Goal: Task Accomplishment & Management: Use online tool/utility

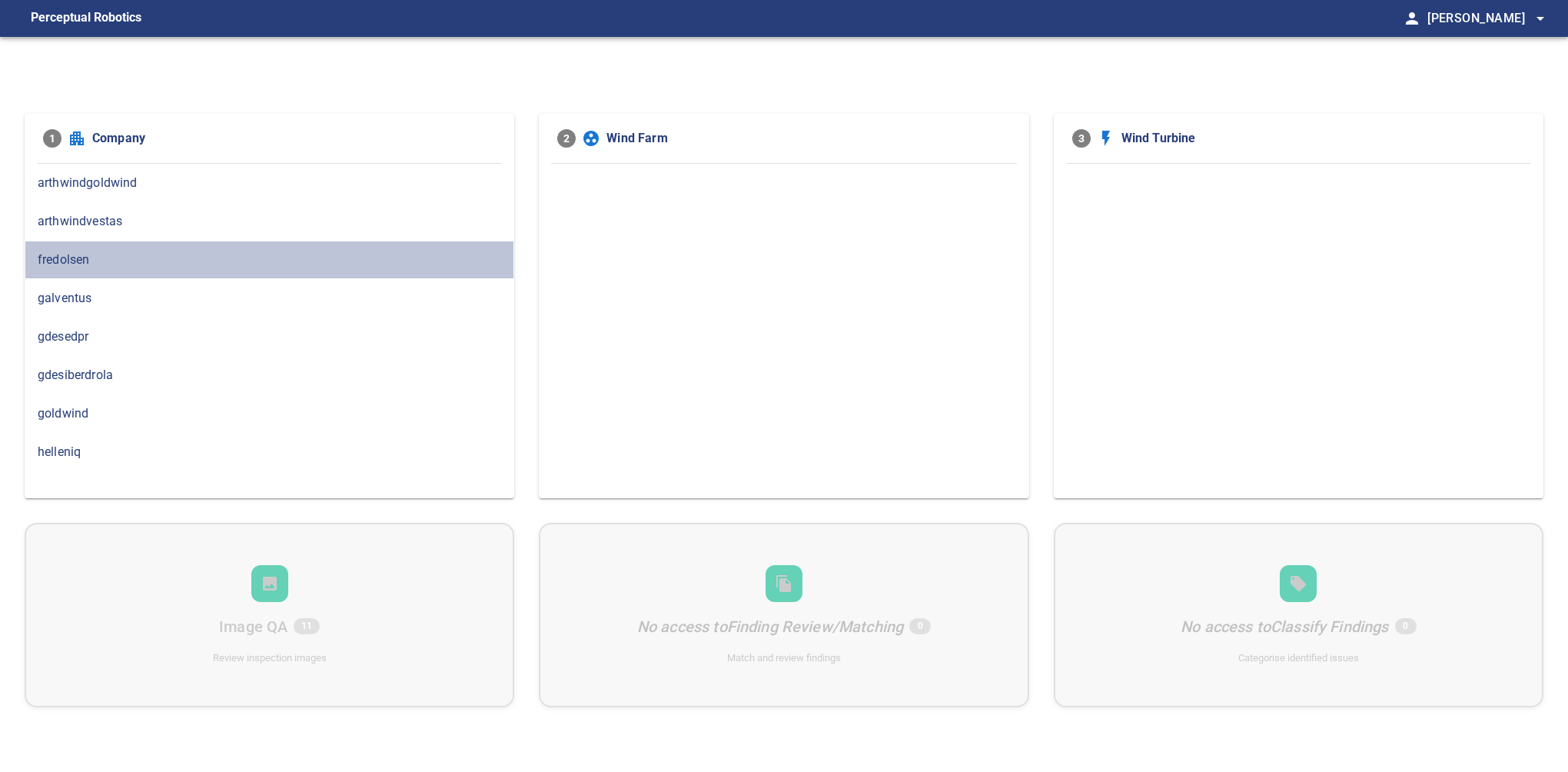
click at [77, 269] on div "fredolsen" at bounding box center [270, 259] width 489 height 39
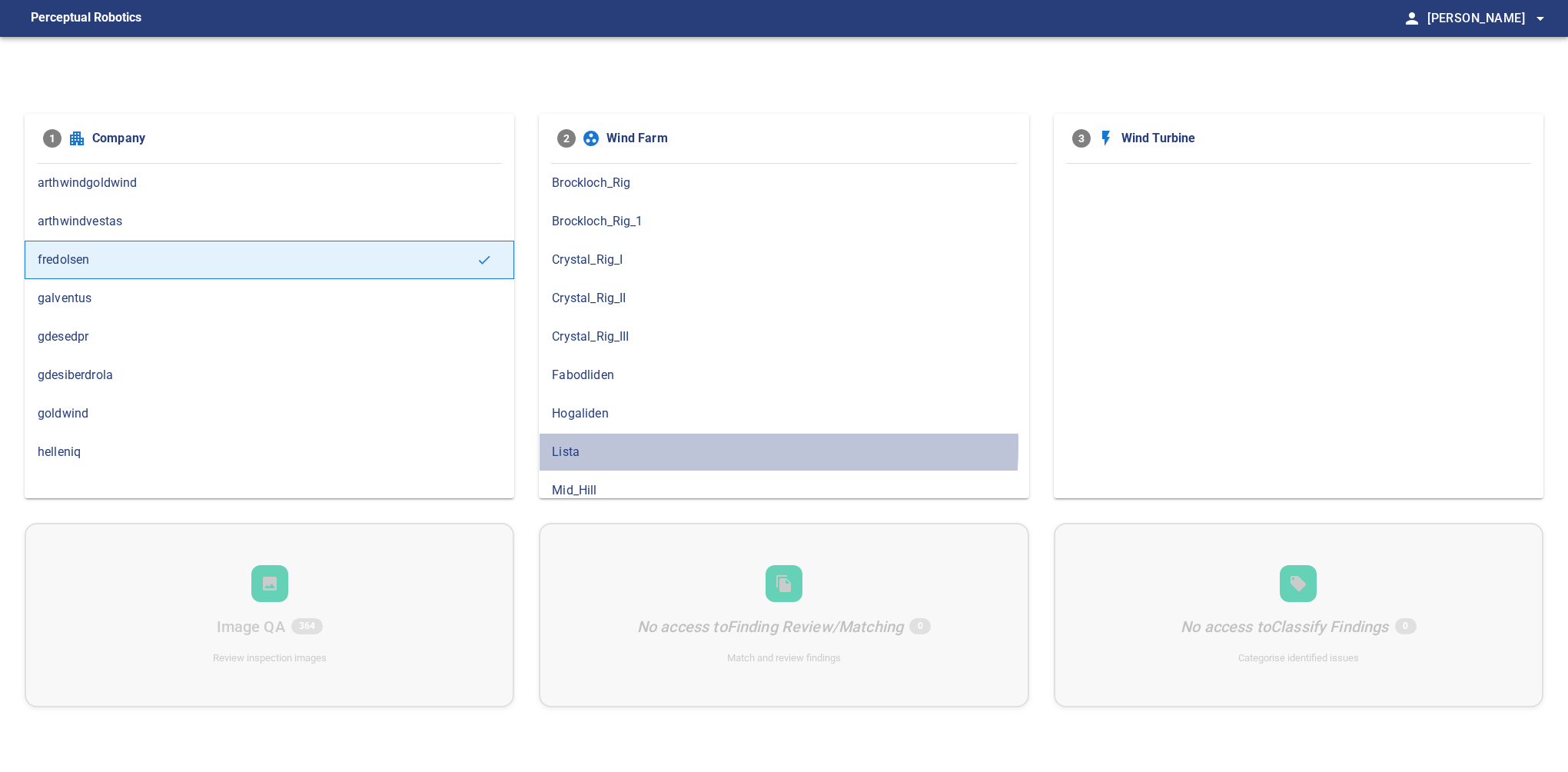
click at [565, 443] on span "Lista" at bounding box center [784, 452] width 464 height 18
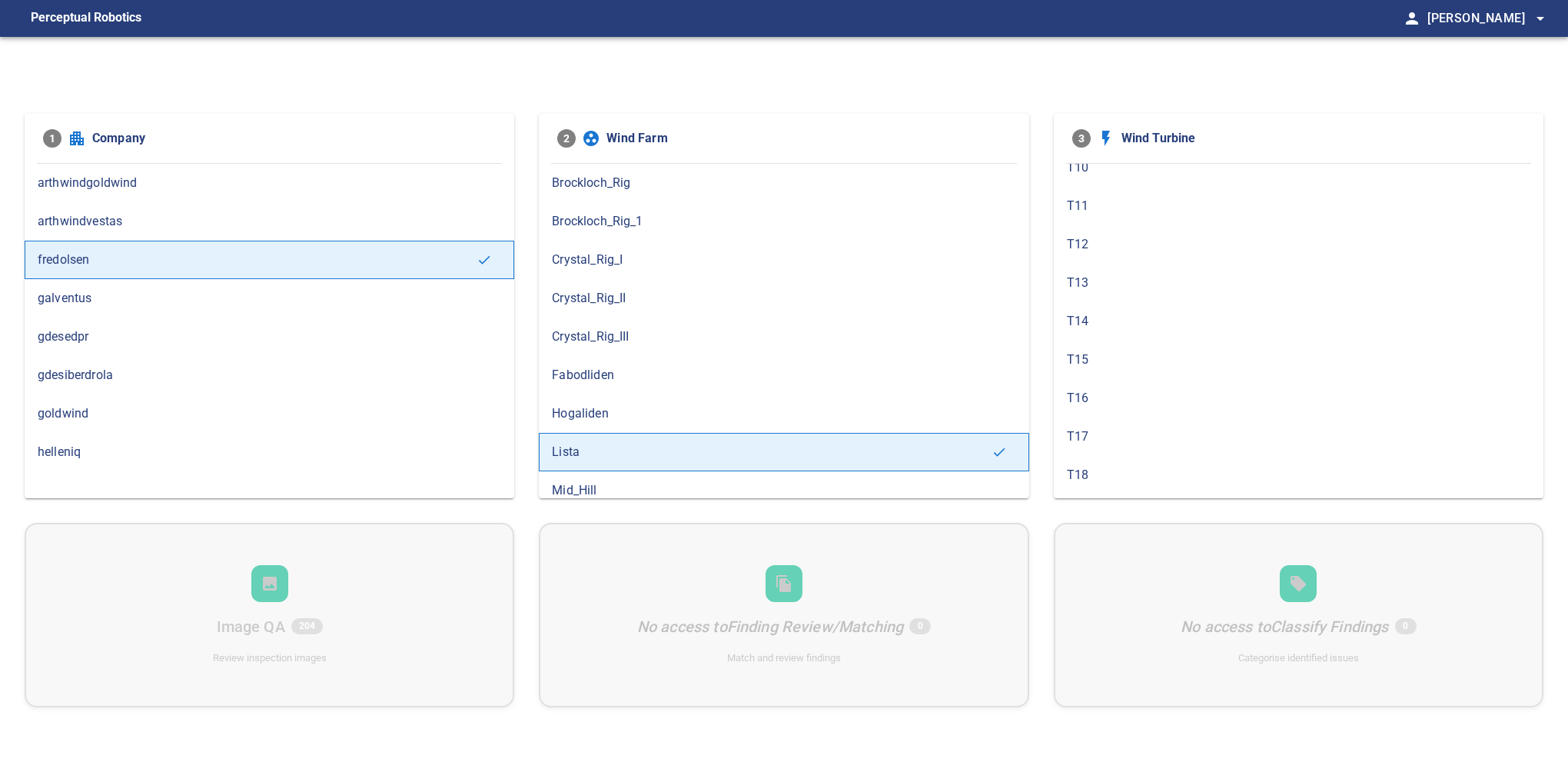
scroll to position [848, 0]
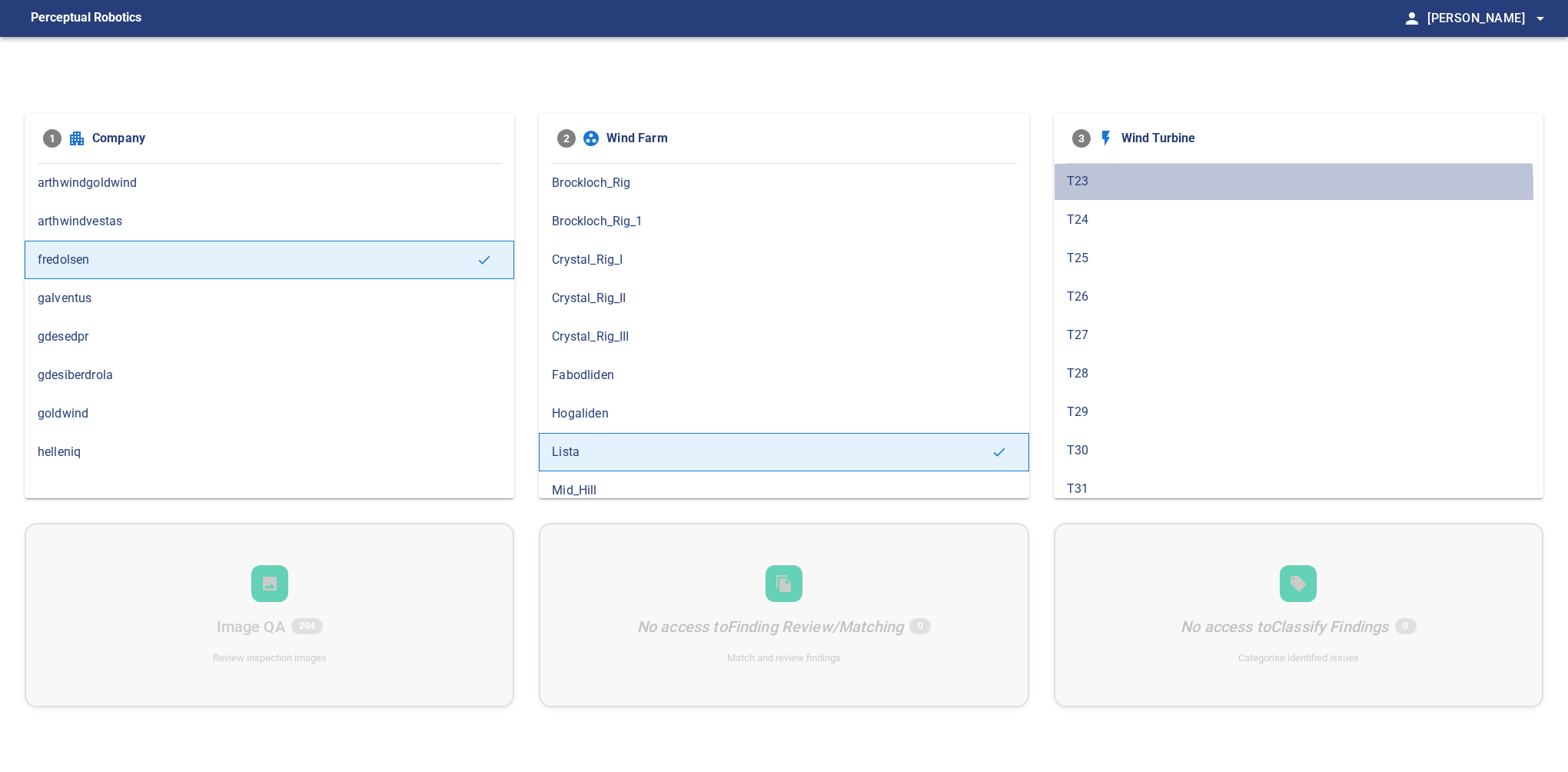
click at [1084, 186] on div "T23" at bounding box center [1298, 181] width 489 height 39
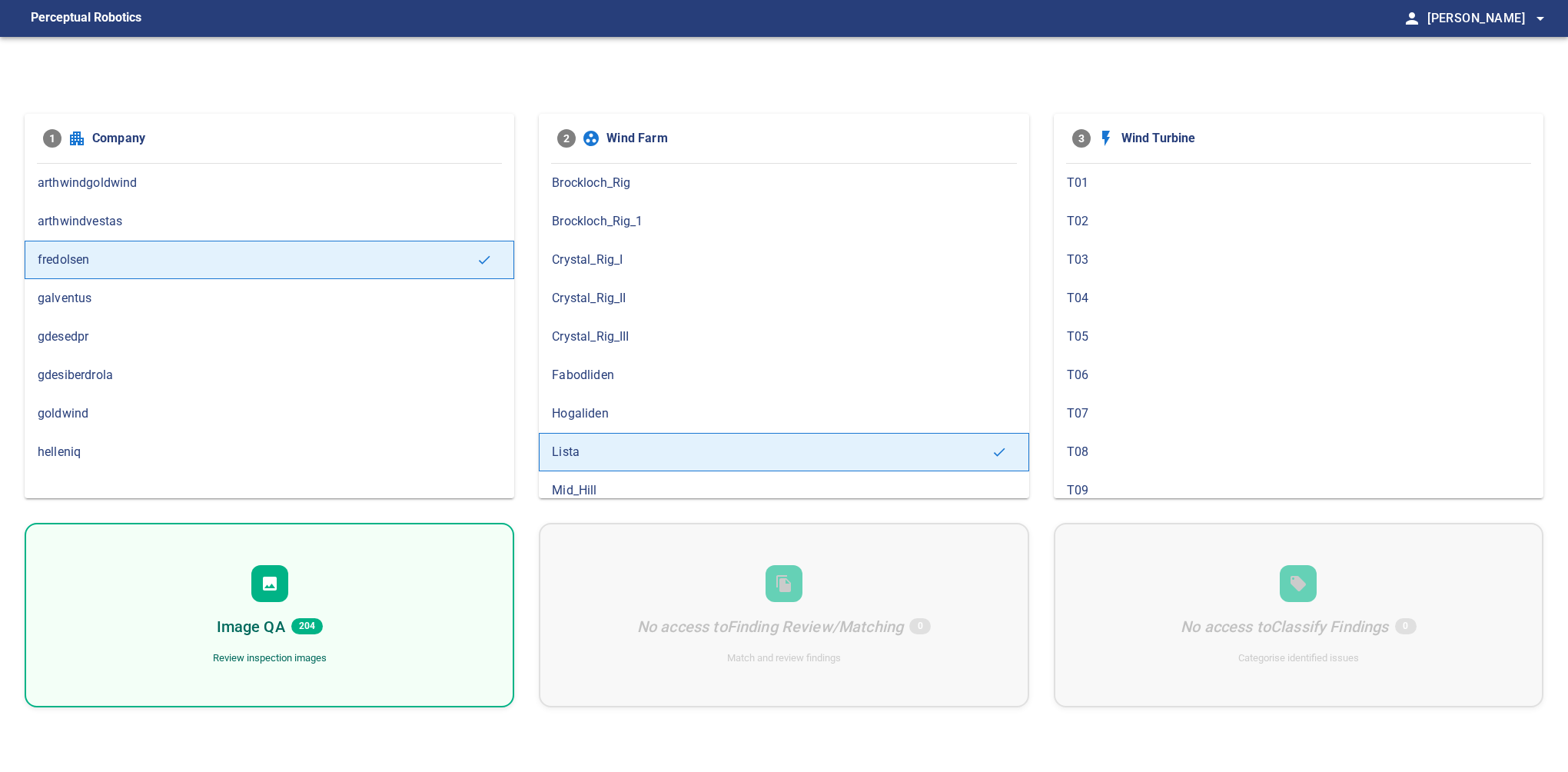
click at [318, 605] on div "Image QA 204 Review inspection images" at bounding box center [270, 615] width 489 height 185
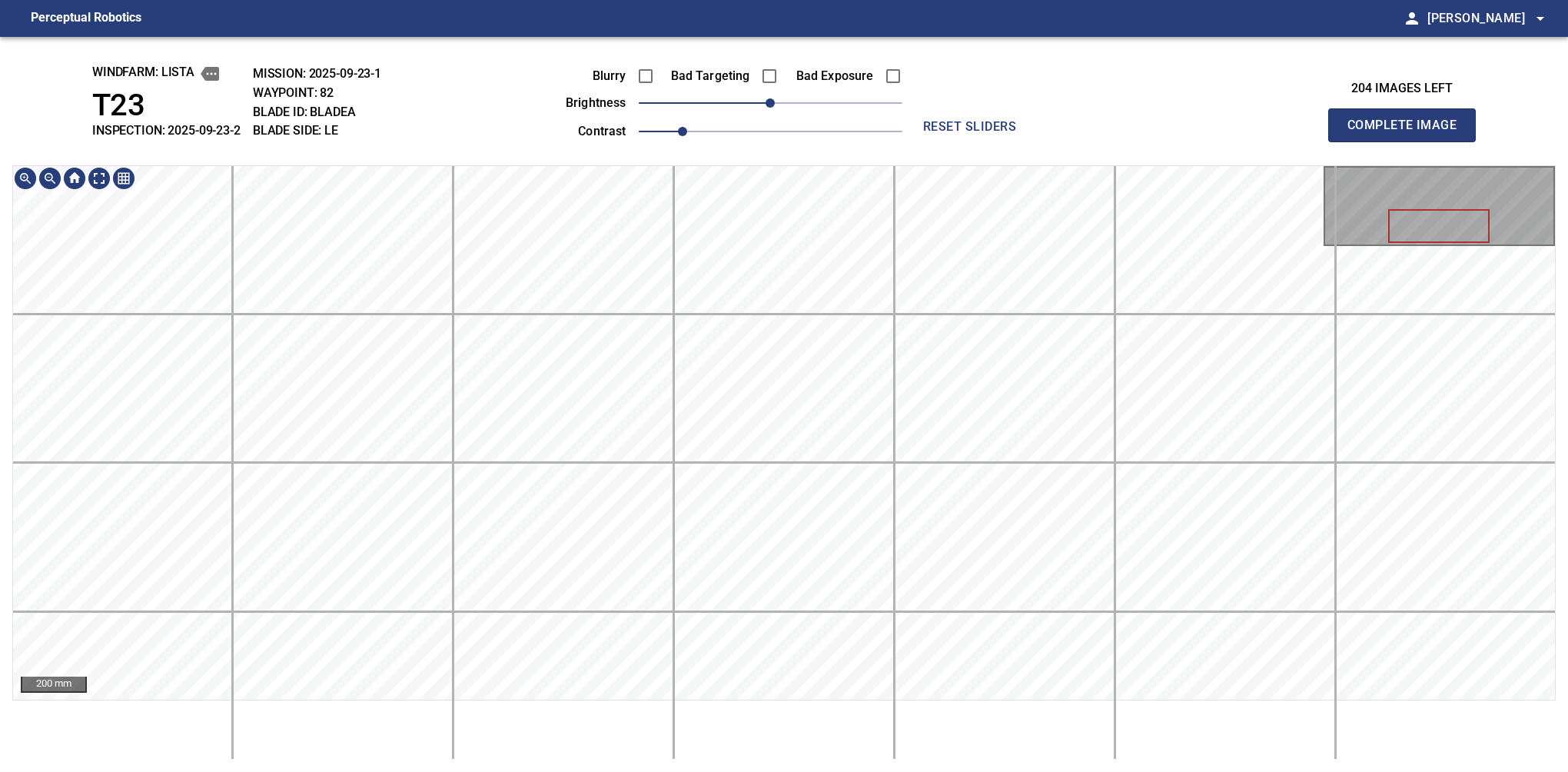
click at [514, 6] on main "Perceptual Robotics person [PERSON_NAME] arrow_drop_down windfarm: Lista T23 IN…" at bounding box center [784, 386] width 1568 height 772
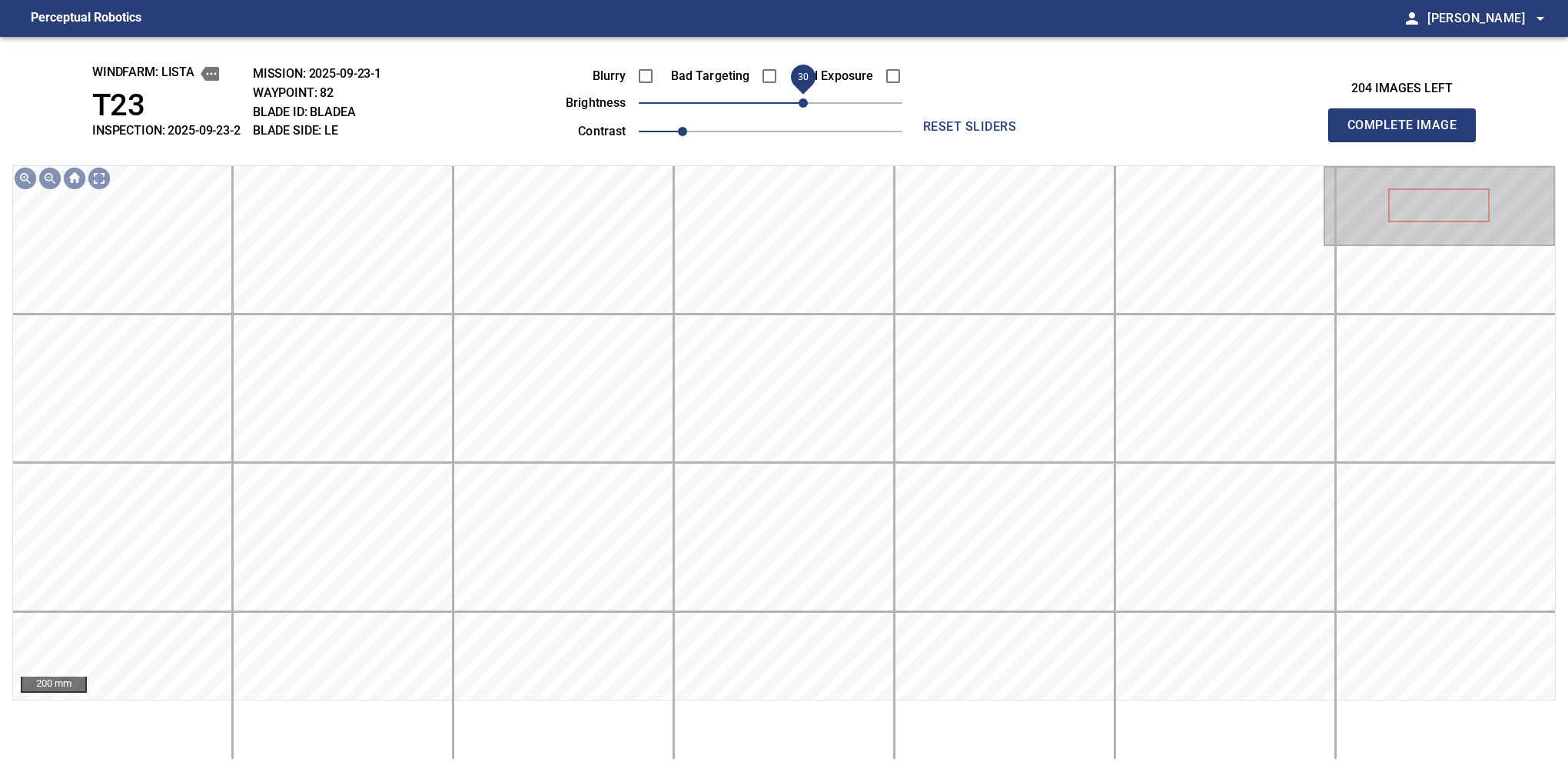
drag, startPoint x: 790, startPoint y: 105, endPoint x: 796, endPoint y: 110, distance: 7.8
click at [799, 107] on span "30" at bounding box center [803, 103] width 9 height 9
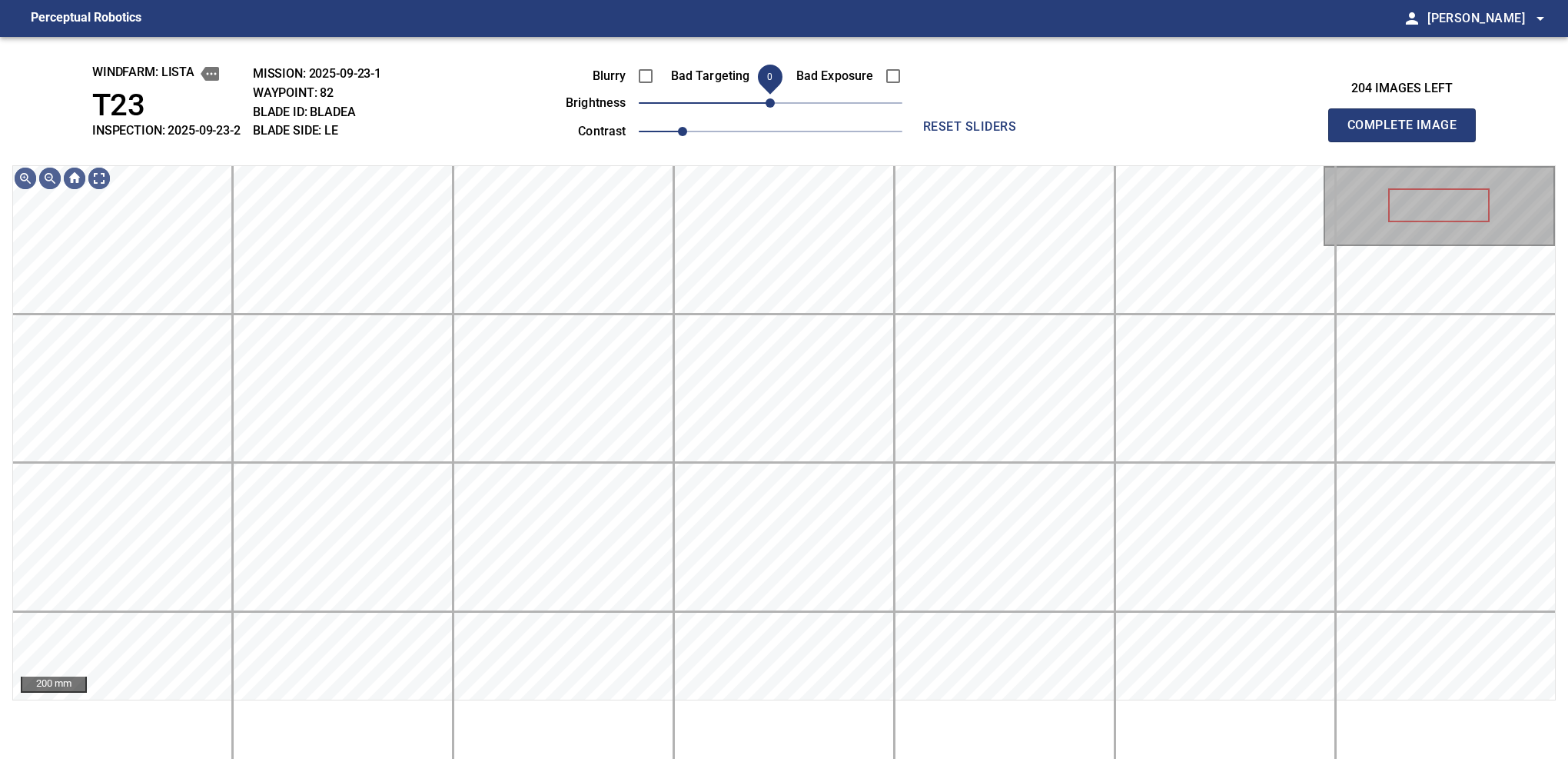
drag, startPoint x: 790, startPoint y: 105, endPoint x: 769, endPoint y: 115, distance: 23.3
click at [769, 107] on span "0" at bounding box center [770, 103] width 9 height 9
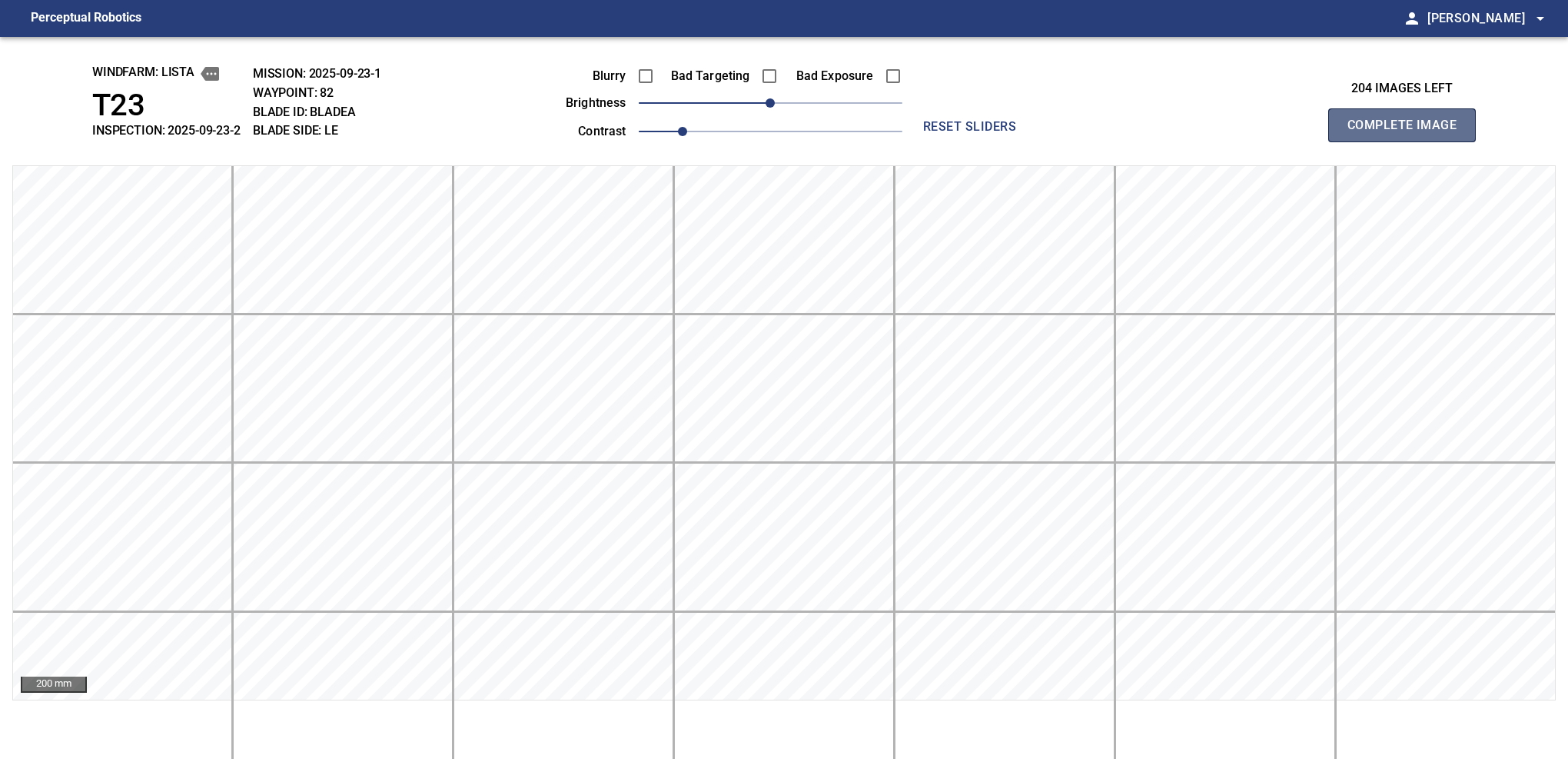
click at [1387, 129] on span "Complete Image" at bounding box center [1402, 125] width 113 height 21
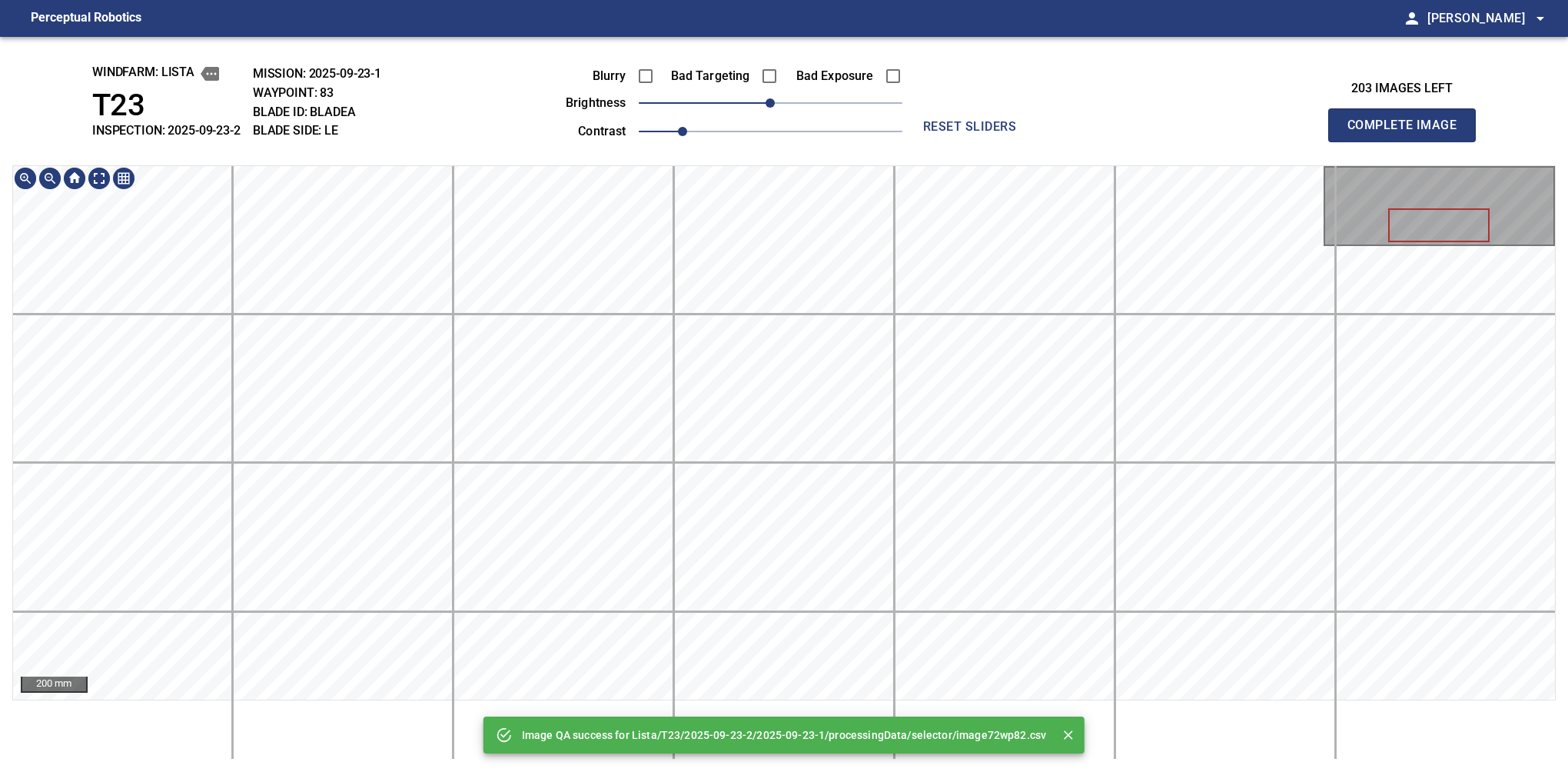
click at [817, 57] on div "Image QA success for Lista/T23/2025-09-23-2/2025-09-23-1/processingData/selecto…" at bounding box center [784, 404] width 1568 height 735
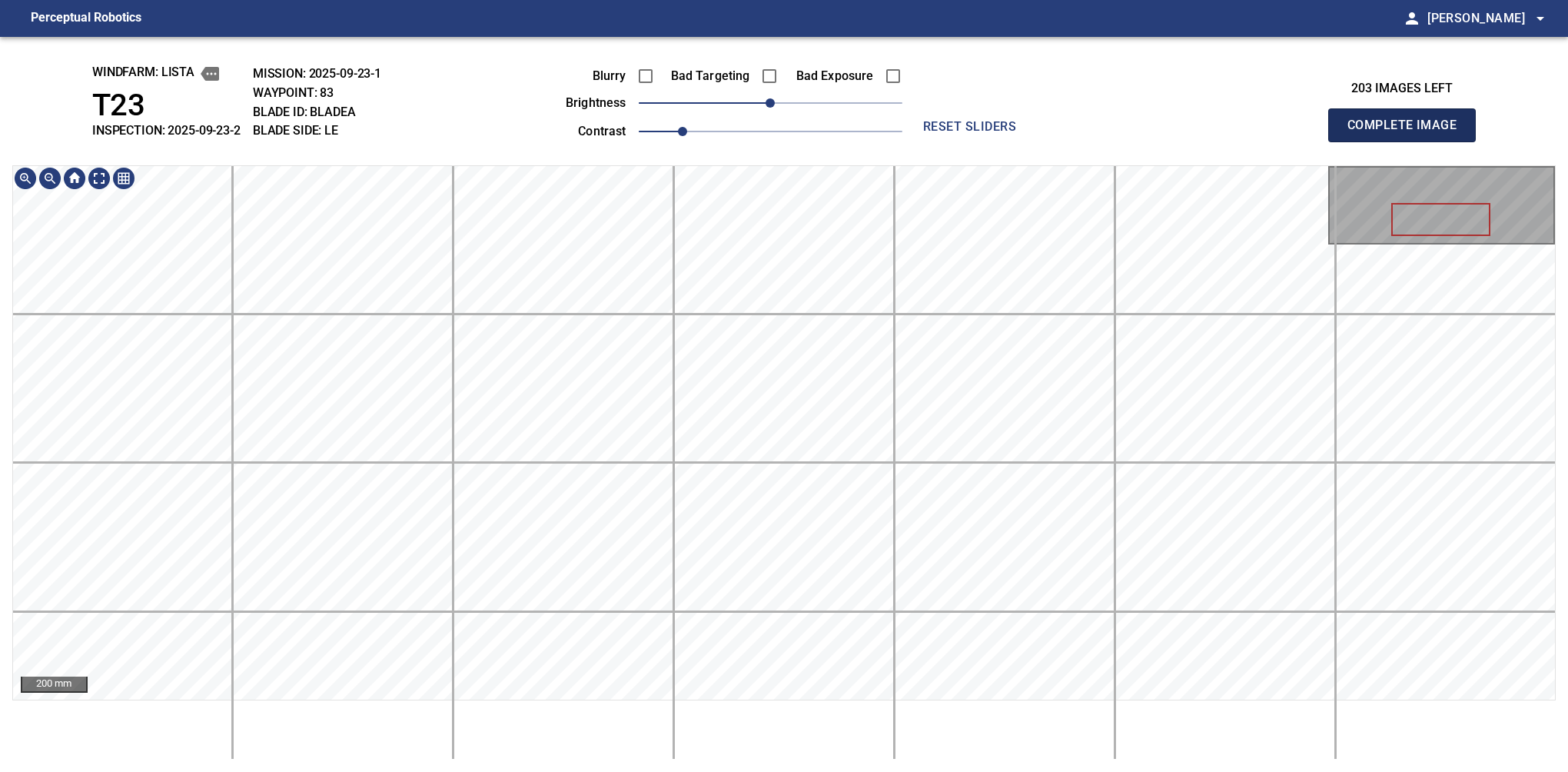
click at [1408, 142] on button "Complete Image" at bounding box center [1402, 125] width 148 height 33
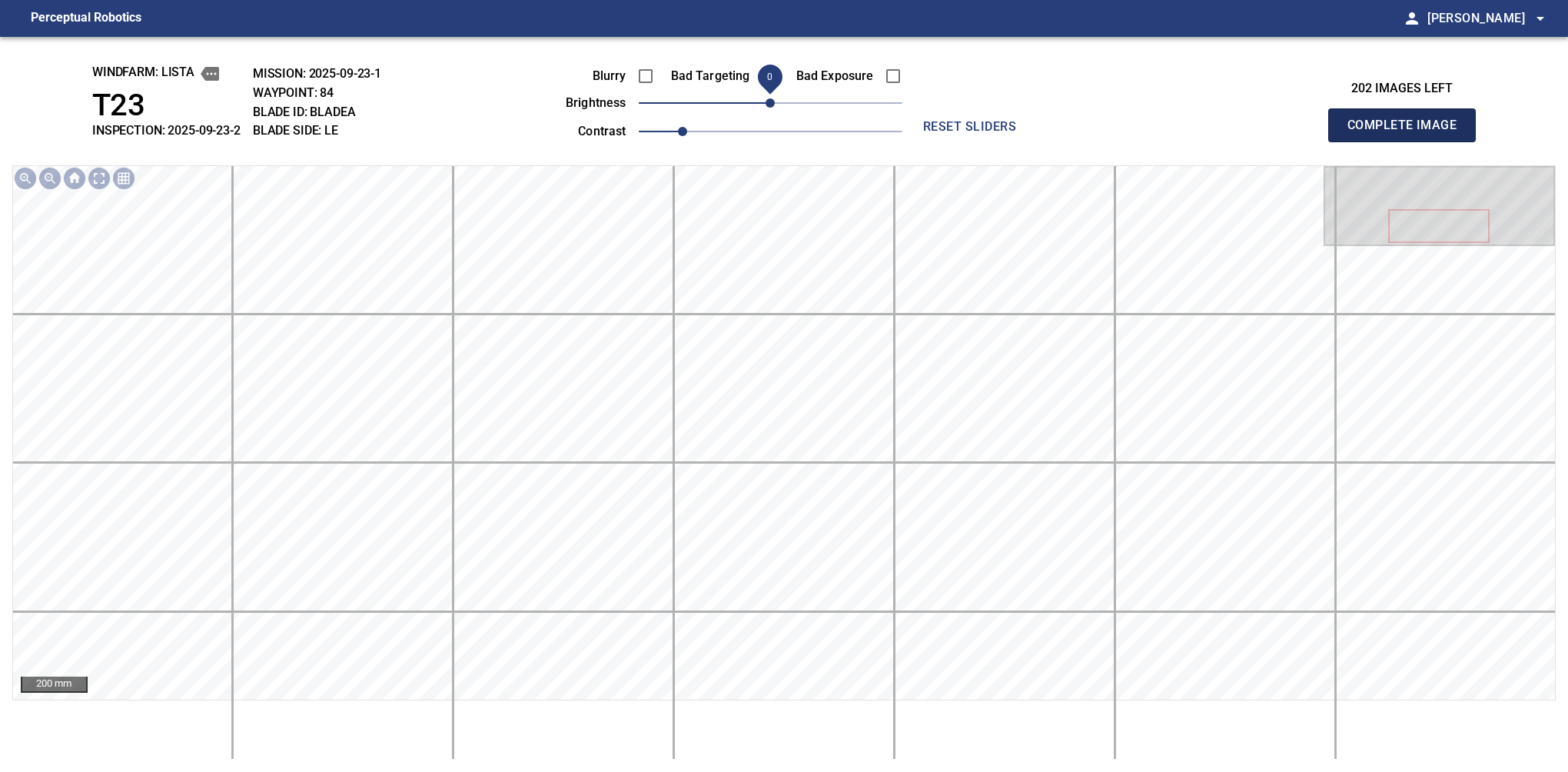
click at [1408, 142] on button "Complete Image" at bounding box center [1402, 125] width 148 height 33
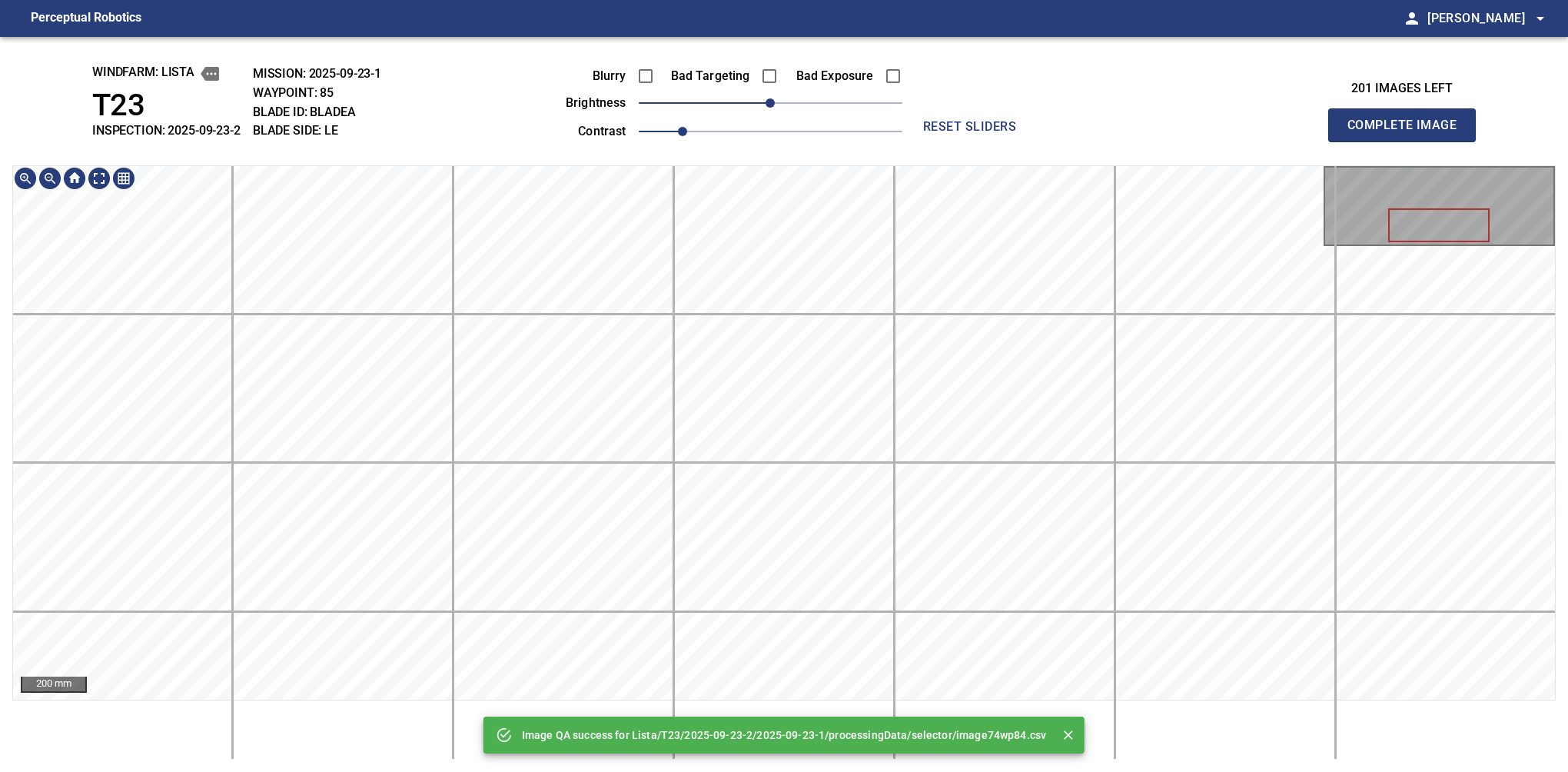
click at [525, 92] on div "Image QA success for Lista/T23/2025-09-23-2/2025-09-23-1/processingData/selecto…" at bounding box center [784, 404] width 1568 height 735
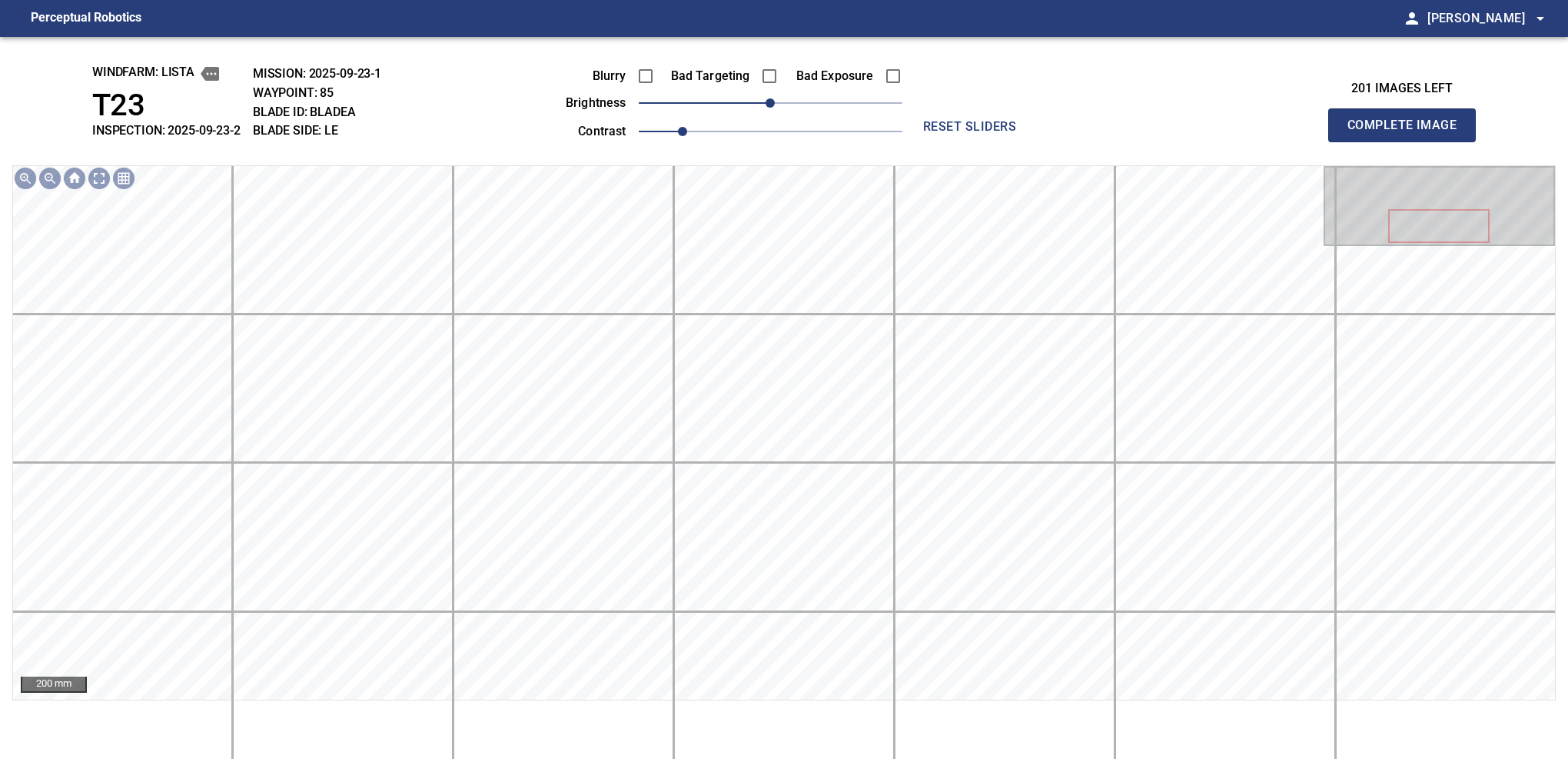
click at [1408, 142] on button "Complete Image" at bounding box center [1402, 125] width 148 height 33
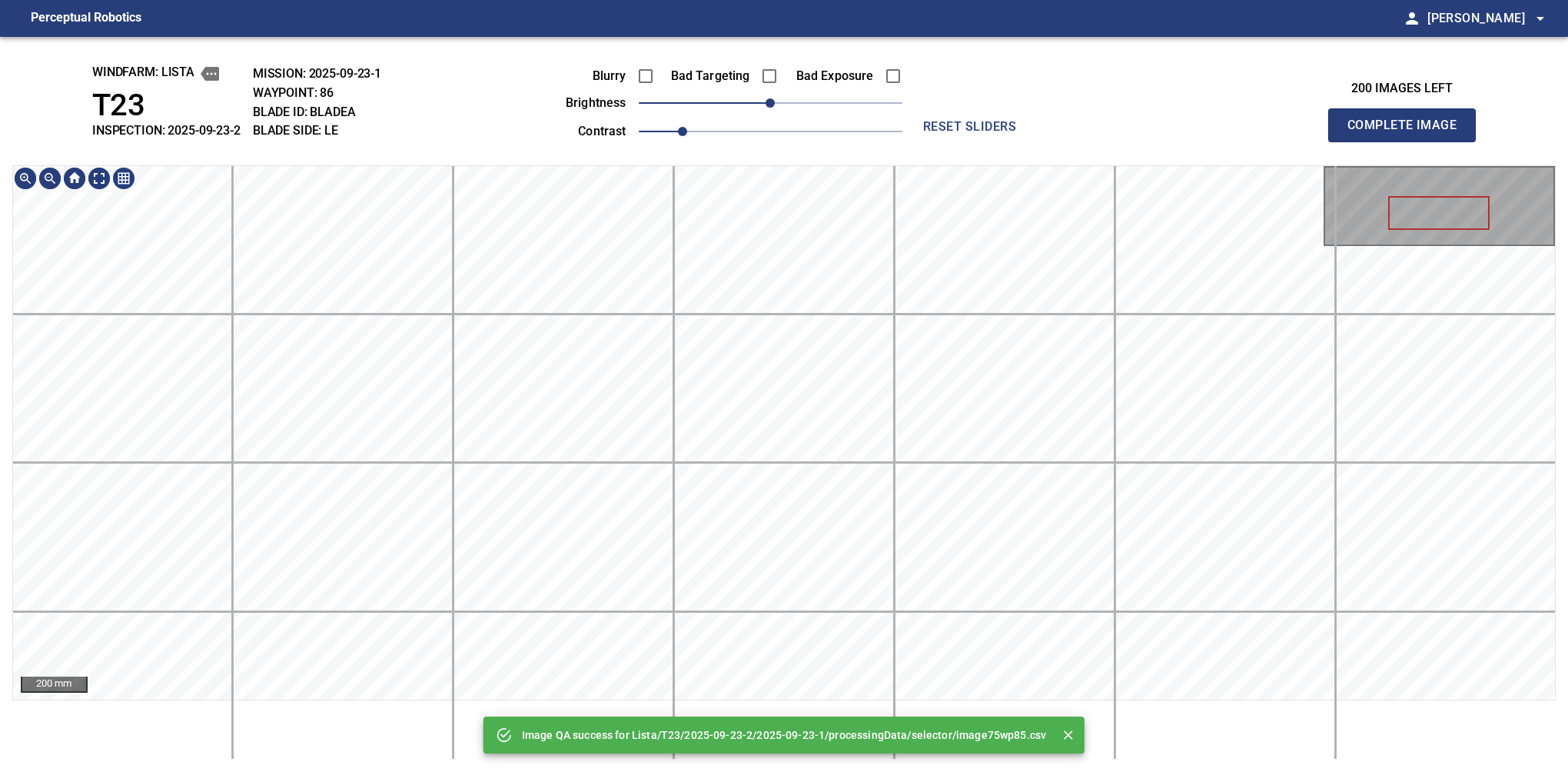
click at [616, 46] on div "Image QA success for Lista/T23/2025-09-23-2/2025-09-23-1/processingData/selecto…" at bounding box center [784, 404] width 1568 height 735
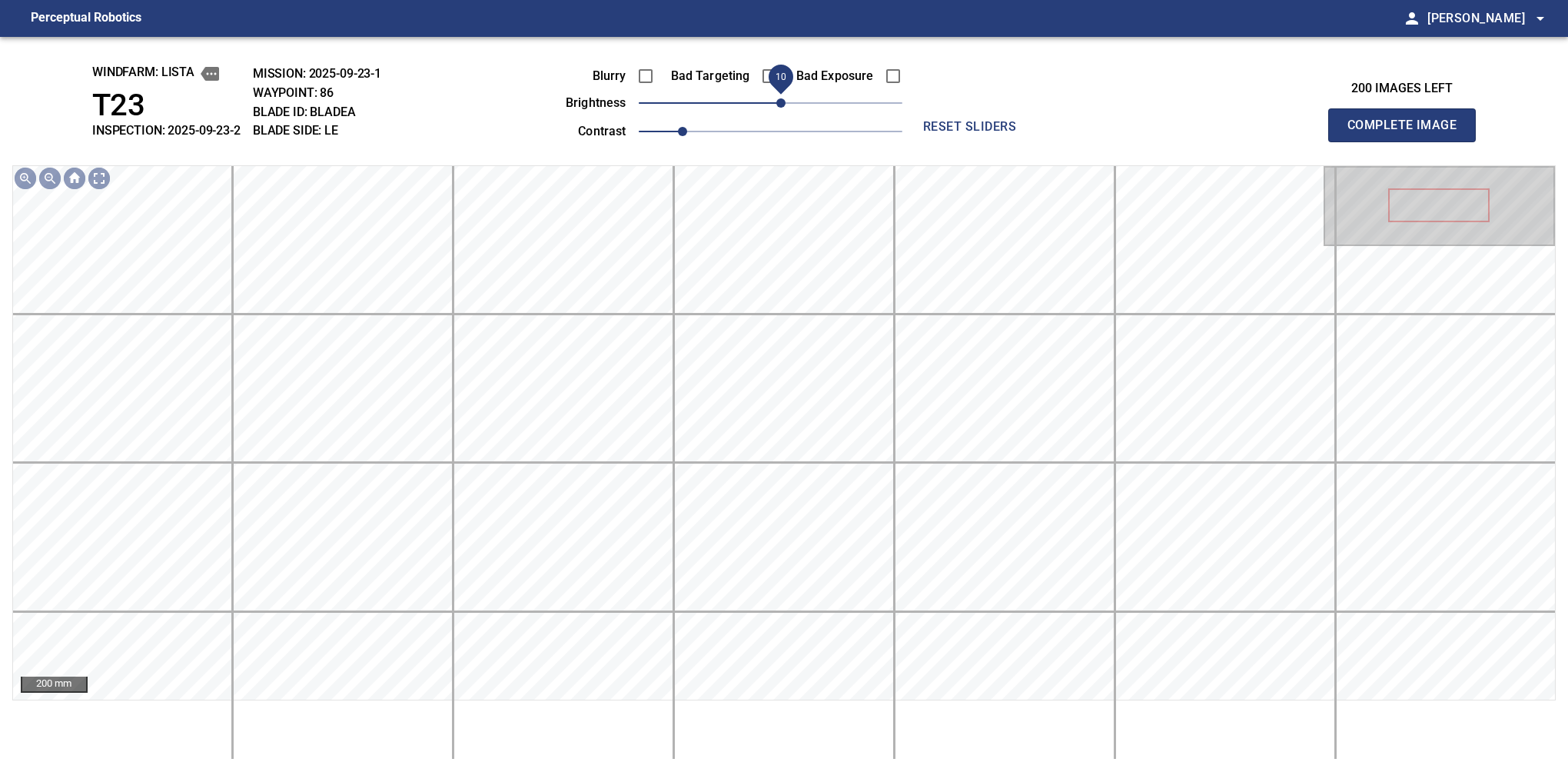
drag, startPoint x: 772, startPoint y: 107, endPoint x: 781, endPoint y: 106, distance: 9.1
click at [781, 106] on span "10" at bounding box center [781, 103] width 9 height 9
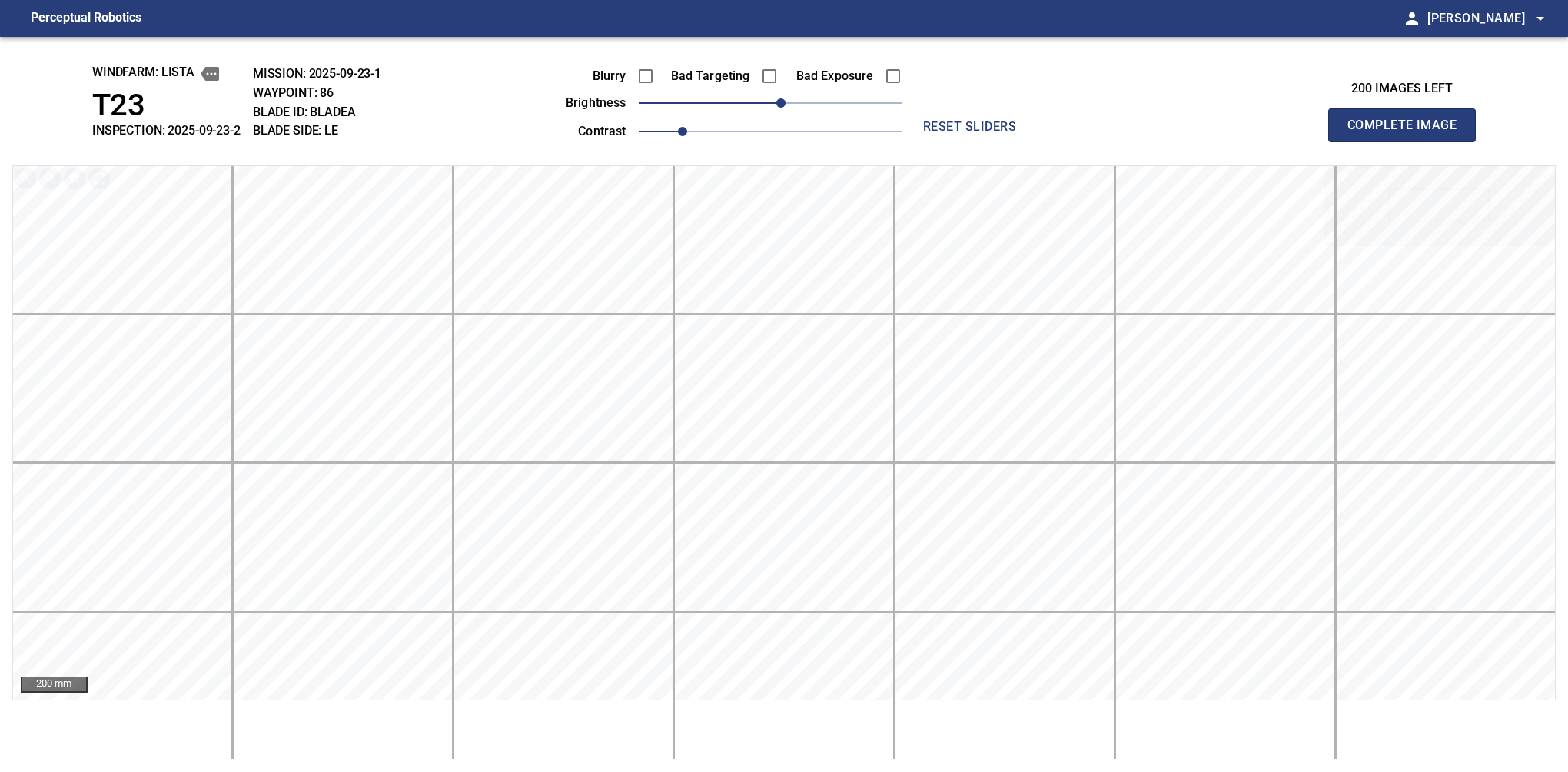
click at [1408, 142] on button "Complete Image" at bounding box center [1402, 125] width 148 height 33
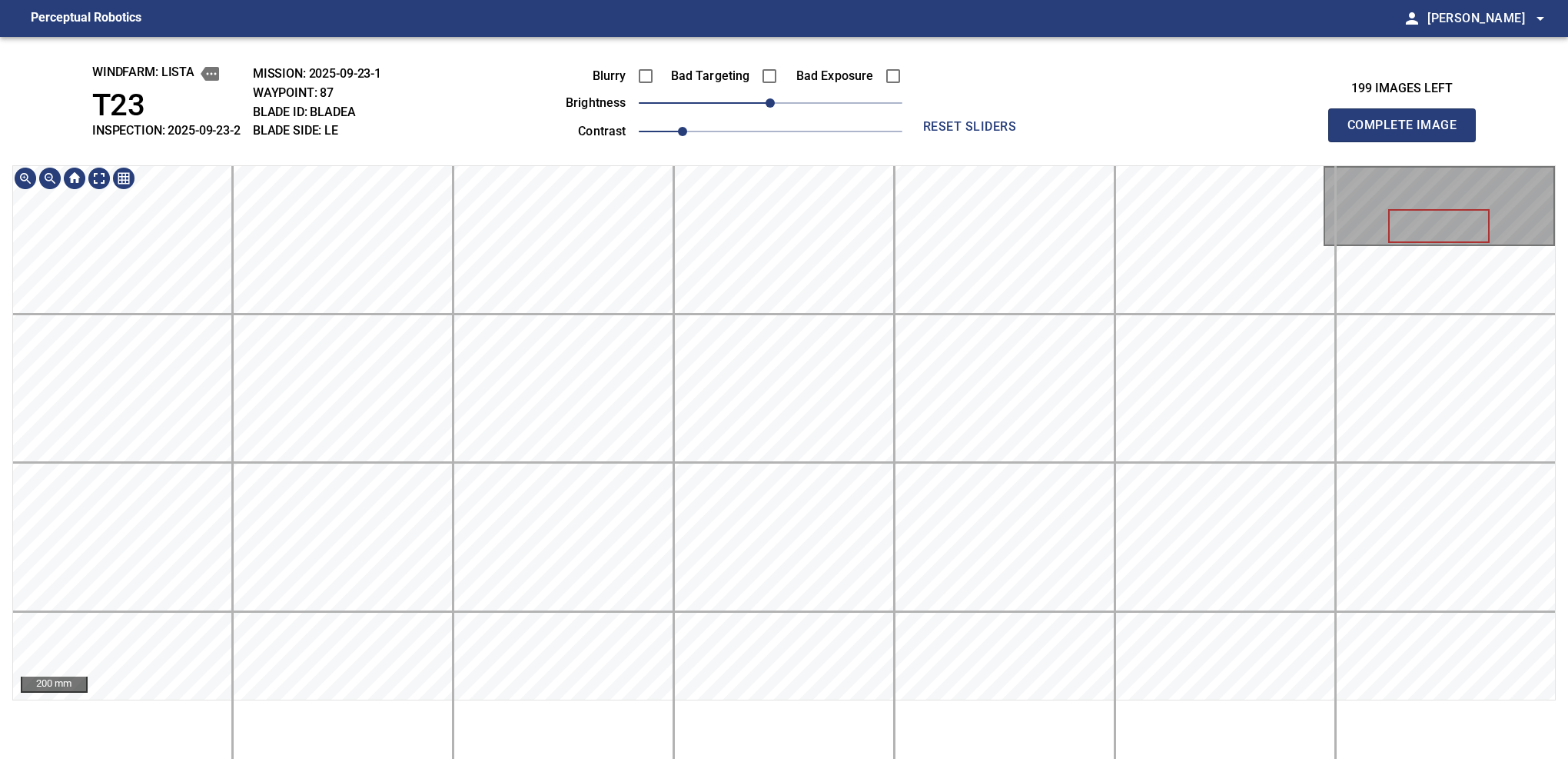
click at [1408, 142] on button "Complete Image" at bounding box center [1402, 125] width 148 height 33
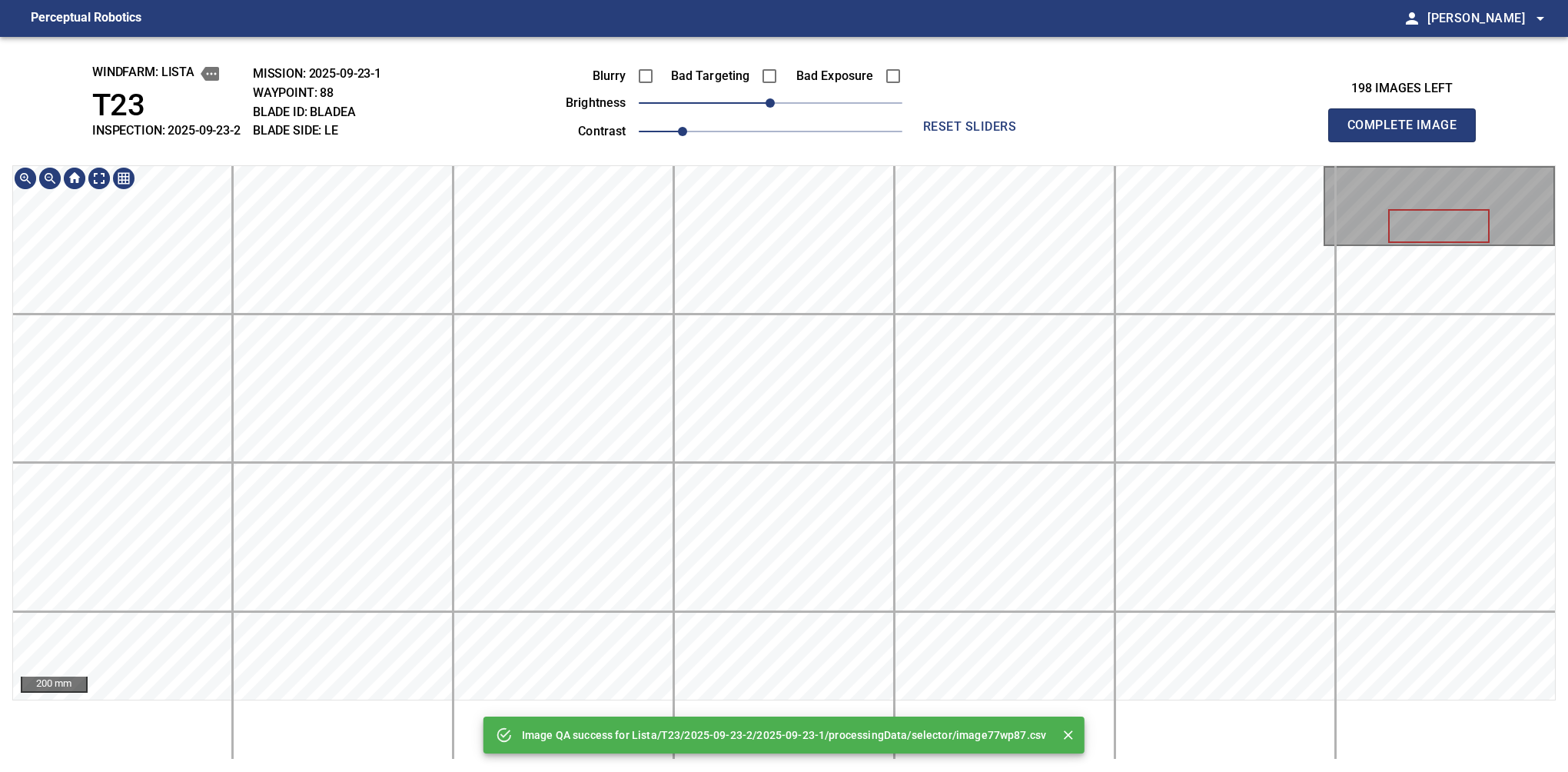
click at [602, 125] on div "Image QA success for Lista/T23/2025-09-23-2/2025-09-23-1/processingData/selecto…" at bounding box center [784, 404] width 1568 height 735
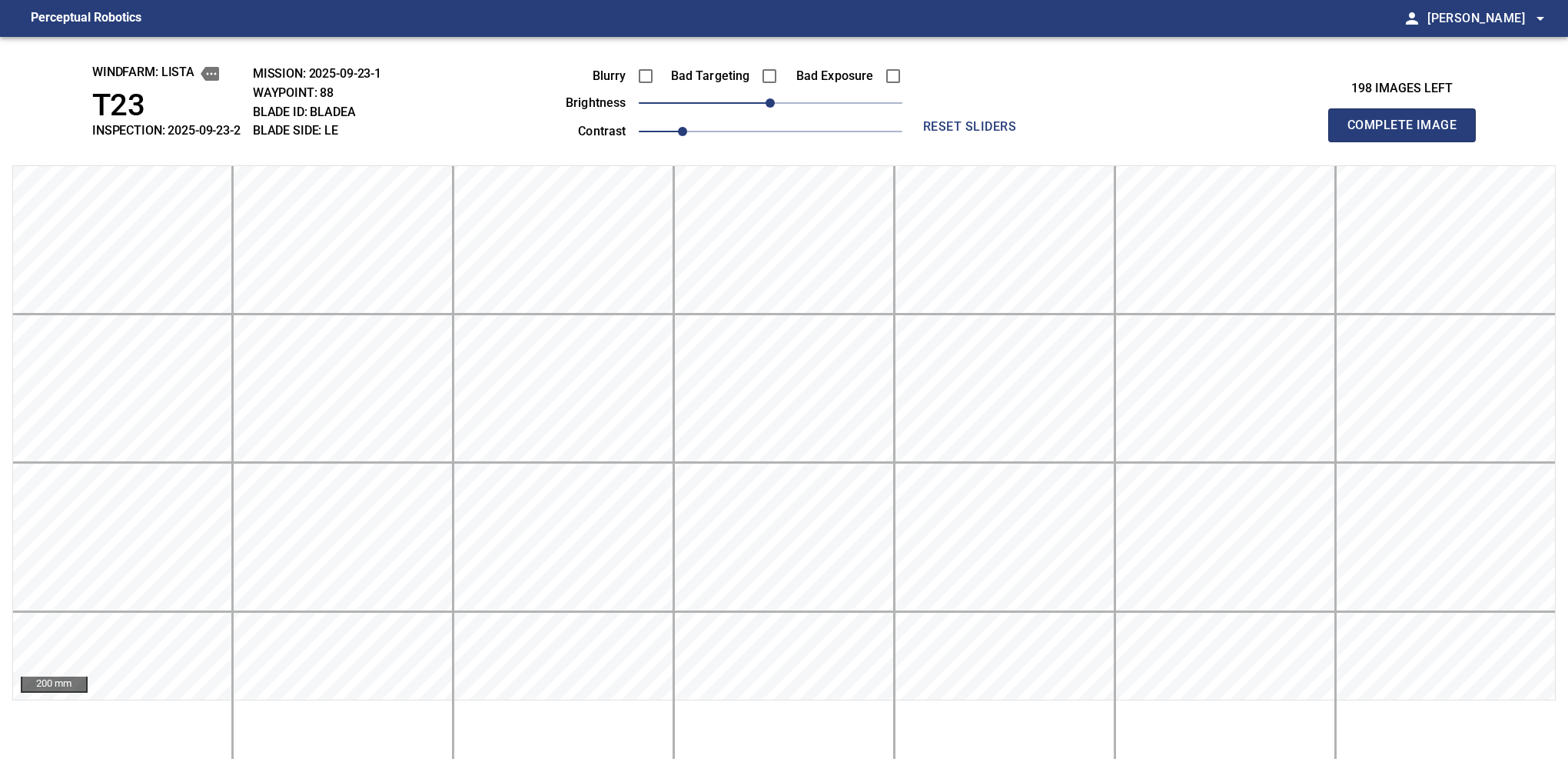
click at [1408, 142] on button "Complete Image" at bounding box center [1402, 125] width 148 height 33
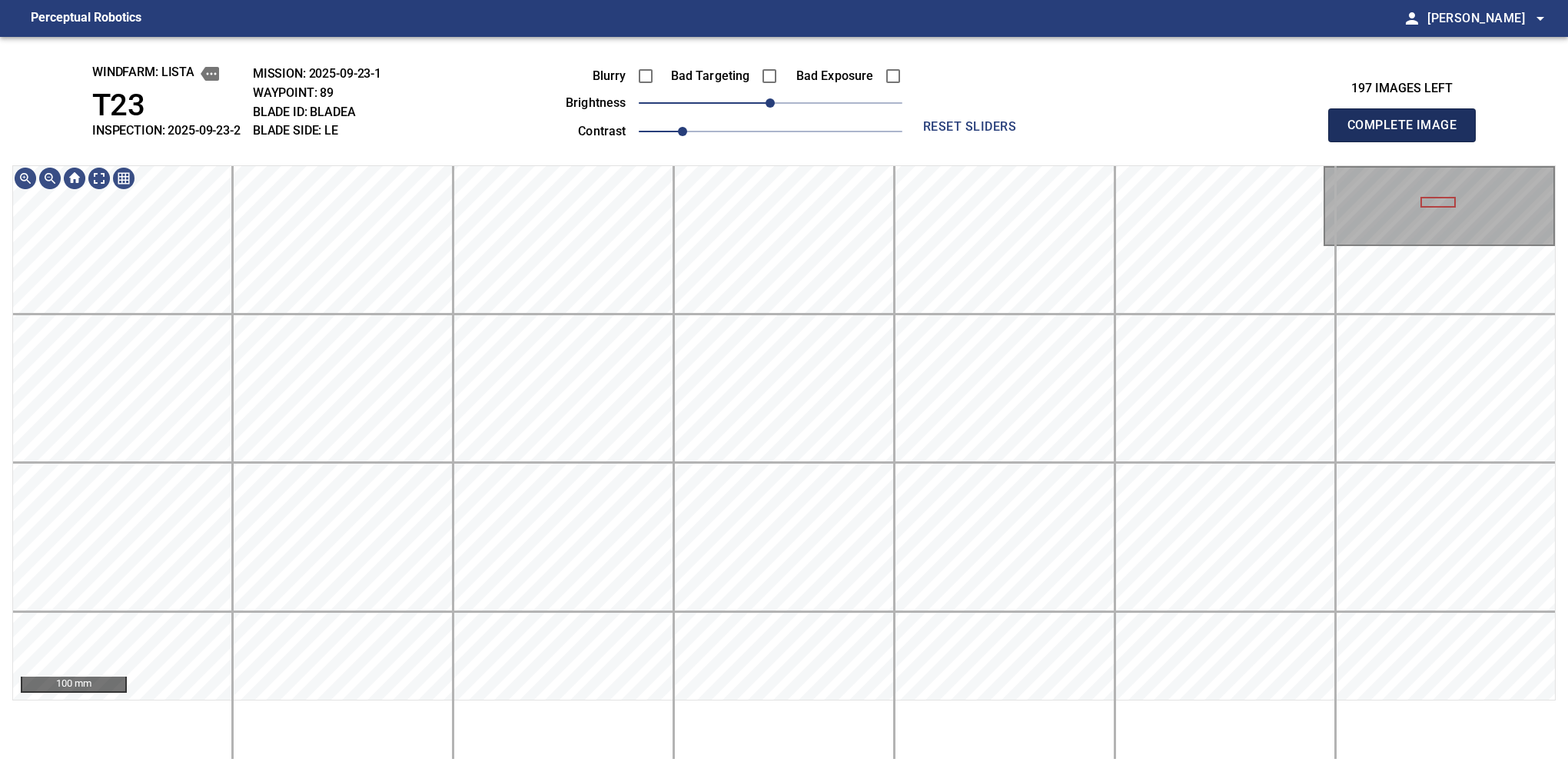
click at [1408, 142] on button "Complete Image" at bounding box center [1402, 125] width 148 height 33
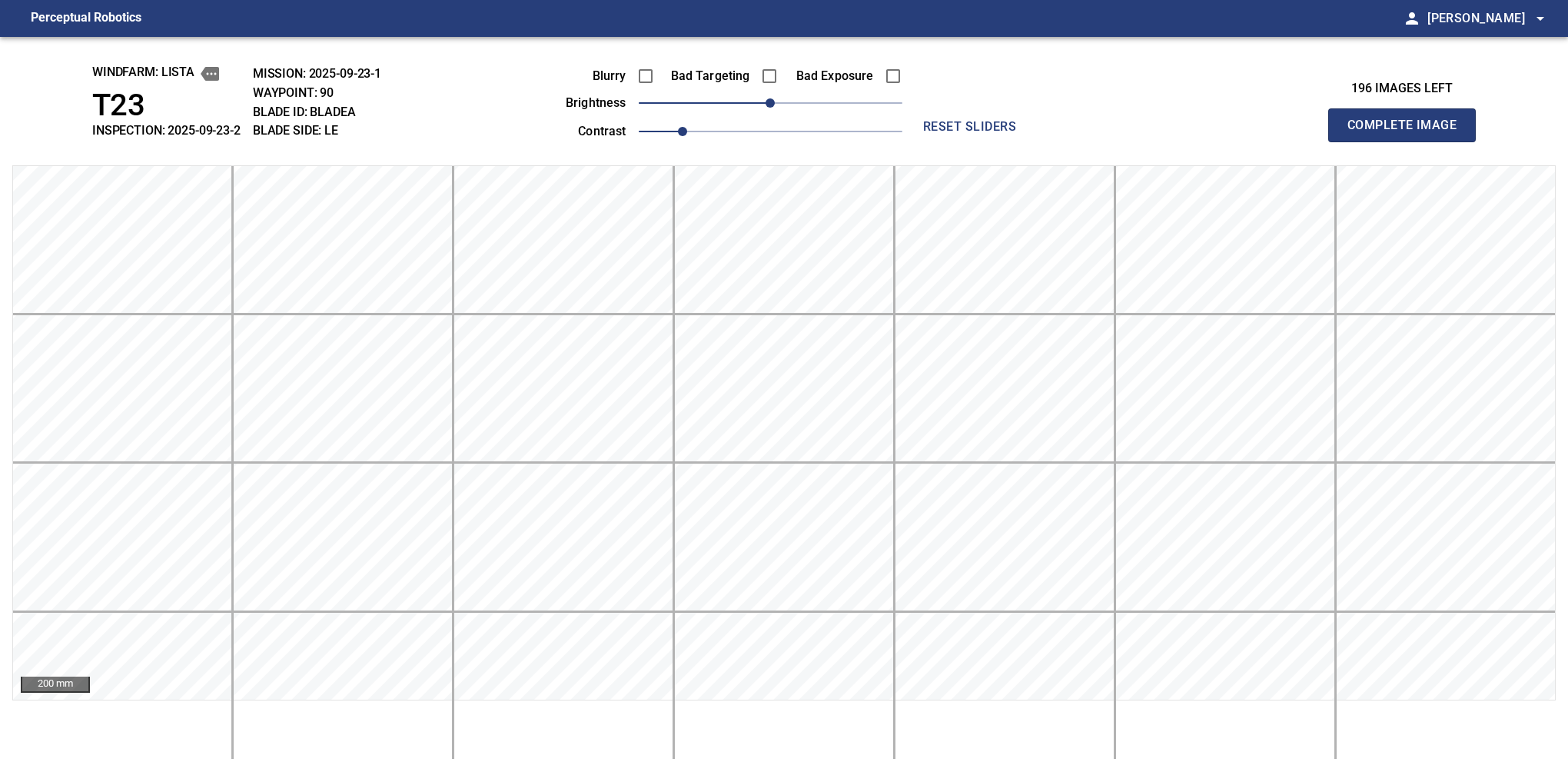
click at [1408, 142] on button "Complete Image" at bounding box center [1402, 125] width 148 height 33
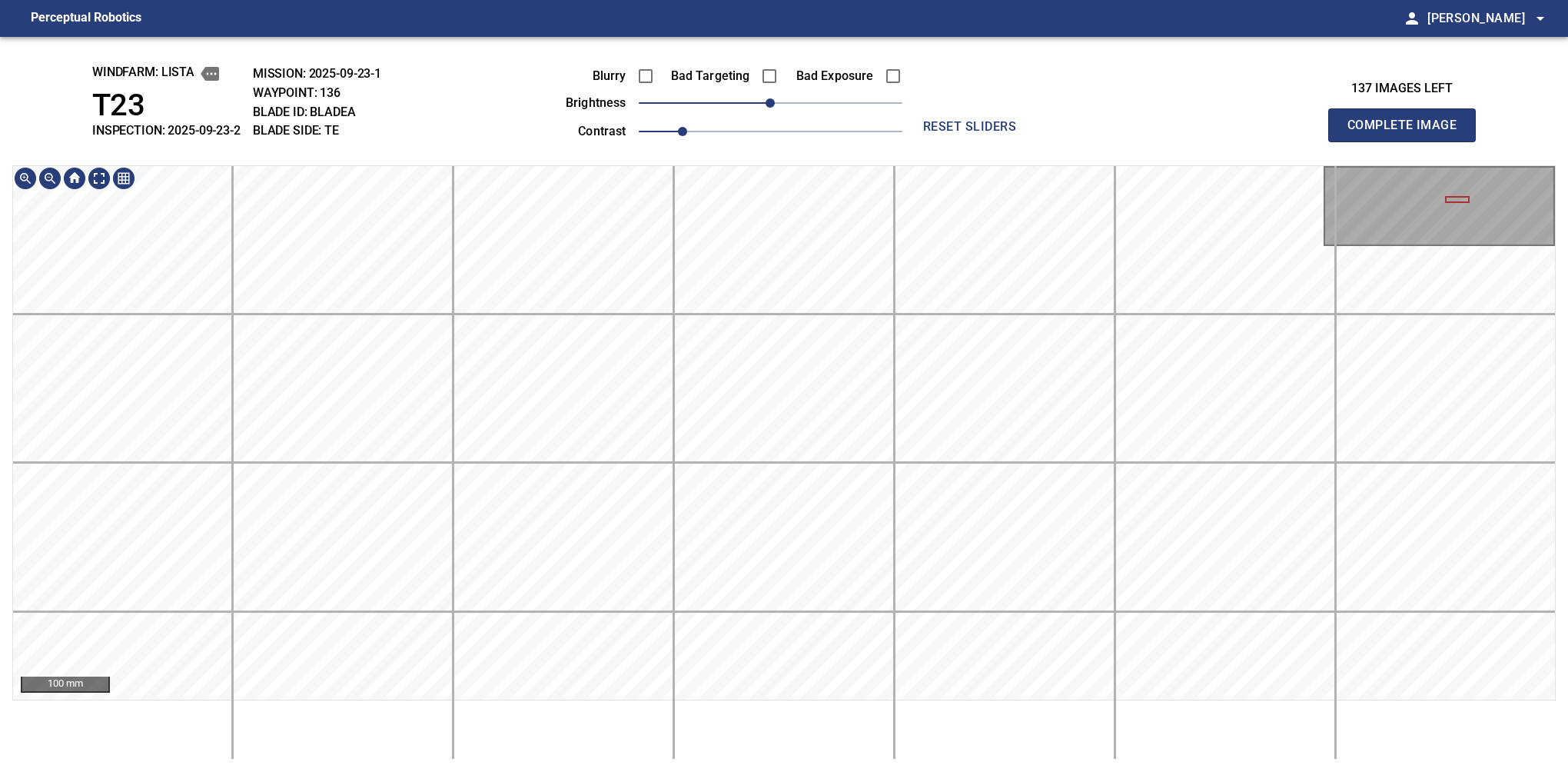
click at [505, 730] on div "100 mm" at bounding box center [784, 462] width 1544 height 594
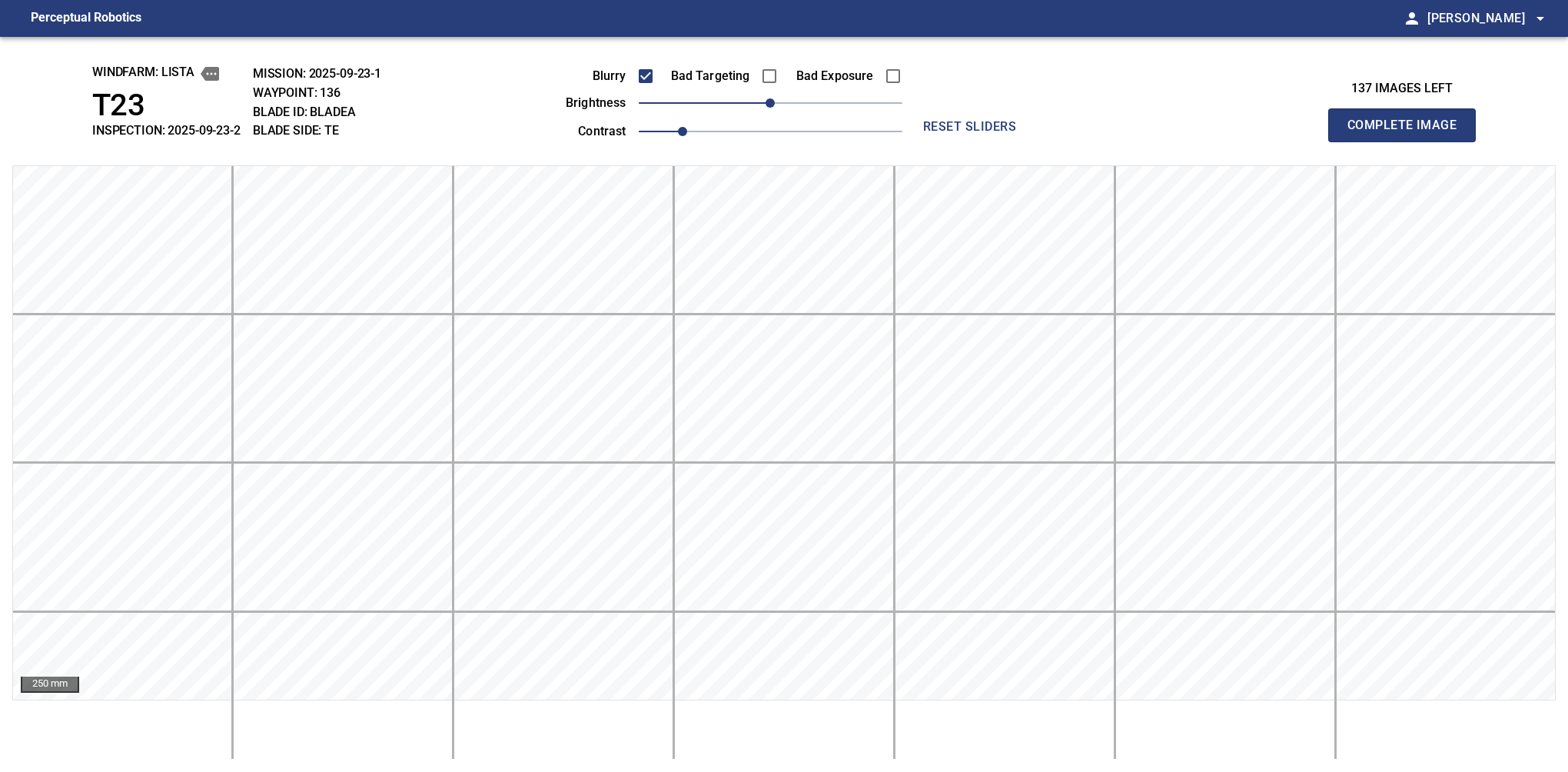
click at [1408, 142] on button "Complete Image" at bounding box center [1402, 125] width 148 height 33
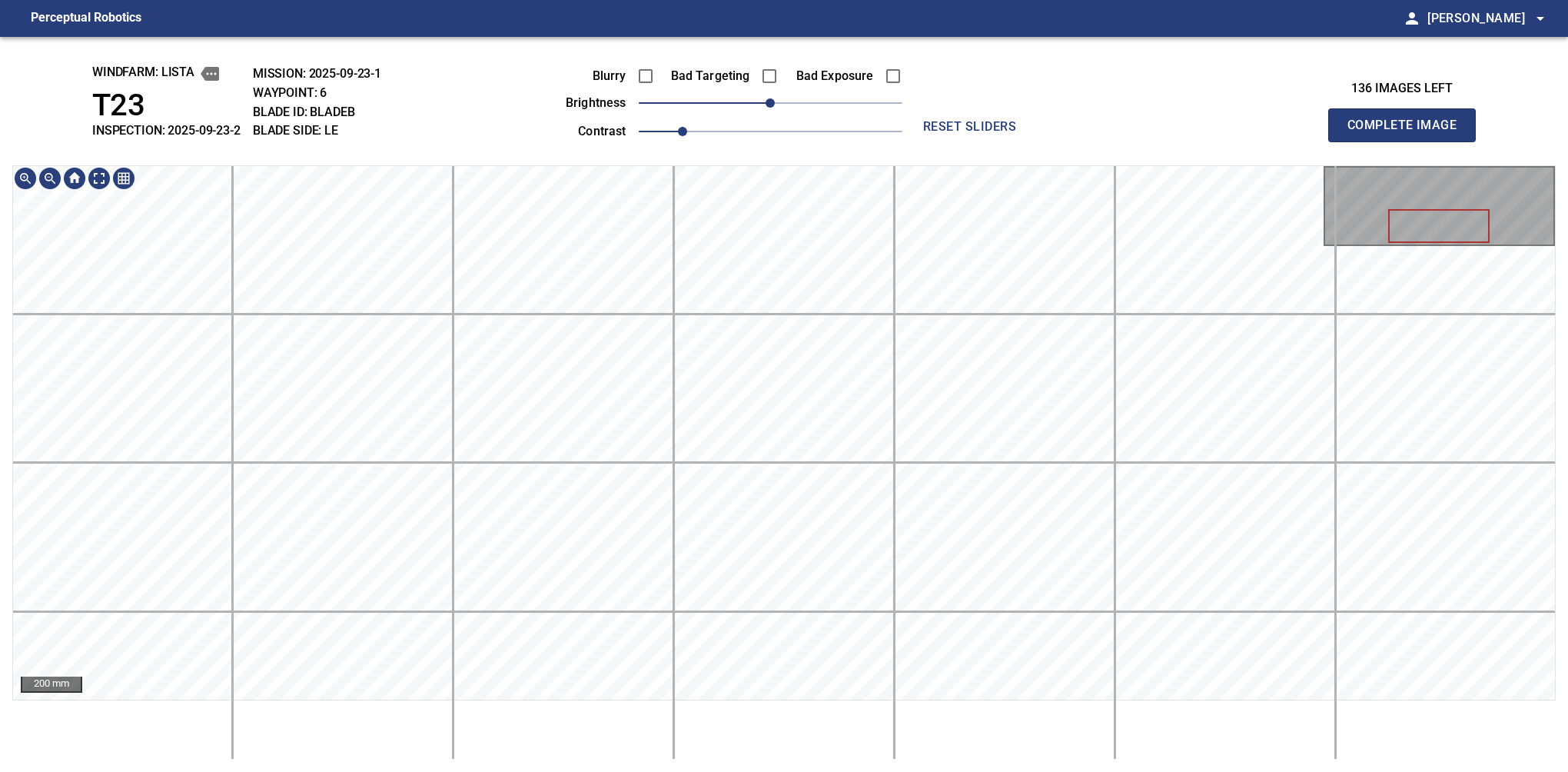
click at [1408, 142] on button "Complete Image" at bounding box center [1402, 125] width 148 height 33
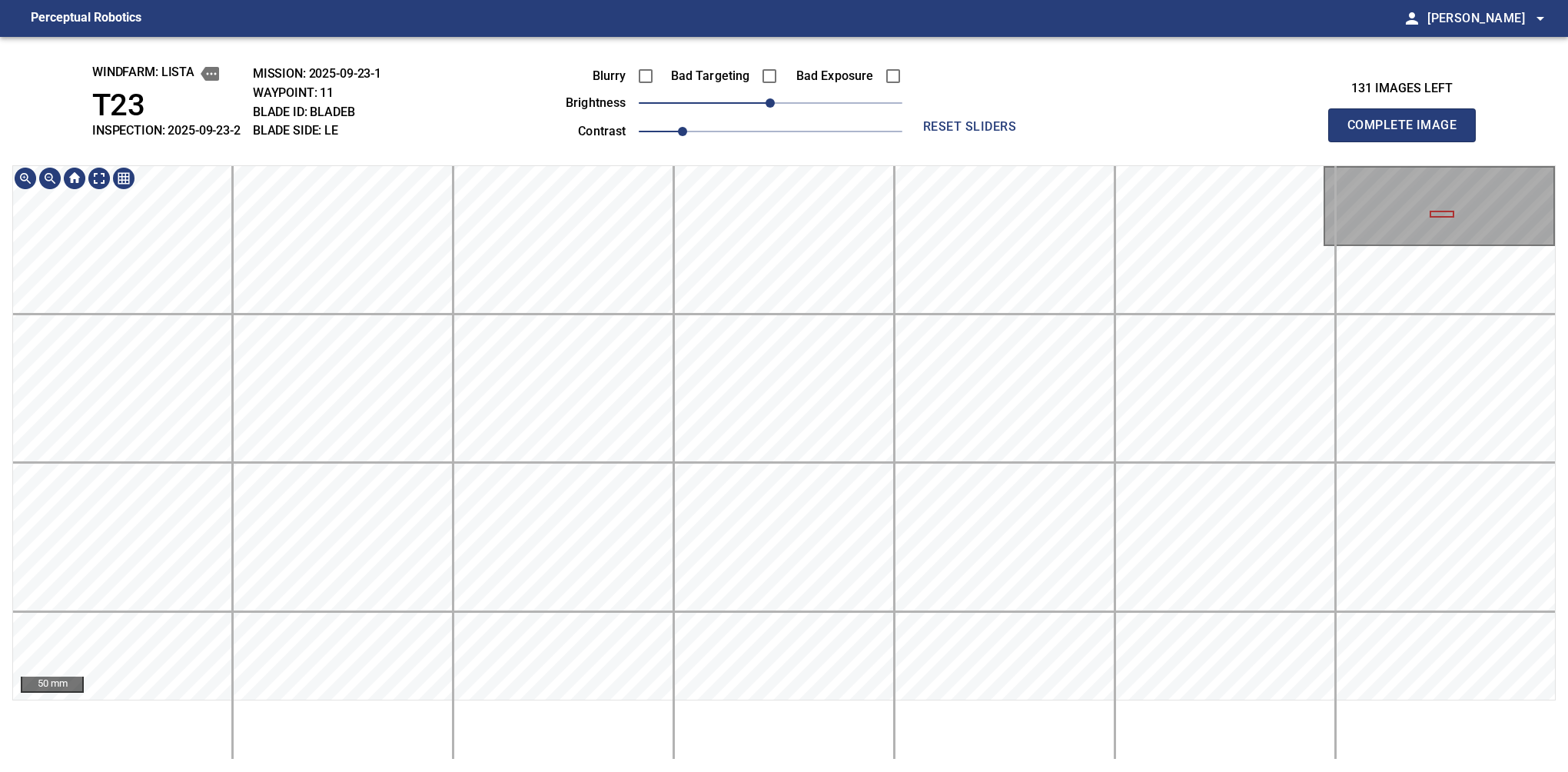
click at [1408, 142] on button "Complete Image" at bounding box center [1402, 125] width 148 height 33
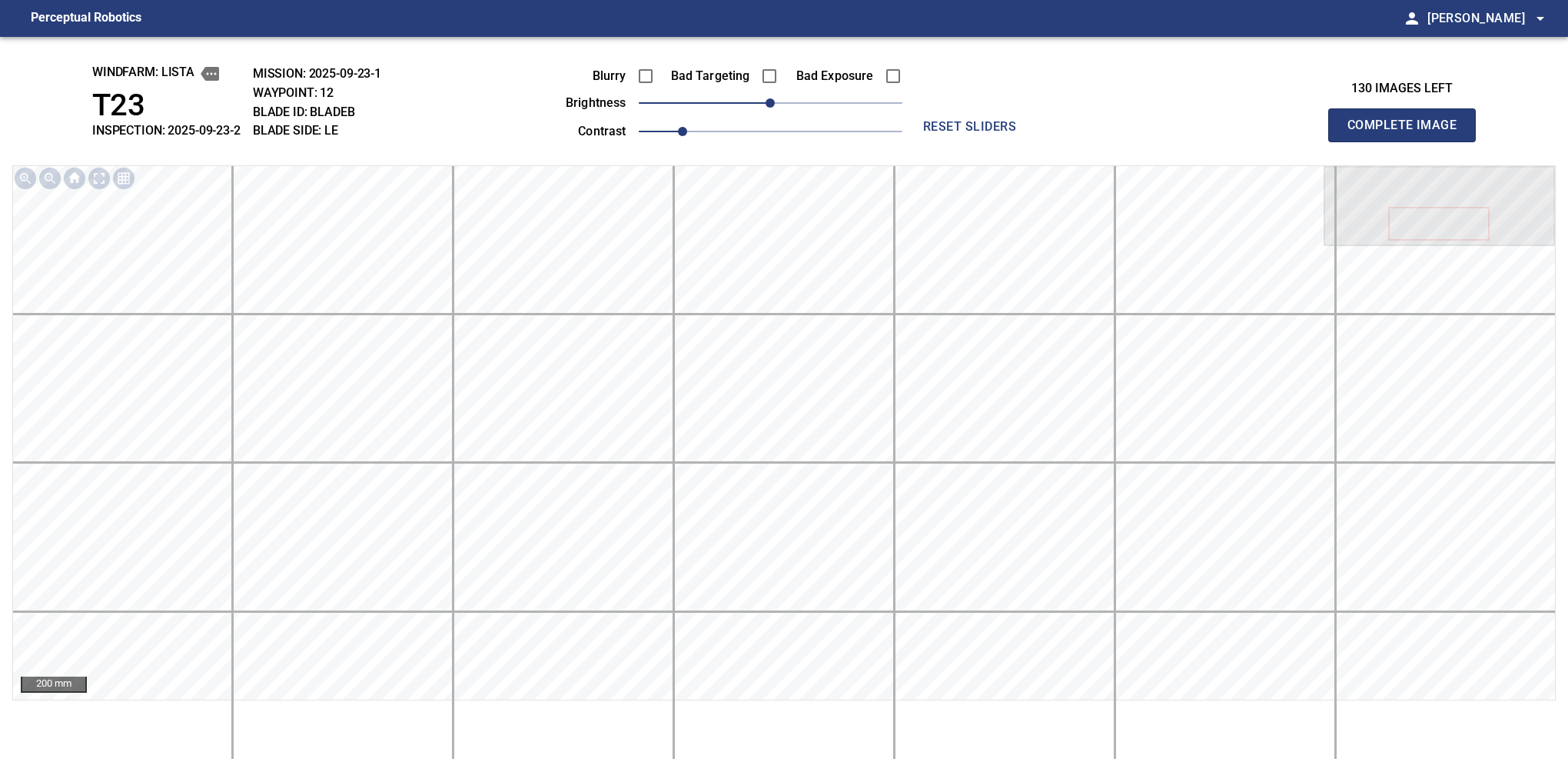
click at [1408, 142] on button "Complete Image" at bounding box center [1402, 125] width 148 height 33
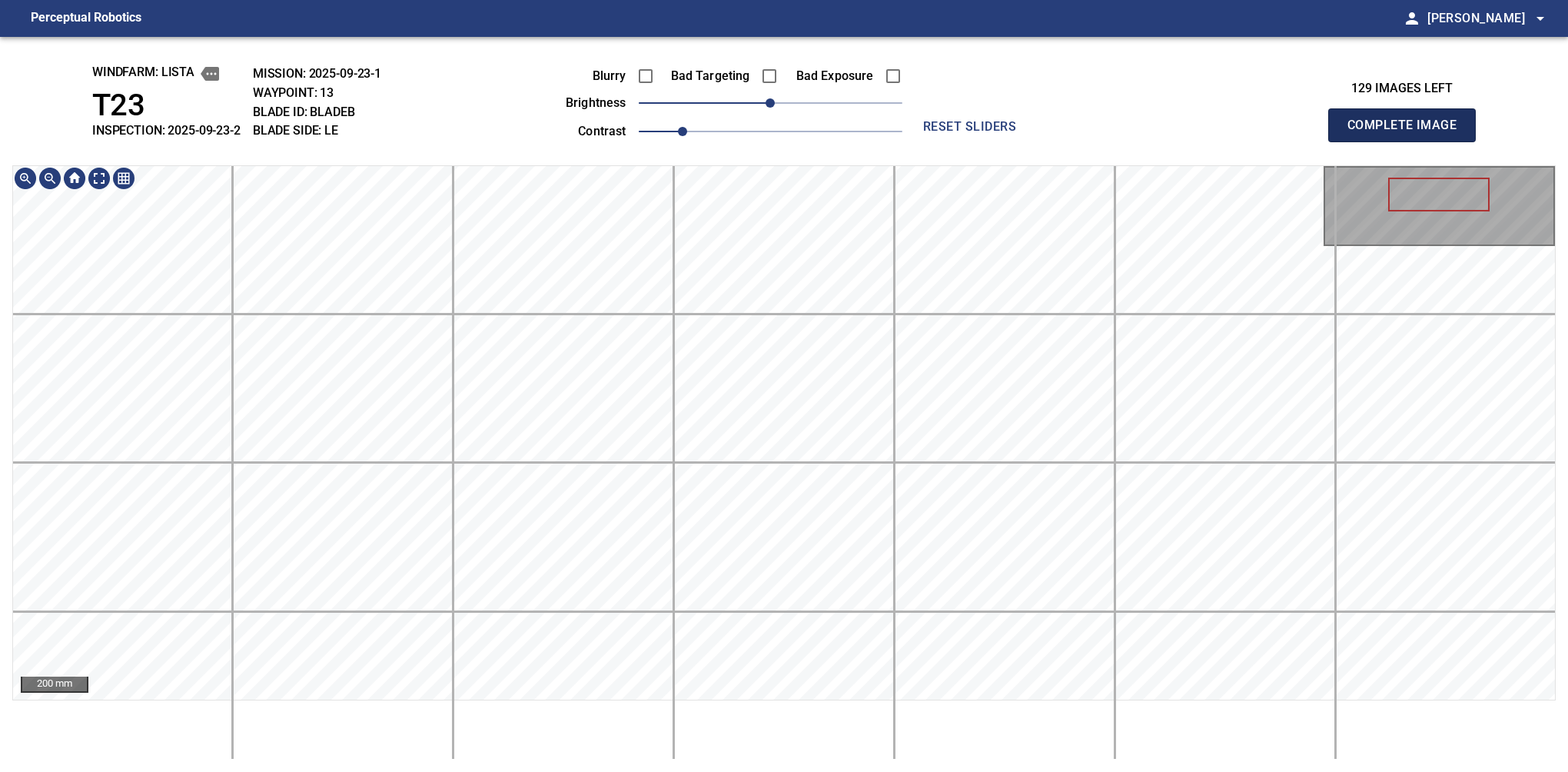
click at [1408, 142] on button "Complete Image" at bounding box center [1402, 125] width 148 height 33
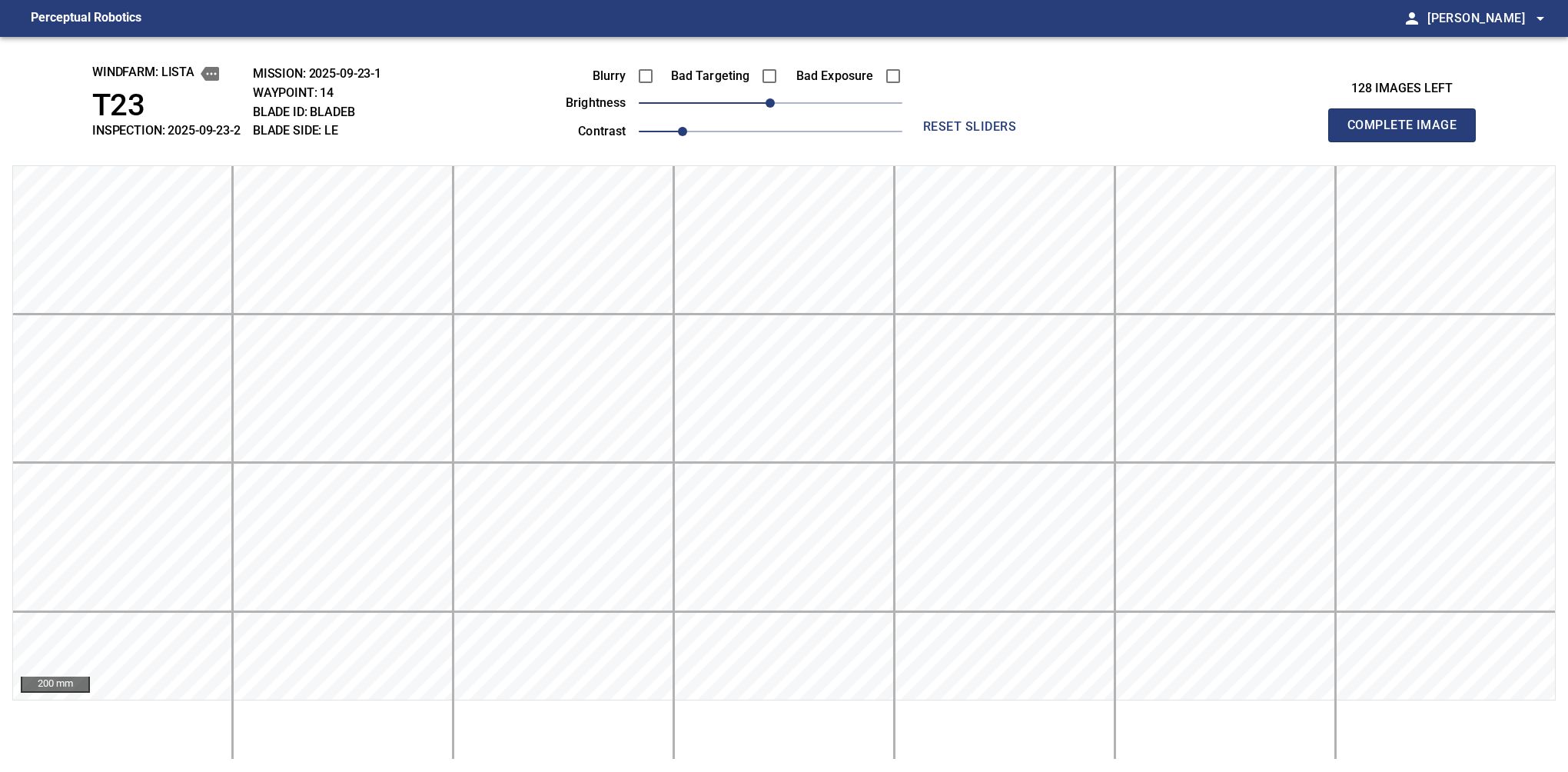
click at [1408, 142] on button "Complete Image" at bounding box center [1402, 125] width 148 height 33
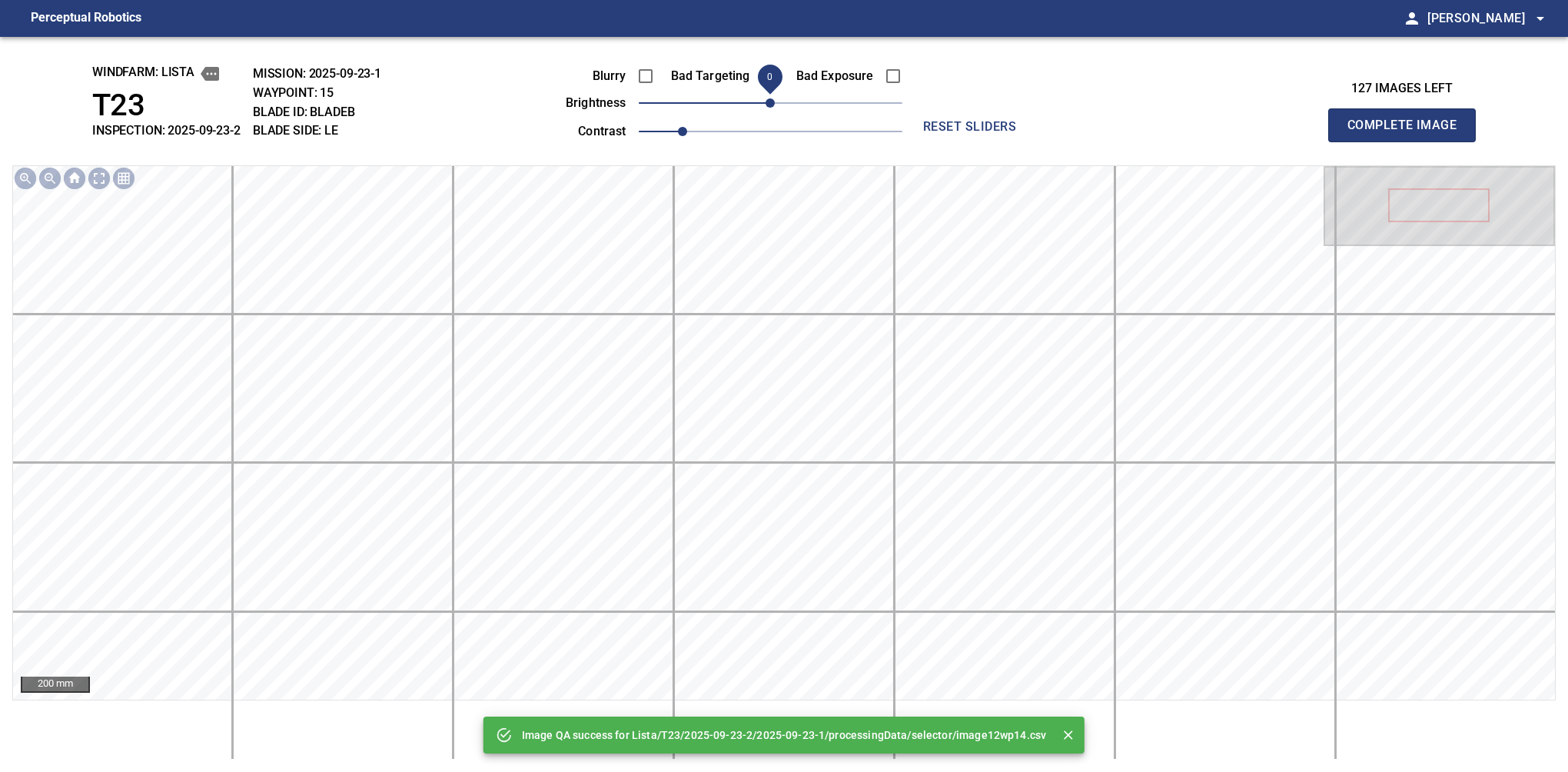
click at [1408, 142] on button "Complete Image" at bounding box center [1402, 125] width 148 height 33
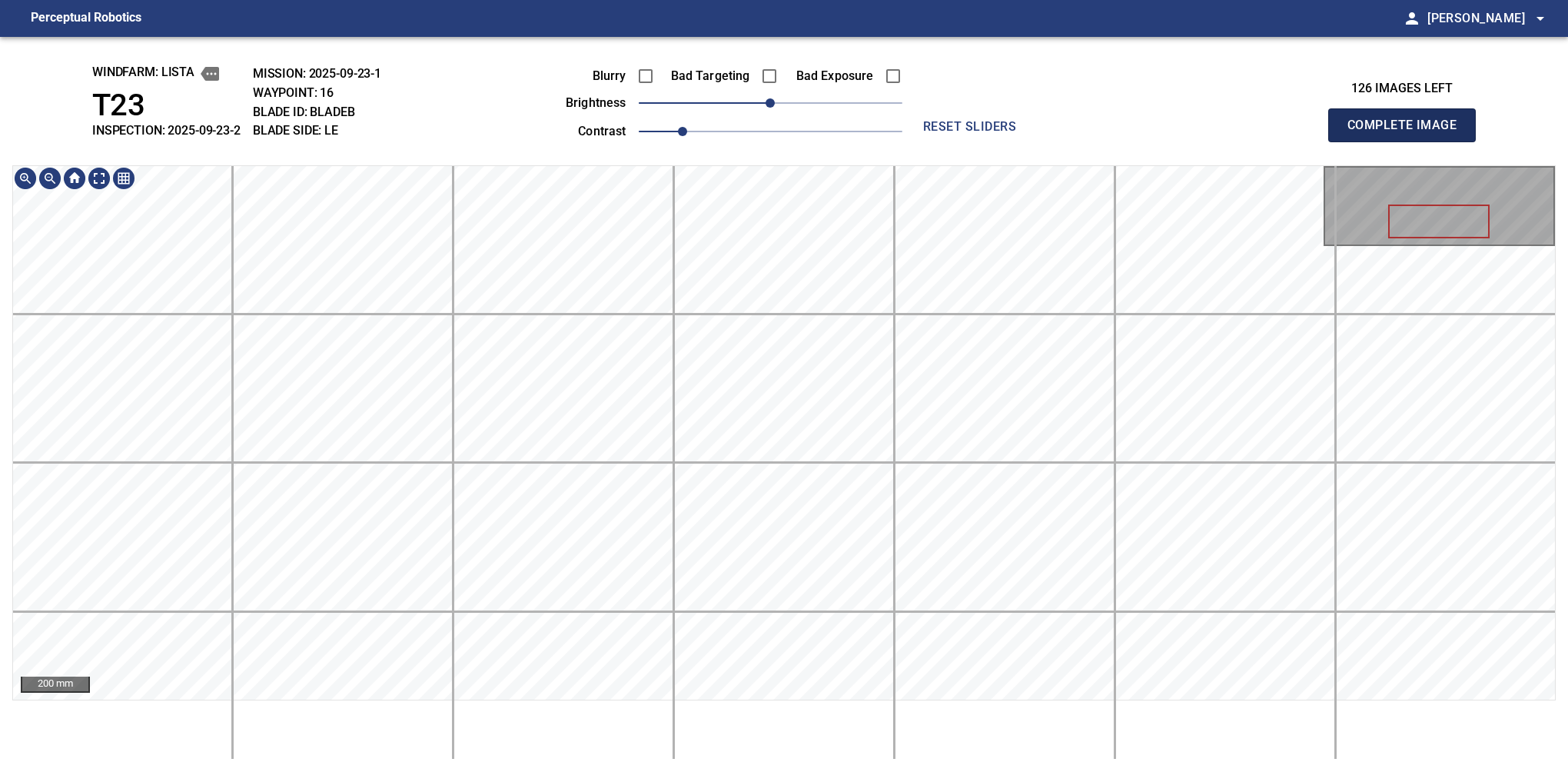
click at [1408, 142] on button "Complete Image" at bounding box center [1402, 125] width 148 height 33
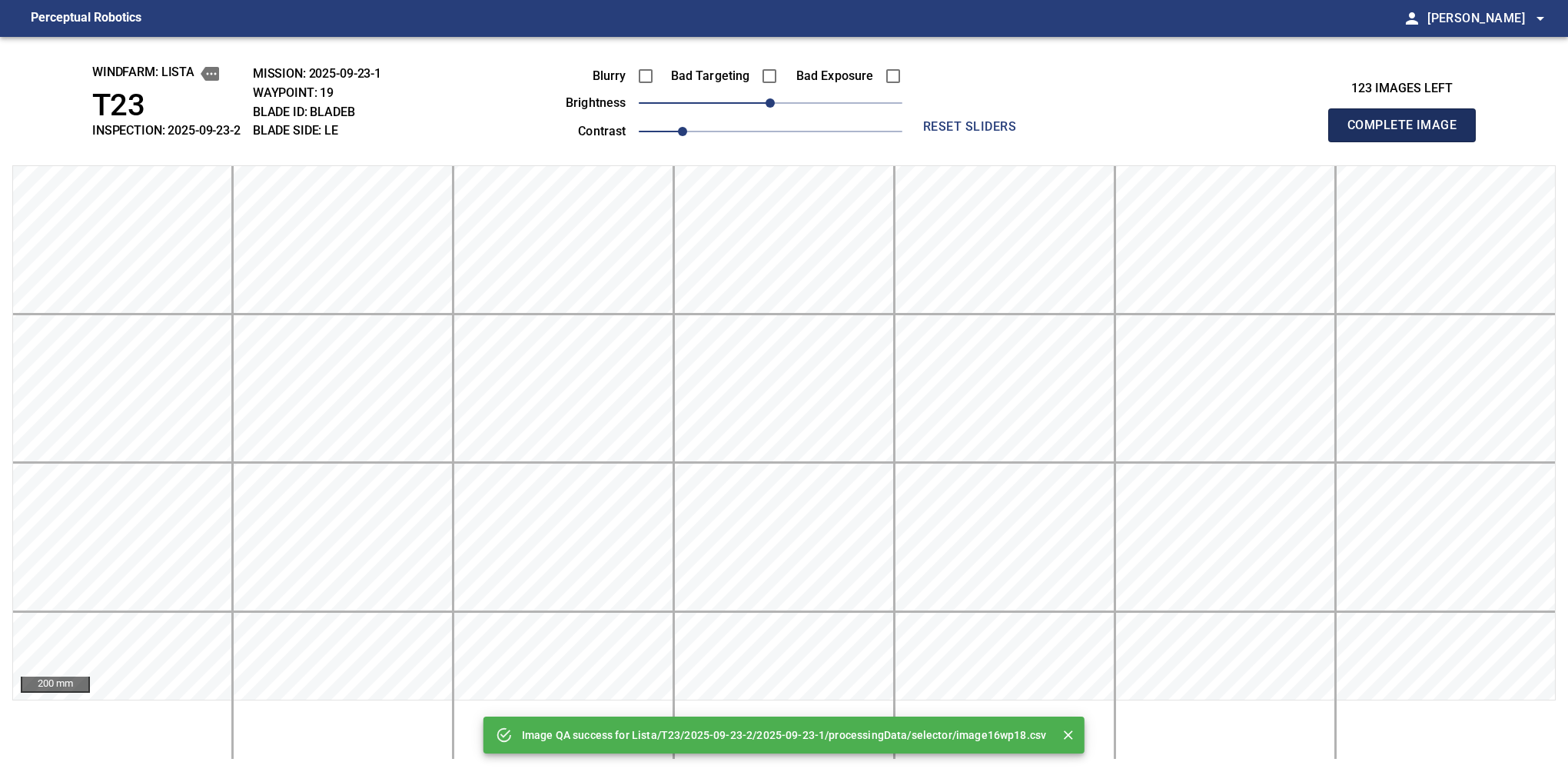
click at [1408, 142] on button "Complete Image" at bounding box center [1402, 125] width 148 height 33
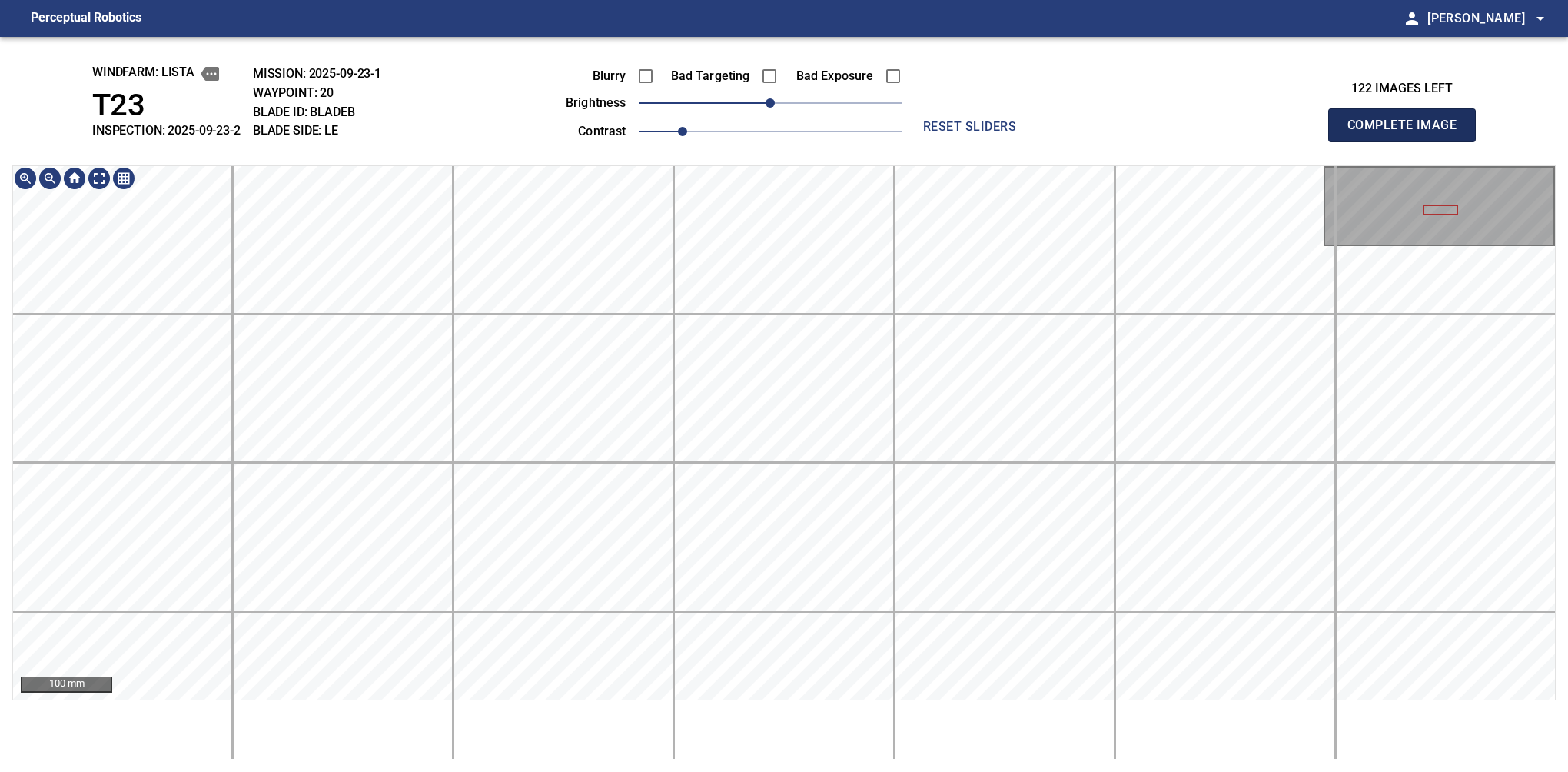
click at [1408, 142] on button "Complete Image" at bounding box center [1402, 125] width 148 height 33
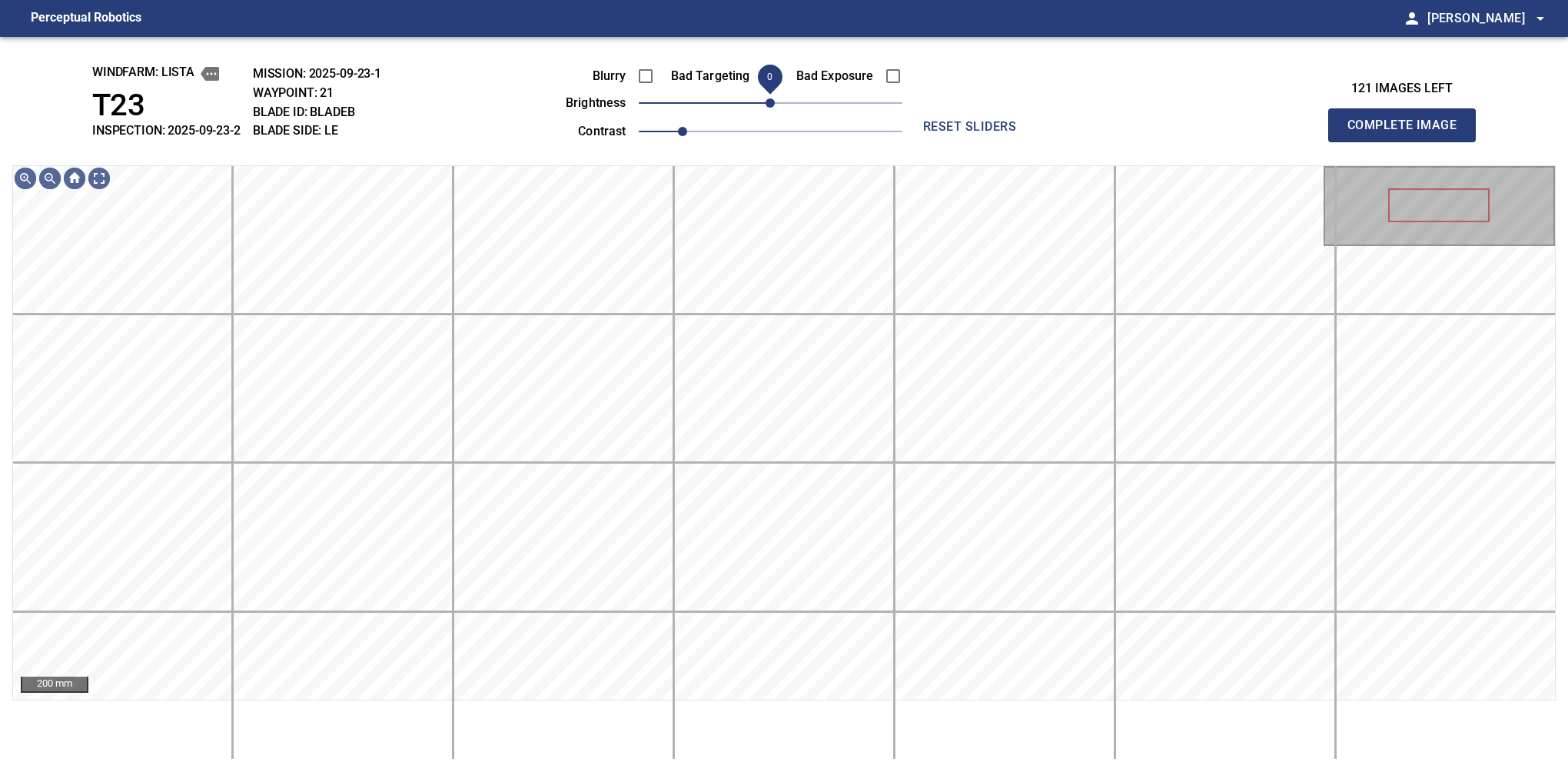
drag, startPoint x: 775, startPoint y: 100, endPoint x: 775, endPoint y: 112, distance: 12.0
click at [775, 107] on span "0" at bounding box center [770, 103] width 9 height 9
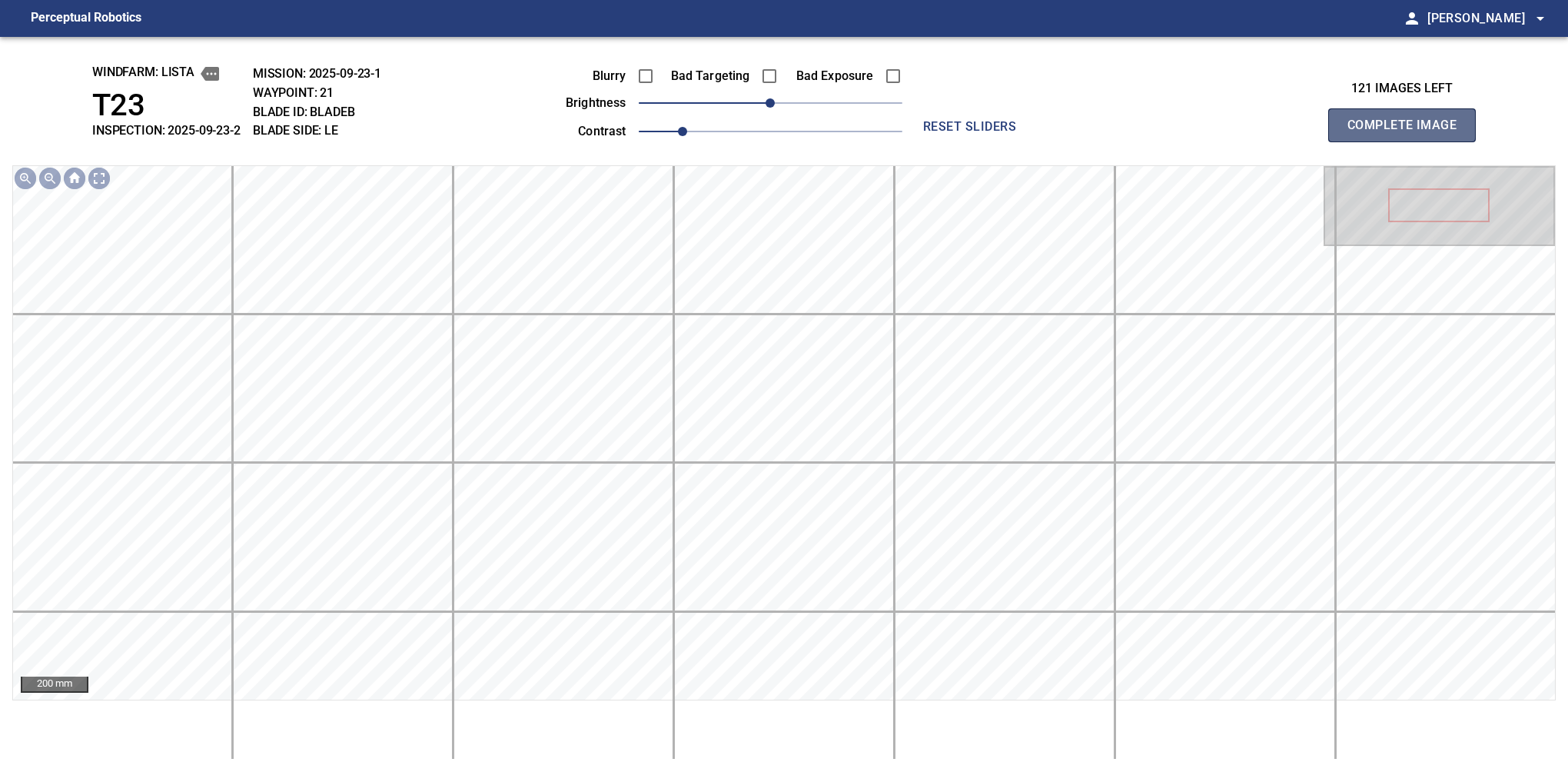
click at [1408, 142] on button "Complete Image" at bounding box center [1402, 125] width 148 height 33
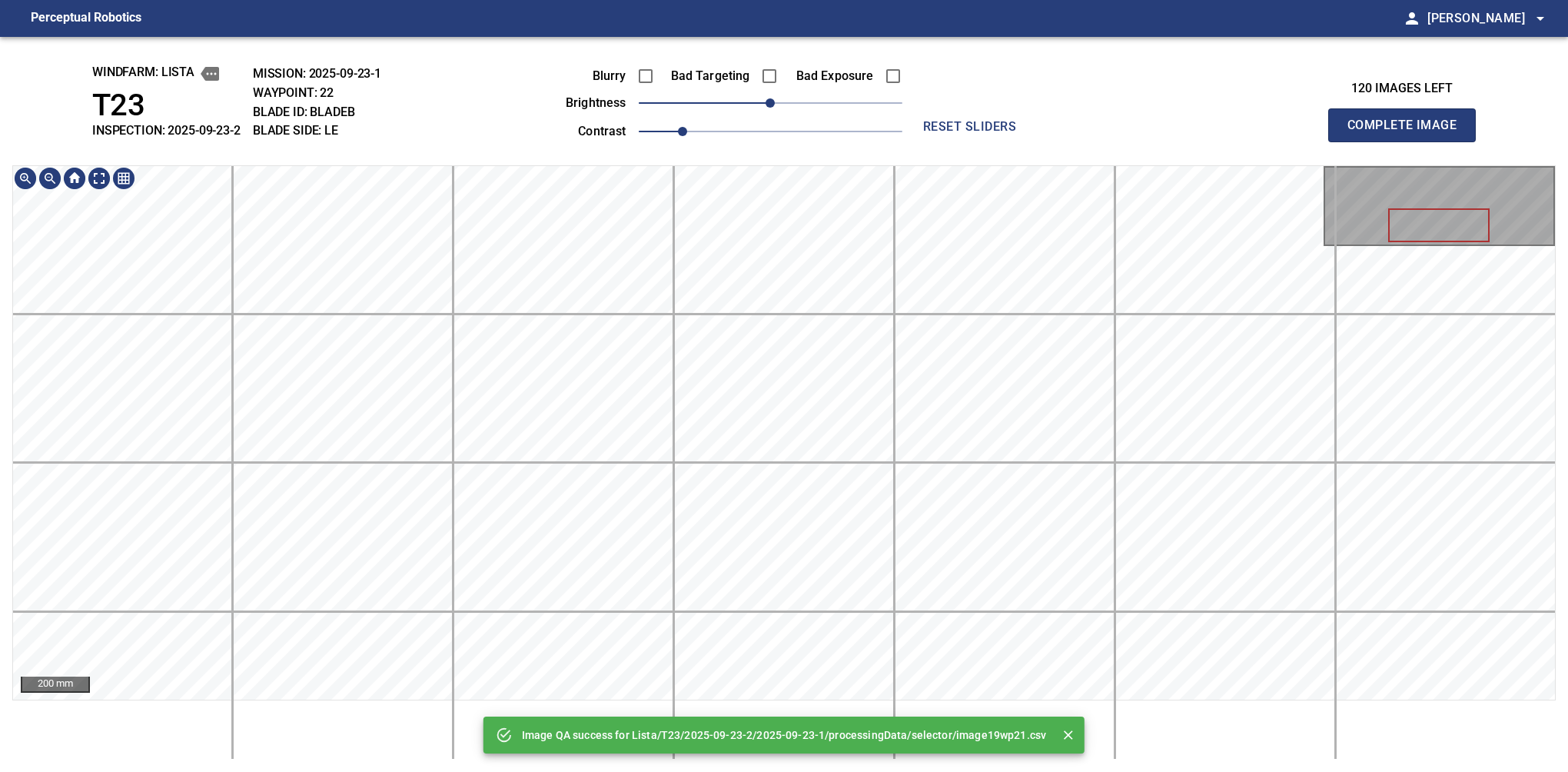
click at [769, 88] on div "Image QA success for Lista/T23/2025-09-23-2/2025-09-23-1/processingData/selecto…" at bounding box center [784, 404] width 1568 height 735
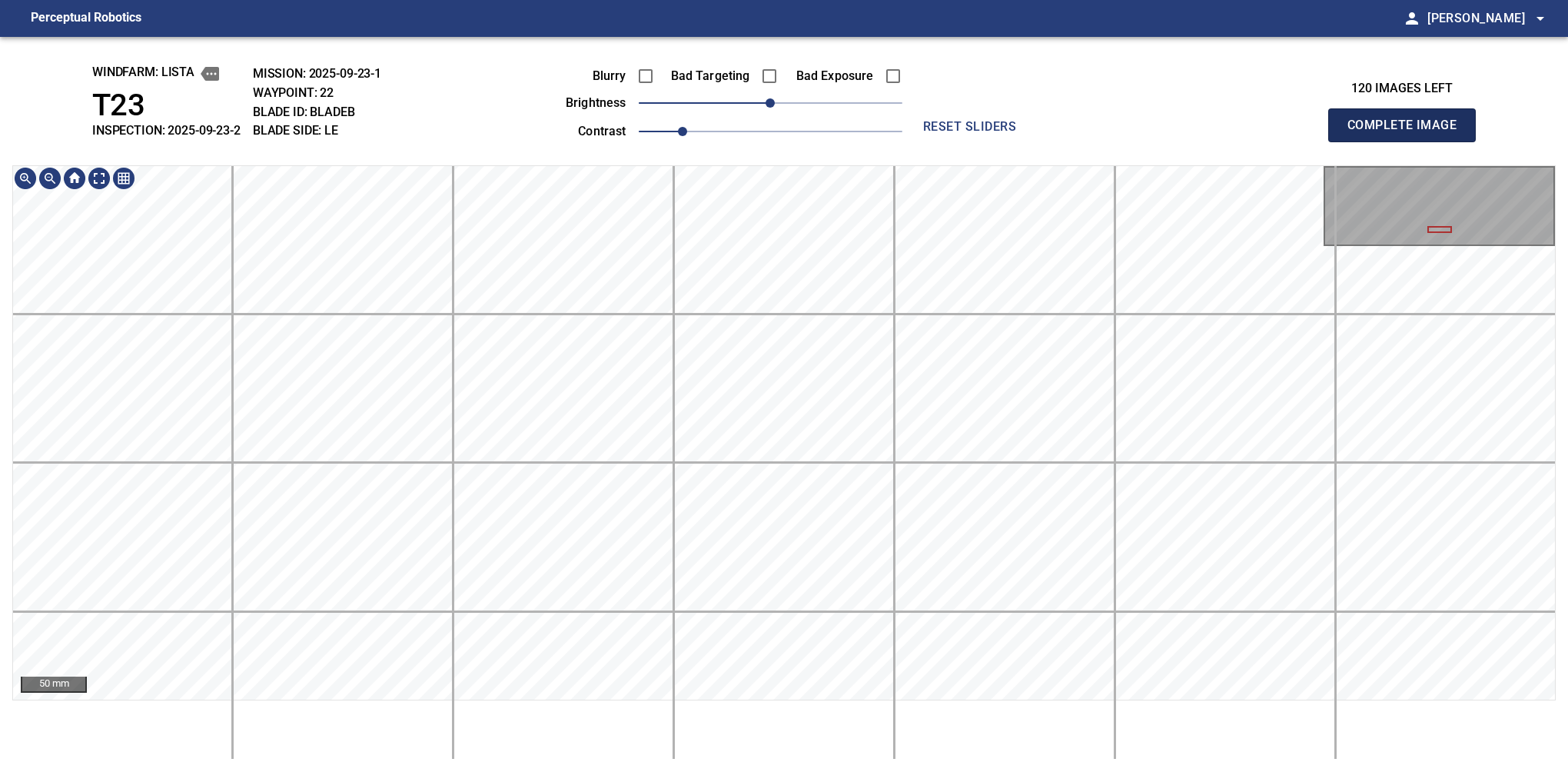
click at [1408, 142] on button "Complete Image" at bounding box center [1402, 125] width 148 height 33
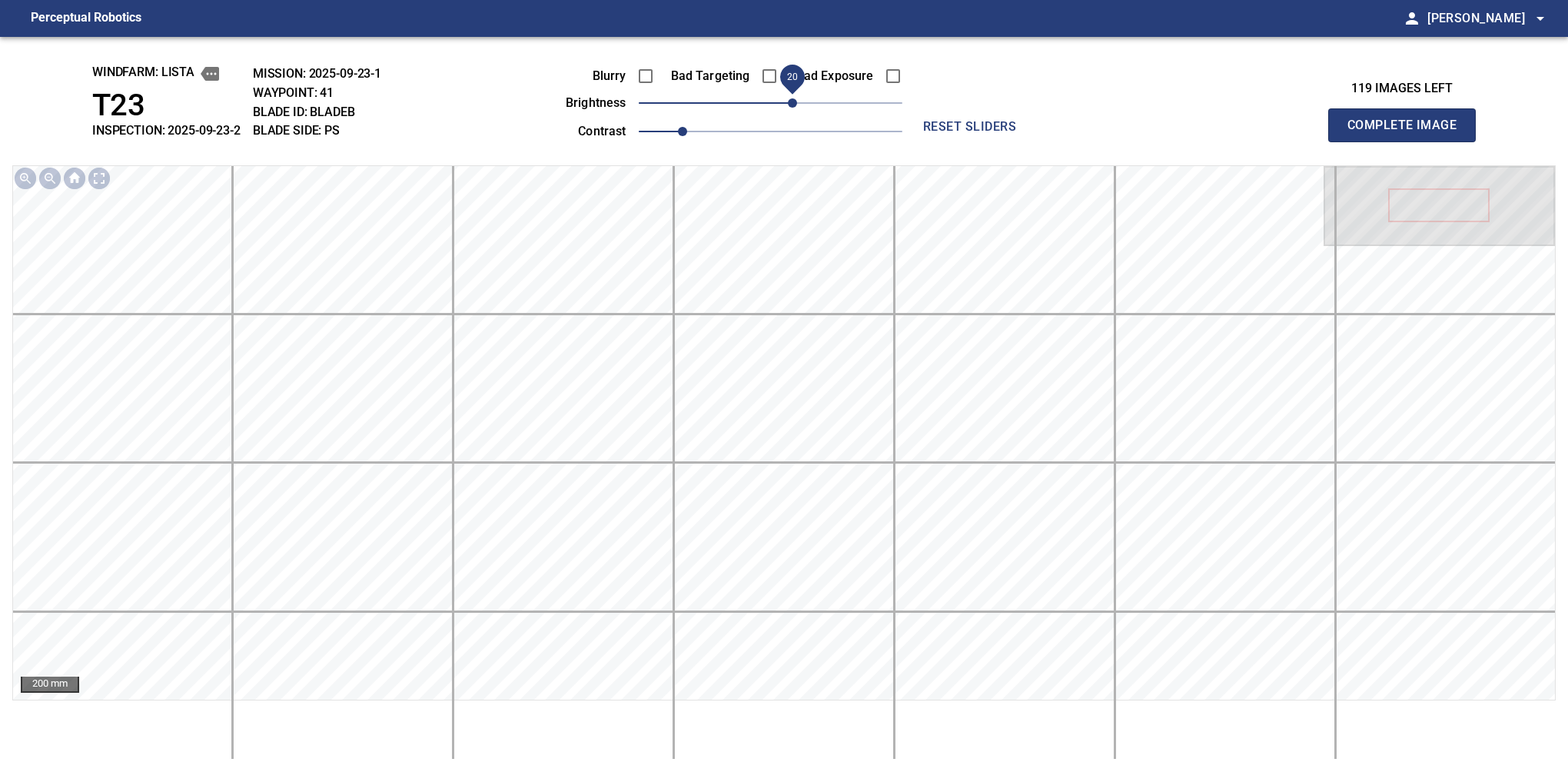
drag, startPoint x: 766, startPoint y: 106, endPoint x: 793, endPoint y: 100, distance: 27.7
click at [793, 100] on span "20" at bounding box center [793, 103] width 9 height 9
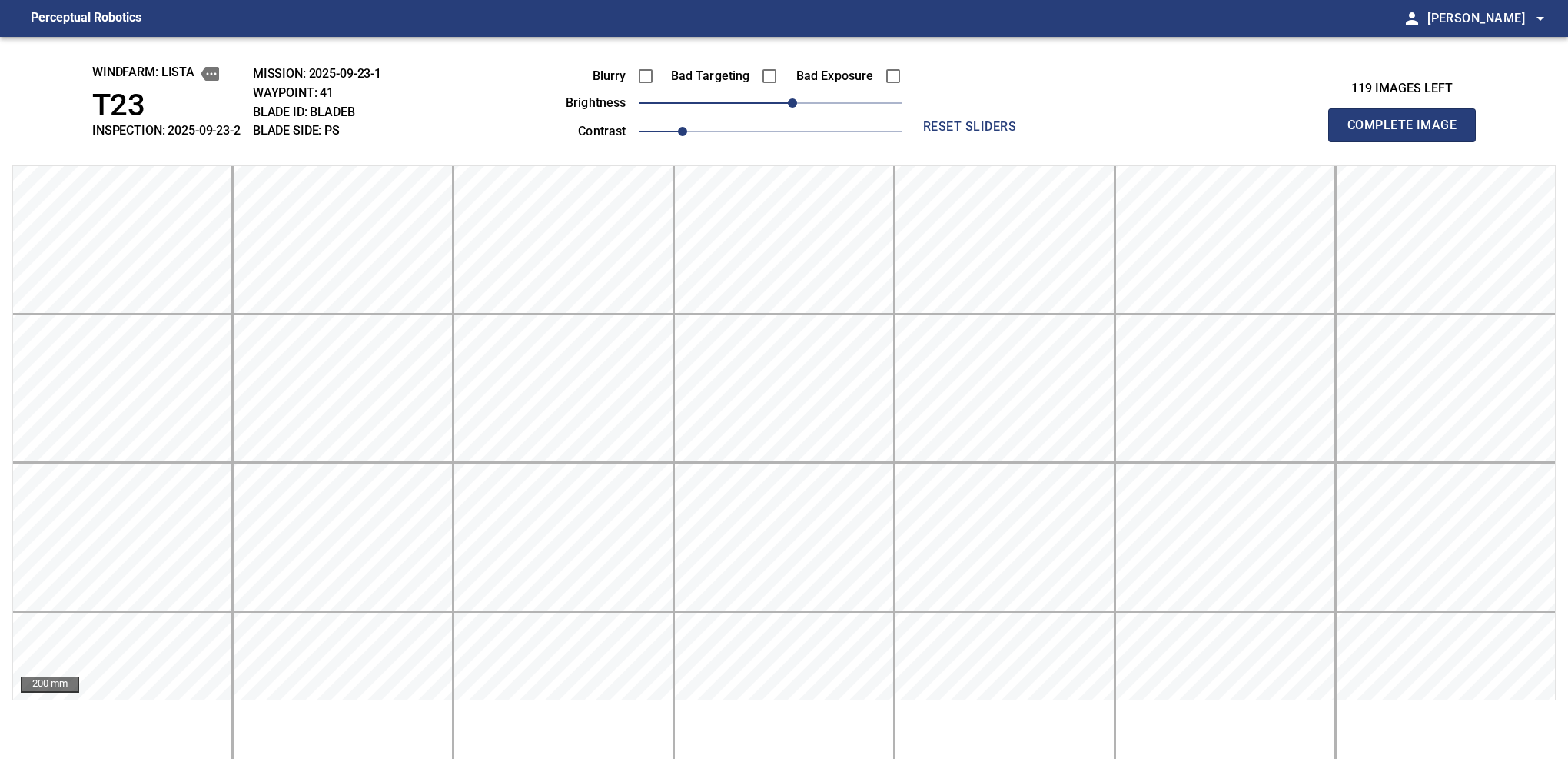
click at [1408, 142] on button "Complete Image" at bounding box center [1402, 125] width 148 height 33
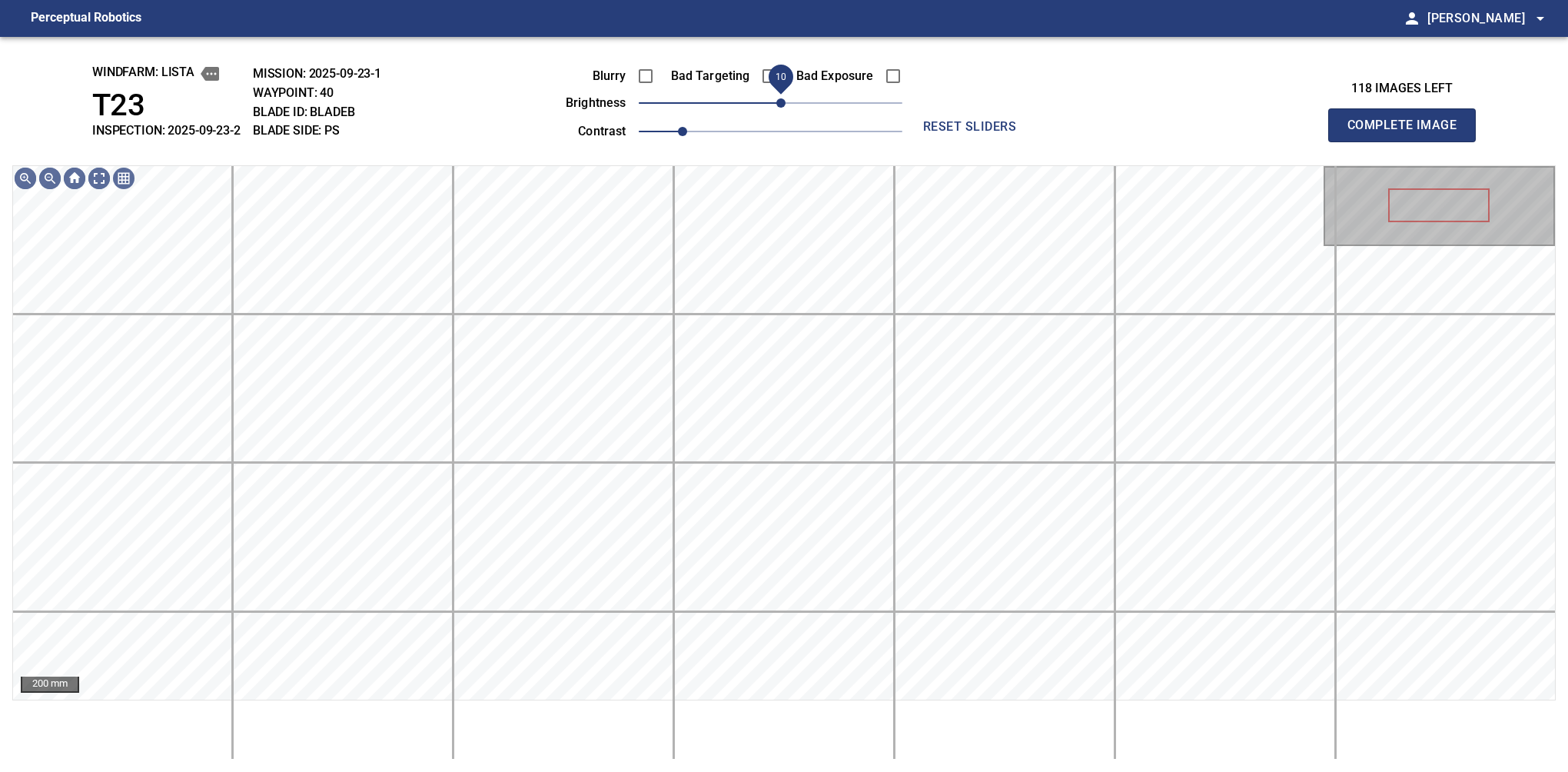
drag, startPoint x: 766, startPoint y: 108, endPoint x: 780, endPoint y: 103, distance: 14.9
click at [780, 103] on span "10" at bounding box center [781, 103] width 9 height 9
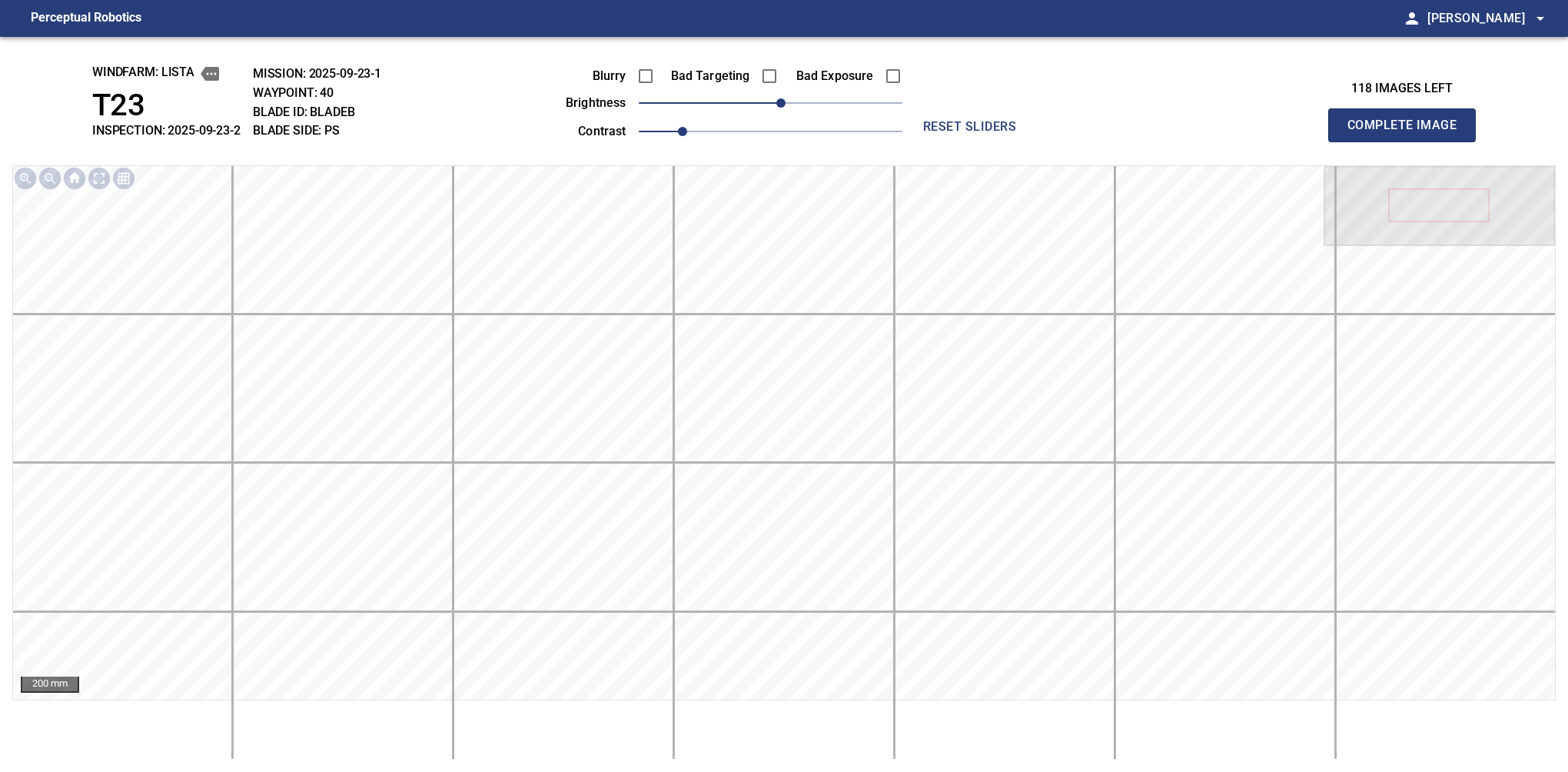
click at [1408, 142] on button "Complete Image" at bounding box center [1402, 125] width 148 height 33
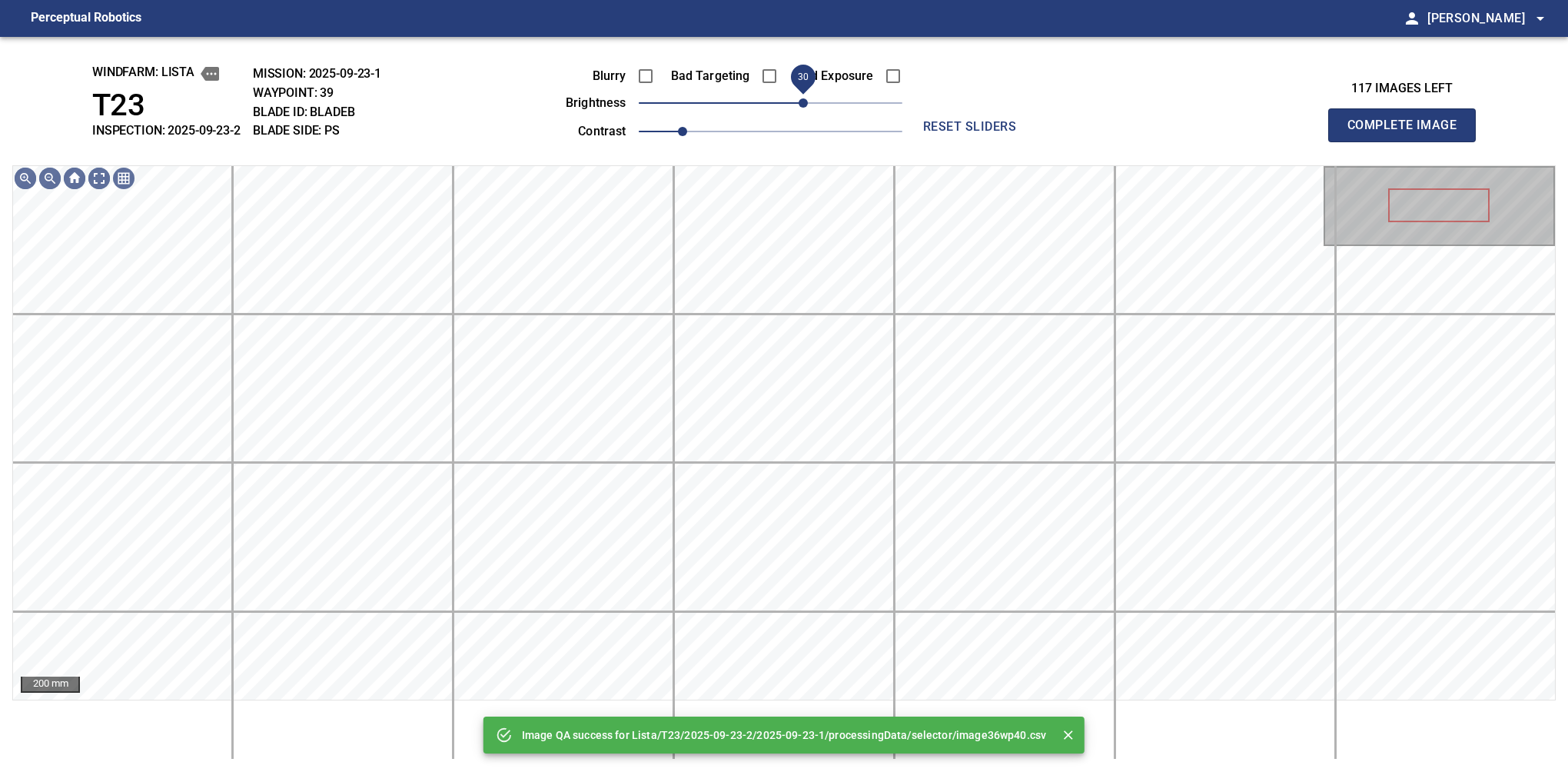
click at [801, 103] on span "30" at bounding box center [770, 102] width 264 height 21
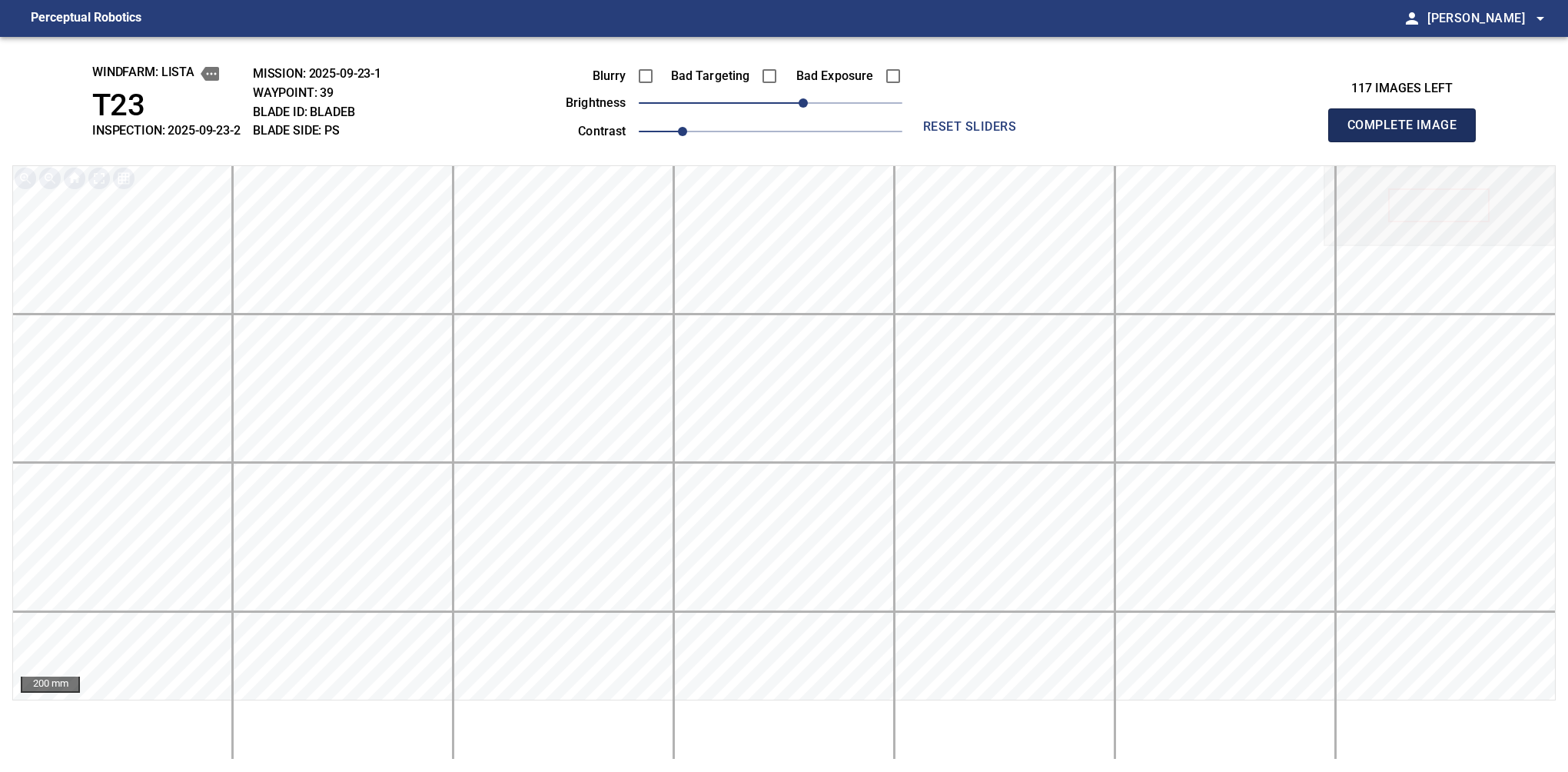
click at [1408, 142] on button "Complete Image" at bounding box center [1402, 125] width 148 height 33
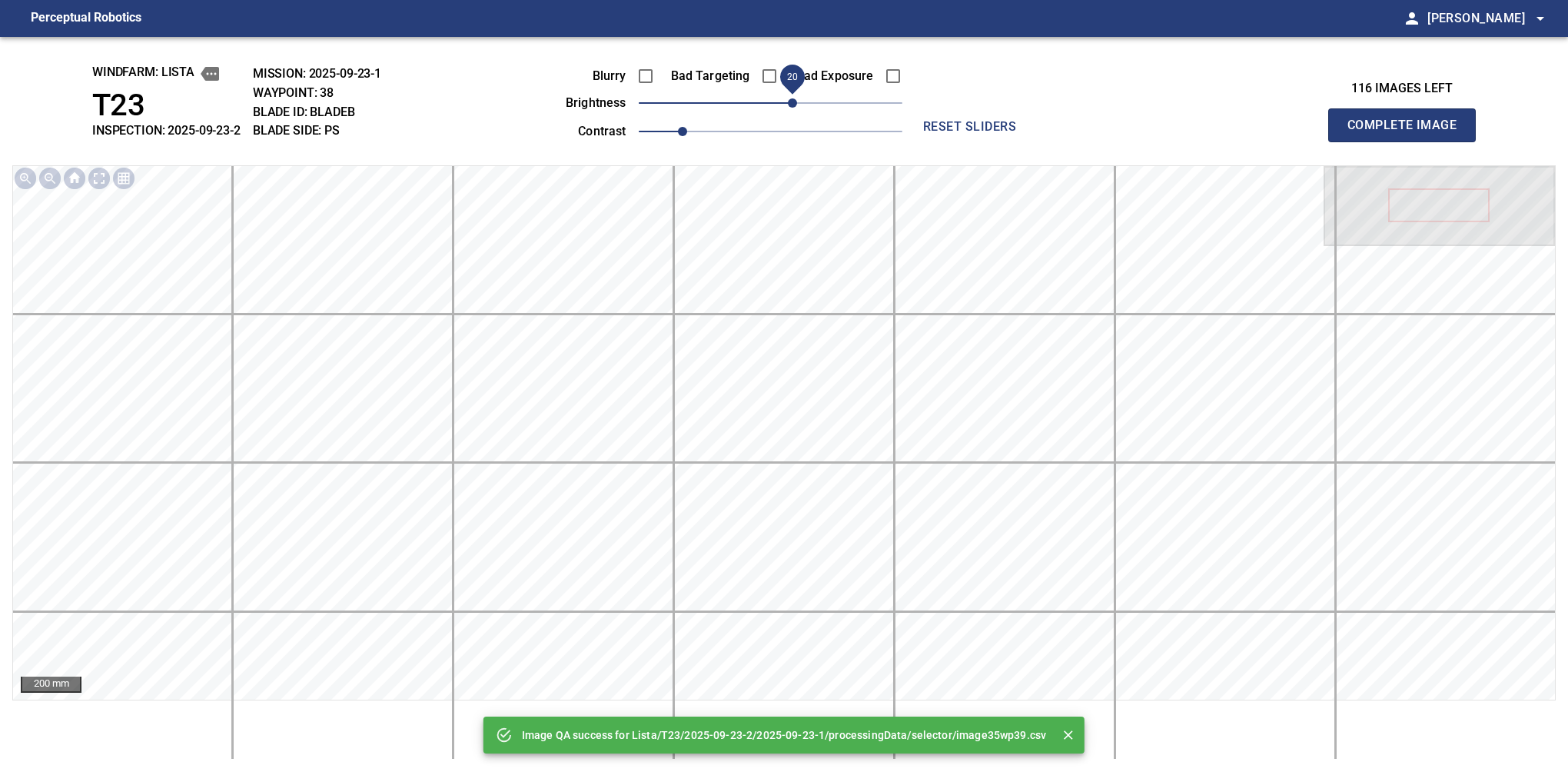
drag, startPoint x: 801, startPoint y: 103, endPoint x: 790, endPoint y: 111, distance: 13.6
click at [790, 111] on span "20" at bounding box center [770, 102] width 264 height 21
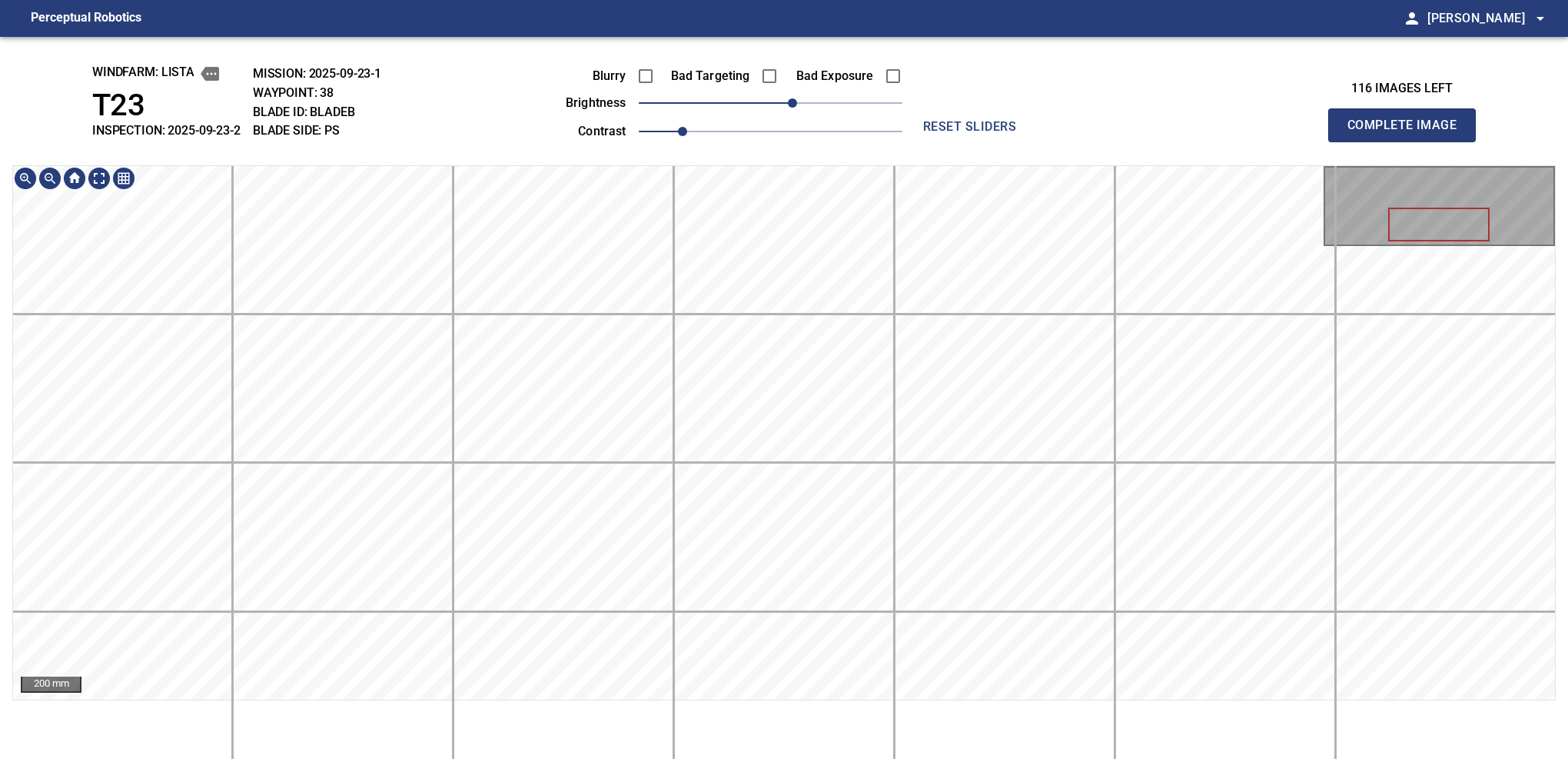
click at [793, 155] on div "windfarm: Lista T23 INSPECTION: 2025-09-23-2 MISSION: 2025-09-23-1 WAYPOINT: 38…" at bounding box center [784, 404] width 1568 height 735
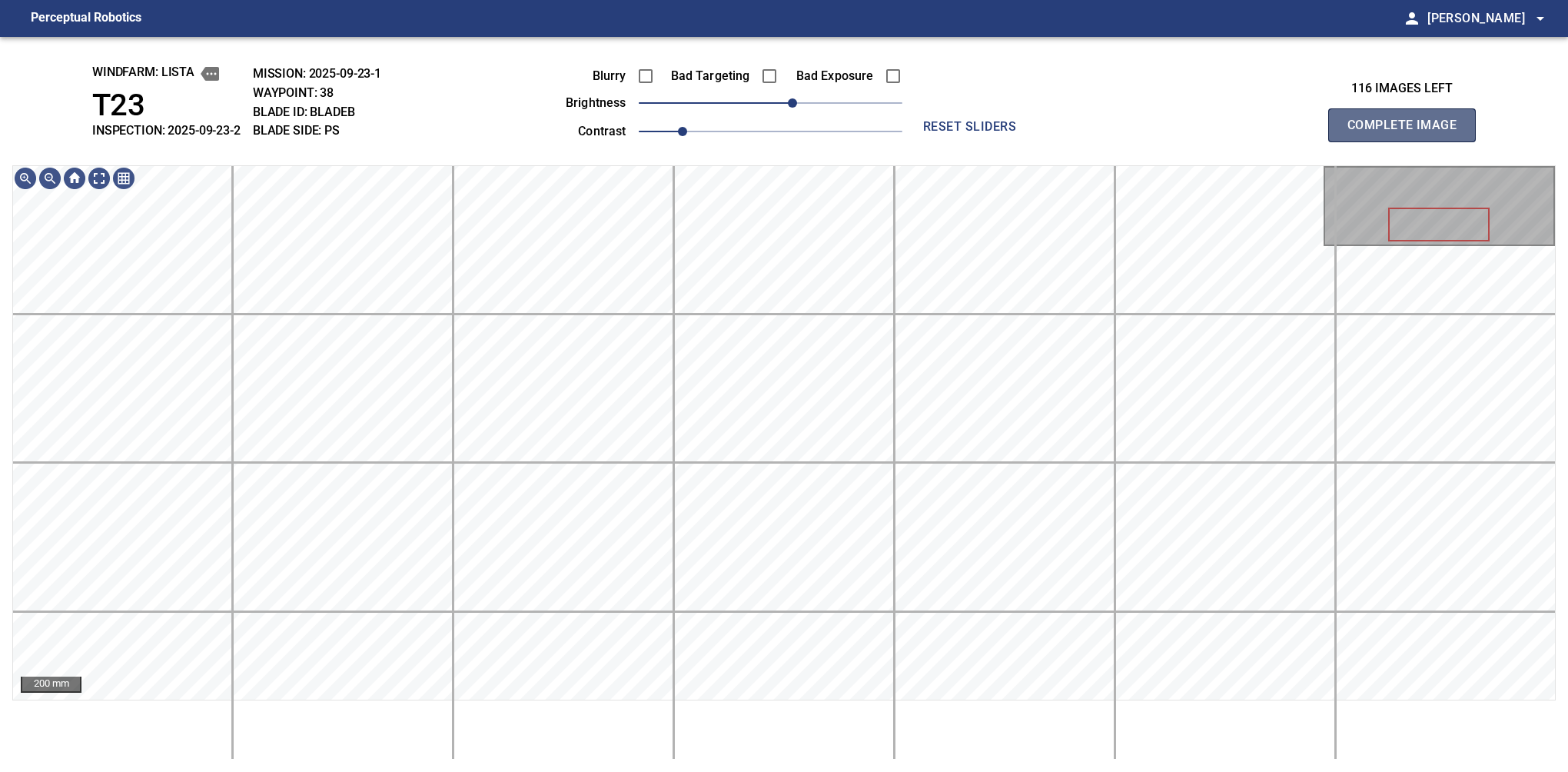
click at [1408, 142] on button "Complete Image" at bounding box center [1402, 125] width 148 height 33
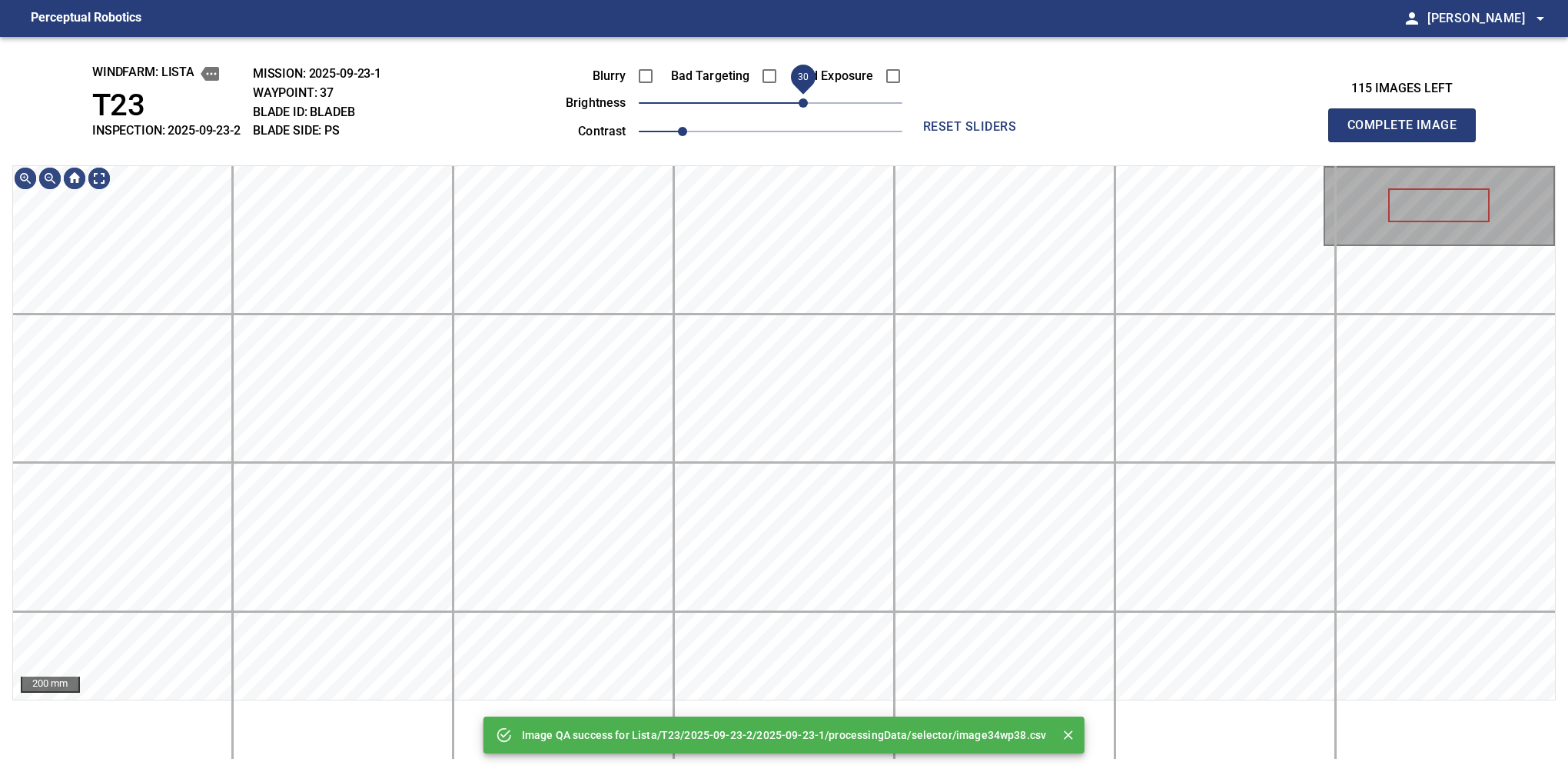
drag, startPoint x: 793, startPoint y: 103, endPoint x: 809, endPoint y: 99, distance: 16.5
click at [808, 99] on span "30" at bounding box center [803, 103] width 9 height 9
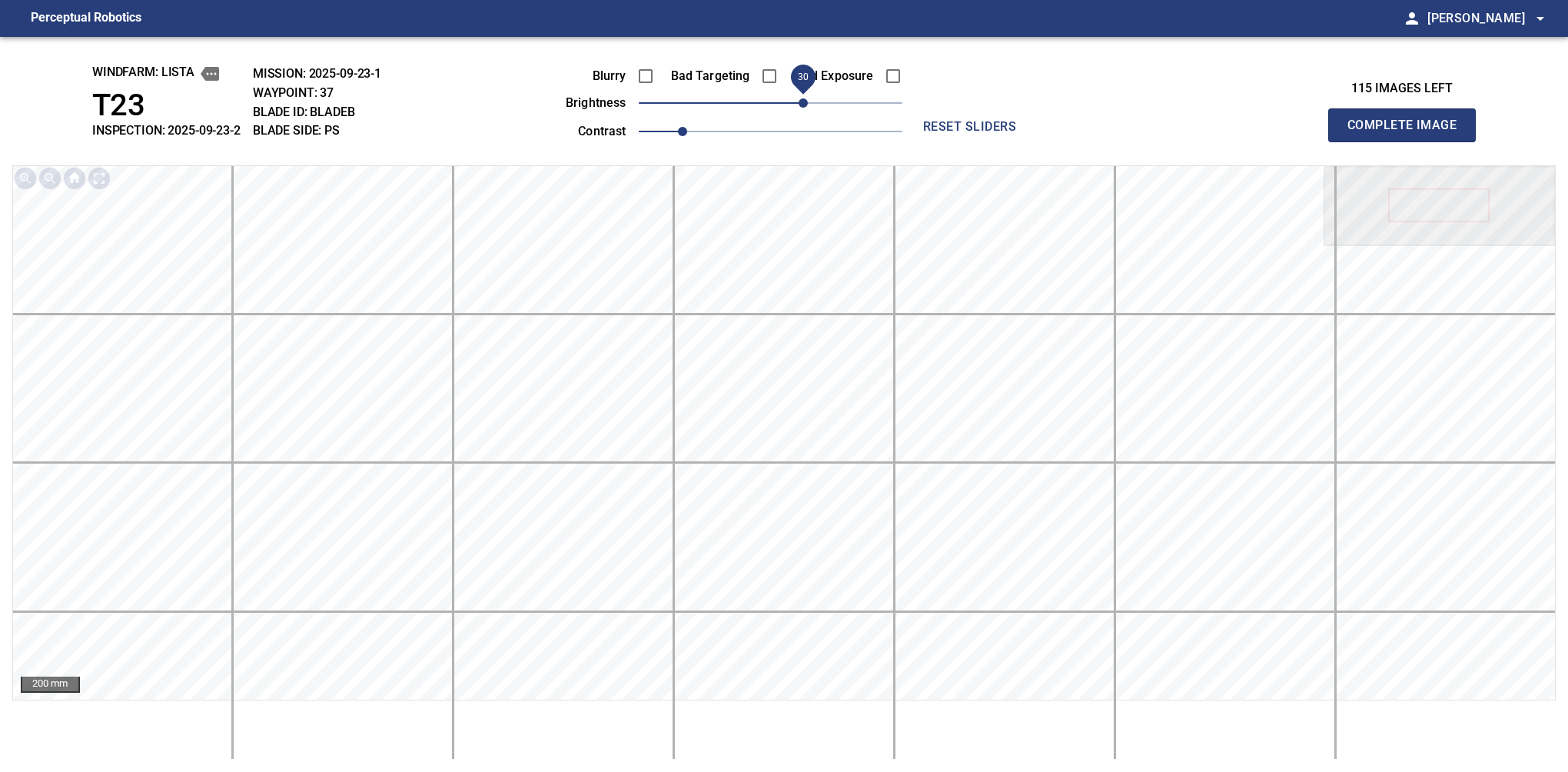
click at [808, 99] on span "30" at bounding box center [803, 103] width 9 height 9
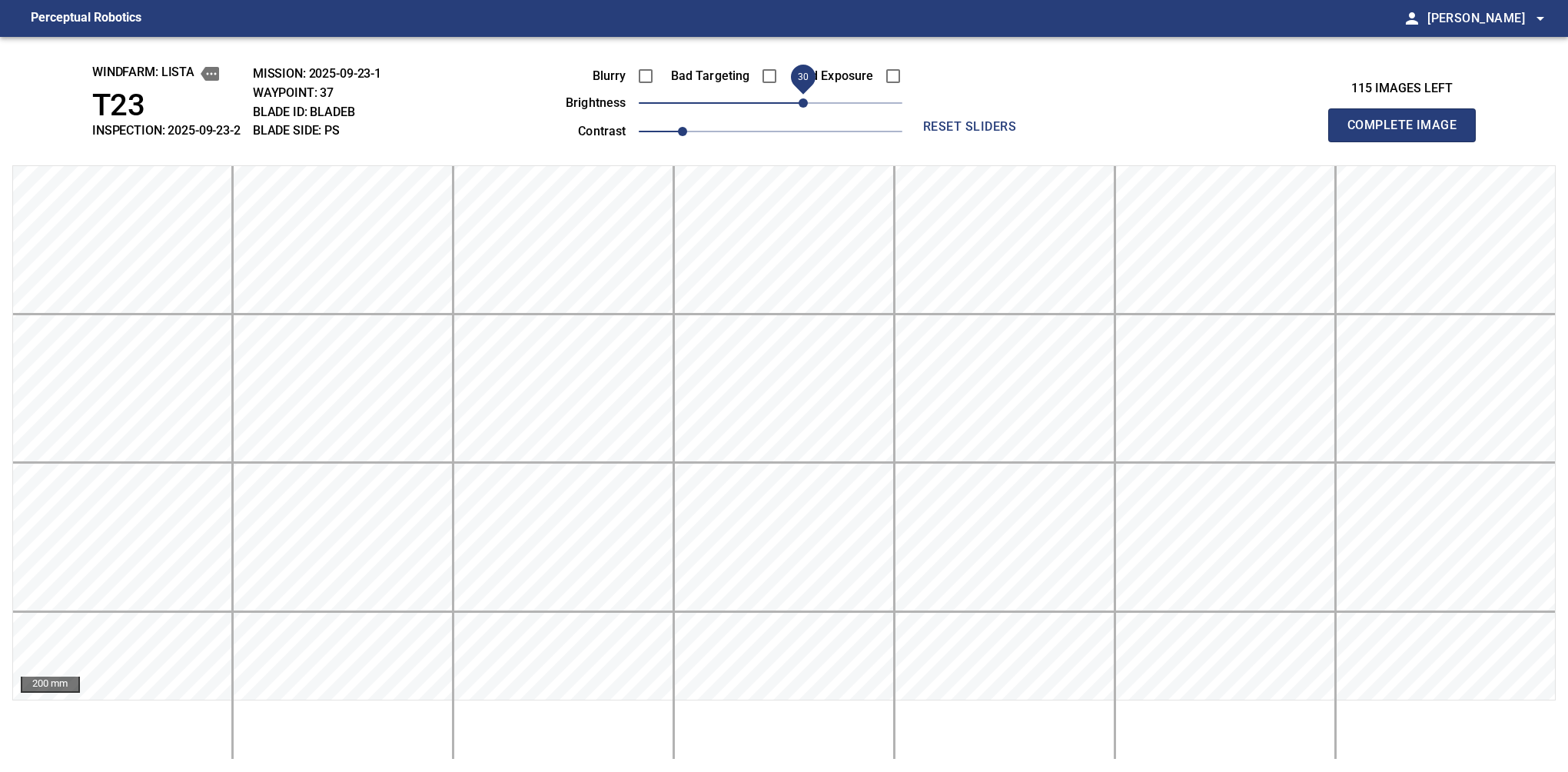
click at [1408, 142] on button "Complete Image" at bounding box center [1402, 125] width 148 height 33
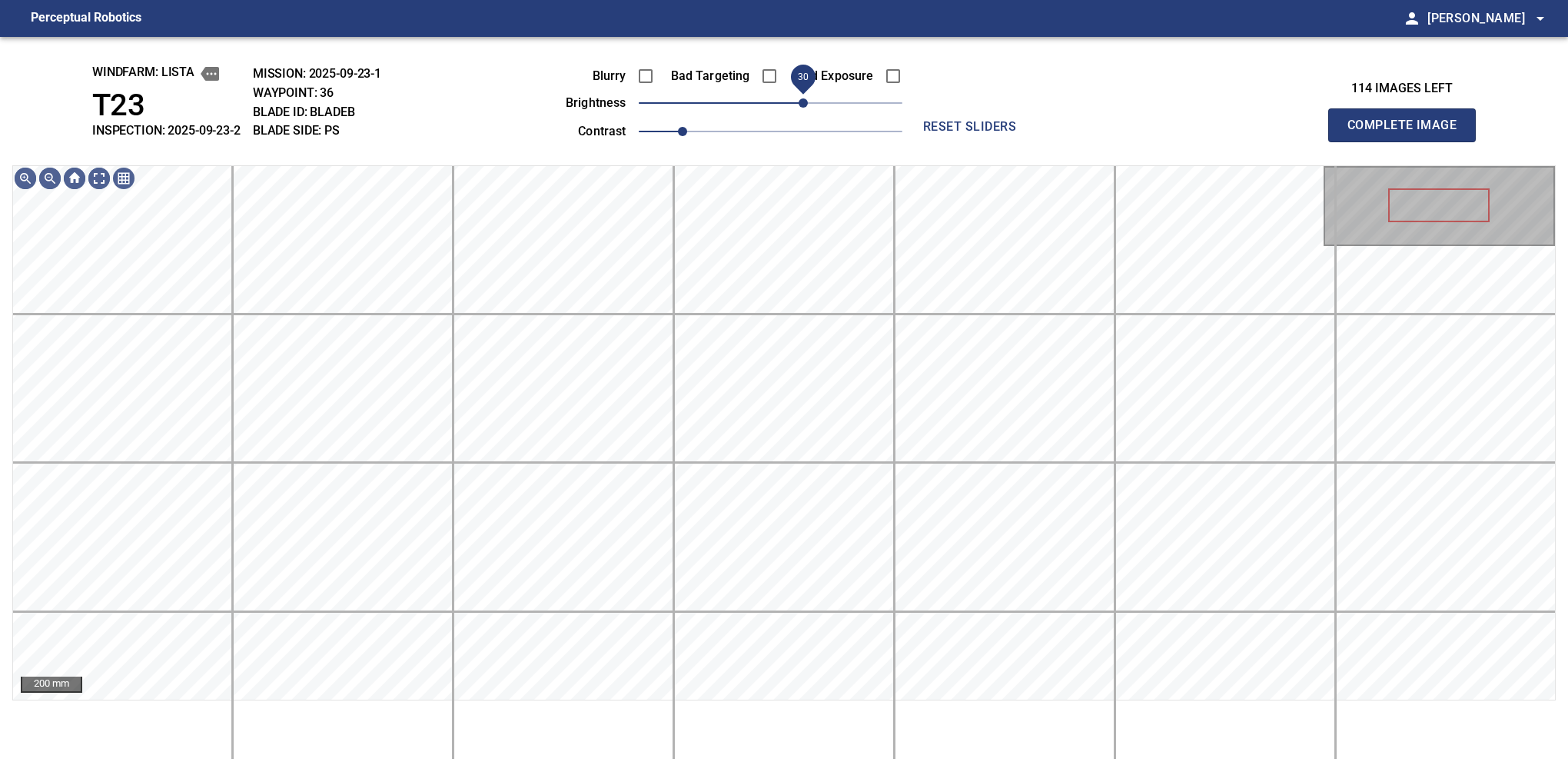
click at [799, 99] on span "30" at bounding box center [803, 103] width 9 height 9
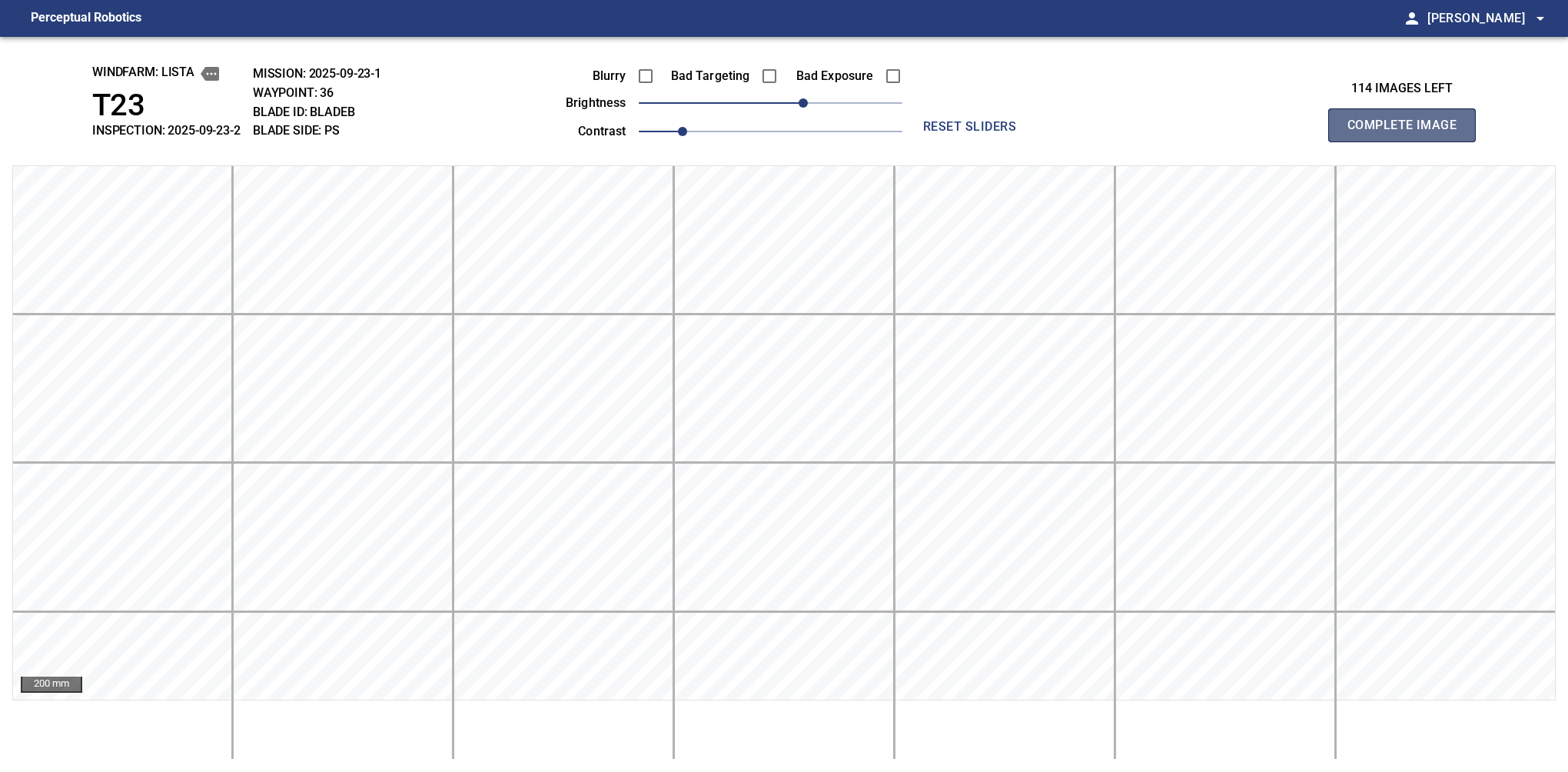
click at [1408, 142] on button "Complete Image" at bounding box center [1402, 125] width 148 height 33
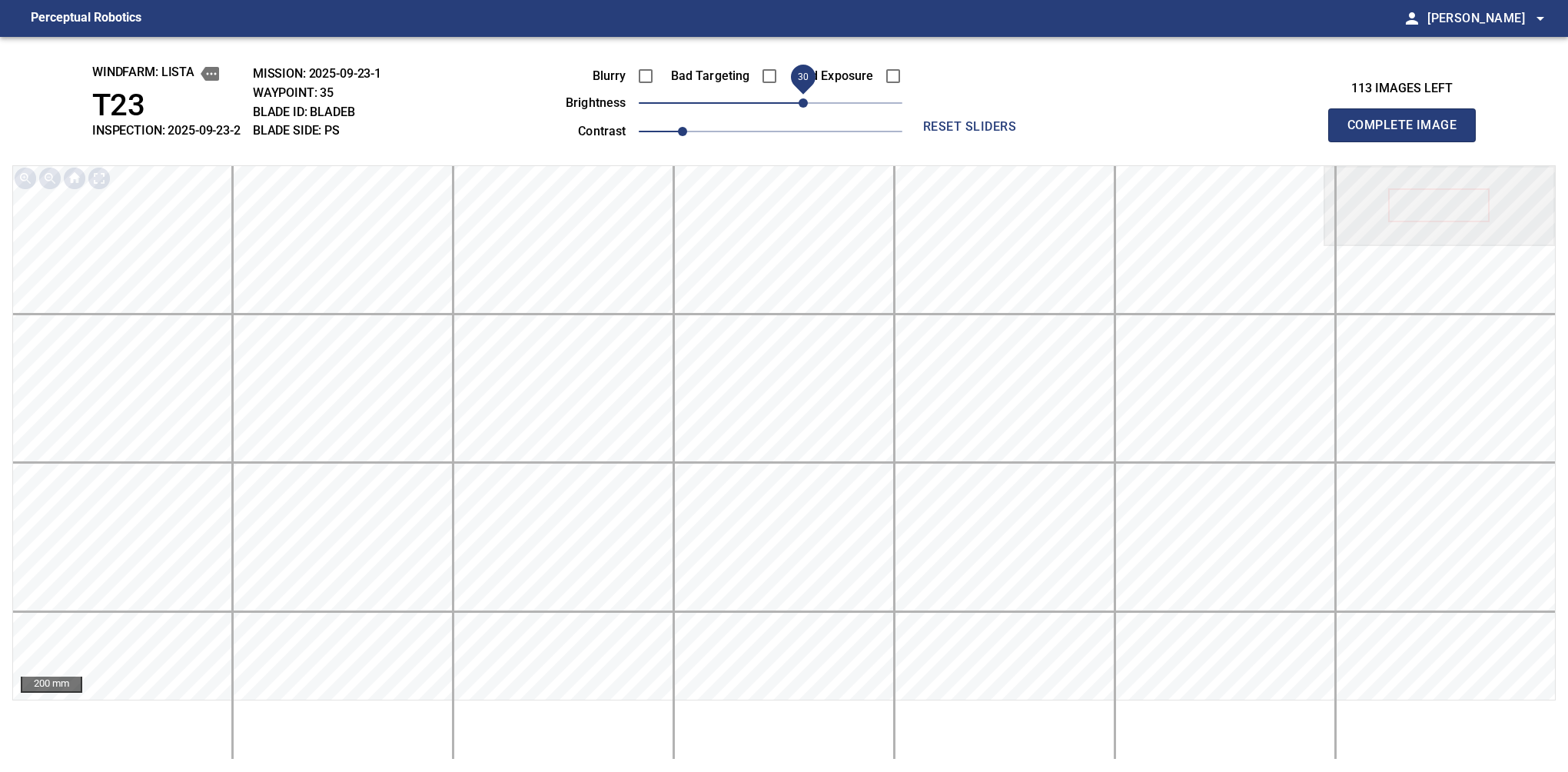
drag, startPoint x: 766, startPoint y: 102, endPoint x: 809, endPoint y: 99, distance: 43.1
click at [808, 99] on span "30" at bounding box center [803, 103] width 9 height 9
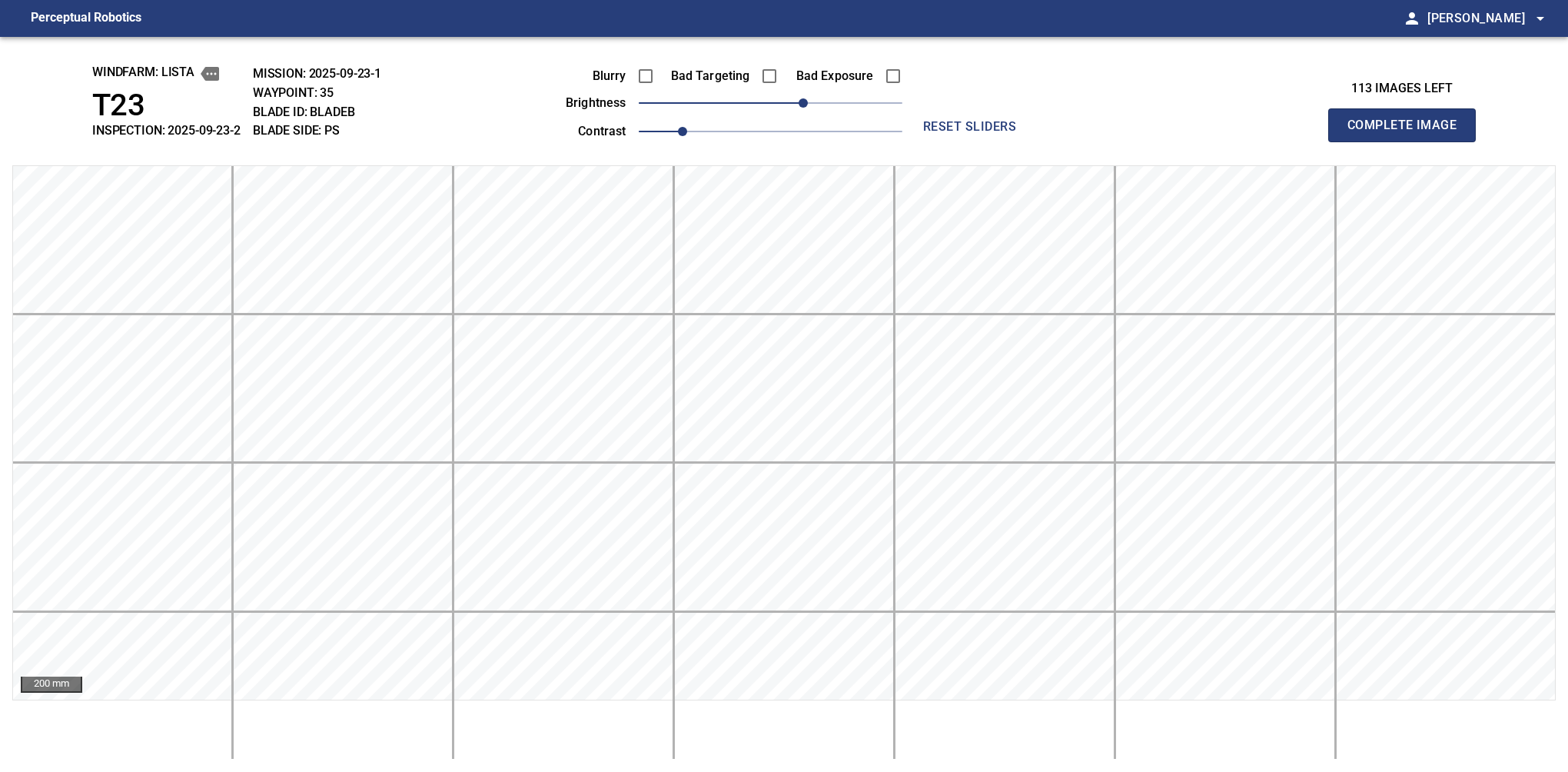
click at [1408, 142] on button "Complete Image" at bounding box center [1402, 125] width 148 height 33
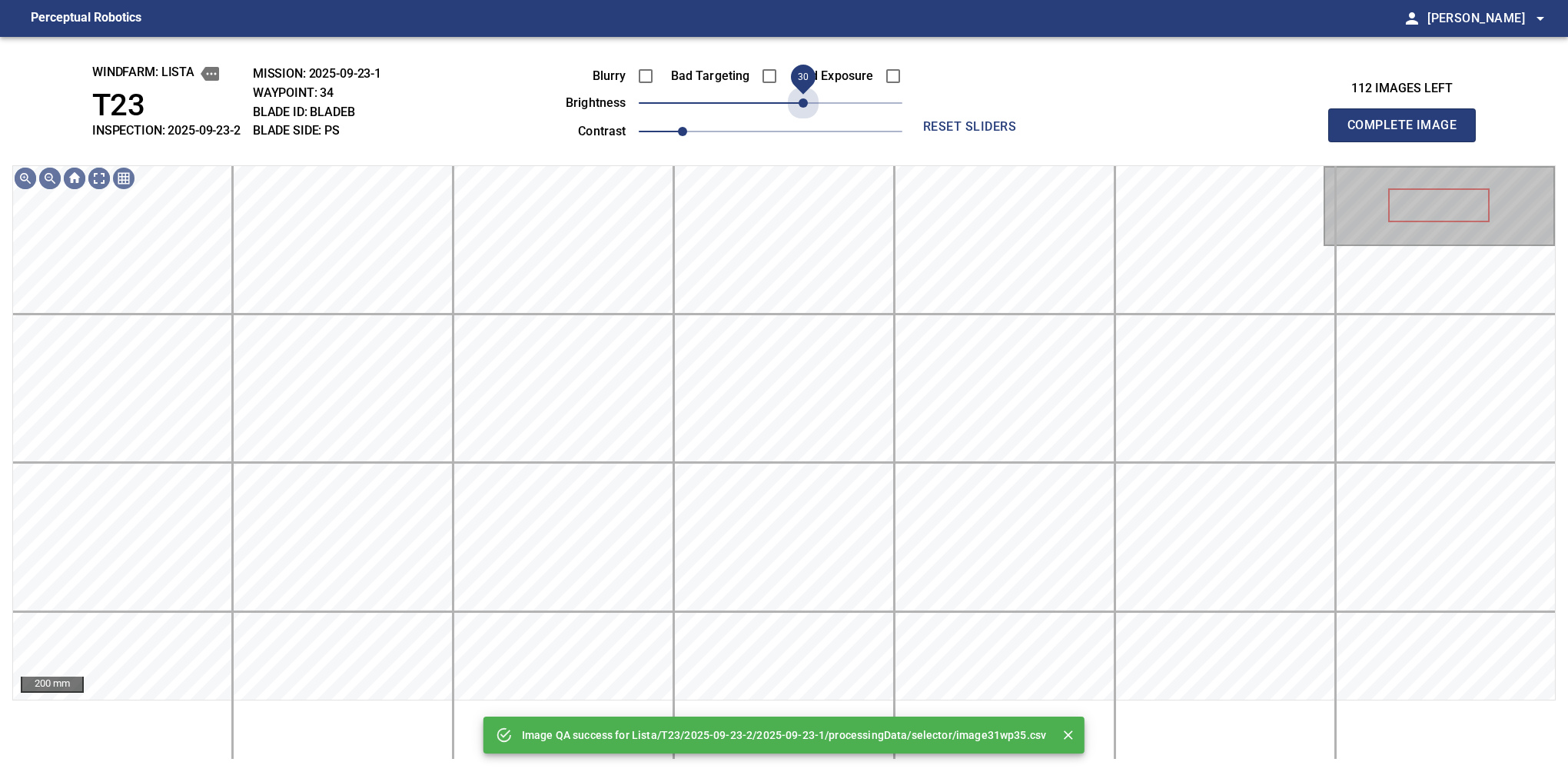
click at [809, 99] on span "30" at bounding box center [770, 102] width 264 height 21
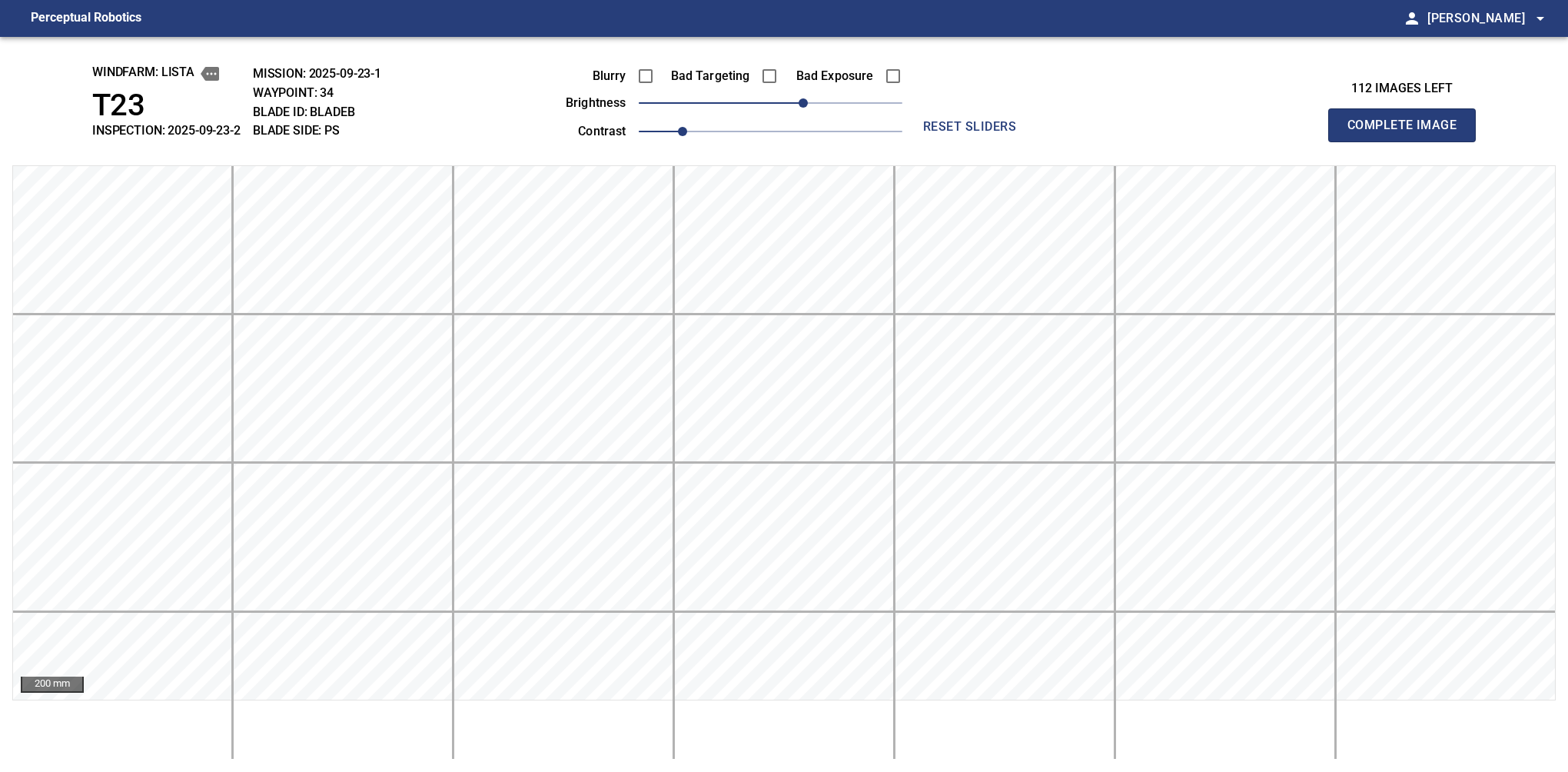
click at [1408, 142] on button "Complete Image" at bounding box center [1402, 125] width 148 height 33
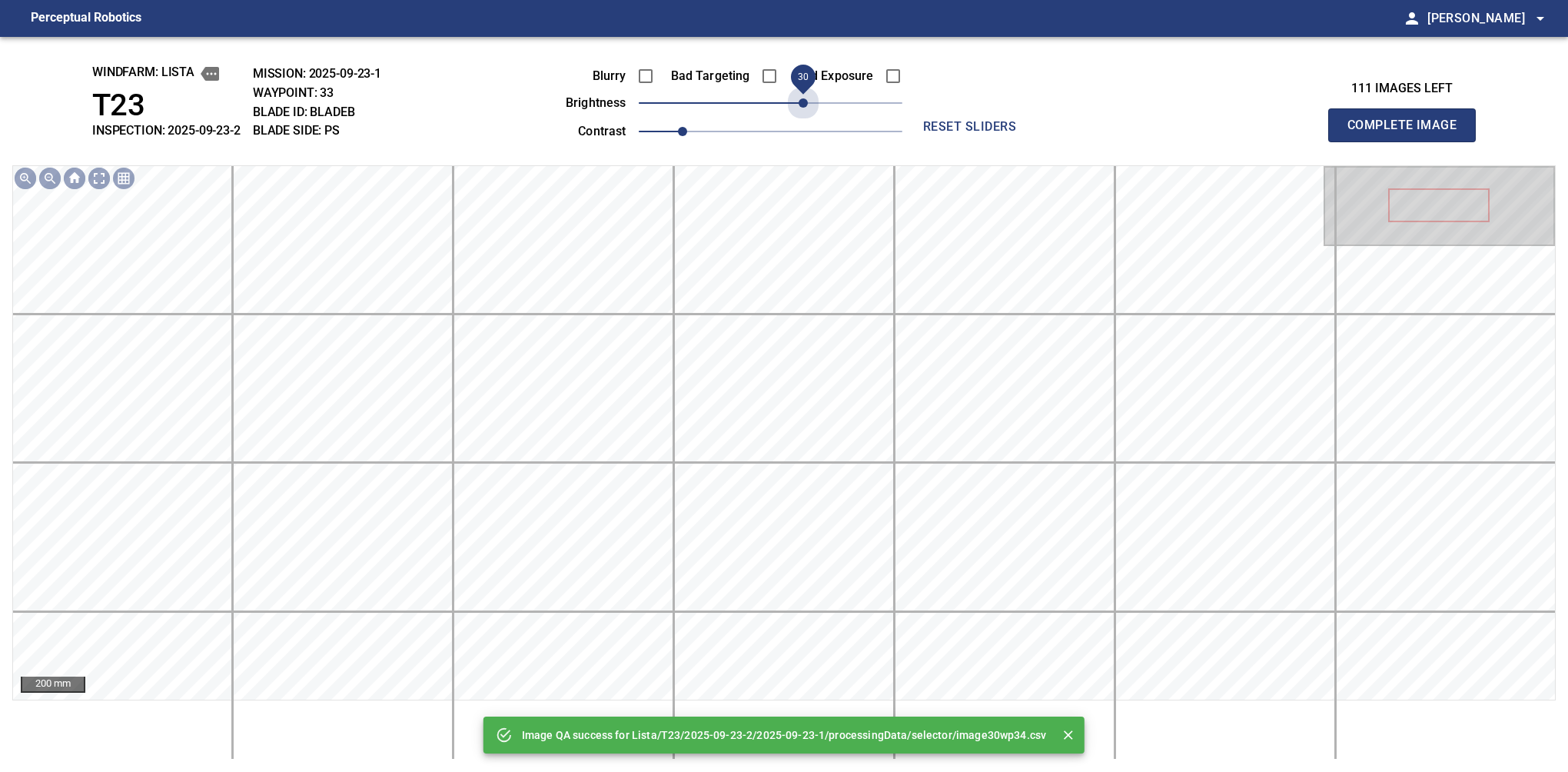
click at [809, 99] on span "30" at bounding box center [770, 102] width 264 height 21
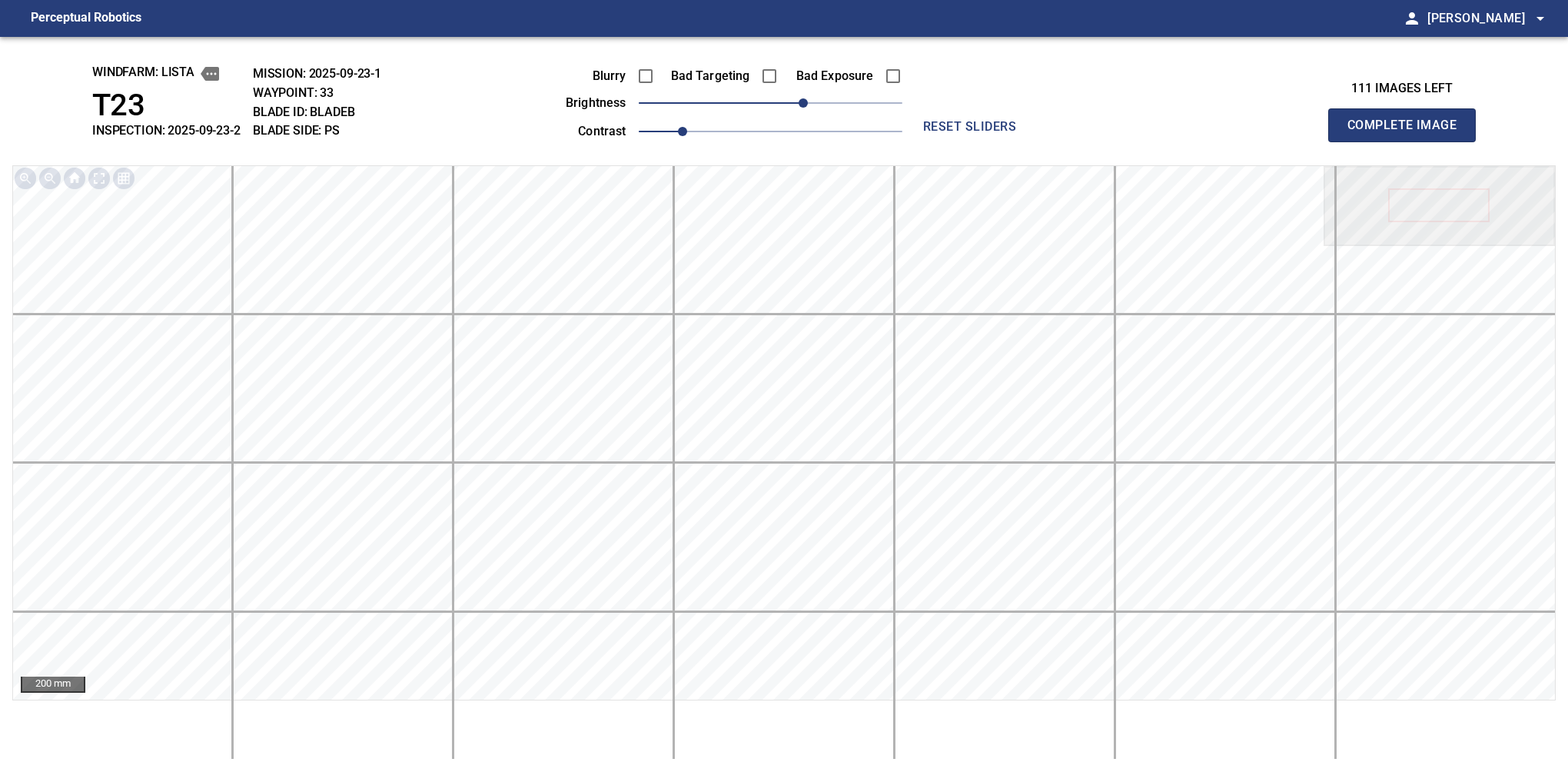
click at [1408, 142] on button "Complete Image" at bounding box center [1402, 125] width 148 height 33
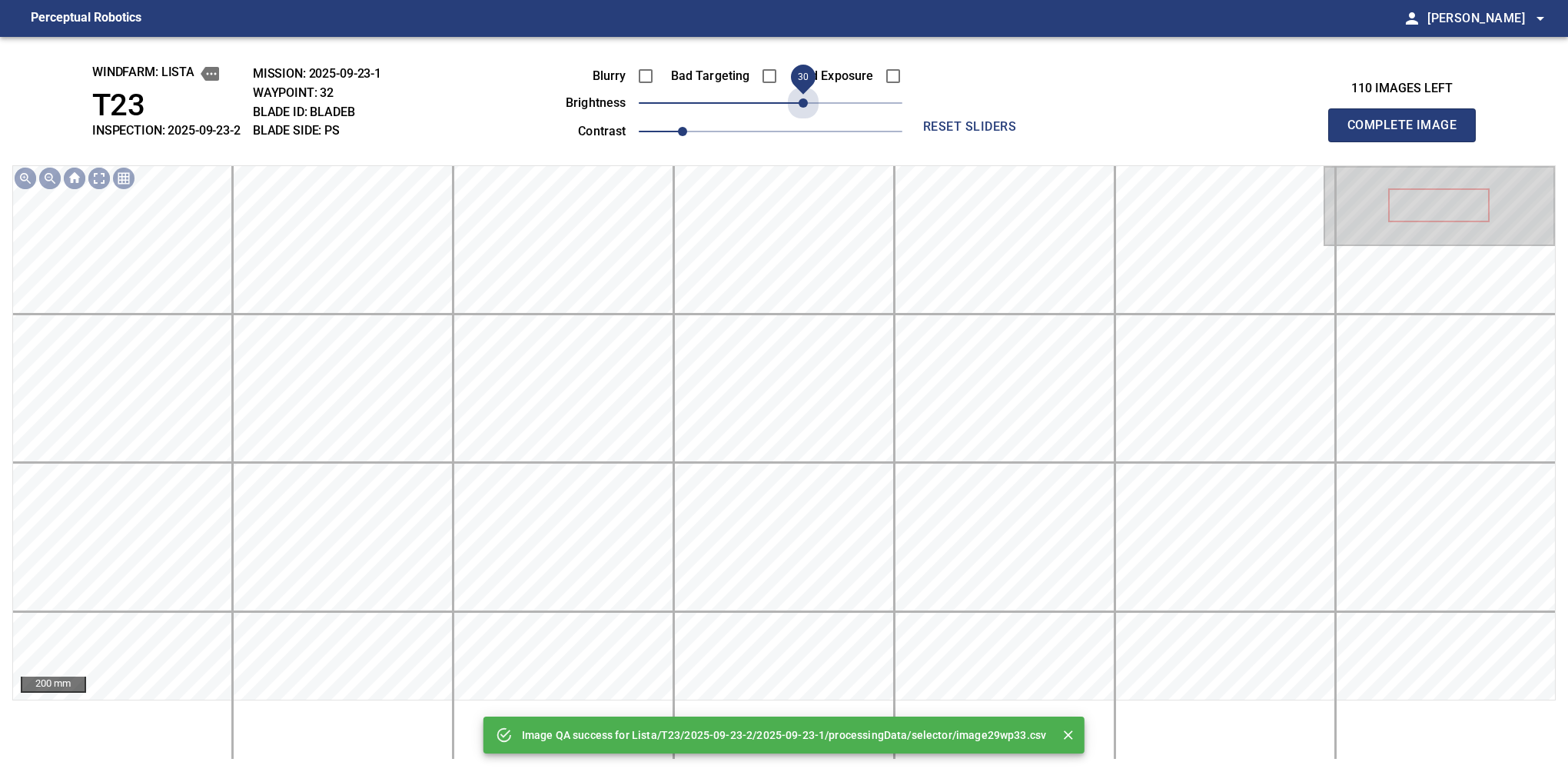
click at [809, 99] on span "30" at bounding box center [770, 102] width 264 height 21
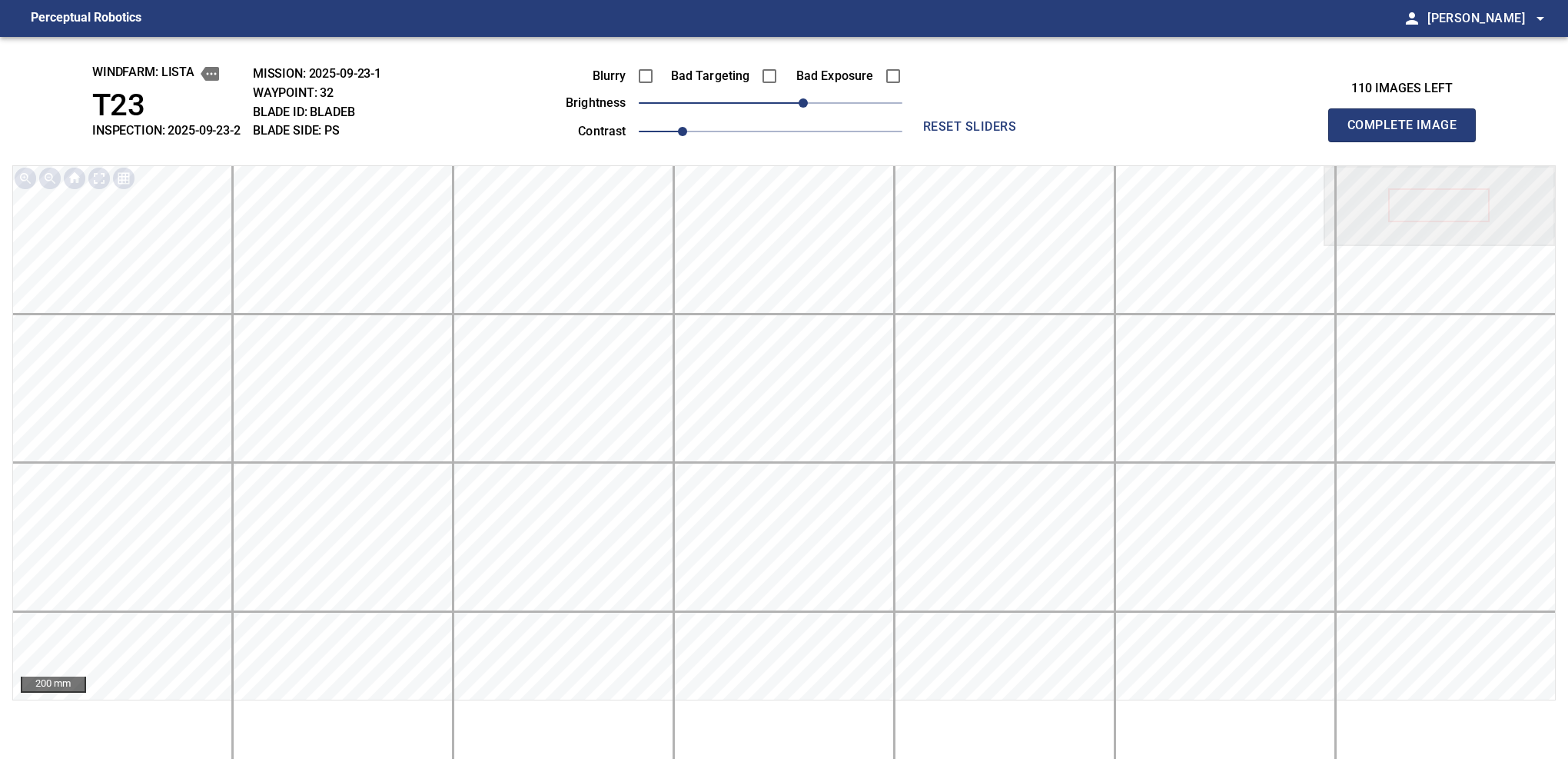
click at [1408, 142] on button "Complete Image" at bounding box center [1402, 125] width 148 height 33
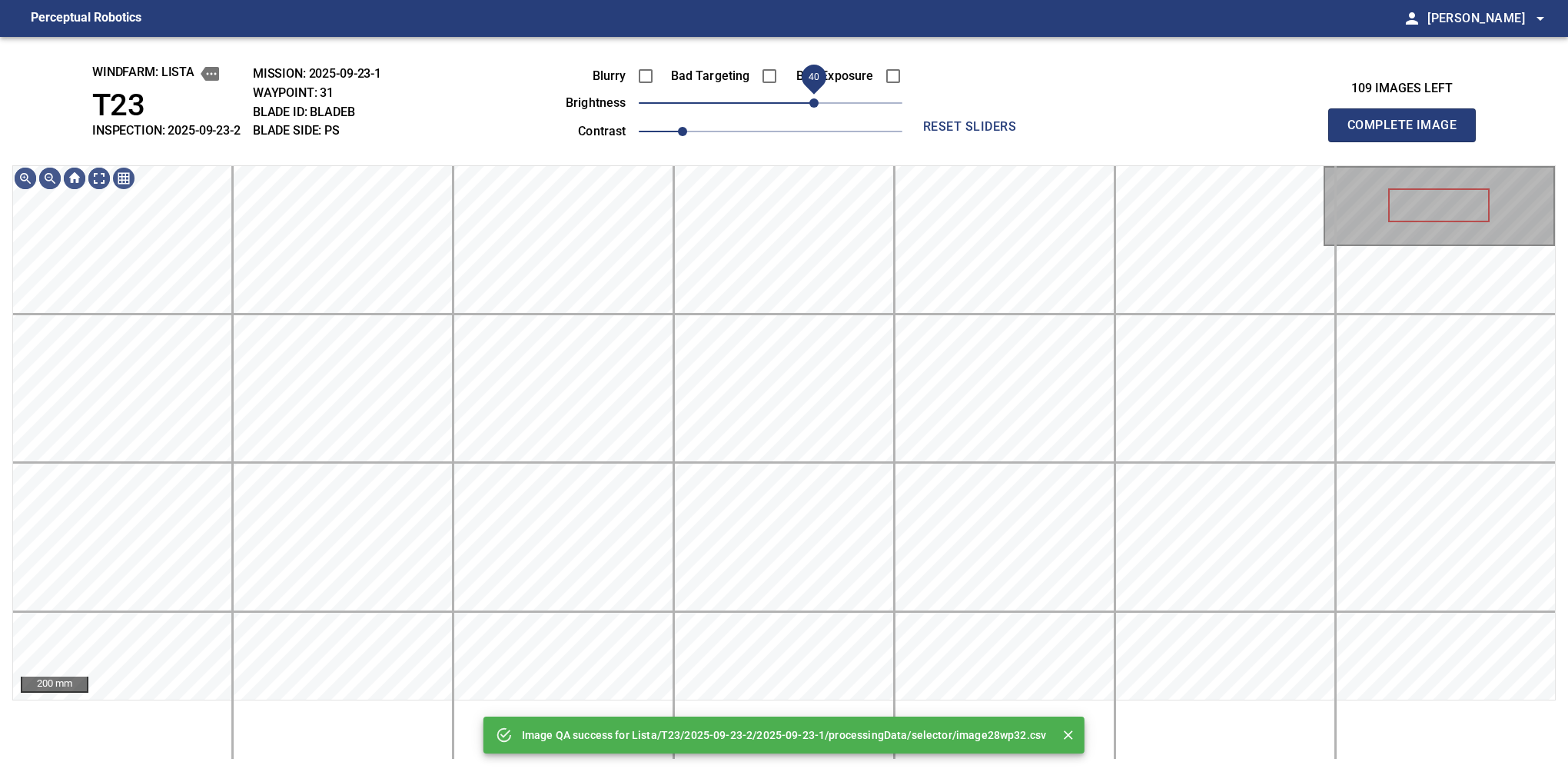
drag, startPoint x: 809, startPoint y: 99, endPoint x: 814, endPoint y: 107, distance: 9.4
click at [814, 107] on span "40" at bounding box center [770, 102] width 264 height 21
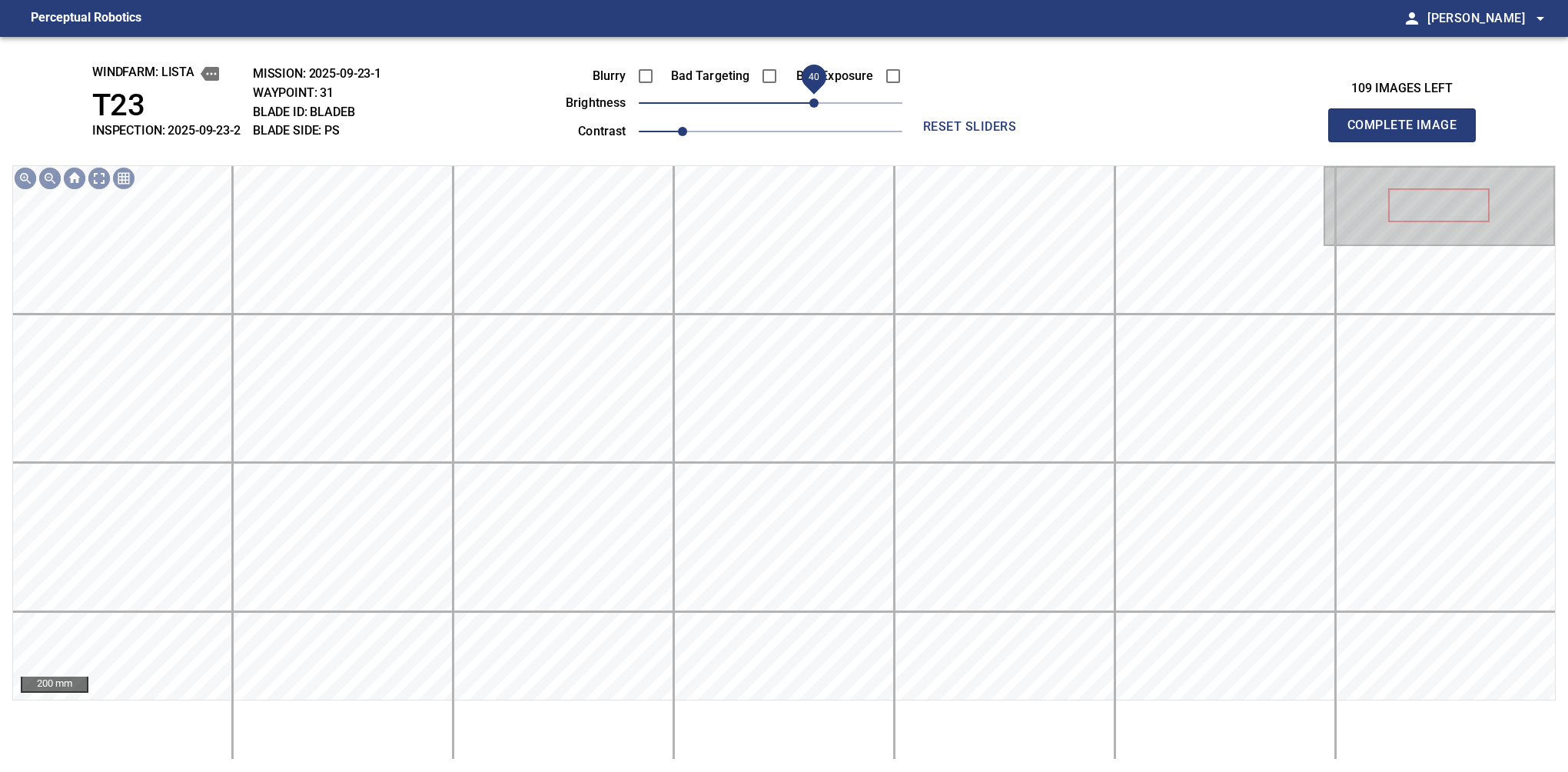
click at [1408, 142] on button "Complete Image" at bounding box center [1402, 125] width 148 height 33
click at [809, 110] on span "30" at bounding box center [770, 102] width 264 height 21
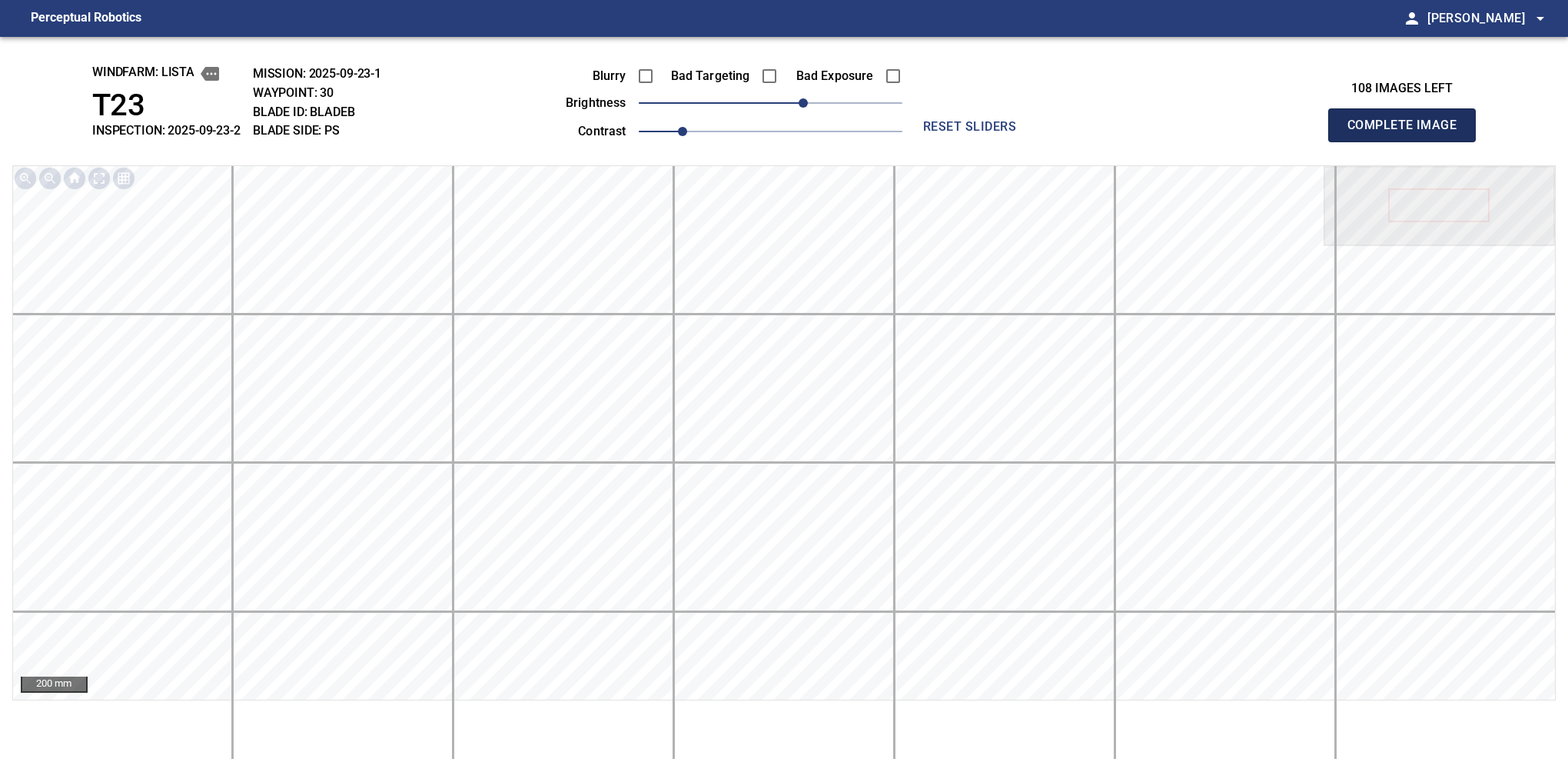
click at [1408, 142] on button "Complete Image" at bounding box center [1402, 125] width 148 height 33
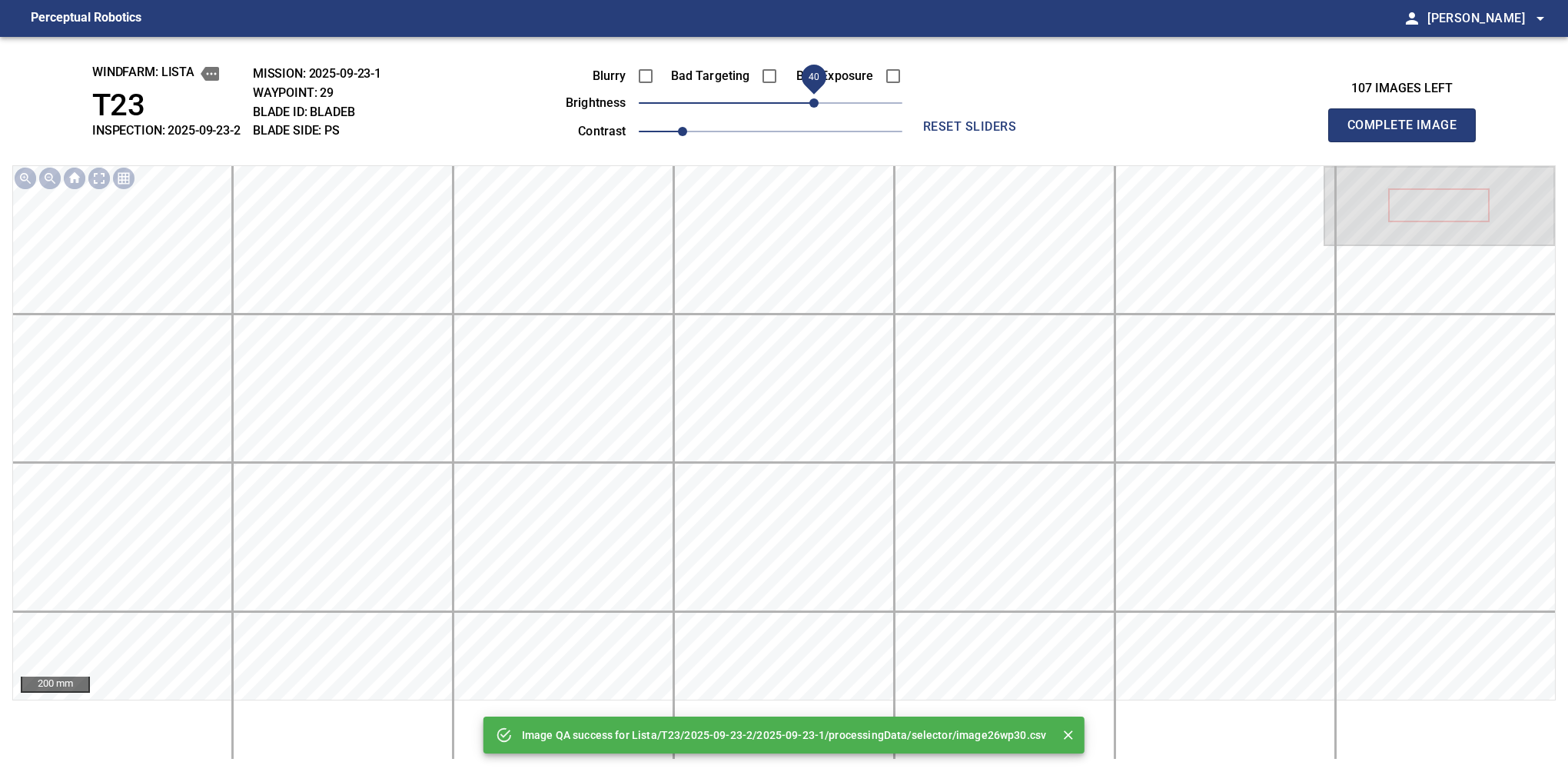
click at [815, 107] on span "40" at bounding box center [770, 102] width 264 height 21
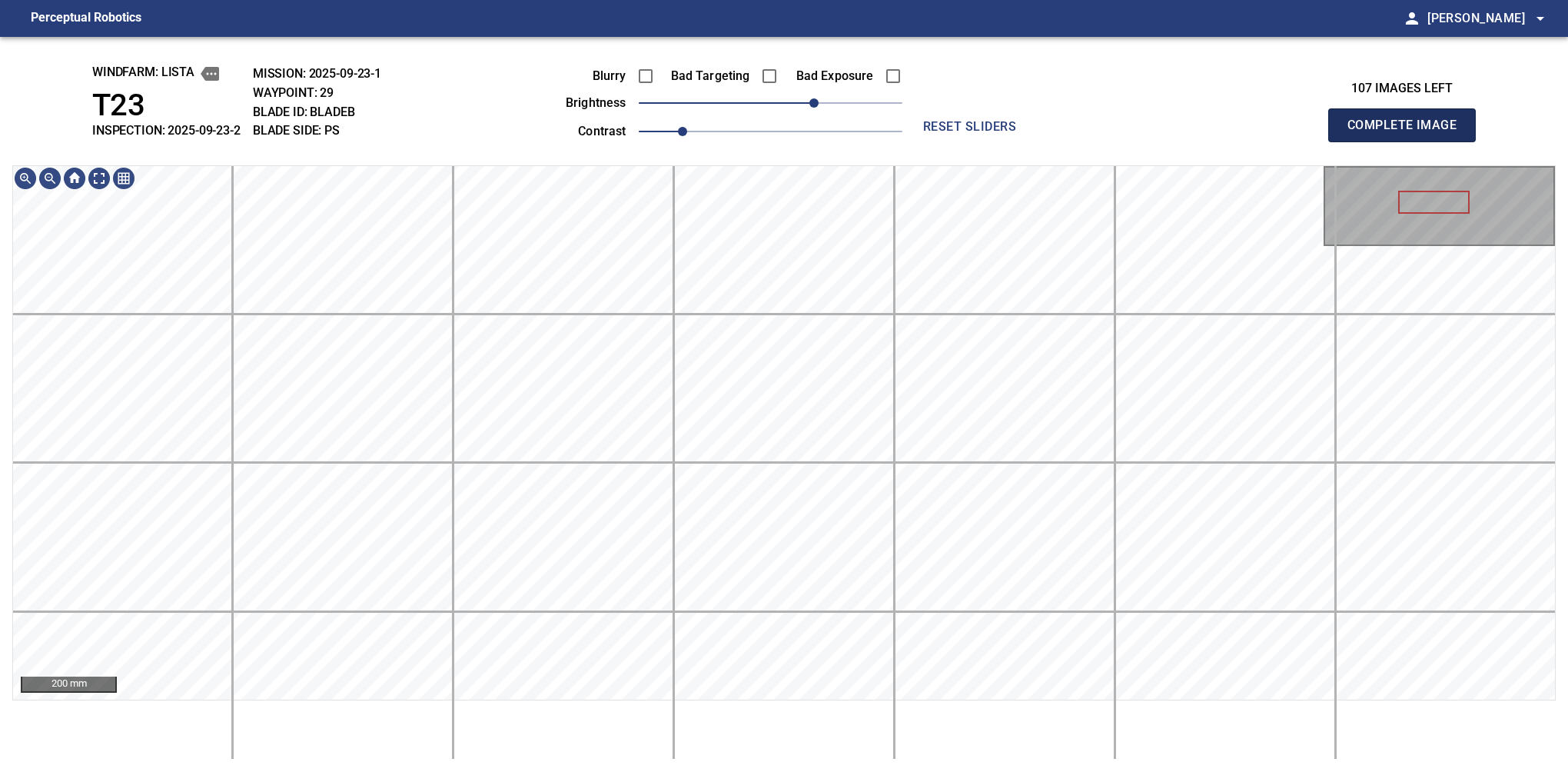
click at [1408, 142] on button "Complete Image" at bounding box center [1402, 125] width 148 height 33
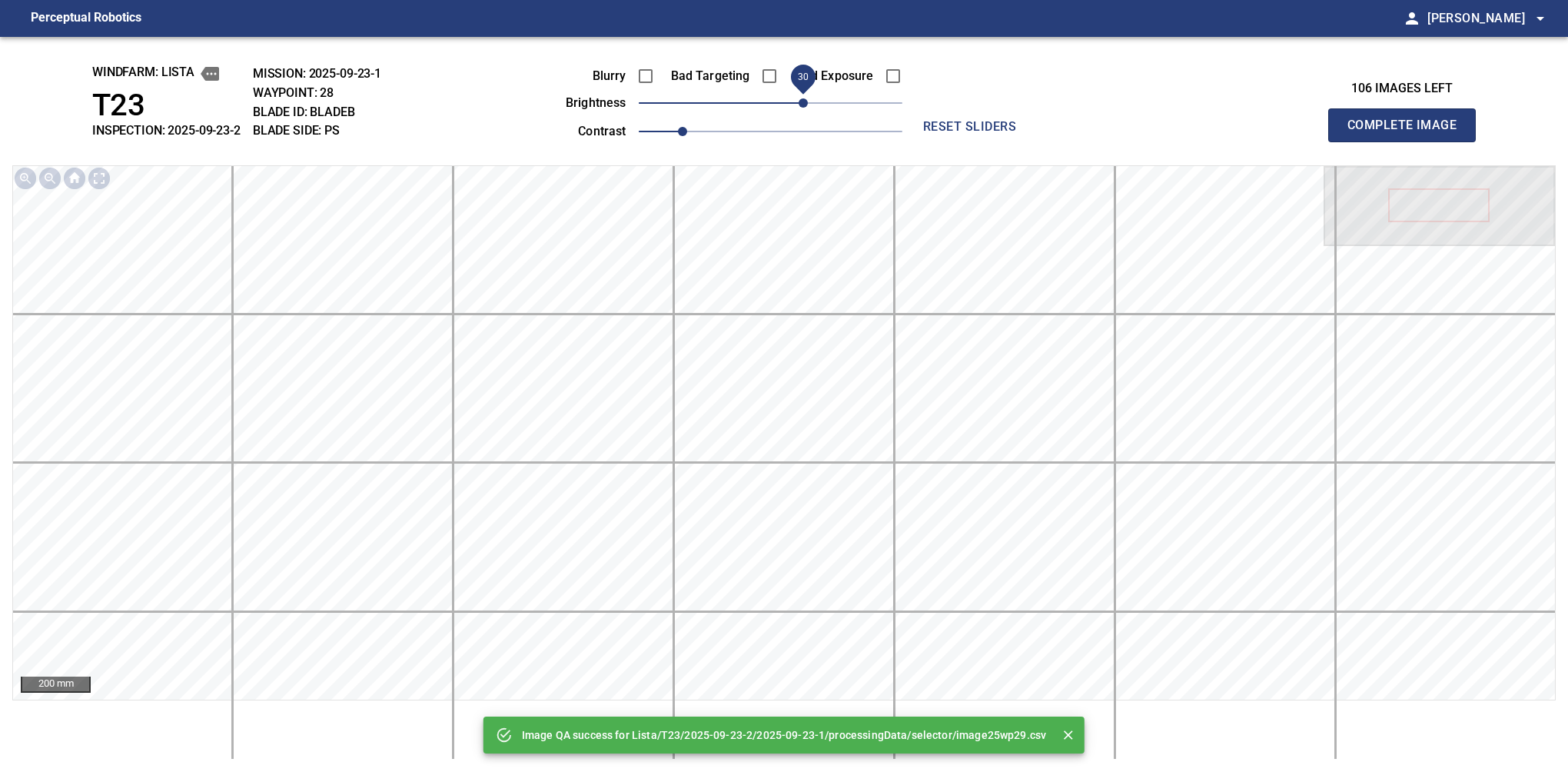
drag, startPoint x: 795, startPoint y: 105, endPoint x: 805, endPoint y: 107, distance: 10.2
click at [805, 107] on span "30" at bounding box center [803, 103] width 9 height 9
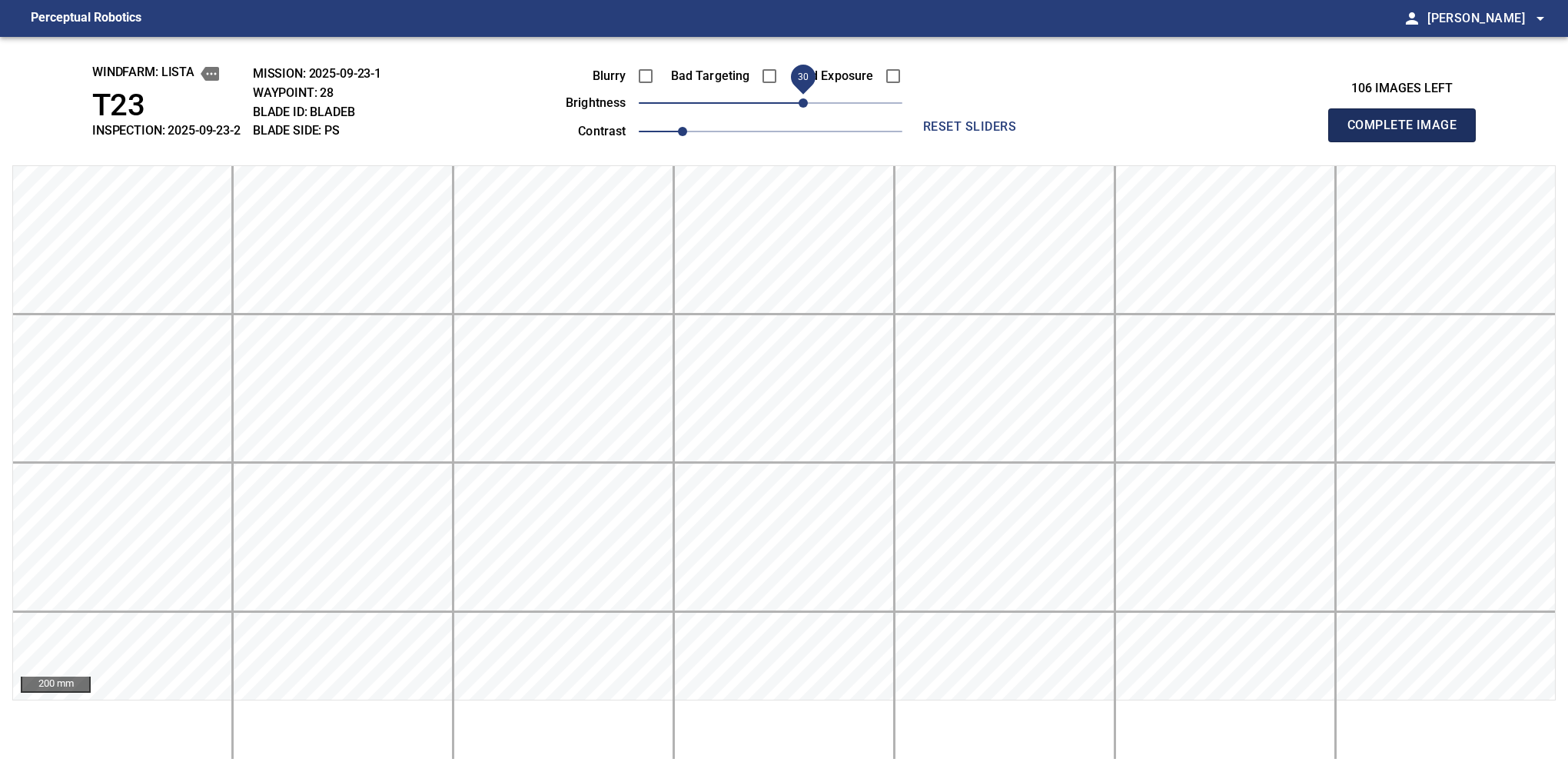
click at [1408, 142] on button "Complete Image" at bounding box center [1402, 125] width 148 height 33
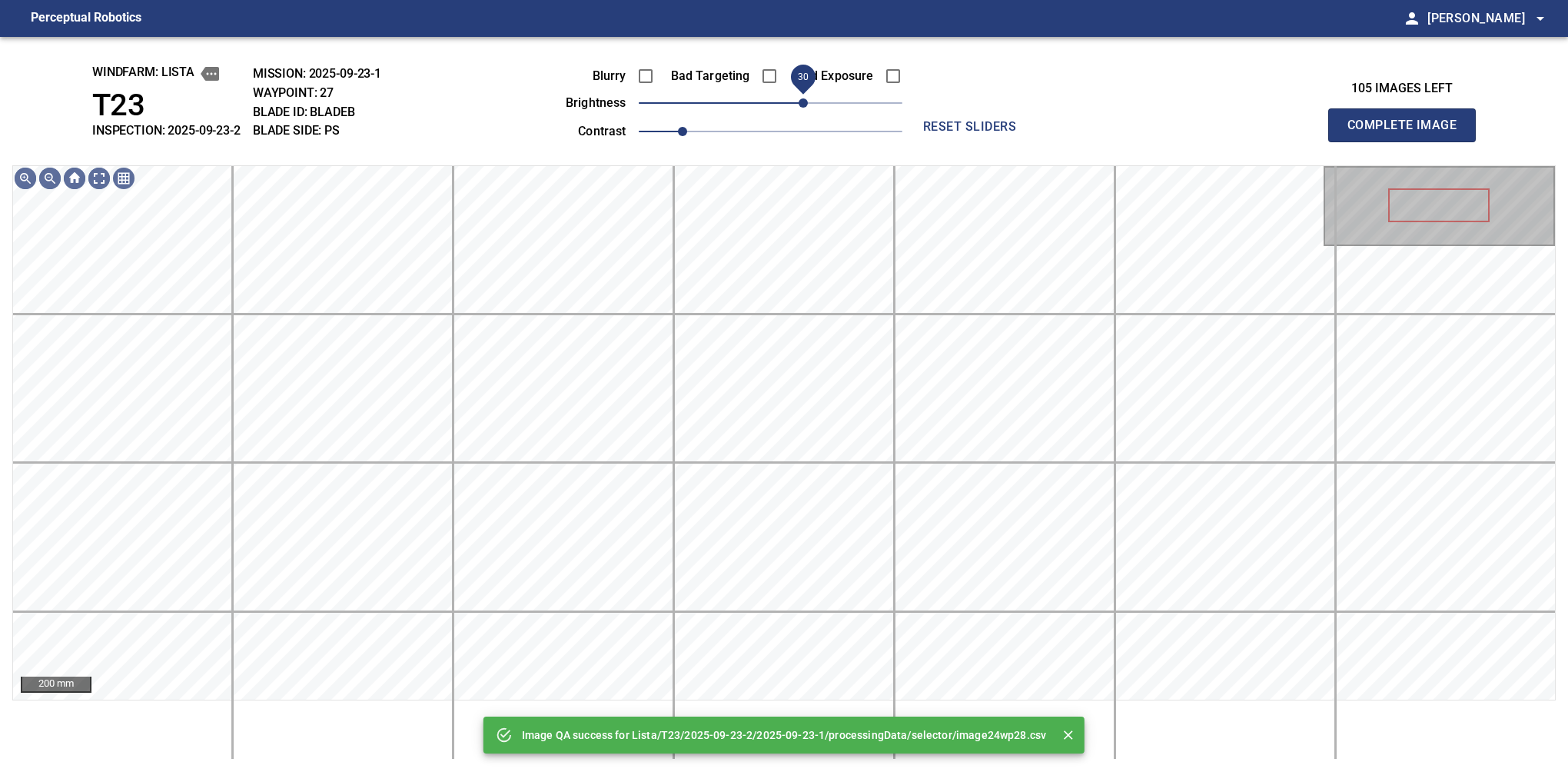
drag, startPoint x: 824, startPoint y: 102, endPoint x: 809, endPoint y: 107, distance: 15.8
click at [809, 107] on span "30" at bounding box center [770, 102] width 264 height 21
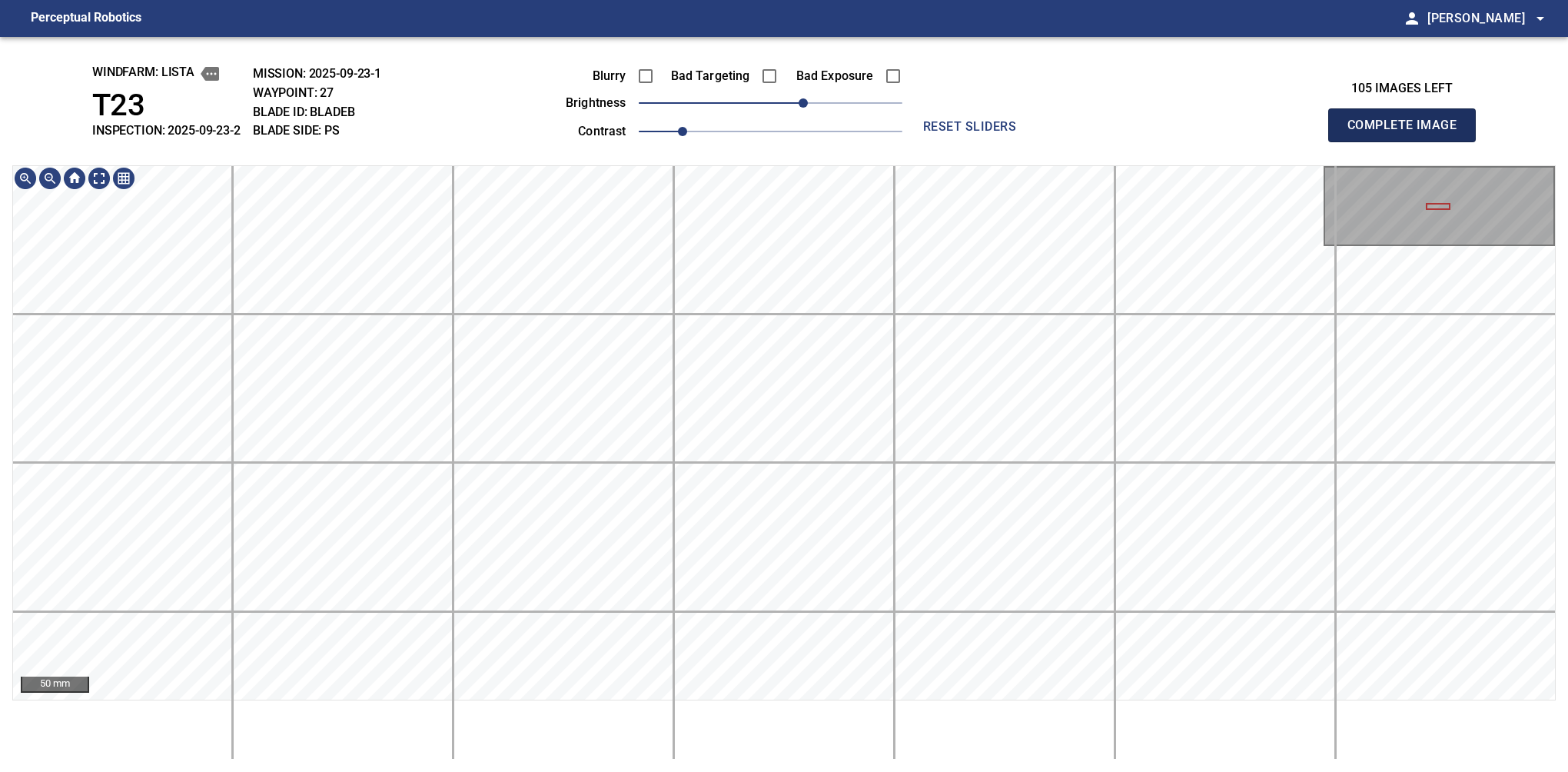
click at [1408, 142] on button "Complete Image" at bounding box center [1402, 125] width 148 height 33
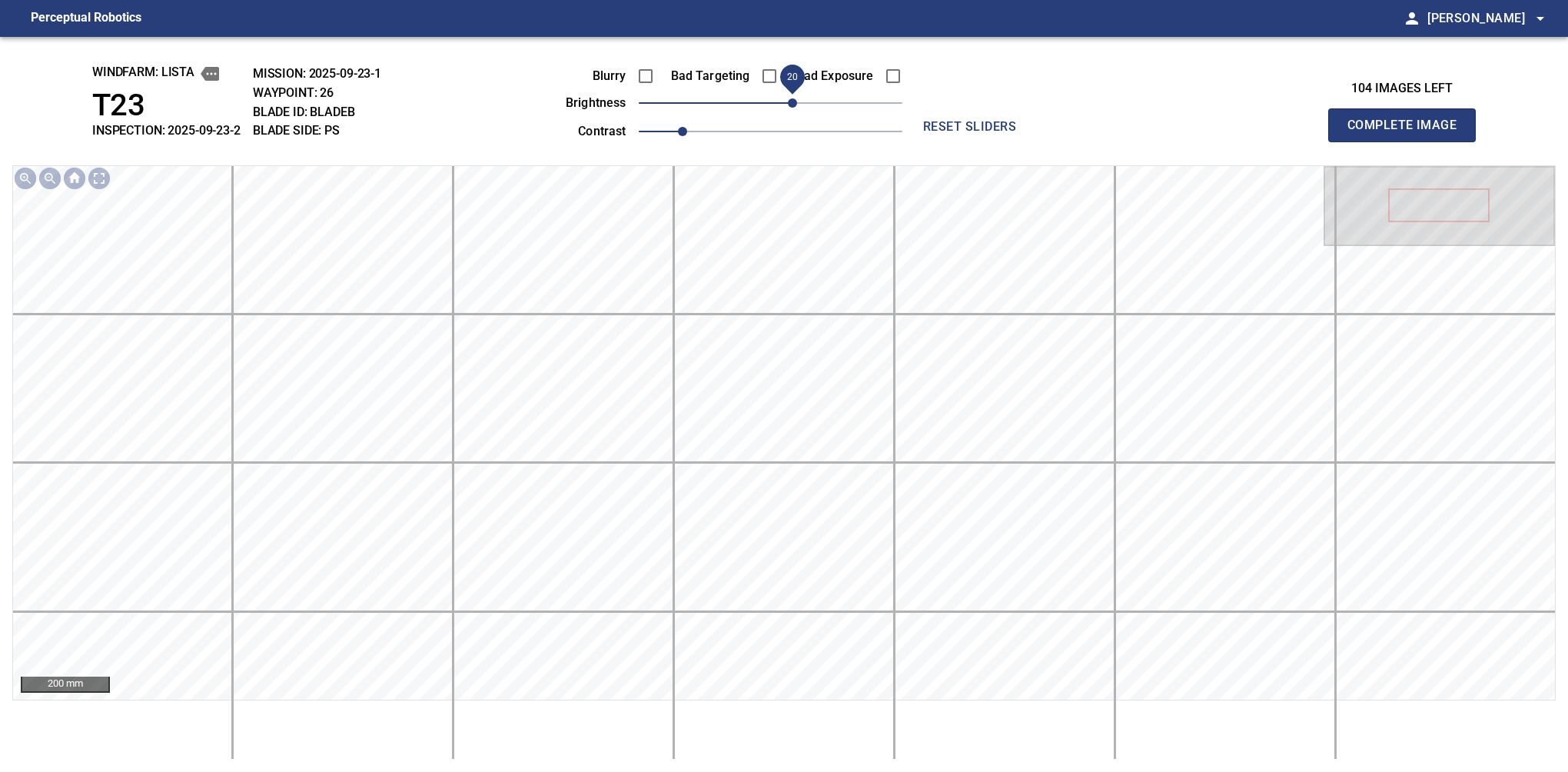
drag, startPoint x: 811, startPoint y: 102, endPoint x: 796, endPoint y: 106, distance: 15.5
click at [796, 106] on span "20" at bounding box center [793, 103] width 9 height 9
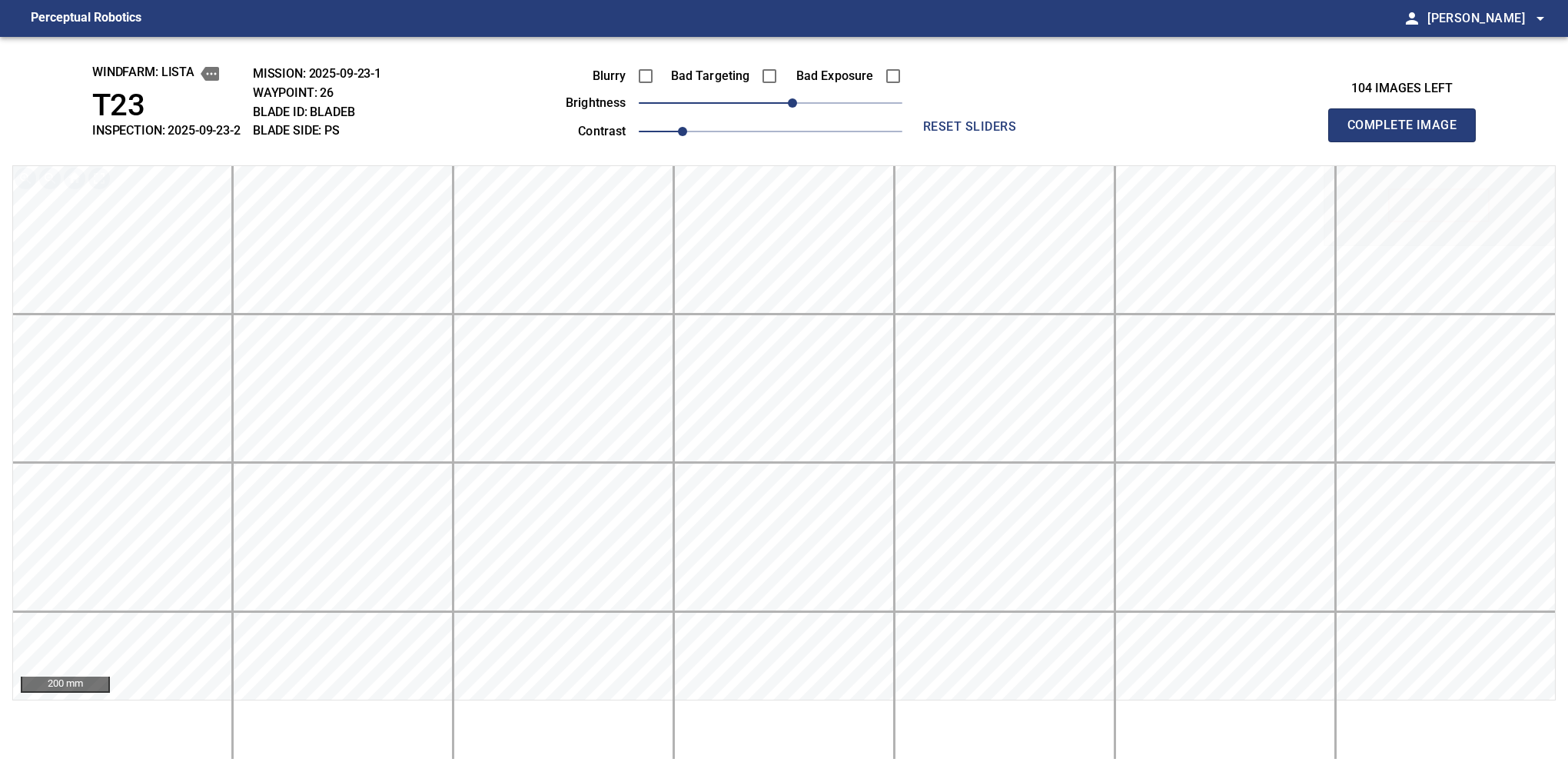
click at [1408, 142] on button "Complete Image" at bounding box center [1402, 125] width 148 height 33
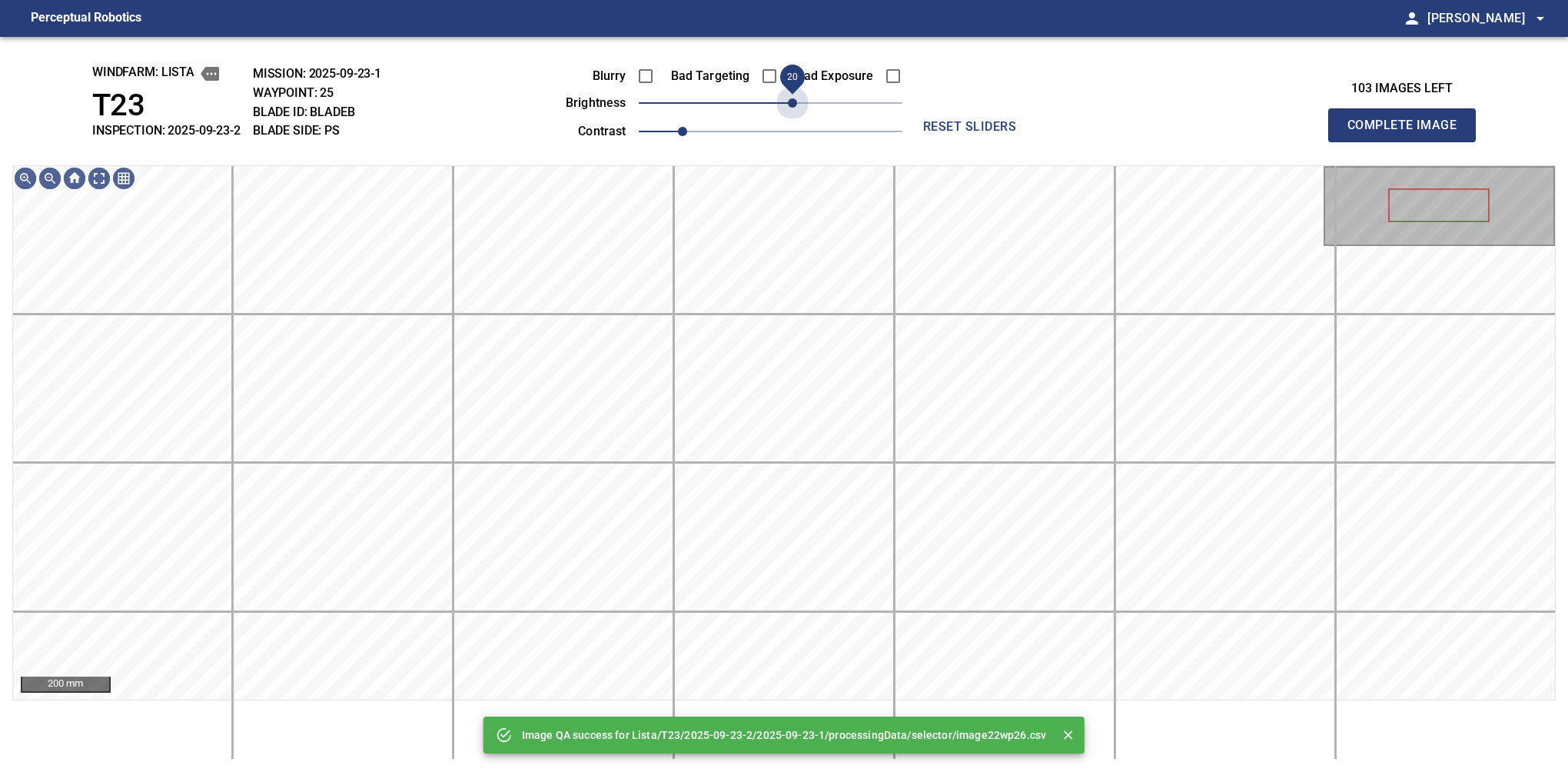
drag, startPoint x: 805, startPoint y: 106, endPoint x: 787, endPoint y: 129, distance: 29.2
click at [787, 129] on div "Blurry Bad Targeting Bad Exposure brightness 20 contrast 1" at bounding box center [717, 101] width 371 height 82
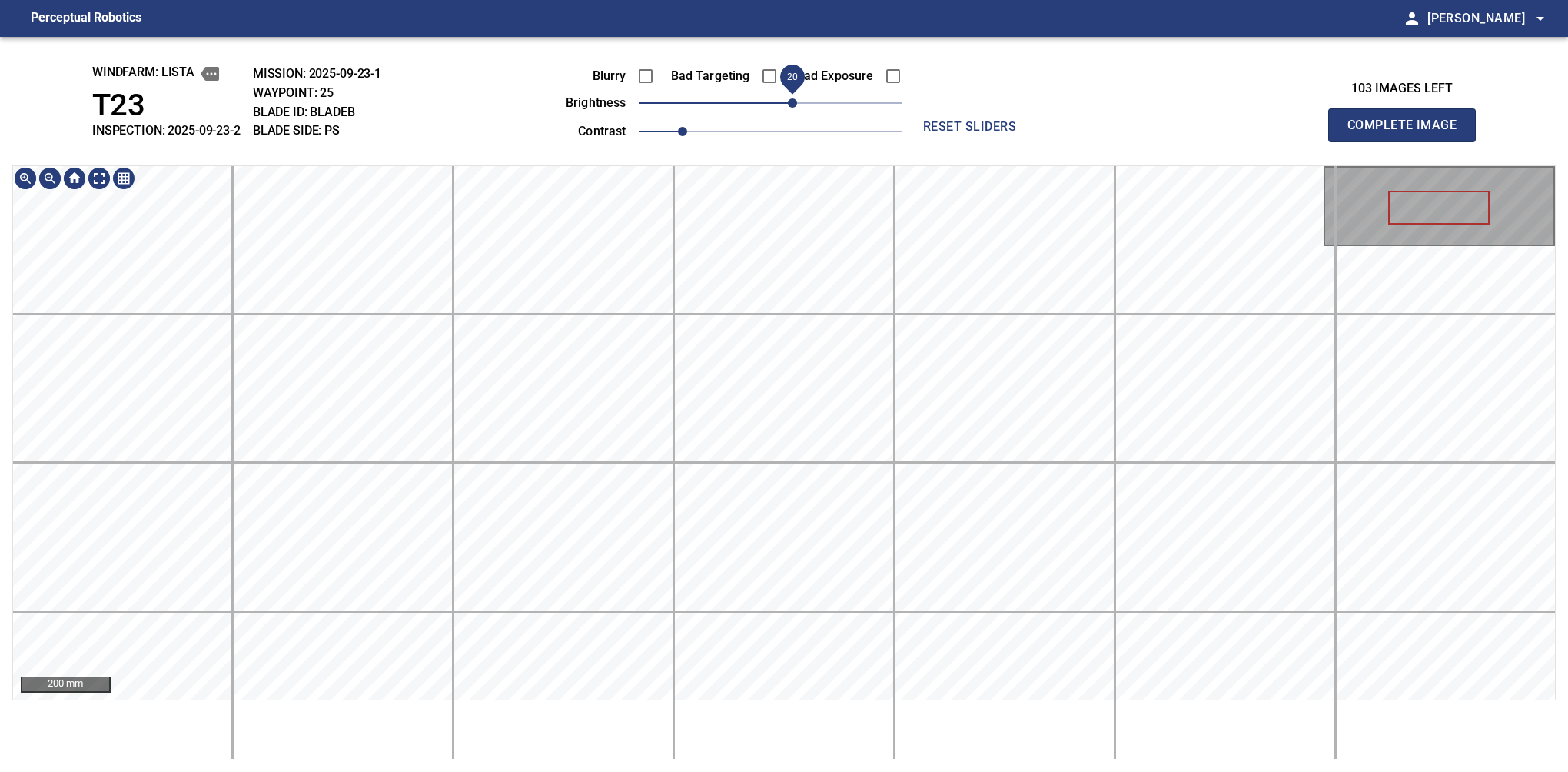
click at [653, 83] on div "windfarm: Lista T23 INSPECTION: 2025-09-23-2 MISSION: 2025-09-23-1 WAYPOINT: 25…" at bounding box center [784, 404] width 1568 height 735
click at [1408, 142] on button "Complete Image" at bounding box center [1402, 125] width 148 height 33
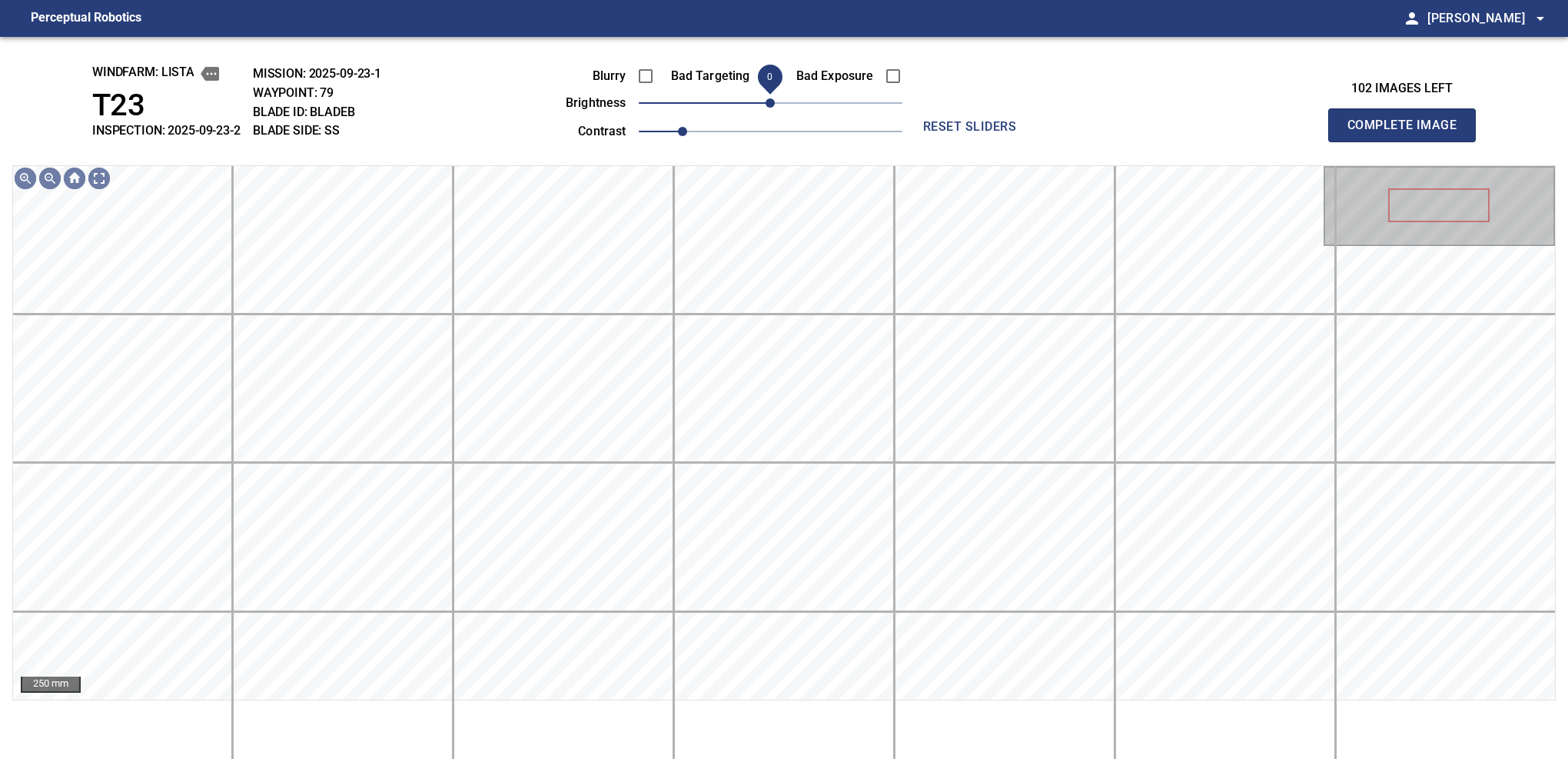
click at [775, 94] on div "Blurry Bad Targeting Bad Exposure brightness 0 contrast 1" at bounding box center [717, 101] width 371 height 82
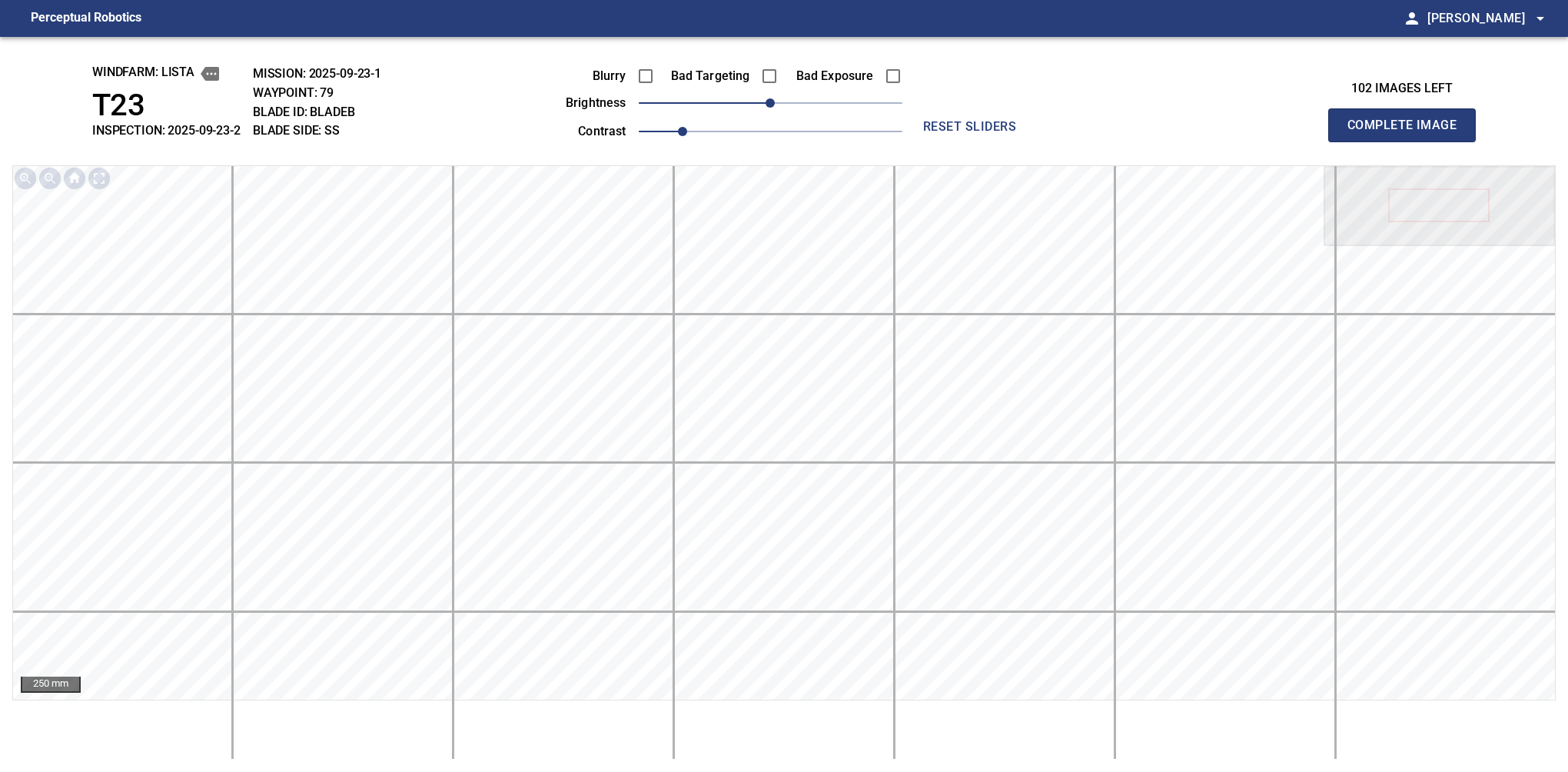
click at [1408, 142] on button "Complete Image" at bounding box center [1402, 125] width 148 height 33
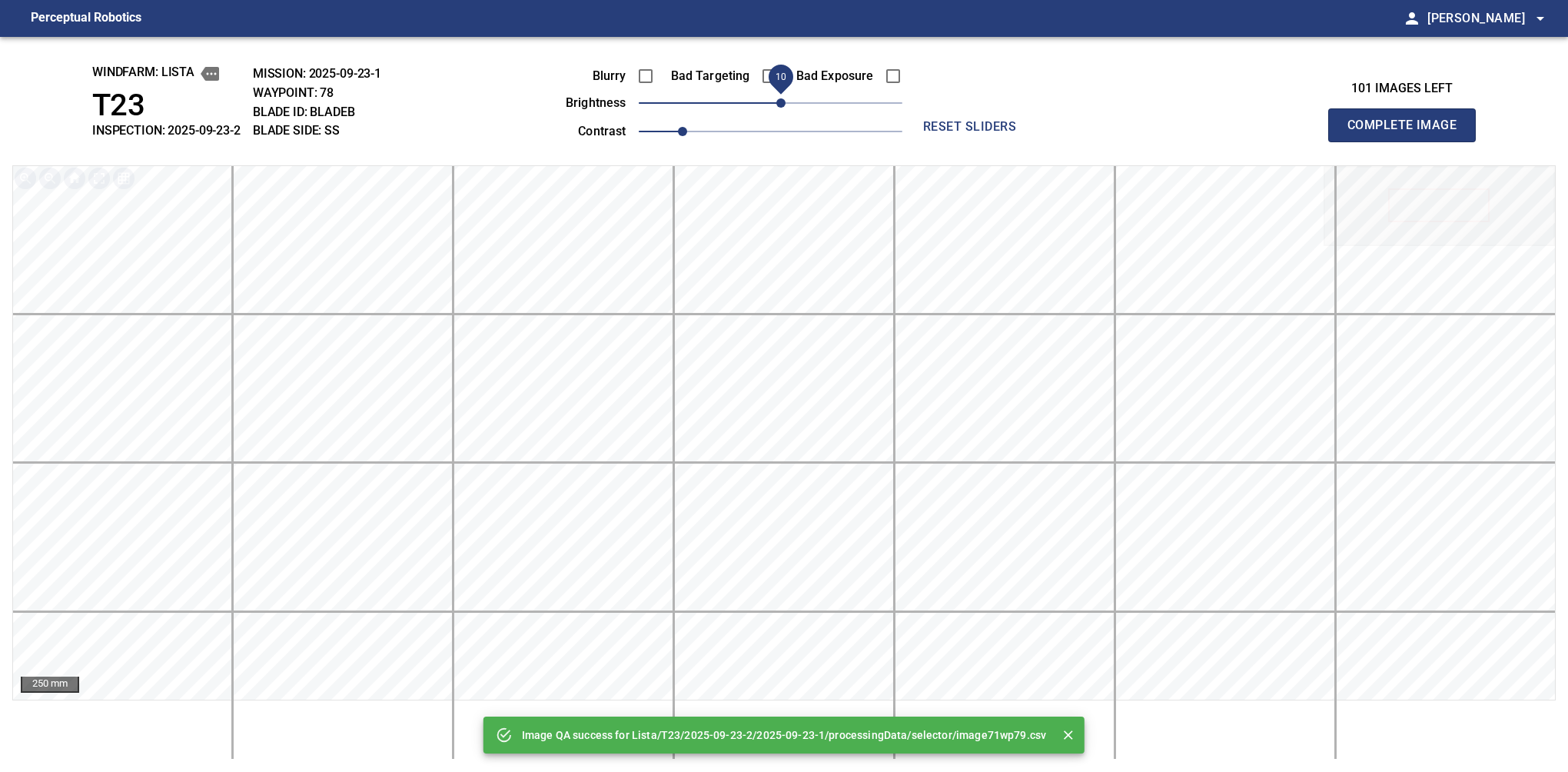
drag, startPoint x: 772, startPoint y: 100, endPoint x: 783, endPoint y: 111, distance: 15.6
click at [783, 107] on span "10" at bounding box center [781, 103] width 9 height 9
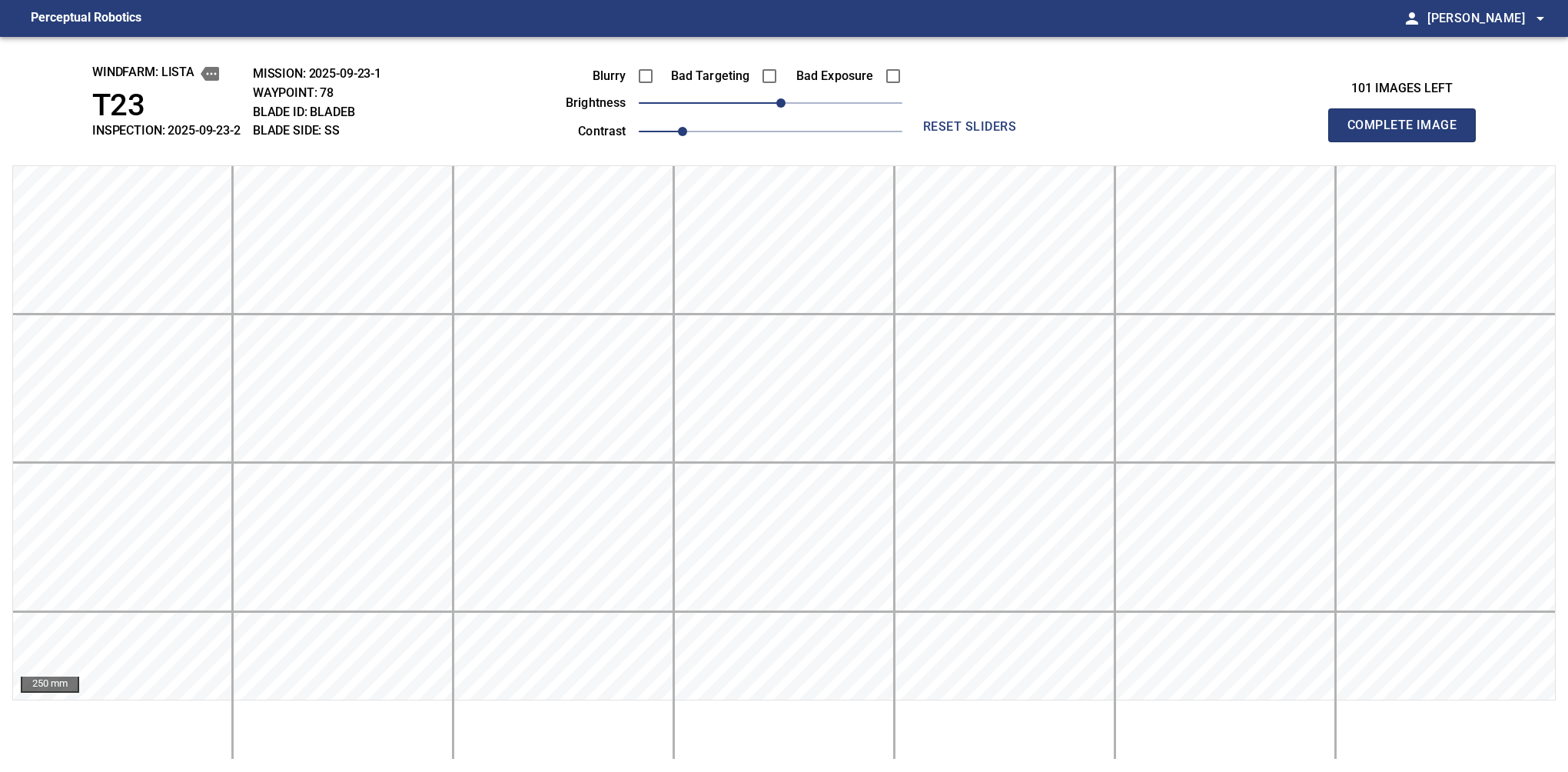
click at [1408, 142] on button "Complete Image" at bounding box center [1402, 125] width 148 height 33
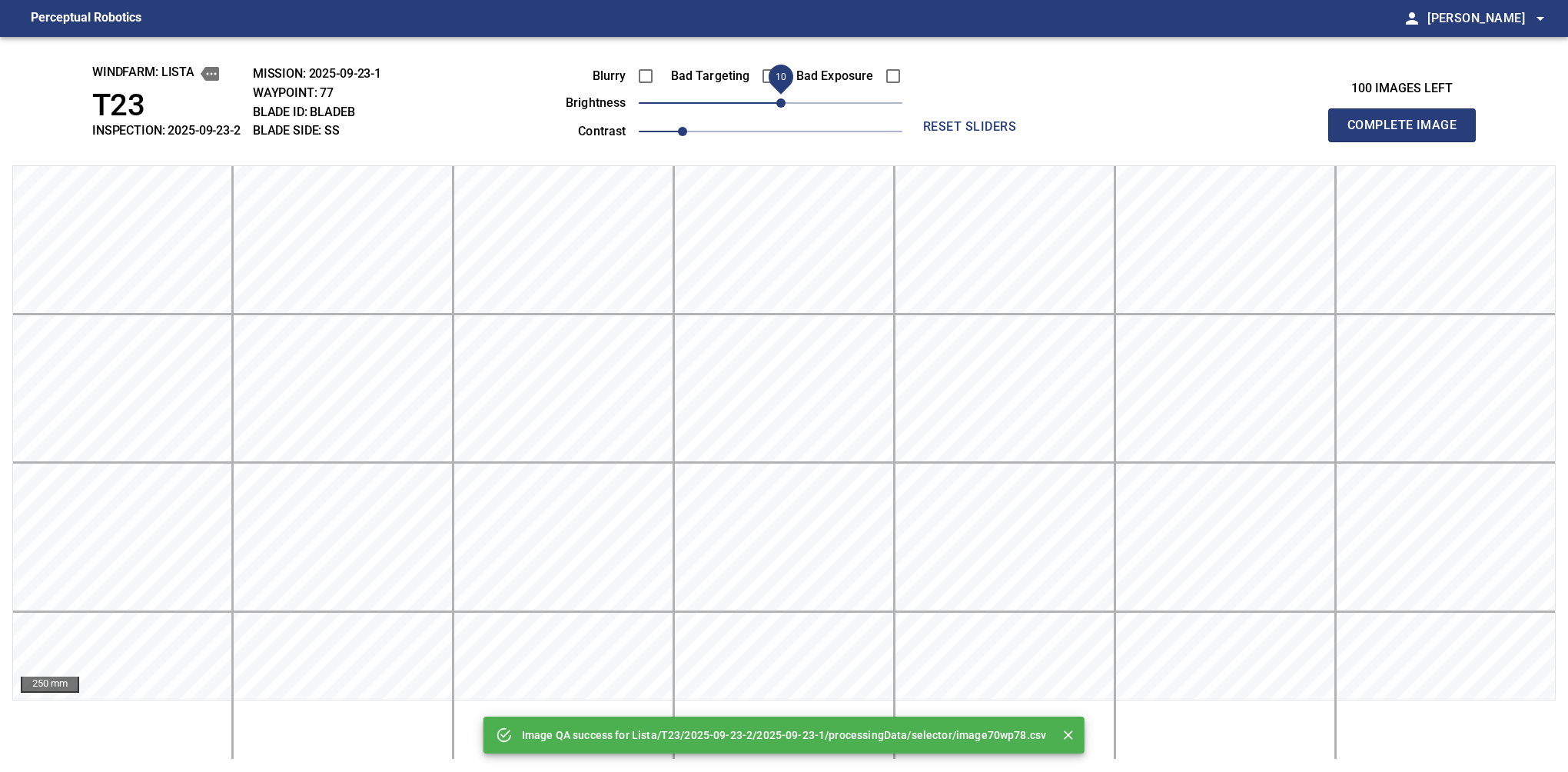
click at [781, 107] on span "10" at bounding box center [781, 103] width 9 height 9
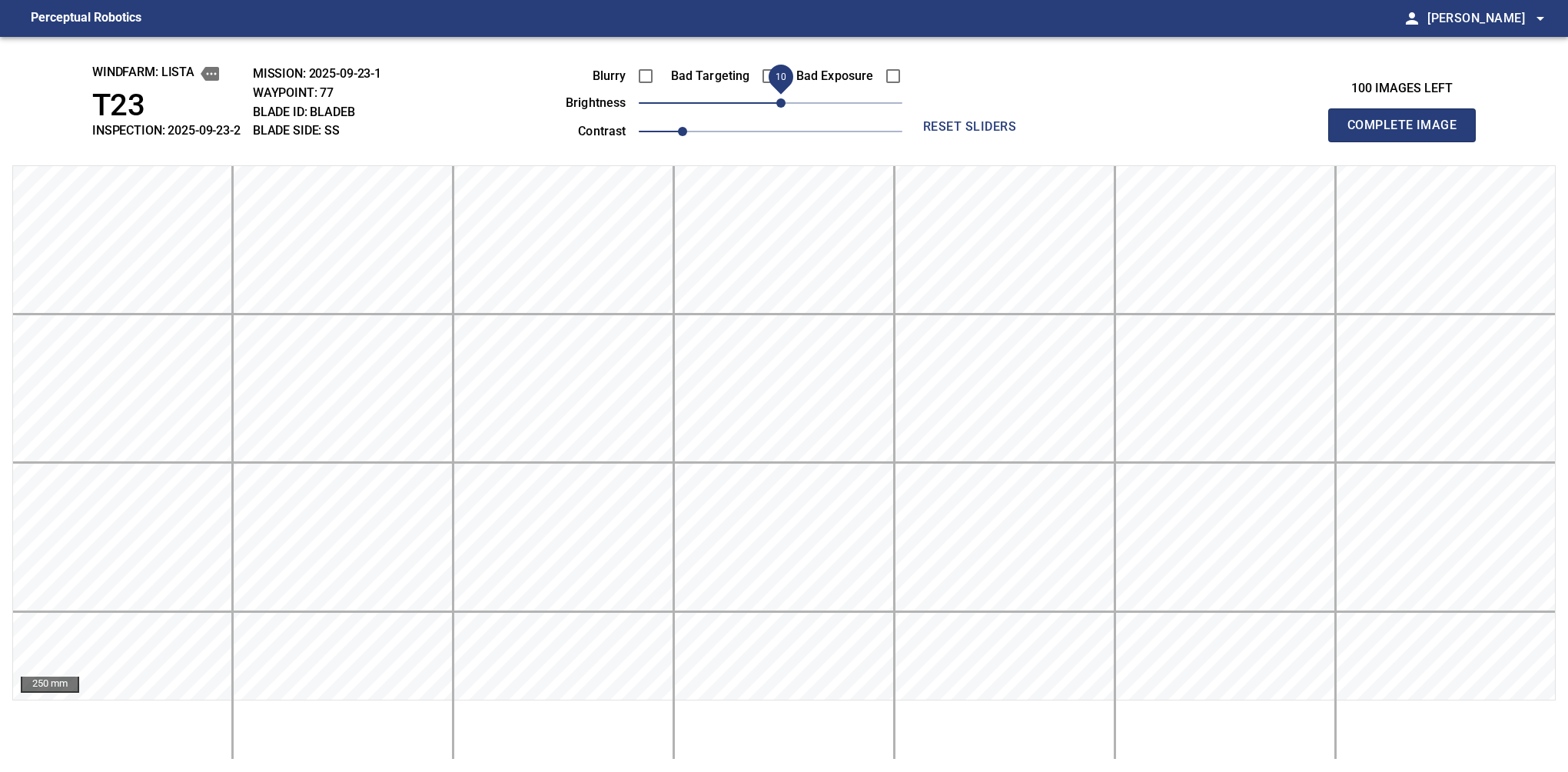
click at [1408, 142] on button "Complete Image" at bounding box center [1402, 125] width 148 height 33
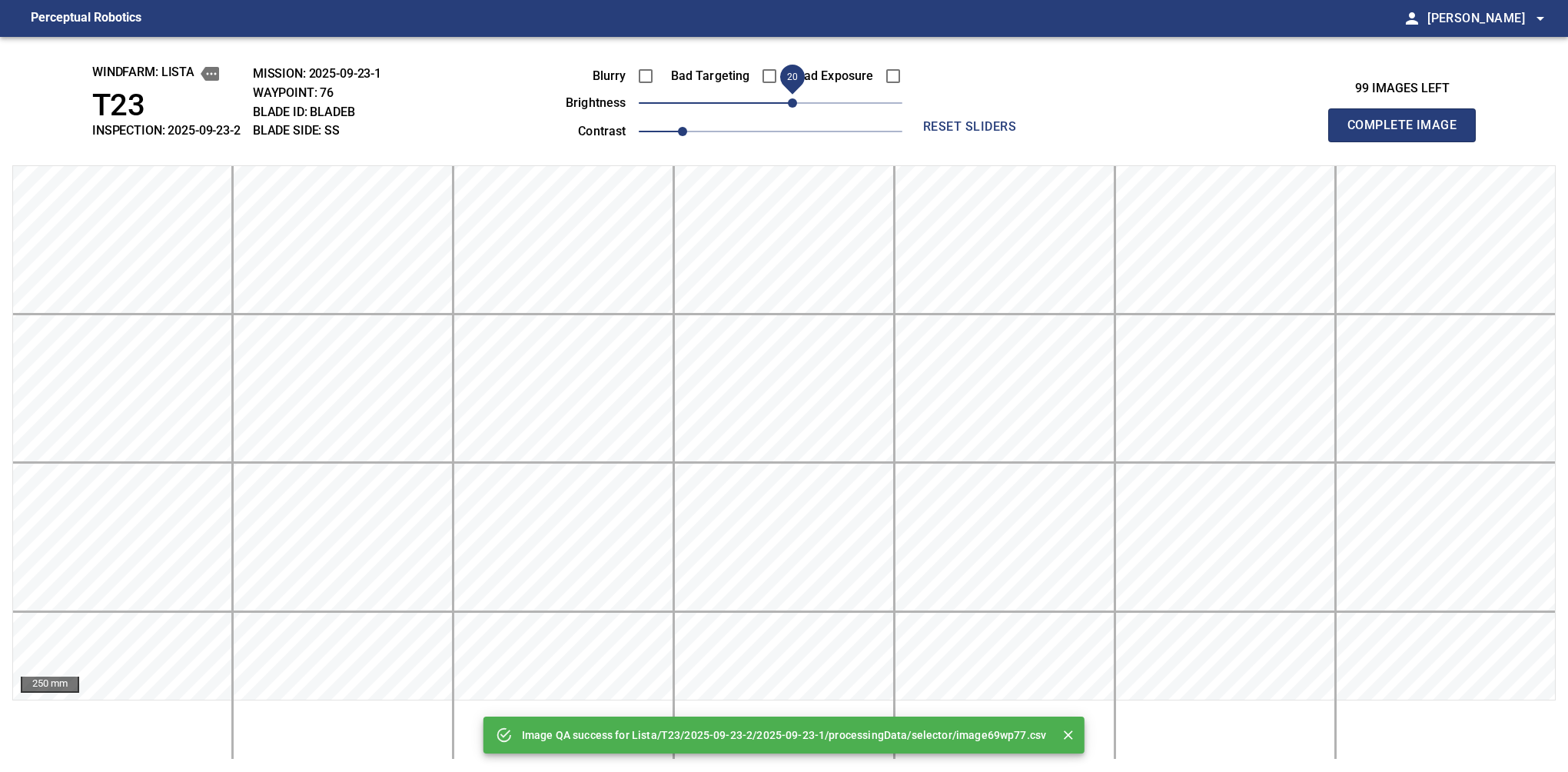
drag, startPoint x: 775, startPoint y: 107, endPoint x: 792, endPoint y: 101, distance: 18.0
click at [792, 101] on span "20" at bounding box center [793, 103] width 9 height 9
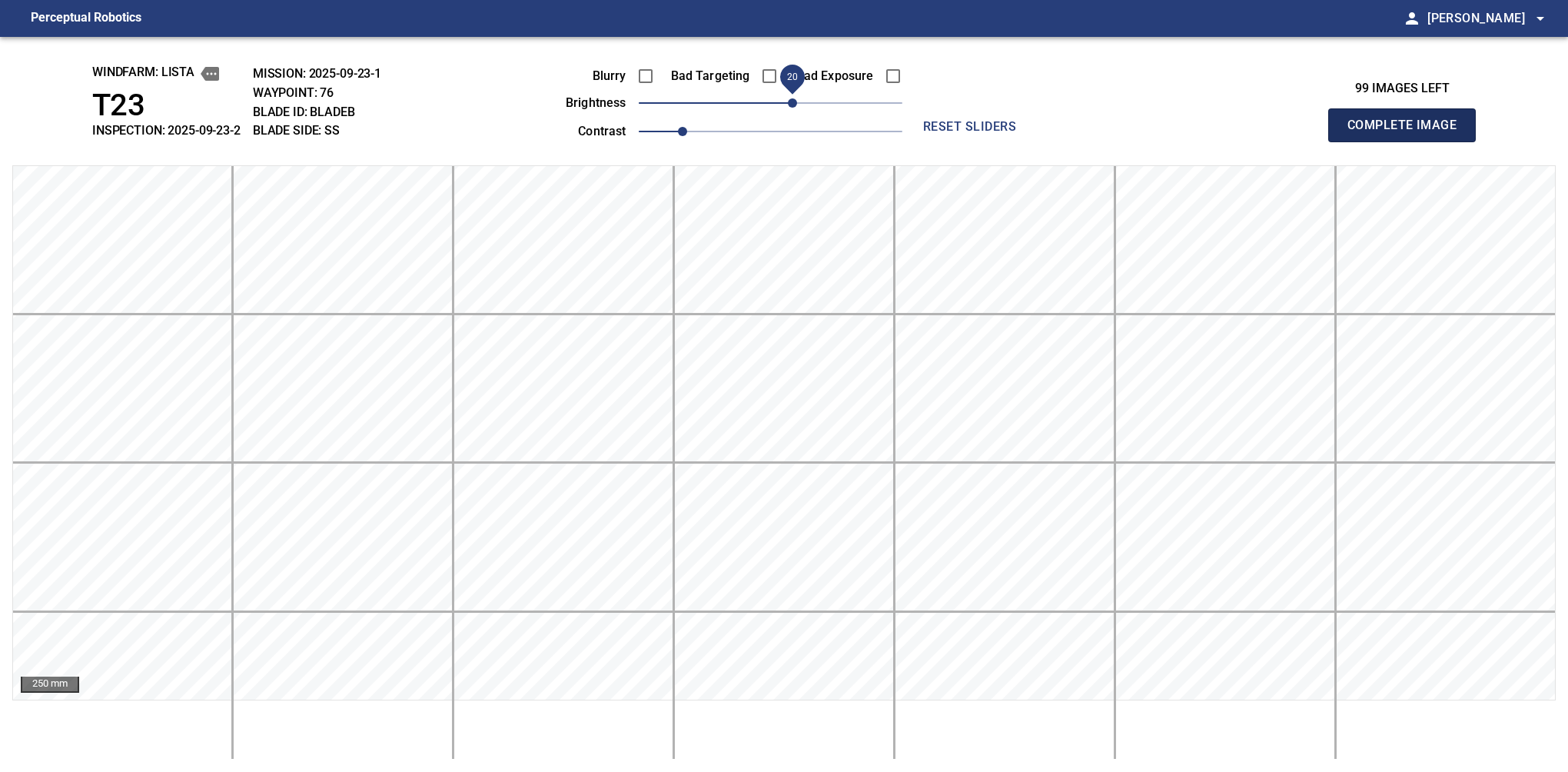
click at [1408, 142] on button "Complete Image" at bounding box center [1402, 125] width 148 height 33
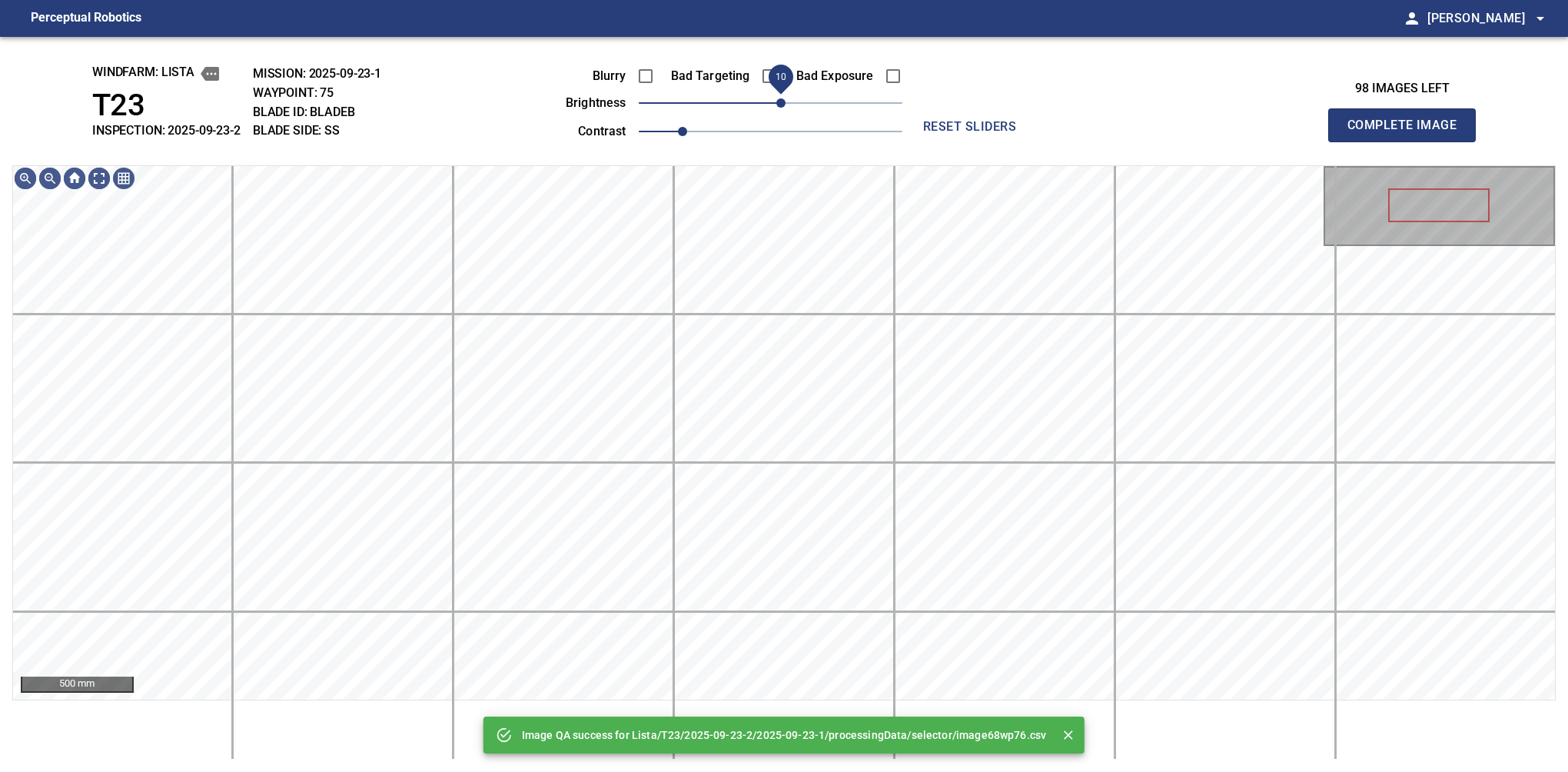
drag, startPoint x: 792, startPoint y: 101, endPoint x: 781, endPoint y: 106, distance: 12.1
click at [781, 106] on span "10" at bounding box center [770, 102] width 264 height 21
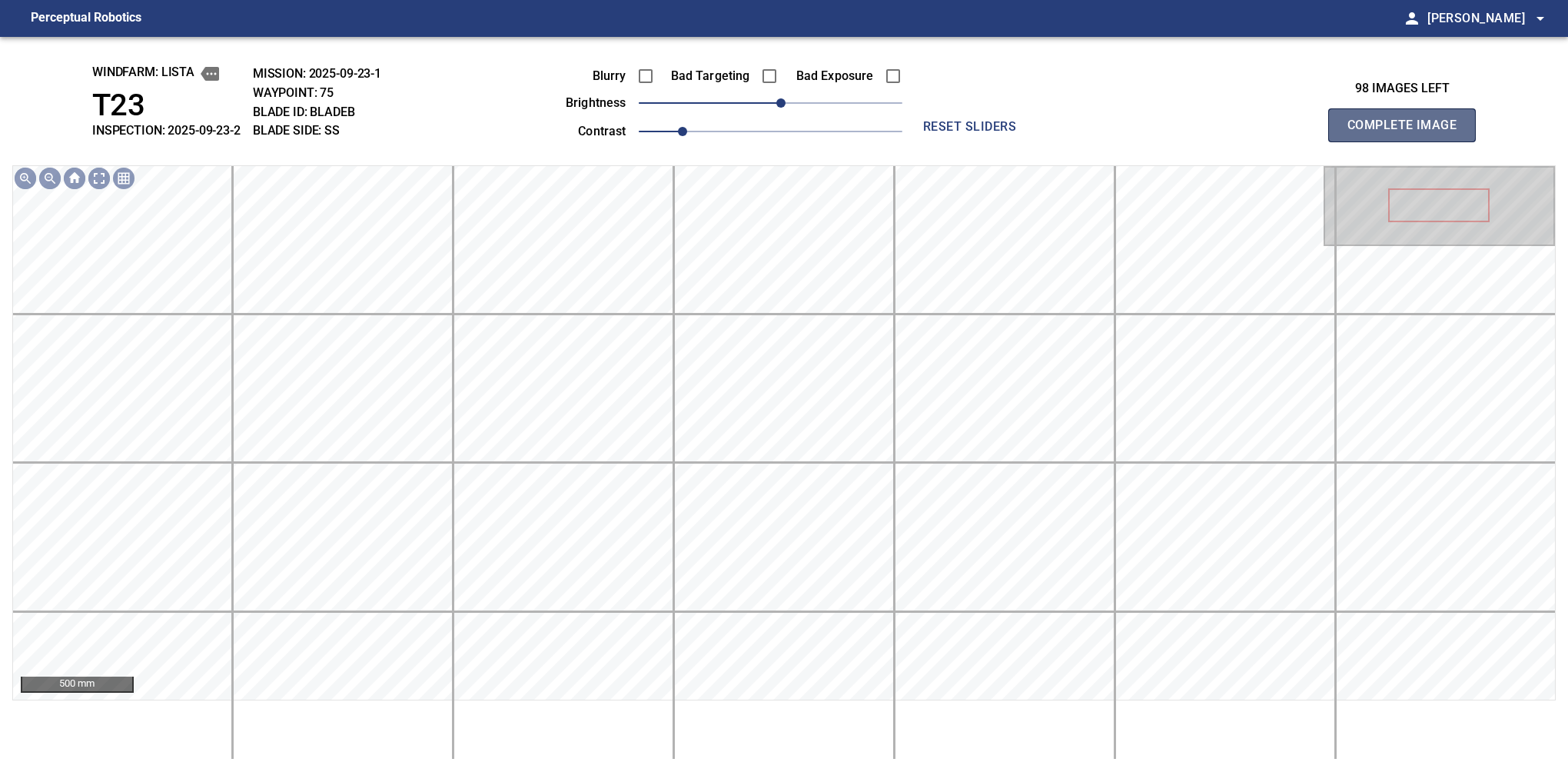
click at [1408, 142] on button "Complete Image" at bounding box center [1402, 125] width 148 height 33
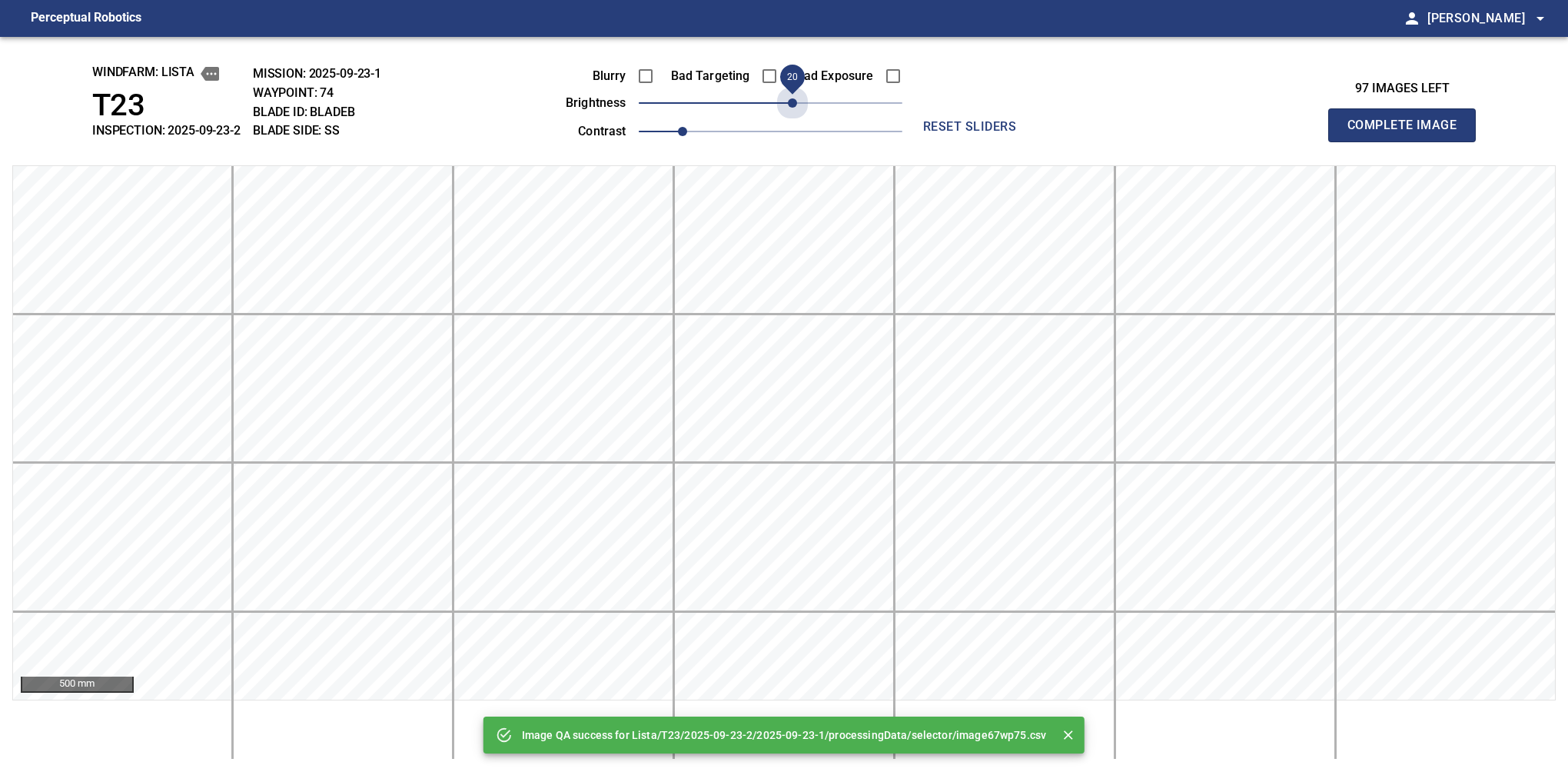
click at [789, 101] on span "20" at bounding box center [770, 102] width 264 height 21
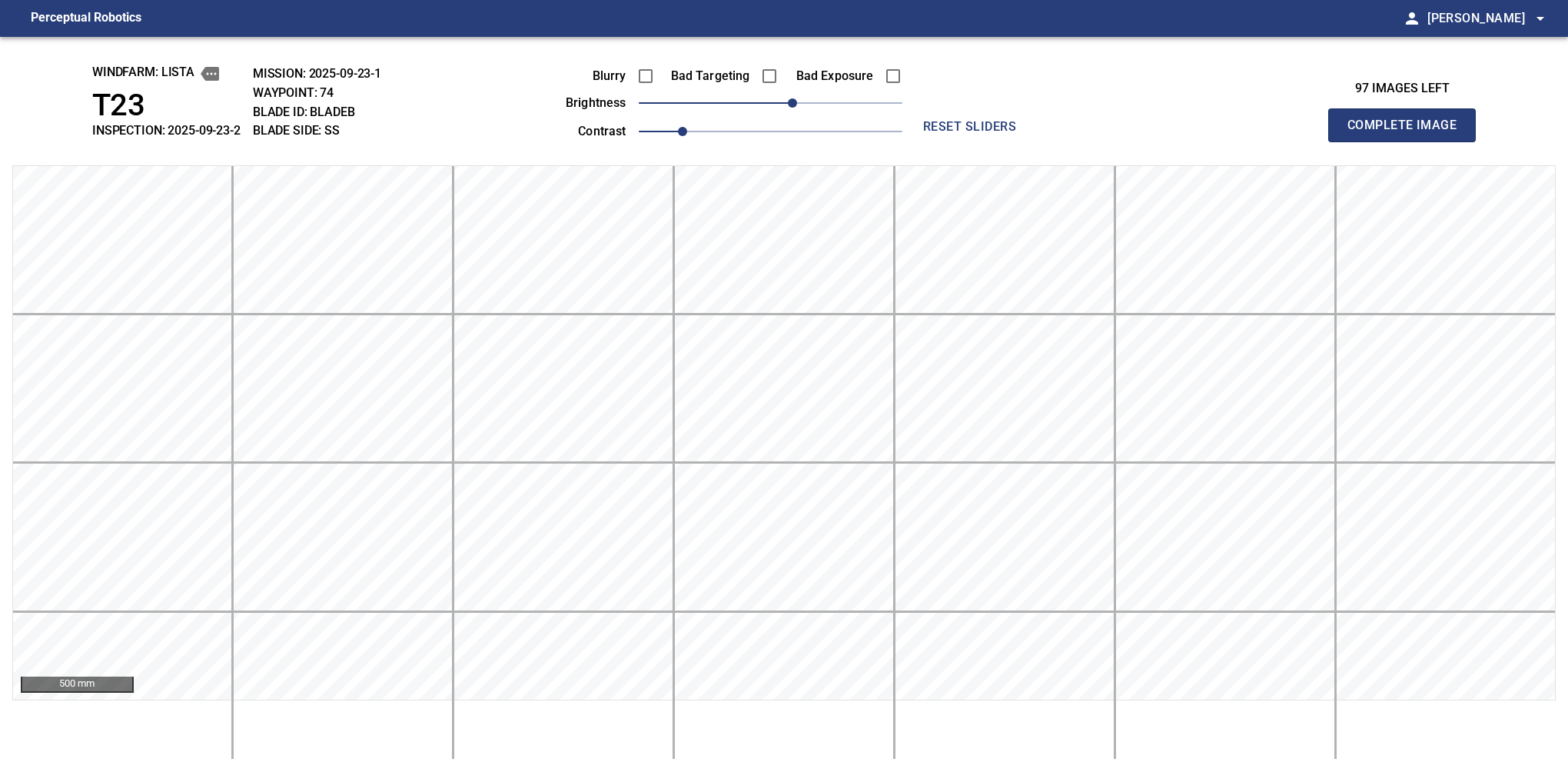
click at [1408, 142] on button "Complete Image" at bounding box center [1402, 125] width 148 height 33
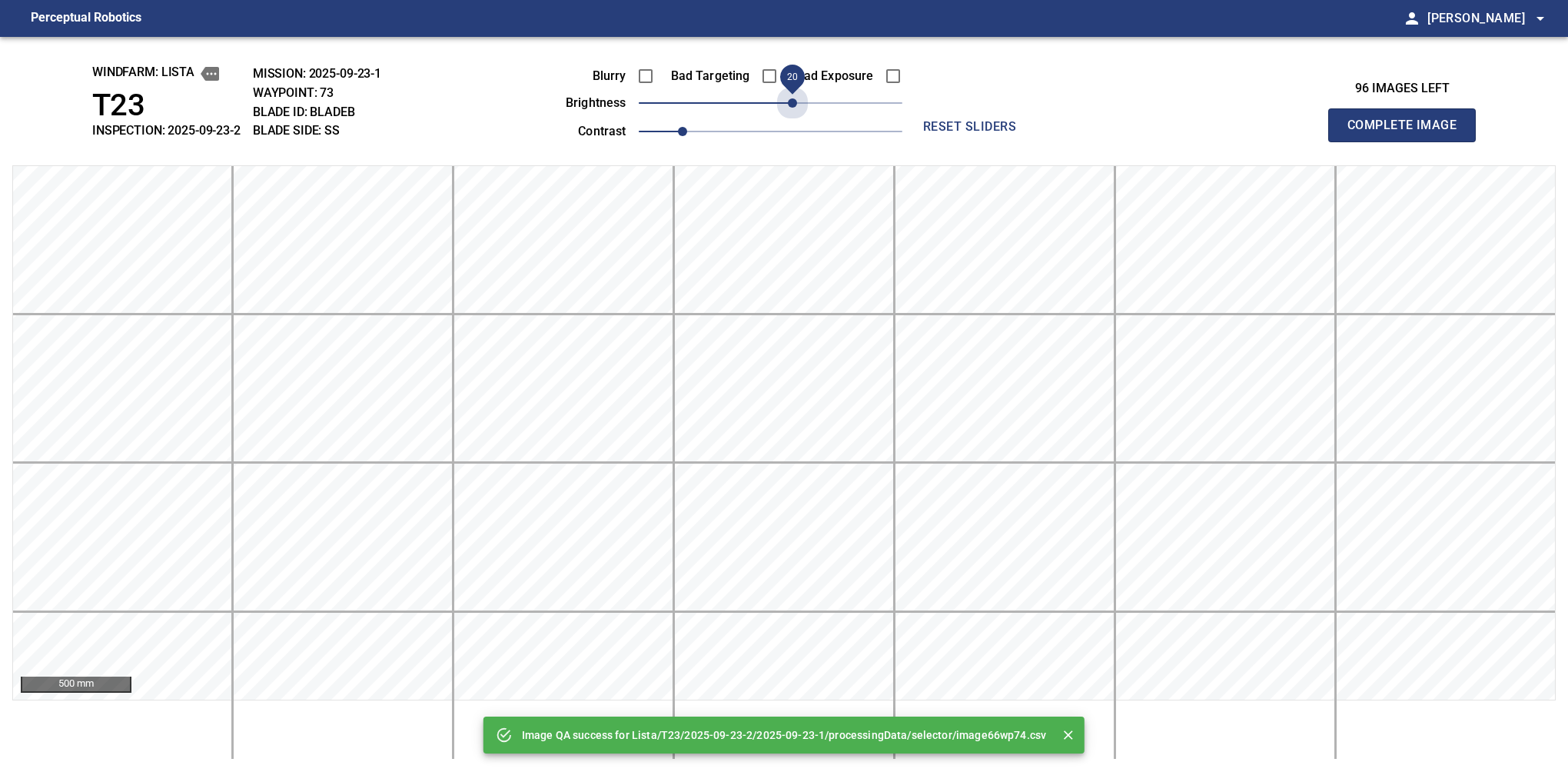
click at [789, 101] on span "20" at bounding box center [770, 102] width 264 height 21
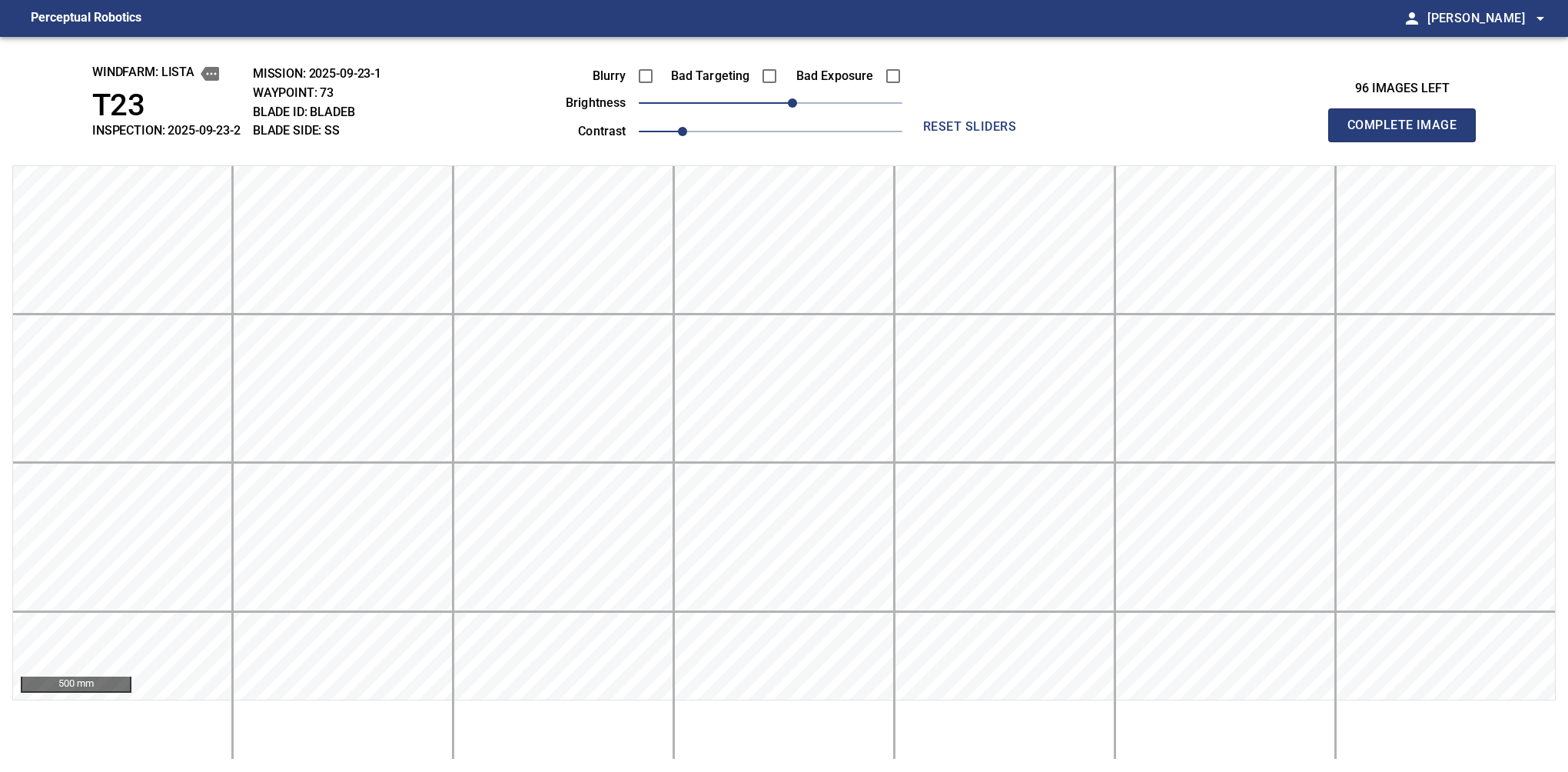
click at [1408, 142] on button "Complete Image" at bounding box center [1402, 125] width 148 height 33
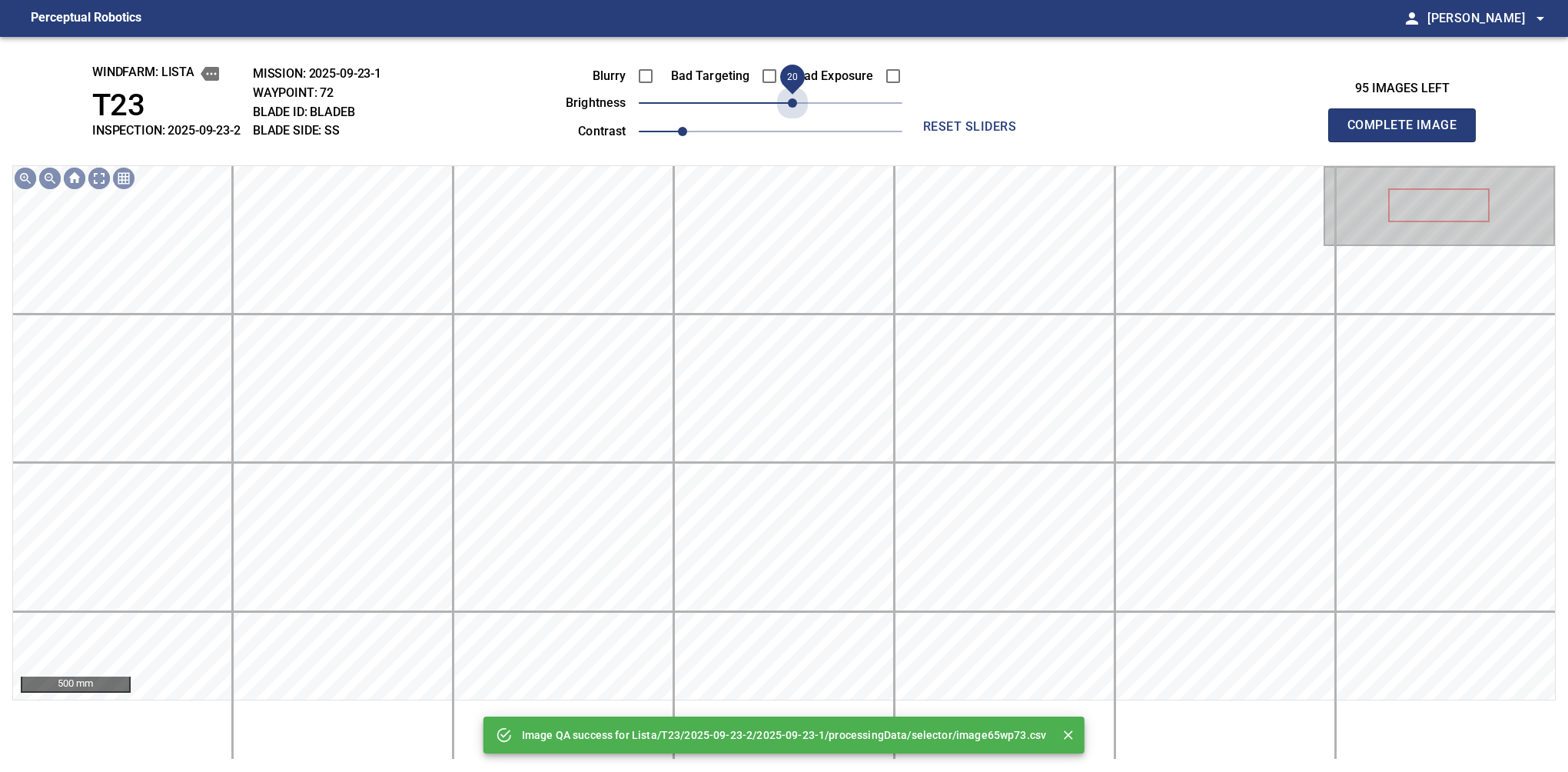
click at [794, 101] on span "20" at bounding box center [770, 102] width 264 height 21
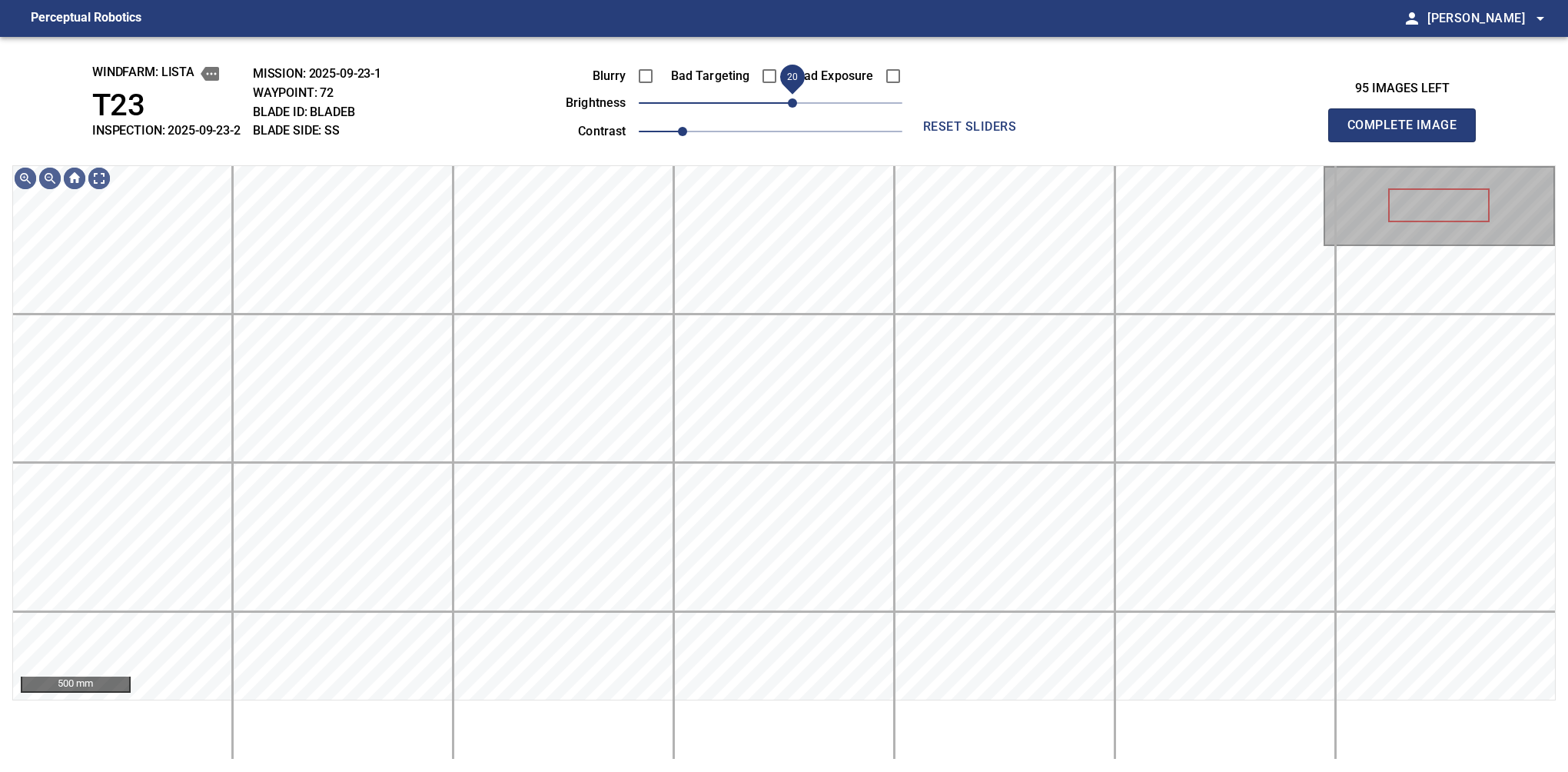
drag, startPoint x: 798, startPoint y: 107, endPoint x: 787, endPoint y: 110, distance: 11.4
click at [788, 107] on span "20" at bounding box center [793, 103] width 9 height 9
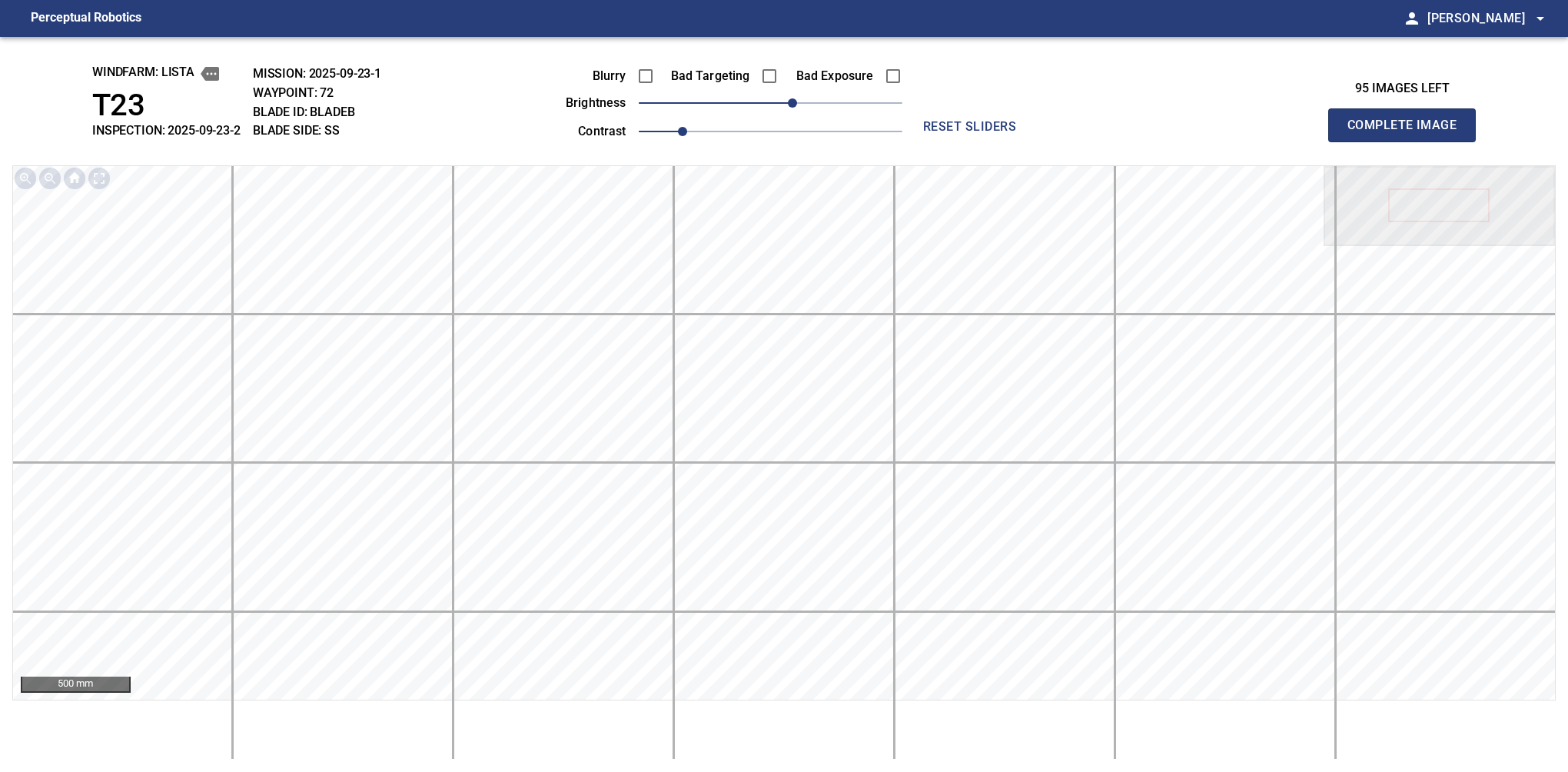
click at [1408, 142] on button "Complete Image" at bounding box center [1402, 125] width 148 height 33
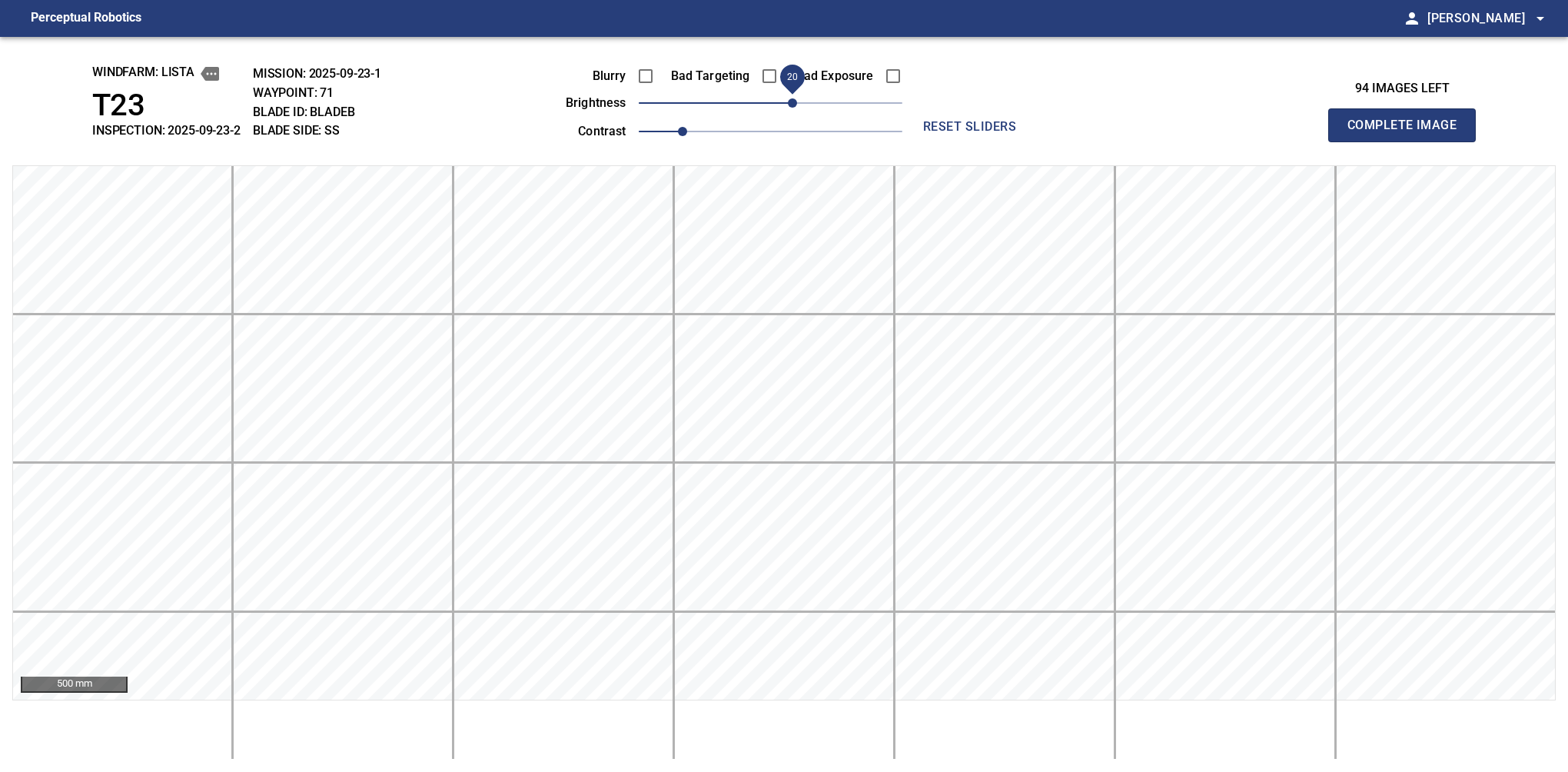
click at [793, 101] on span "20" at bounding box center [793, 103] width 9 height 9
click at [1408, 142] on button "Complete Image" at bounding box center [1402, 125] width 148 height 33
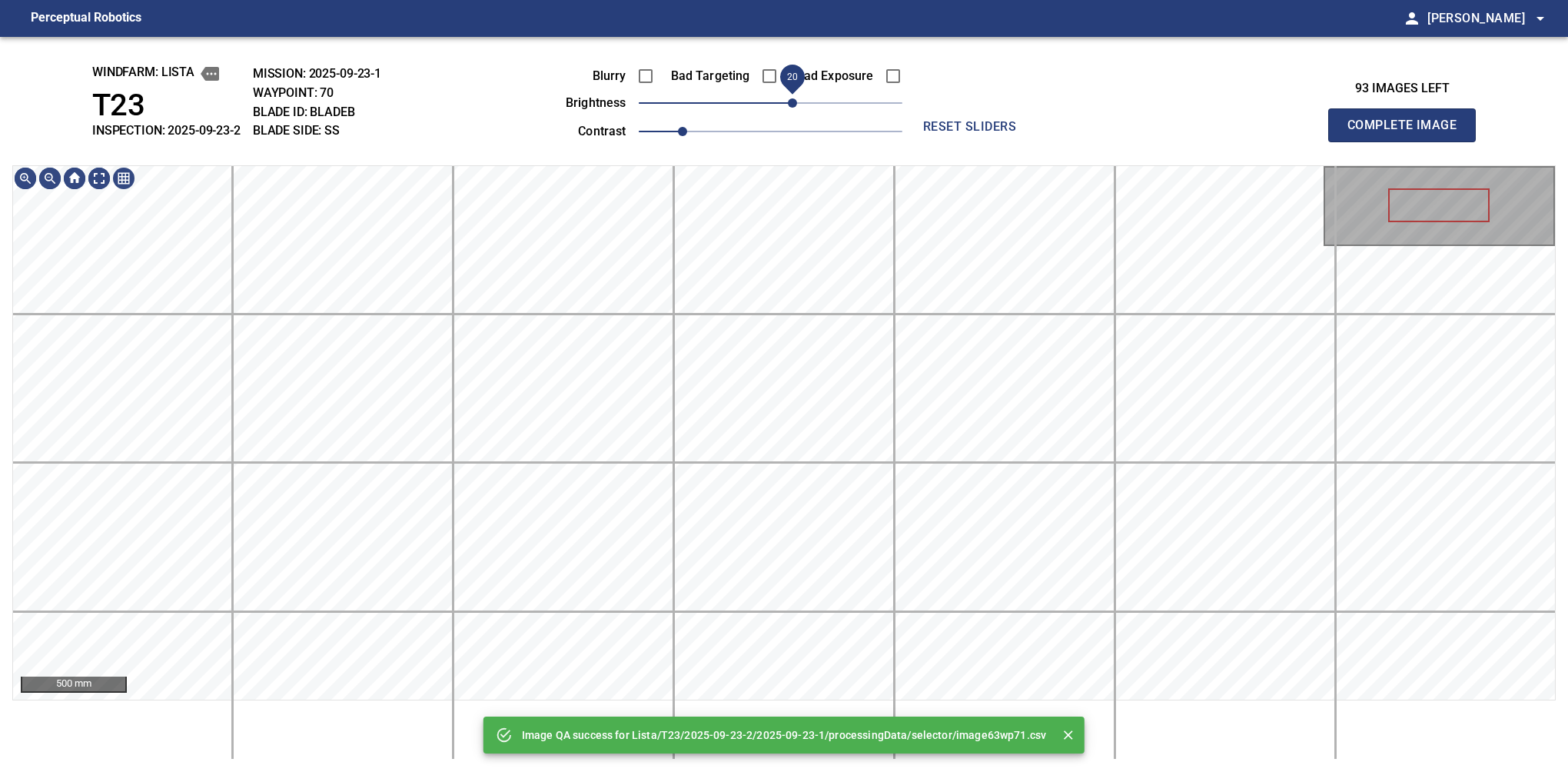
click at [793, 105] on span "20" at bounding box center [770, 102] width 264 height 21
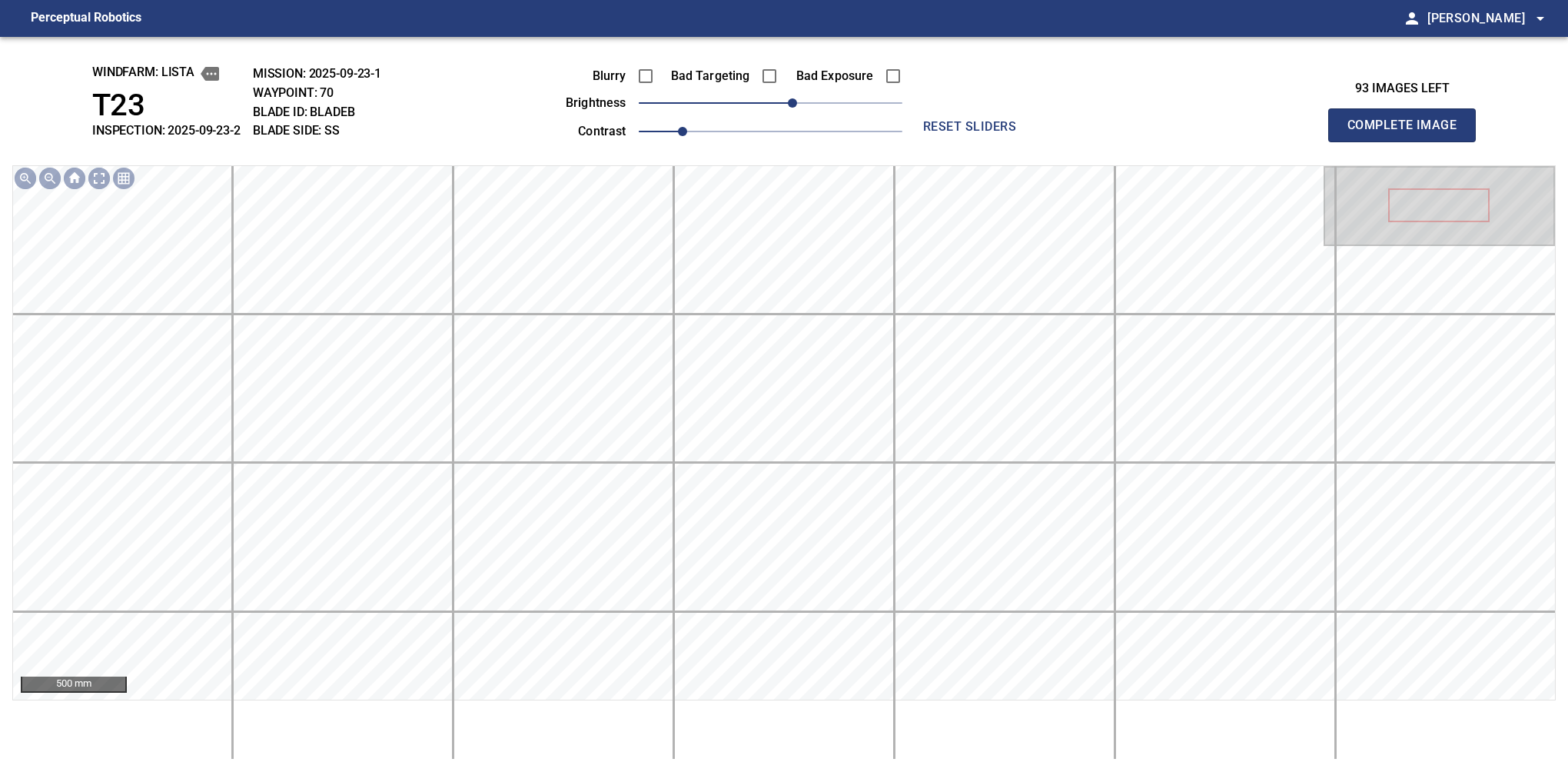
click at [1408, 142] on button "Complete Image" at bounding box center [1402, 125] width 148 height 33
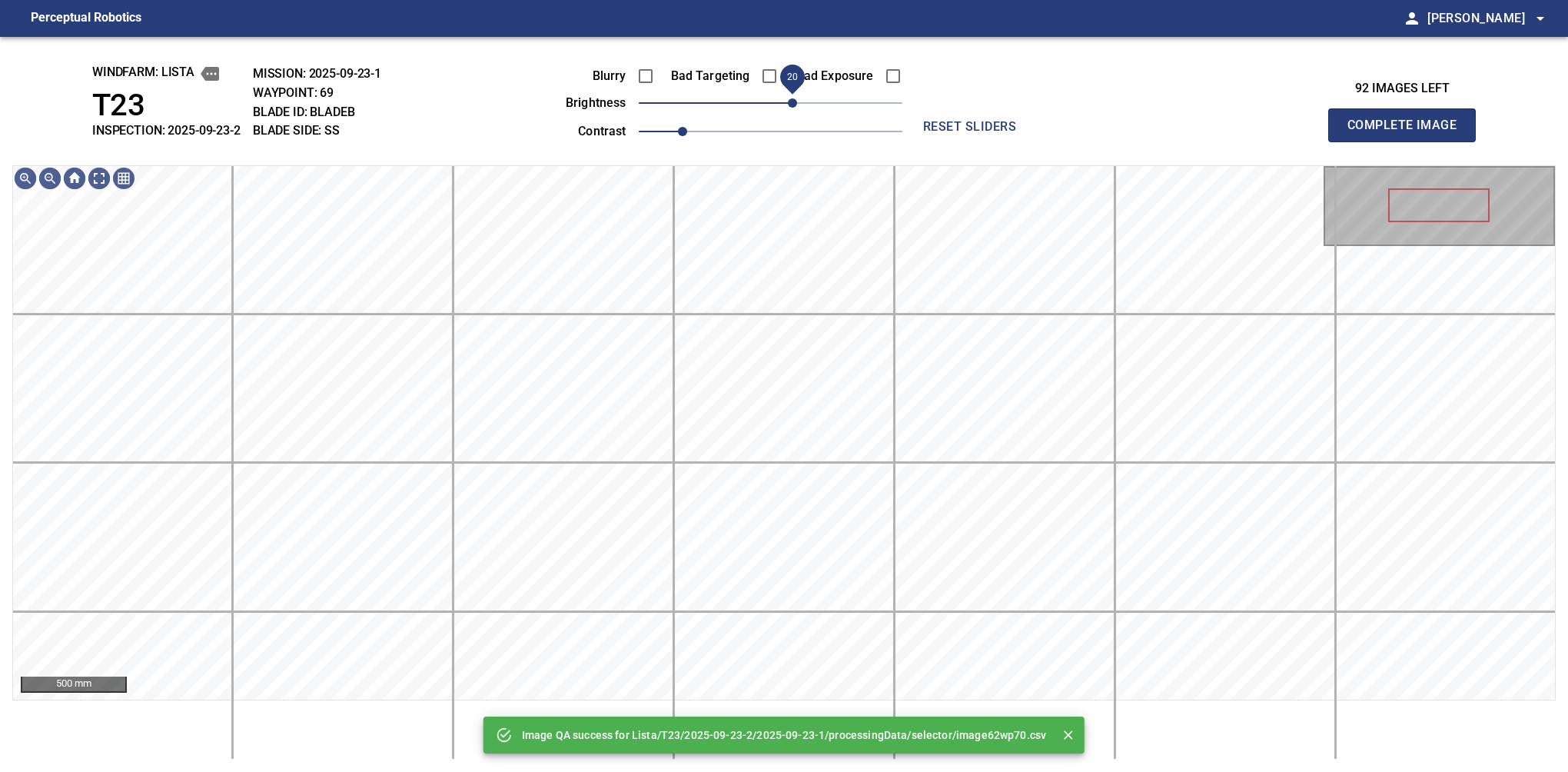
click at [796, 105] on span "20" at bounding box center [770, 102] width 264 height 21
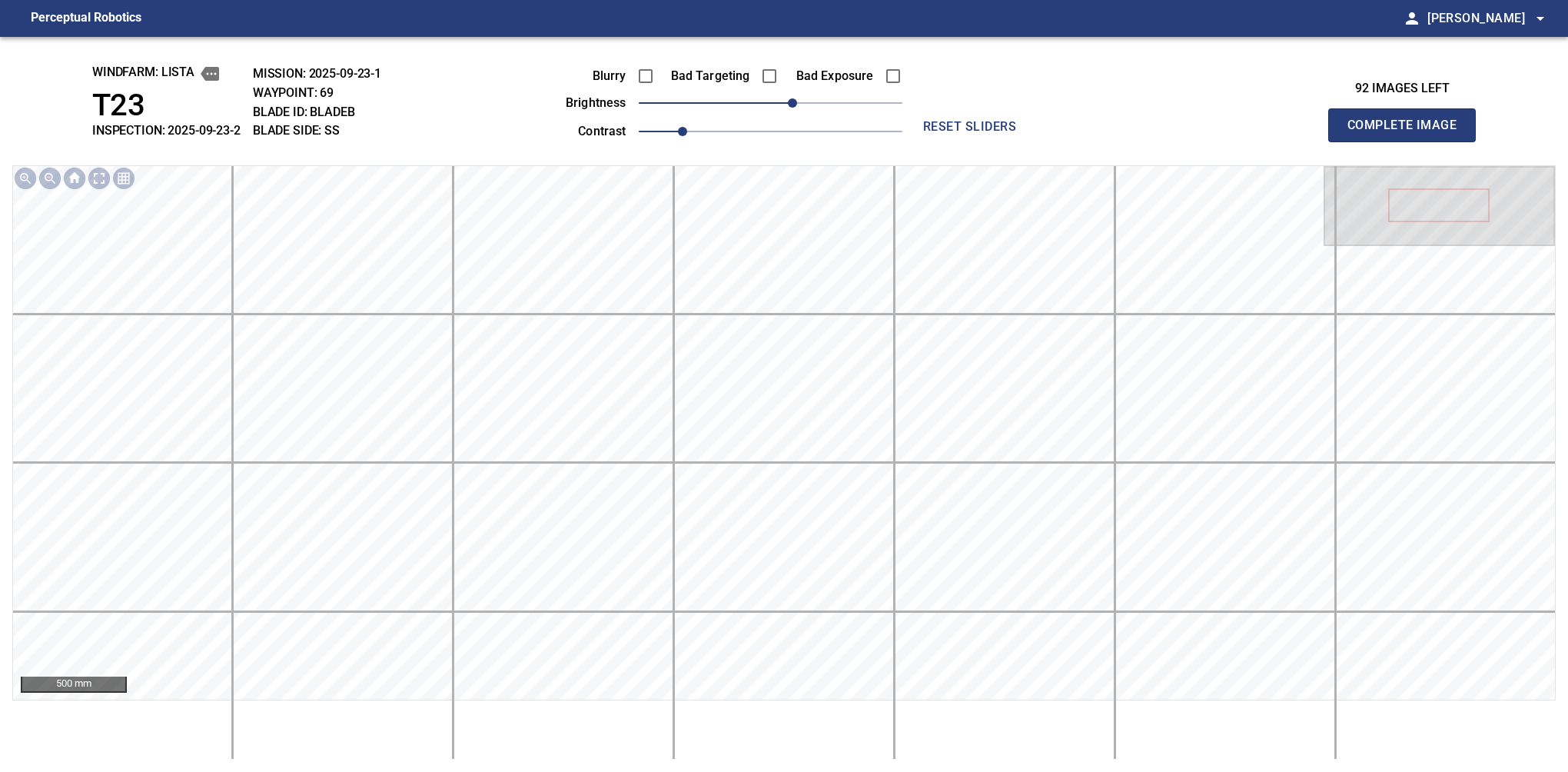
click at [1408, 142] on button "Complete Image" at bounding box center [1402, 125] width 148 height 33
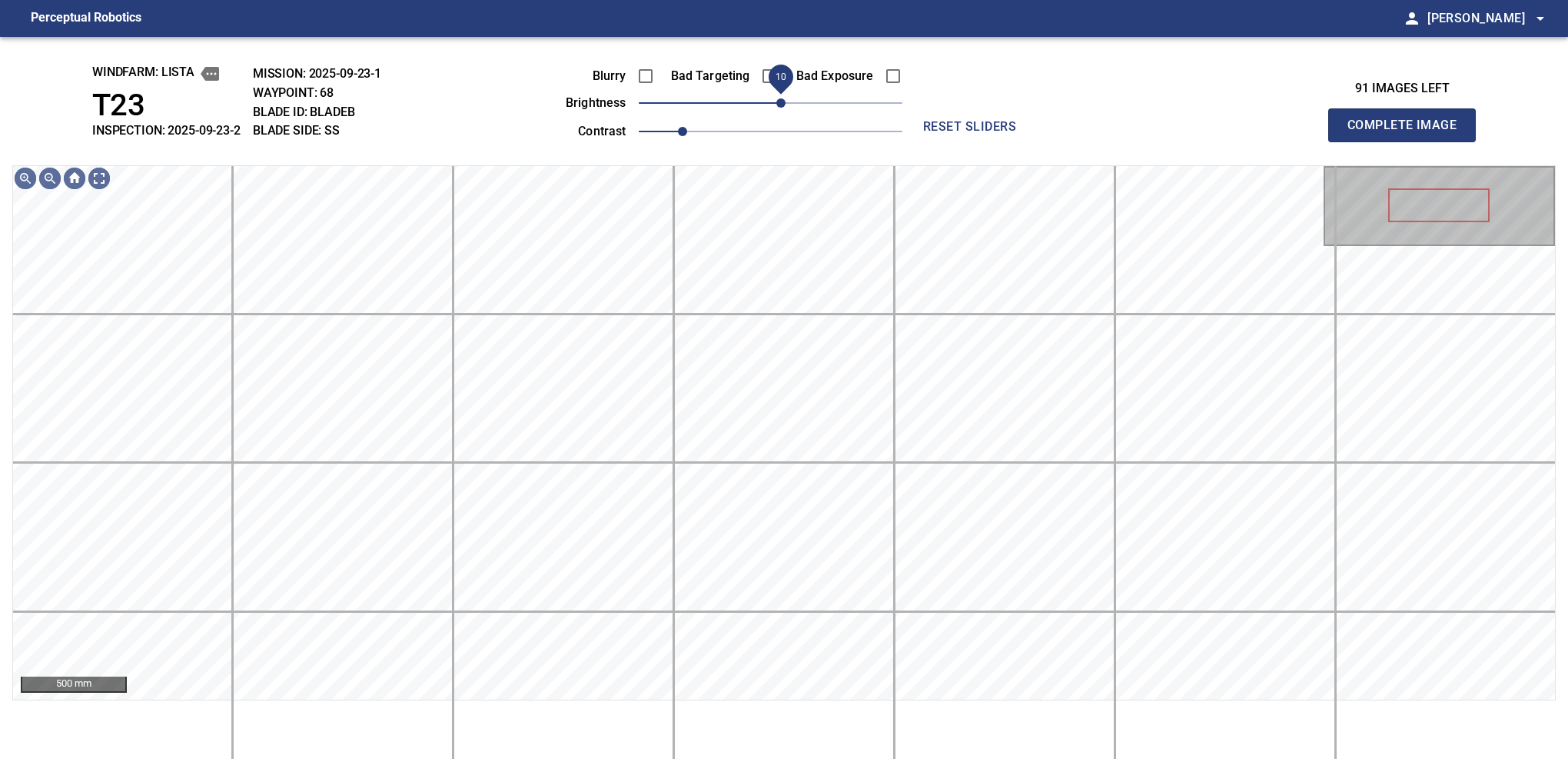
click at [782, 105] on span "10" at bounding box center [781, 103] width 9 height 9
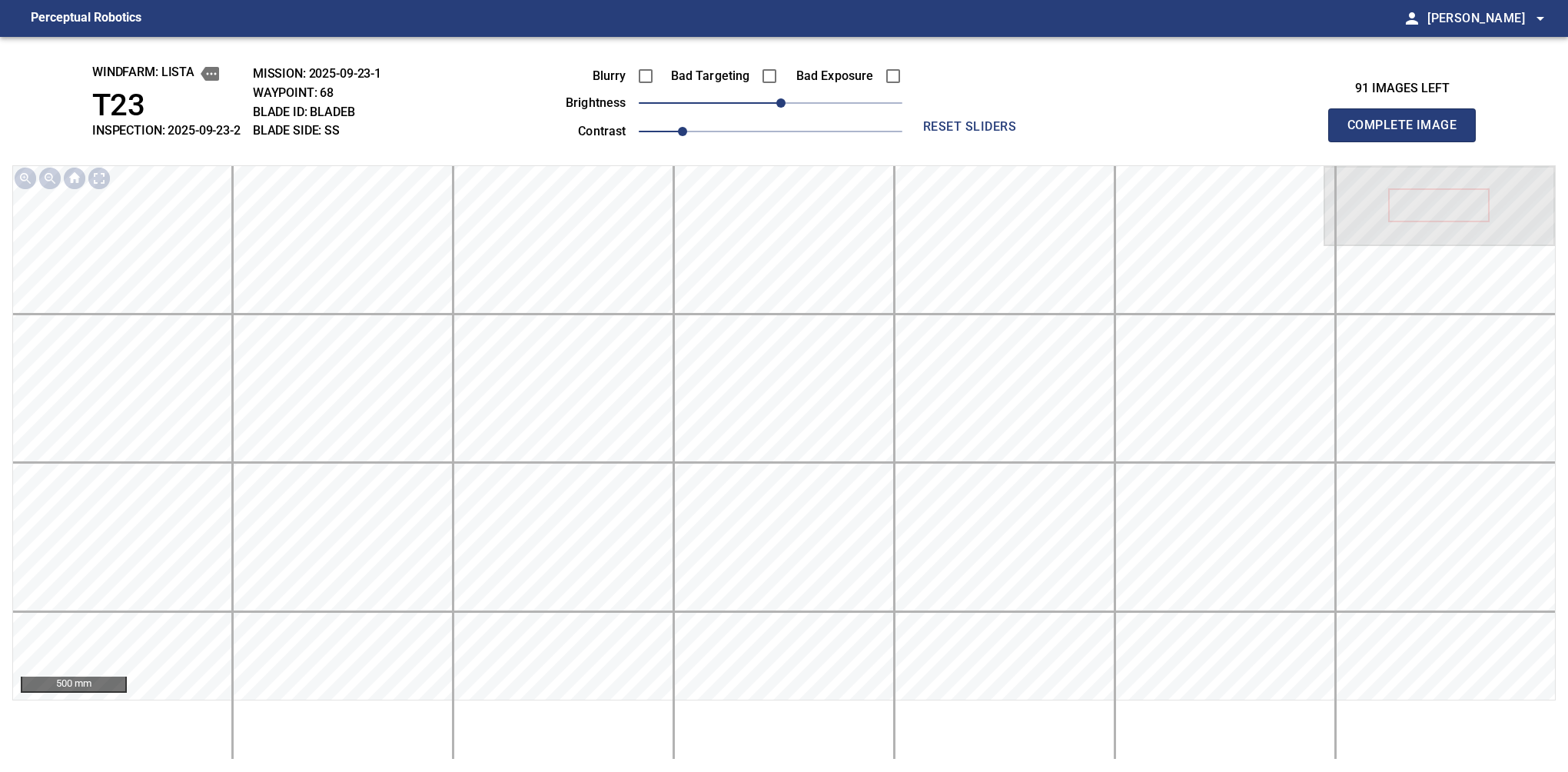
click at [1408, 142] on button "Complete Image" at bounding box center [1402, 125] width 148 height 33
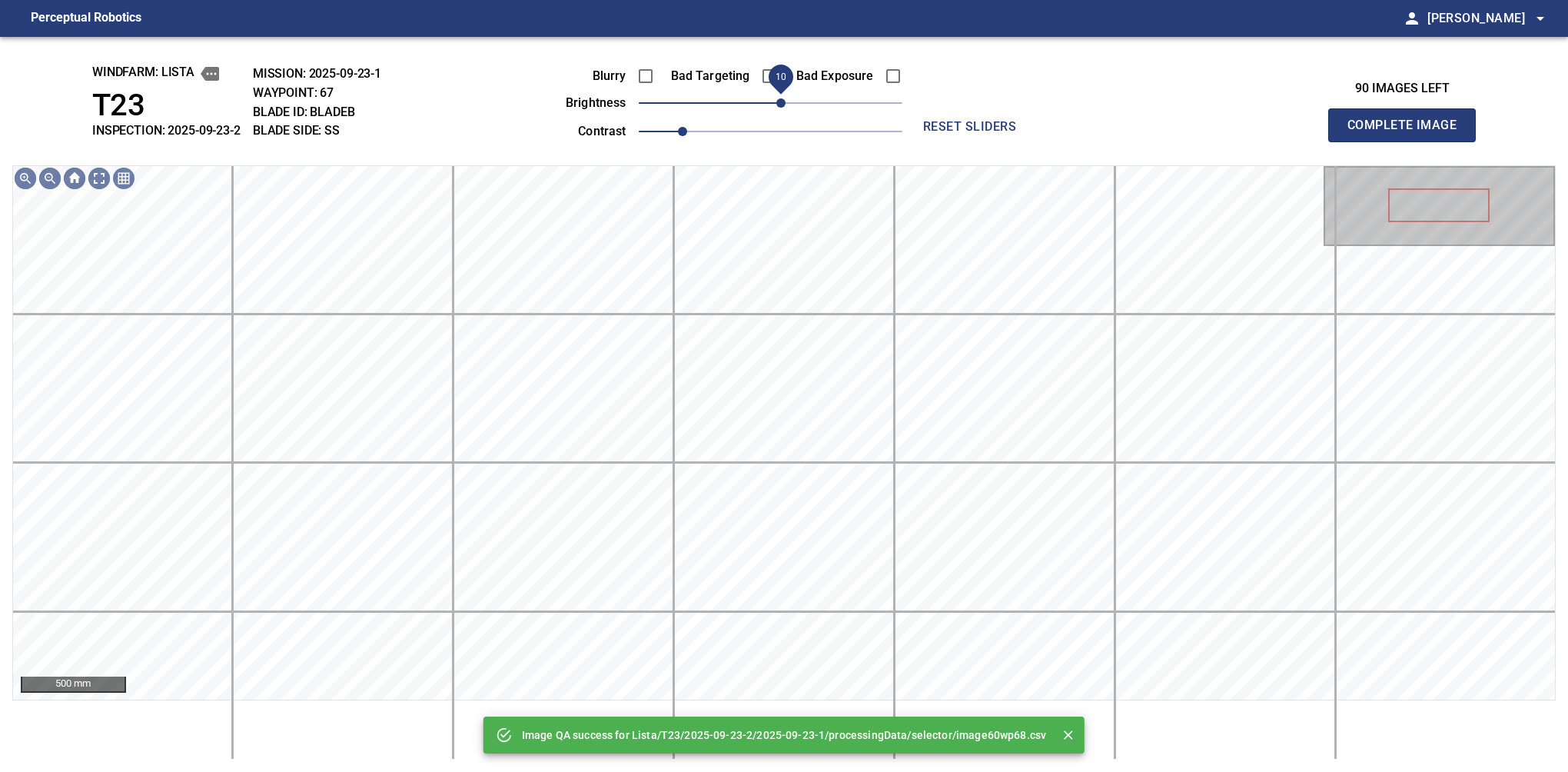
click at [781, 105] on span "10" at bounding box center [781, 103] width 9 height 9
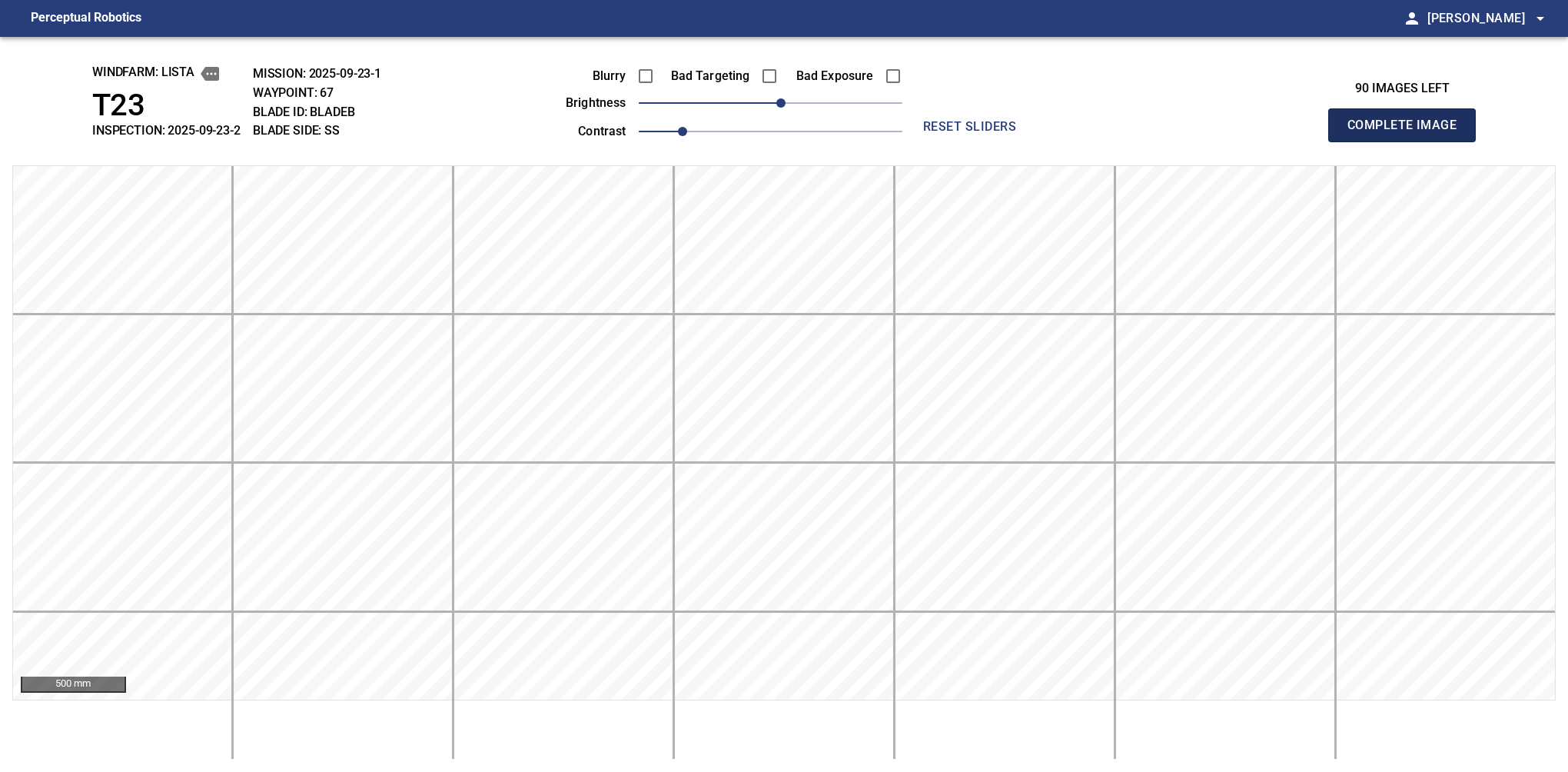
click at [1408, 142] on button "Complete Image" at bounding box center [1402, 125] width 148 height 33
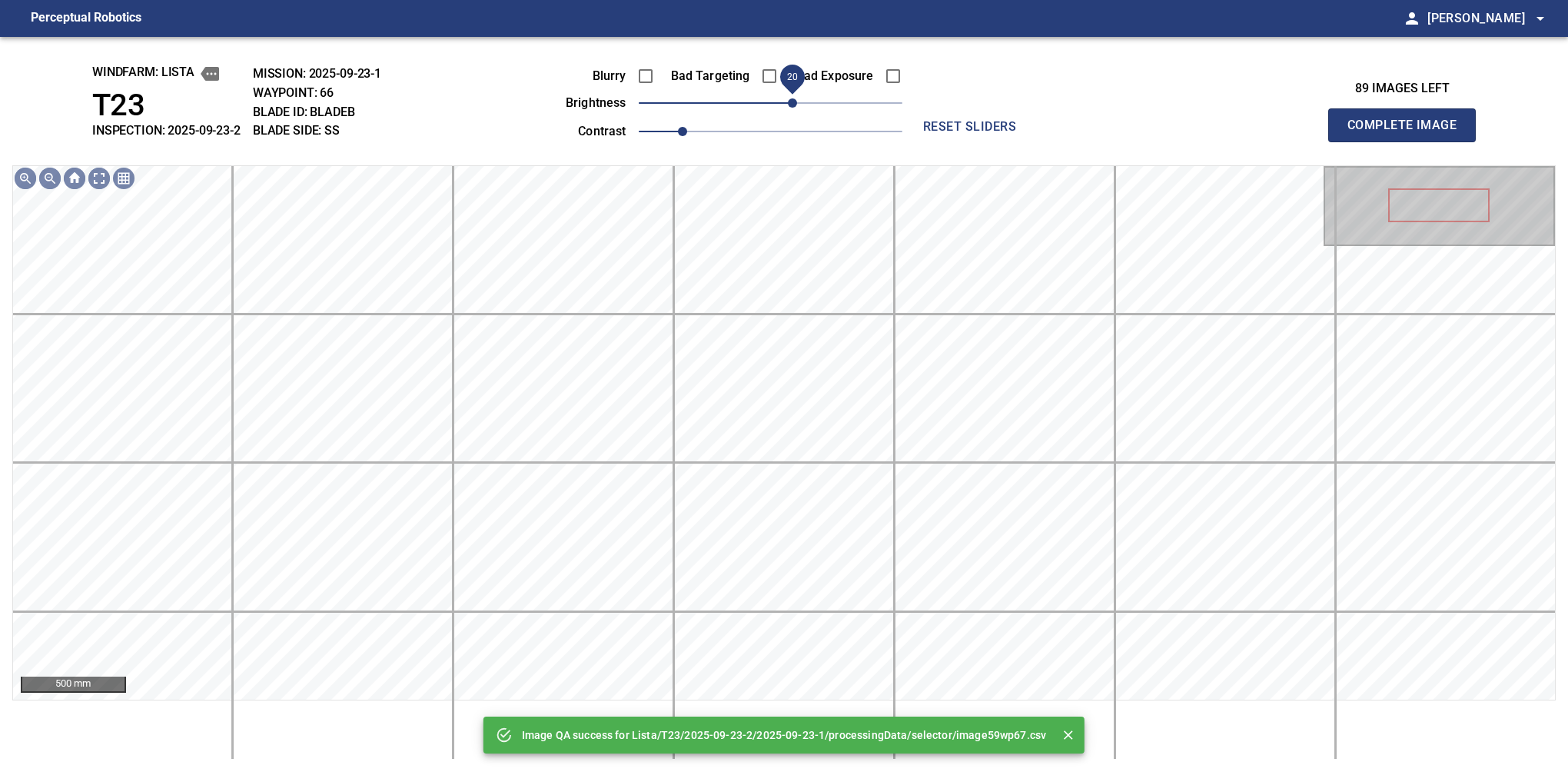
drag, startPoint x: 772, startPoint y: 101, endPoint x: 793, endPoint y: 105, distance: 21.4
click at [793, 105] on span "20" at bounding box center [793, 103] width 9 height 9
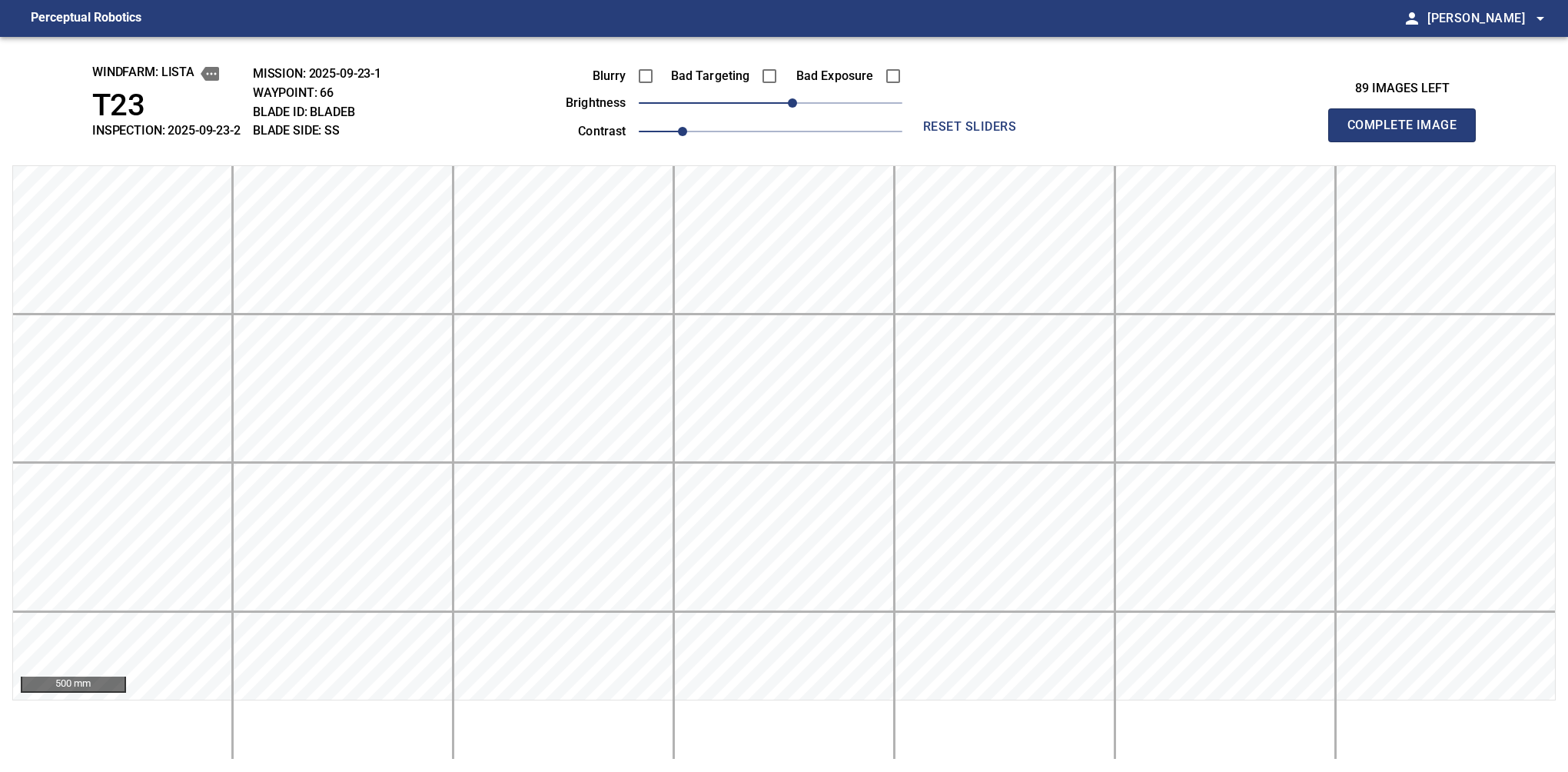
click at [1408, 142] on button "Complete Image" at bounding box center [1402, 125] width 148 height 33
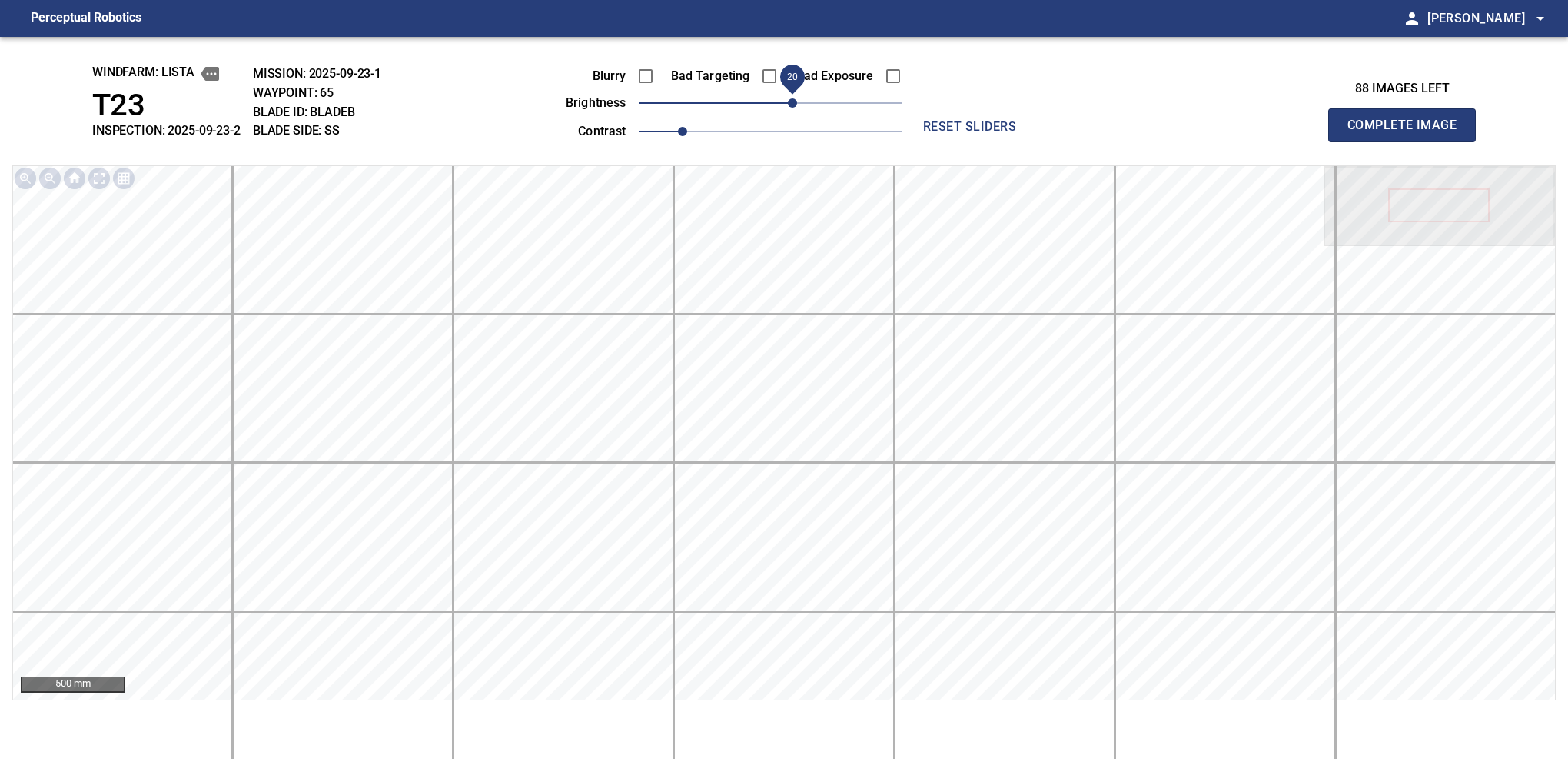
drag, startPoint x: 782, startPoint y: 101, endPoint x: 791, endPoint y: 105, distance: 9.8
click at [791, 105] on span "20" at bounding box center [793, 103] width 9 height 9
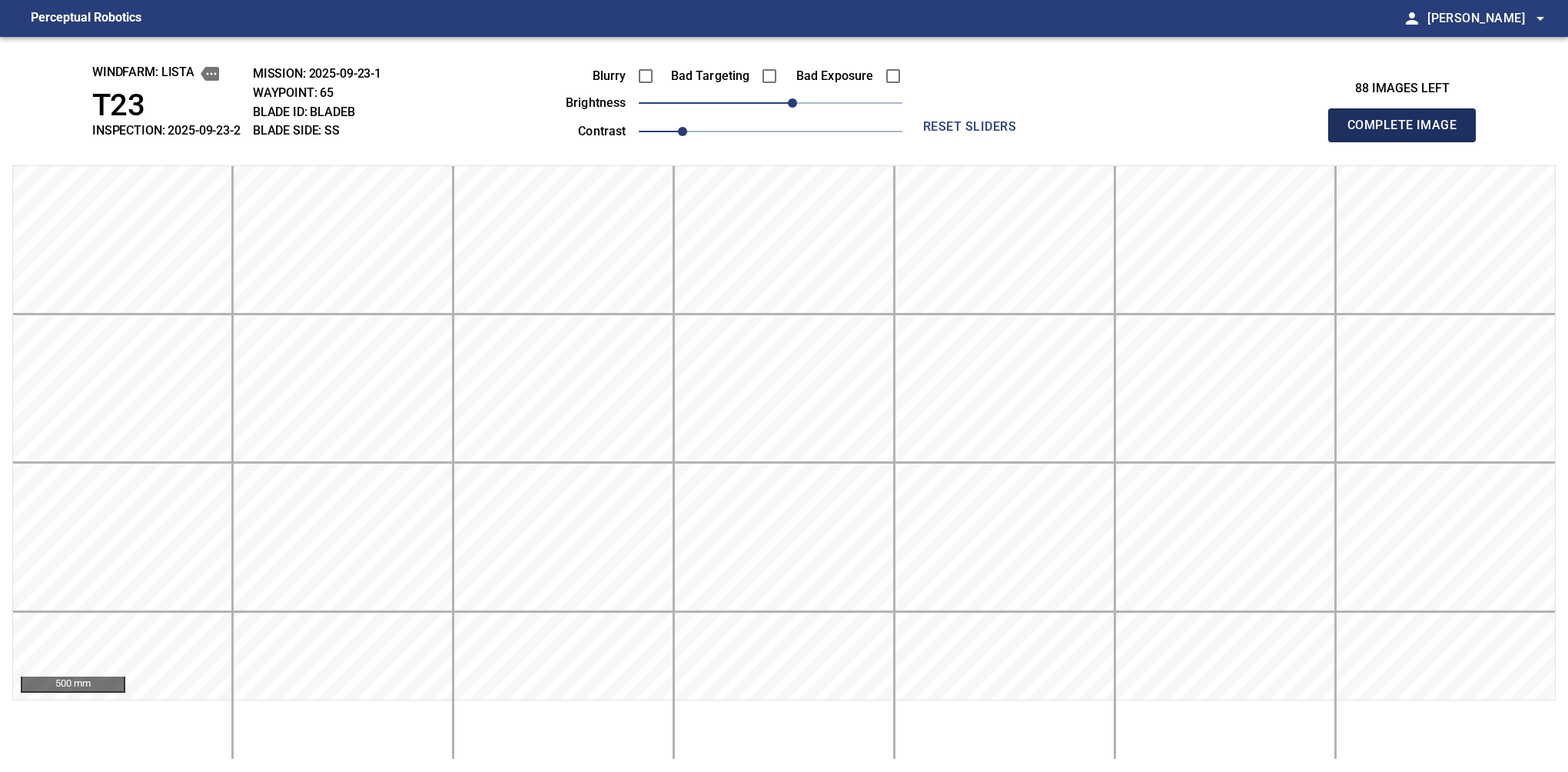
click at [1408, 142] on button "Complete Image" at bounding box center [1402, 125] width 148 height 33
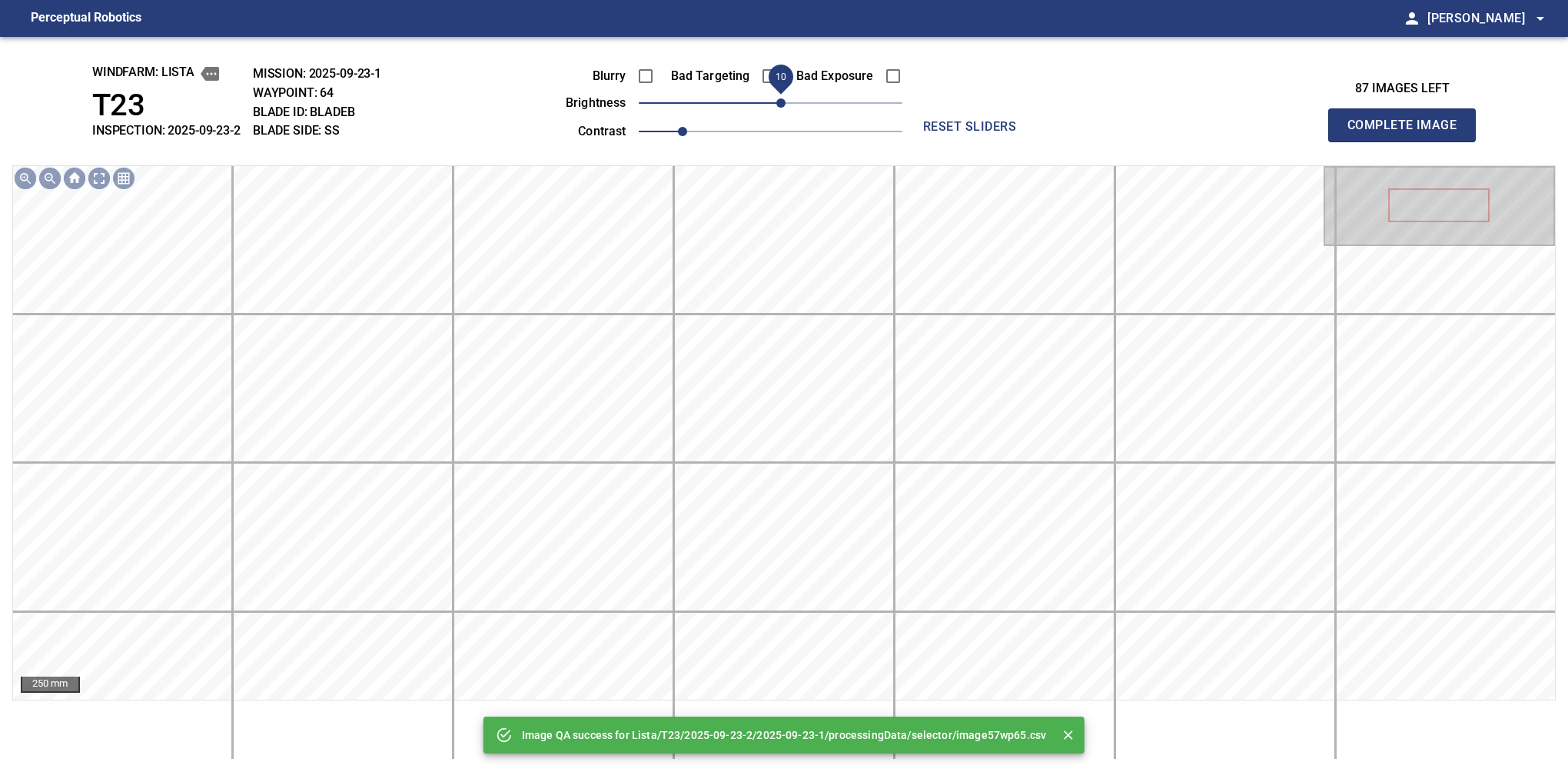
drag, startPoint x: 791, startPoint y: 105, endPoint x: 787, endPoint y: 112, distance: 8.1
click at [787, 112] on span "10" at bounding box center [770, 102] width 264 height 21
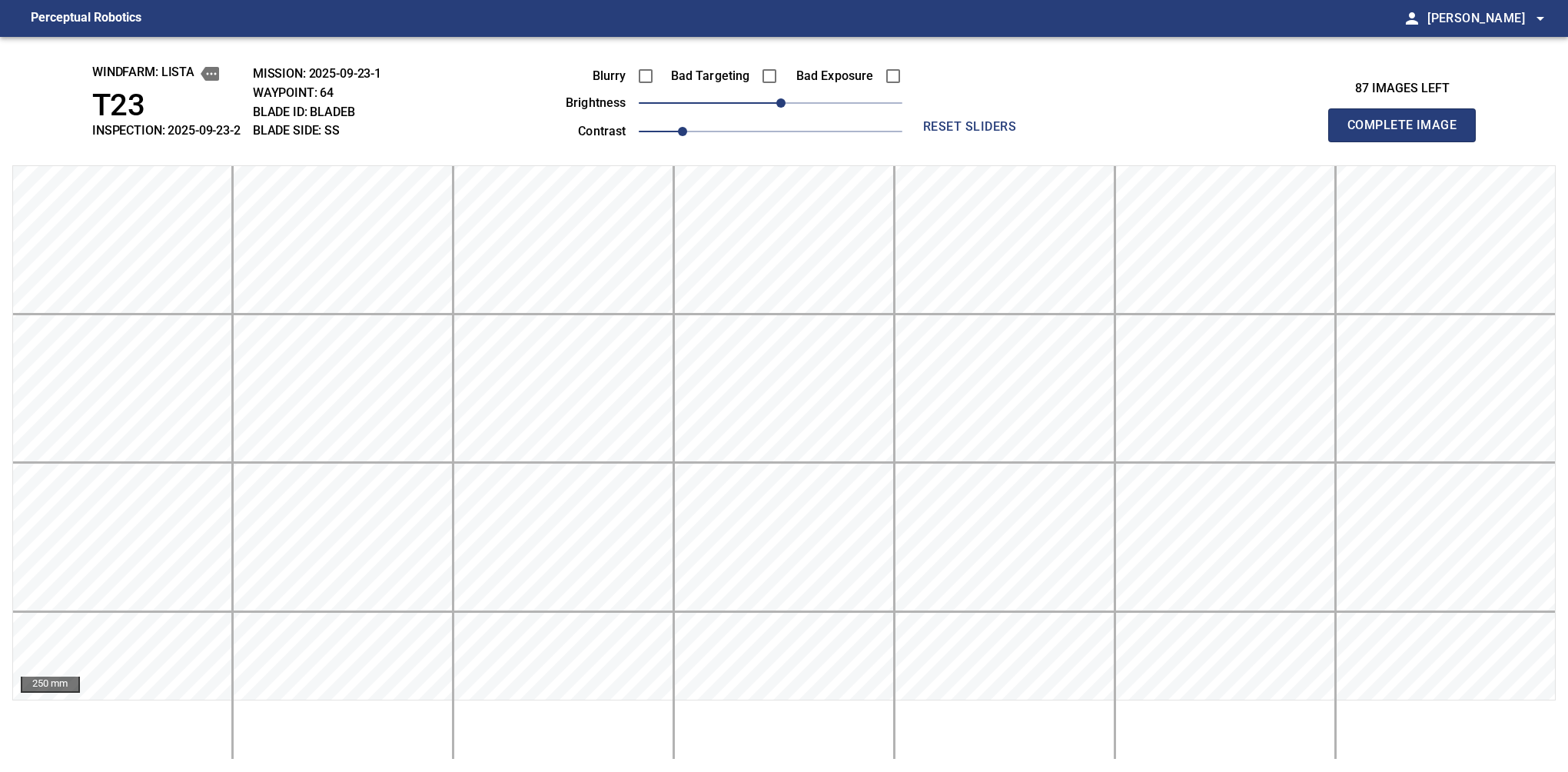
click at [1408, 142] on button "Complete Image" at bounding box center [1402, 125] width 148 height 33
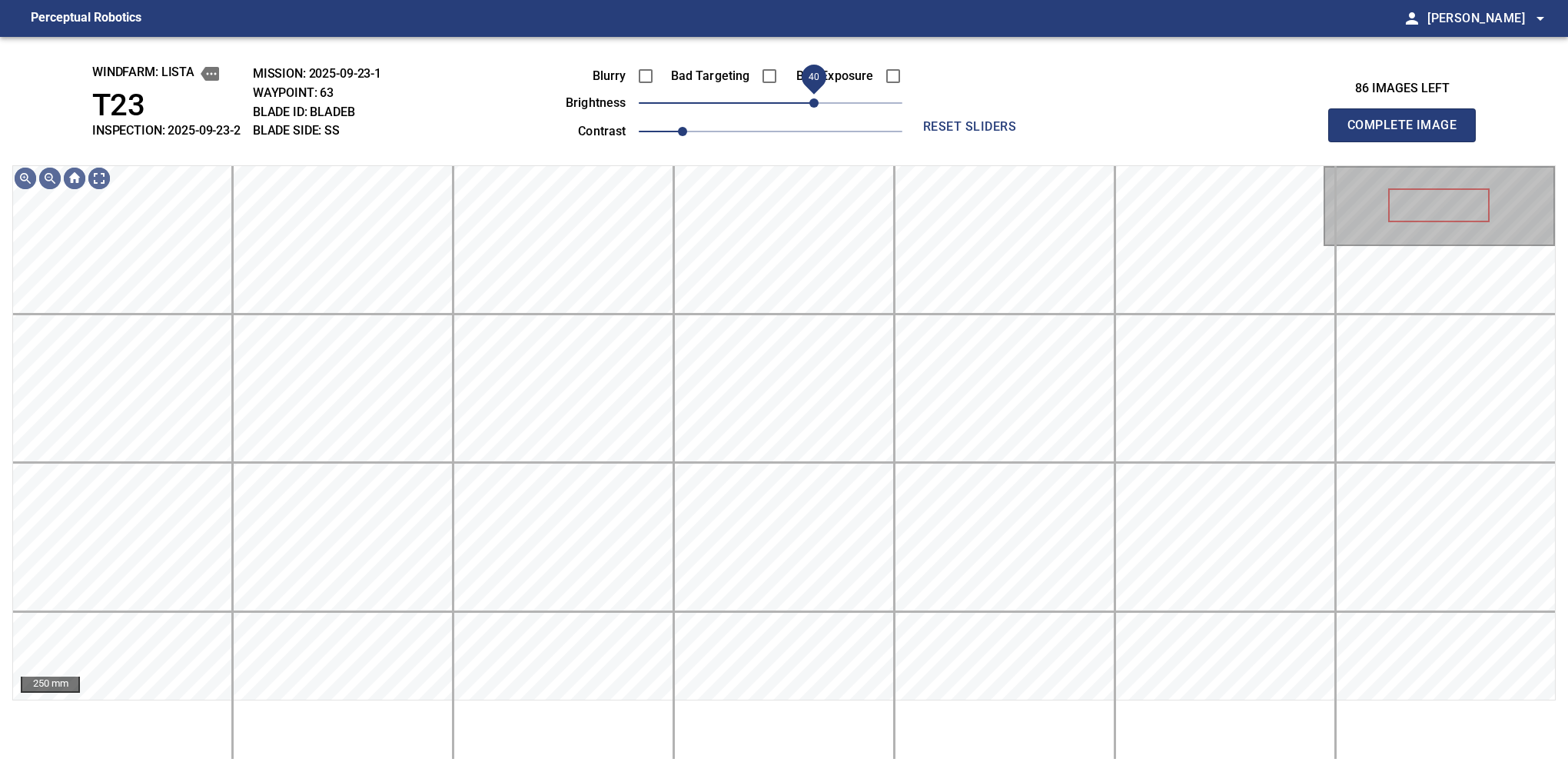
drag, startPoint x: 794, startPoint y: 101, endPoint x: 817, endPoint y: 95, distance: 23.8
click at [817, 99] on span "40" at bounding box center [814, 103] width 9 height 9
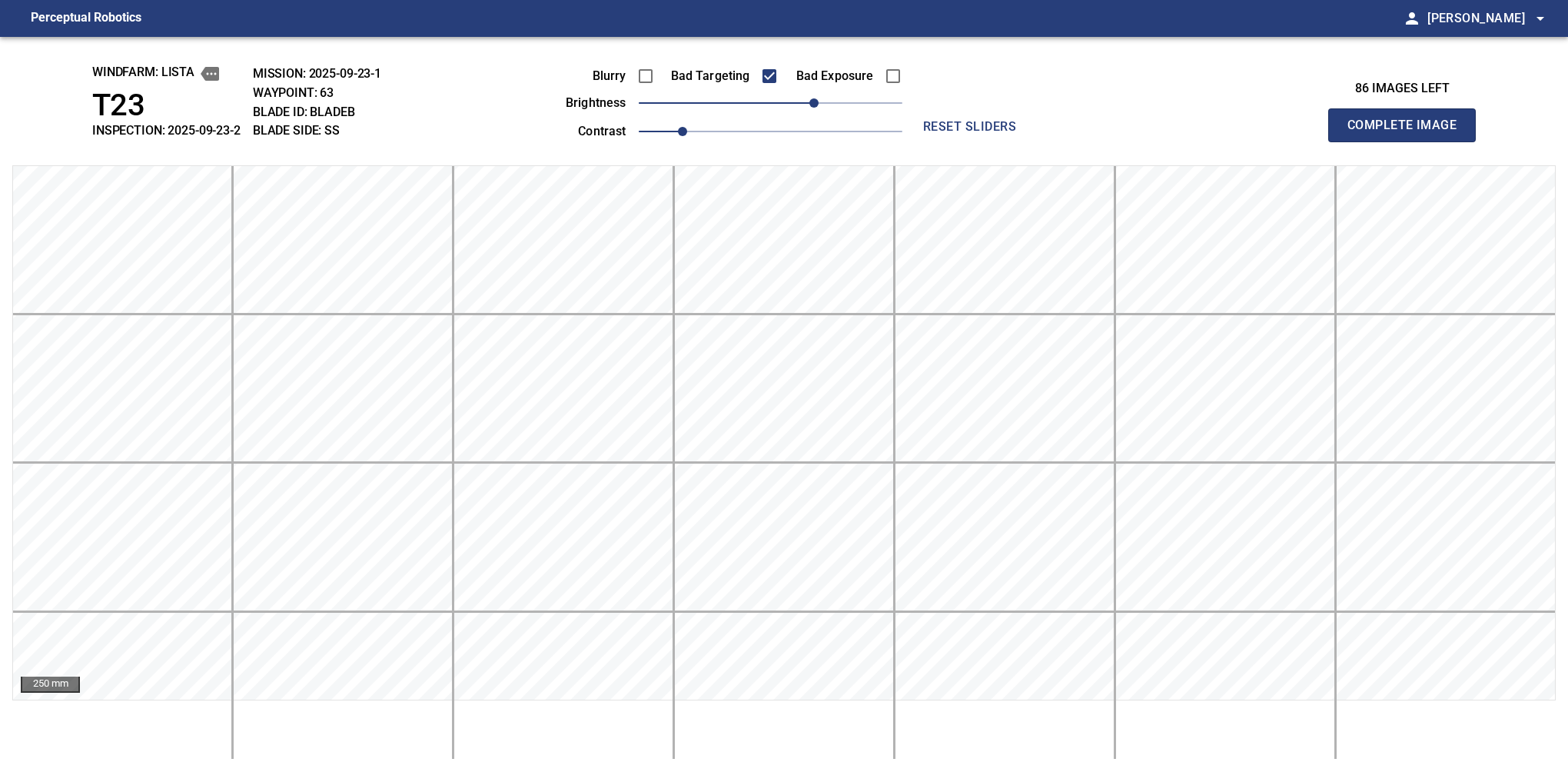
click at [1408, 142] on button "Complete Image" at bounding box center [1402, 125] width 148 height 33
drag, startPoint x: 769, startPoint y: 106, endPoint x: 784, endPoint y: 106, distance: 15.0
click at [784, 106] on span "10" at bounding box center [781, 103] width 9 height 9
click at [1408, 142] on button "Complete Image" at bounding box center [1402, 125] width 148 height 33
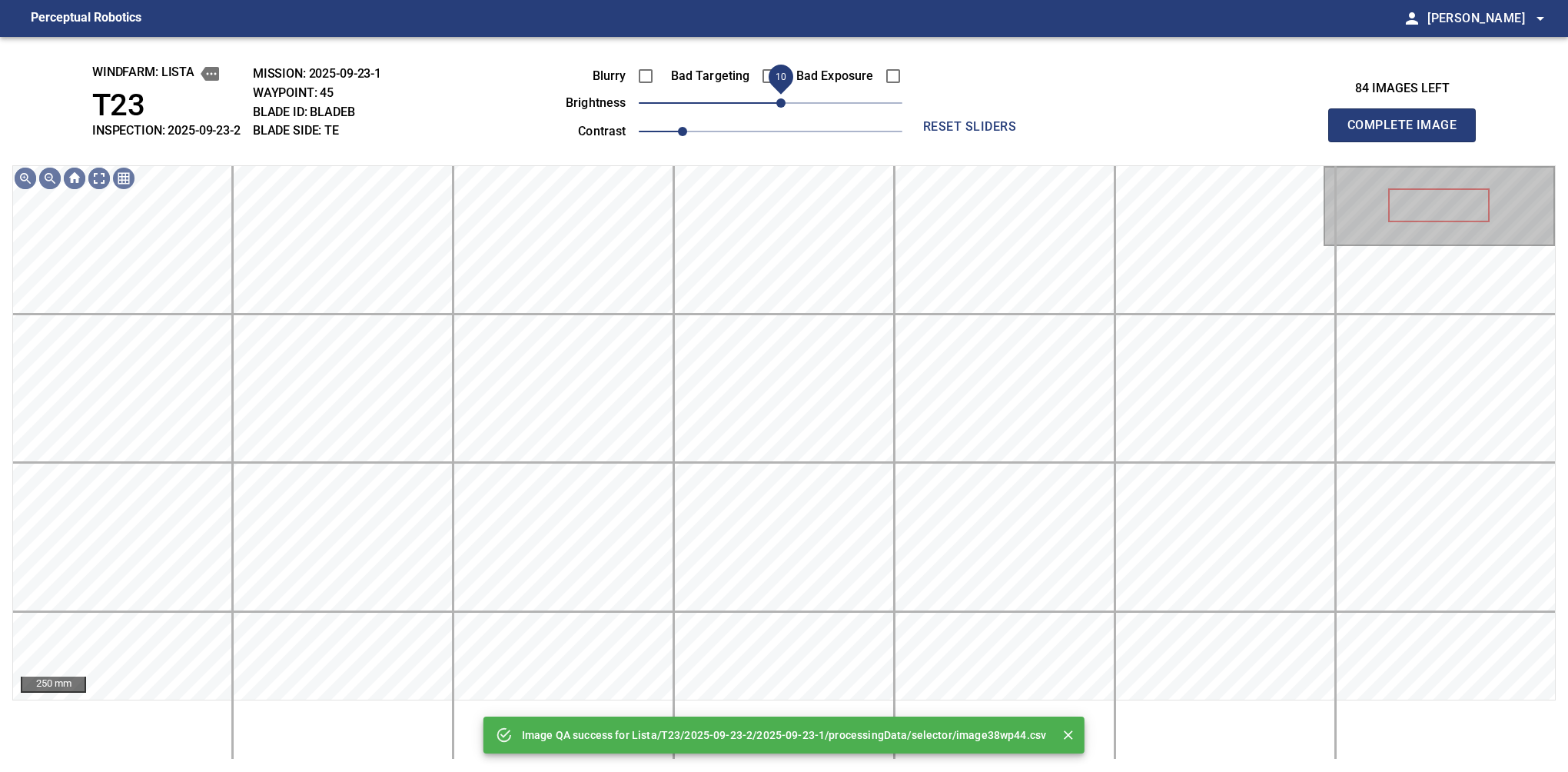
drag, startPoint x: 778, startPoint y: 105, endPoint x: 781, endPoint y: 114, distance: 9.5
click at [781, 107] on span "10" at bounding box center [781, 103] width 9 height 9
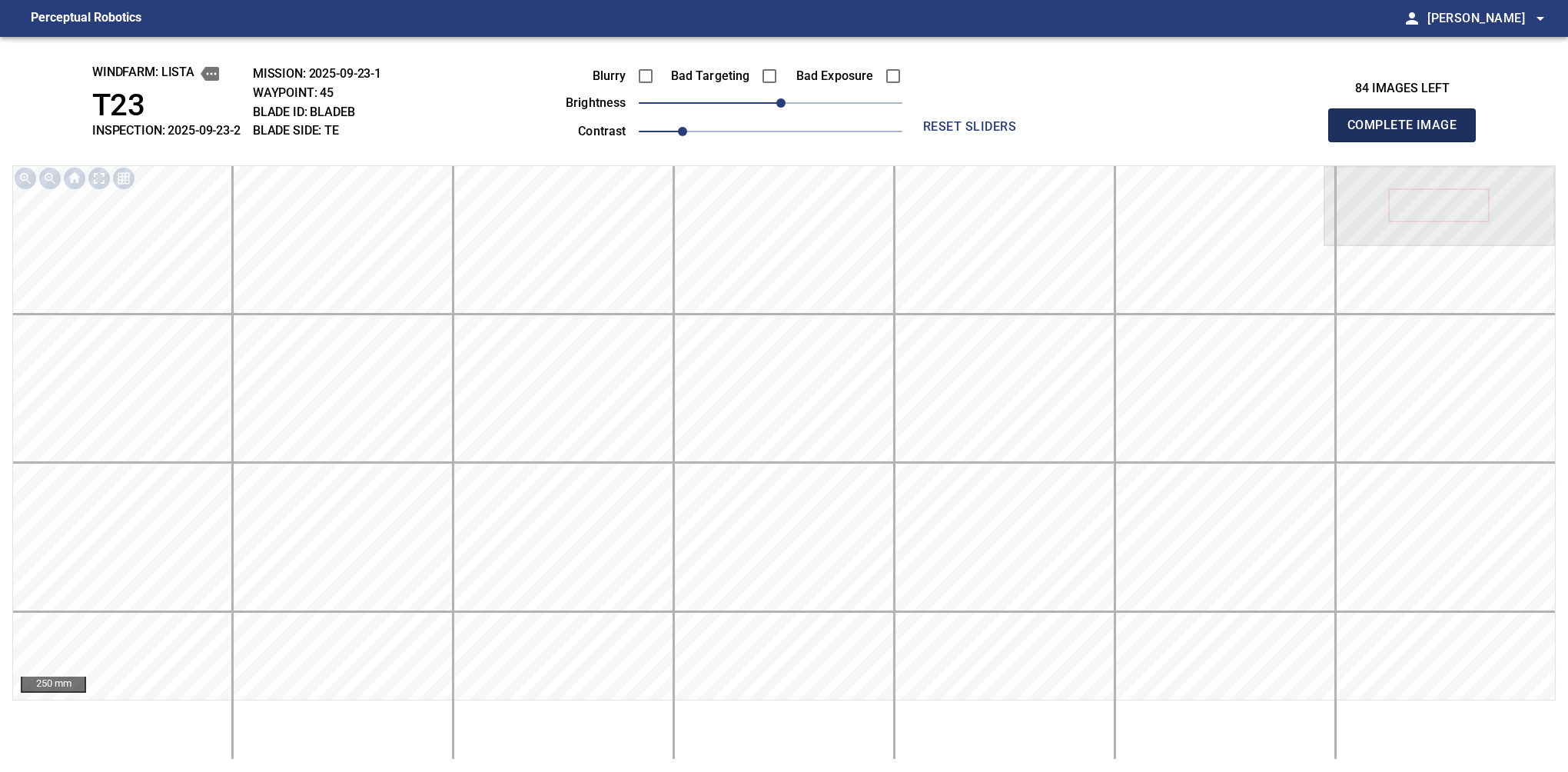
click at [1408, 142] on button "Complete Image" at bounding box center [1402, 125] width 148 height 33
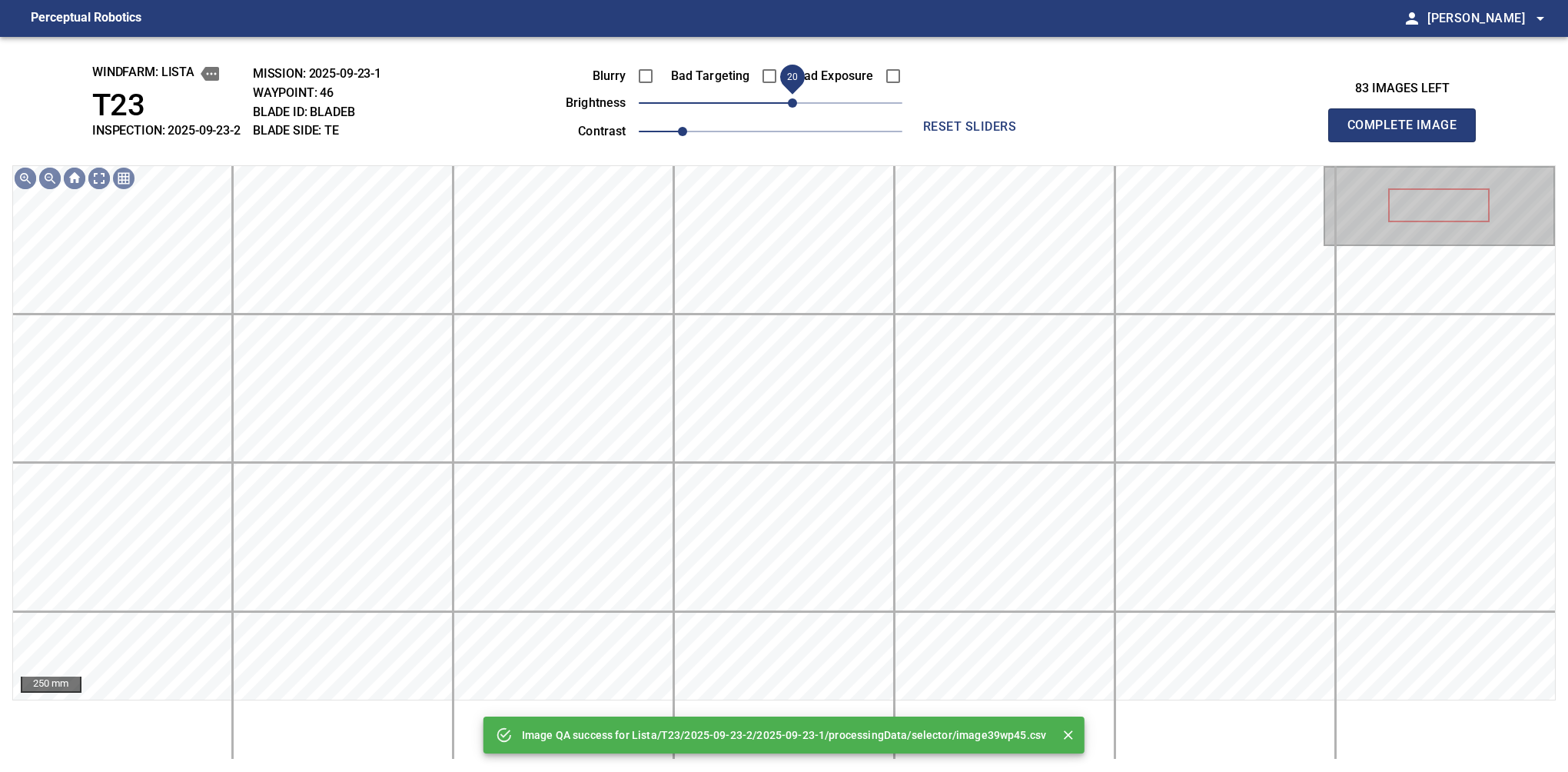
drag, startPoint x: 776, startPoint y: 114, endPoint x: 794, endPoint y: 106, distance: 19.7
click at [794, 106] on span "20" at bounding box center [793, 103] width 9 height 9
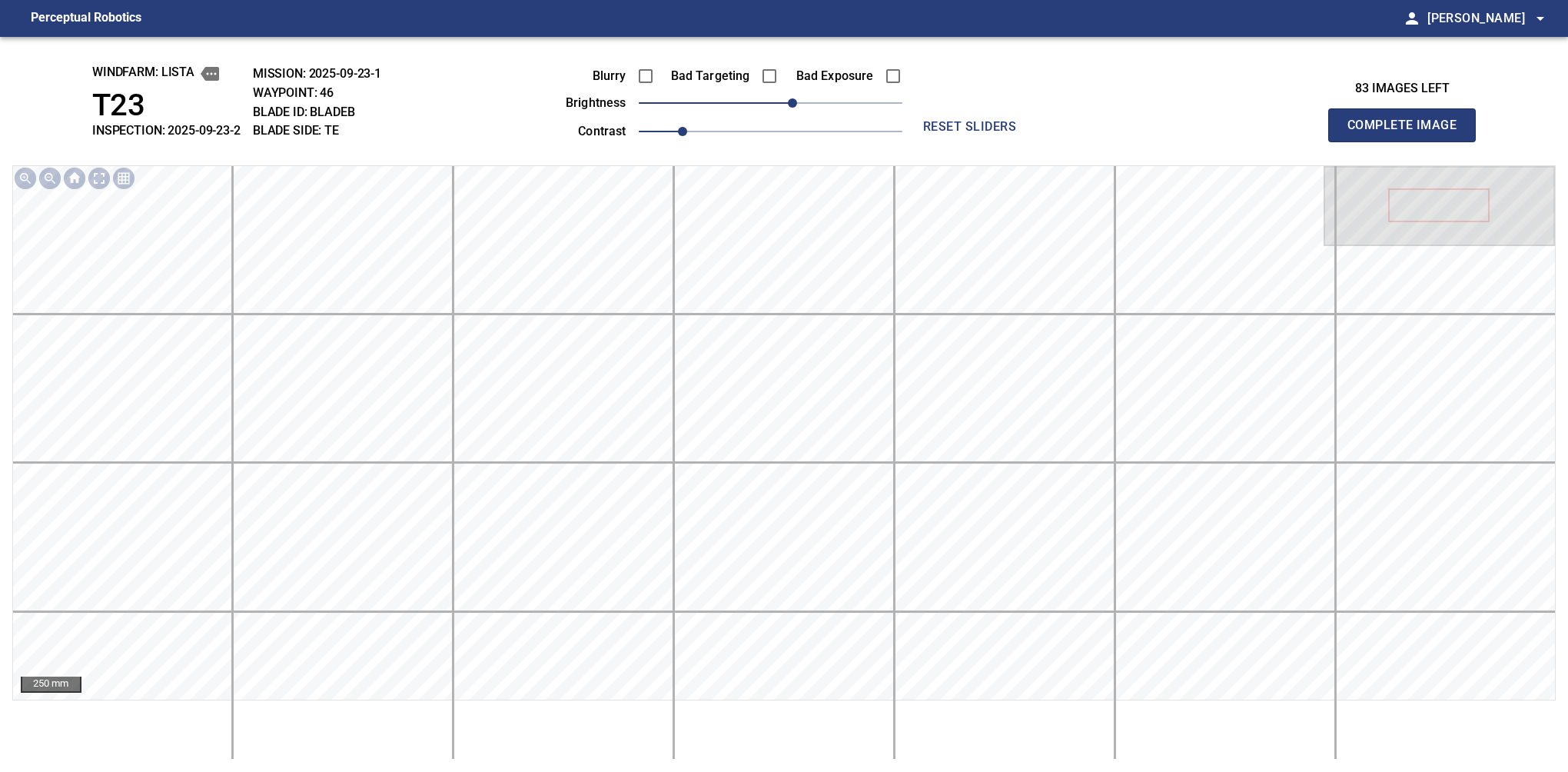
click at [1408, 142] on button "Complete Image" at bounding box center [1402, 125] width 148 height 33
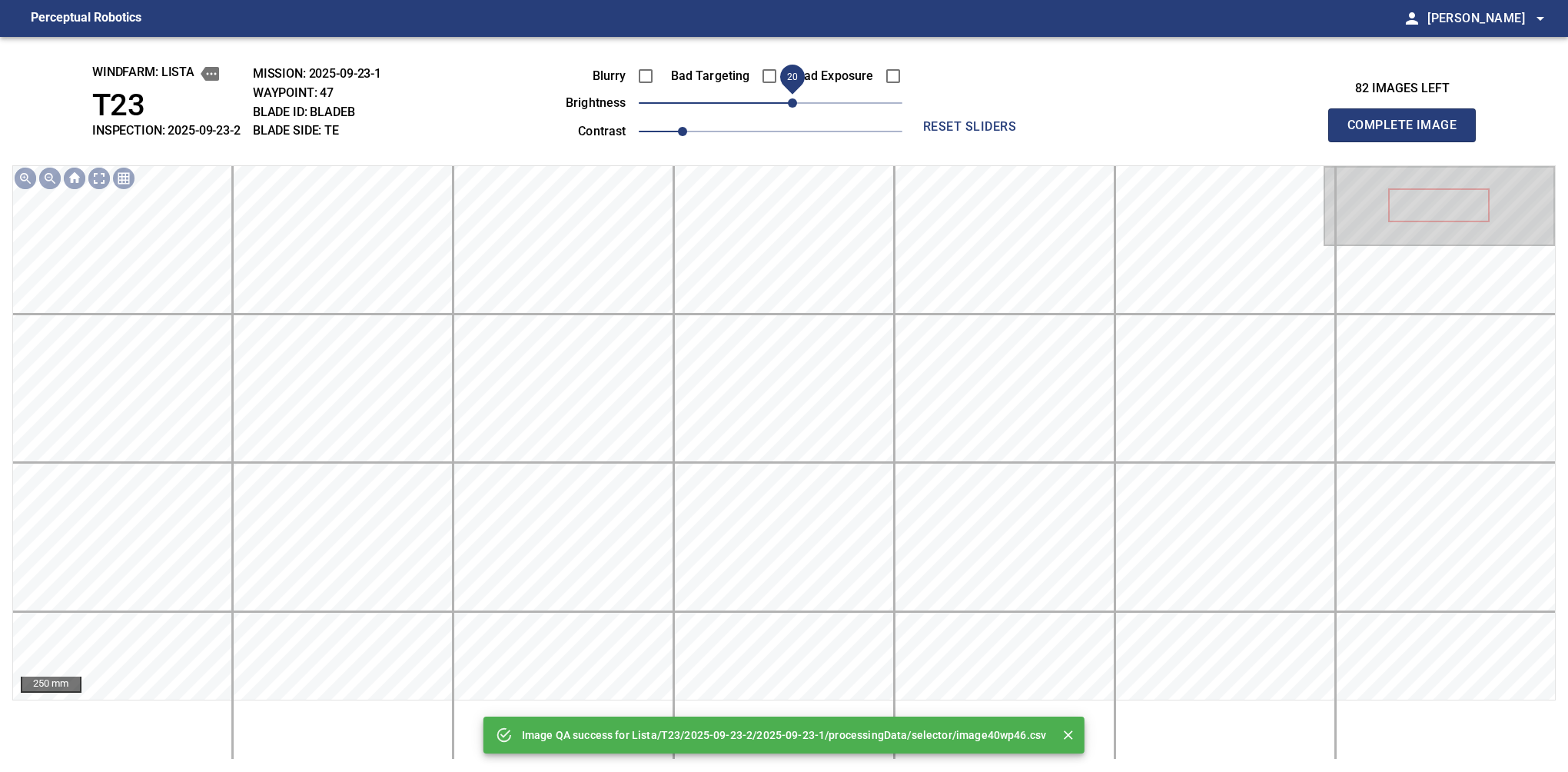
drag, startPoint x: 768, startPoint y: 106, endPoint x: 792, endPoint y: 112, distance: 24.7
click at [792, 107] on span "20" at bounding box center [793, 103] width 9 height 9
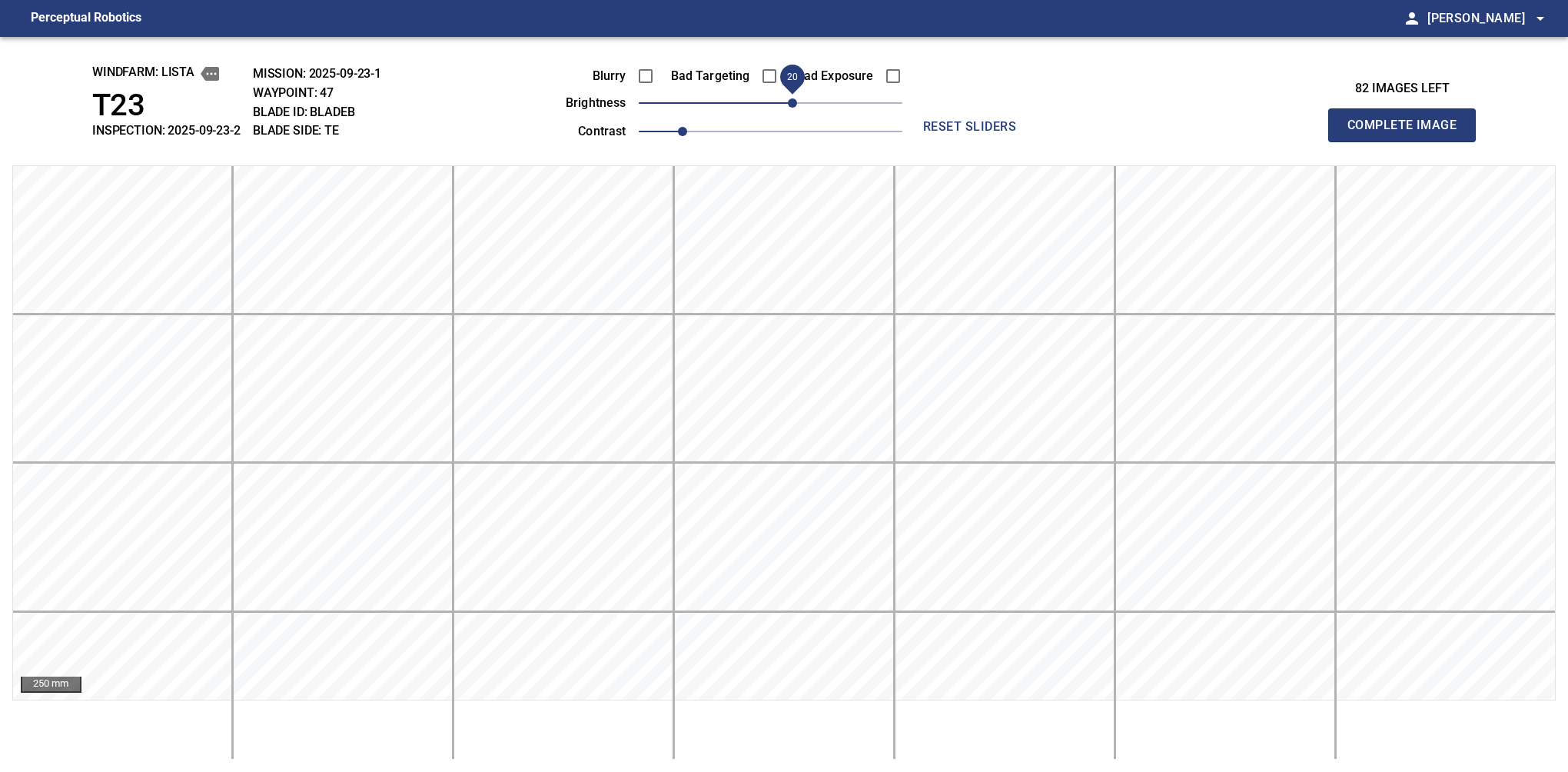
click at [1408, 142] on button "Complete Image" at bounding box center [1402, 125] width 148 height 33
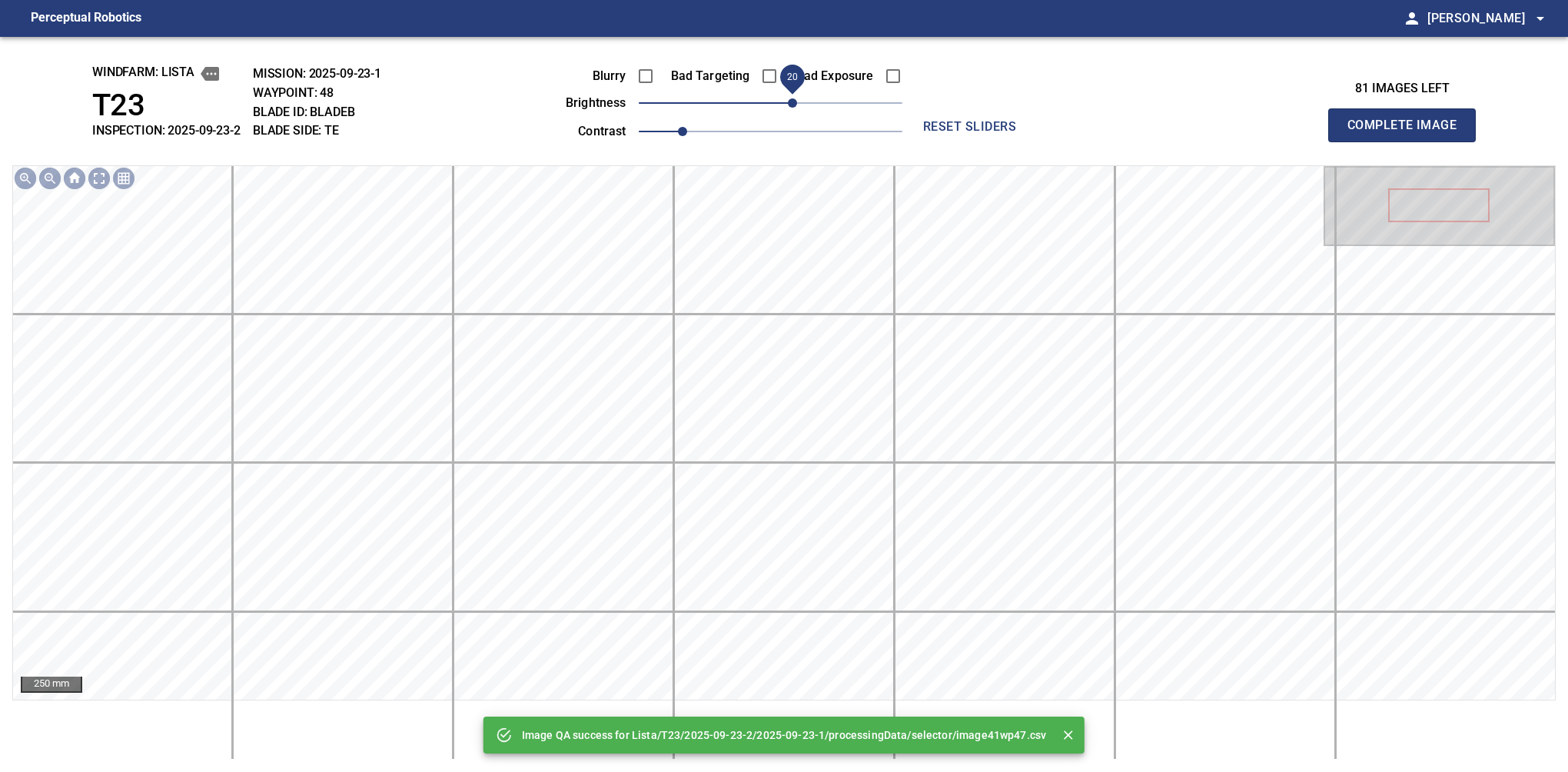
click at [792, 107] on span "20" at bounding box center [793, 103] width 9 height 9
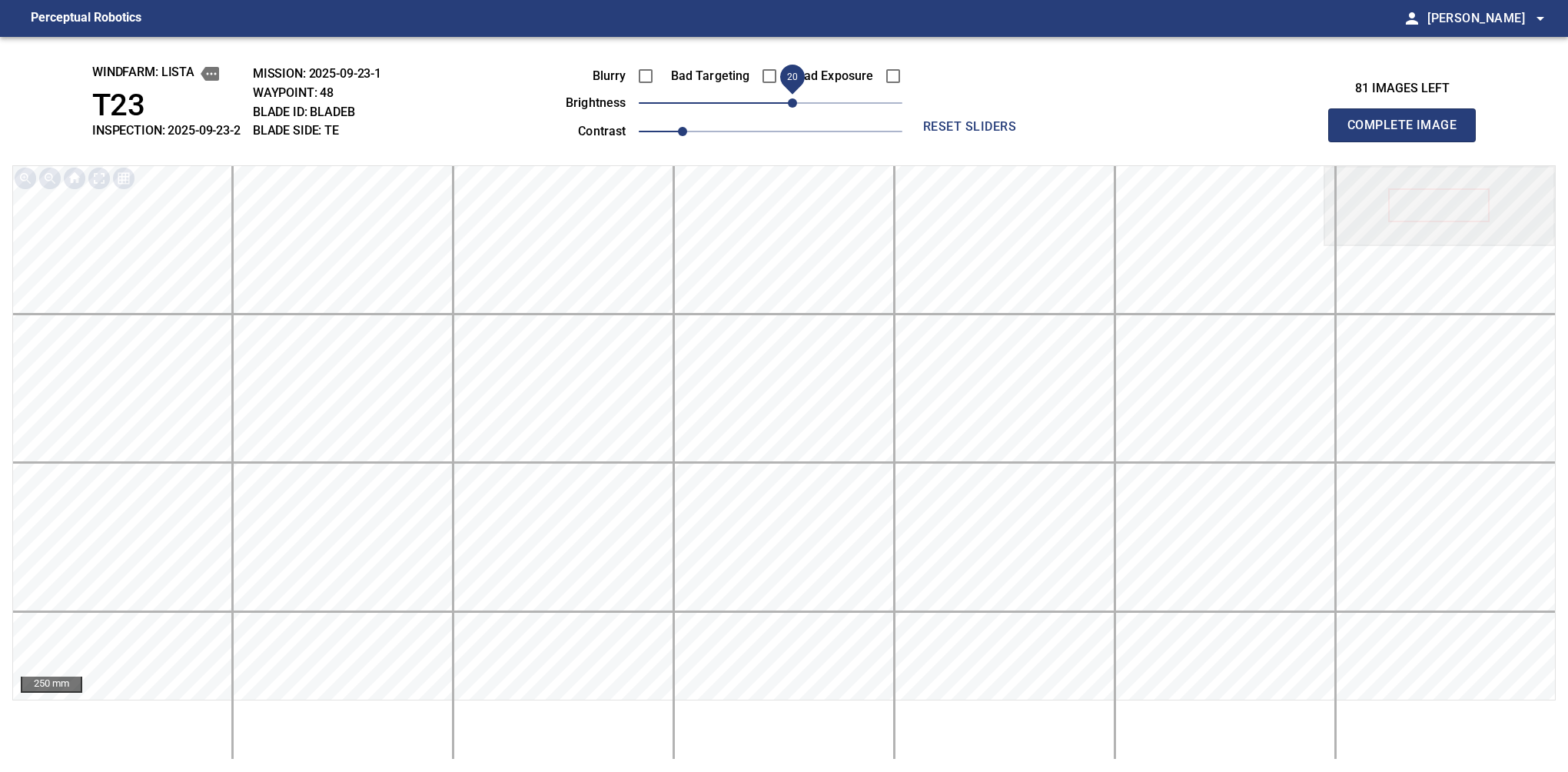
click at [1408, 142] on button "Complete Image" at bounding box center [1402, 125] width 148 height 33
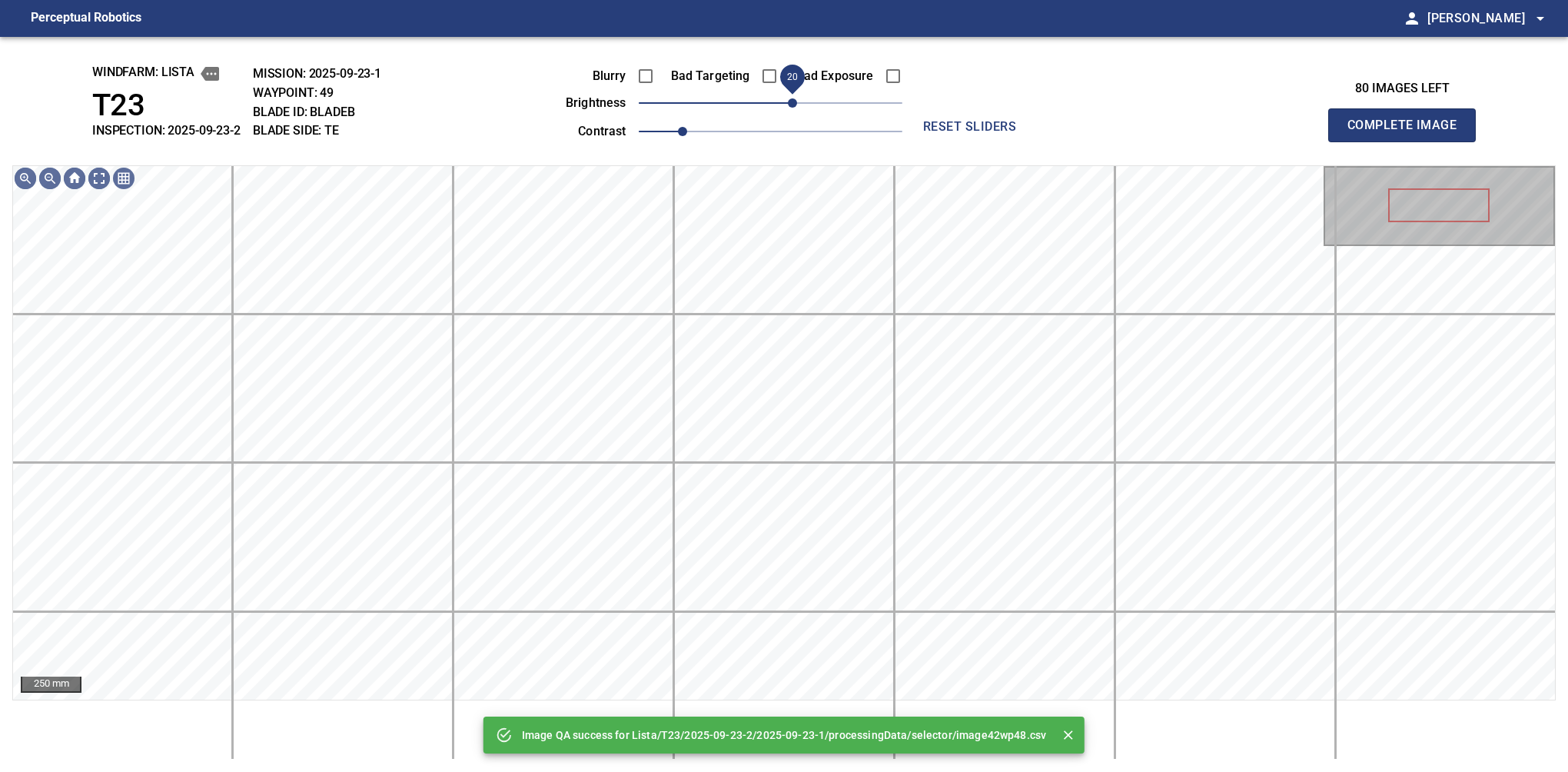
click at [797, 109] on span "20" at bounding box center [770, 102] width 264 height 21
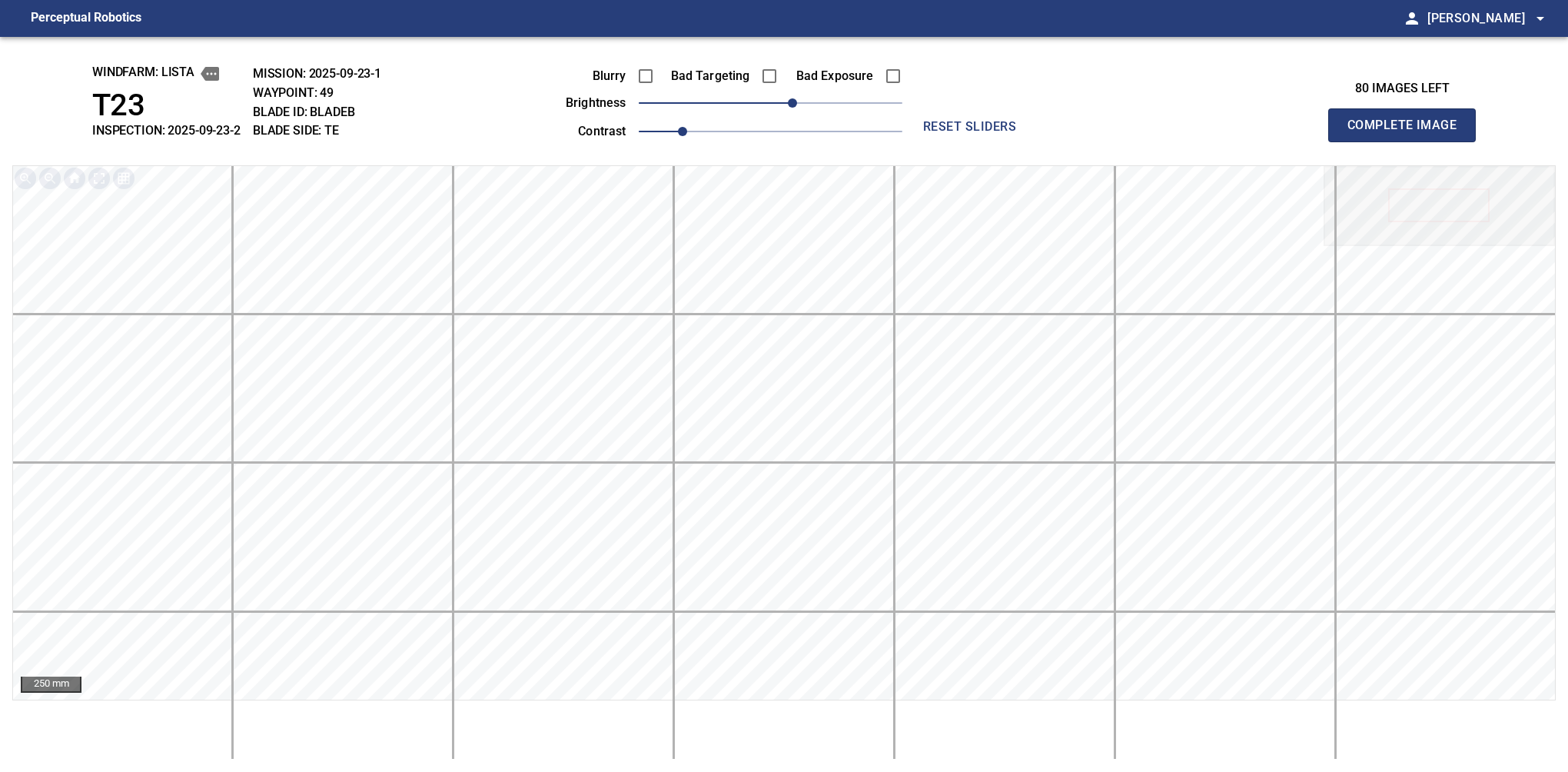
click at [1408, 142] on button "Complete Image" at bounding box center [1402, 125] width 148 height 33
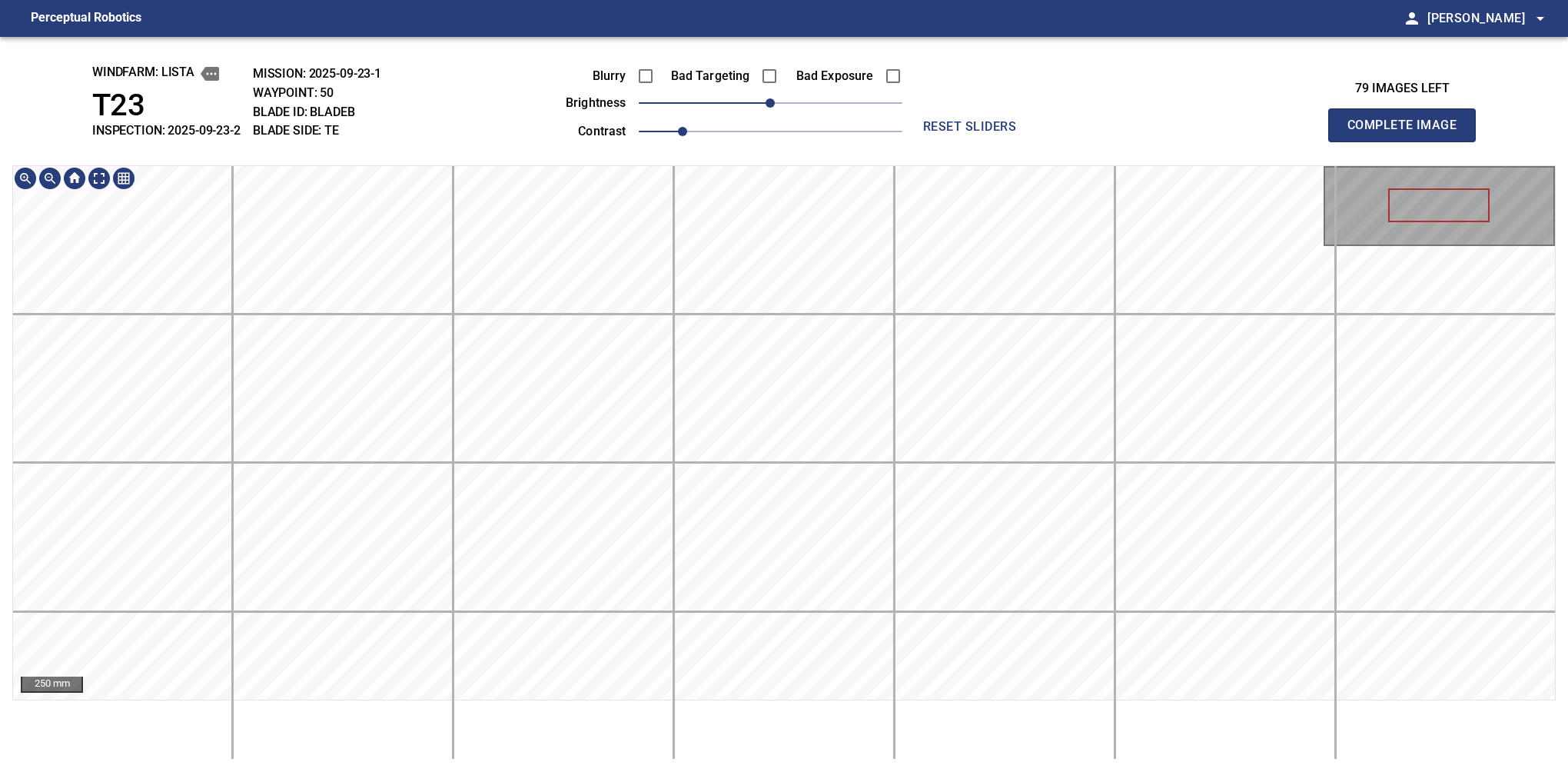
click at [750, 82] on div "windfarm: Lista T23 INSPECTION: 2025-09-23-2 MISSION: 2025-09-23-1 WAYPOINT: 50…" at bounding box center [784, 404] width 1568 height 735
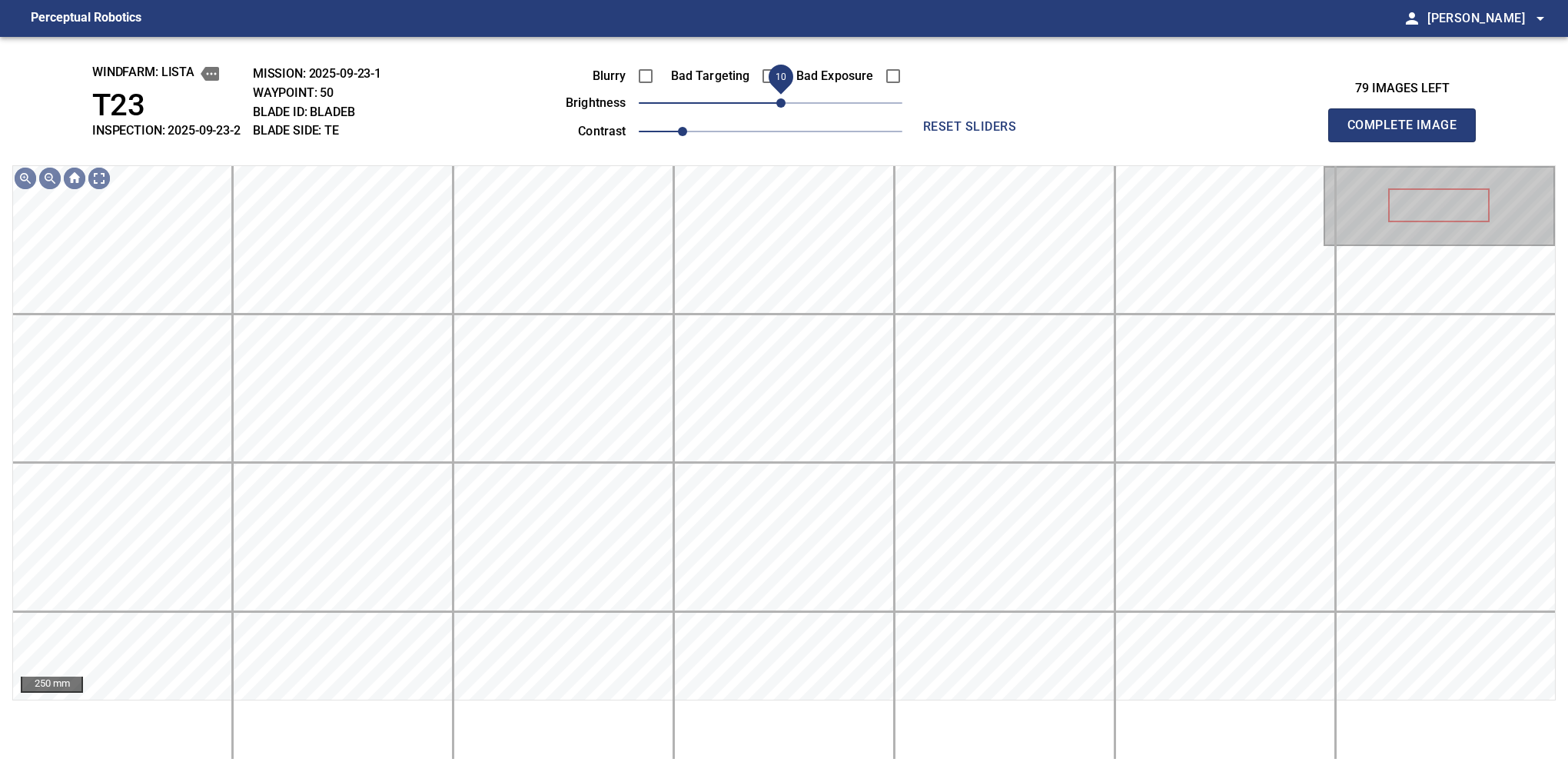
drag, startPoint x: 767, startPoint y: 103, endPoint x: 784, endPoint y: 98, distance: 17.7
click at [784, 99] on span "10" at bounding box center [781, 103] width 9 height 9
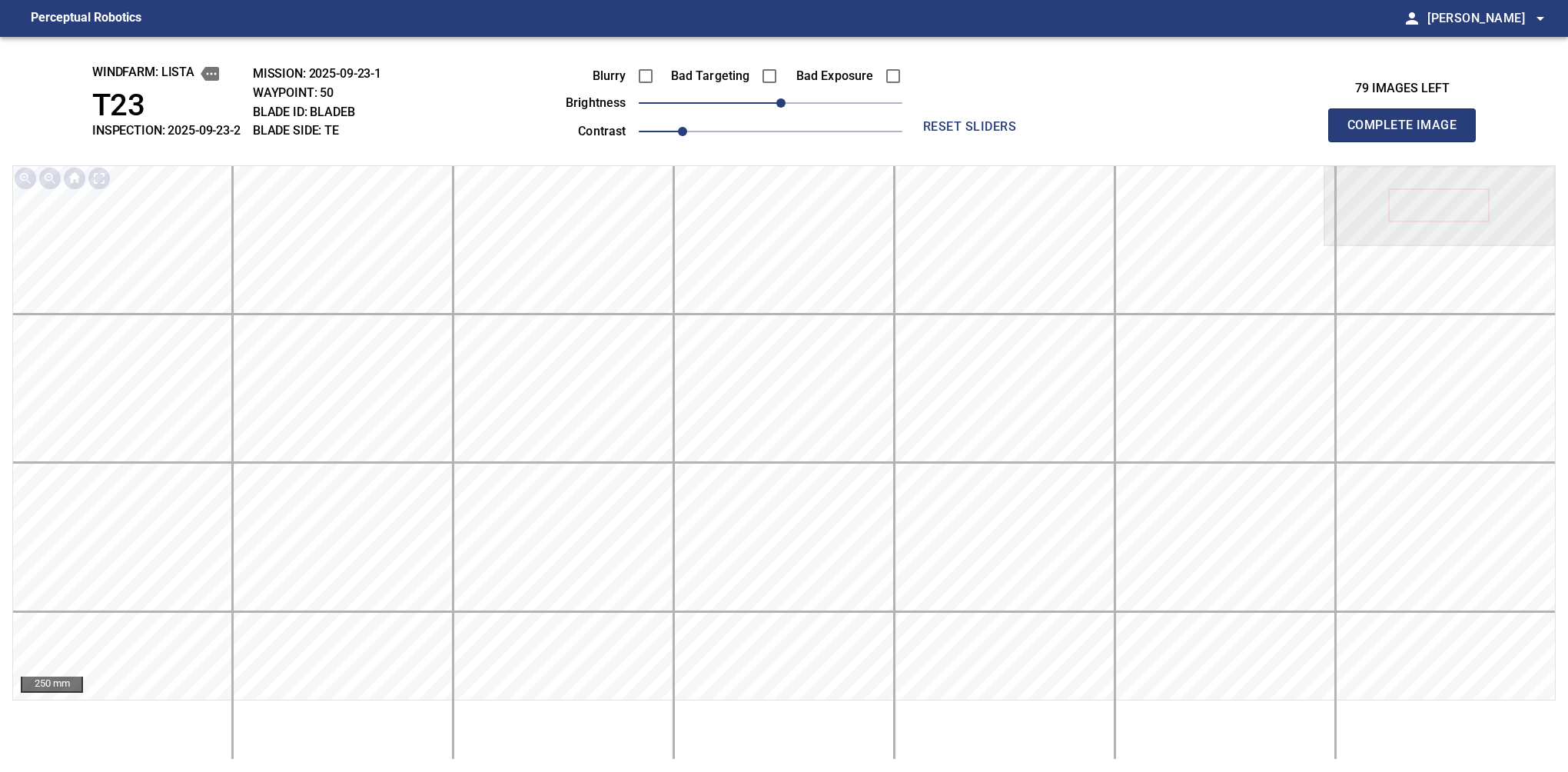
click at [1408, 142] on button "Complete Image" at bounding box center [1402, 125] width 148 height 33
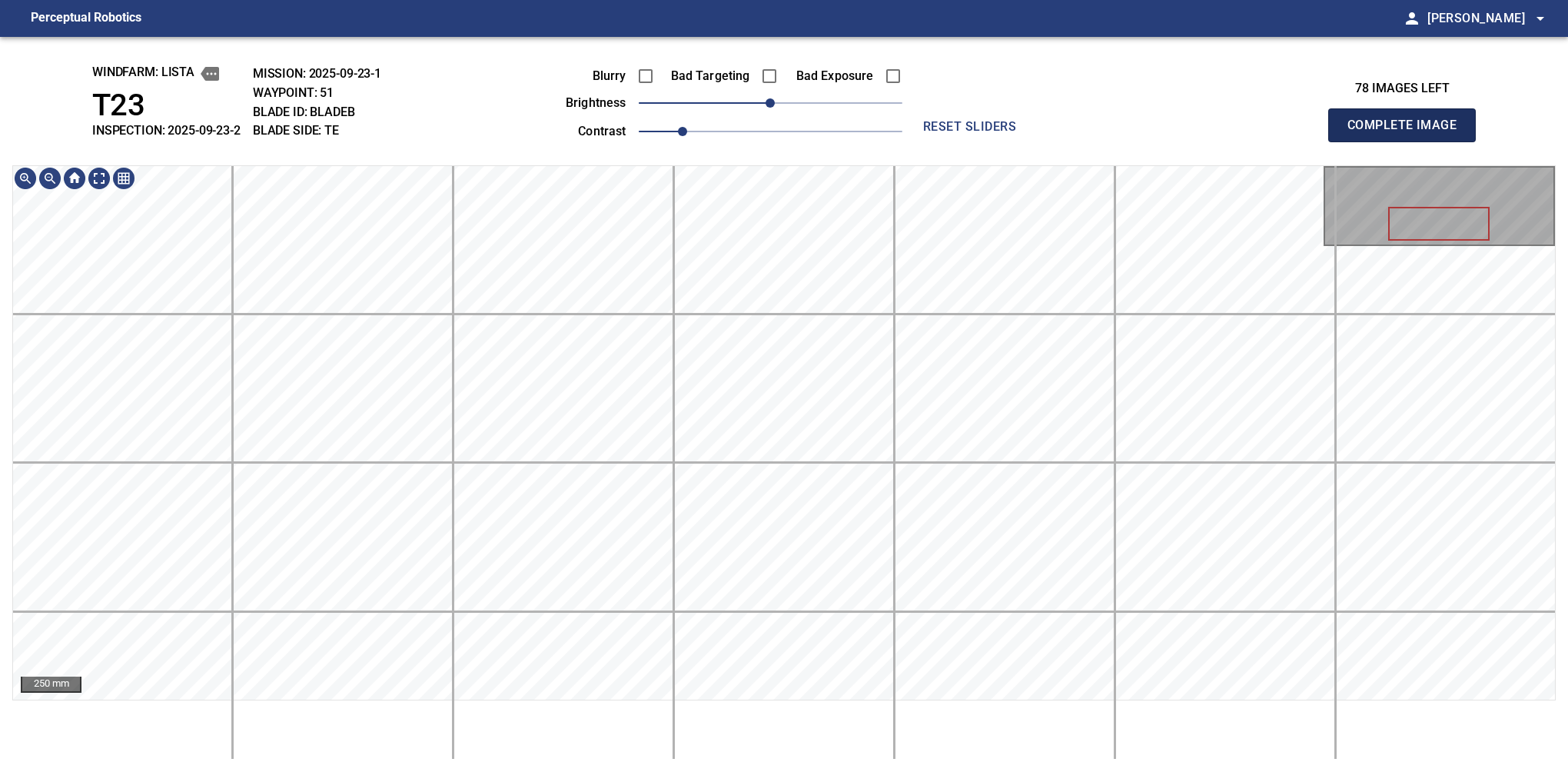
click at [1408, 142] on button "Complete Image" at bounding box center [1402, 125] width 148 height 33
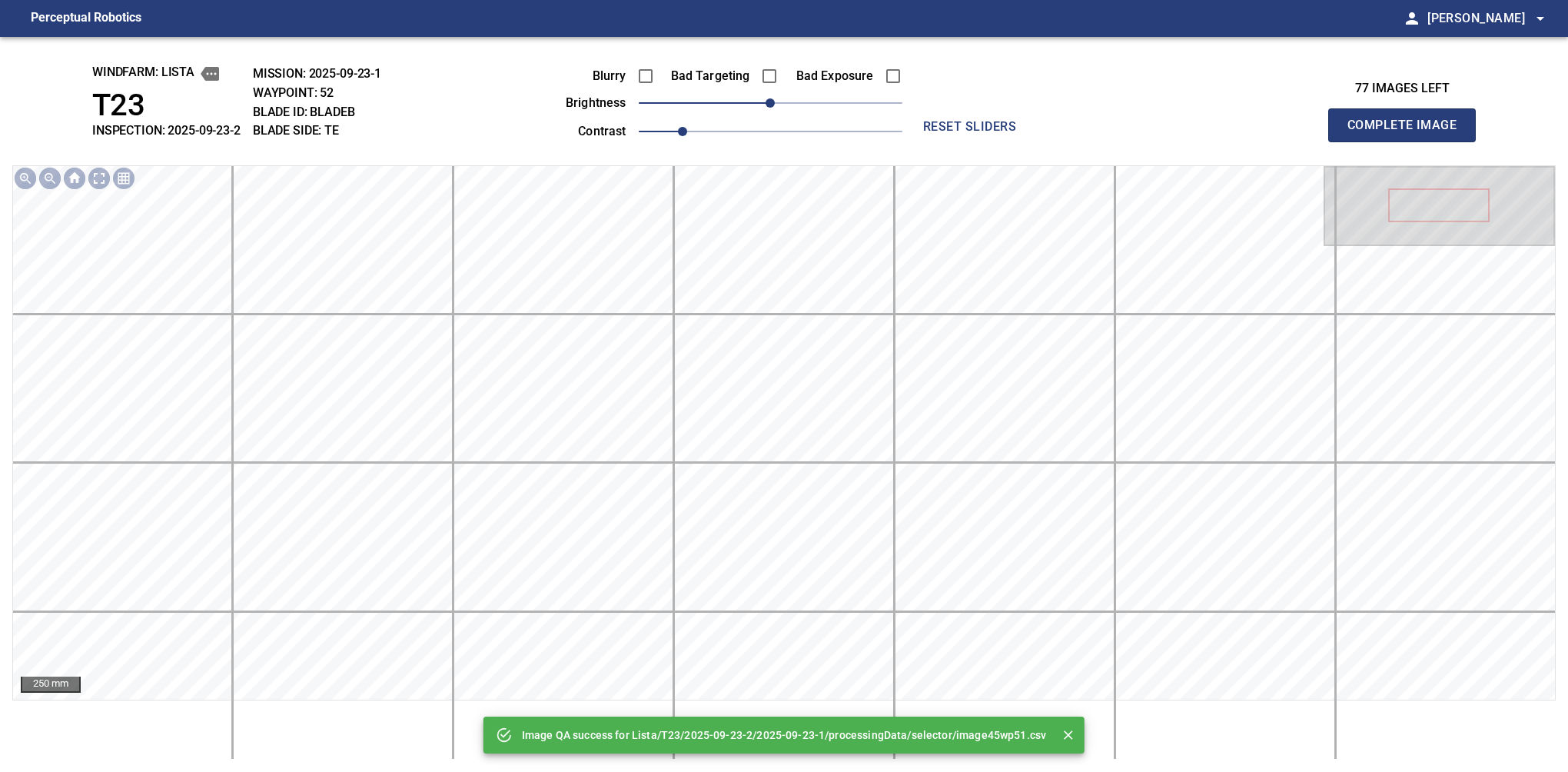
click at [723, 117] on div "Image QA success for Lista/T23/2025-09-23-2/2025-09-23-1/processingData/selecto…" at bounding box center [784, 404] width 1568 height 735
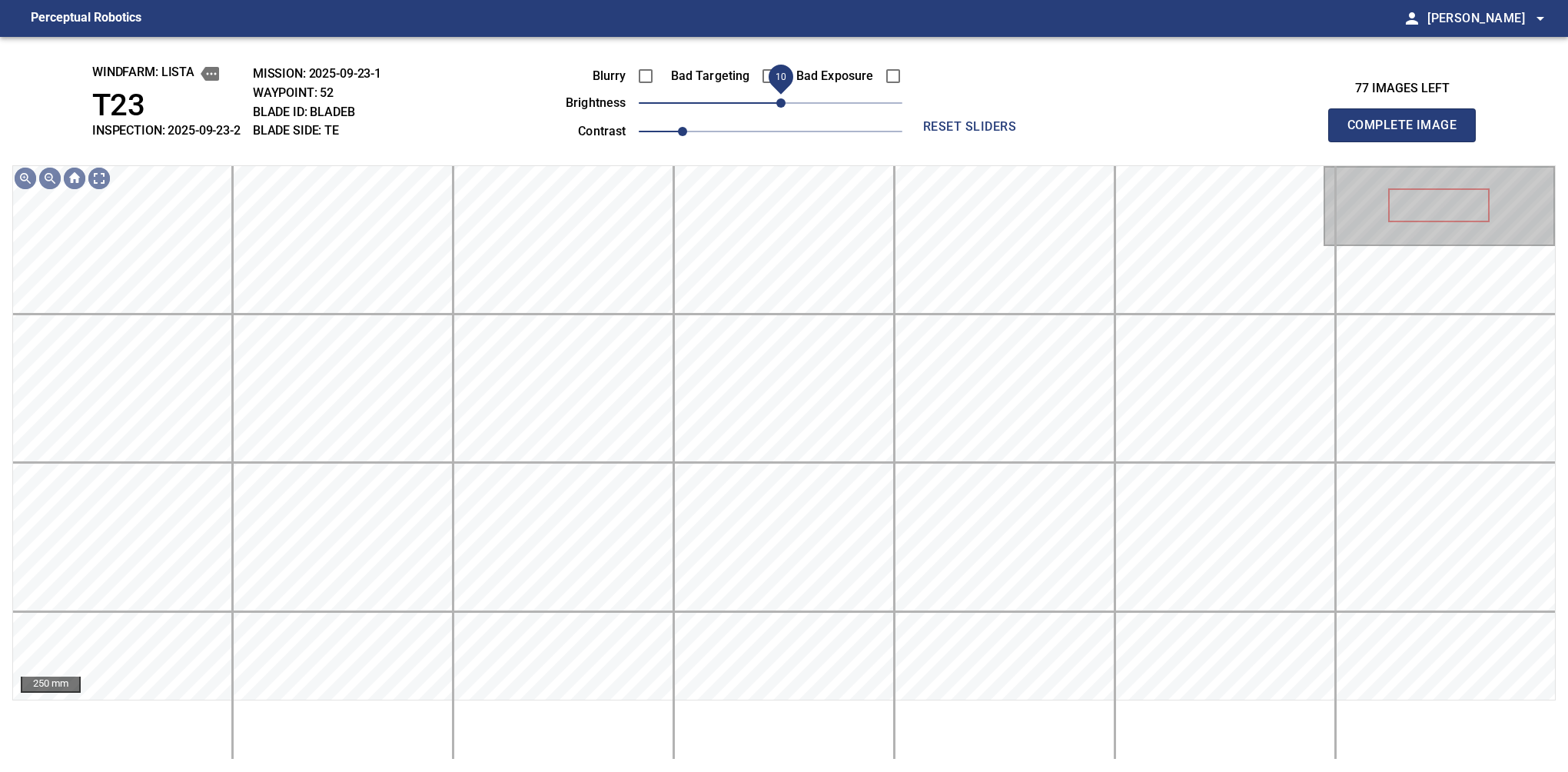
click at [779, 106] on span "10" at bounding box center [781, 103] width 9 height 9
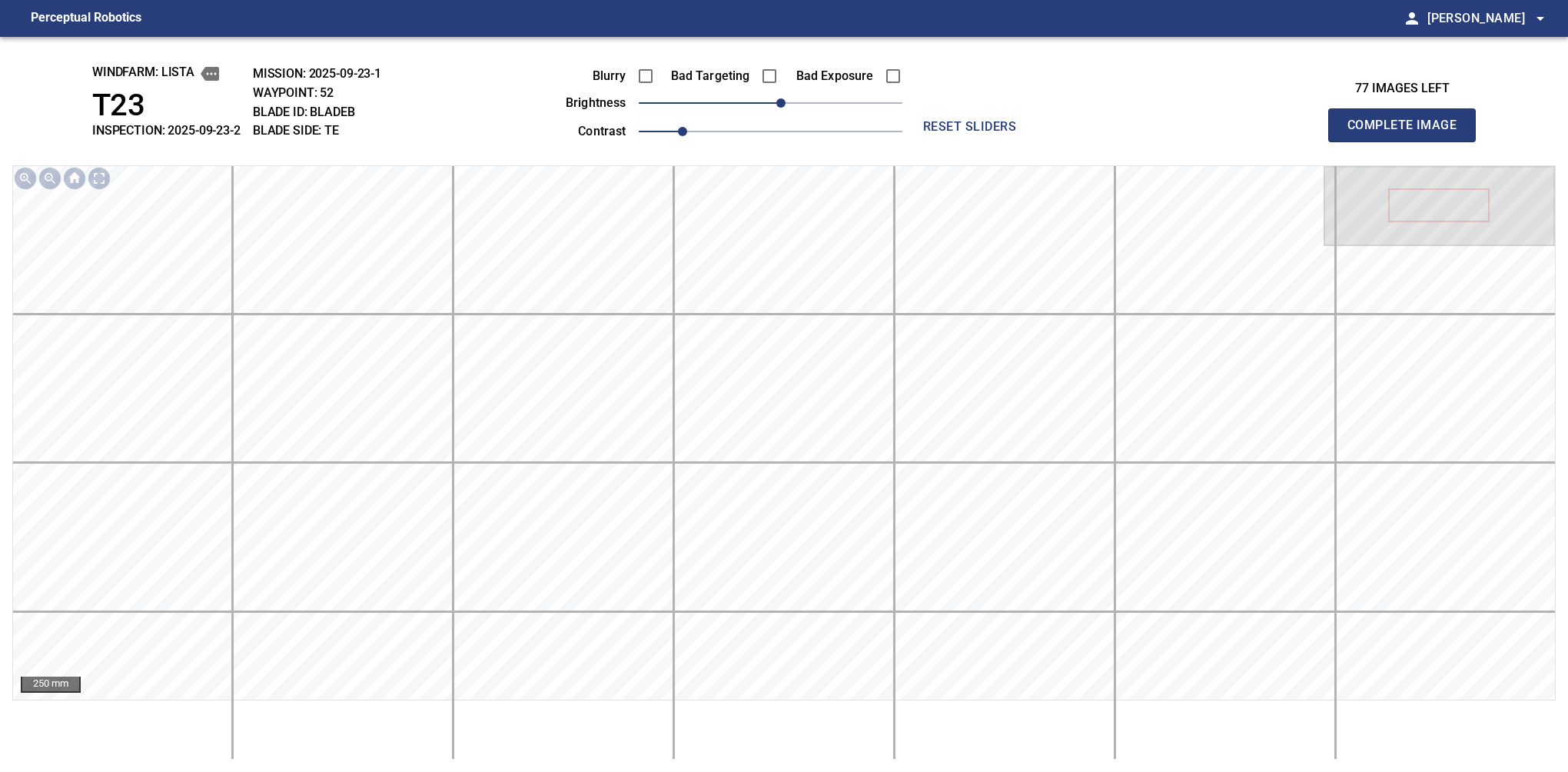
click at [1408, 142] on button "Complete Image" at bounding box center [1402, 125] width 148 height 33
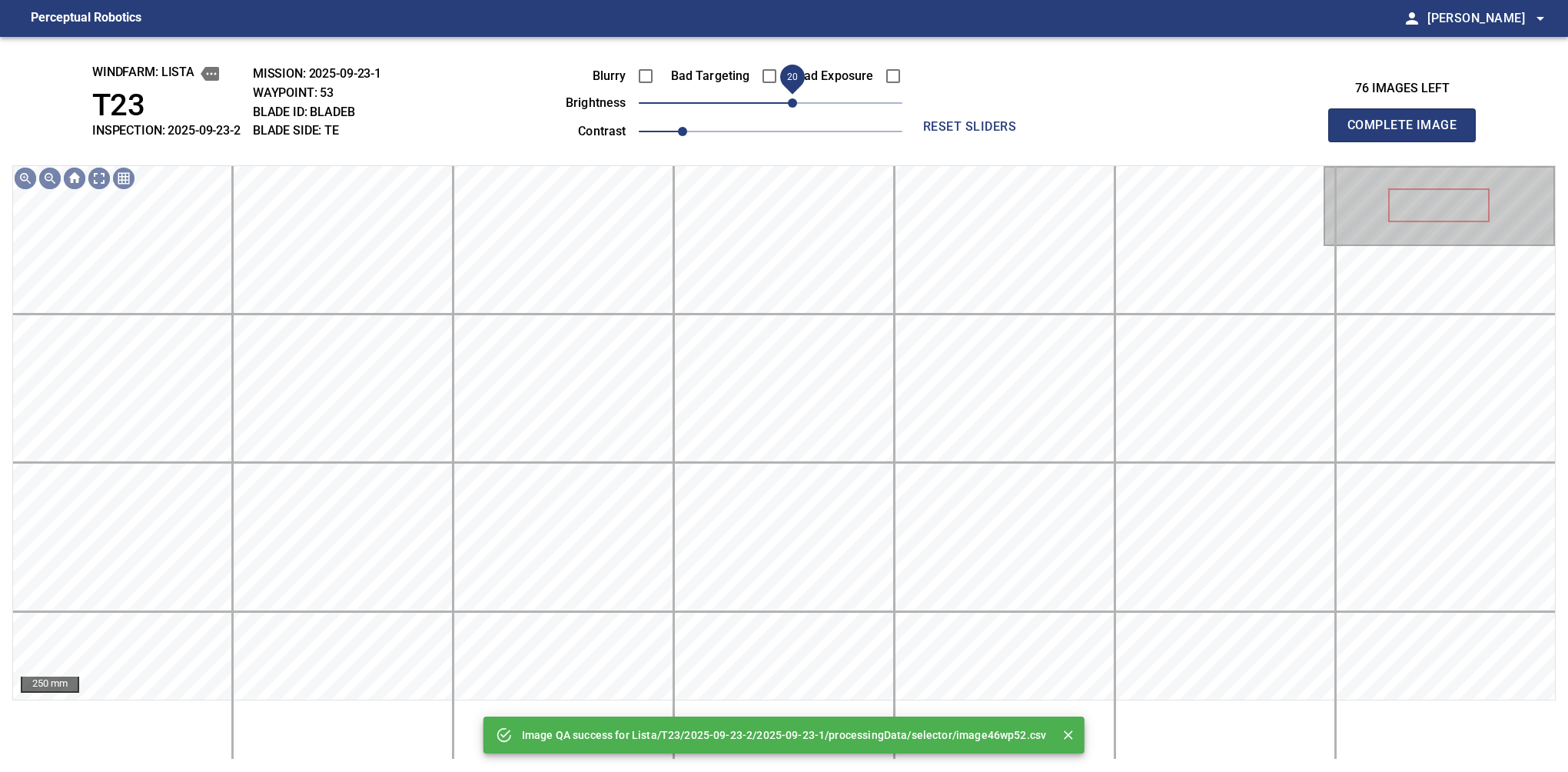
drag, startPoint x: 779, startPoint y: 106, endPoint x: 789, endPoint y: 104, distance: 10.2
click at [789, 104] on span "20" at bounding box center [793, 103] width 9 height 9
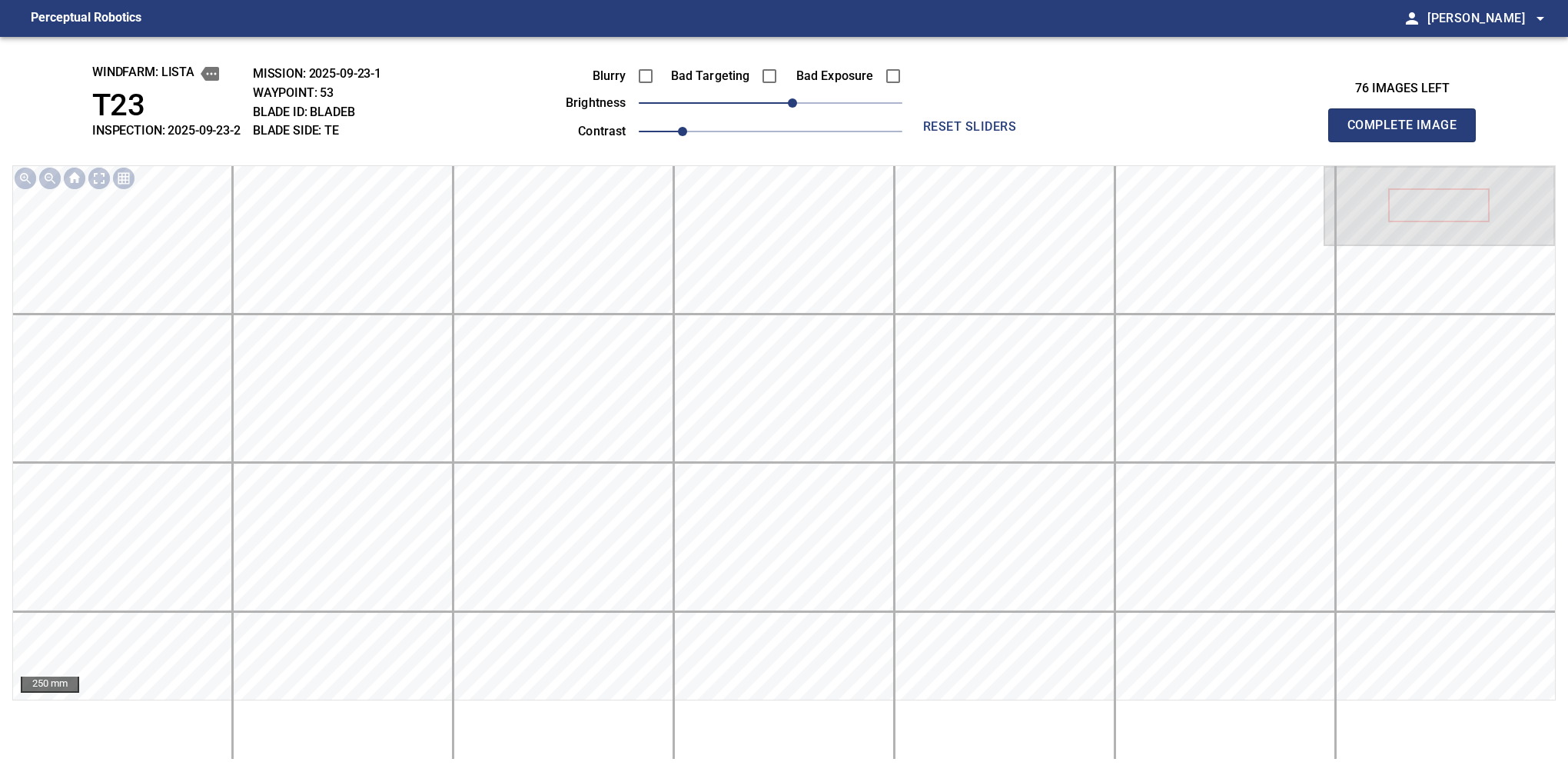
click at [1408, 142] on button "Complete Image" at bounding box center [1402, 125] width 148 height 33
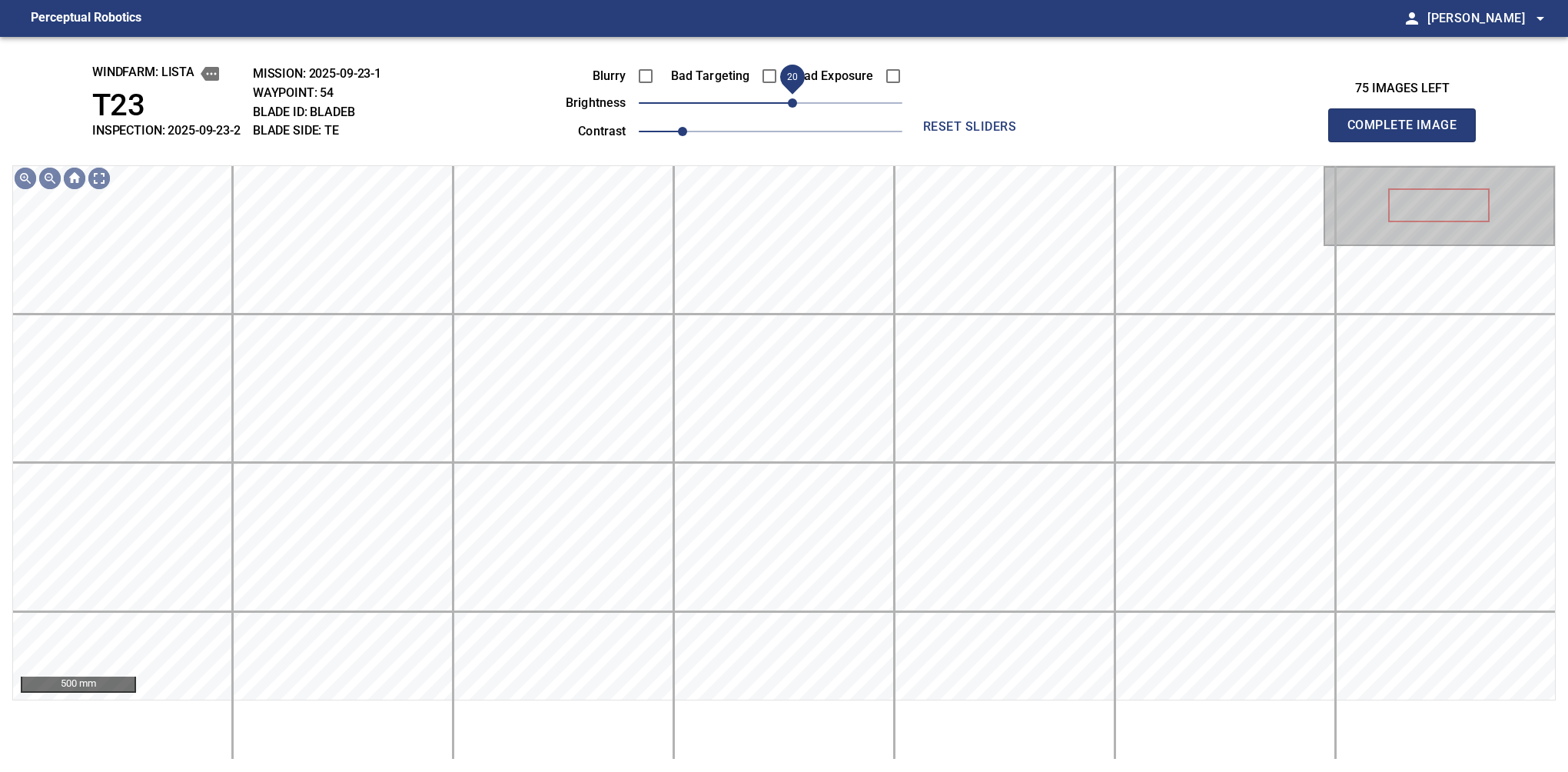
click at [797, 107] on span "20" at bounding box center [793, 103] width 9 height 9
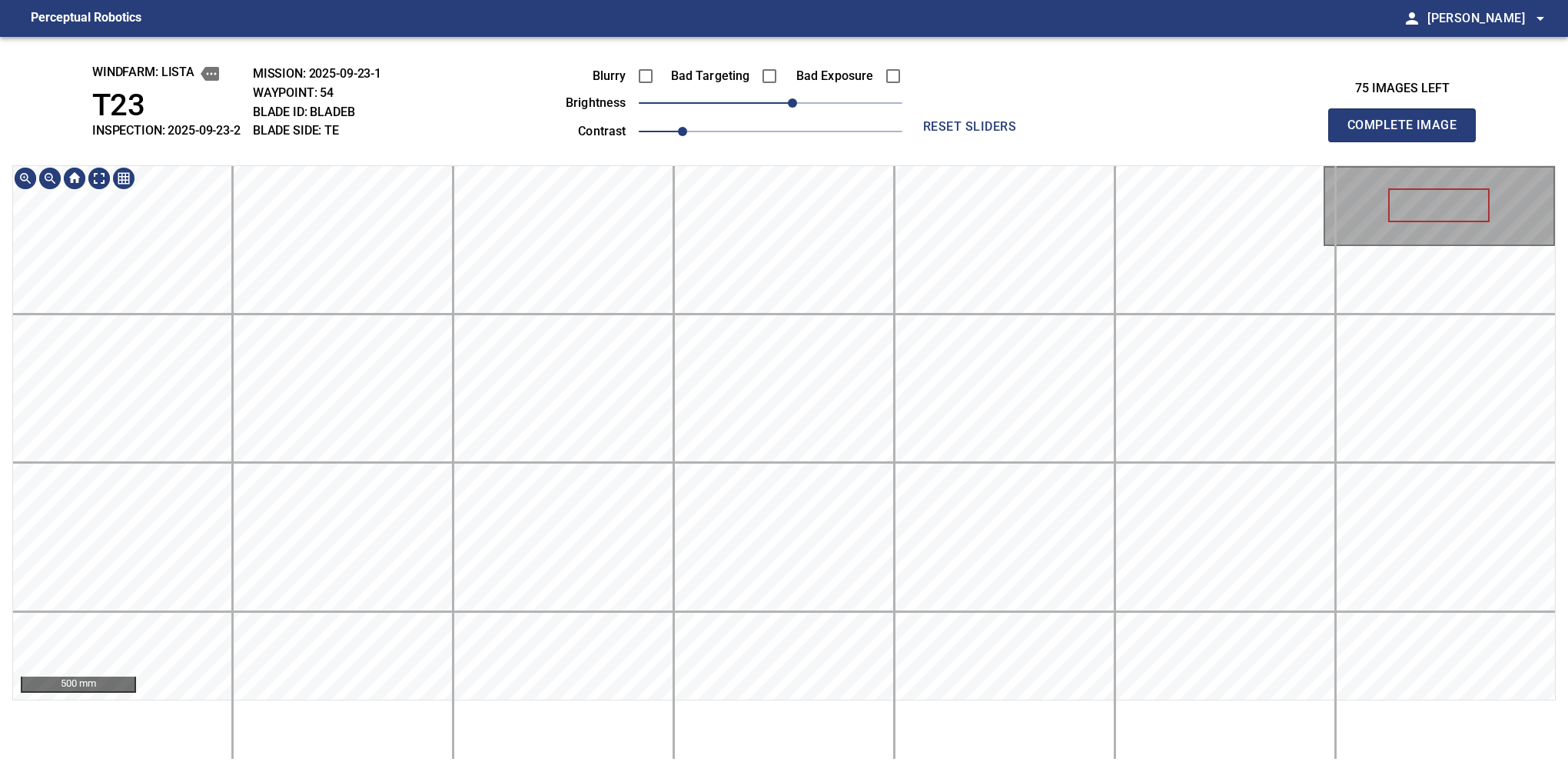
click at [714, 58] on div "windfarm: Lista T23 INSPECTION: 2025-09-23-2 MISSION: 2025-09-23-1 WAYPOINT: 54…" at bounding box center [784, 404] width 1568 height 735
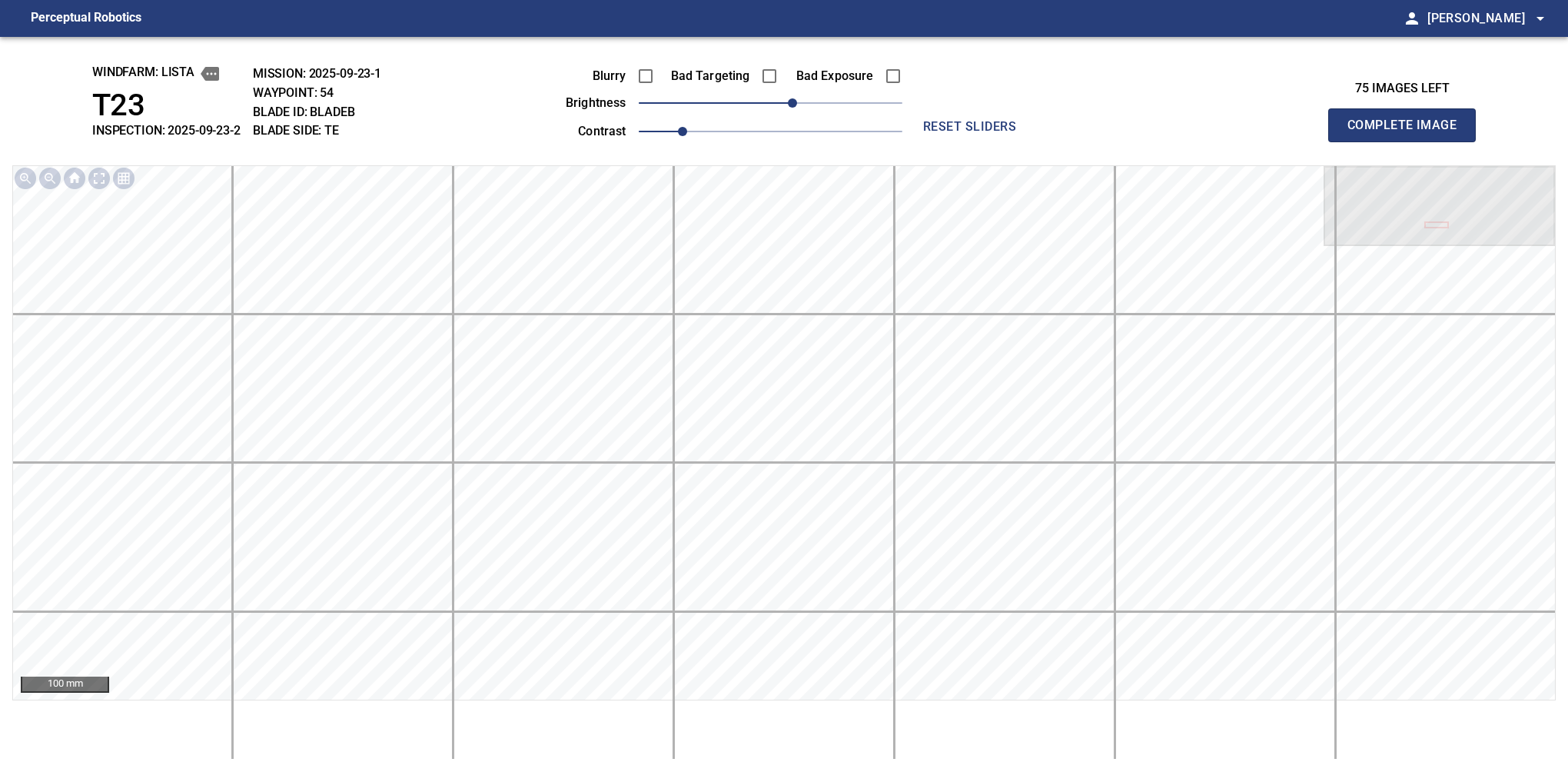
click at [1408, 142] on button "Complete Image" at bounding box center [1402, 125] width 148 height 33
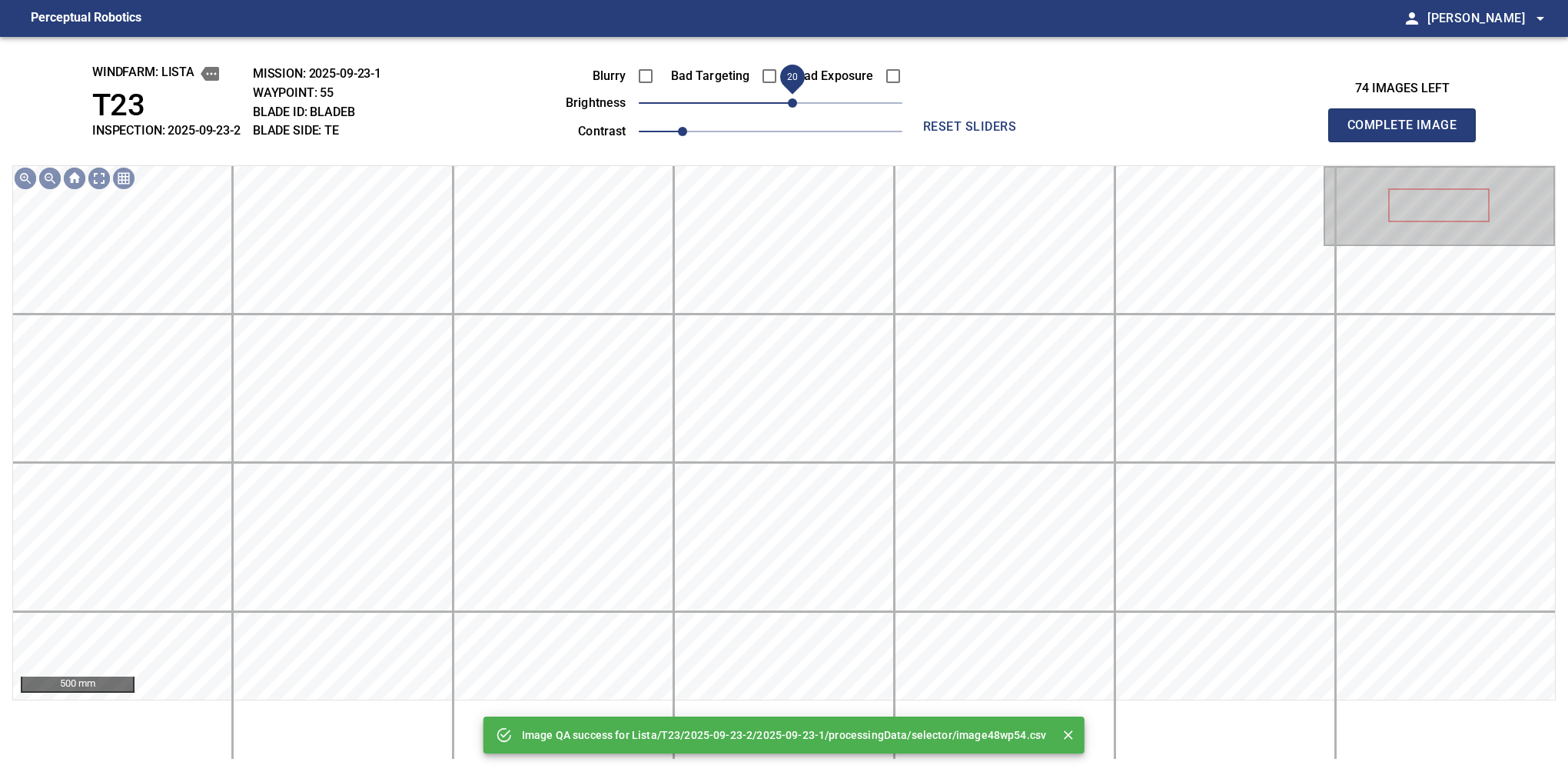
drag, startPoint x: 778, startPoint y: 104, endPoint x: 789, endPoint y: 100, distance: 11.7
click at [789, 100] on span "20" at bounding box center [793, 103] width 9 height 9
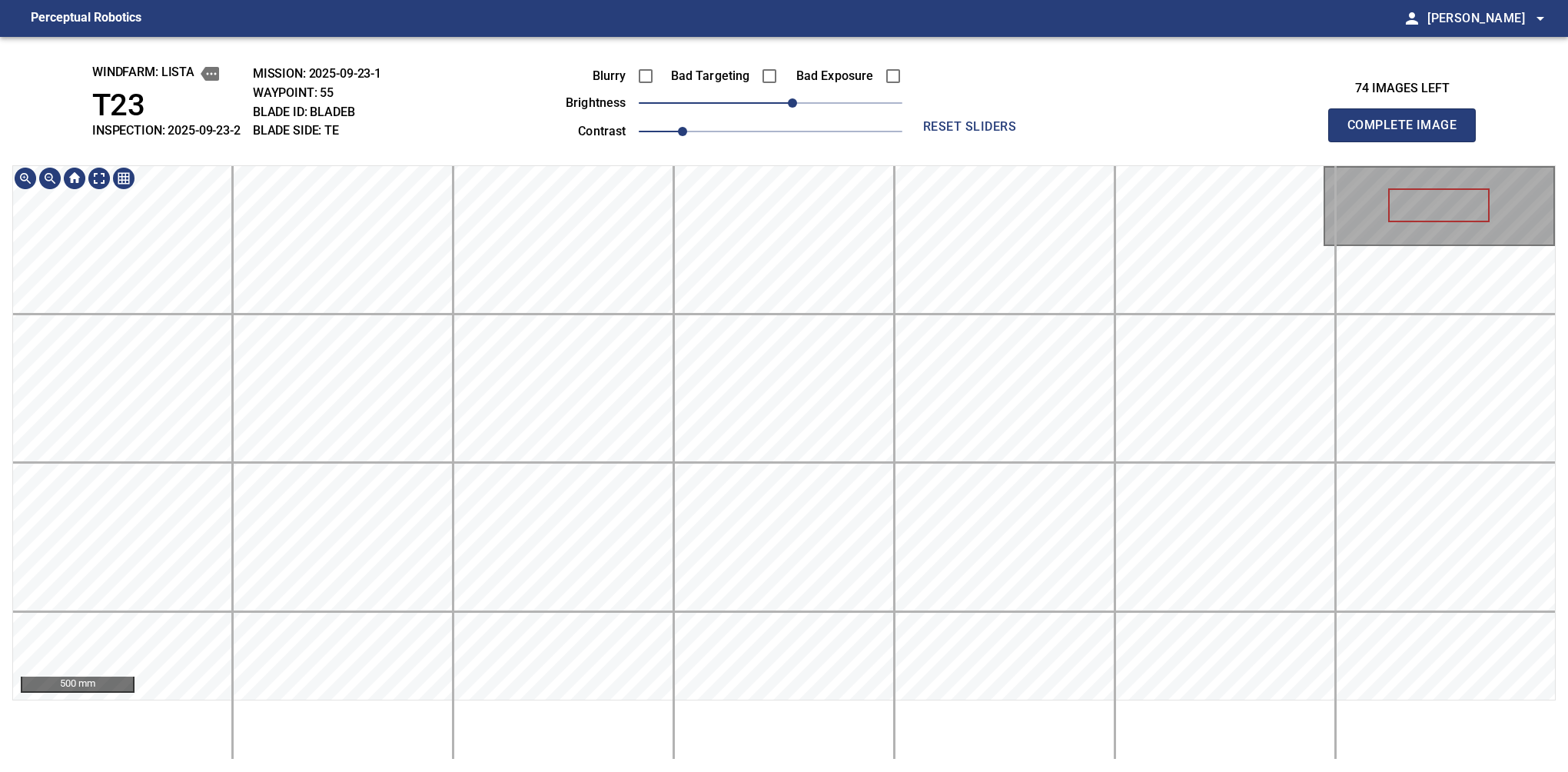
click at [679, 22] on main "Perceptual Robotics person Alex Semenov arrow_drop_down windfarm: Lista T23 INS…" at bounding box center [784, 386] width 1568 height 772
click at [1408, 142] on button "Complete Image" at bounding box center [1402, 125] width 148 height 33
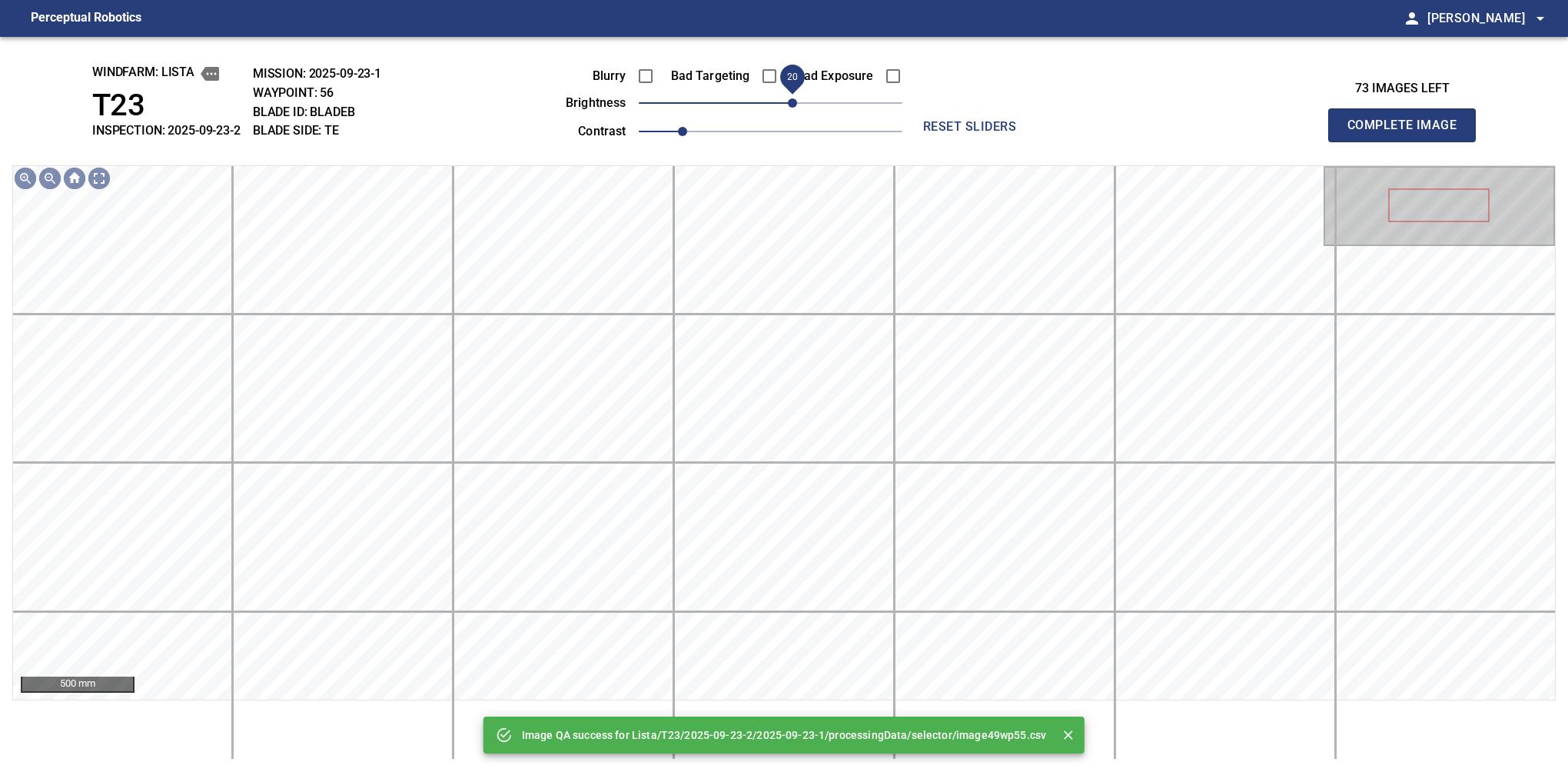
click at [788, 105] on span "20" at bounding box center [793, 103] width 9 height 9
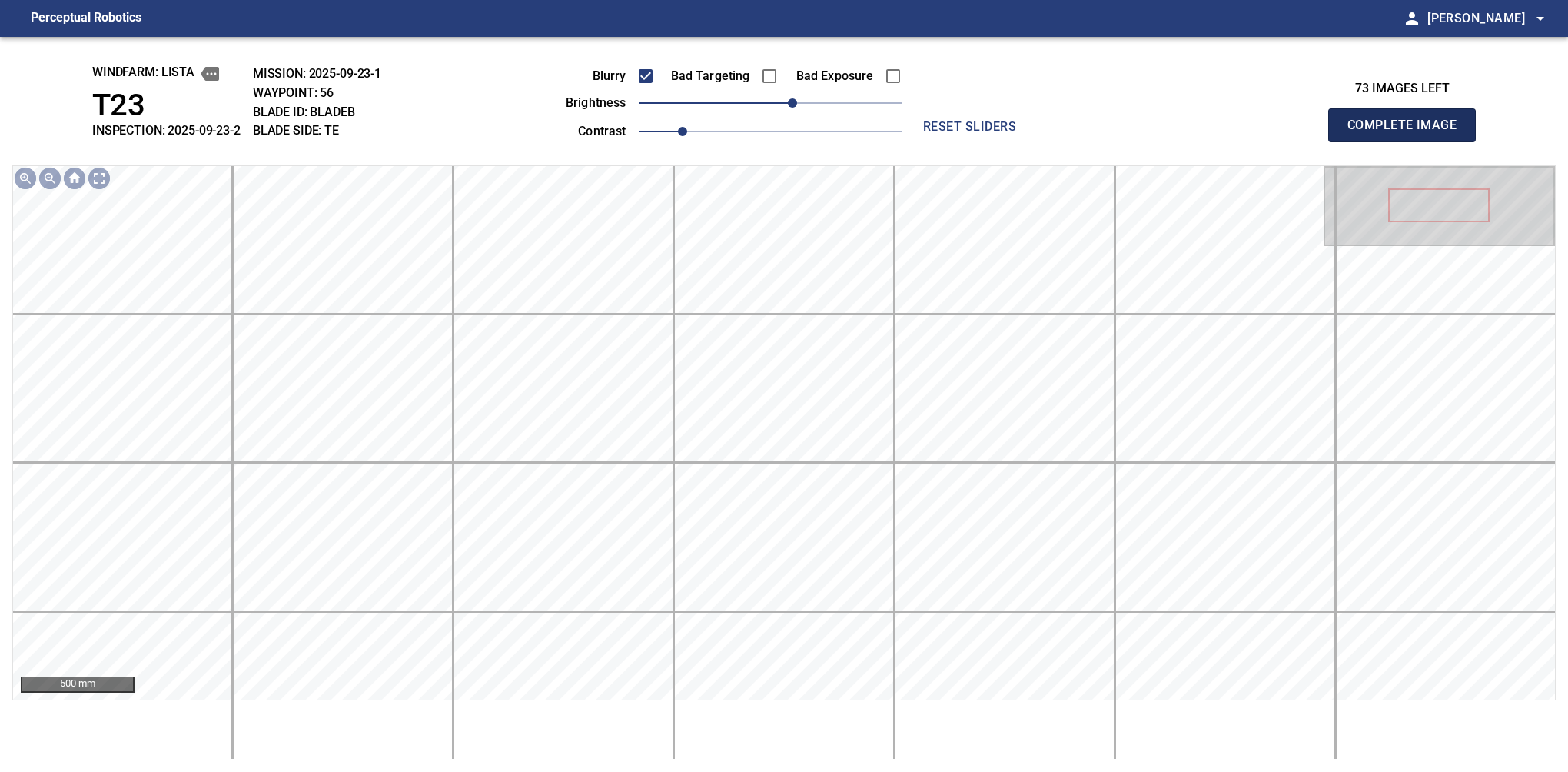
click at [1408, 142] on button "Complete Image" at bounding box center [1402, 125] width 148 height 33
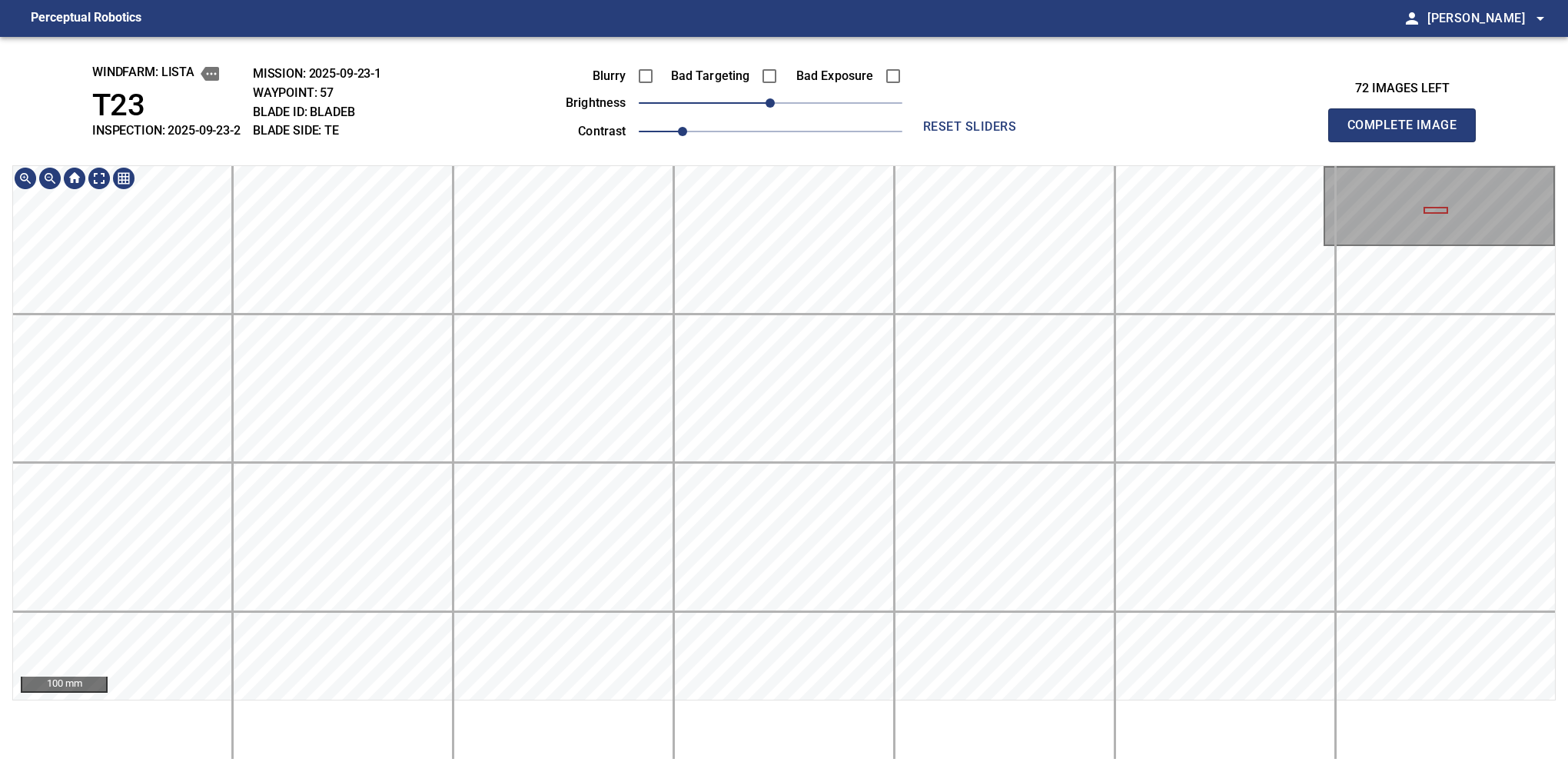
click at [810, 771] on html "Perceptual Robotics person Alex Semenov arrow_drop_down windfarm: Lista T23 INS…" at bounding box center [784, 386] width 1568 height 772
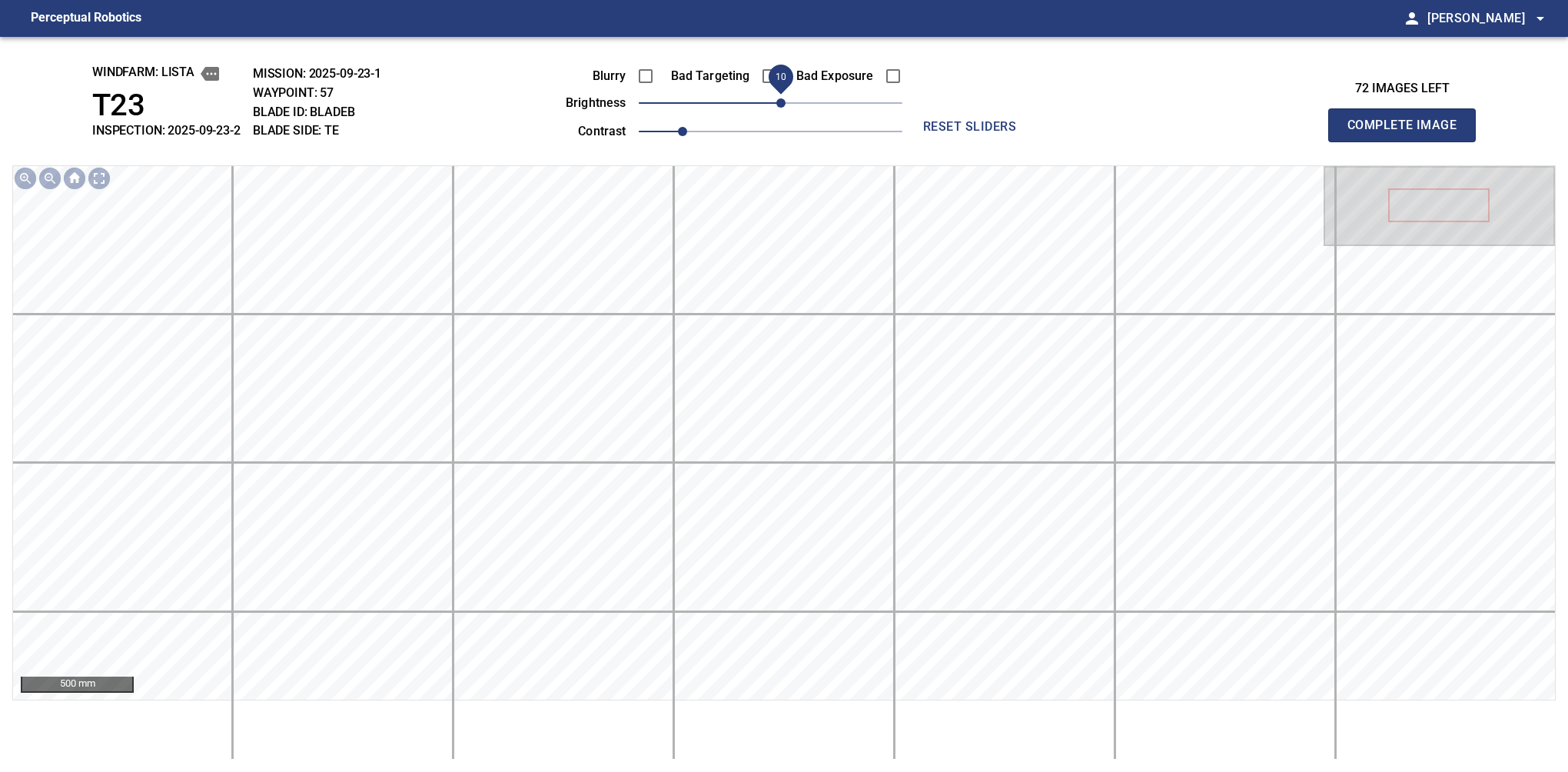
click at [783, 92] on div "Blurry Bad Targeting Bad Exposure brightness 10 contrast 1" at bounding box center [717, 101] width 371 height 82
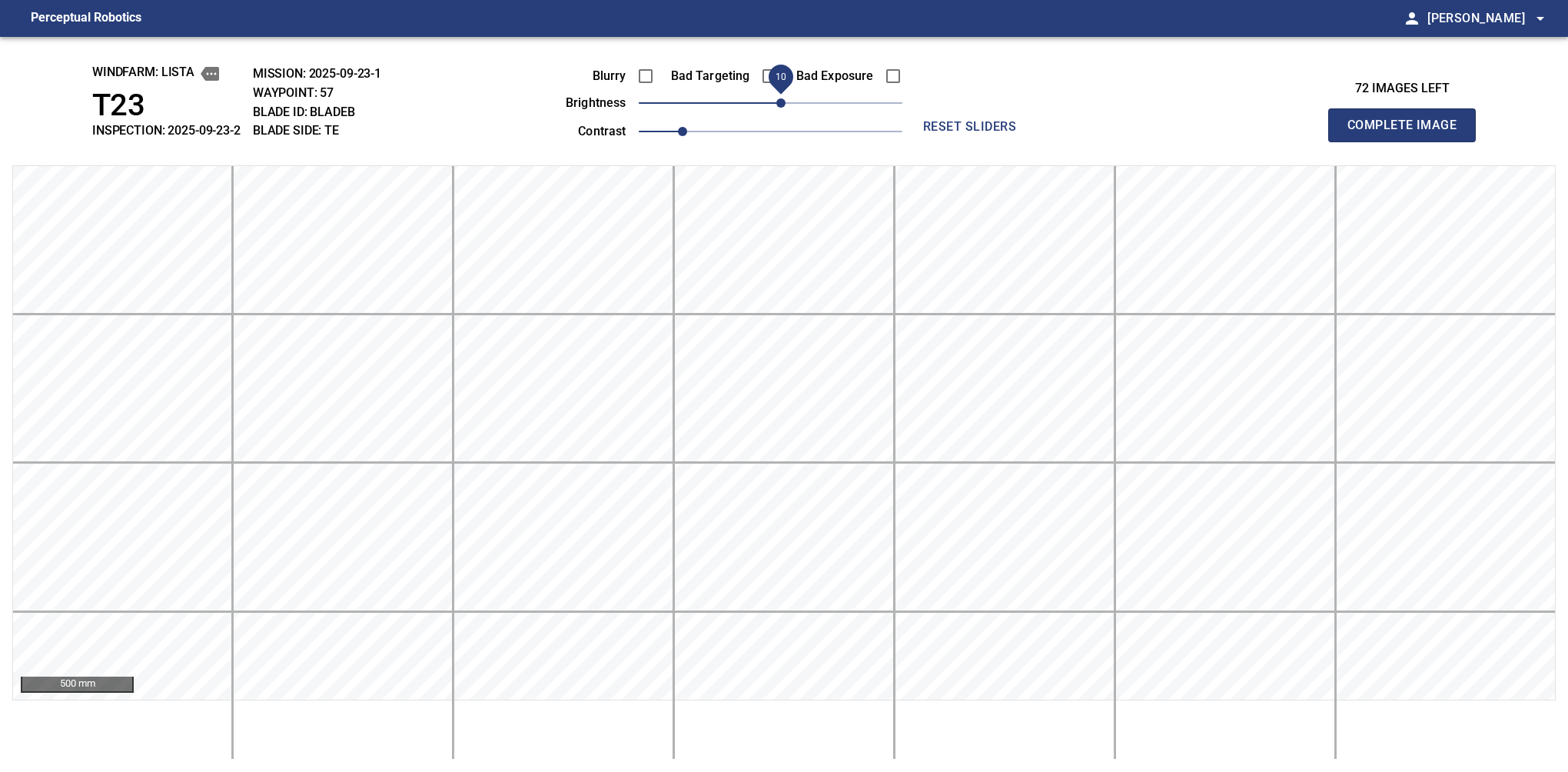
click at [1408, 142] on button "Complete Image" at bounding box center [1402, 125] width 148 height 33
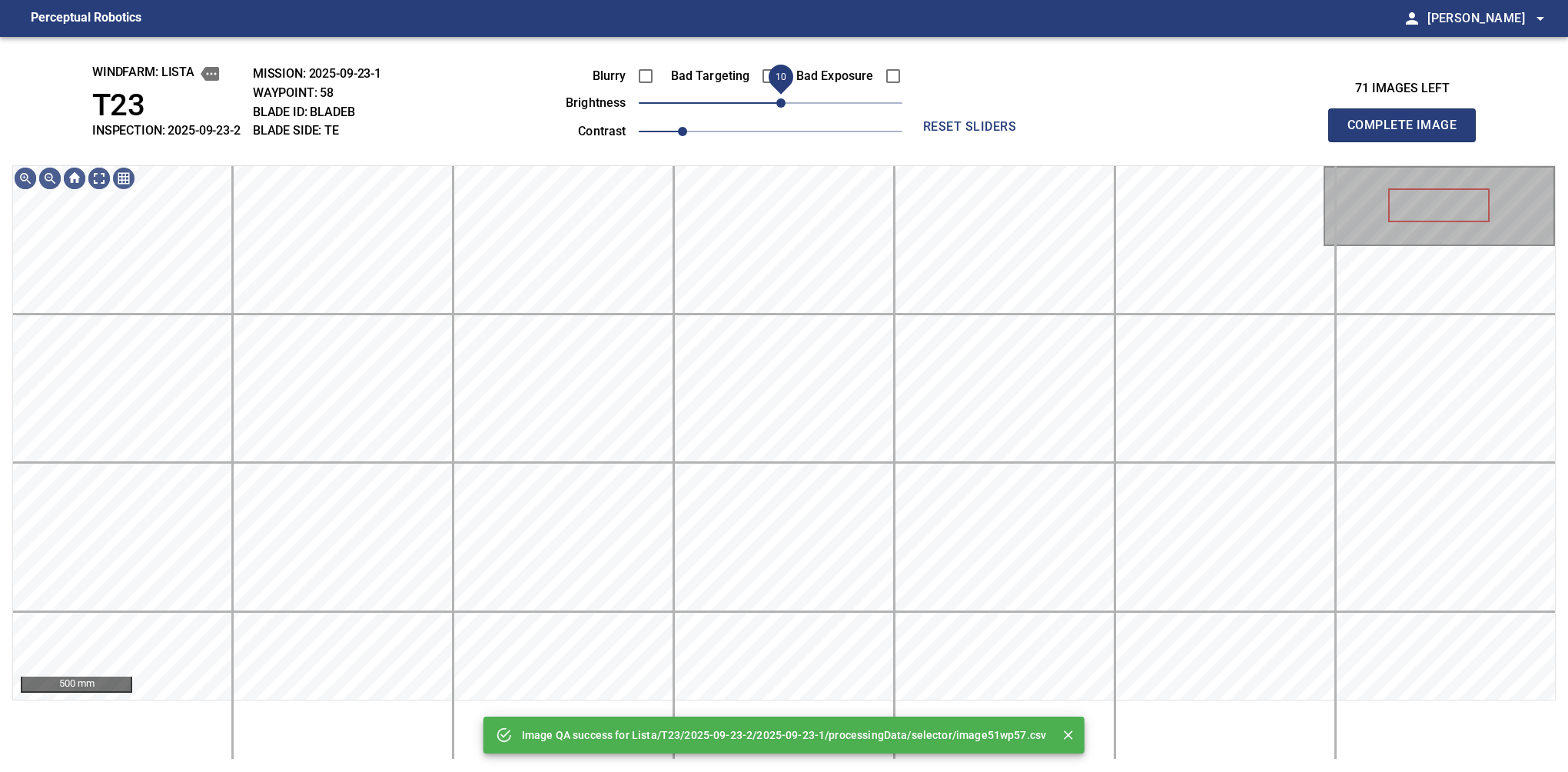
drag, startPoint x: 773, startPoint y: 97, endPoint x: 787, endPoint y: 107, distance: 17.2
click at [786, 107] on span "10" at bounding box center [781, 103] width 9 height 9
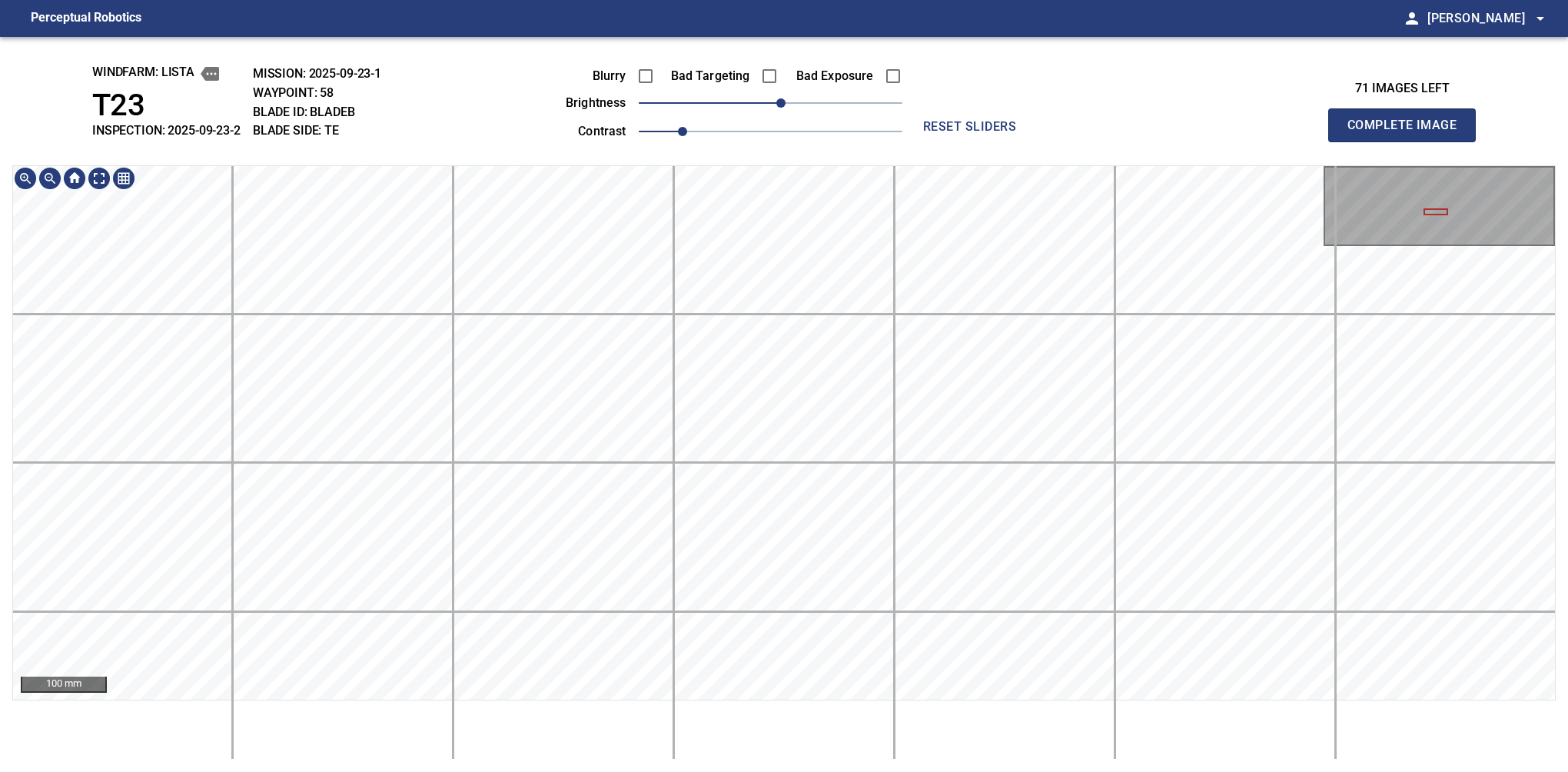
click at [961, 143] on div "windfarm: Lista T23 INSPECTION: 2025-09-23-2 MISSION: 2025-09-23-1 WAYPOINT: 58…" at bounding box center [784, 404] width 1568 height 735
click at [1408, 142] on button "Complete Image" at bounding box center [1402, 125] width 148 height 33
click at [865, 771] on html "Perceptual Robotics person Alex Semenov arrow_drop_down windfarm: Lista T23 INS…" at bounding box center [784, 386] width 1568 height 772
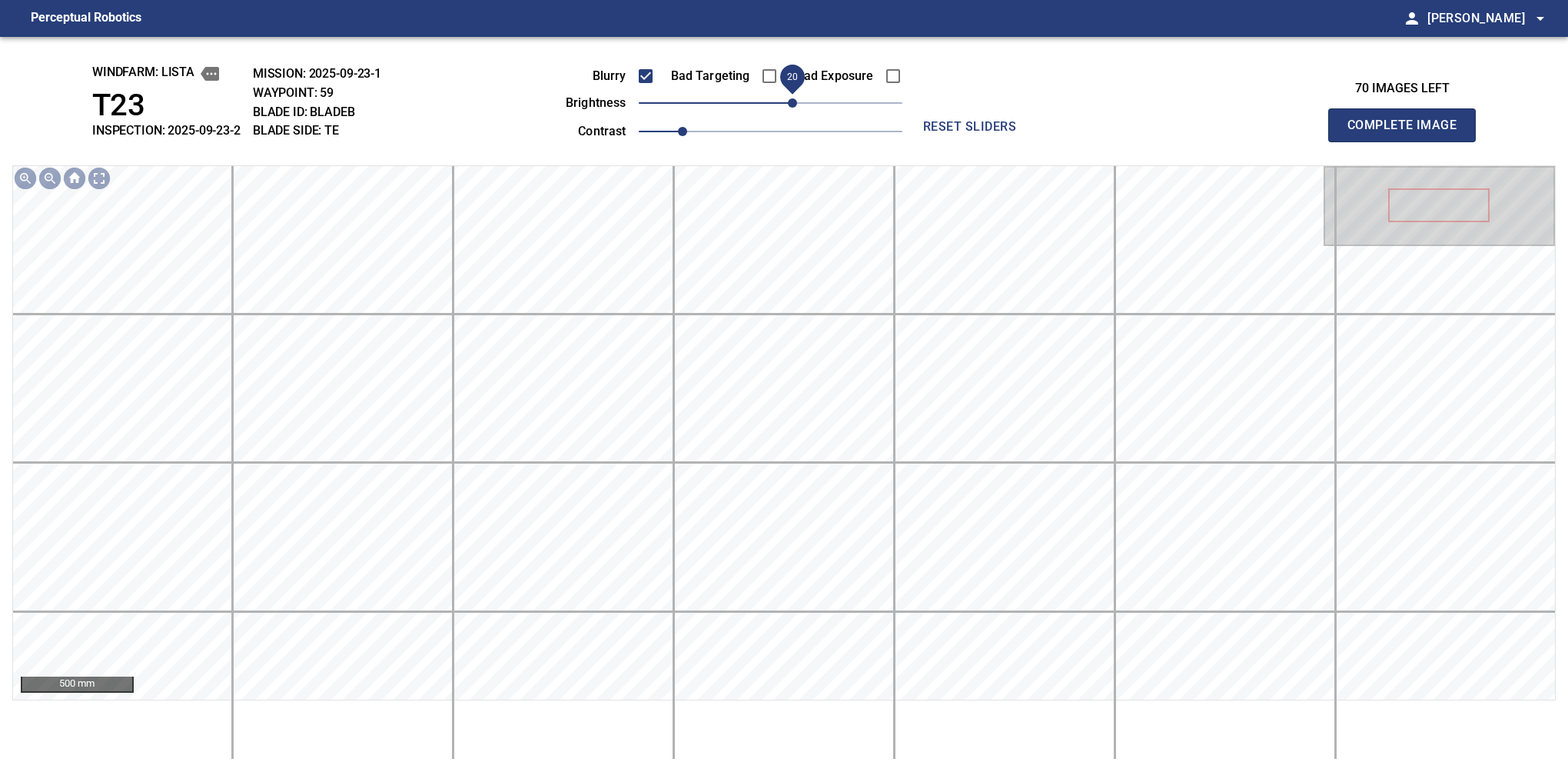
click at [789, 106] on span "20" at bounding box center [793, 103] width 9 height 9
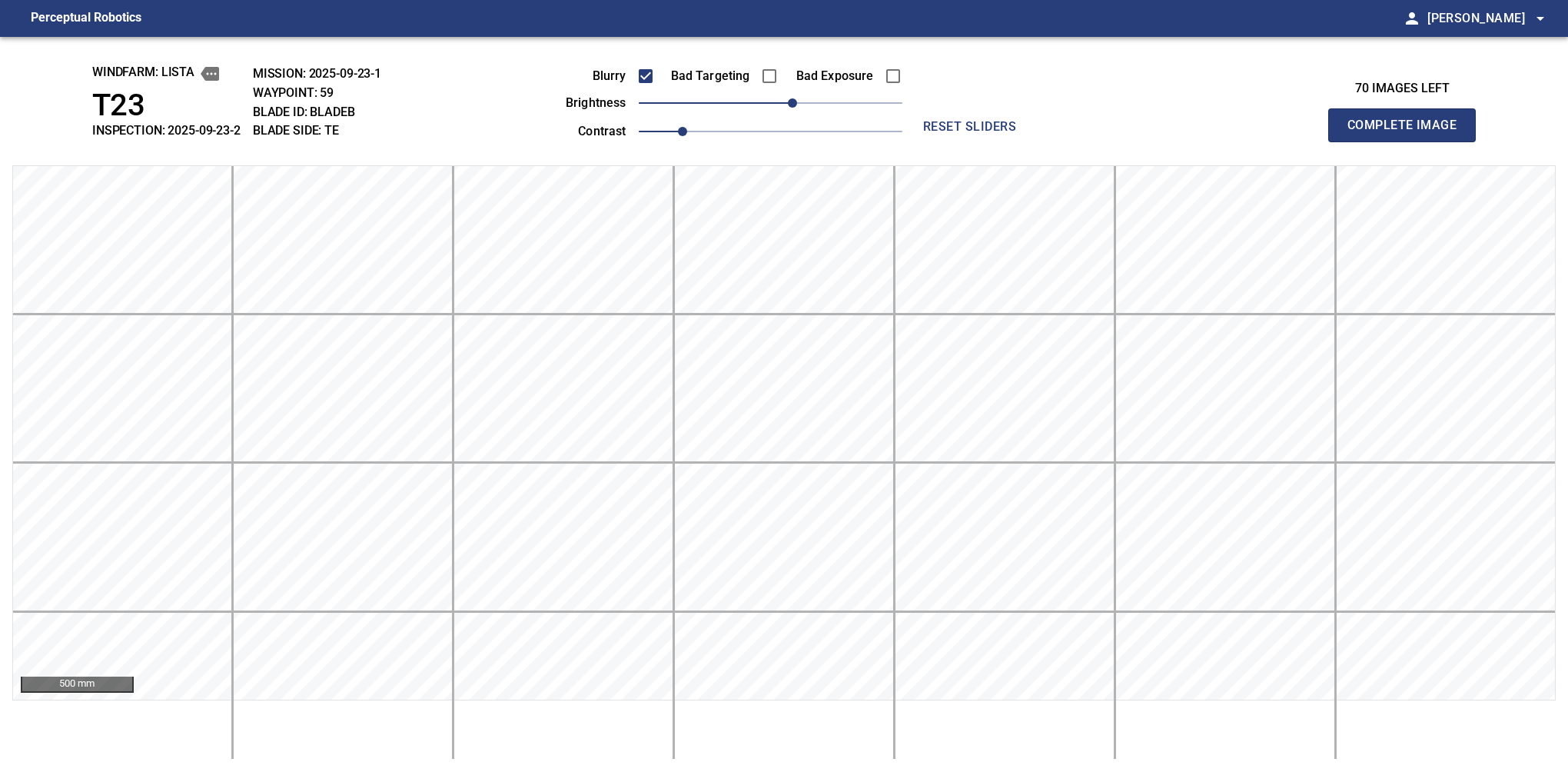
click at [1408, 142] on button "Complete Image" at bounding box center [1402, 125] width 148 height 33
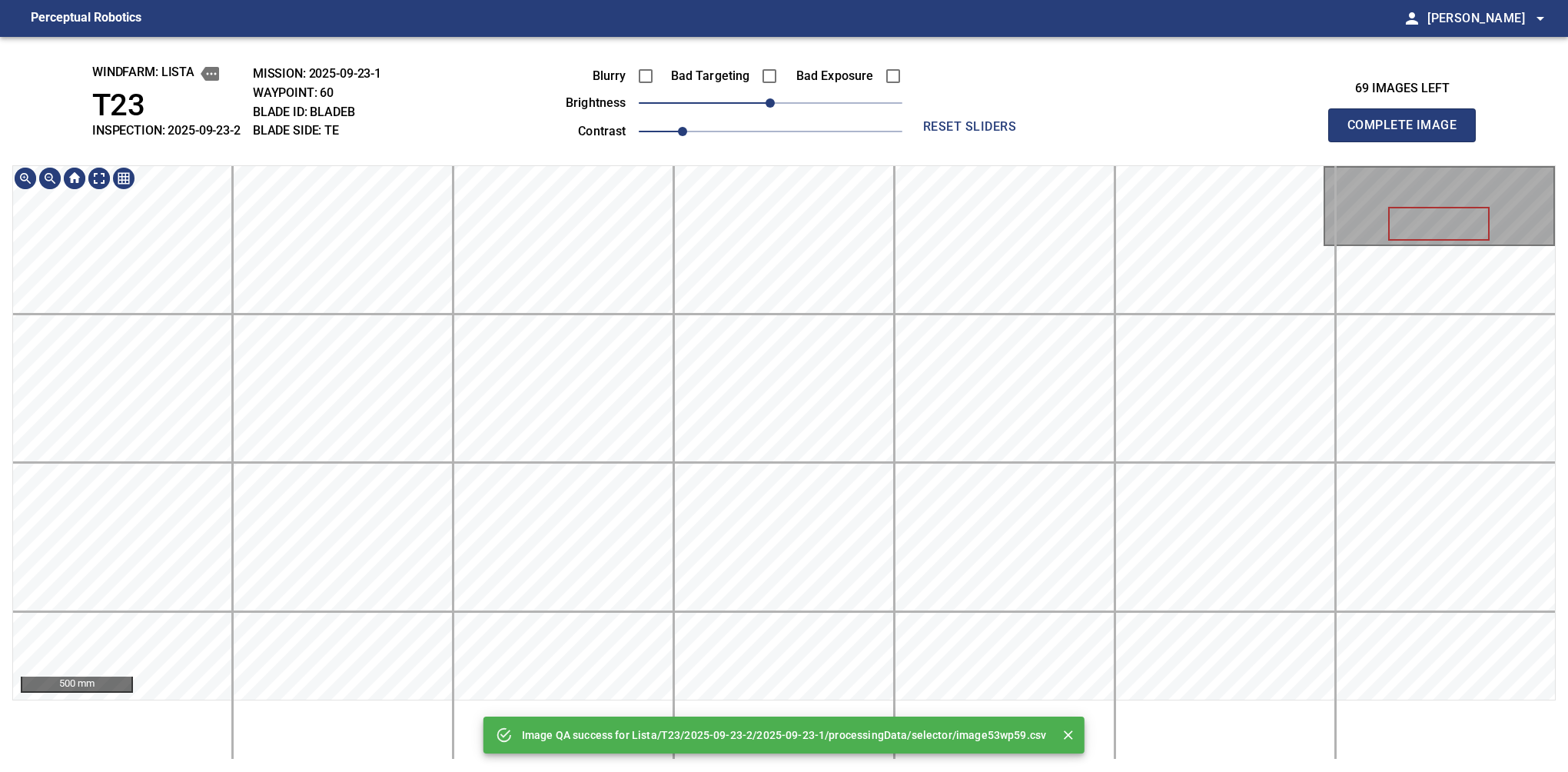
click at [720, 58] on div "Image QA success for Lista/T23/2025-09-23-2/2025-09-23-1/processingData/selecto…" at bounding box center [784, 404] width 1568 height 735
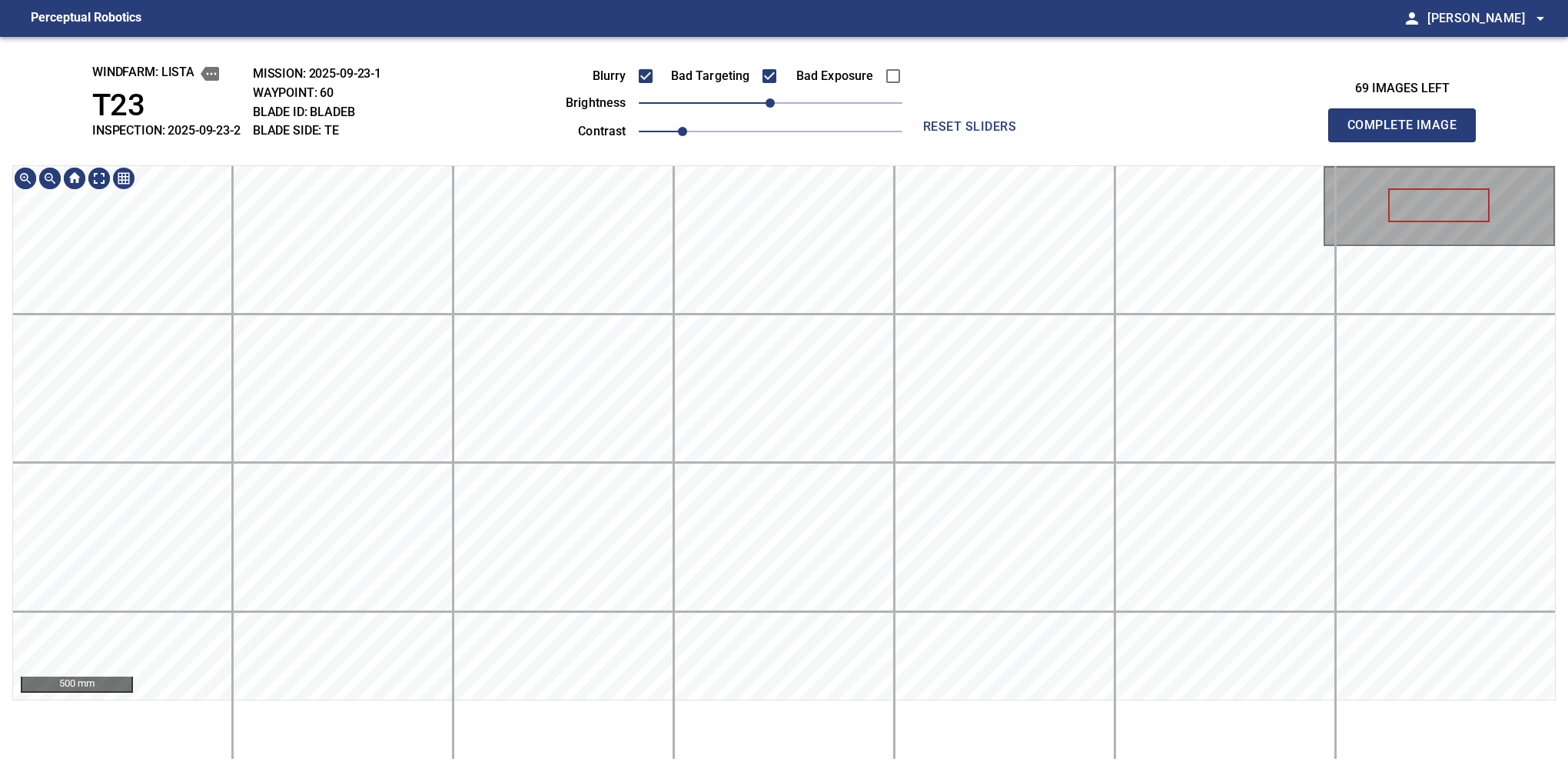
click at [693, 0] on html "Perceptual Robotics person Alex Semenov arrow_drop_down windfarm: Lista T23 INS…" at bounding box center [784, 386] width 1568 height 772
click at [1408, 142] on button "Complete Image" at bounding box center [1402, 125] width 148 height 33
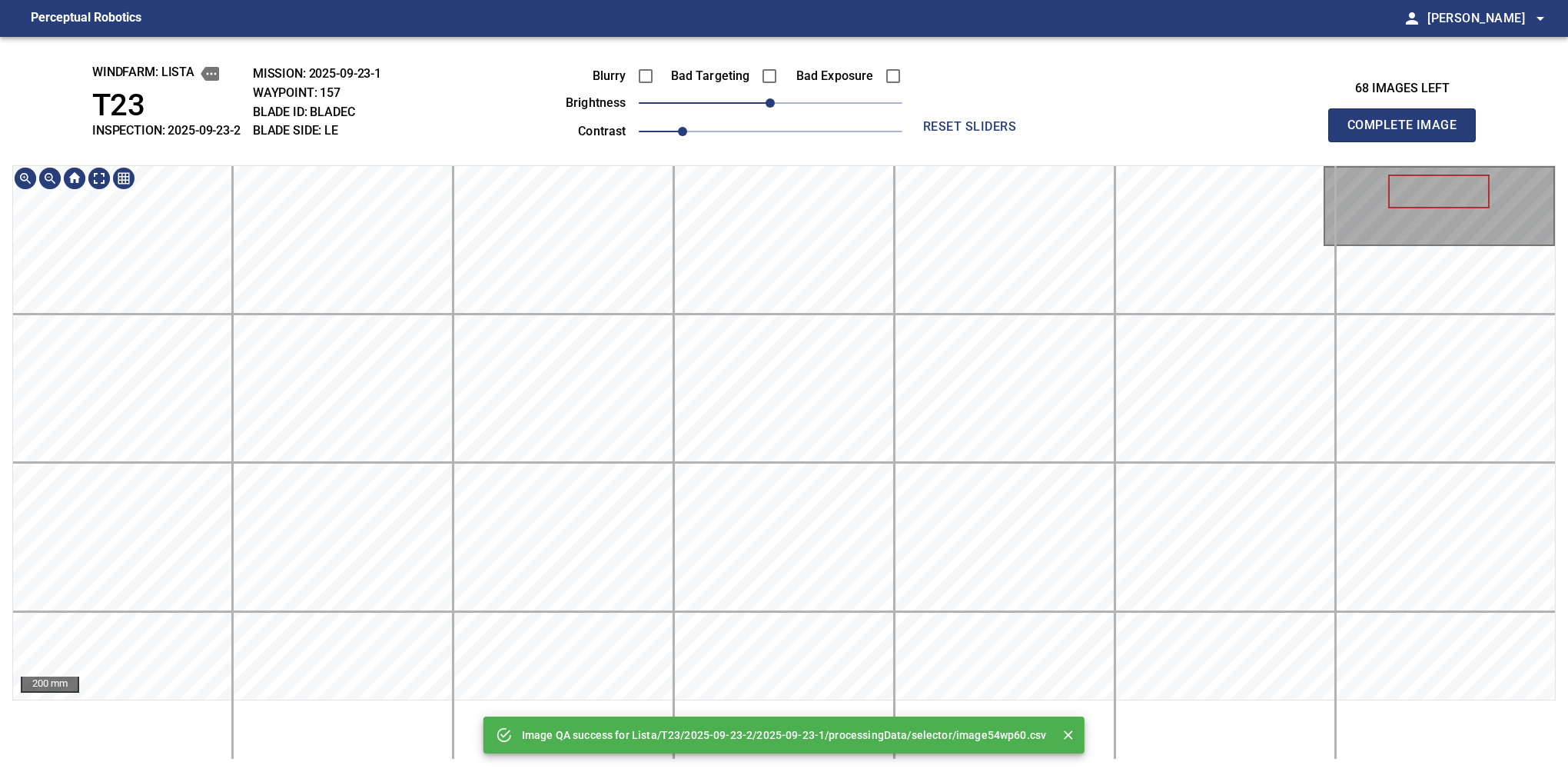
click at [886, 771] on html "Perceptual Robotics person Alex Semenov arrow_drop_down Image QA success for Li…" at bounding box center [784, 386] width 1568 height 772
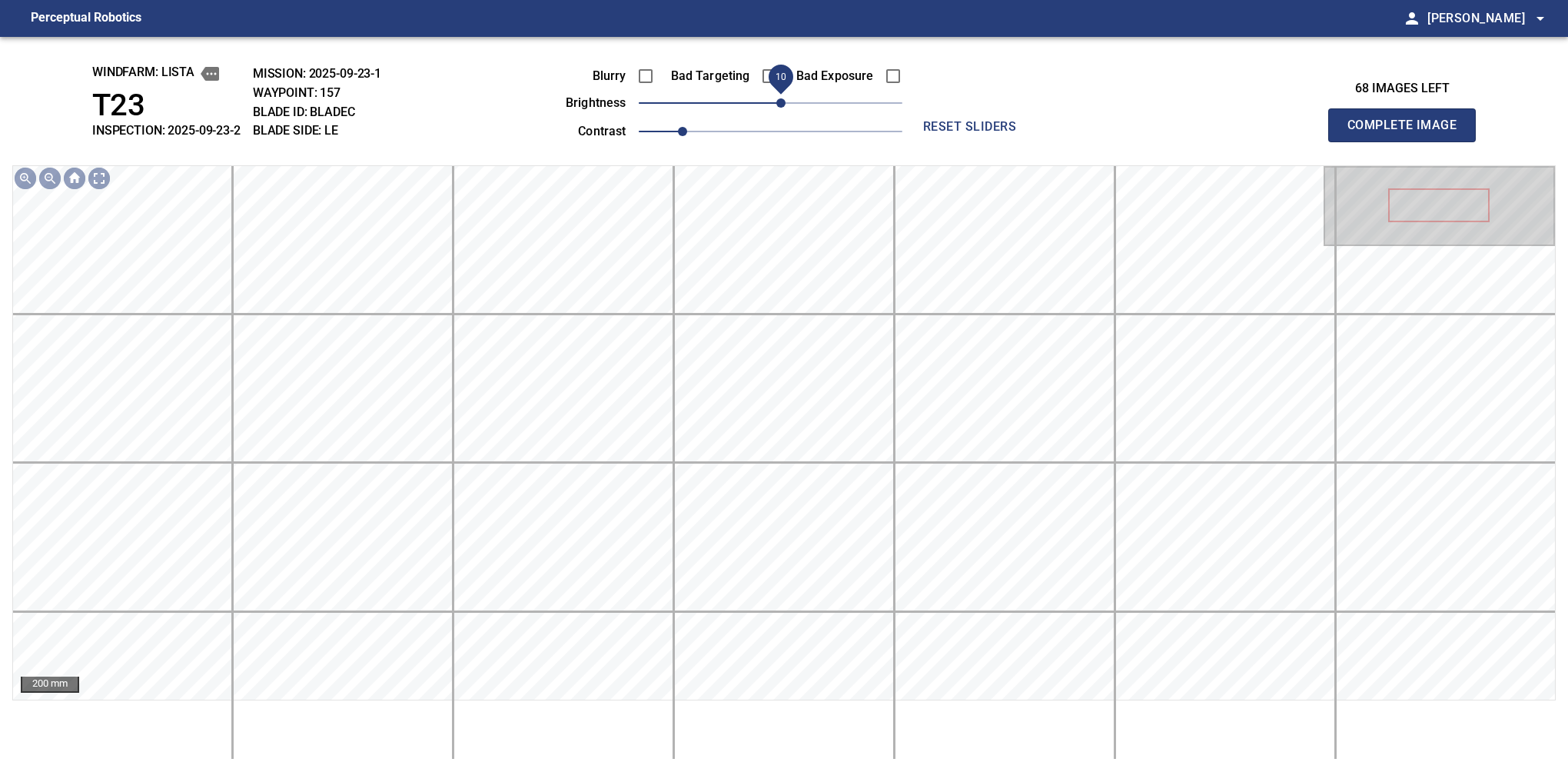
click at [777, 106] on span "10" at bounding box center [781, 103] width 9 height 9
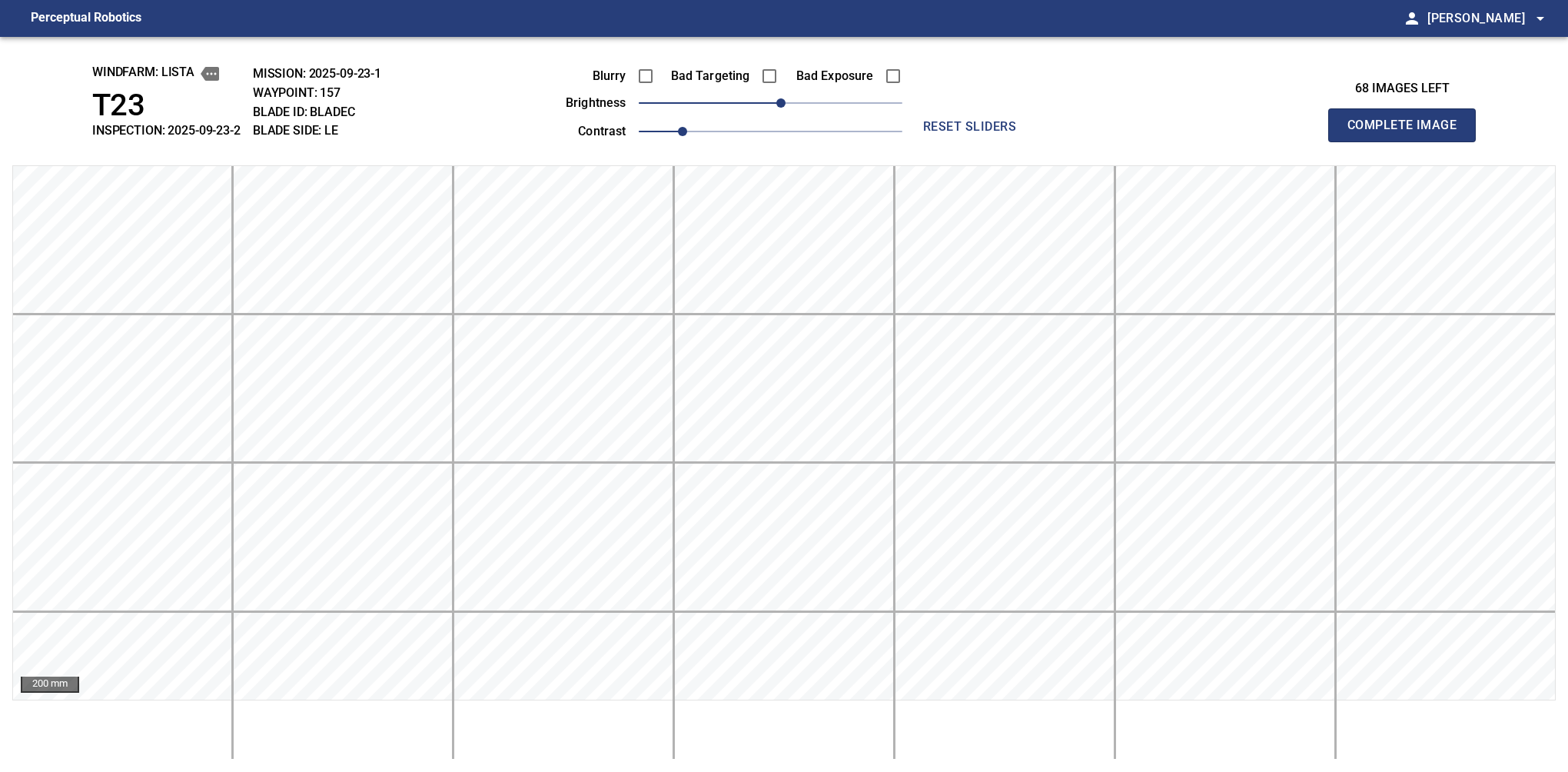
click at [1408, 142] on button "Complete Image" at bounding box center [1402, 125] width 148 height 33
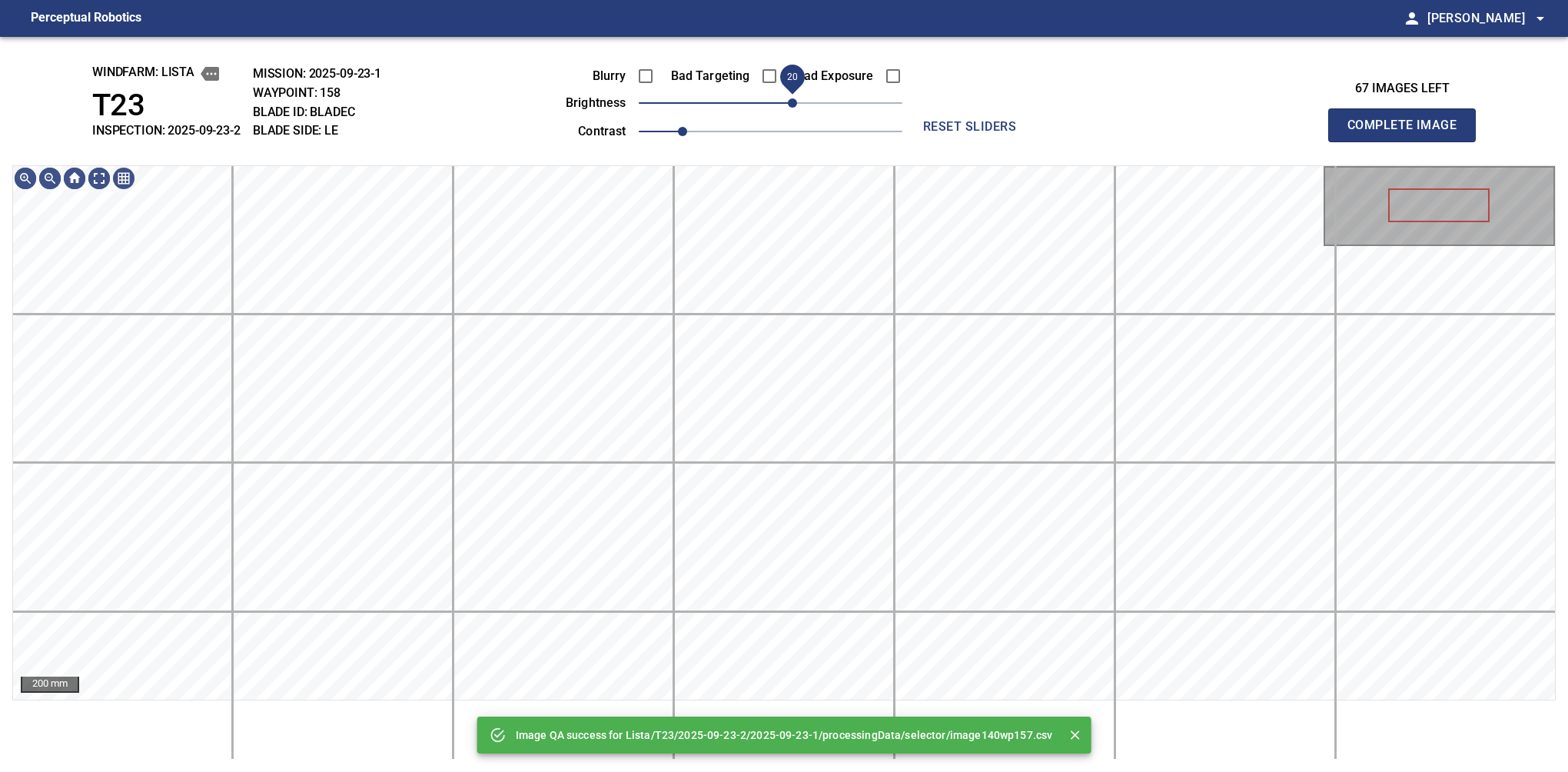
drag, startPoint x: 775, startPoint y: 106, endPoint x: 790, endPoint y: 106, distance: 15.0
click at [790, 106] on span "20" at bounding box center [793, 103] width 9 height 9
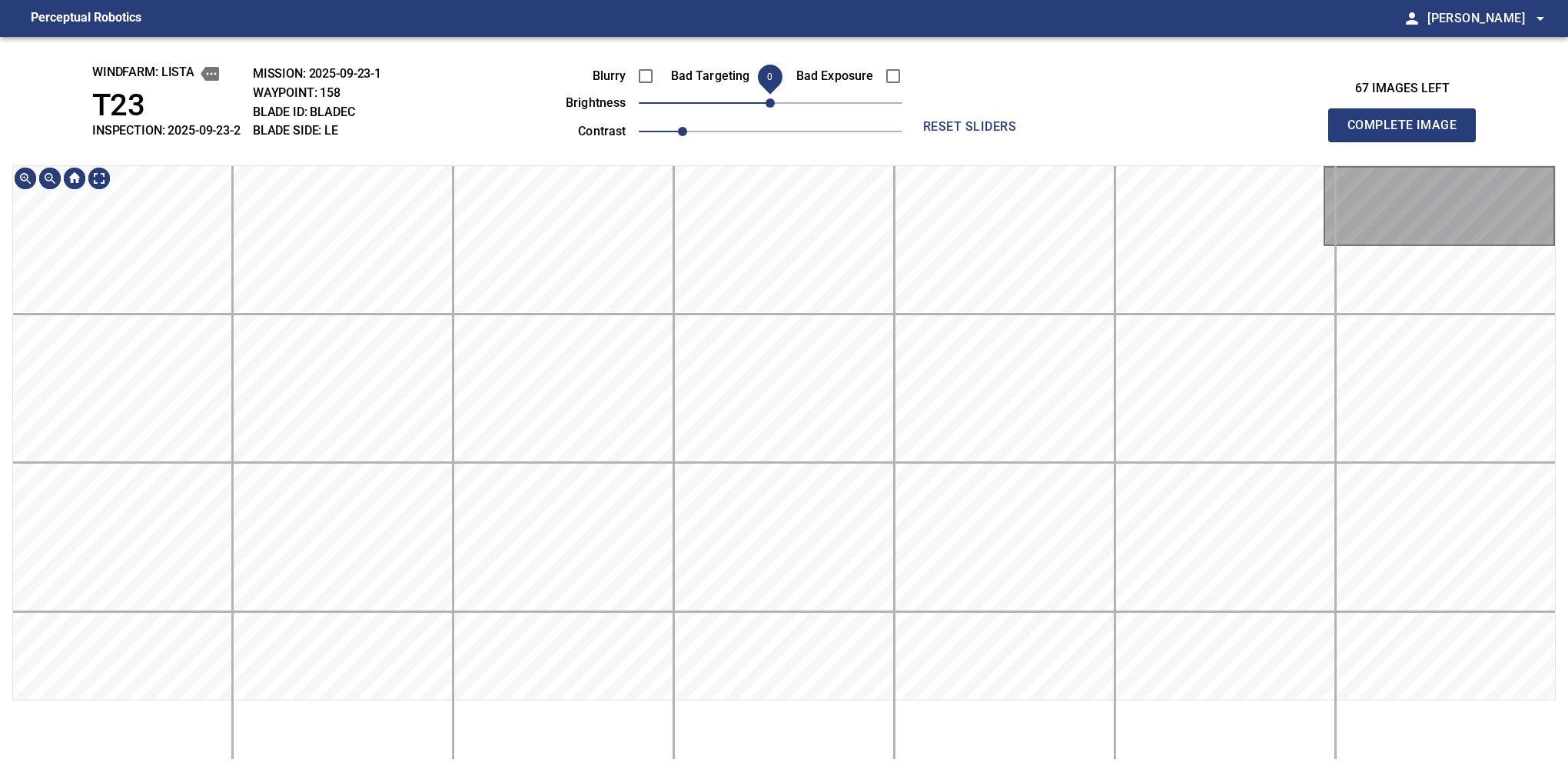
drag, startPoint x: 787, startPoint y: 106, endPoint x: 775, endPoint y: 111, distance: 13.0
click at [775, 107] on span "0" at bounding box center [770, 103] width 9 height 9
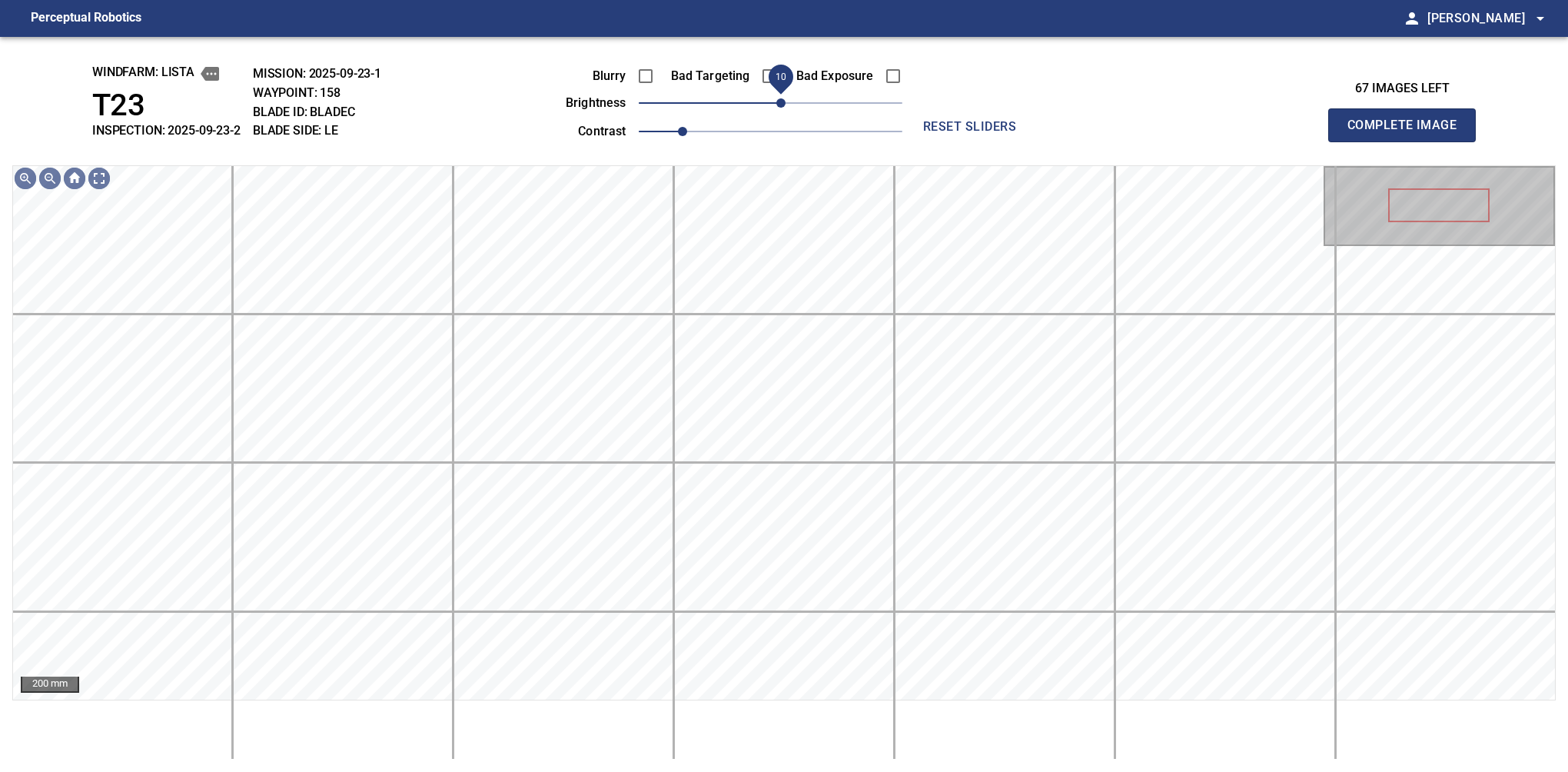
click at [780, 106] on span "10" at bounding box center [781, 103] width 9 height 9
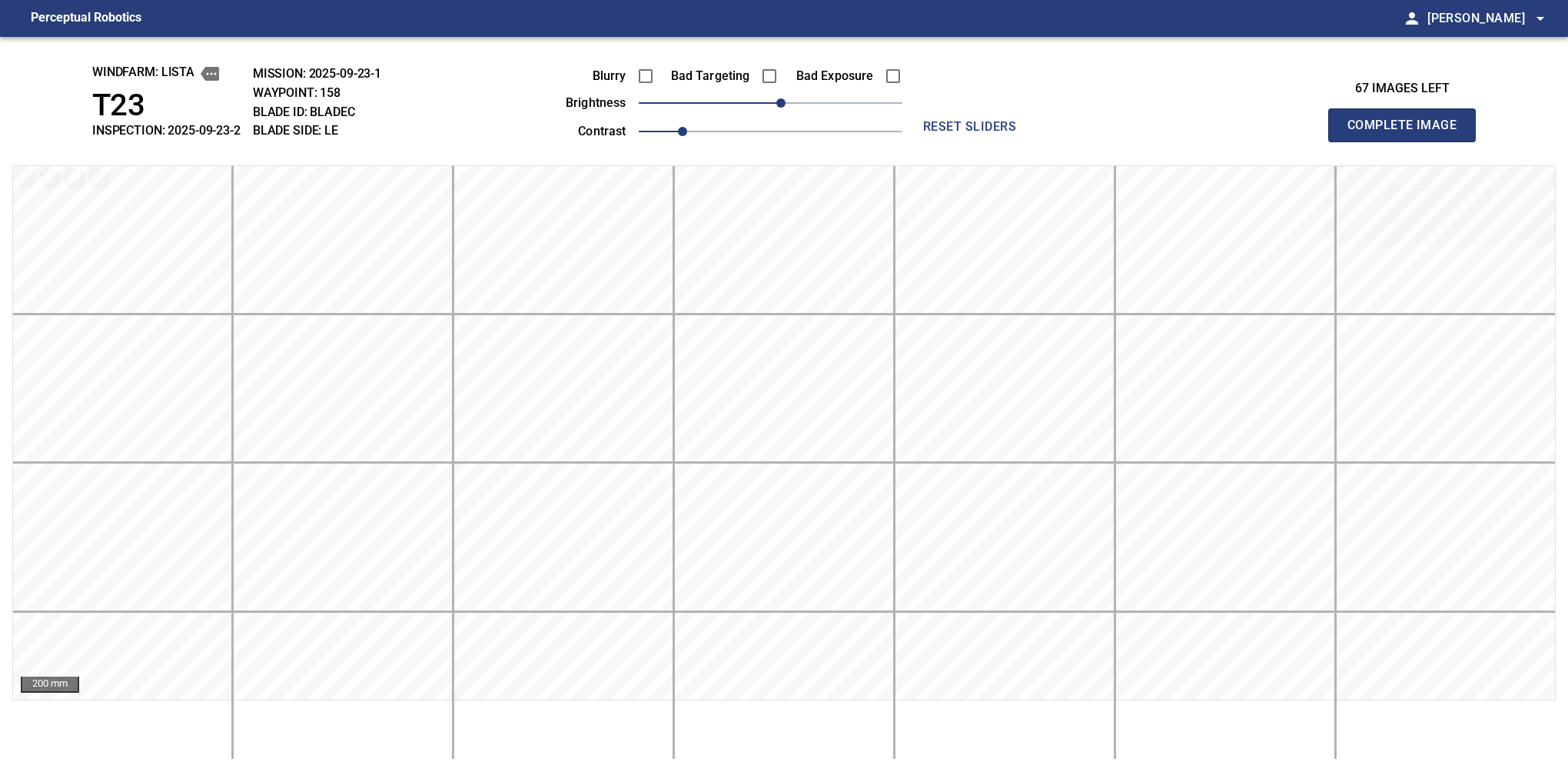
click at [1408, 142] on button "Complete Image" at bounding box center [1402, 125] width 148 height 33
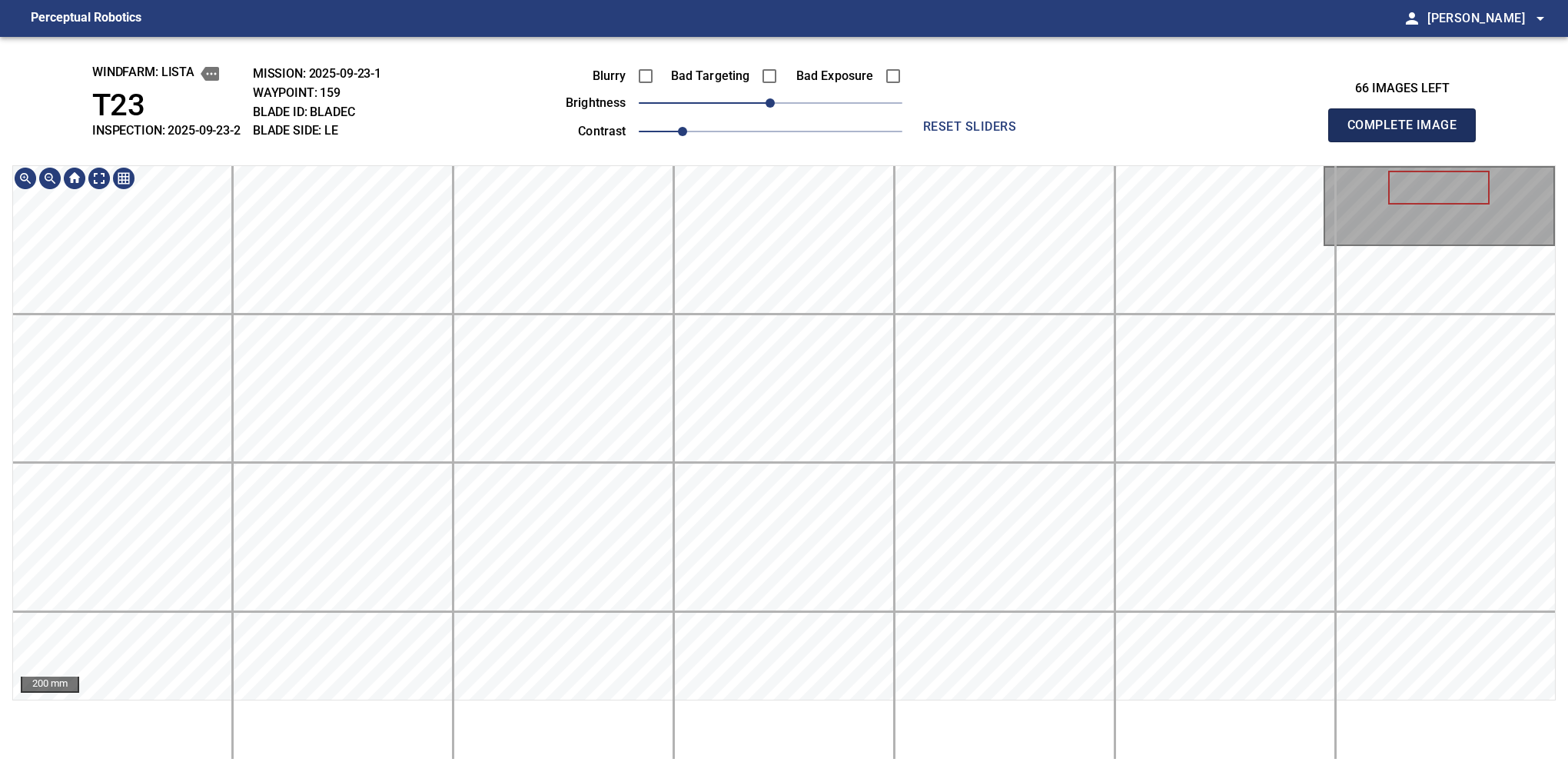
click at [1408, 142] on button "Complete Image" at bounding box center [1402, 125] width 148 height 33
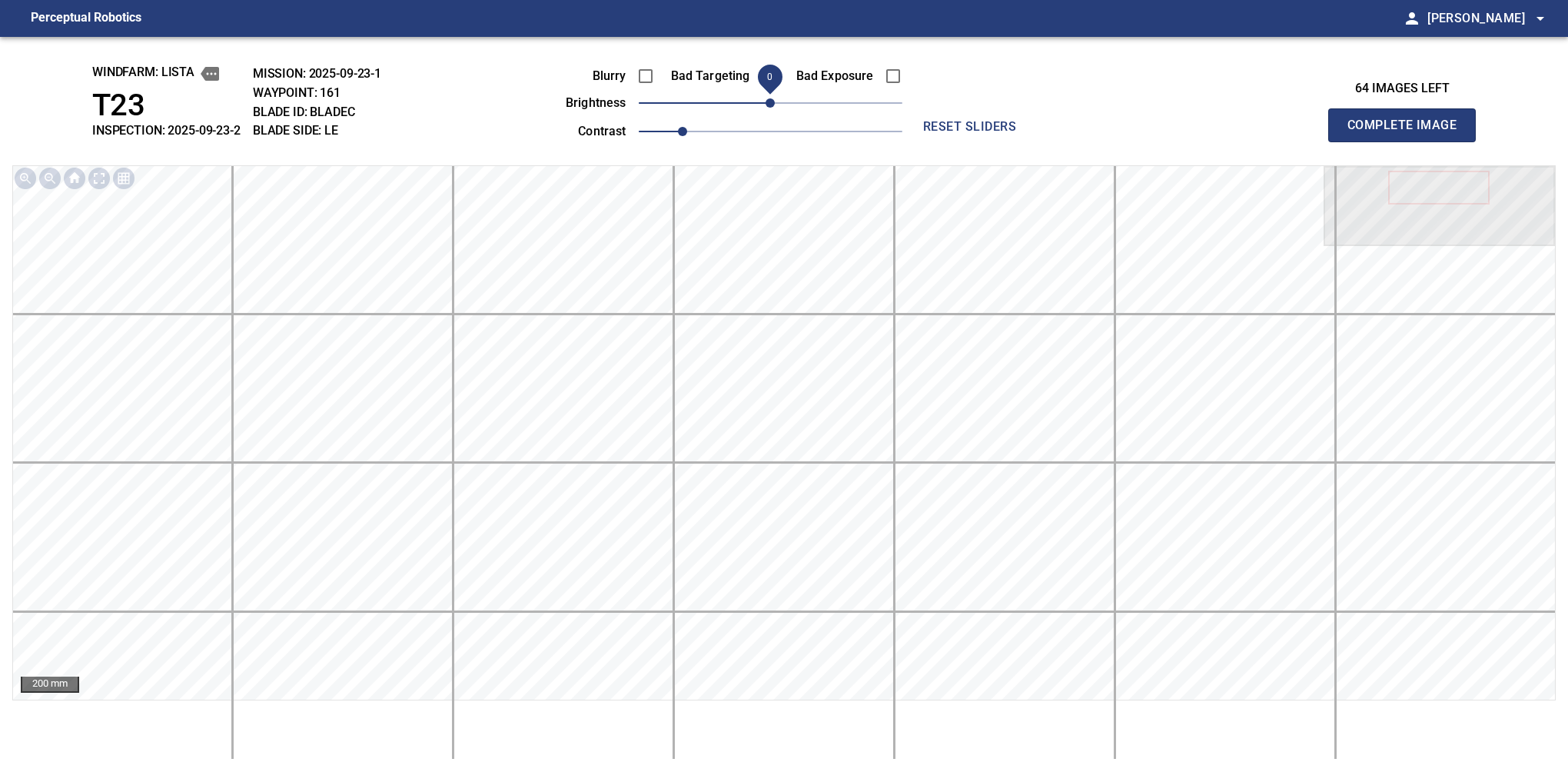
click at [1408, 142] on button "Complete Image" at bounding box center [1402, 125] width 148 height 33
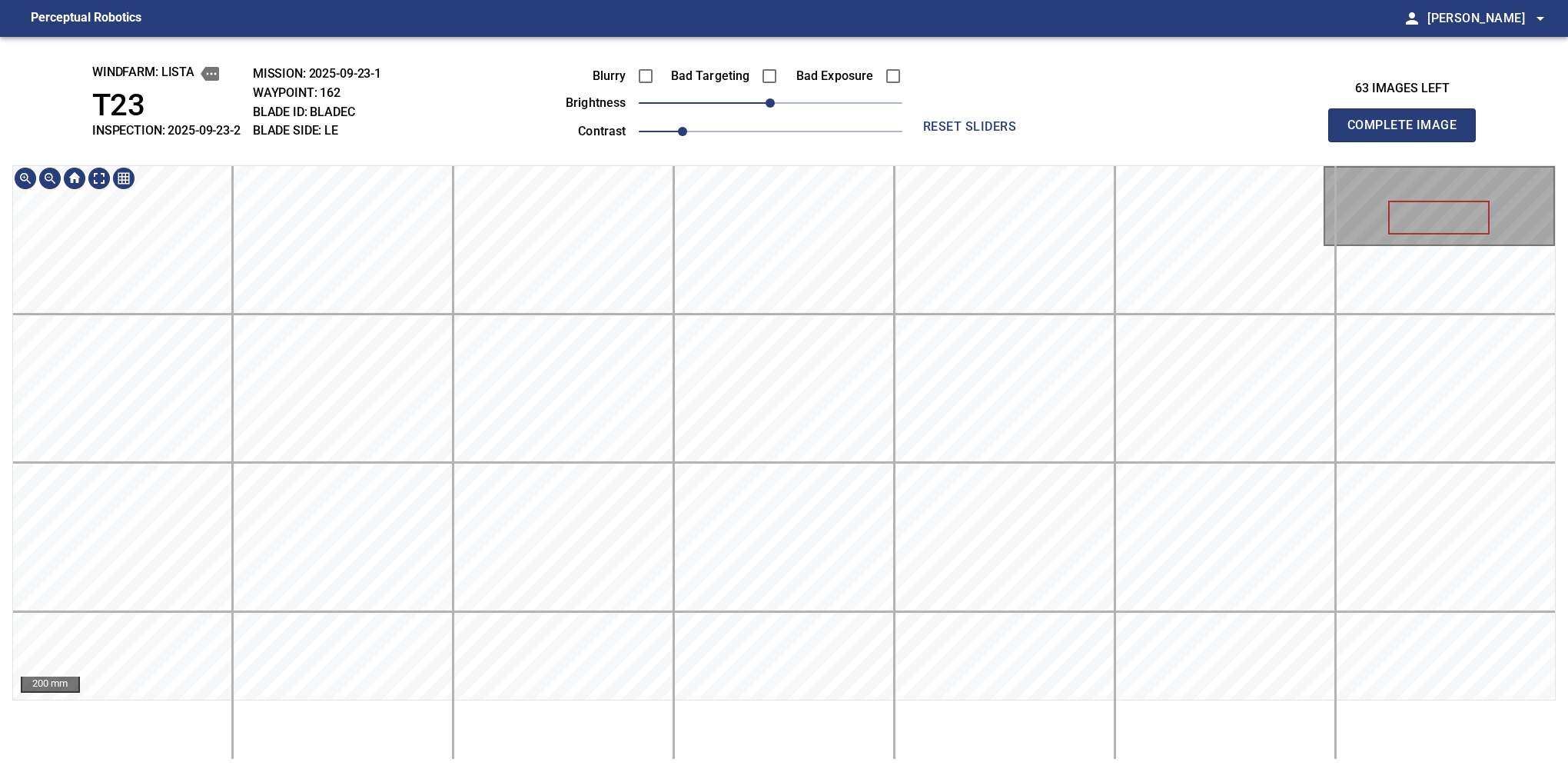
click at [750, 751] on div "200 mm" at bounding box center [784, 462] width 1544 height 594
click at [1408, 142] on button "Complete Image" at bounding box center [1402, 125] width 148 height 33
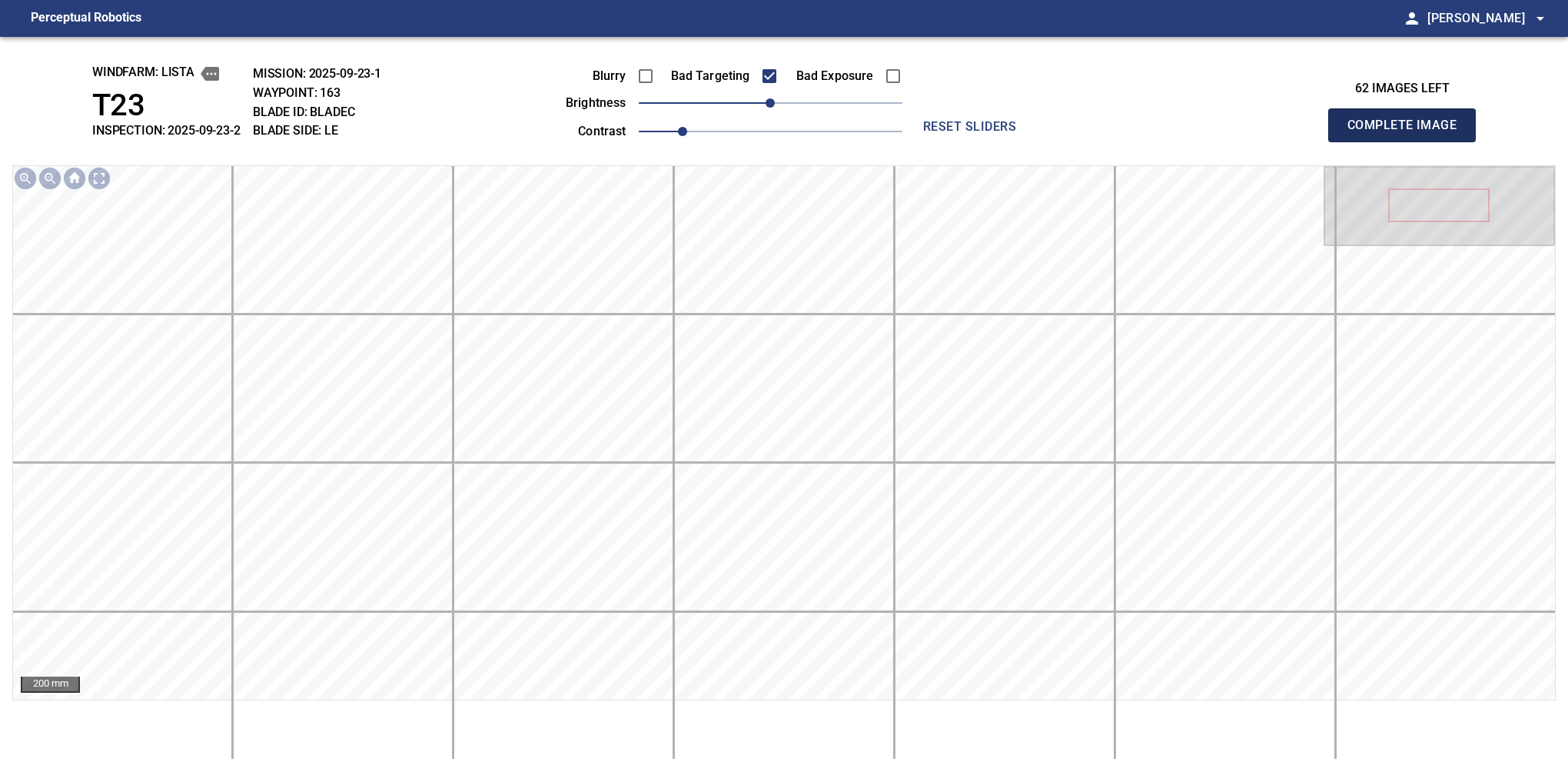
click at [1408, 142] on button "Complete Image" at bounding box center [1402, 125] width 148 height 33
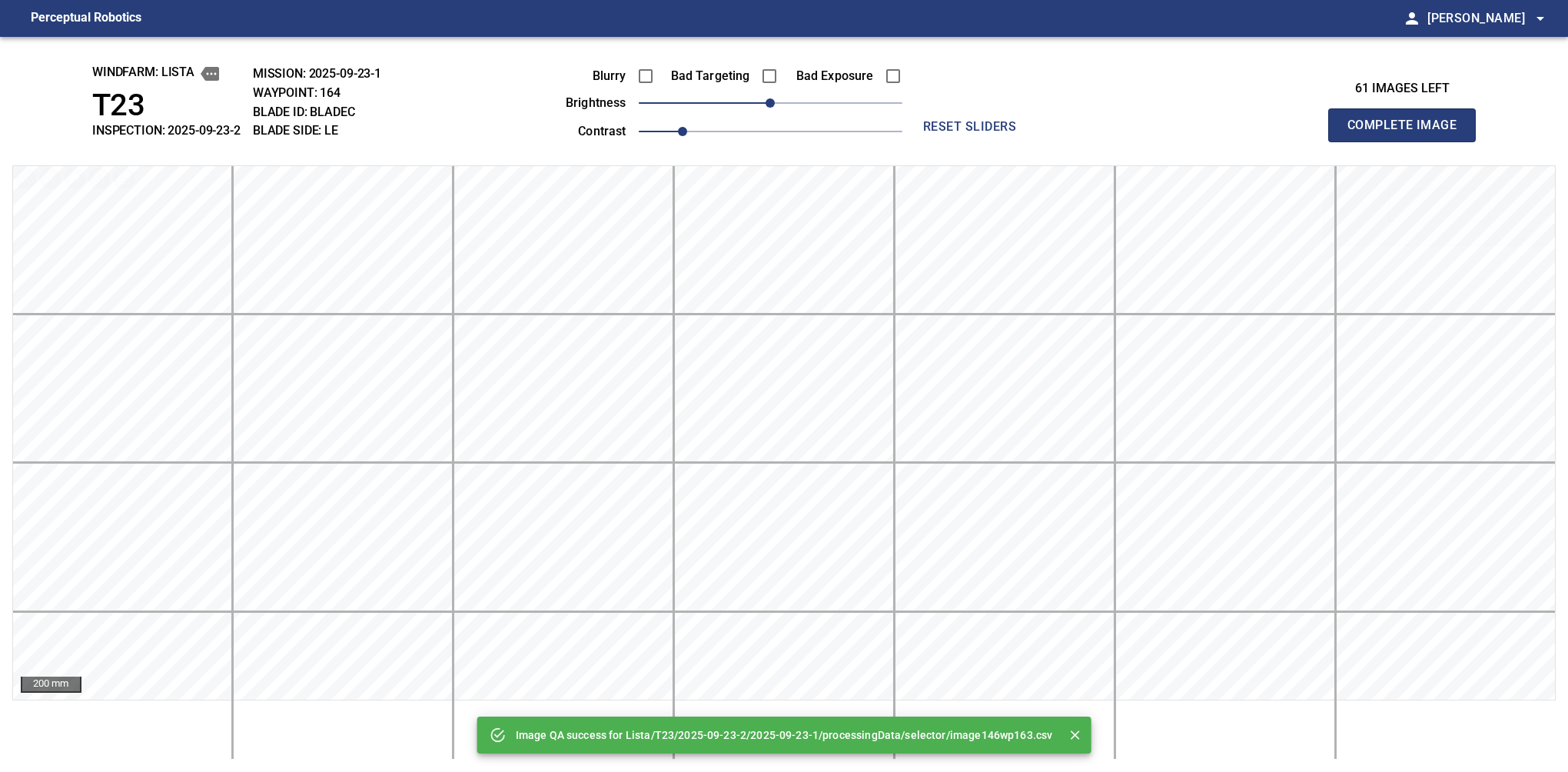
click at [1408, 142] on button "Complete Image" at bounding box center [1402, 125] width 148 height 33
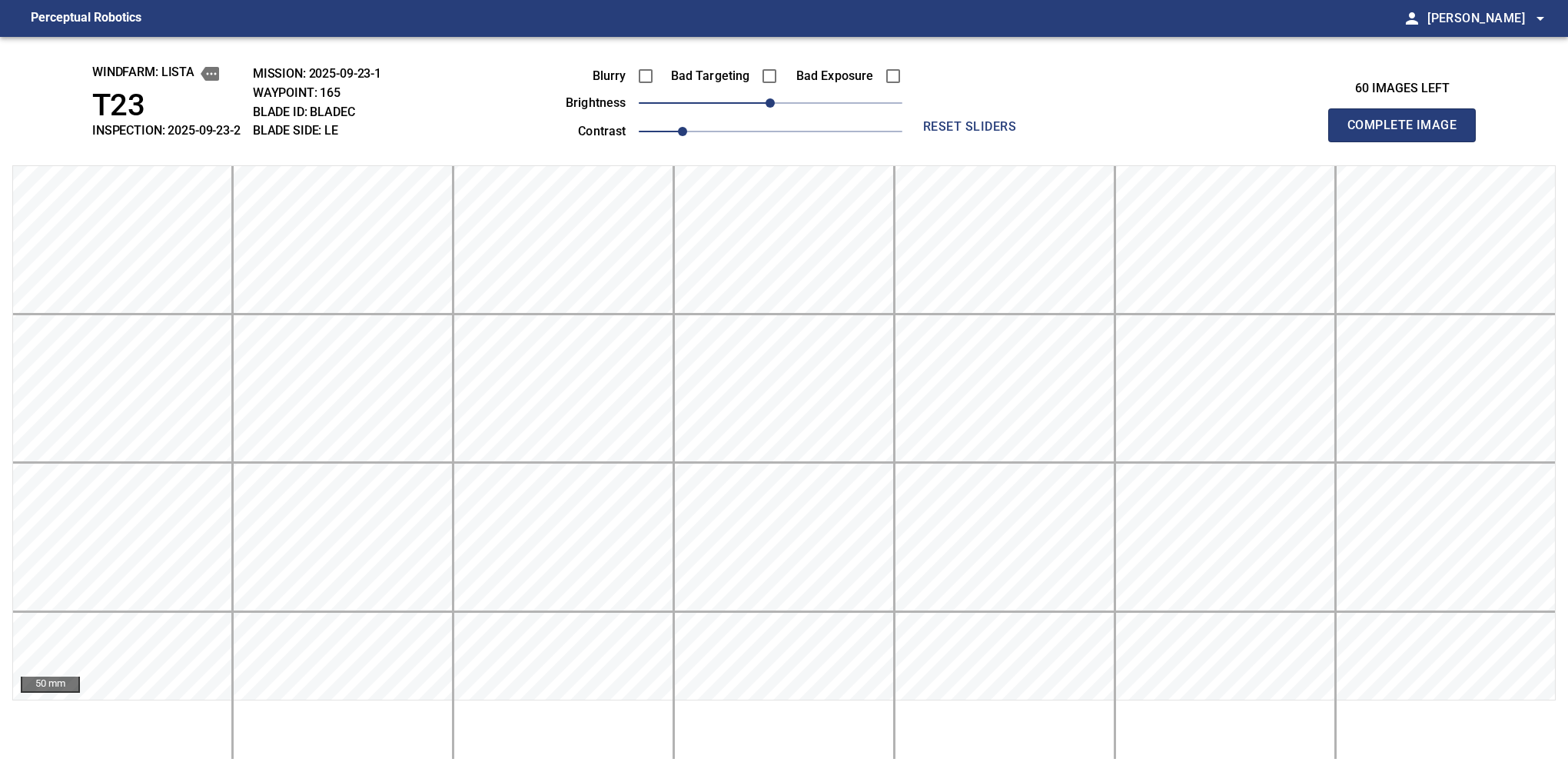
click at [1408, 142] on button "Complete Image" at bounding box center [1402, 125] width 148 height 33
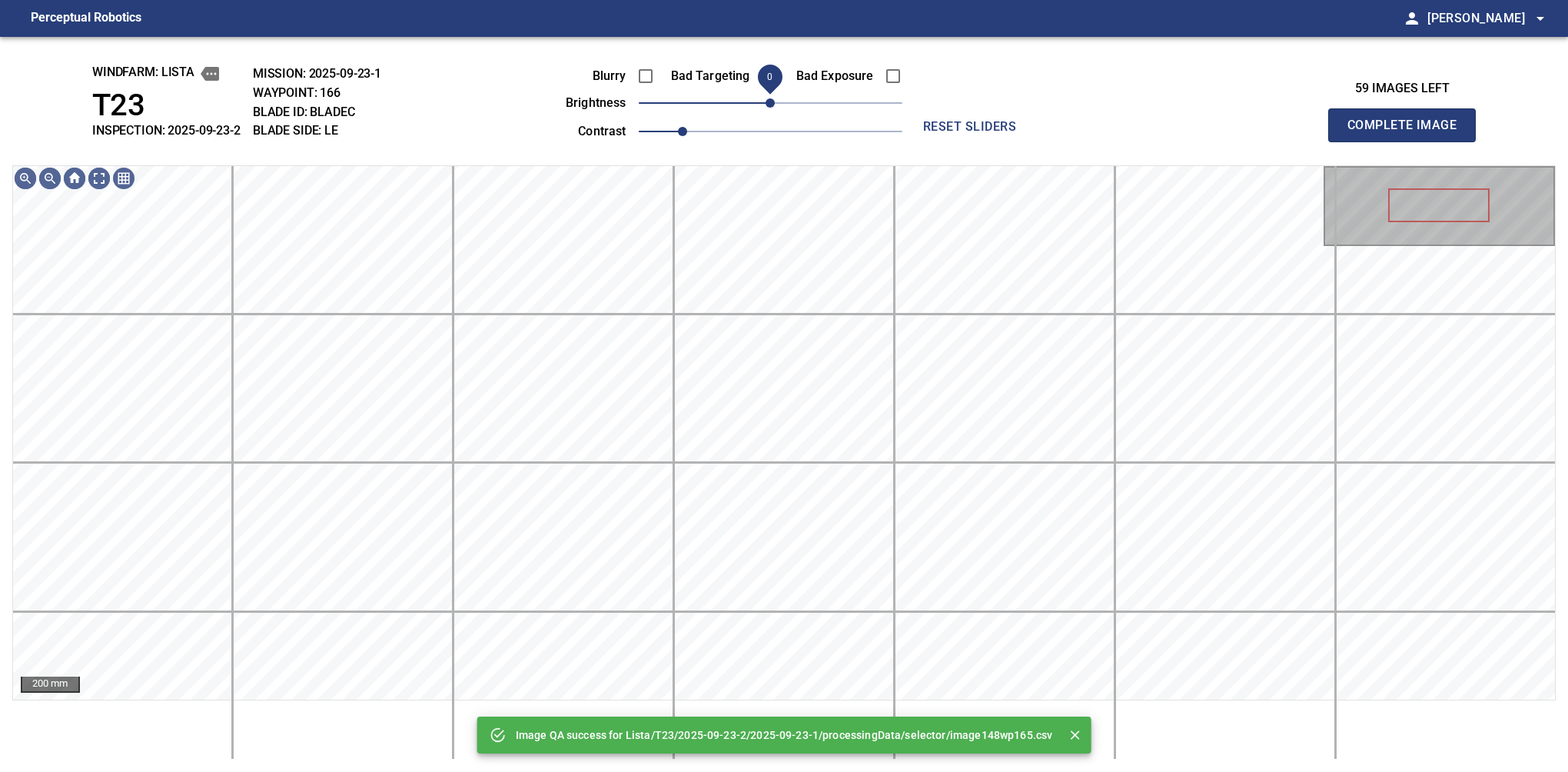
click at [772, 99] on span "0" at bounding box center [770, 103] width 9 height 9
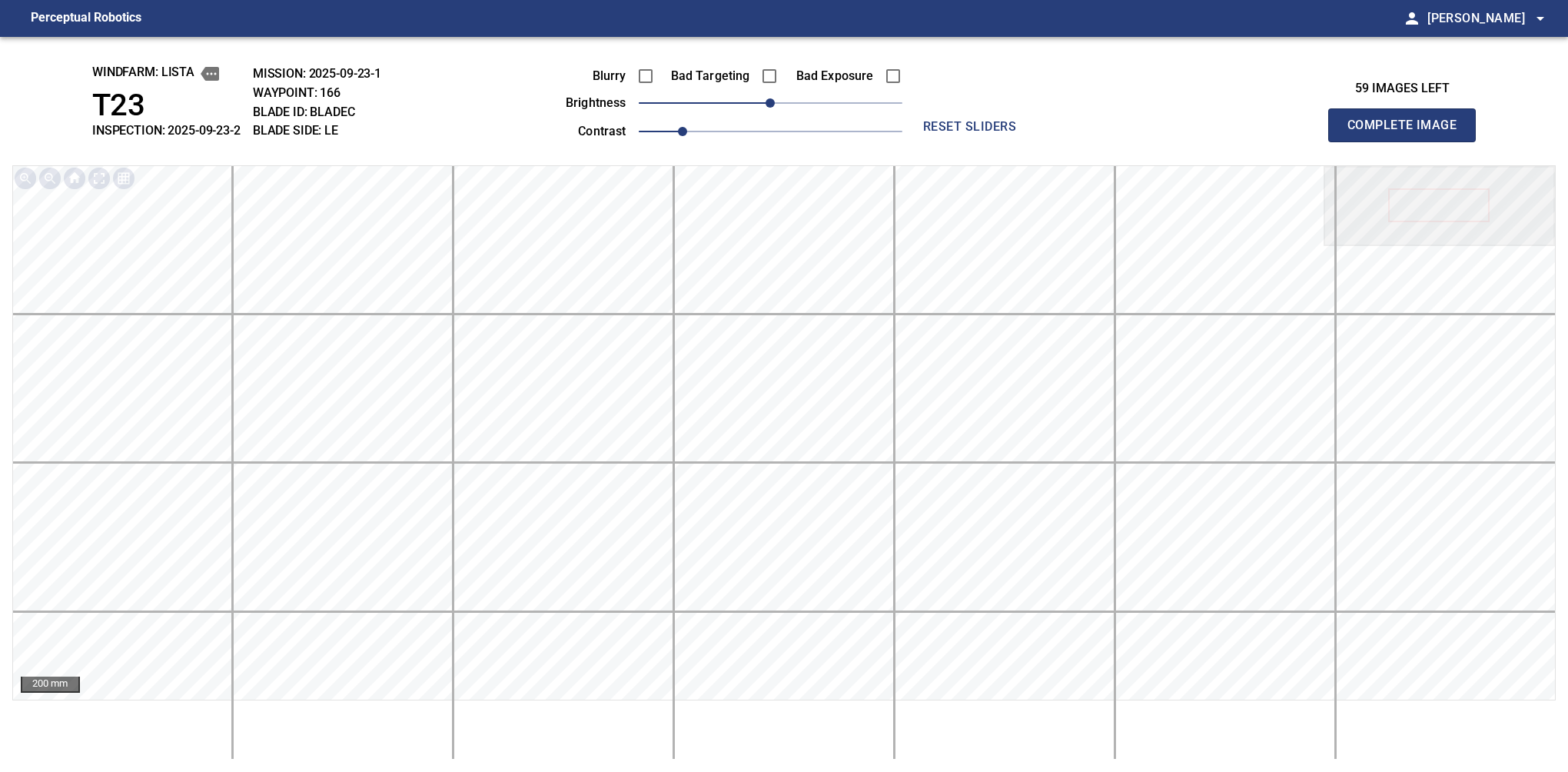
click at [1408, 142] on button "Complete Image" at bounding box center [1402, 125] width 148 height 33
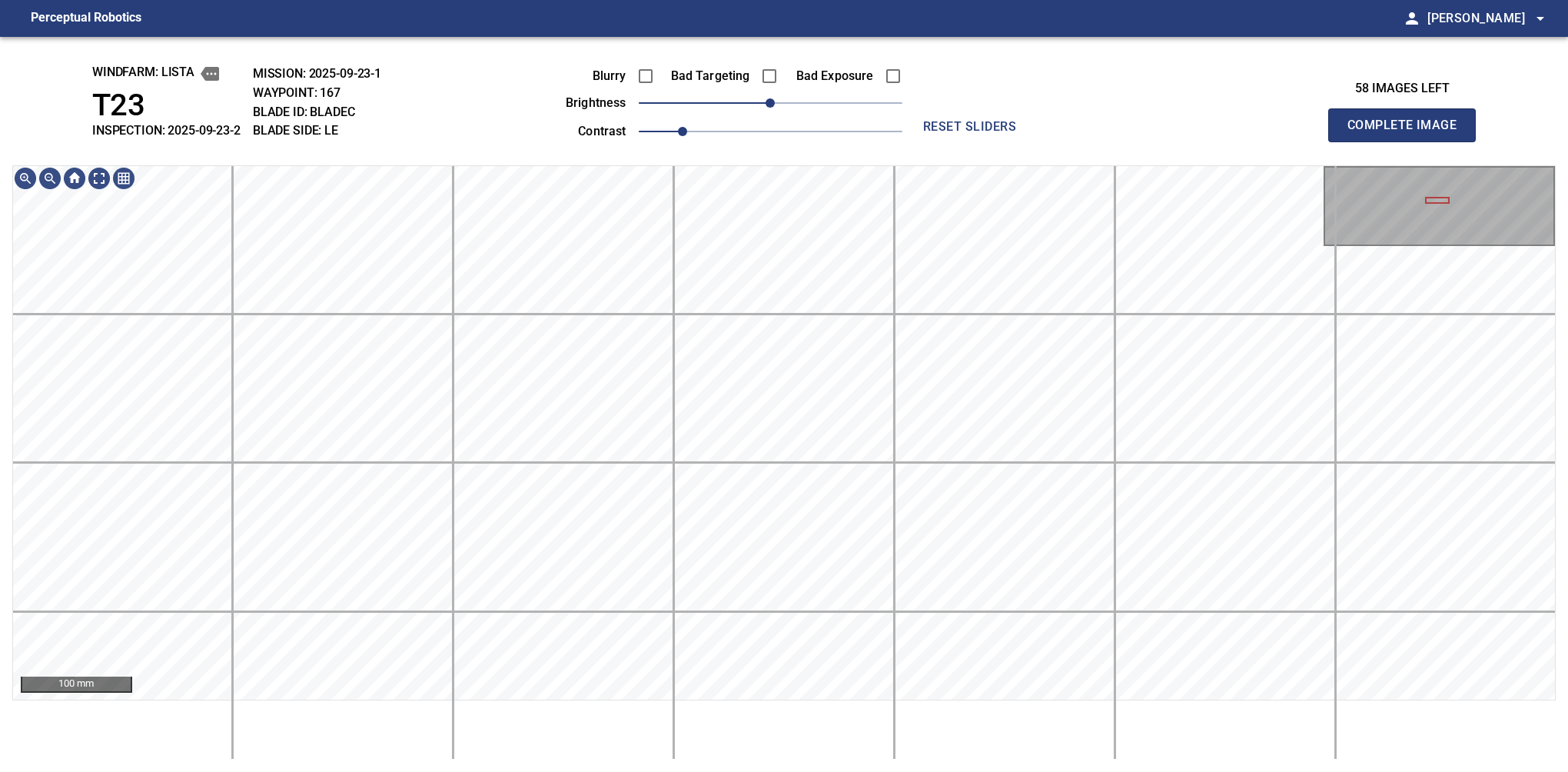
click at [1408, 142] on button "Complete Image" at bounding box center [1402, 125] width 148 height 33
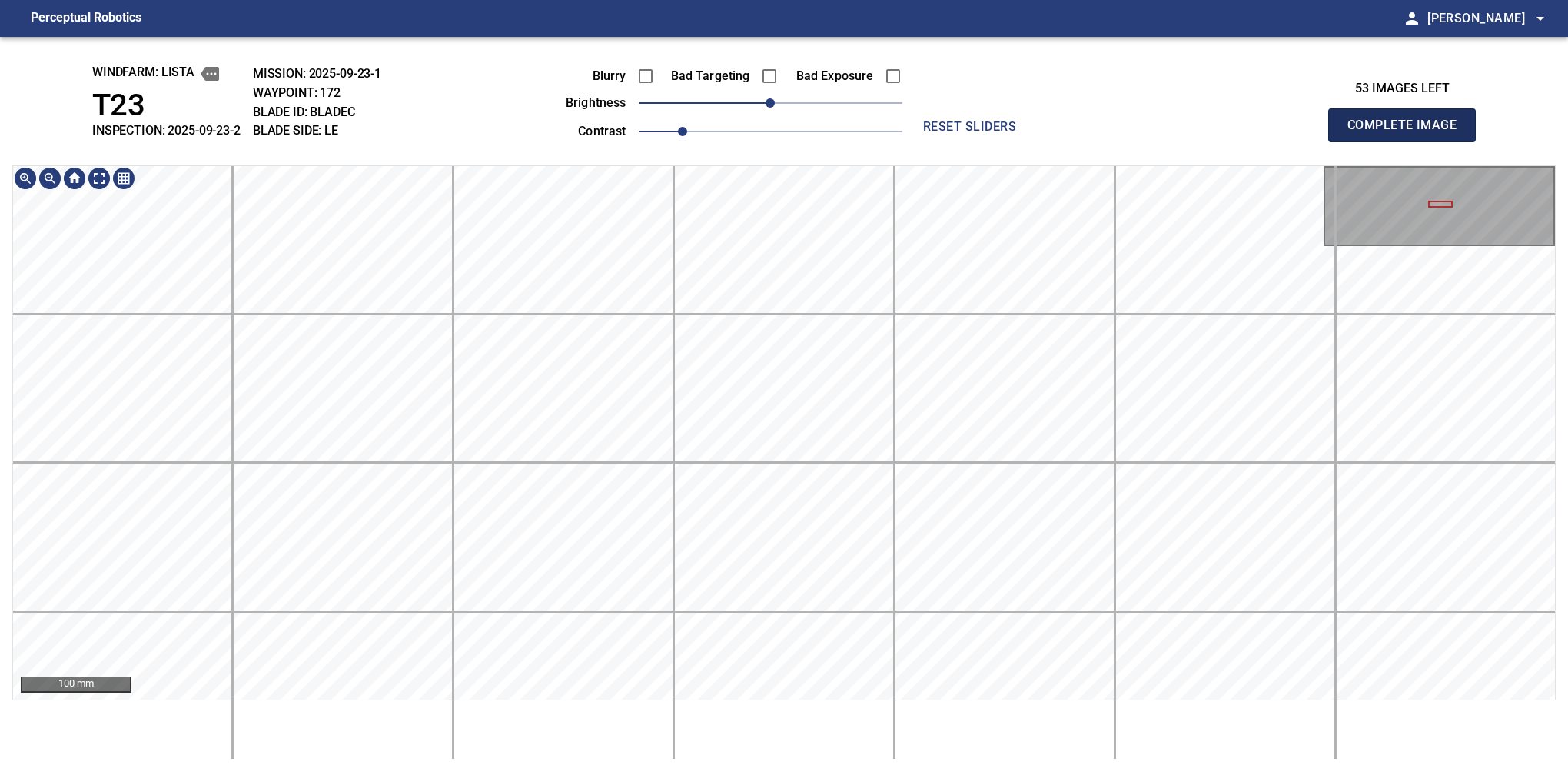
click at [1408, 142] on button "Complete Image" at bounding box center [1402, 125] width 148 height 33
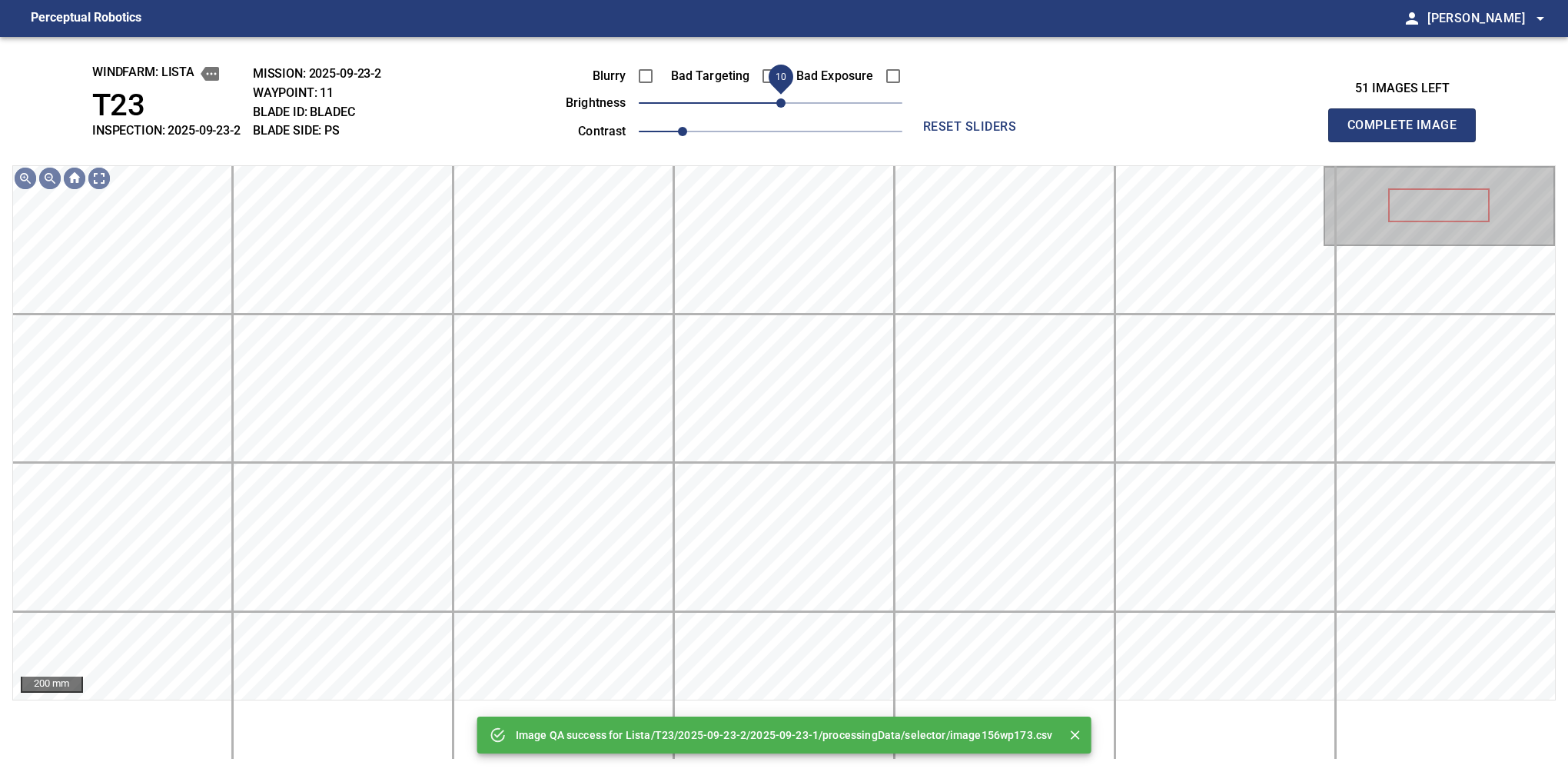
drag, startPoint x: 763, startPoint y: 107, endPoint x: 780, endPoint y: 101, distance: 18.0
click at [780, 101] on span "10" at bounding box center [781, 103] width 9 height 9
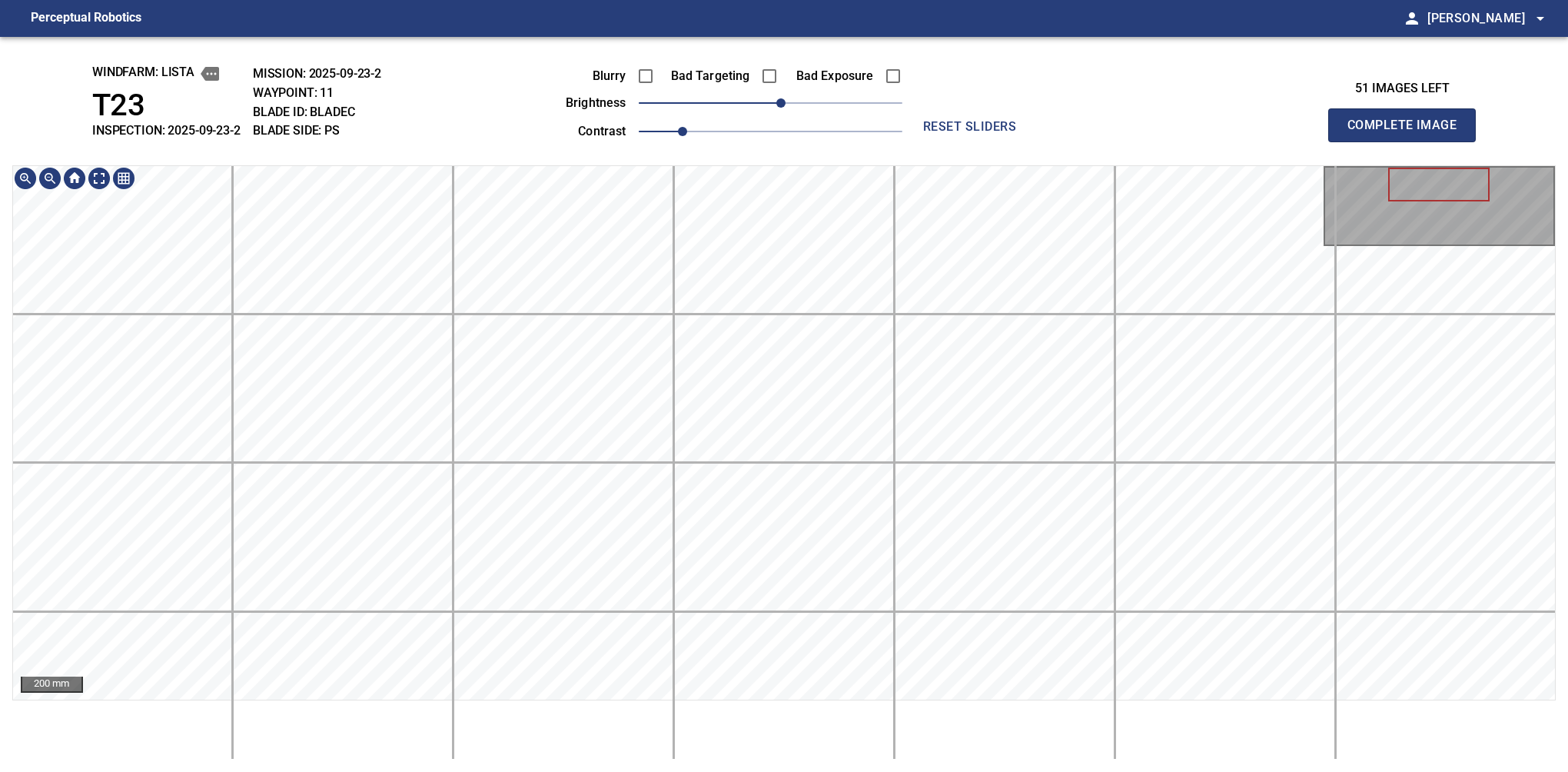
click at [810, 771] on html "Perceptual Robotics person Alex Semenov arrow_drop_down windfarm: Lista T23 INS…" at bounding box center [784, 386] width 1568 height 772
click at [1408, 142] on button "Complete Image" at bounding box center [1402, 125] width 148 height 33
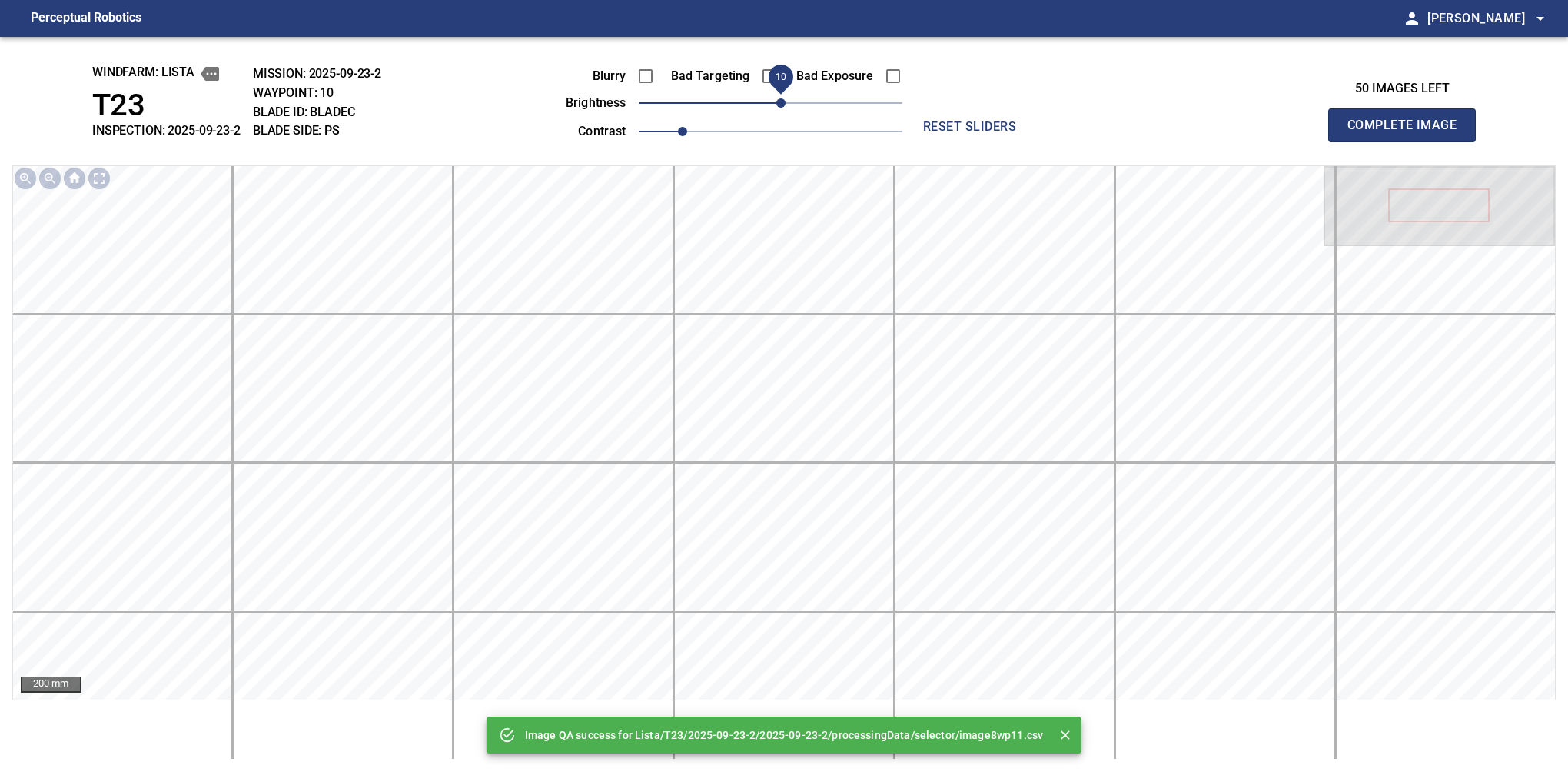
click at [778, 107] on span "10" at bounding box center [781, 103] width 9 height 9
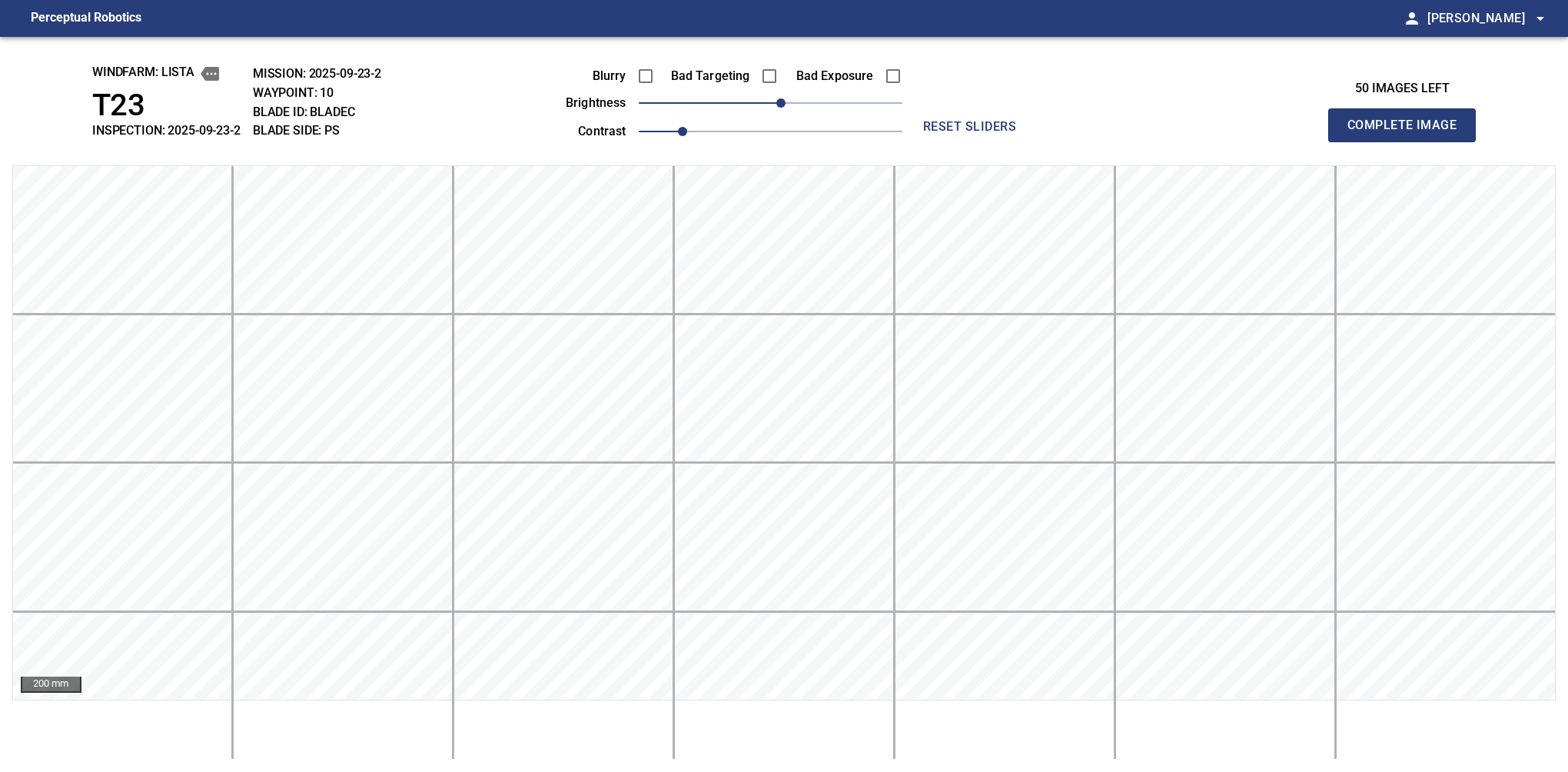
click at [1408, 142] on button "Complete Image" at bounding box center [1402, 125] width 148 height 33
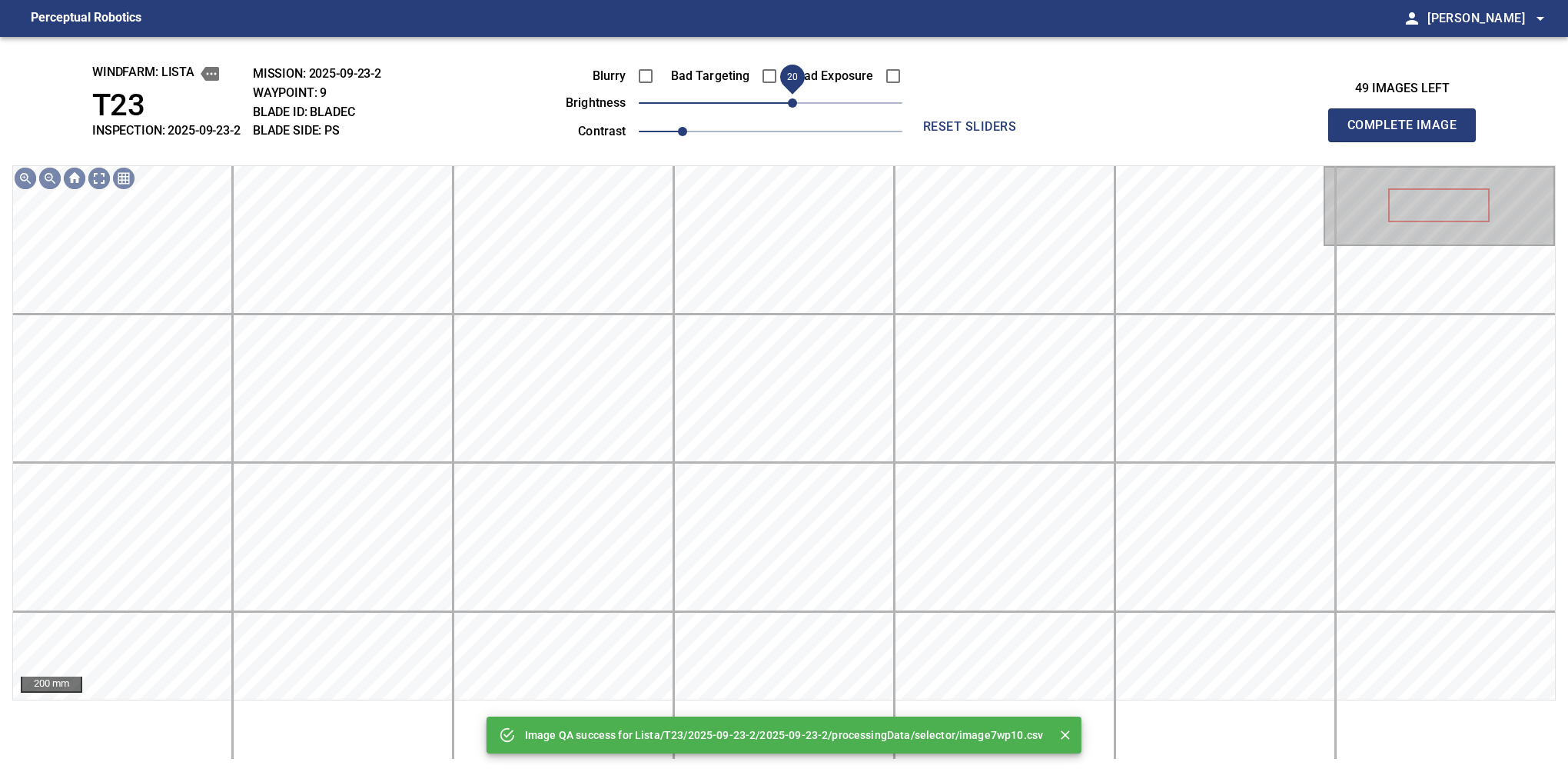
drag, startPoint x: 778, startPoint y: 108, endPoint x: 788, endPoint y: 100, distance: 12.8
click at [788, 100] on span "20" at bounding box center [793, 103] width 9 height 9
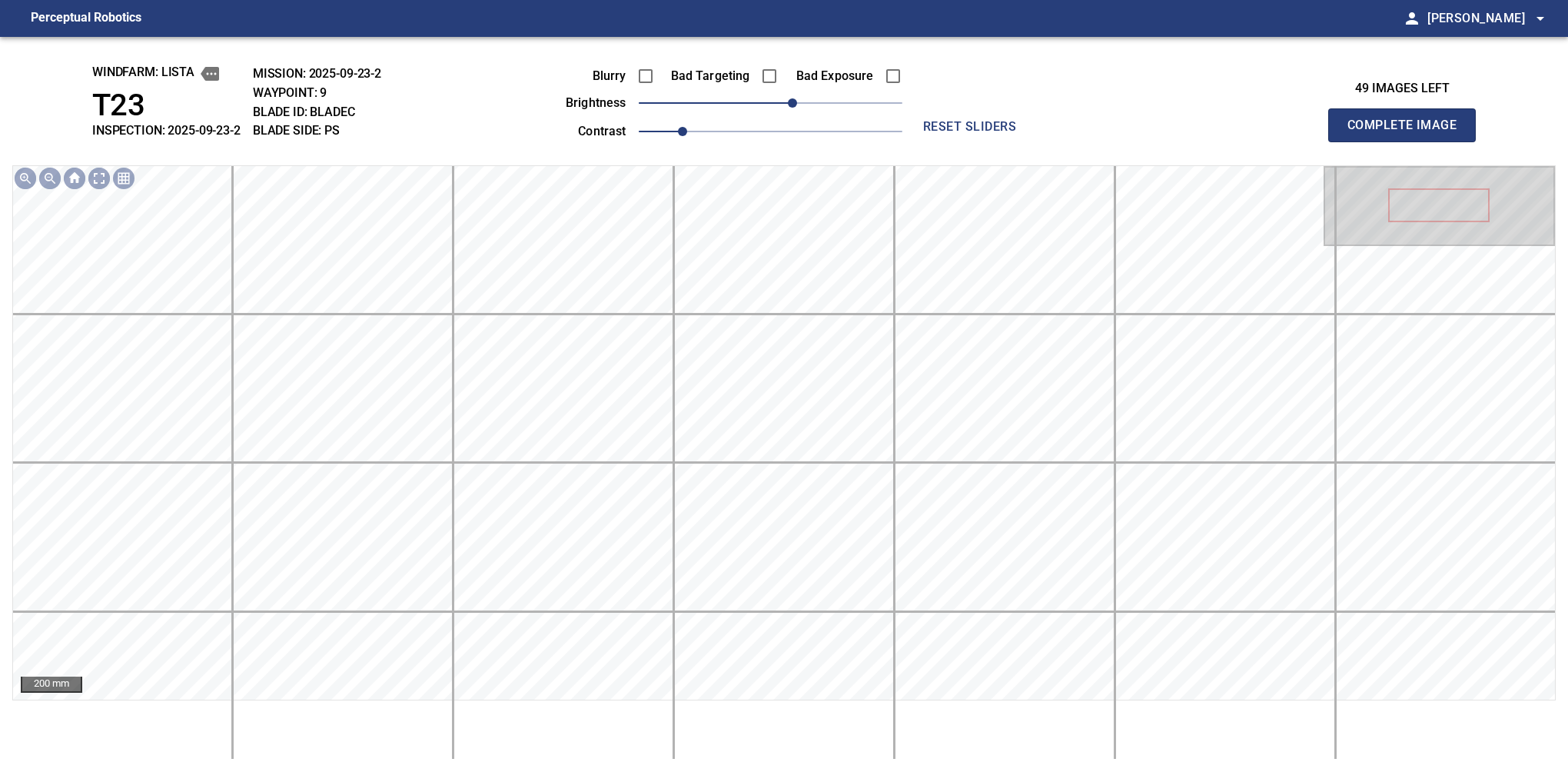
click at [1408, 142] on button "Complete Image" at bounding box center [1402, 125] width 148 height 33
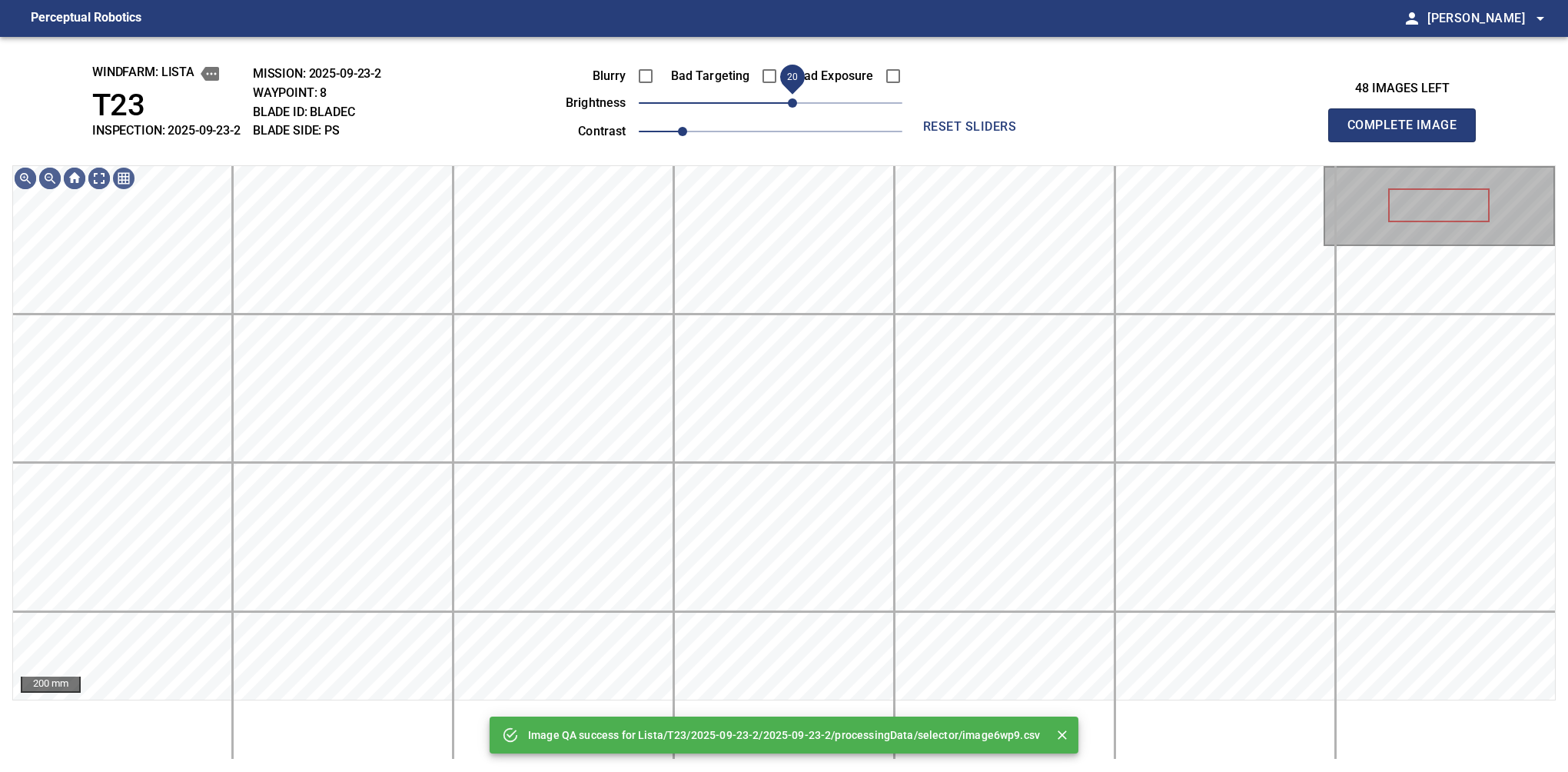
click at [793, 99] on span "20" at bounding box center [793, 103] width 9 height 9
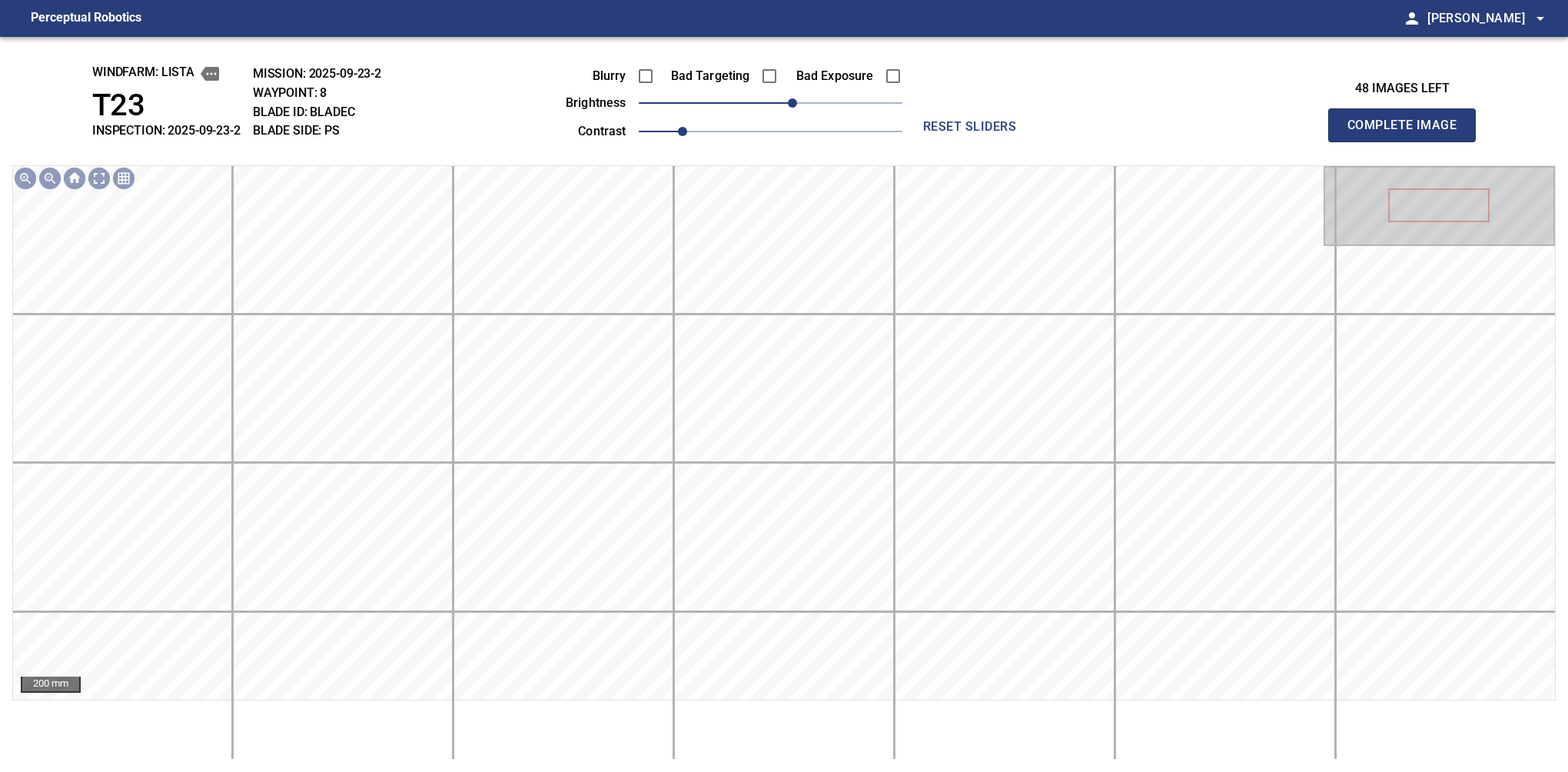
click at [1408, 142] on button "Complete Image" at bounding box center [1402, 125] width 148 height 33
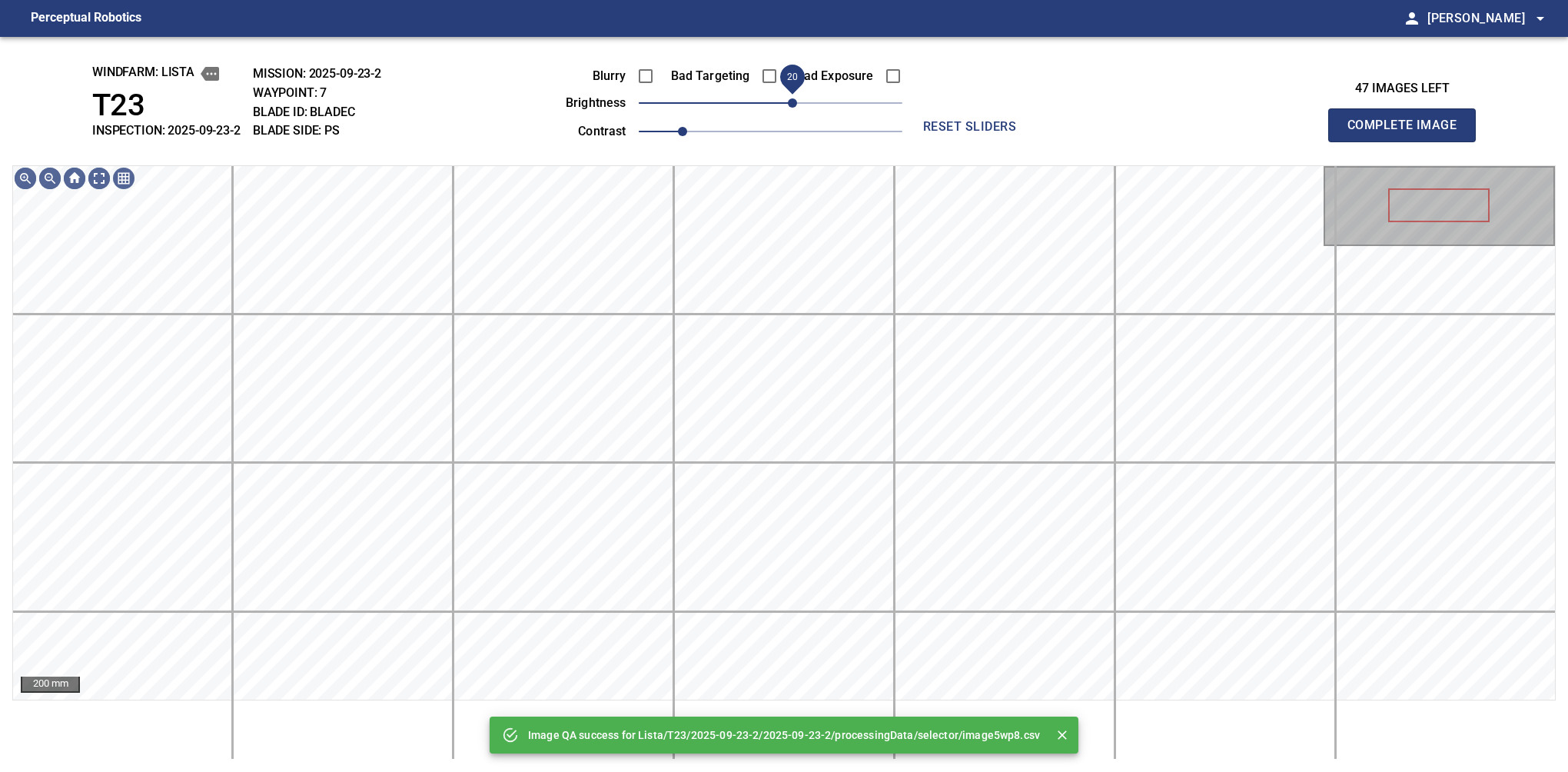
click at [796, 99] on span "20" at bounding box center [770, 102] width 264 height 21
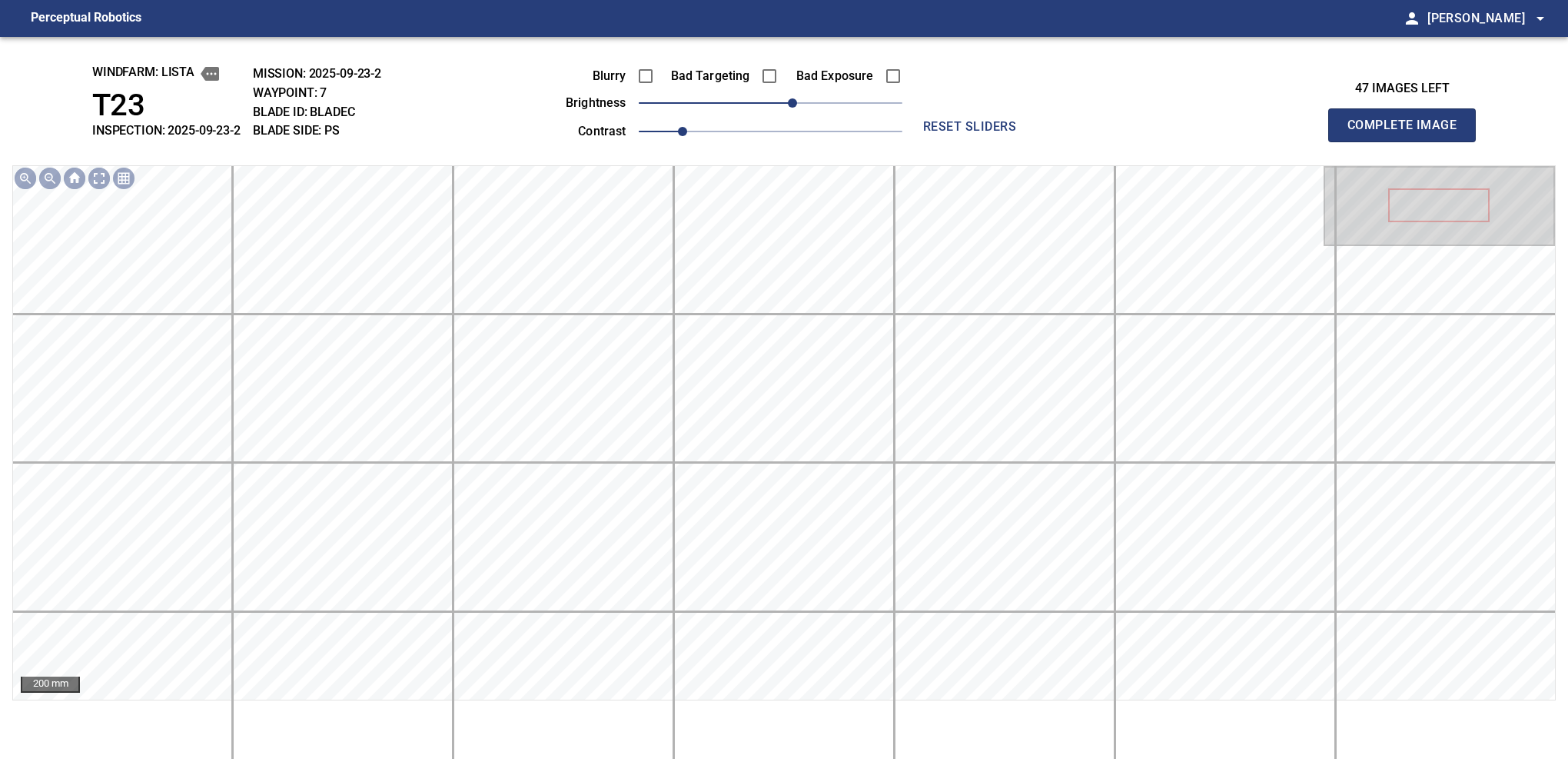
click at [1408, 142] on button "Complete Image" at bounding box center [1402, 125] width 148 height 33
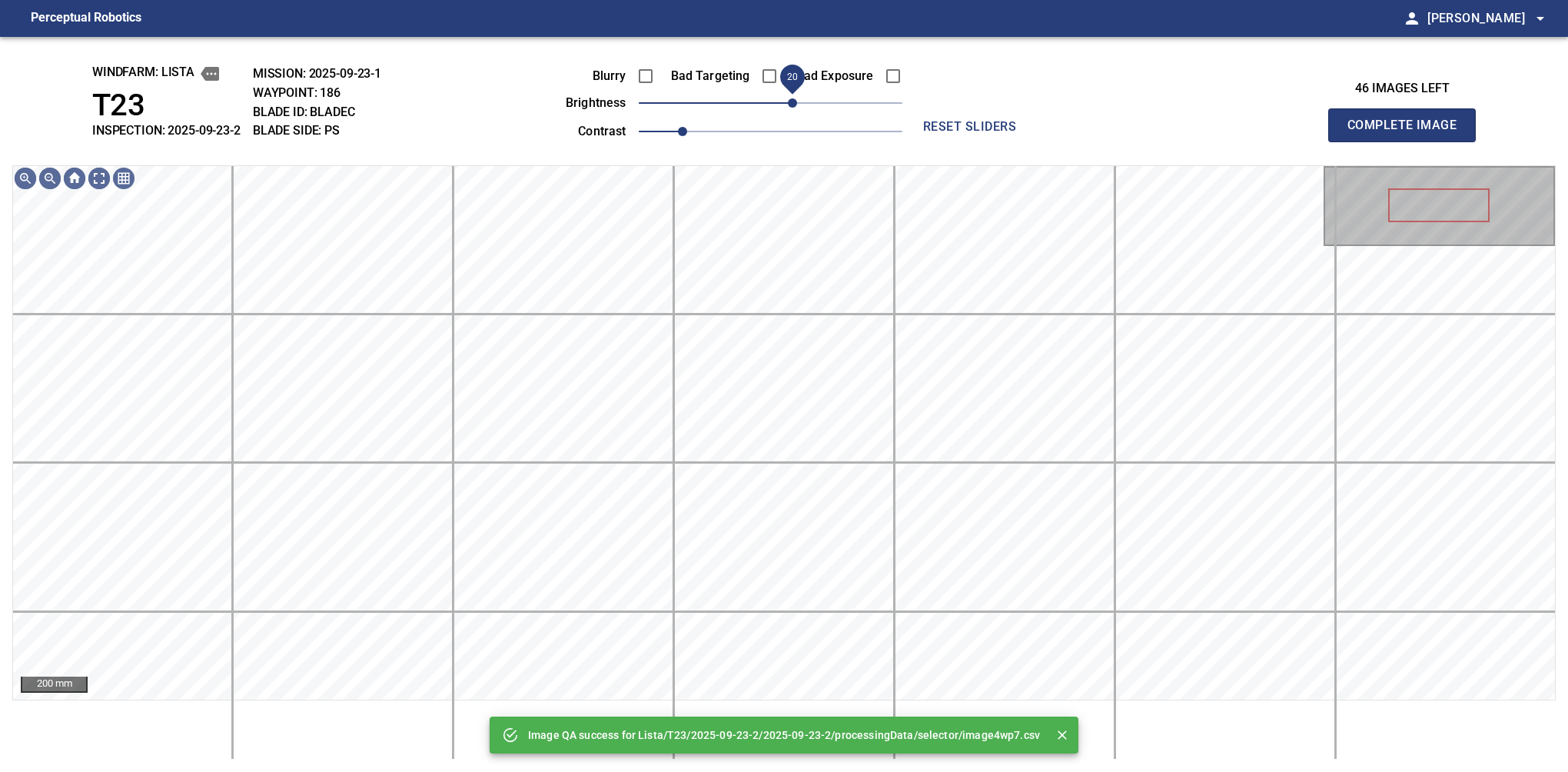
click at [796, 100] on span "20" at bounding box center [770, 102] width 264 height 21
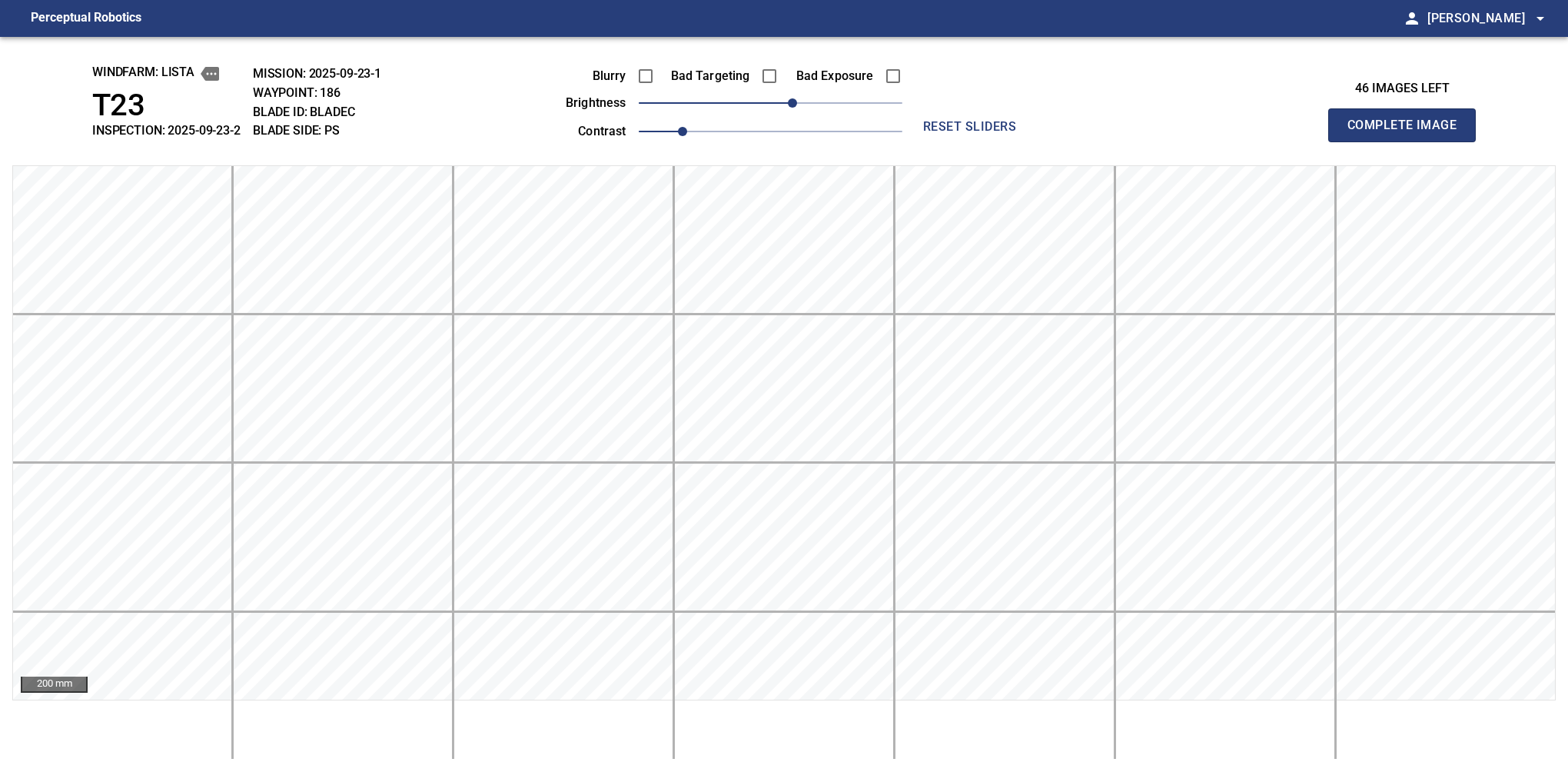
click at [1408, 142] on button "Complete Image" at bounding box center [1402, 125] width 148 height 33
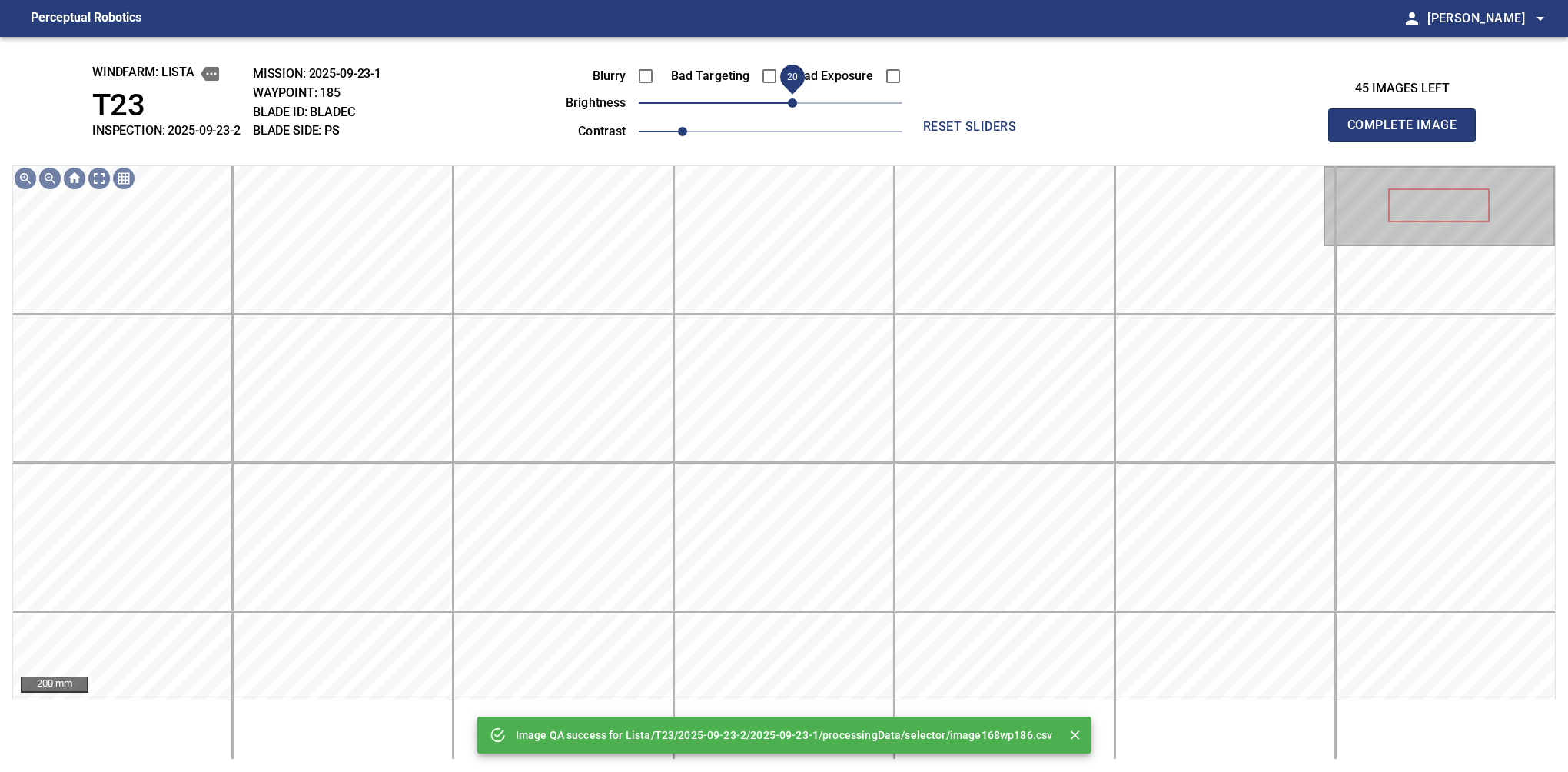
drag, startPoint x: 788, startPoint y: 103, endPoint x: 796, endPoint y: 103, distance: 8.0
click at [796, 103] on span "20" at bounding box center [793, 103] width 9 height 9
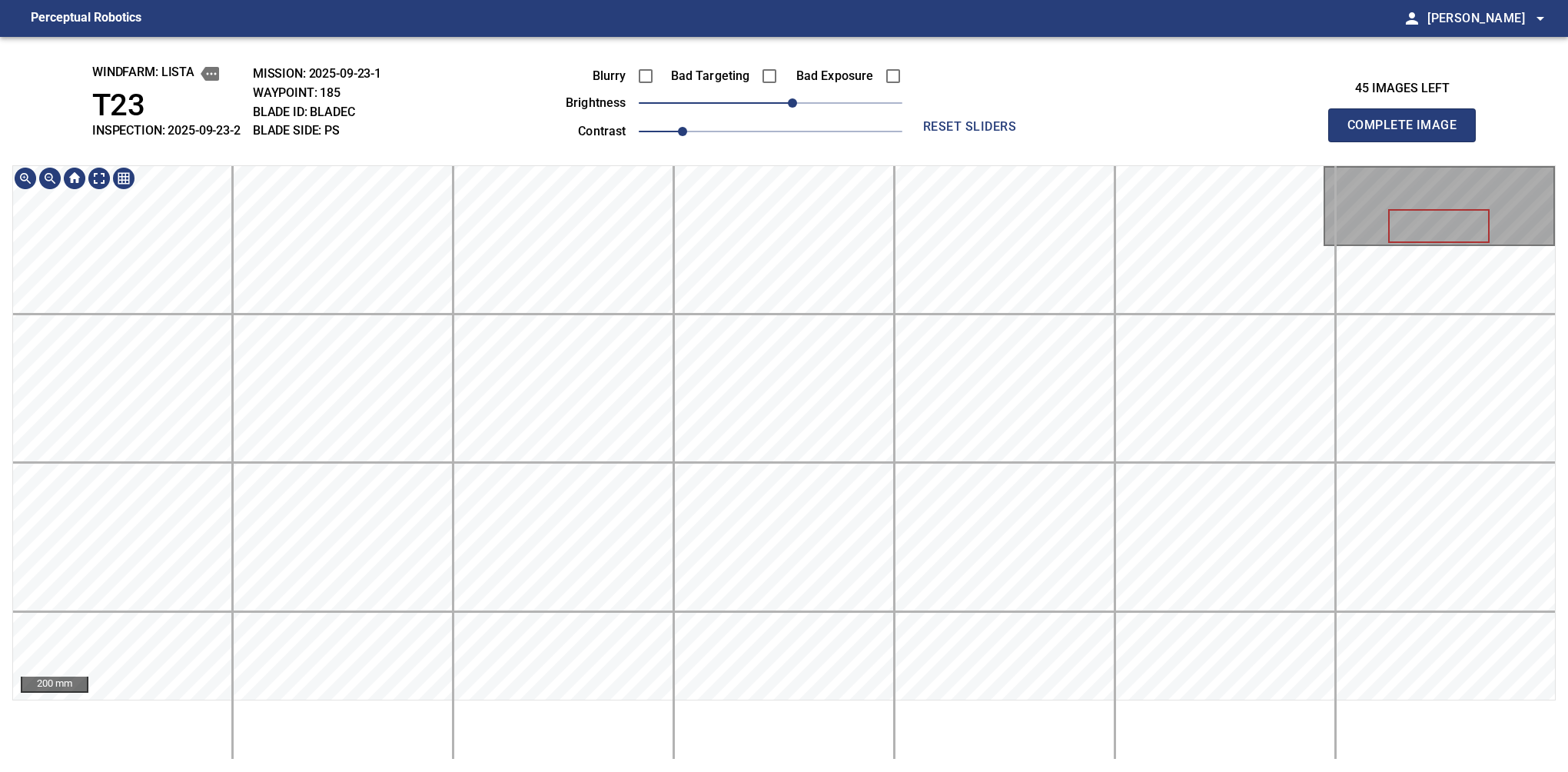
click at [947, 149] on div "windfarm: Lista T23 INSPECTION: 2025-09-23-2 MISSION: 2025-09-23-1 WAYPOINT: 18…" at bounding box center [784, 404] width 1568 height 735
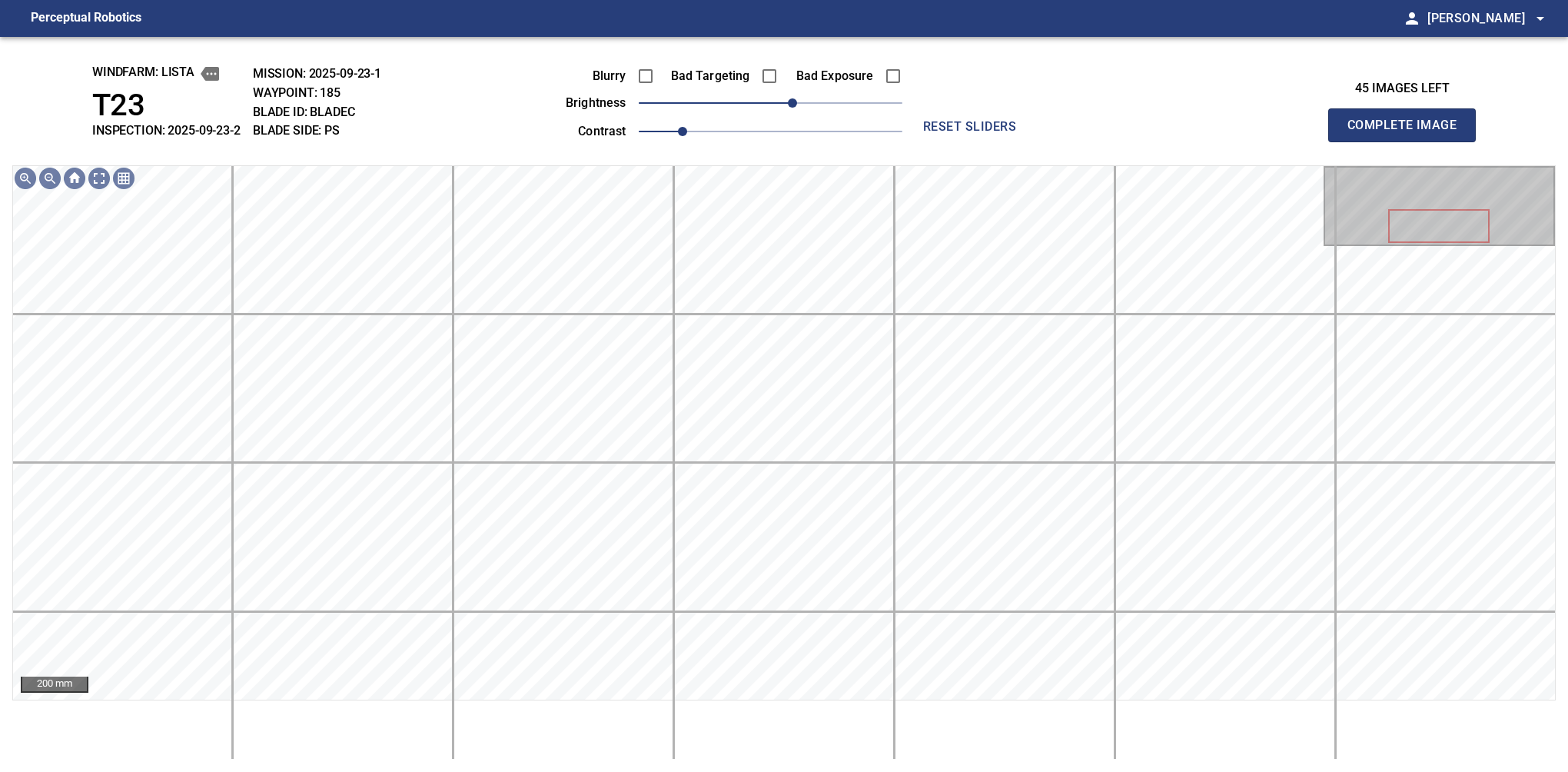
click at [1408, 142] on button "Complete Image" at bounding box center [1402, 125] width 148 height 33
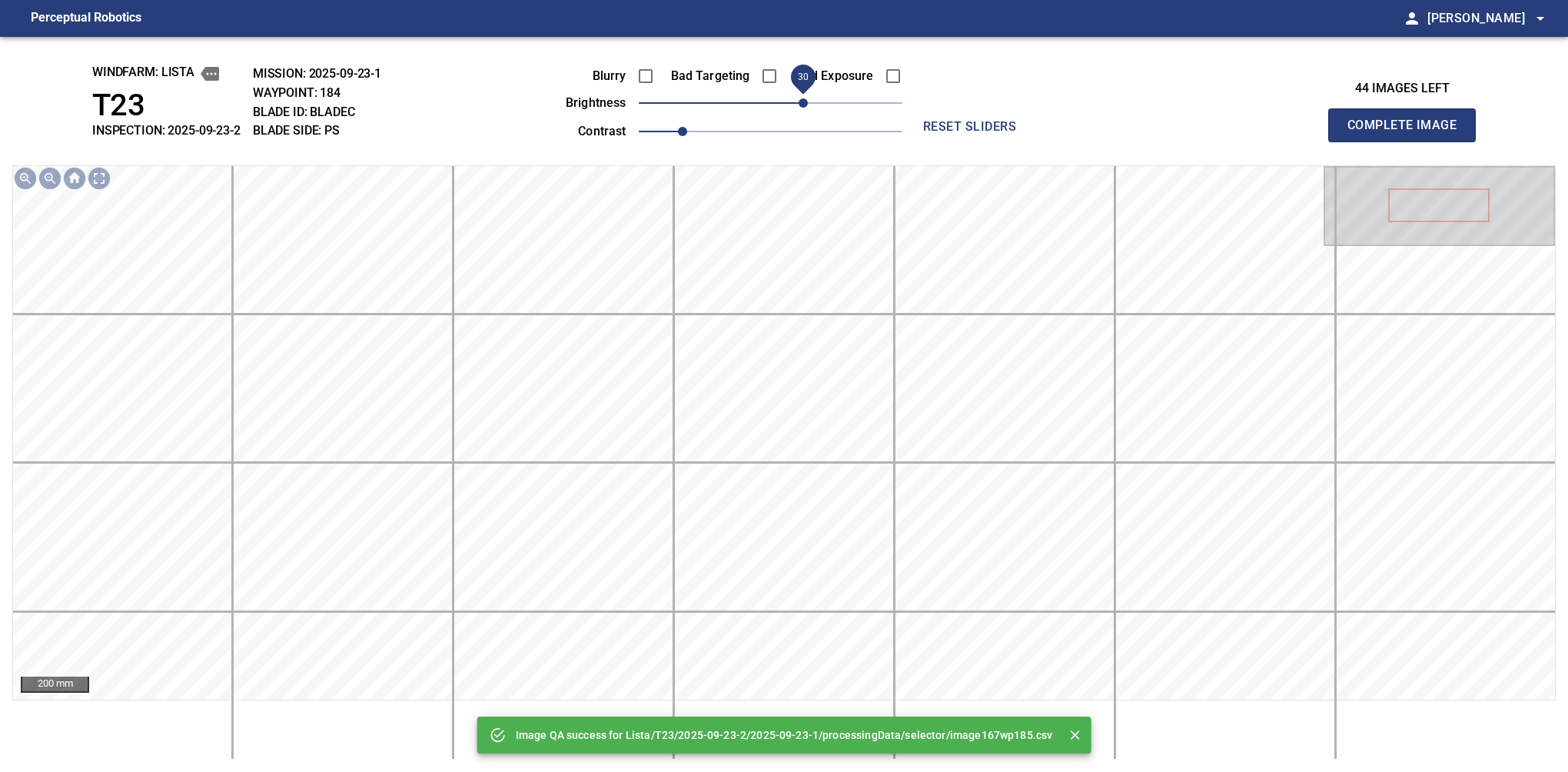
drag, startPoint x: 770, startPoint y: 104, endPoint x: 803, endPoint y: 101, distance: 33.1
click at [803, 101] on span "30" at bounding box center [803, 103] width 9 height 9
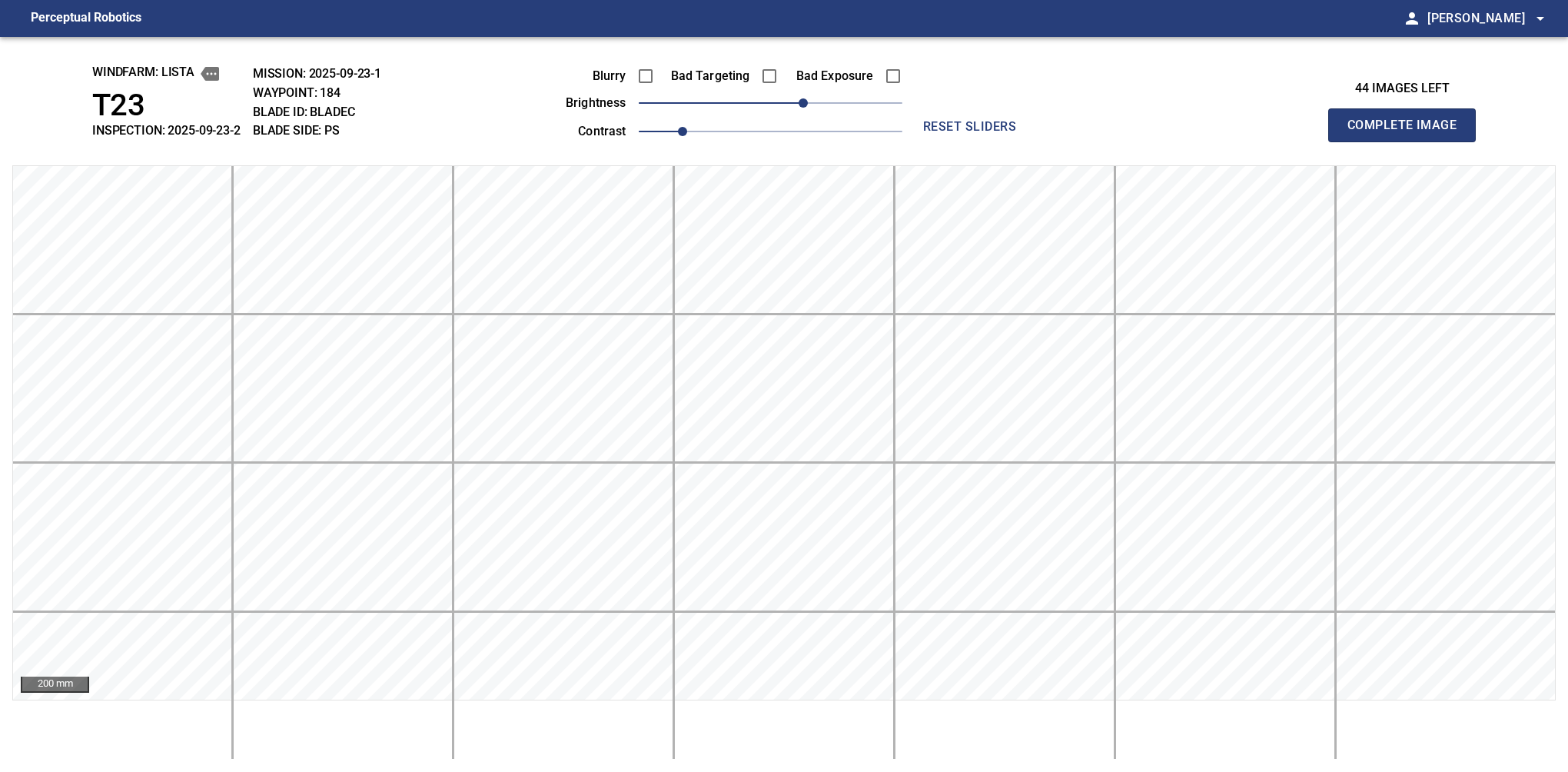
click at [1408, 142] on button "Complete Image" at bounding box center [1402, 125] width 148 height 33
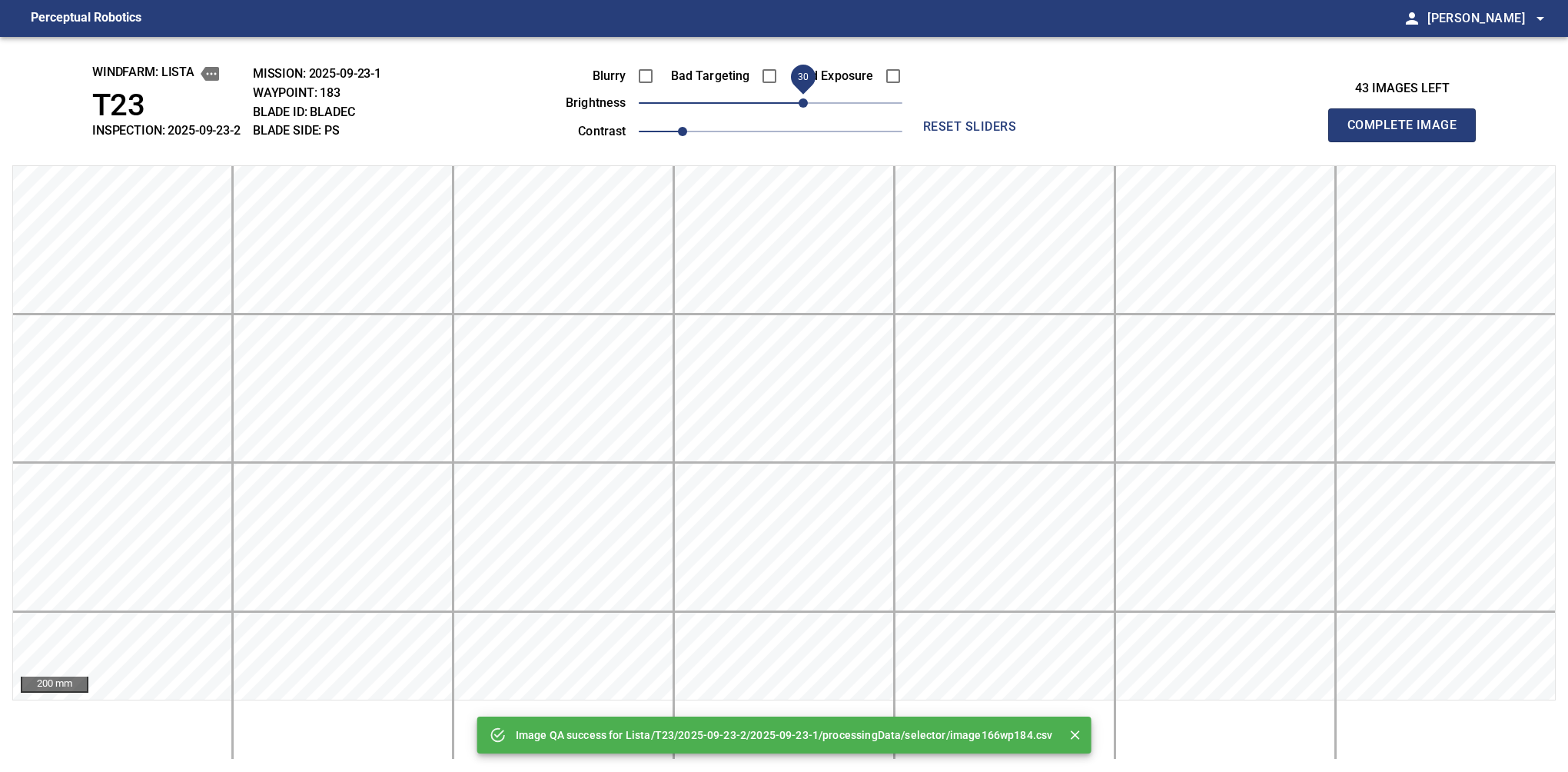
click at [808, 101] on span "30" at bounding box center [770, 102] width 264 height 21
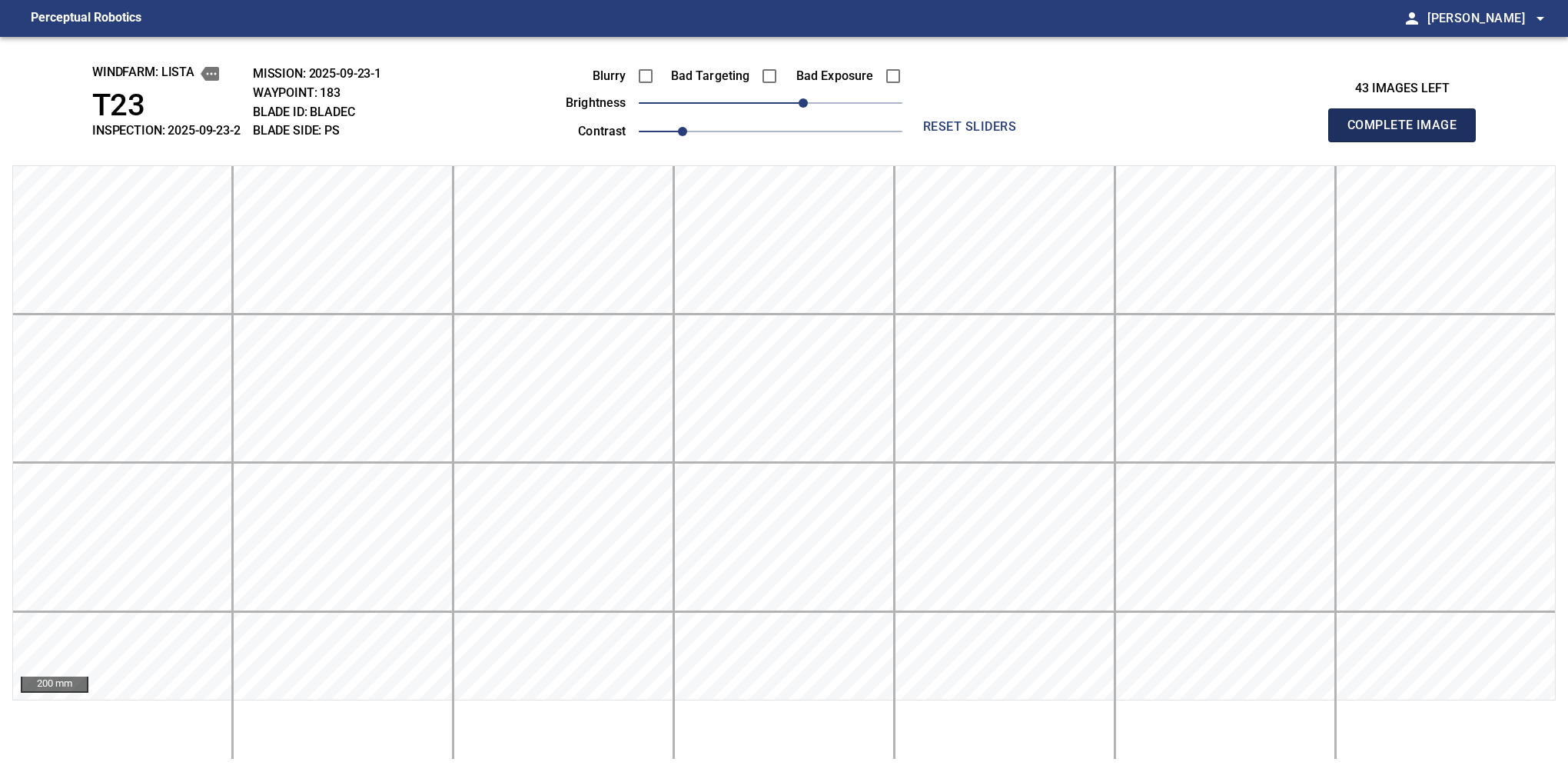
click at [1408, 142] on button "Complete Image" at bounding box center [1402, 125] width 148 height 33
drag, startPoint x: 794, startPoint y: 104, endPoint x: 826, endPoint y: 99, distance: 32.4
click at [826, 99] on span "50" at bounding box center [770, 102] width 264 height 21
click at [1408, 142] on button "Complete Image" at bounding box center [1402, 125] width 148 height 33
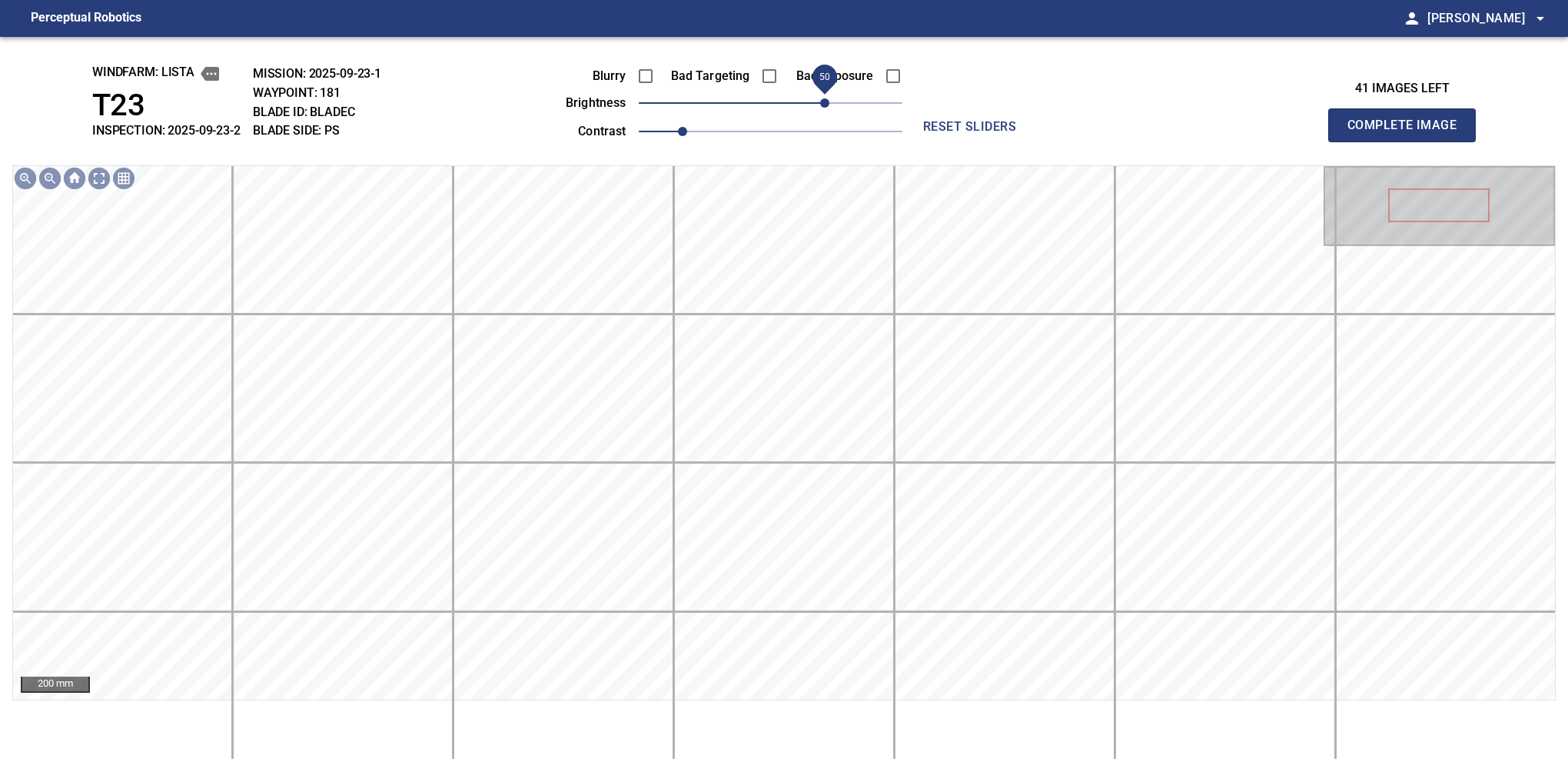
click at [830, 95] on span "50" at bounding box center [770, 102] width 264 height 21
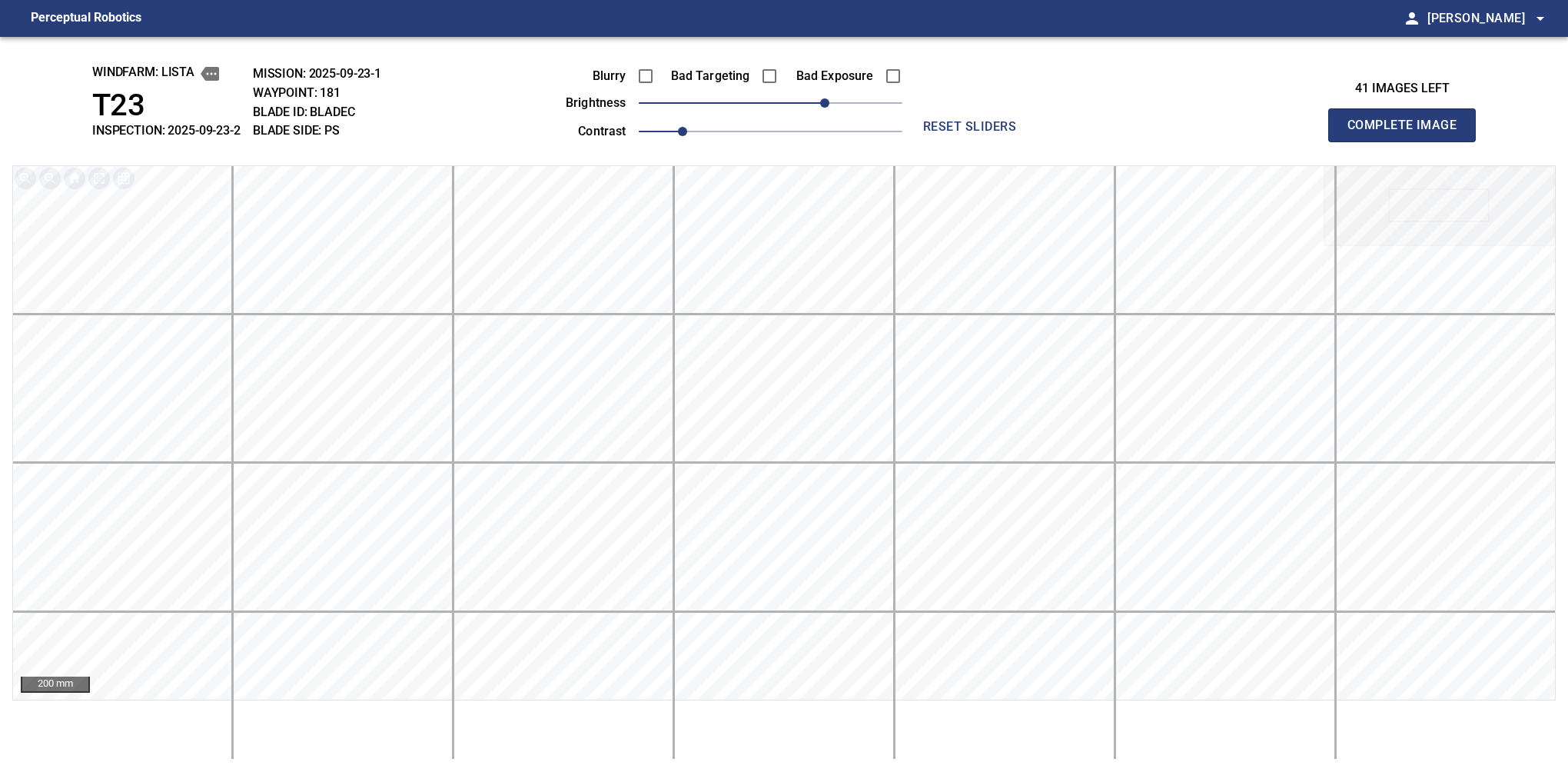
click at [1408, 142] on button "Complete Image" at bounding box center [1402, 125] width 148 height 33
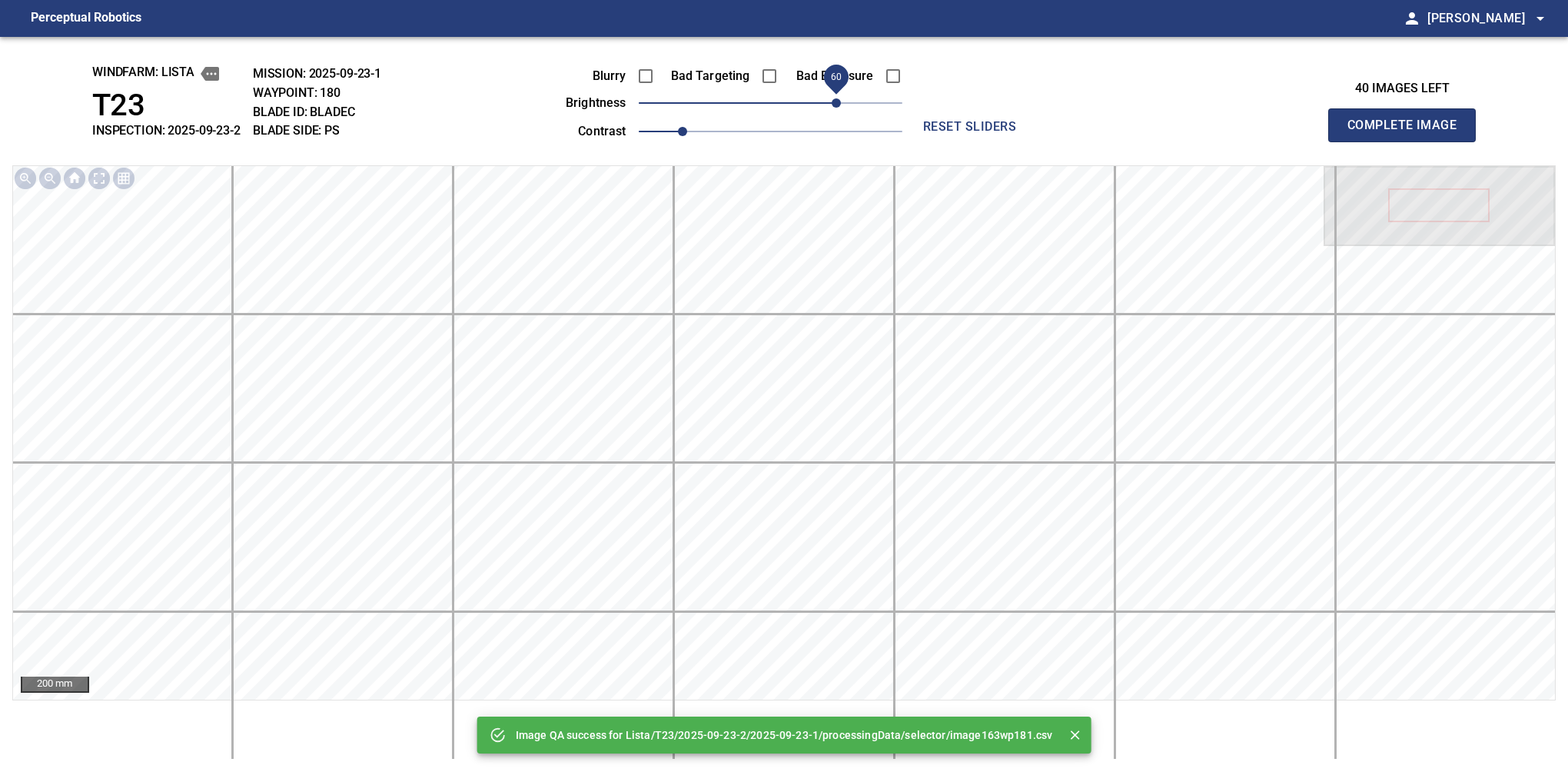
click at [835, 99] on span "60" at bounding box center [770, 102] width 264 height 21
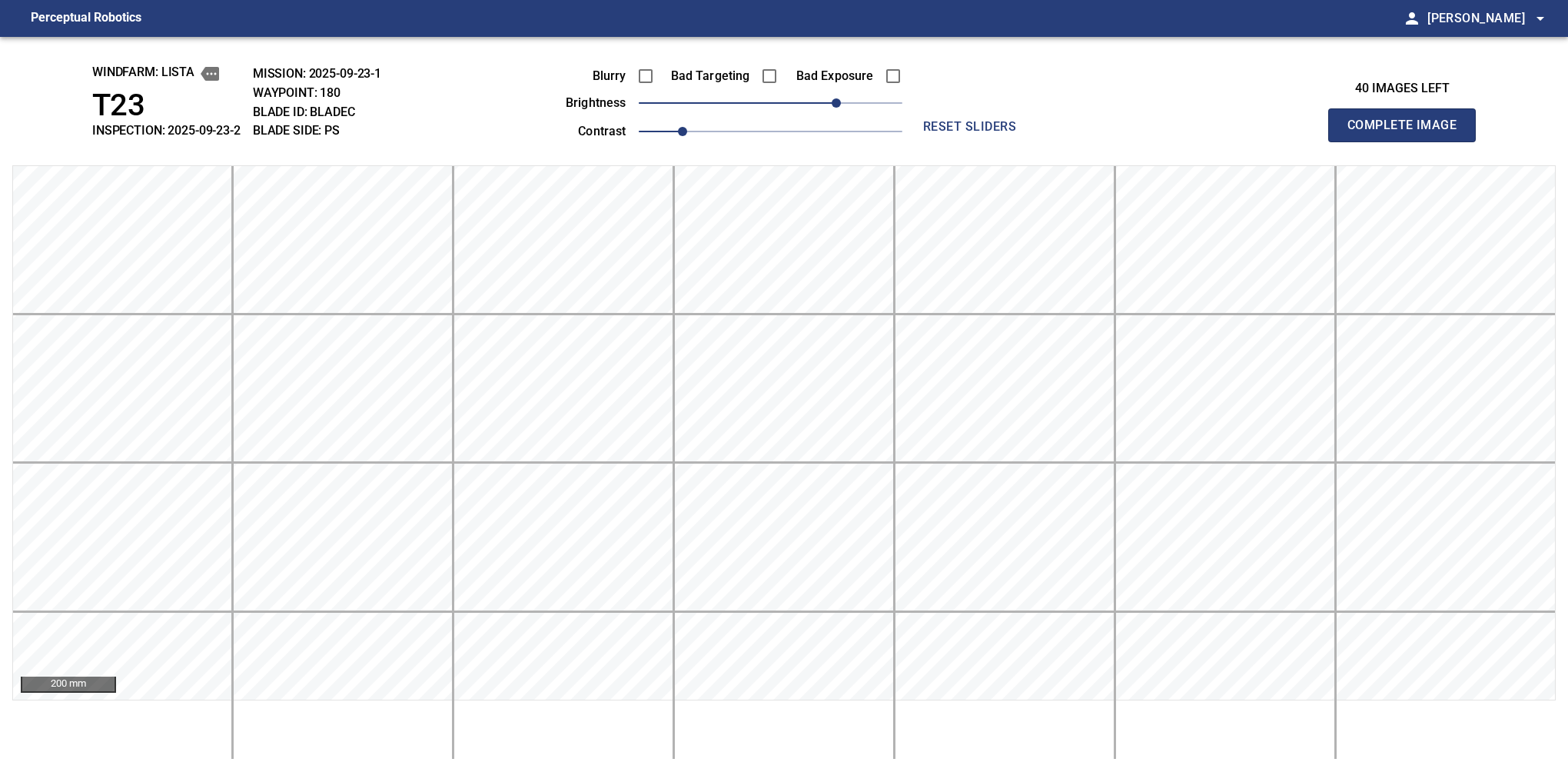
click at [1408, 142] on button "Complete Image" at bounding box center [1402, 125] width 148 height 33
drag, startPoint x: 803, startPoint y: 101, endPoint x: 848, endPoint y: 113, distance: 46.6
click at [848, 113] on span "70" at bounding box center [770, 102] width 264 height 21
click at [1408, 142] on button "Complete Image" at bounding box center [1402, 125] width 148 height 33
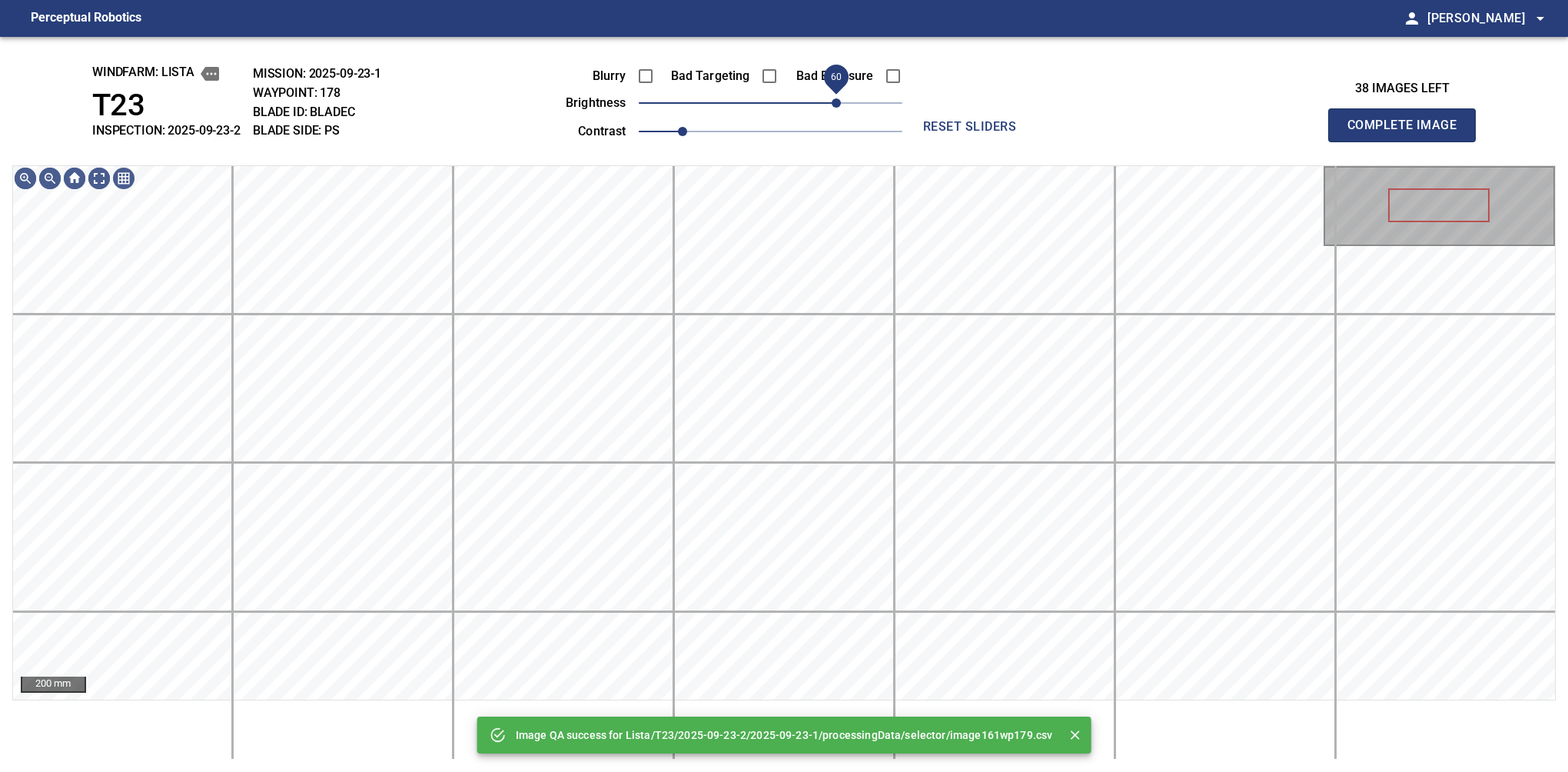
drag, startPoint x: 846, startPoint y: 106, endPoint x: 838, endPoint y: 106, distance: 8.0
click at [838, 106] on span "60" at bounding box center [770, 102] width 264 height 21
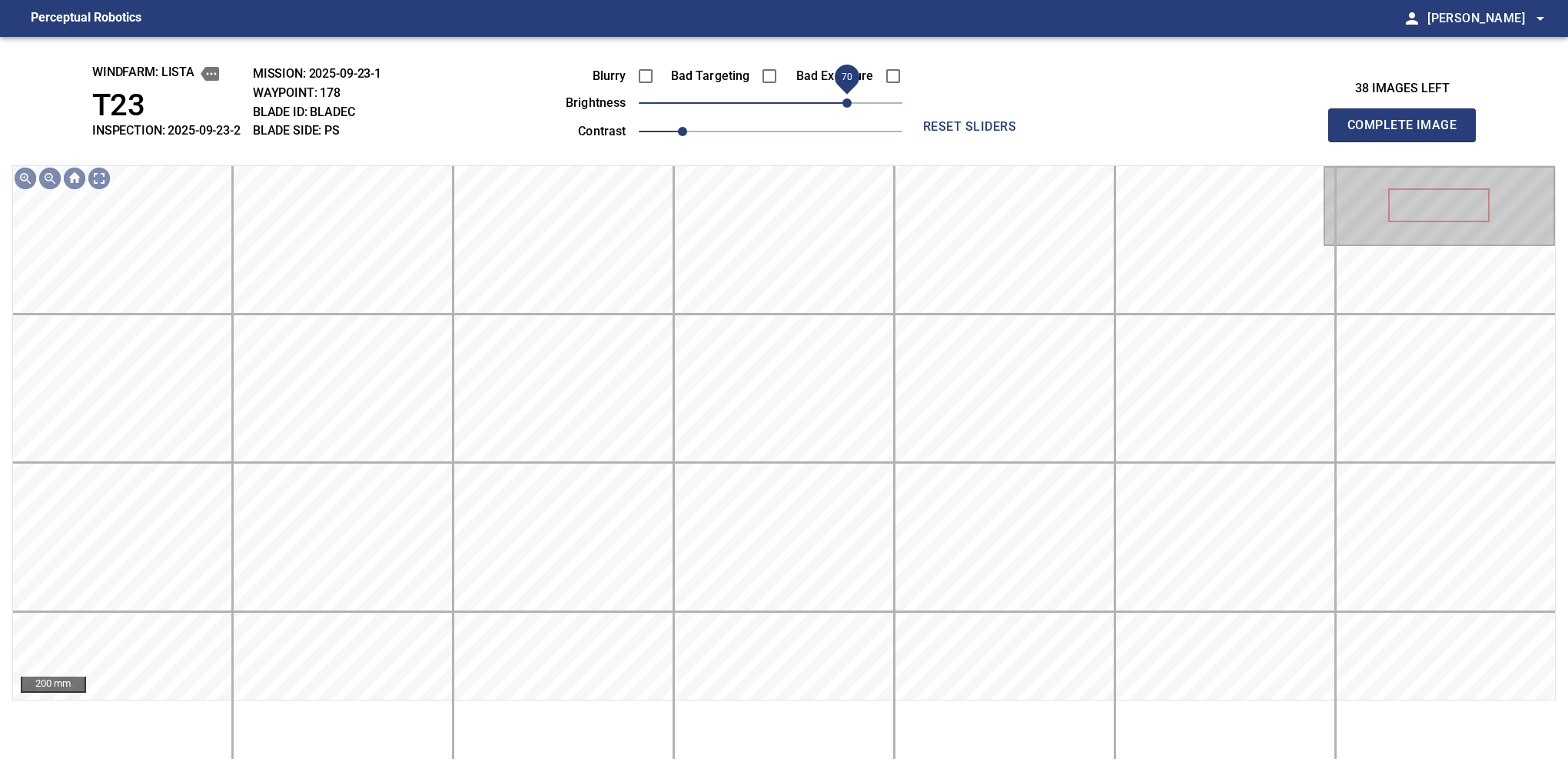
drag, startPoint x: 832, startPoint y: 104, endPoint x: 846, endPoint y: 99, distance: 14.9
click at [846, 99] on span "70" at bounding box center [847, 103] width 9 height 9
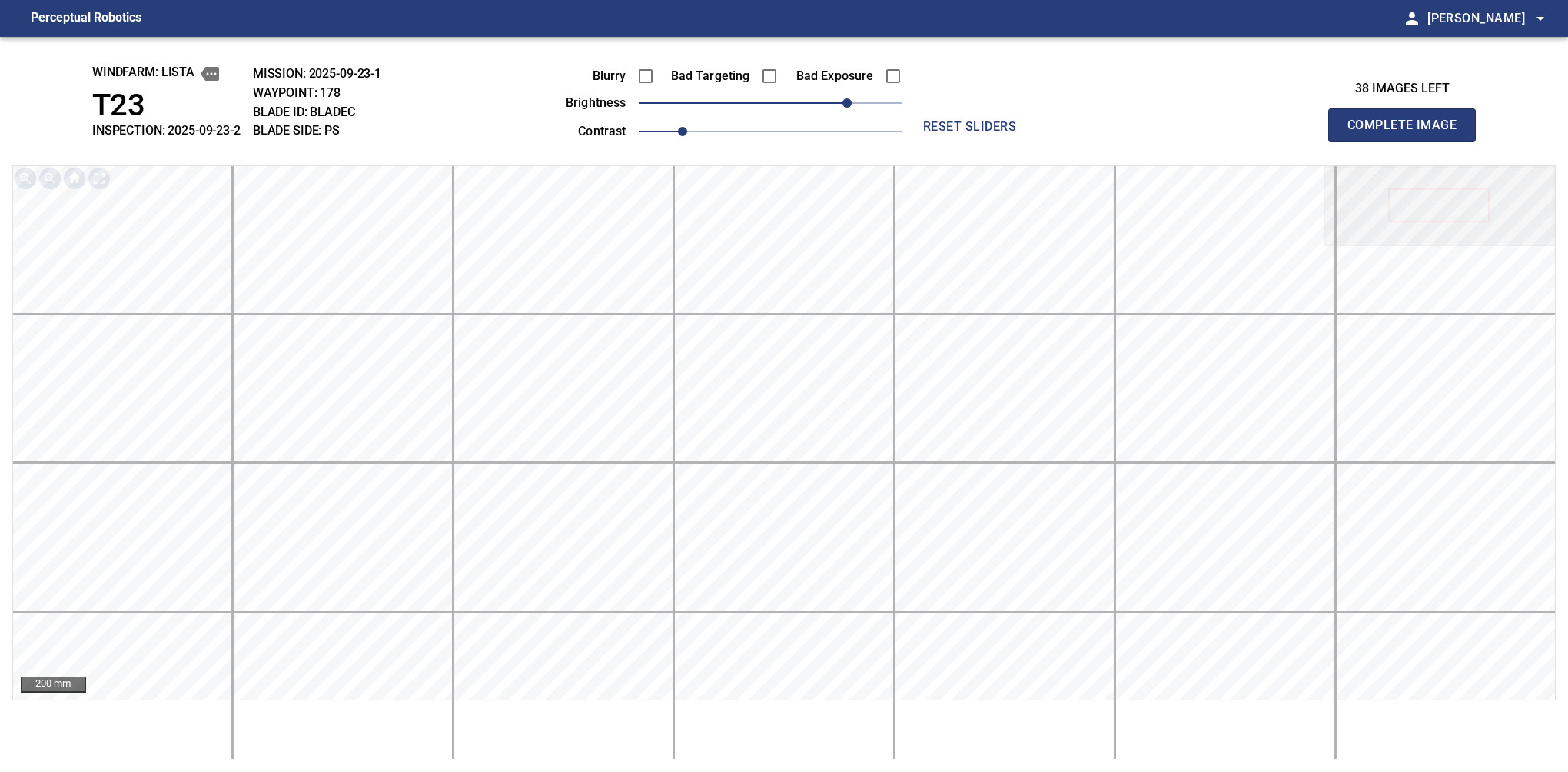
click at [1408, 142] on button "Complete Image" at bounding box center [1402, 125] width 148 height 33
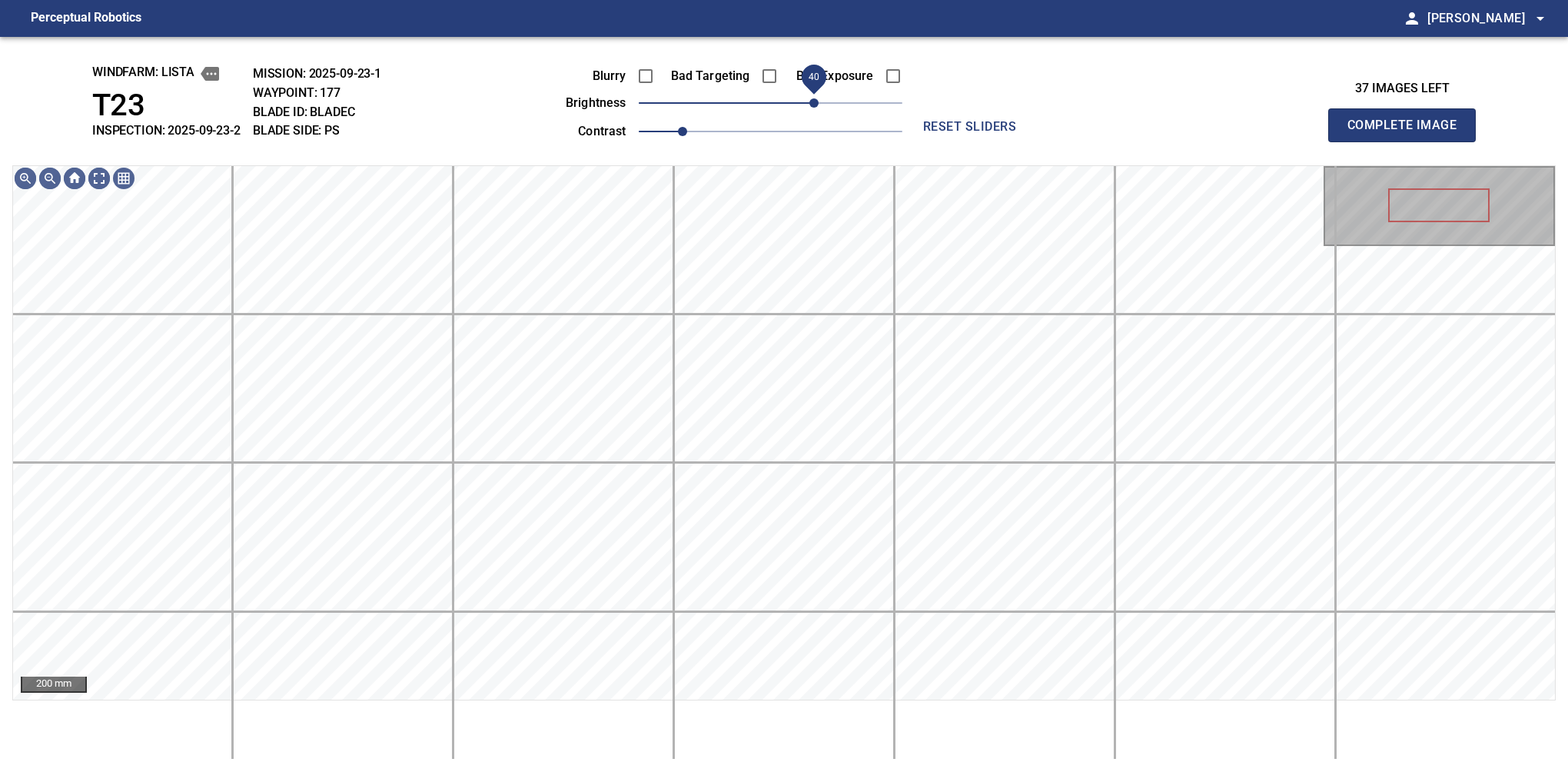
click at [816, 109] on span "40" at bounding box center [770, 102] width 264 height 21
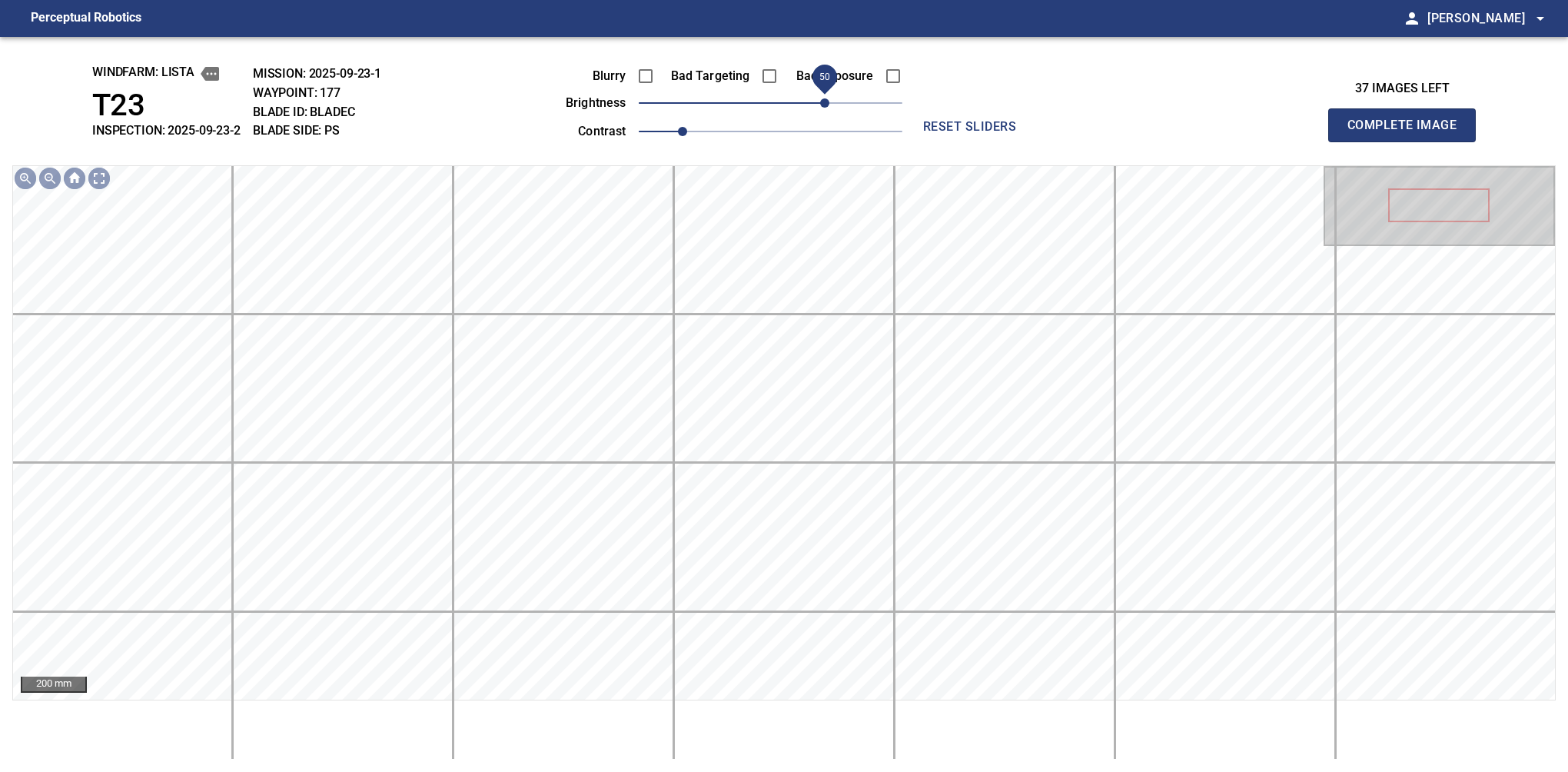
drag, startPoint x: 812, startPoint y: 99, endPoint x: 826, endPoint y: 100, distance: 14.0
click at [826, 100] on span "50" at bounding box center [824, 103] width 9 height 9
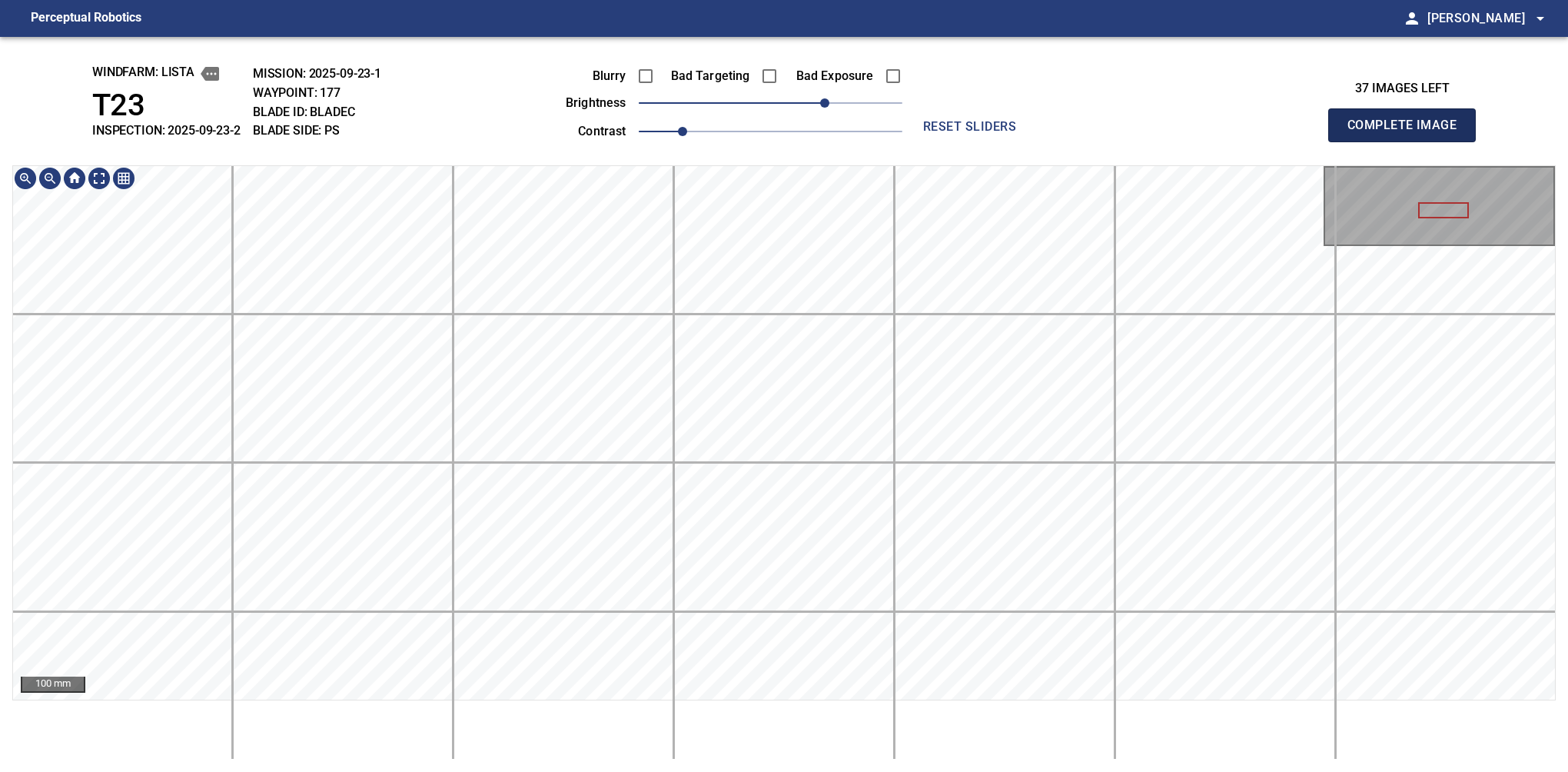
click at [1408, 142] on button "Complete Image" at bounding box center [1402, 125] width 148 height 33
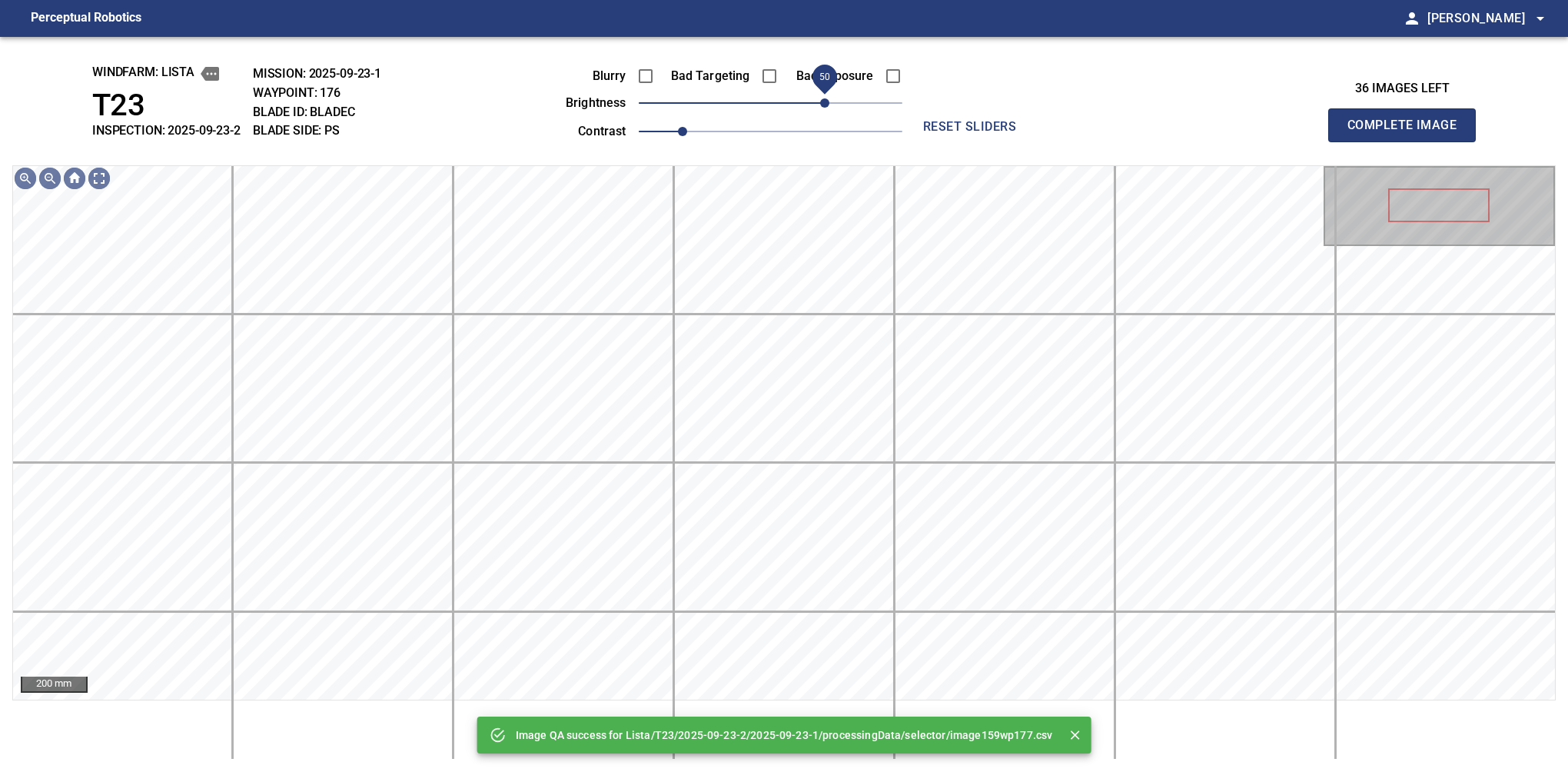
click at [827, 99] on span "50" at bounding box center [770, 102] width 264 height 21
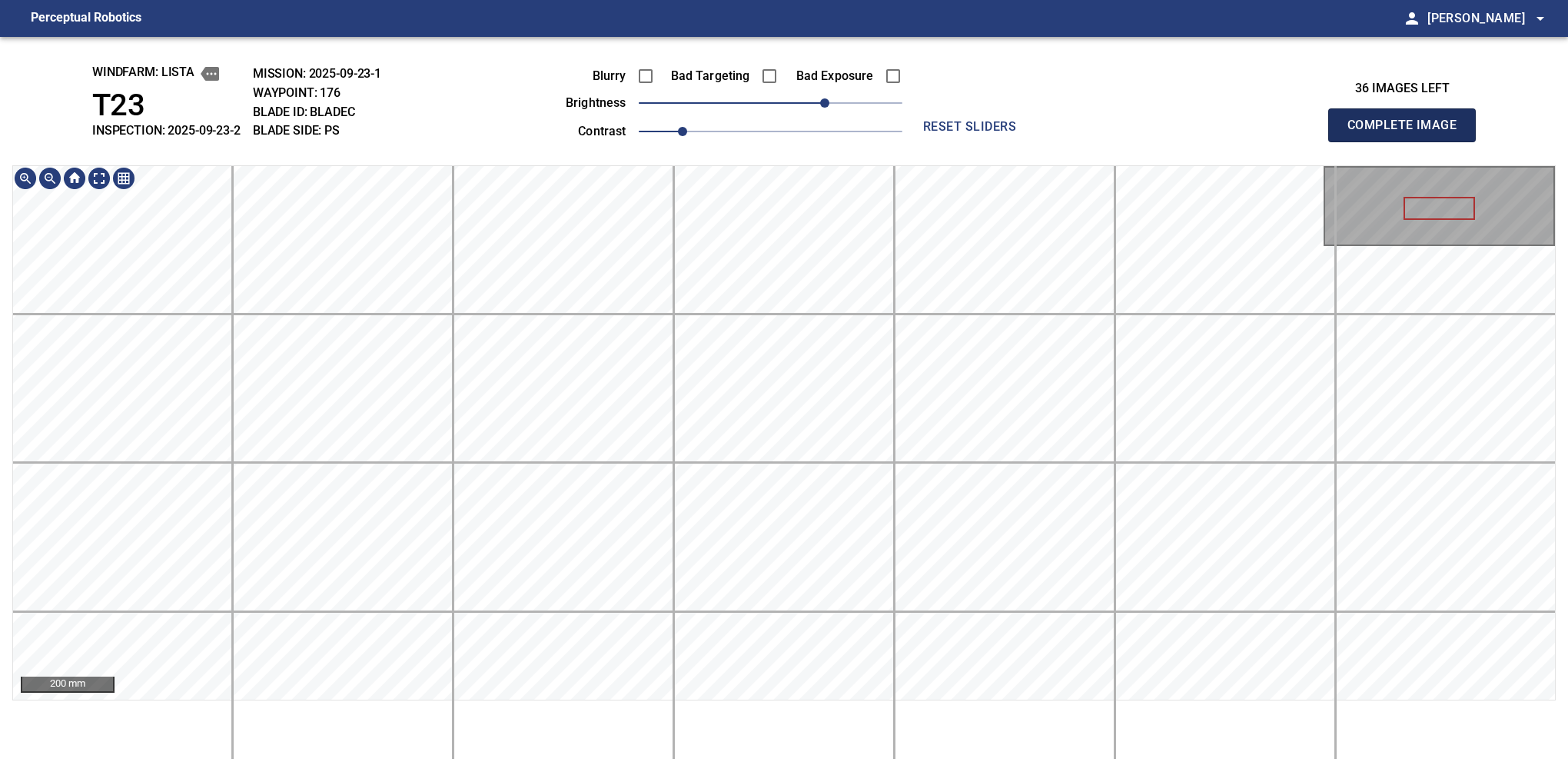
click at [1408, 142] on button "Complete Image" at bounding box center [1402, 125] width 148 height 33
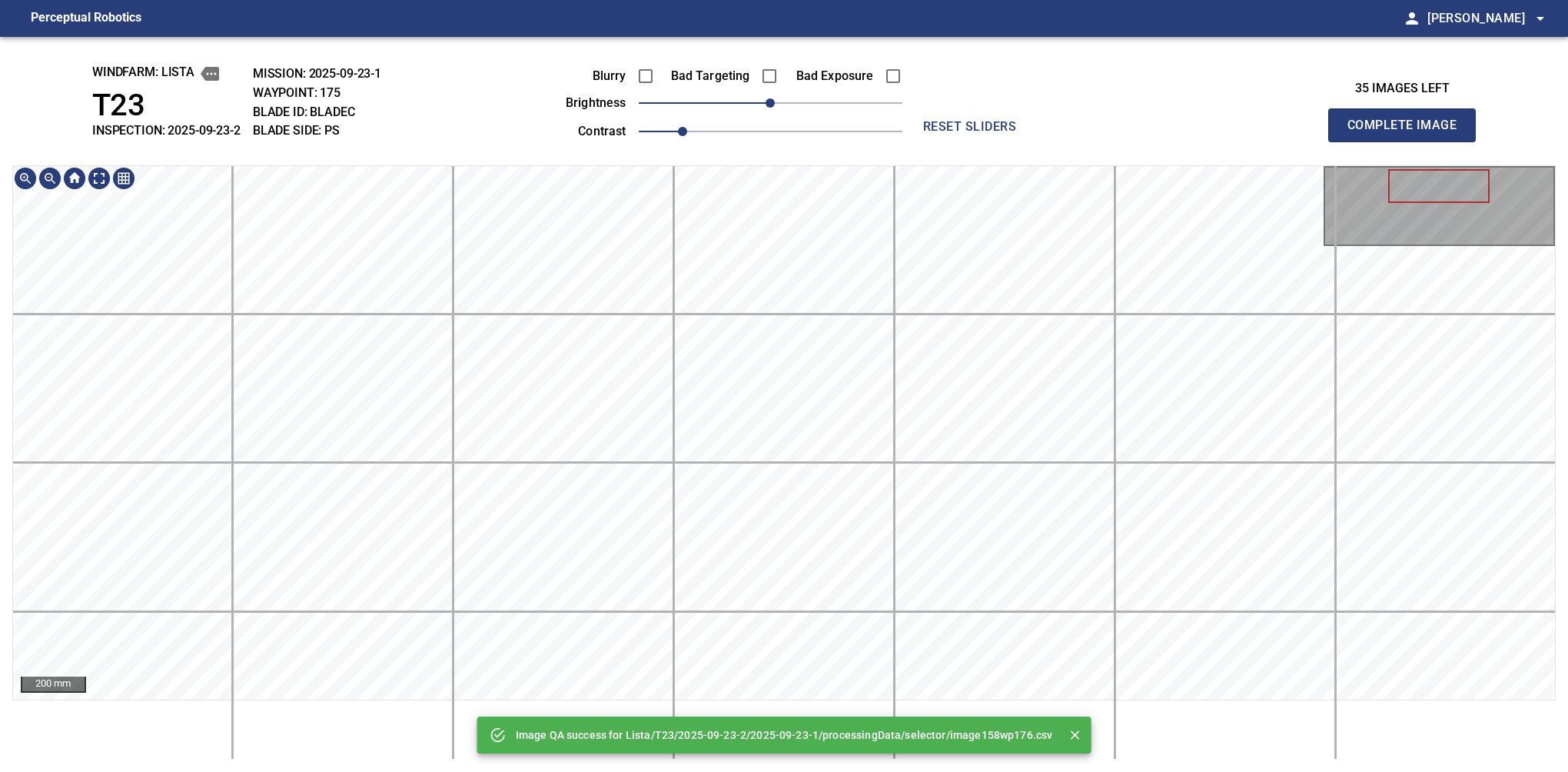
click at [1015, 771] on html "Perceptual Robotics person Alex Semenov arrow_drop_down Image QA success for Li…" at bounding box center [784, 386] width 1568 height 772
click at [769, 60] on span at bounding box center [769, 76] width 33 height 33
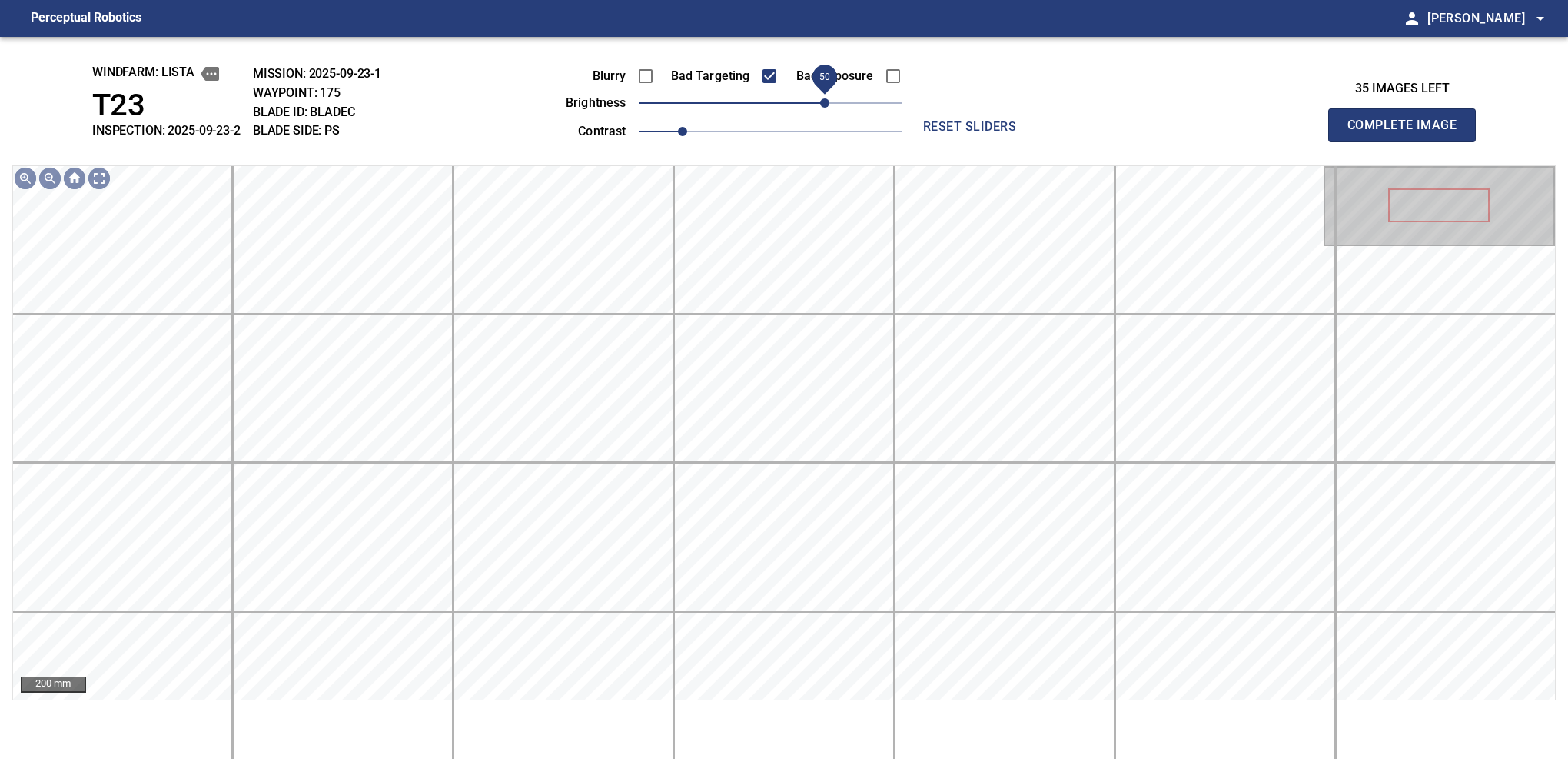
drag, startPoint x: 769, startPoint y: 102, endPoint x: 829, endPoint y: 100, distance: 60.0
click at [829, 100] on span "50" at bounding box center [824, 103] width 9 height 9
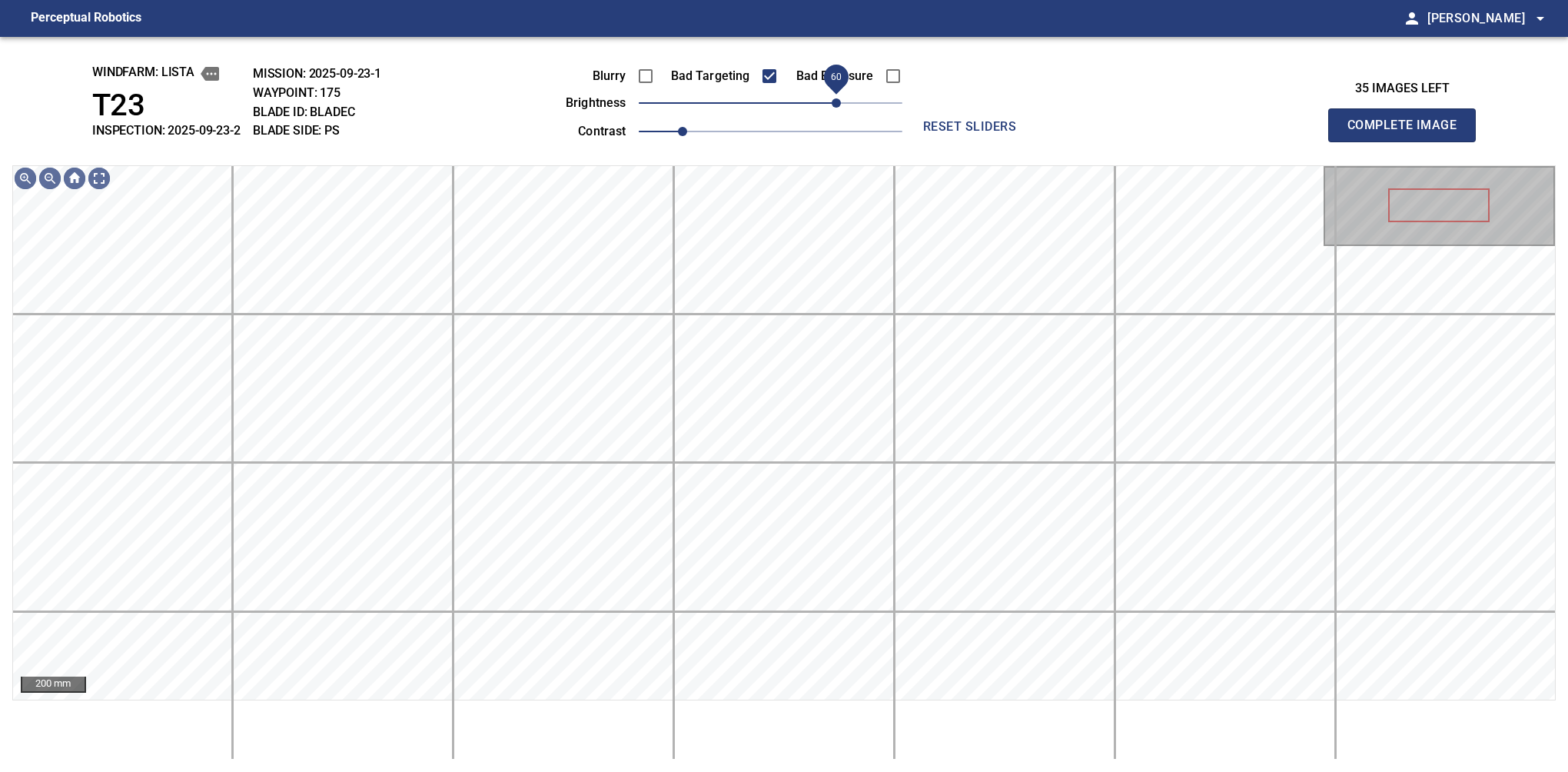
click at [836, 102] on span "60" at bounding box center [836, 103] width 9 height 9
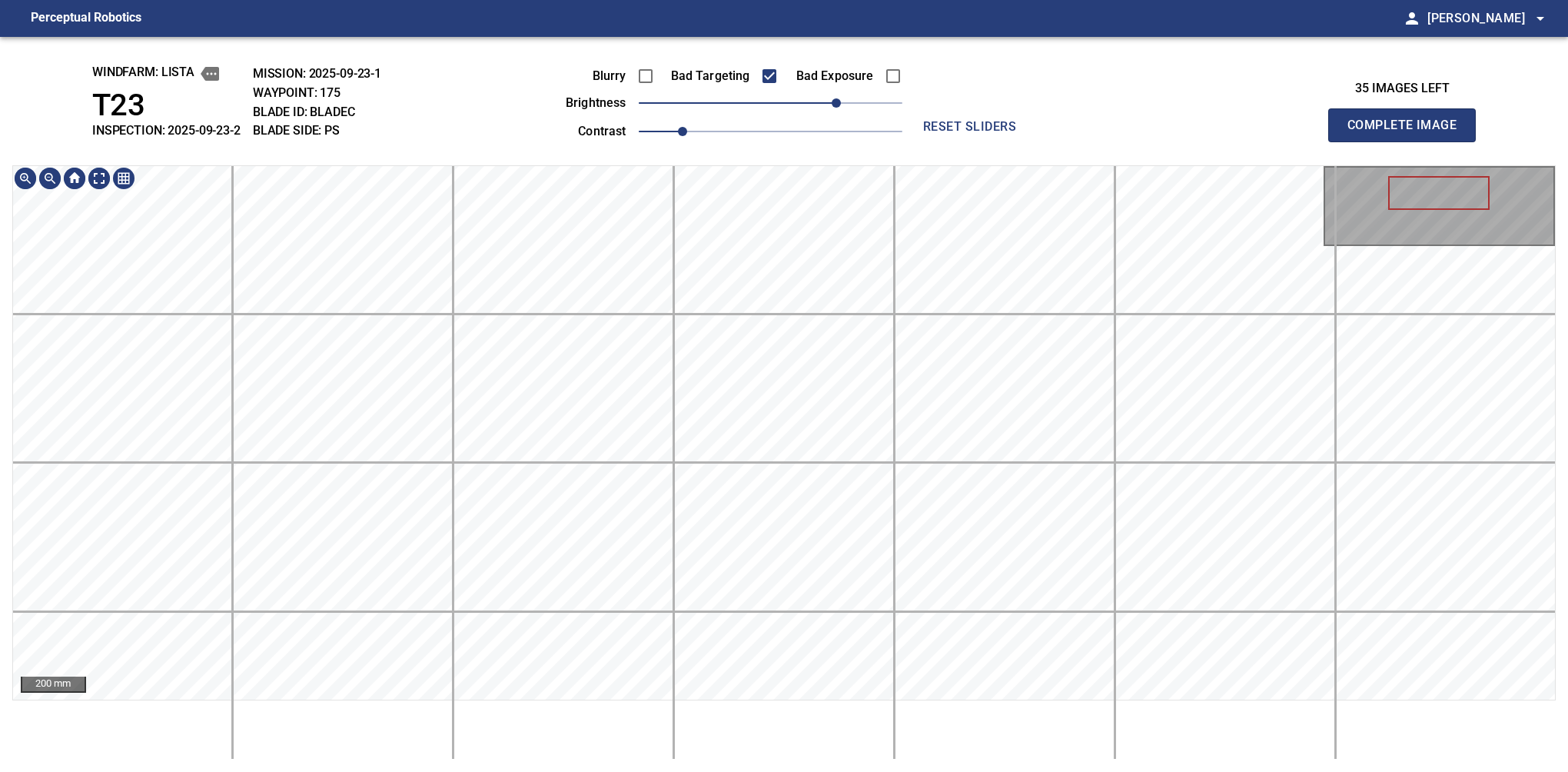
click at [963, 710] on div "200 mm" at bounding box center [784, 462] width 1544 height 594
click at [1408, 142] on button "Complete Image" at bounding box center [1402, 125] width 148 height 33
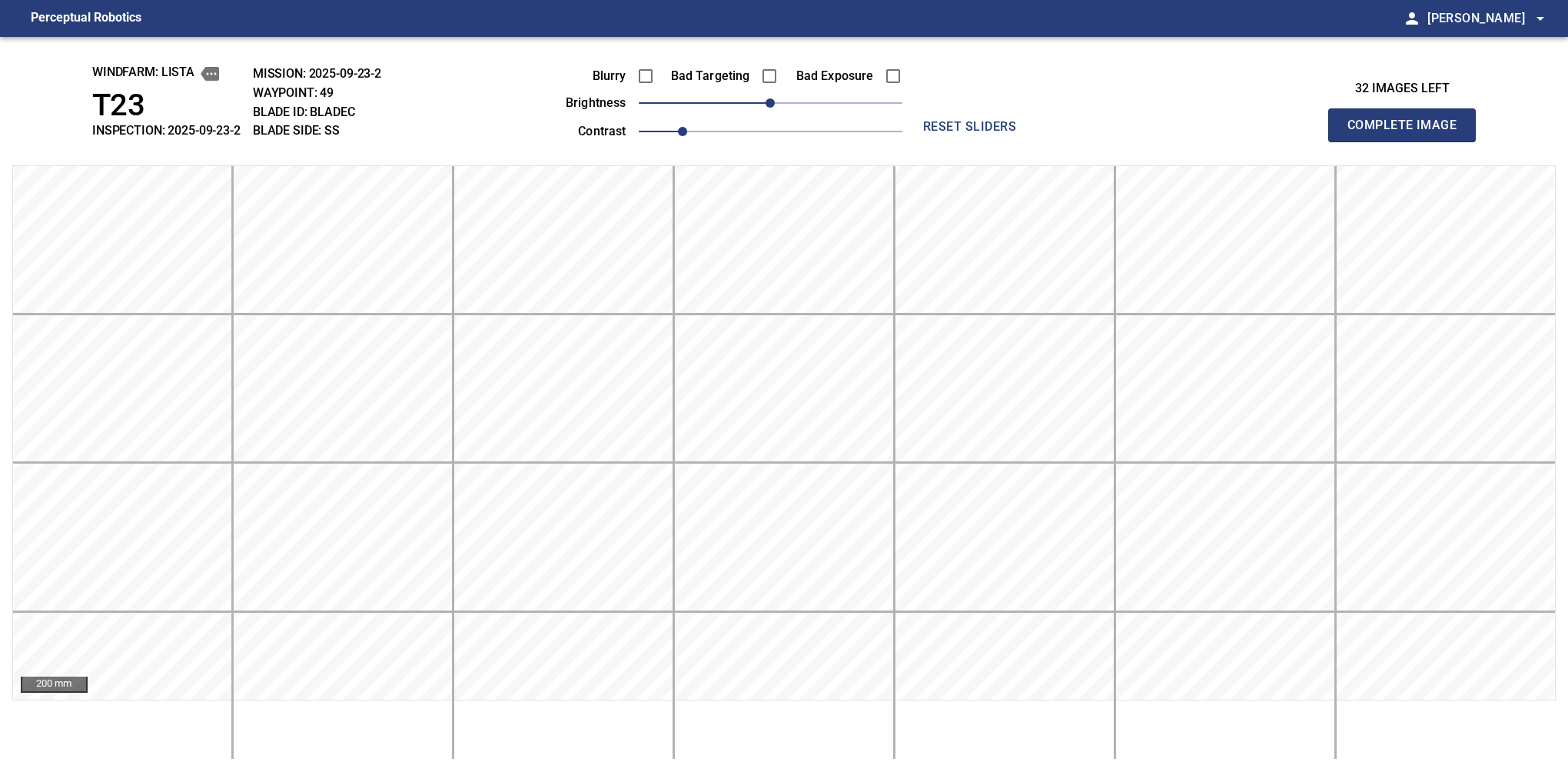
click at [1408, 142] on button "Complete Image" at bounding box center [1402, 125] width 148 height 33
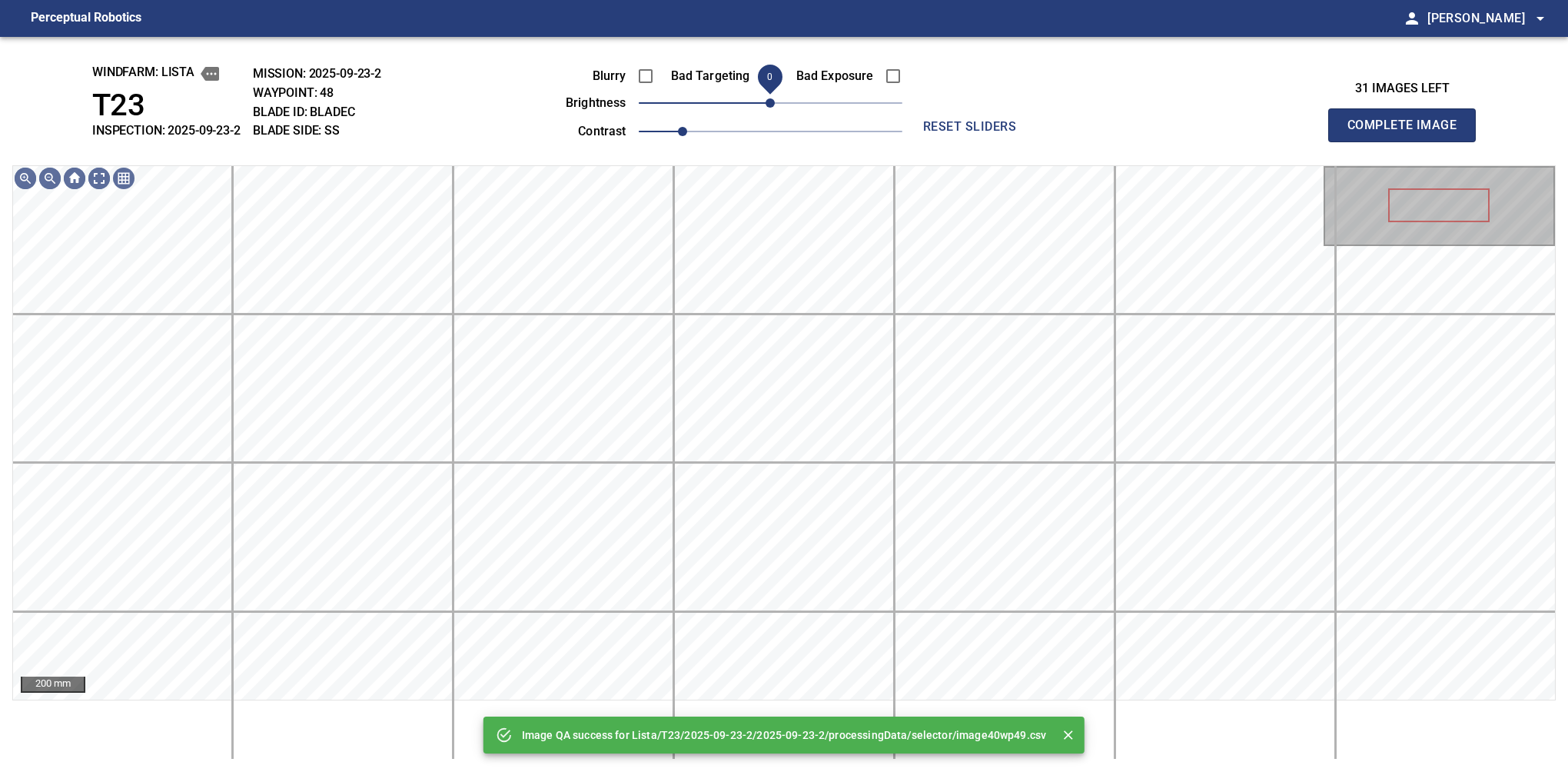
click at [775, 107] on span "0" at bounding box center [770, 103] width 9 height 9
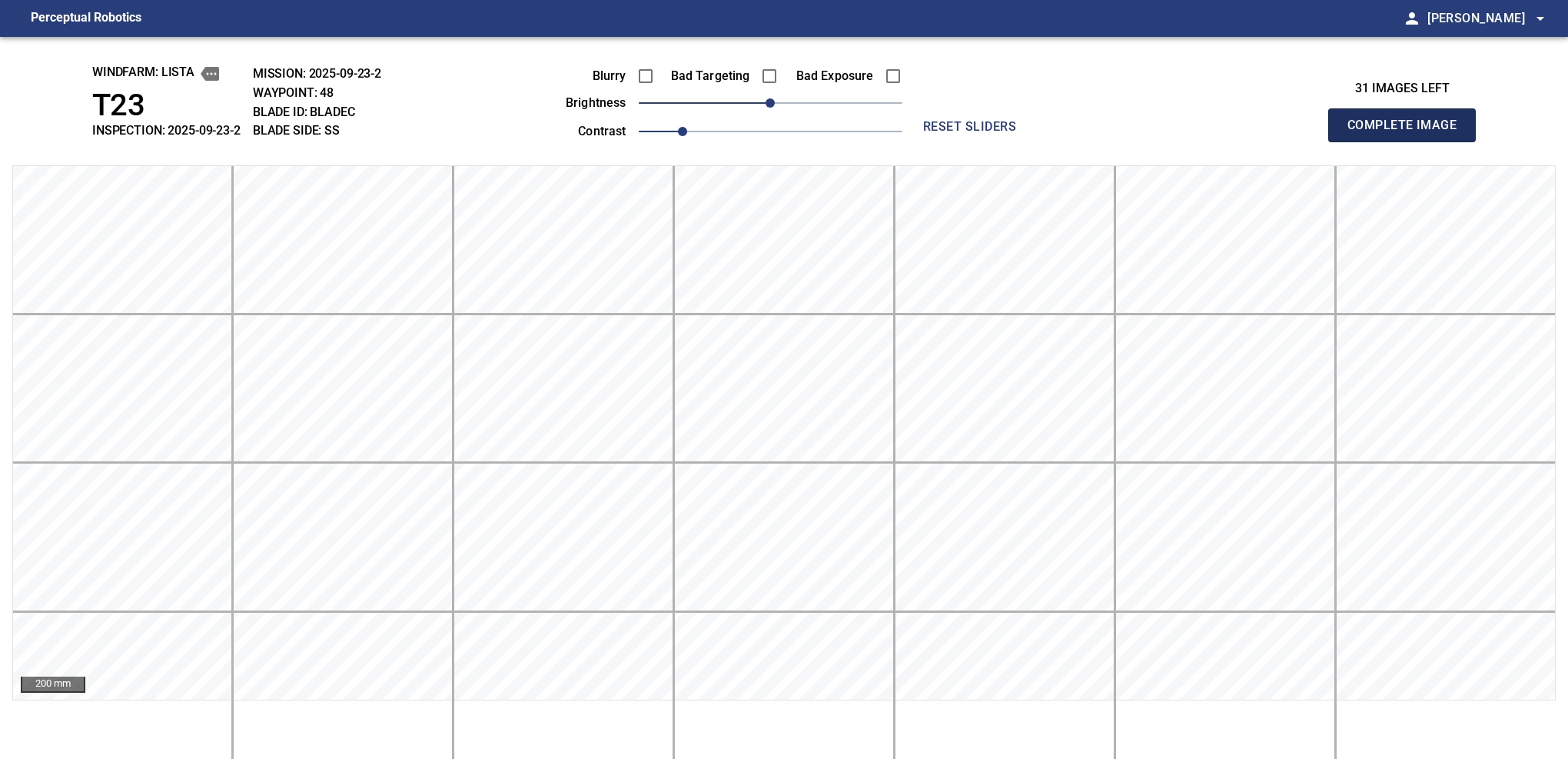
click at [1408, 142] on button "Complete Image" at bounding box center [1402, 125] width 148 height 33
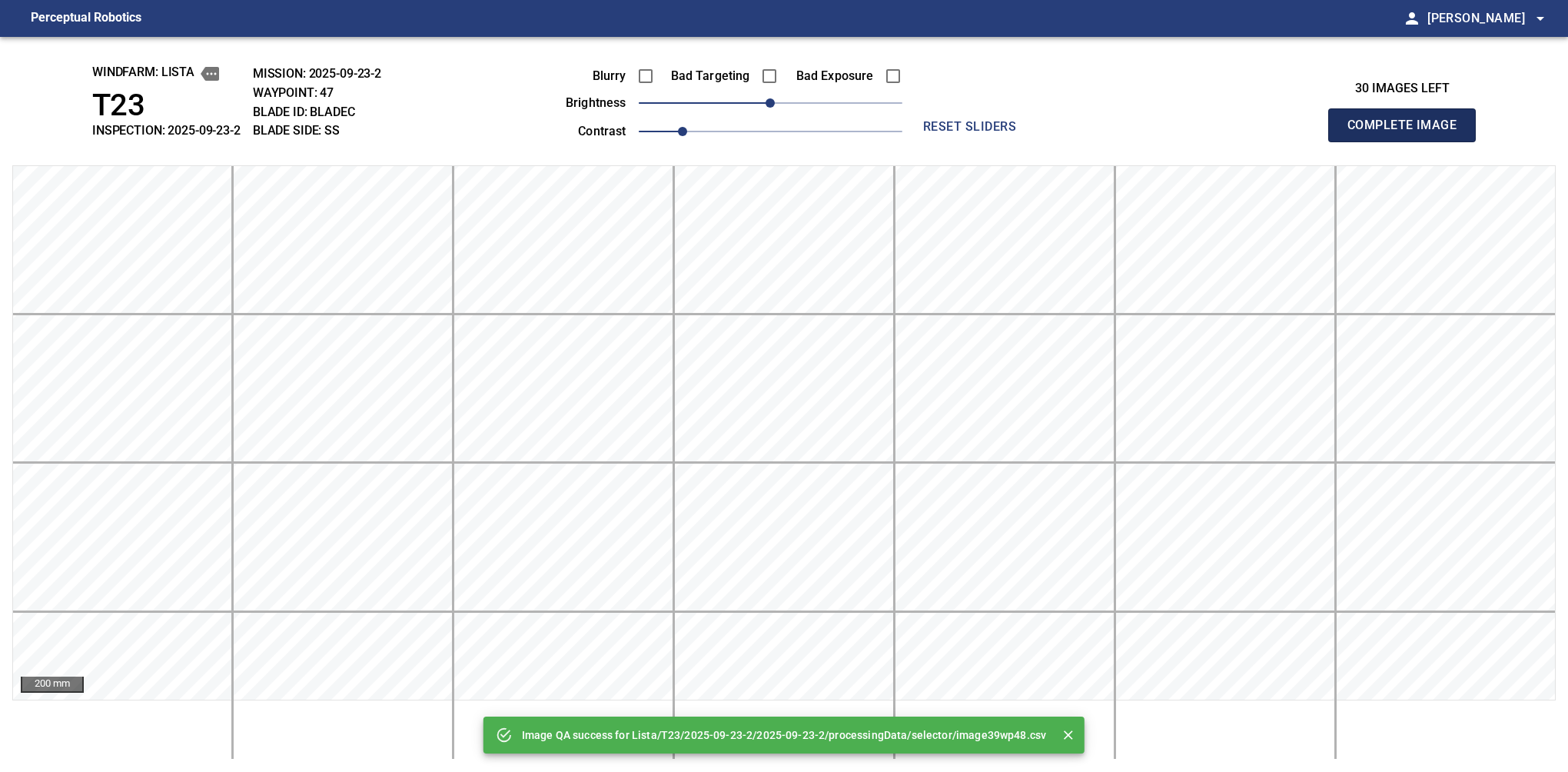
click at [1408, 142] on button "Complete Image" at bounding box center [1402, 125] width 148 height 33
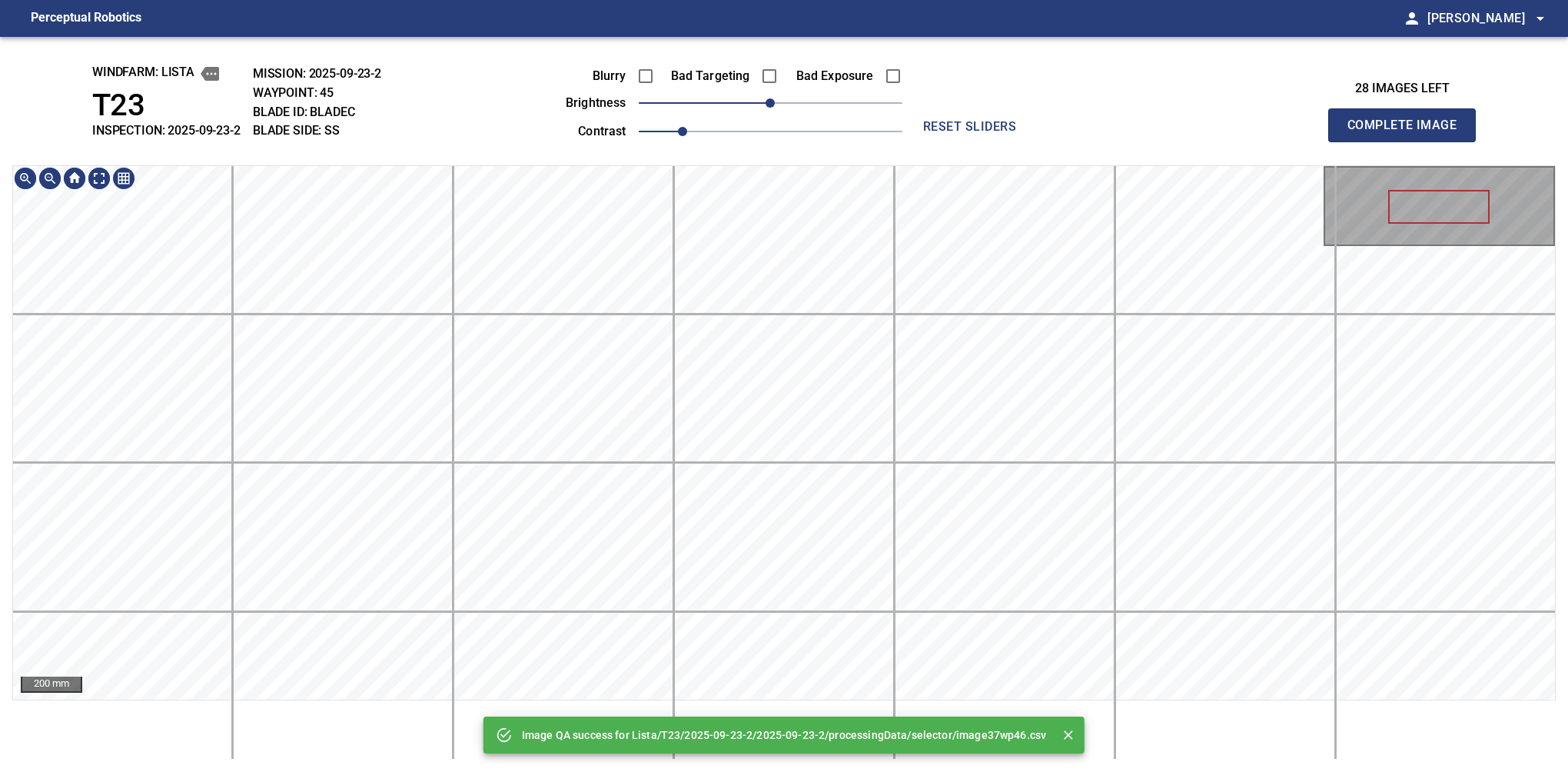
click at [802, 160] on div "Image QA success for Lista/T23/2025-09-23-2/2025-09-23-2/processingData/selecto…" at bounding box center [784, 404] width 1568 height 735
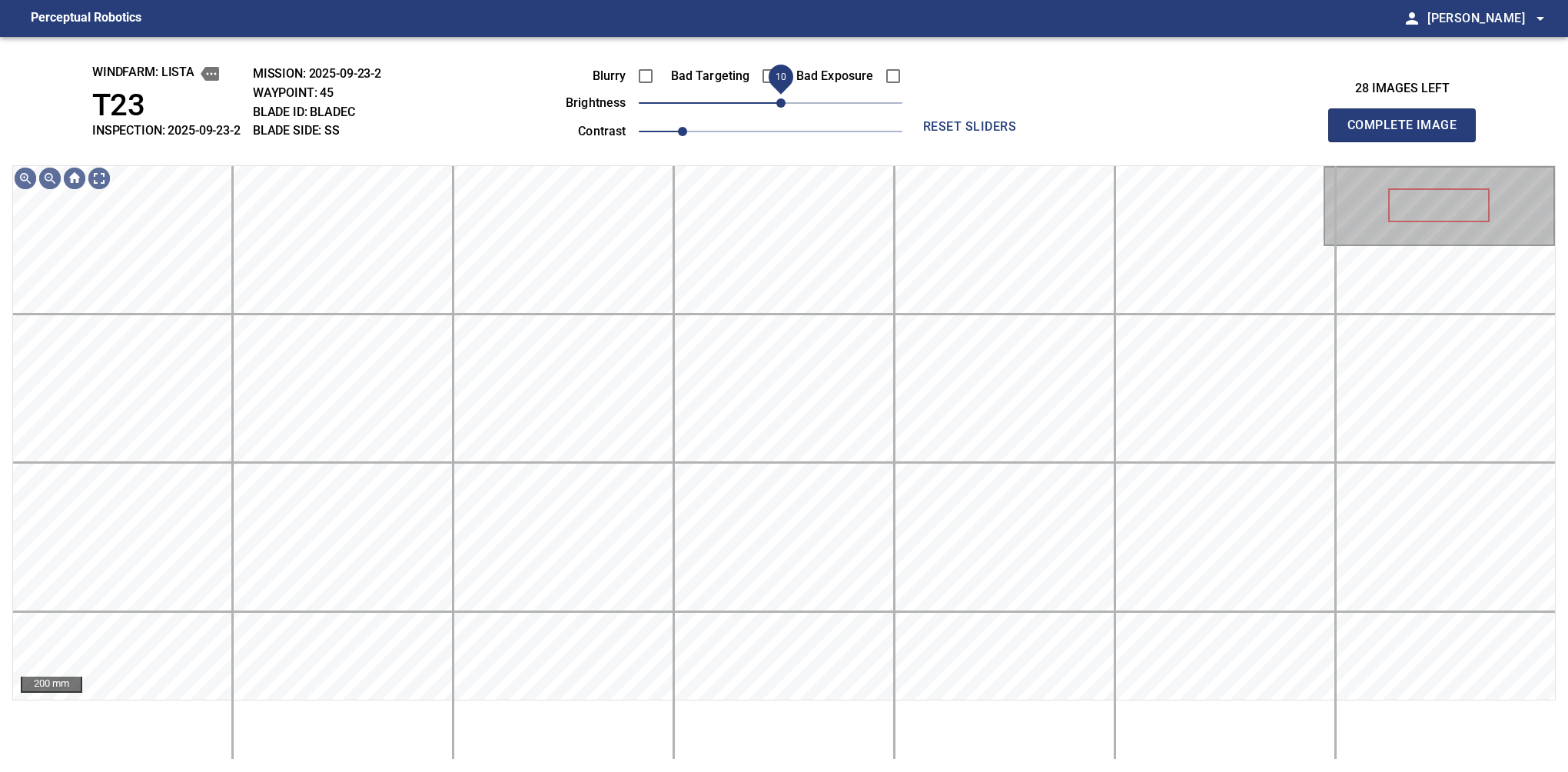
click at [780, 106] on span "10" at bounding box center [781, 103] width 9 height 9
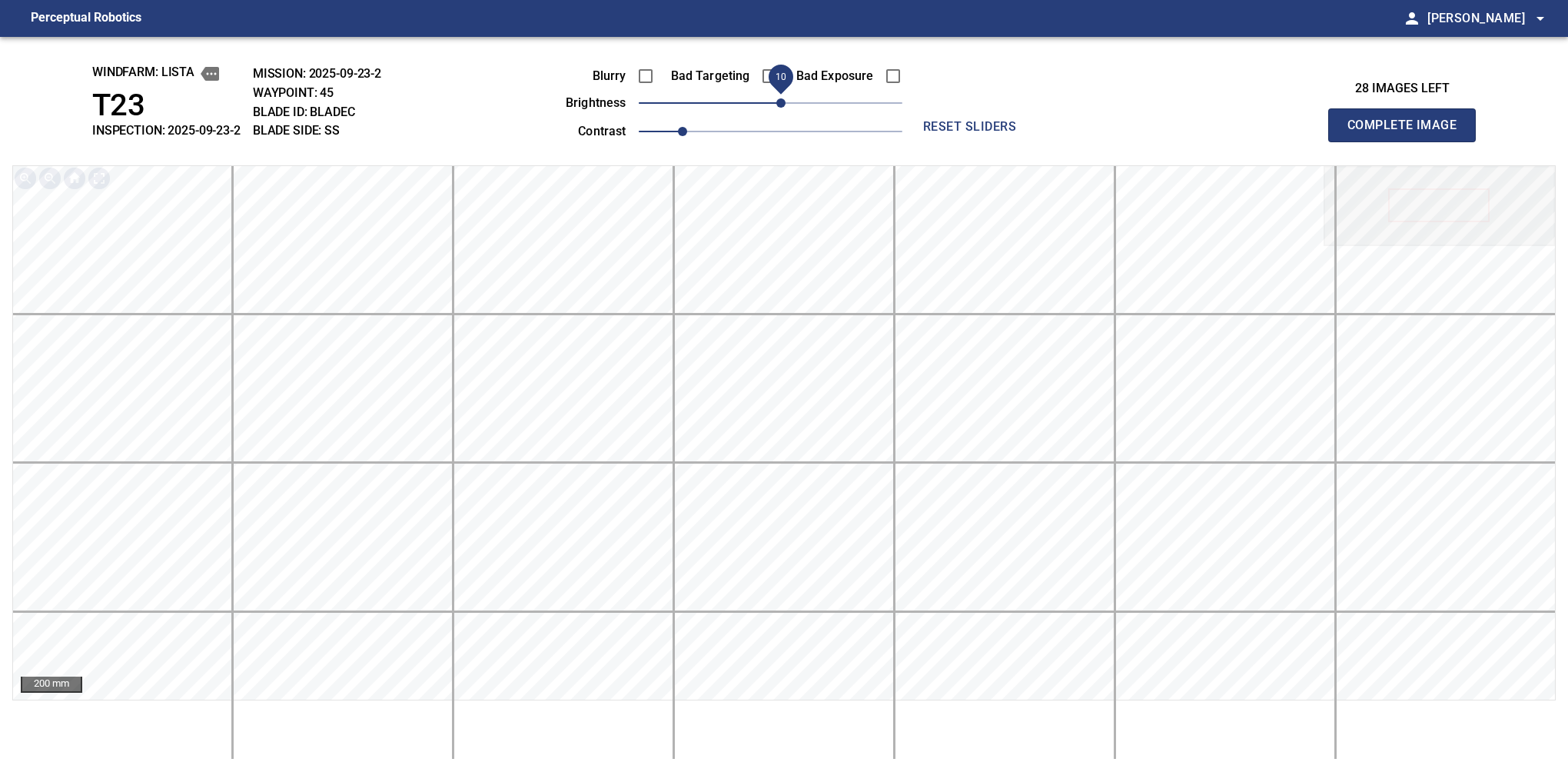
click at [1408, 142] on button "Complete Image" at bounding box center [1402, 125] width 148 height 33
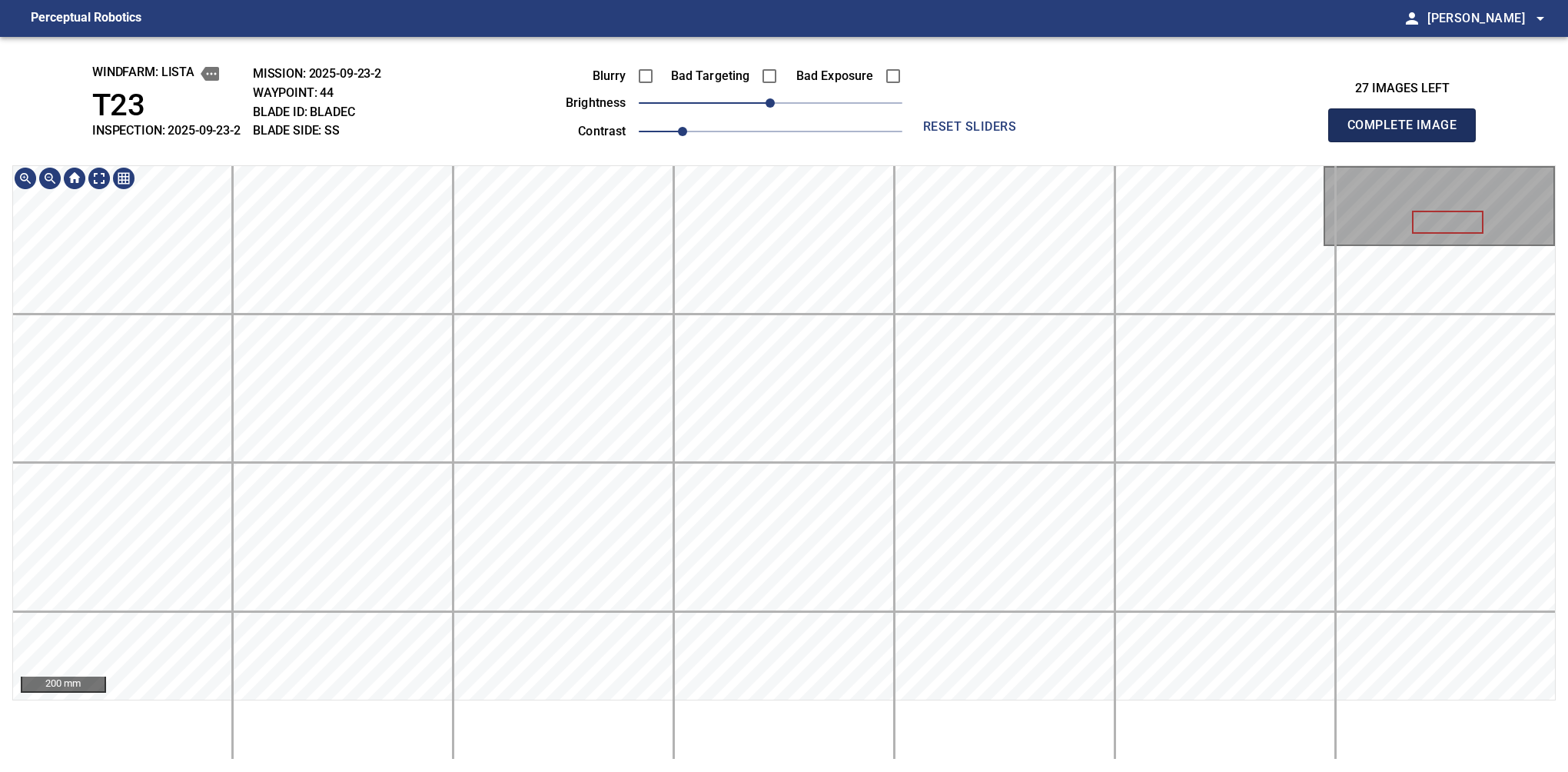
click at [1408, 142] on button "Complete Image" at bounding box center [1402, 125] width 148 height 33
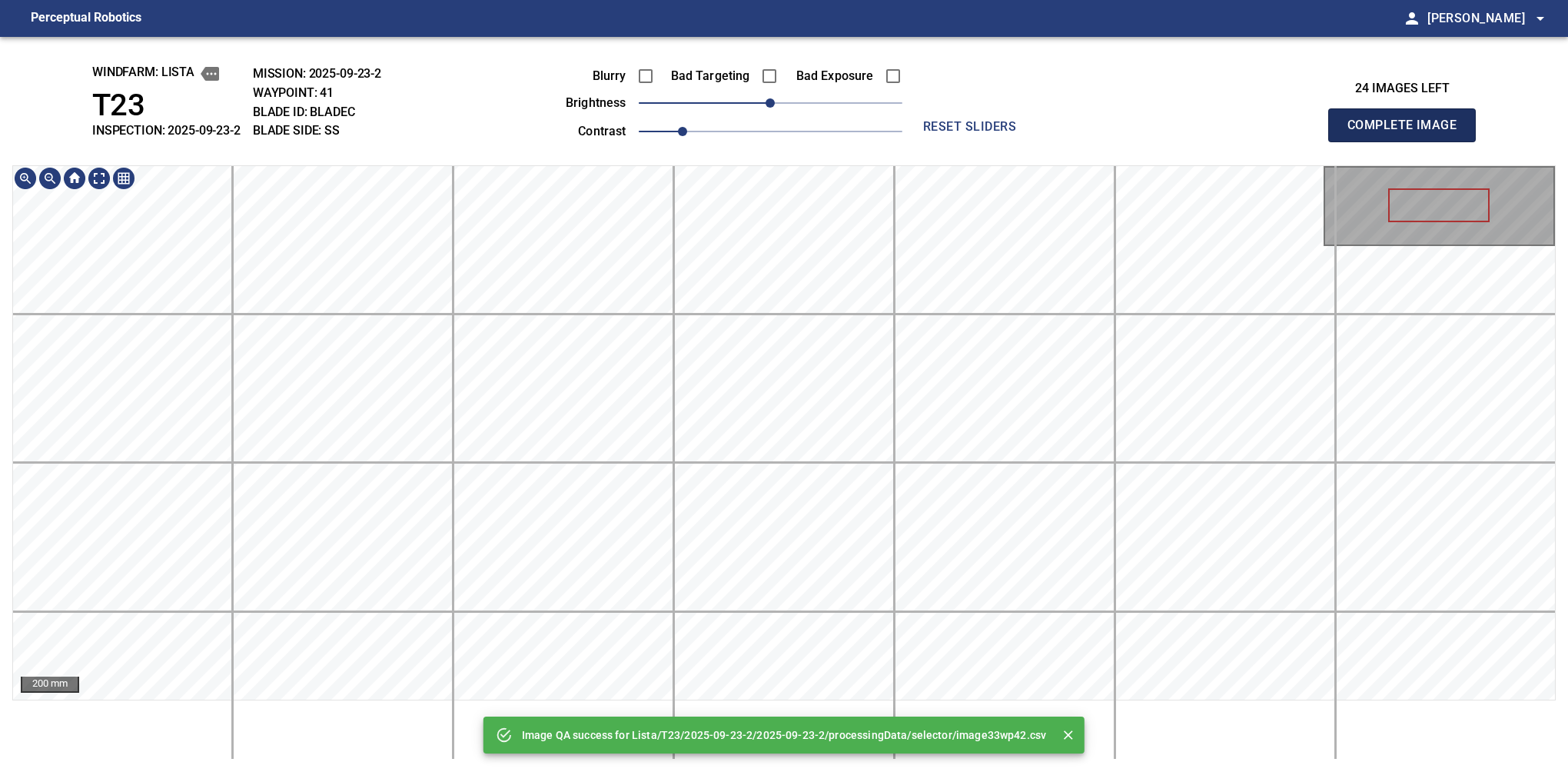
click at [1408, 142] on button "Complete Image" at bounding box center [1402, 125] width 148 height 33
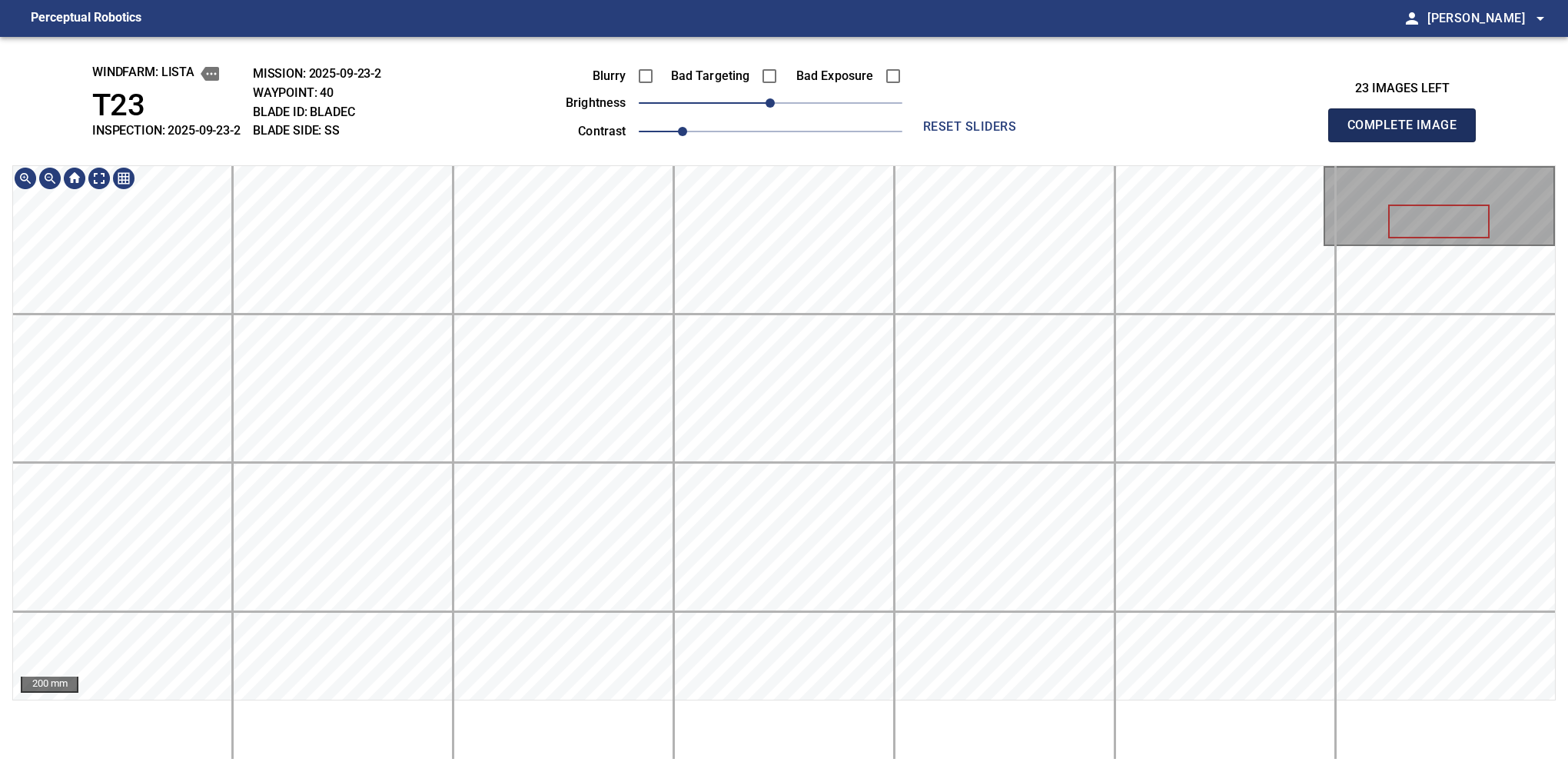
click at [1408, 142] on button "Complete Image" at bounding box center [1402, 125] width 148 height 33
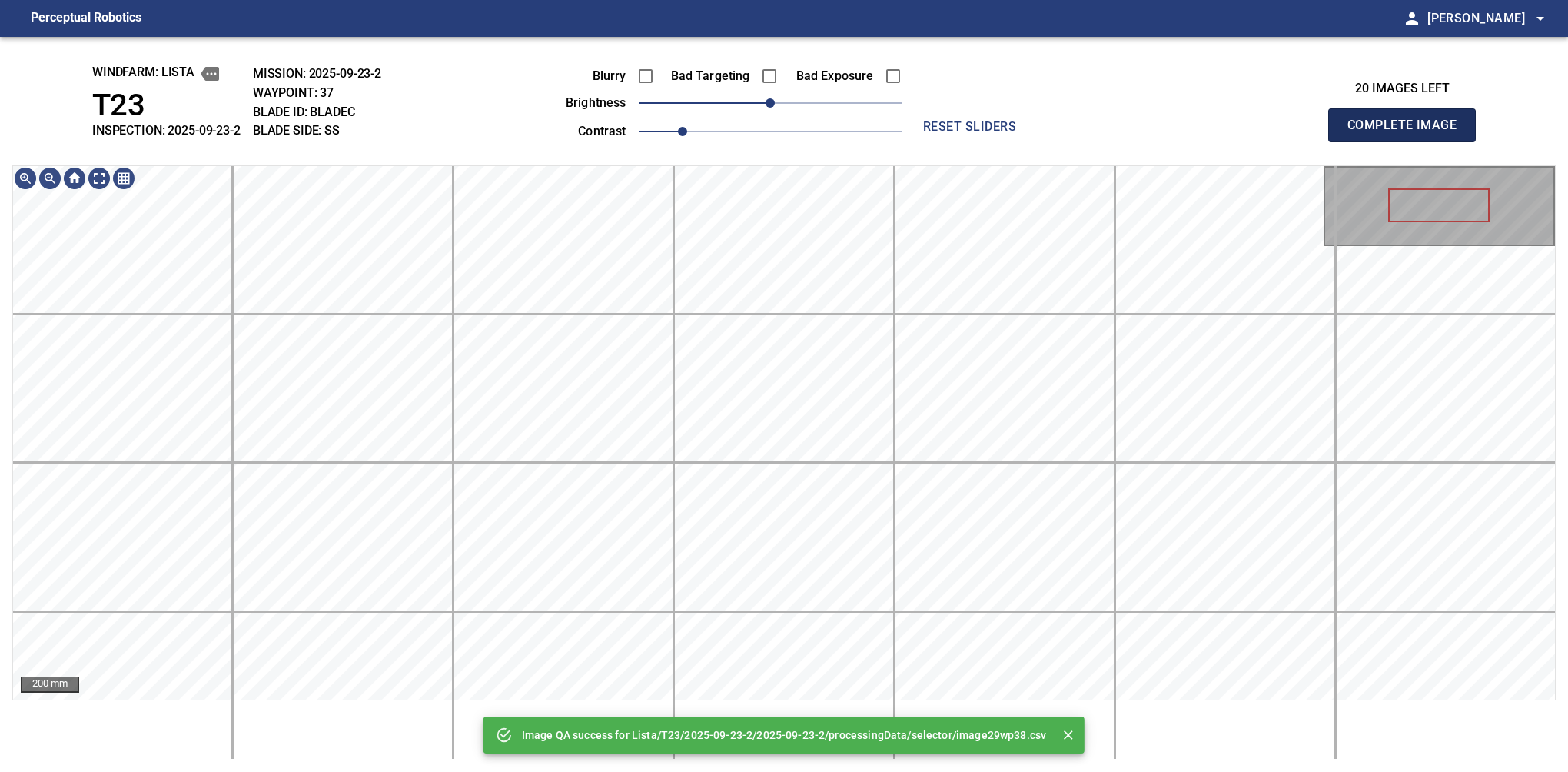
click at [1408, 142] on button "Complete Image" at bounding box center [1402, 125] width 148 height 33
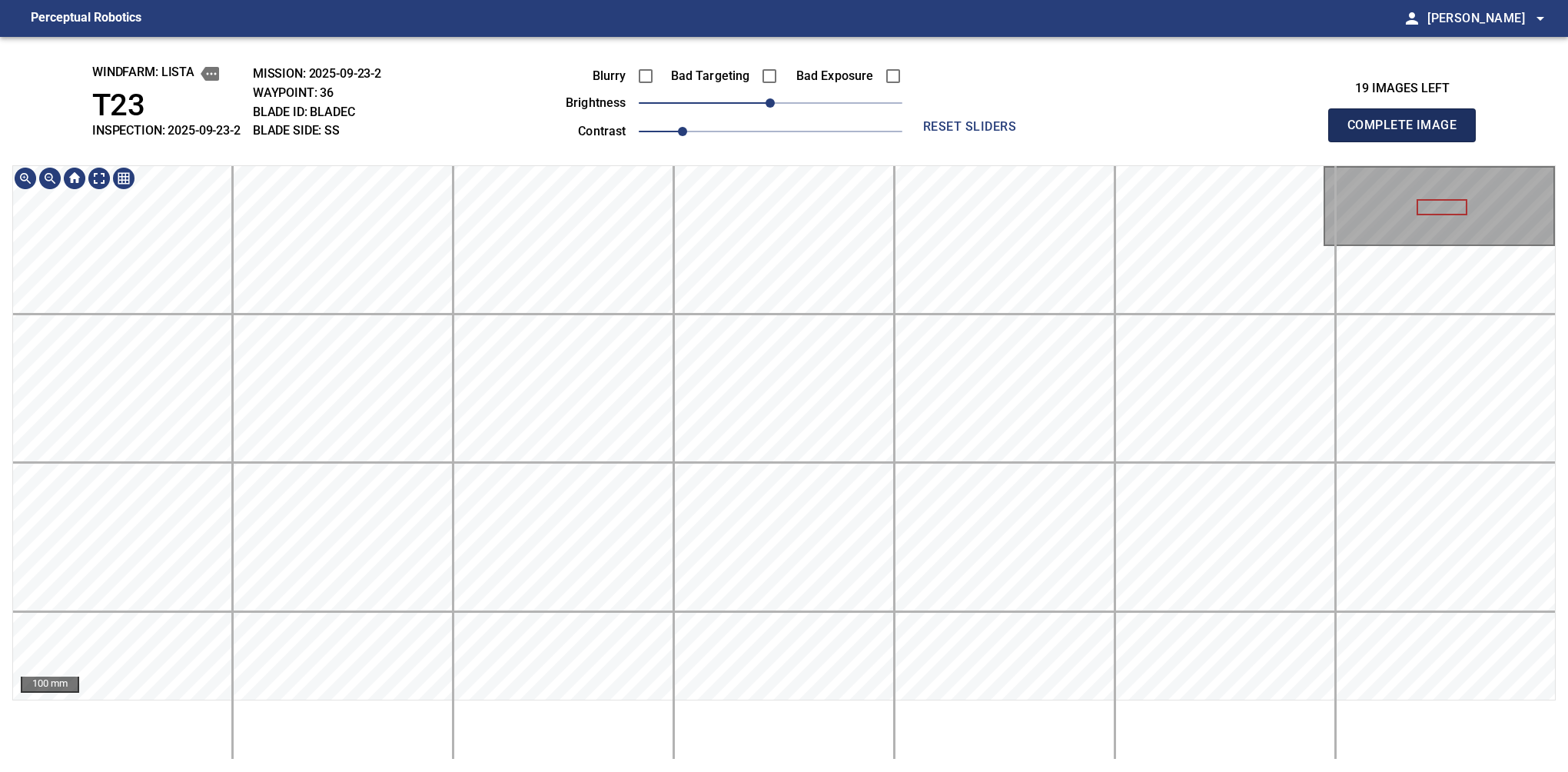
click at [1408, 142] on button "Complete Image" at bounding box center [1402, 125] width 148 height 33
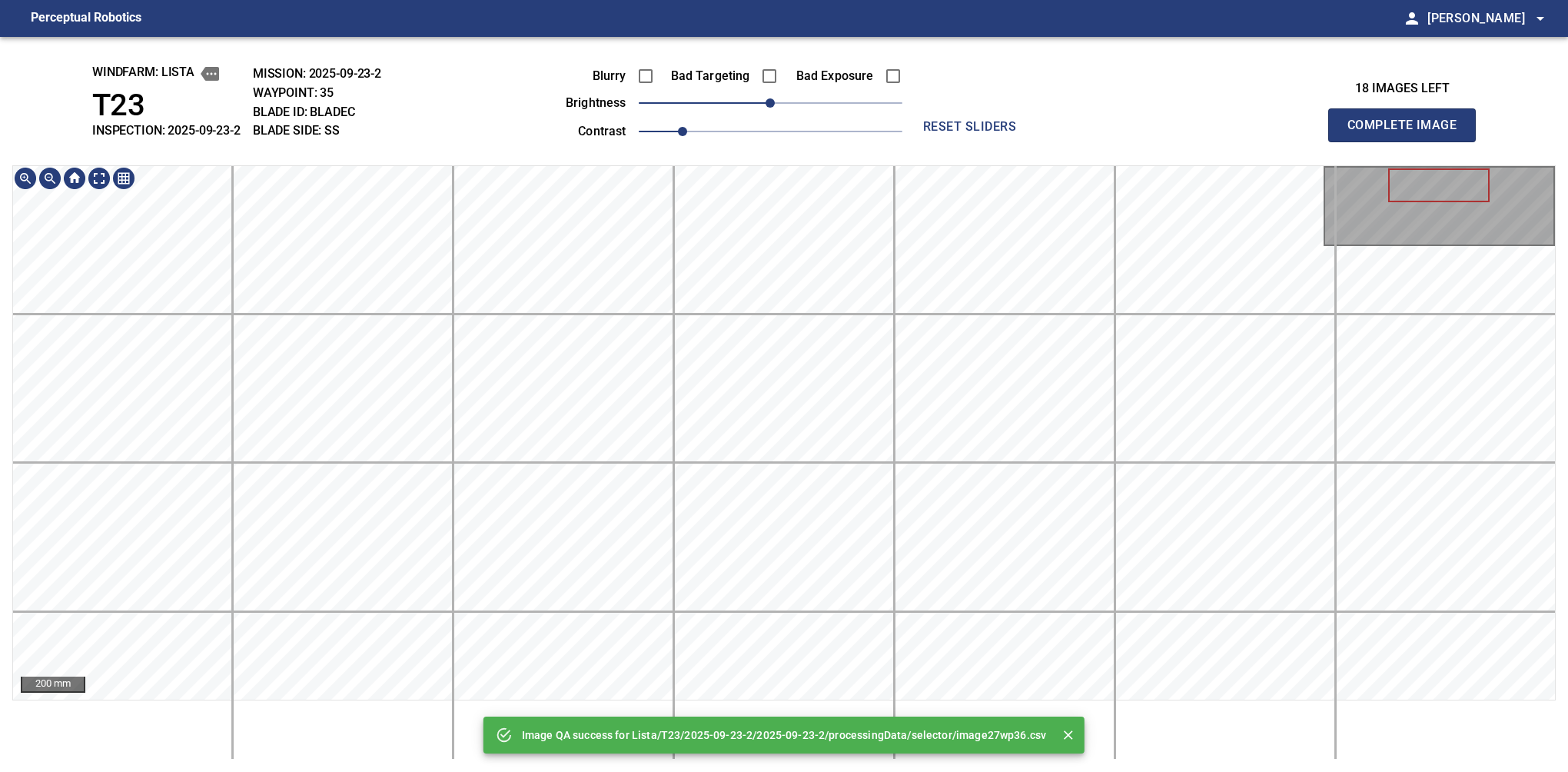
click at [921, 771] on html "Perceptual Robotics person Alex Semenov arrow_drop_down Image QA success for Li…" at bounding box center [784, 386] width 1568 height 772
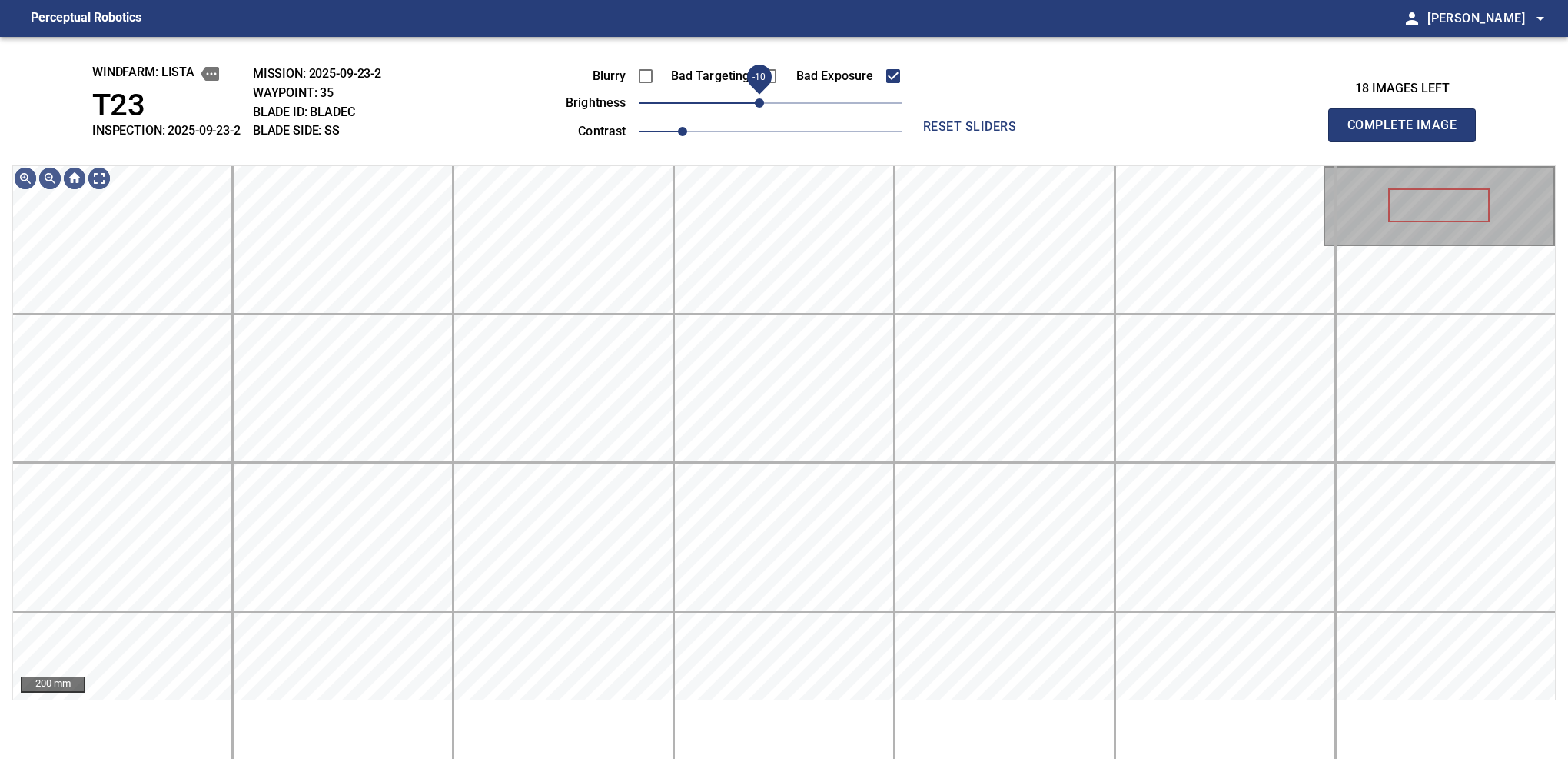
click at [763, 107] on span "-10" at bounding box center [759, 103] width 9 height 9
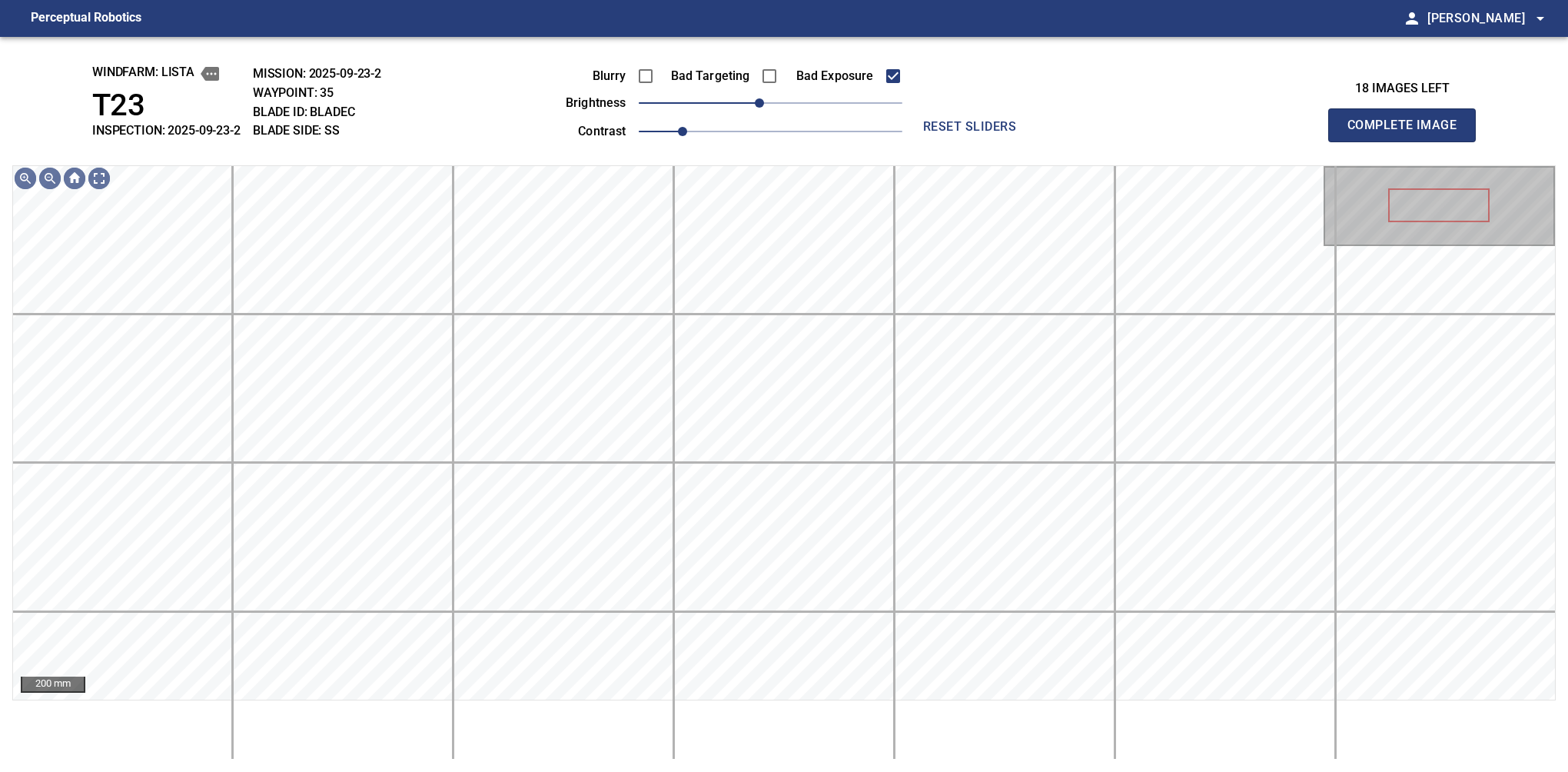
click at [1408, 142] on button "Complete Image" at bounding box center [1402, 125] width 148 height 33
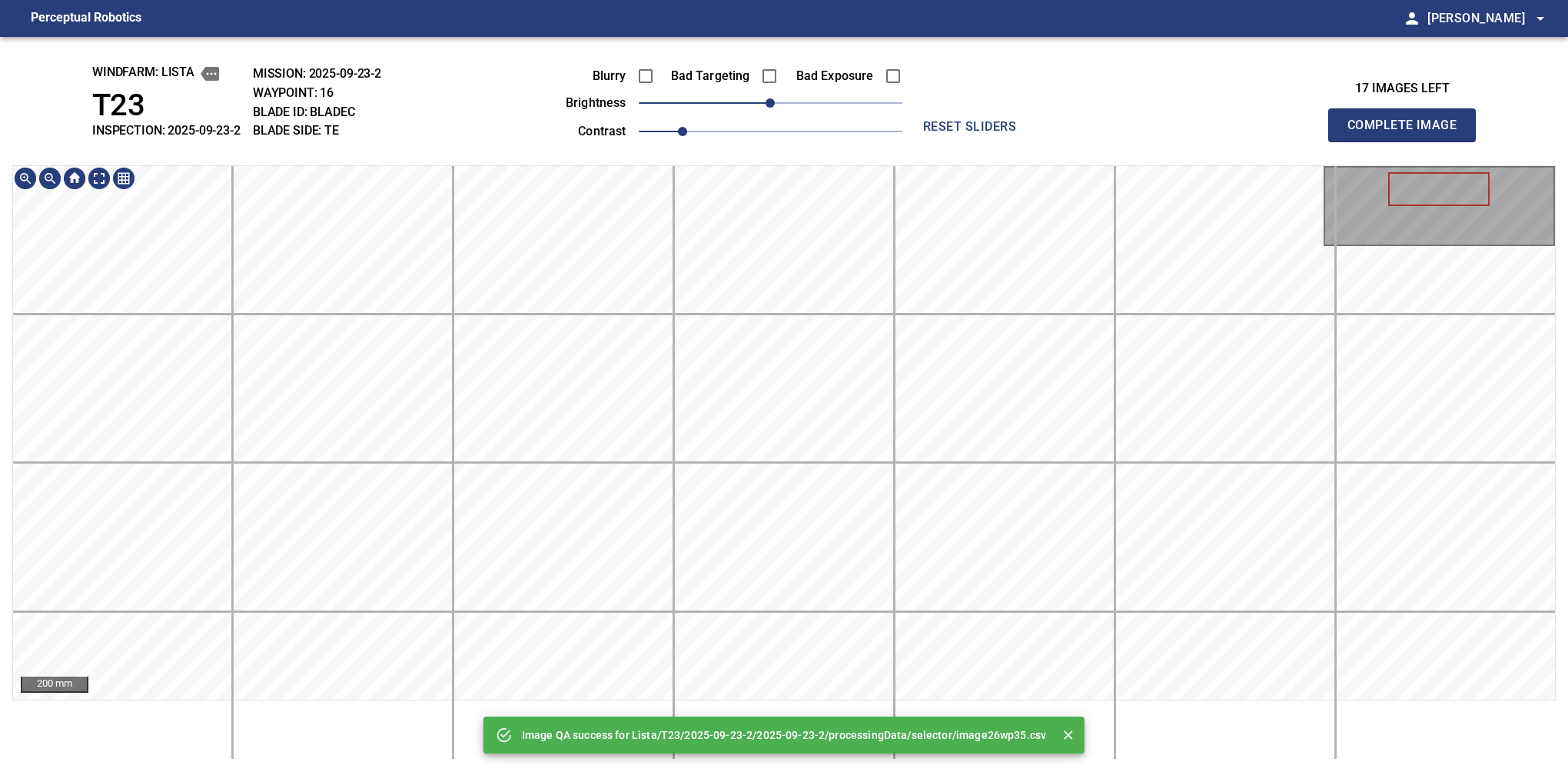
click at [987, 771] on html "Perceptual Robotics person Alex Semenov arrow_drop_down Image QA success for Li…" at bounding box center [784, 386] width 1568 height 772
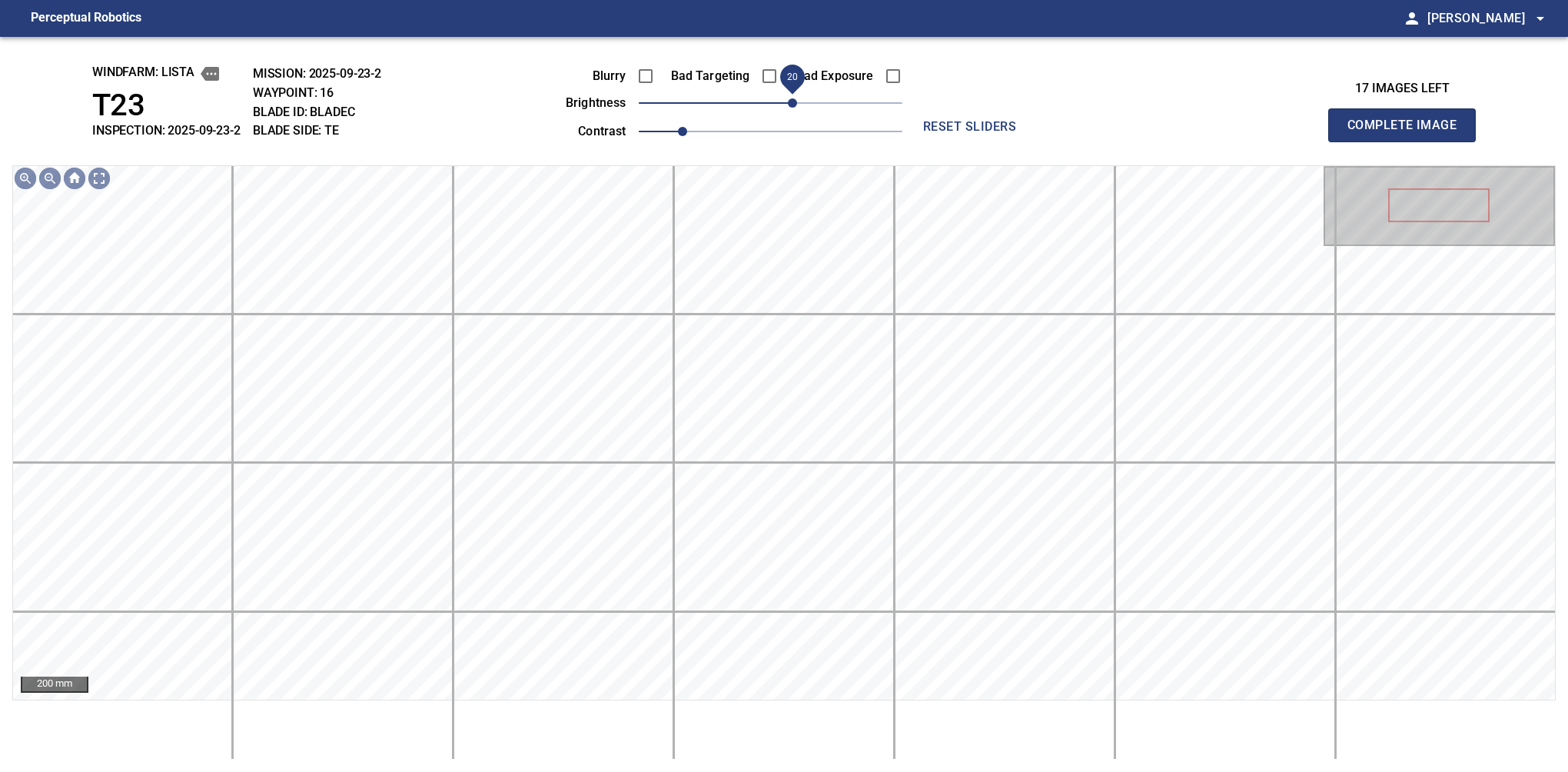
click at [789, 107] on span "20" at bounding box center [770, 102] width 264 height 21
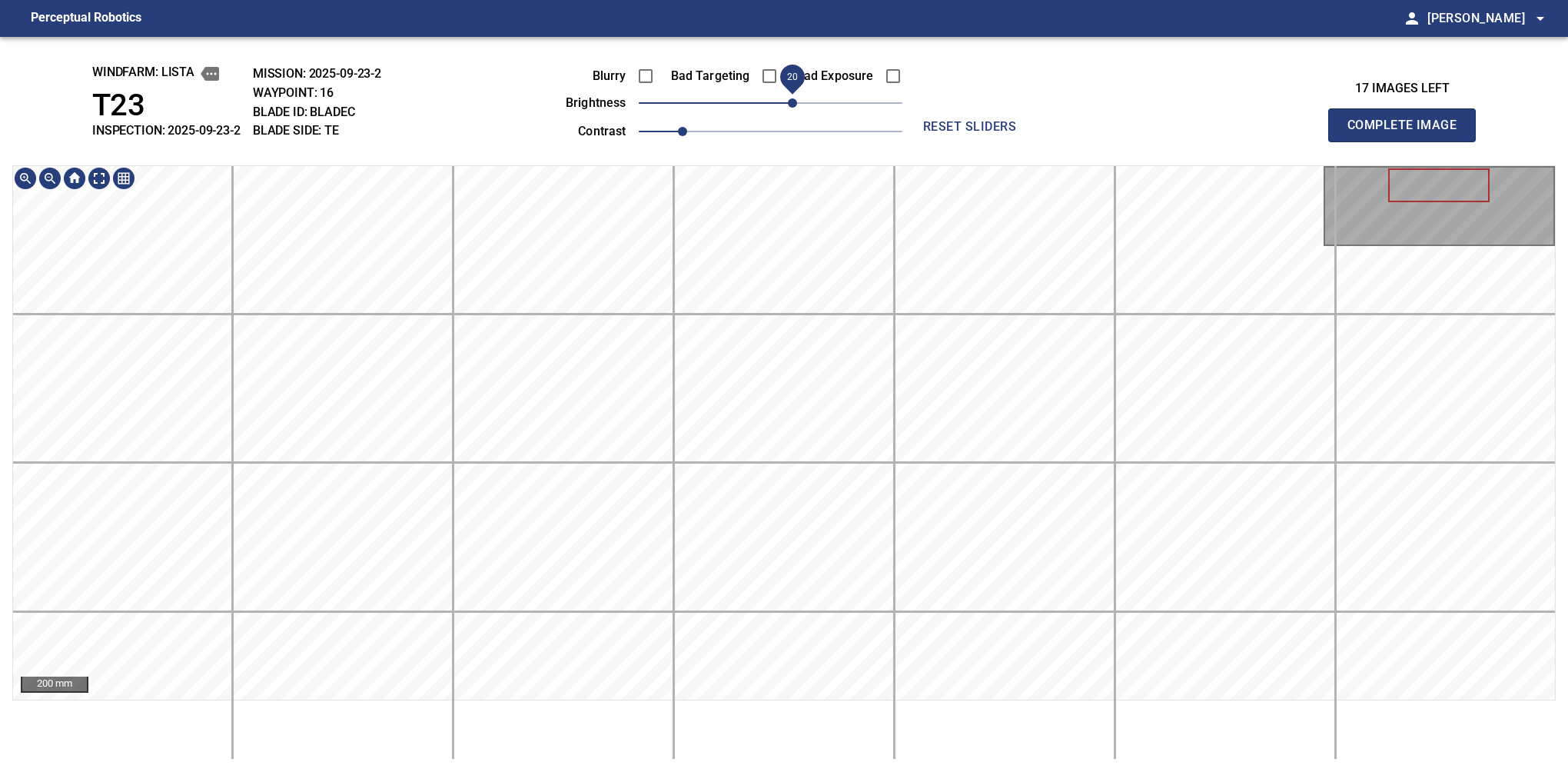
click at [1070, 753] on div "200 mm" at bounding box center [784, 462] width 1544 height 594
click at [1408, 142] on button "Complete Image" at bounding box center [1402, 125] width 148 height 33
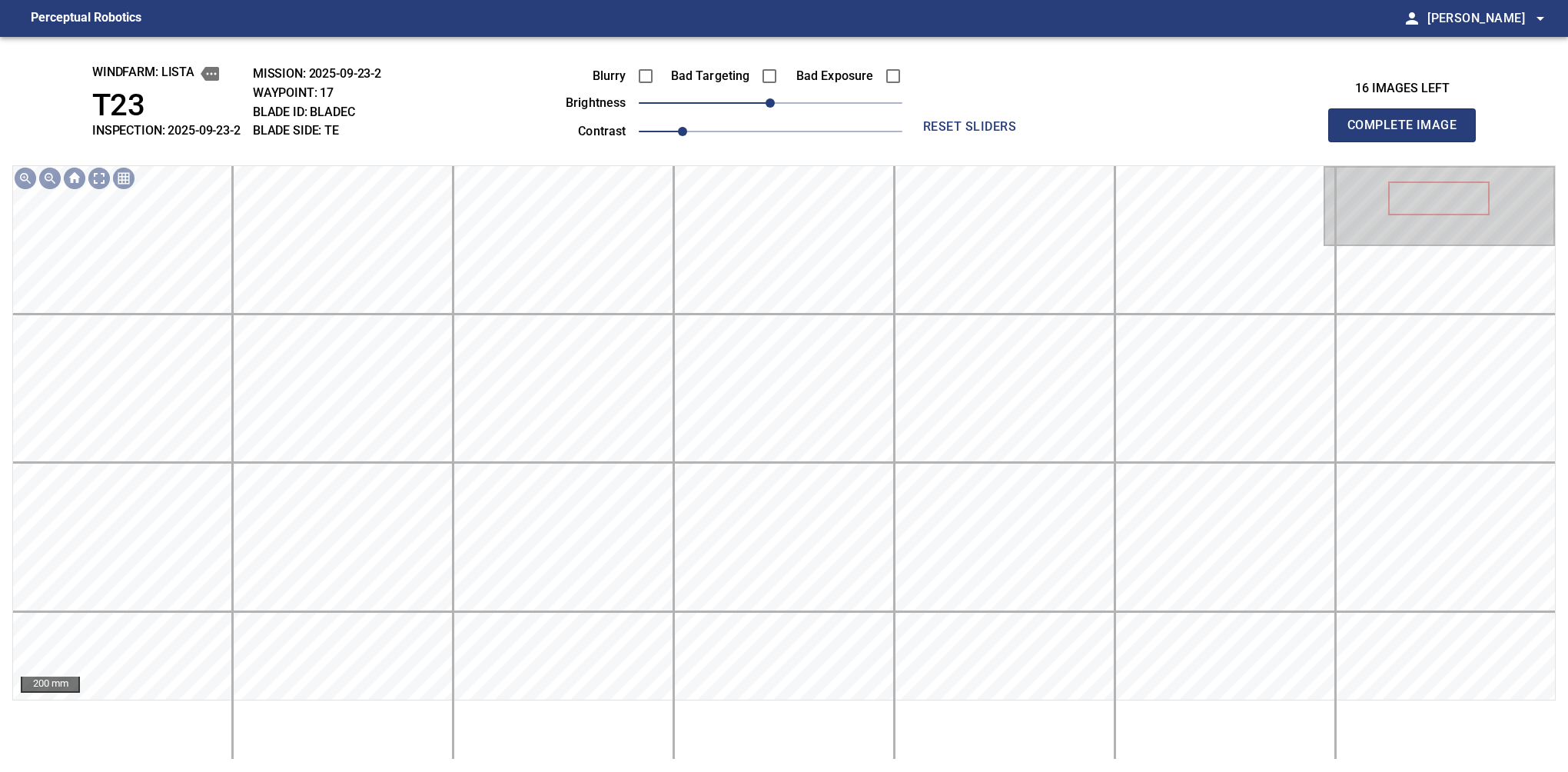
click at [1408, 142] on button "Complete Image" at bounding box center [1402, 125] width 148 height 33
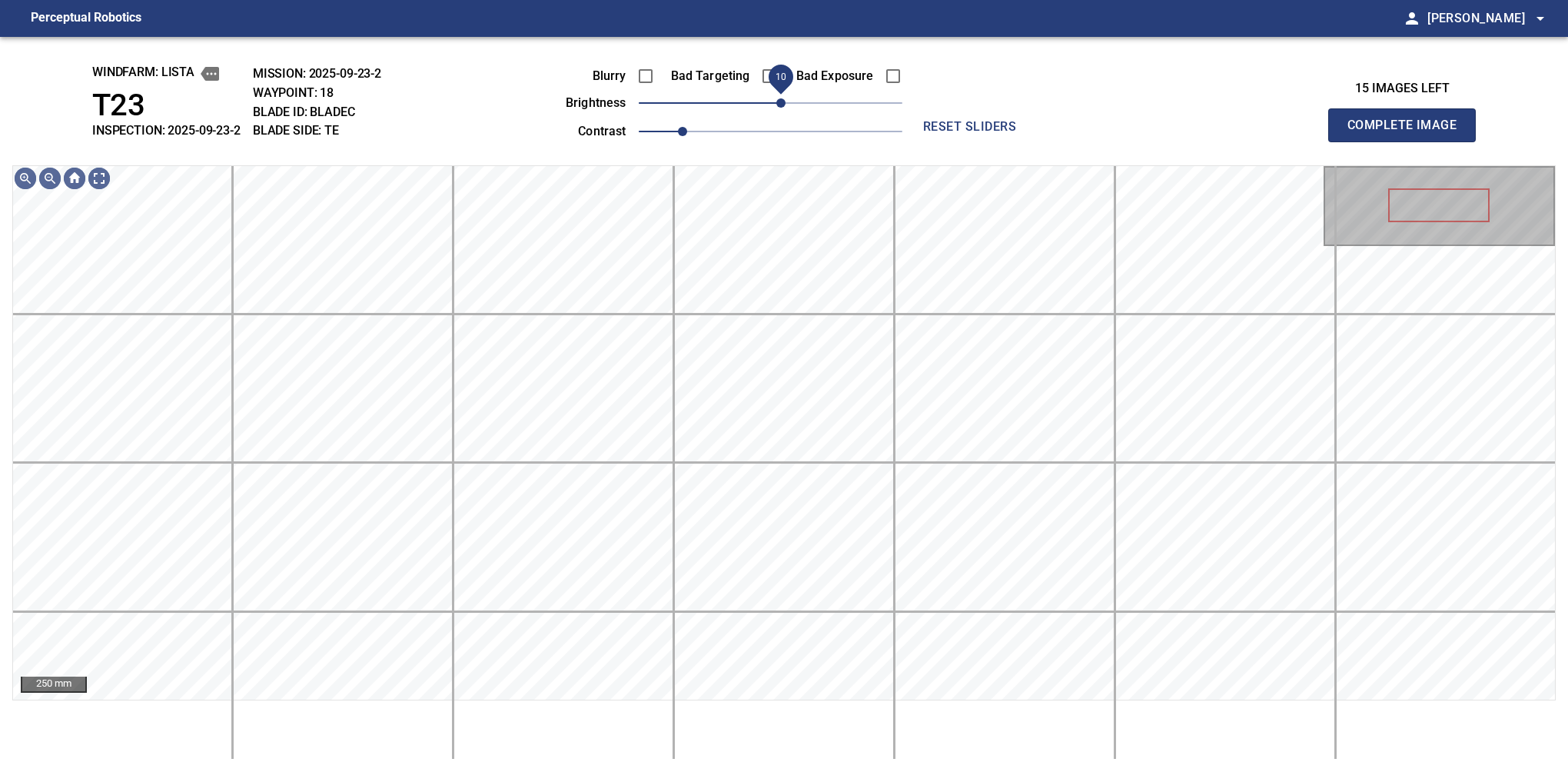
click at [782, 100] on span "10" at bounding box center [781, 103] width 9 height 9
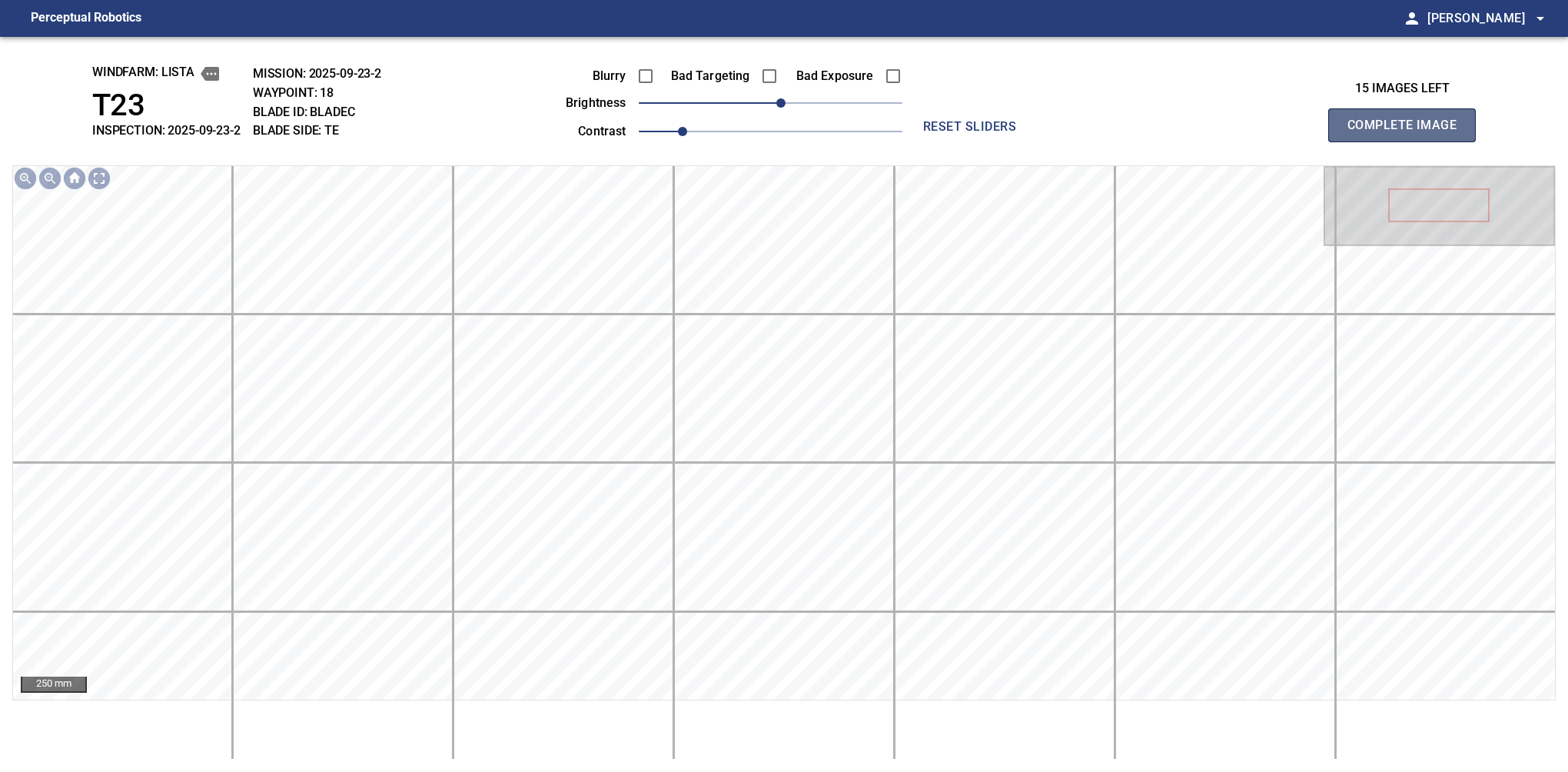
click at [1408, 142] on button "Complete Image" at bounding box center [1402, 125] width 148 height 33
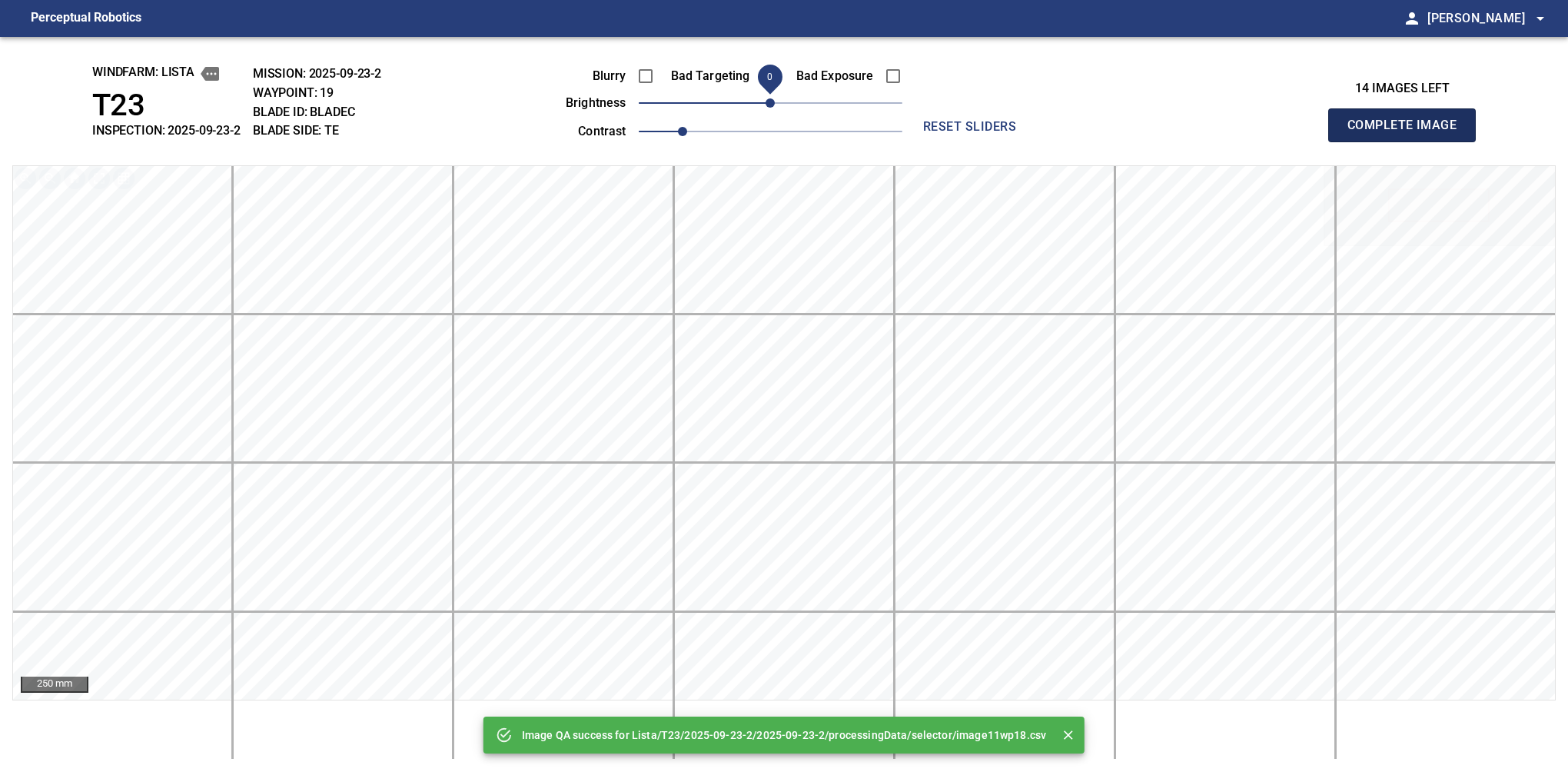
click at [1408, 142] on button "Complete Image" at bounding box center [1402, 125] width 148 height 33
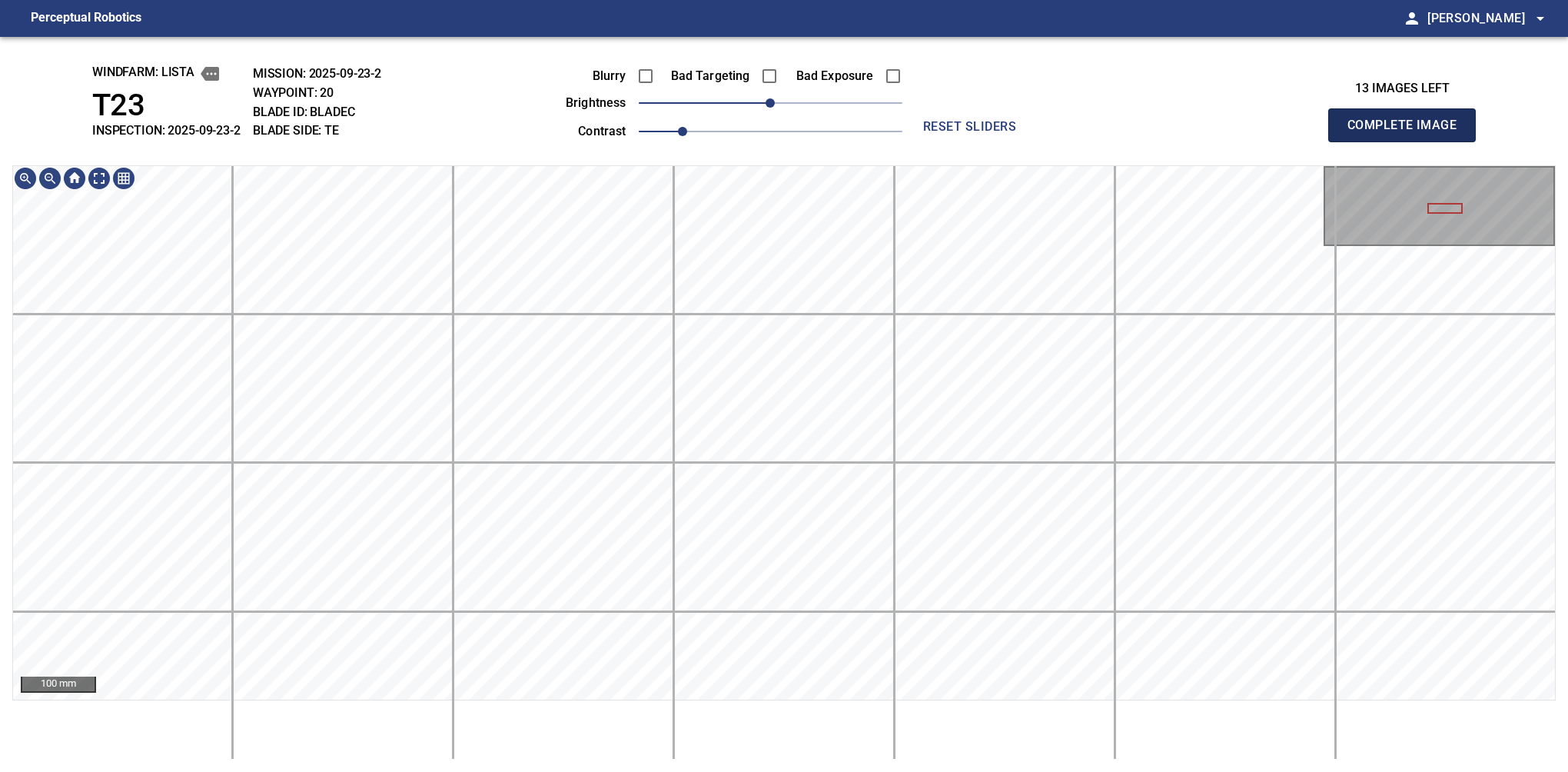
click at [1408, 142] on button "Complete Image" at bounding box center [1402, 125] width 148 height 33
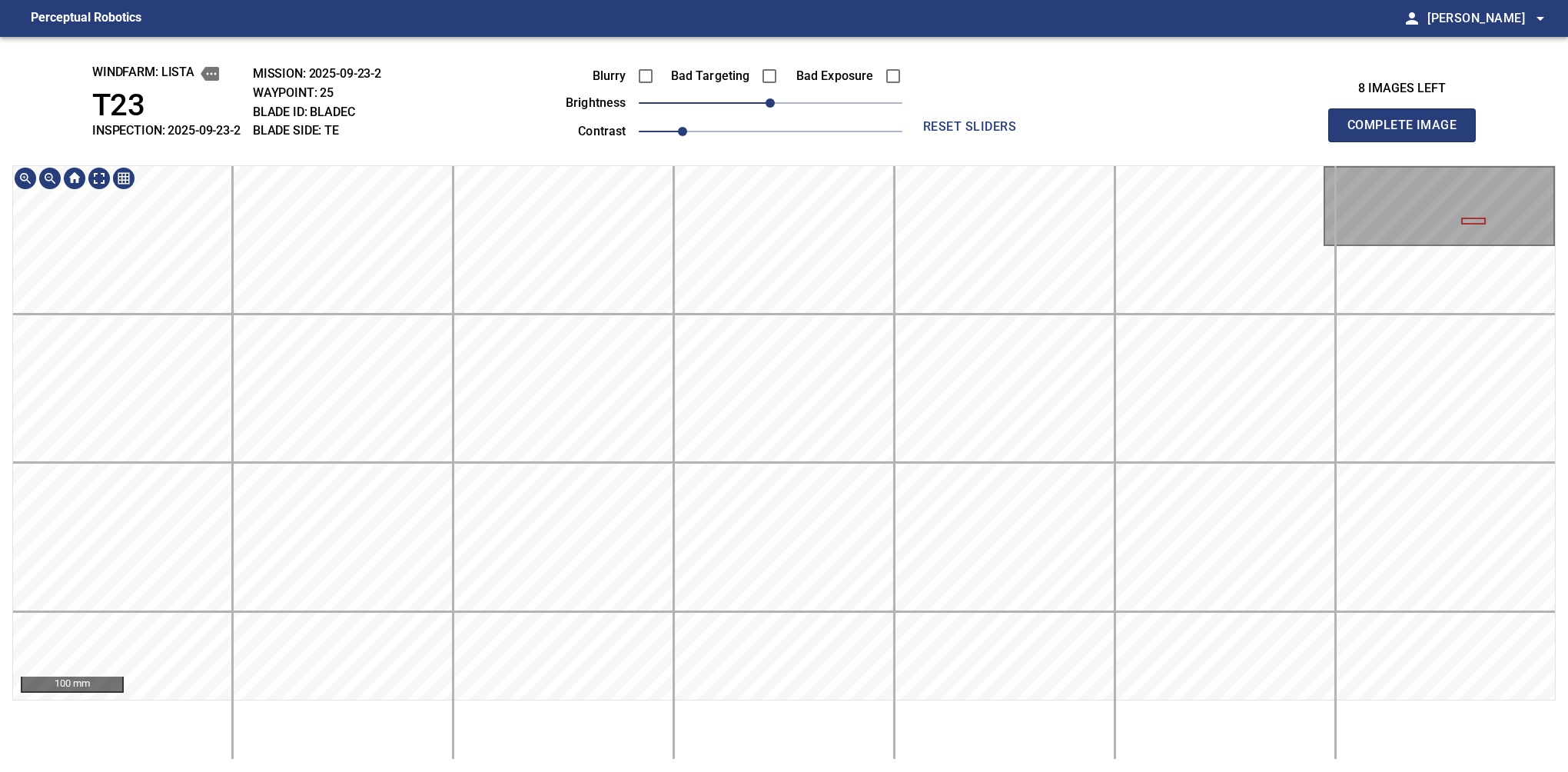
click at [1408, 142] on button "Complete Image" at bounding box center [1402, 125] width 148 height 33
click at [357, 18] on main "Perceptual Robotics person Alex Semenov arrow_drop_down windfarm: Lista T23 INS…" at bounding box center [784, 386] width 1568 height 772
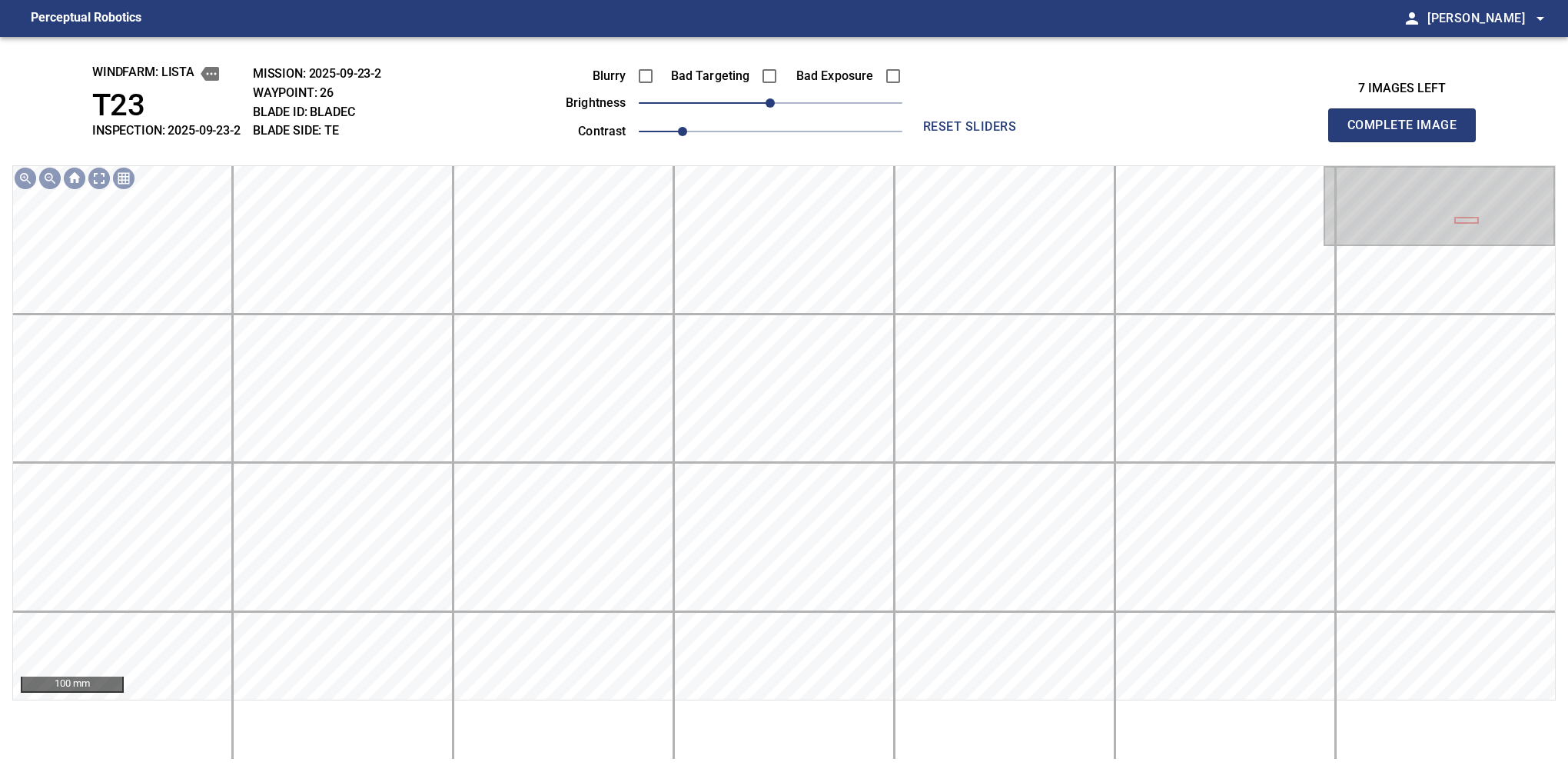
click at [392, 40] on div "windfarm: Lista T23 INSPECTION: 2025-09-23-2 MISSION: 2025-09-23-2 WAYPOINT: 26…" at bounding box center [784, 404] width 1568 height 735
click at [1408, 142] on button "Complete Image" at bounding box center [1402, 125] width 148 height 33
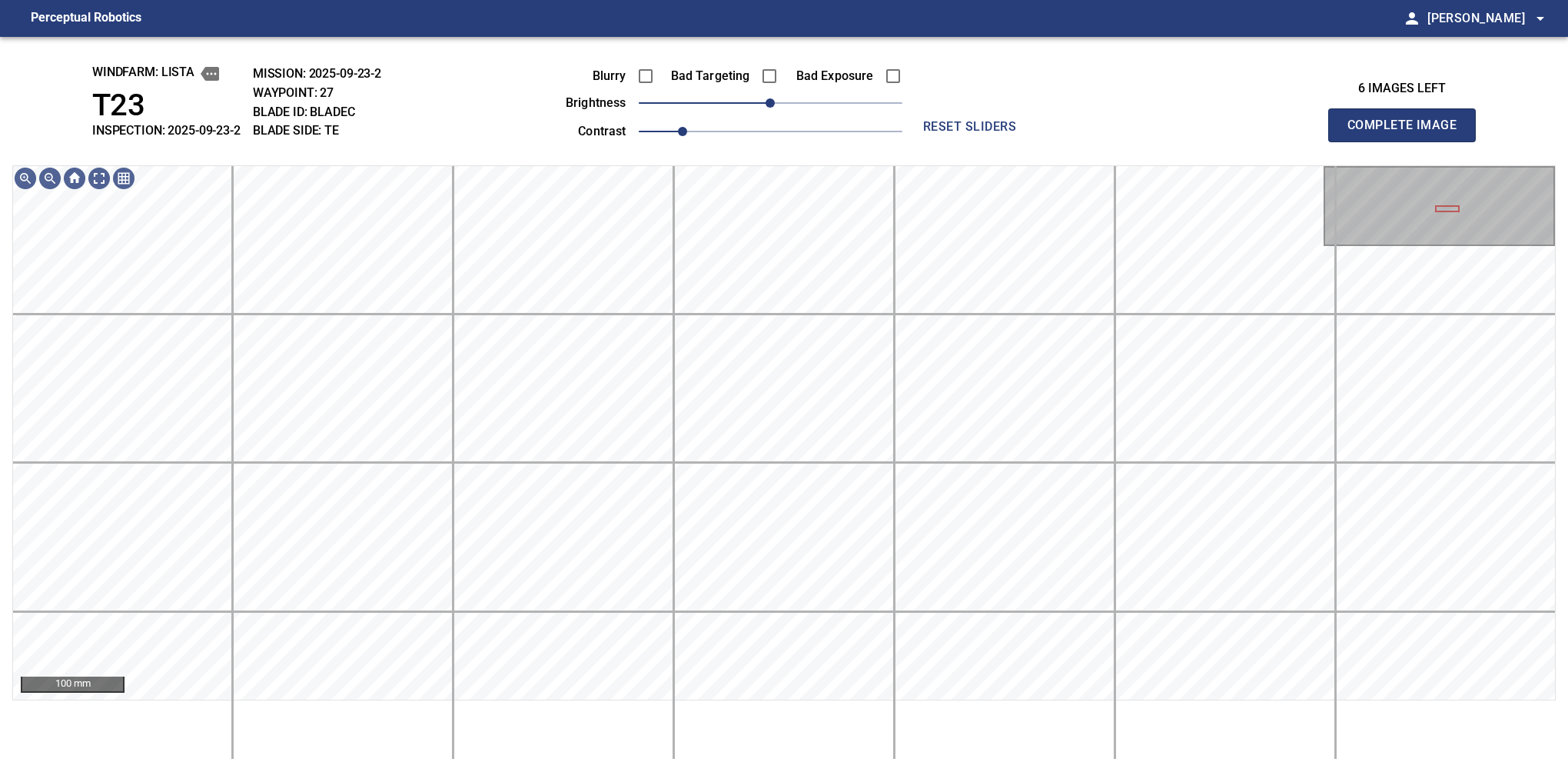
click at [642, 58] on div "windfarm: Lista T23 INSPECTION: 2025-09-23-2 MISSION: 2025-09-23-2 WAYPOINT: 27…" at bounding box center [784, 404] width 1568 height 735
click at [1408, 142] on button "Complete Image" at bounding box center [1402, 125] width 148 height 33
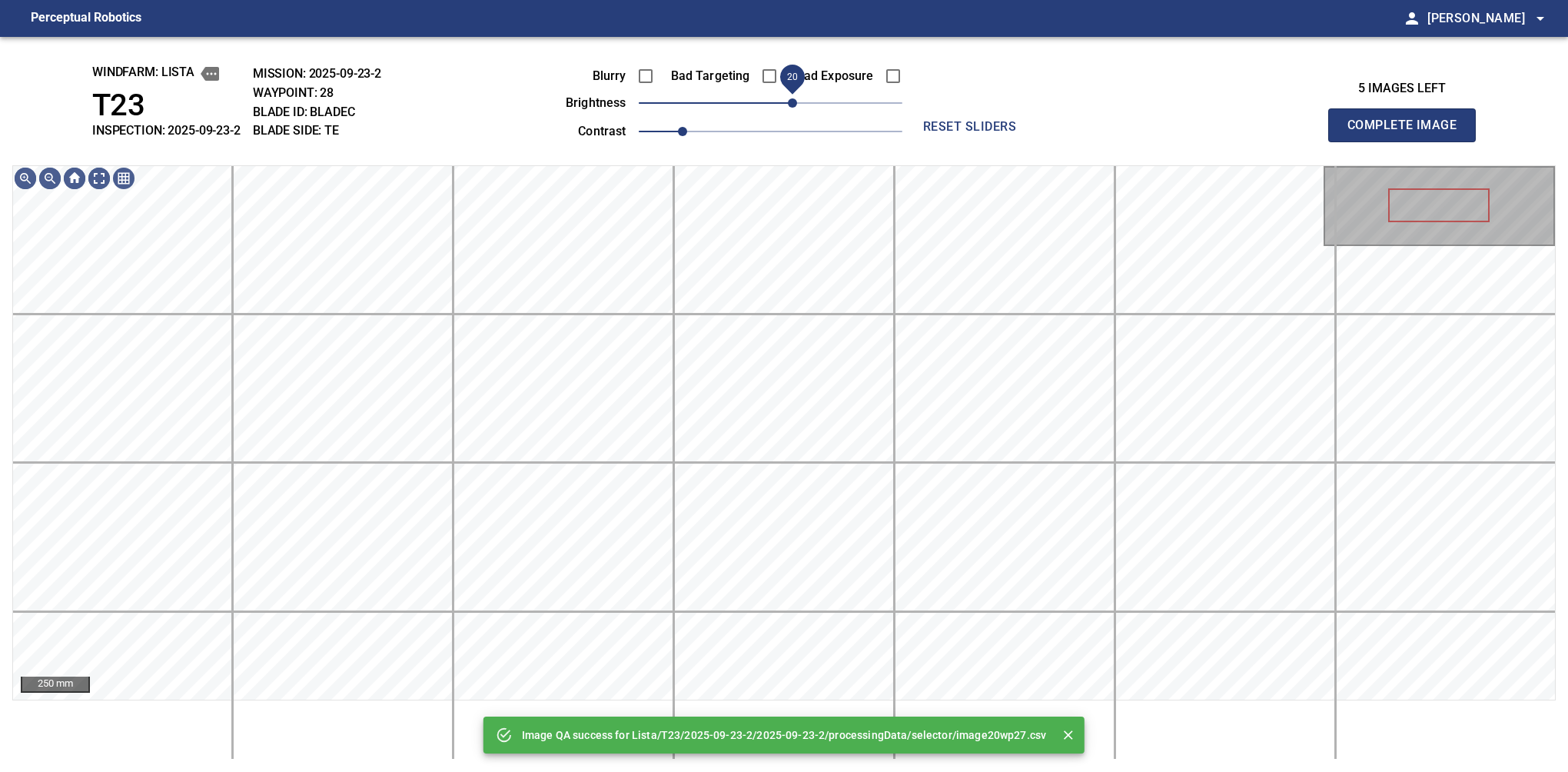
click at [796, 109] on span "20" at bounding box center [770, 102] width 264 height 21
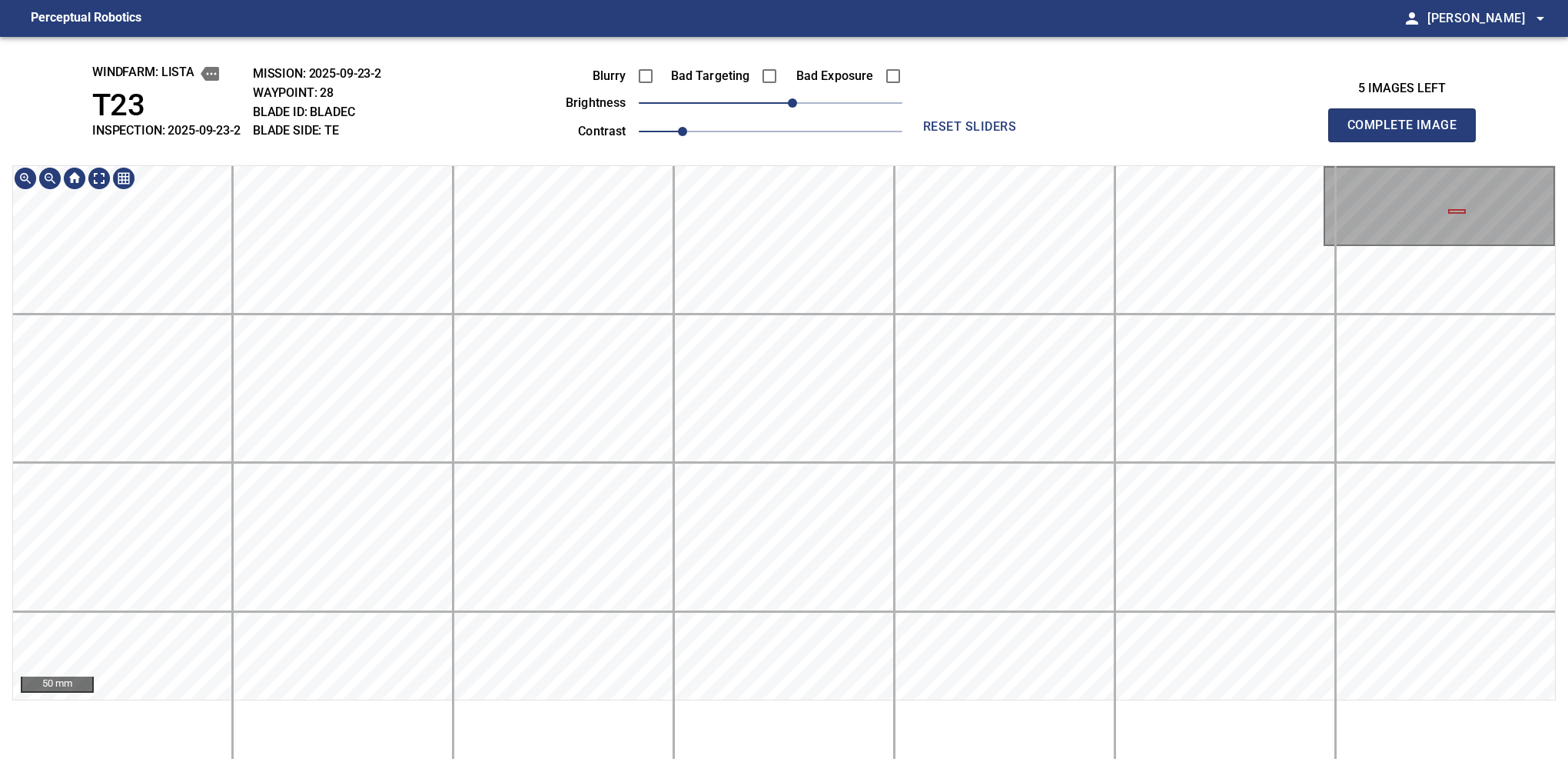
click at [692, 138] on div "windfarm: Lista T23 INSPECTION: 2025-09-23-2 MISSION: 2025-09-23-2 WAYPOINT: 28…" at bounding box center [784, 404] width 1568 height 735
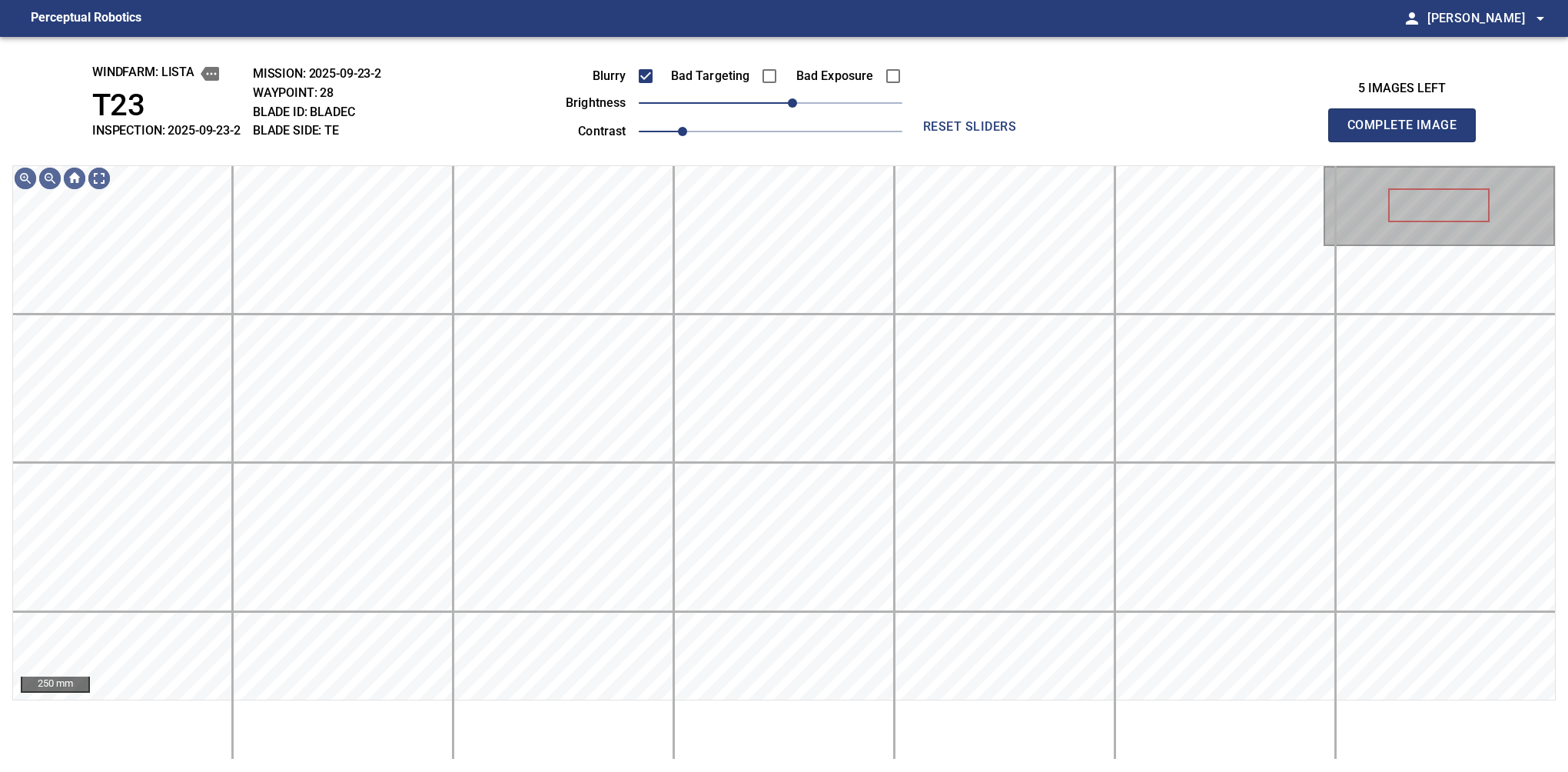
click at [1408, 142] on button "Complete Image" at bounding box center [1402, 125] width 148 height 33
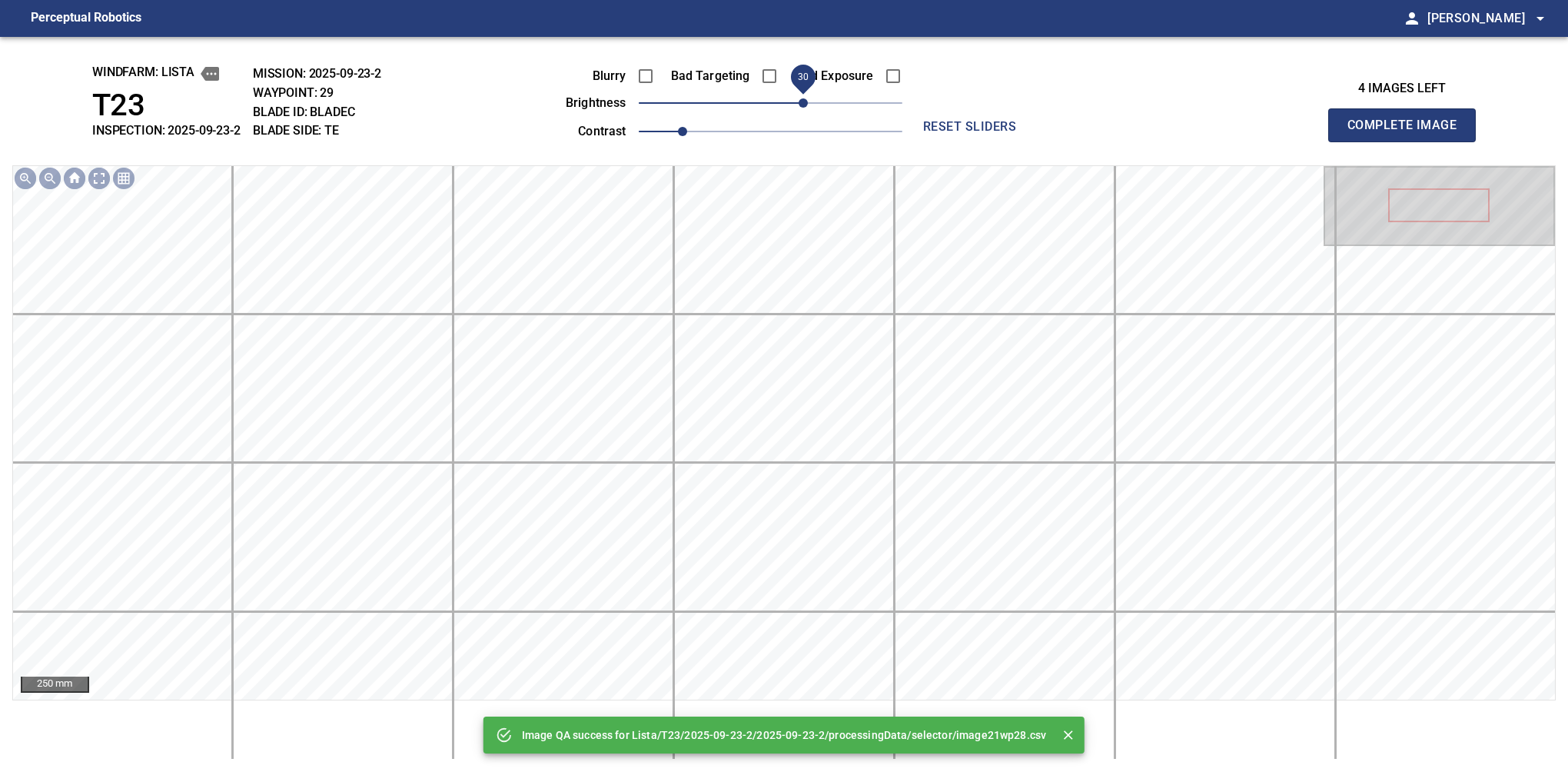
click at [802, 113] on span "30" at bounding box center [770, 102] width 264 height 21
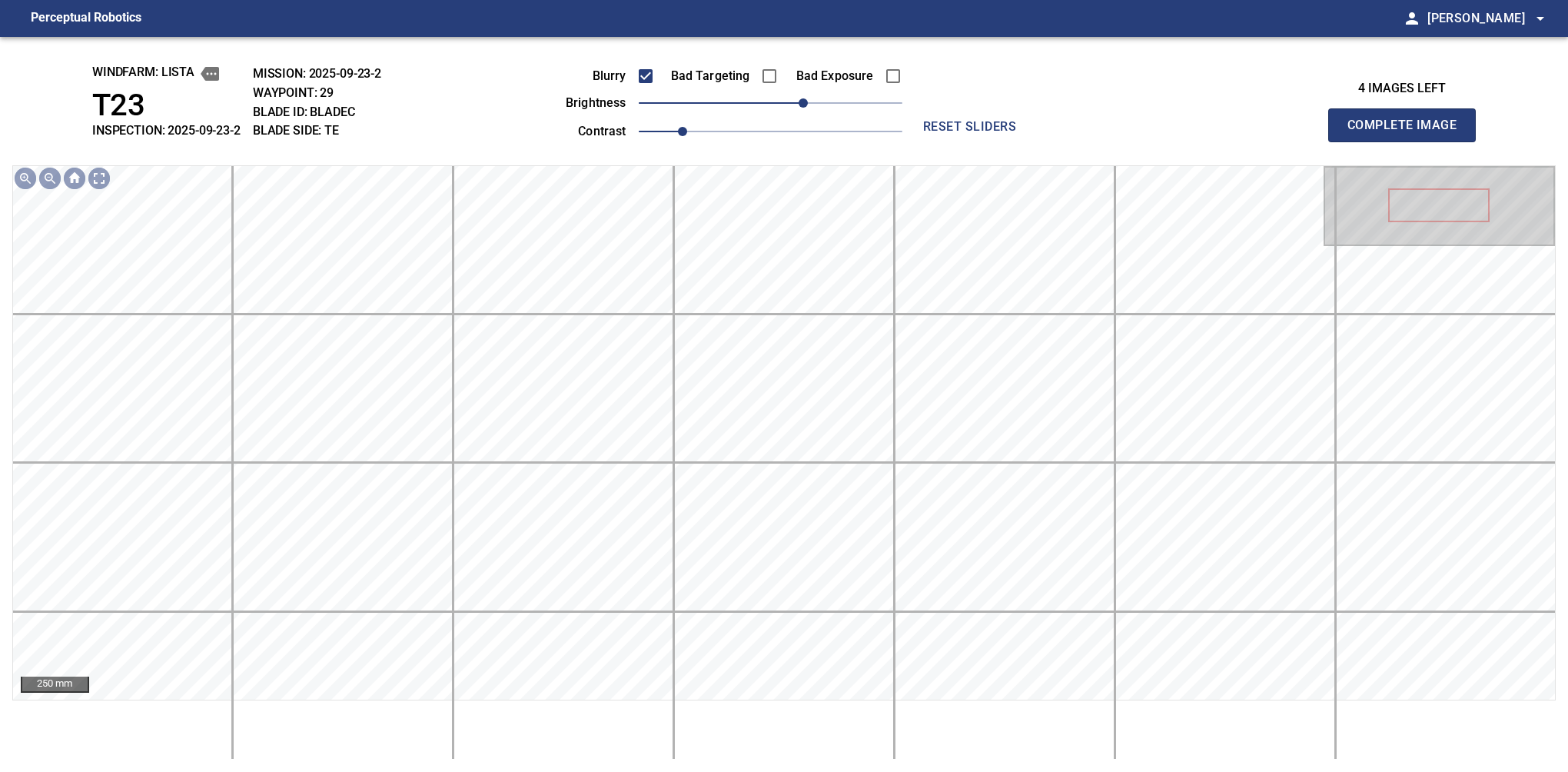
click at [1408, 142] on button "Complete Image" at bounding box center [1402, 125] width 148 height 33
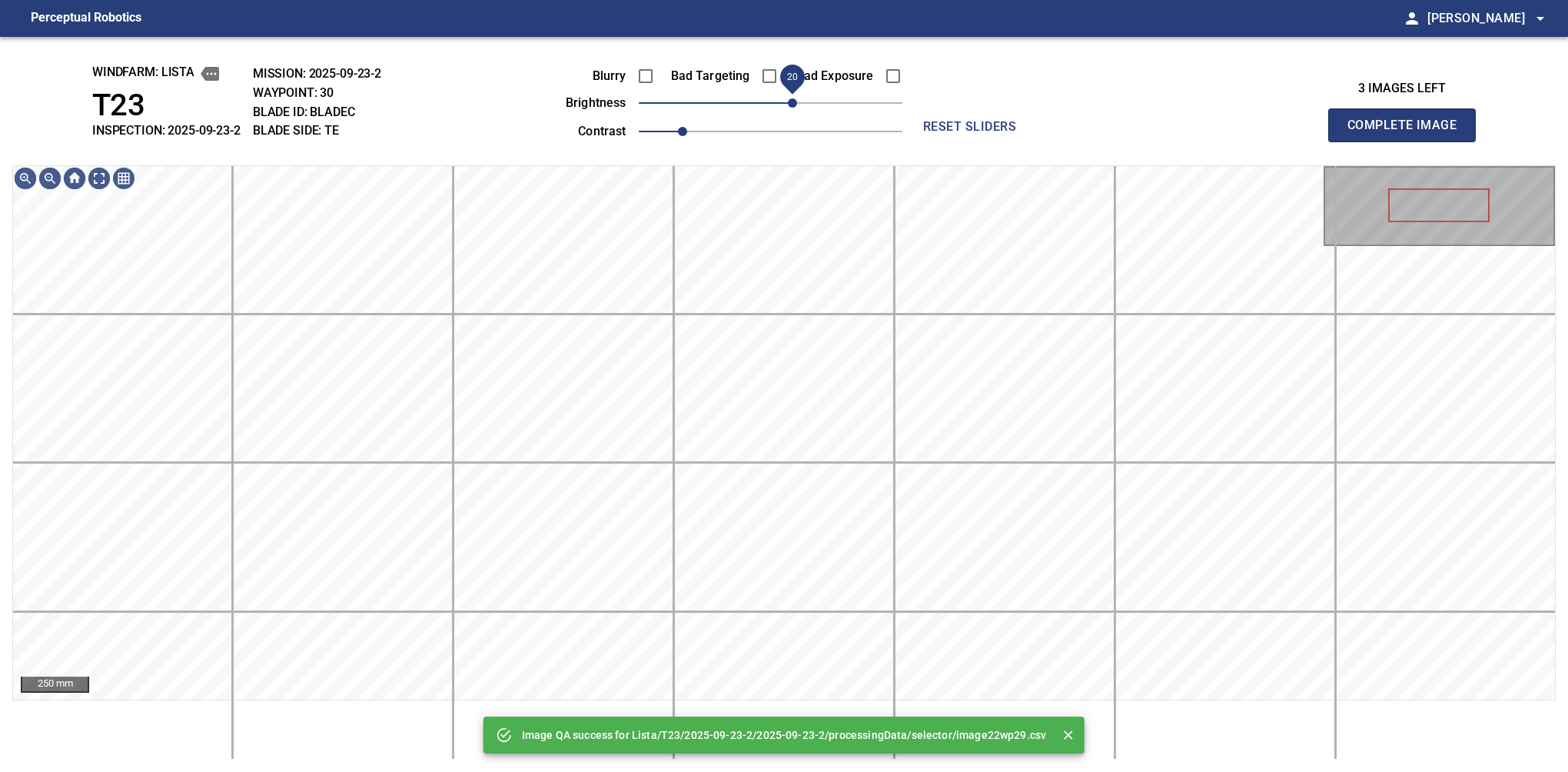
drag, startPoint x: 782, startPoint y: 104, endPoint x: 793, endPoint y: 104, distance: 11.0
click at [793, 104] on span "20" at bounding box center [793, 103] width 9 height 9
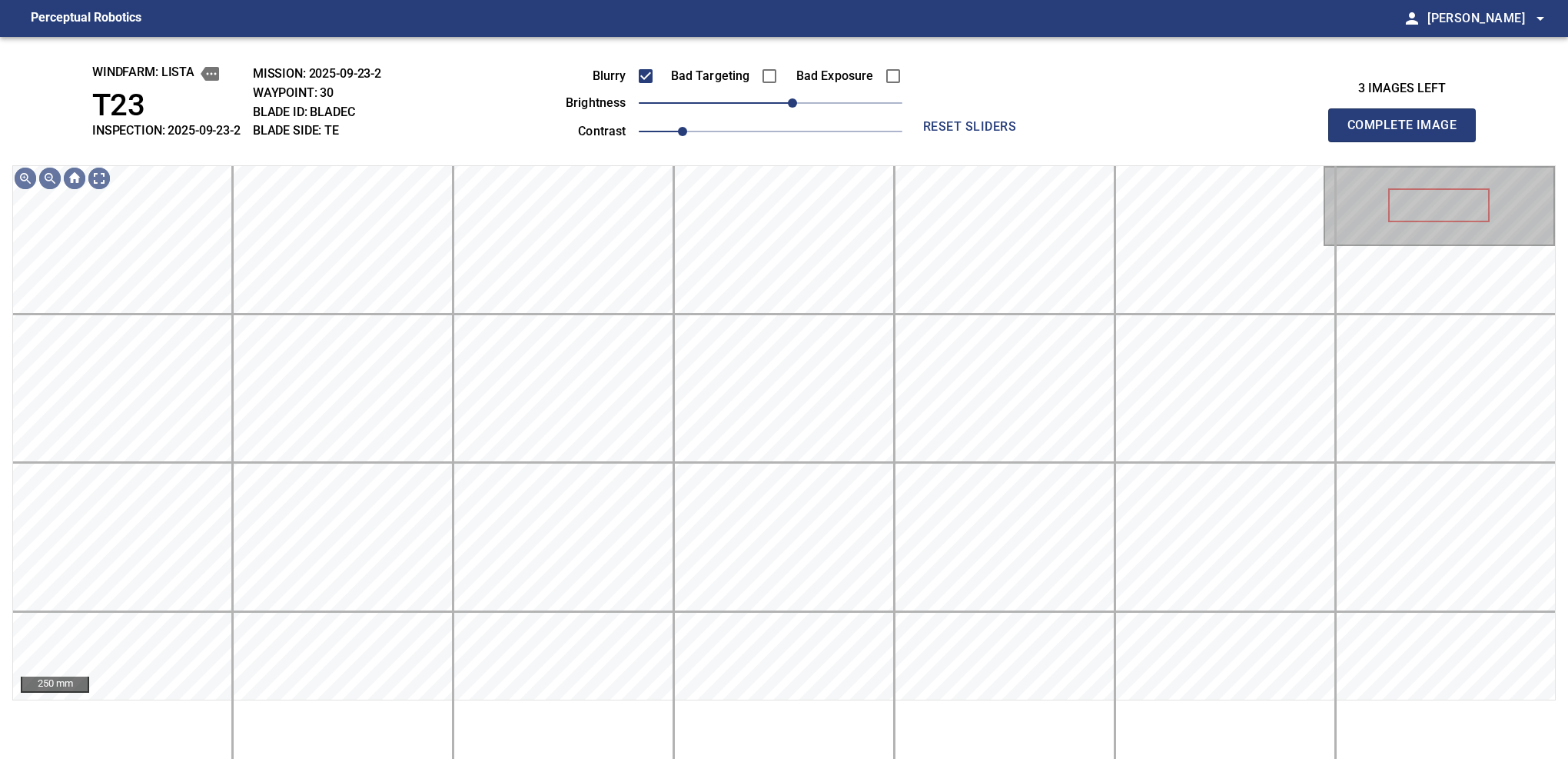
click at [1408, 142] on button "Complete Image" at bounding box center [1402, 125] width 148 height 33
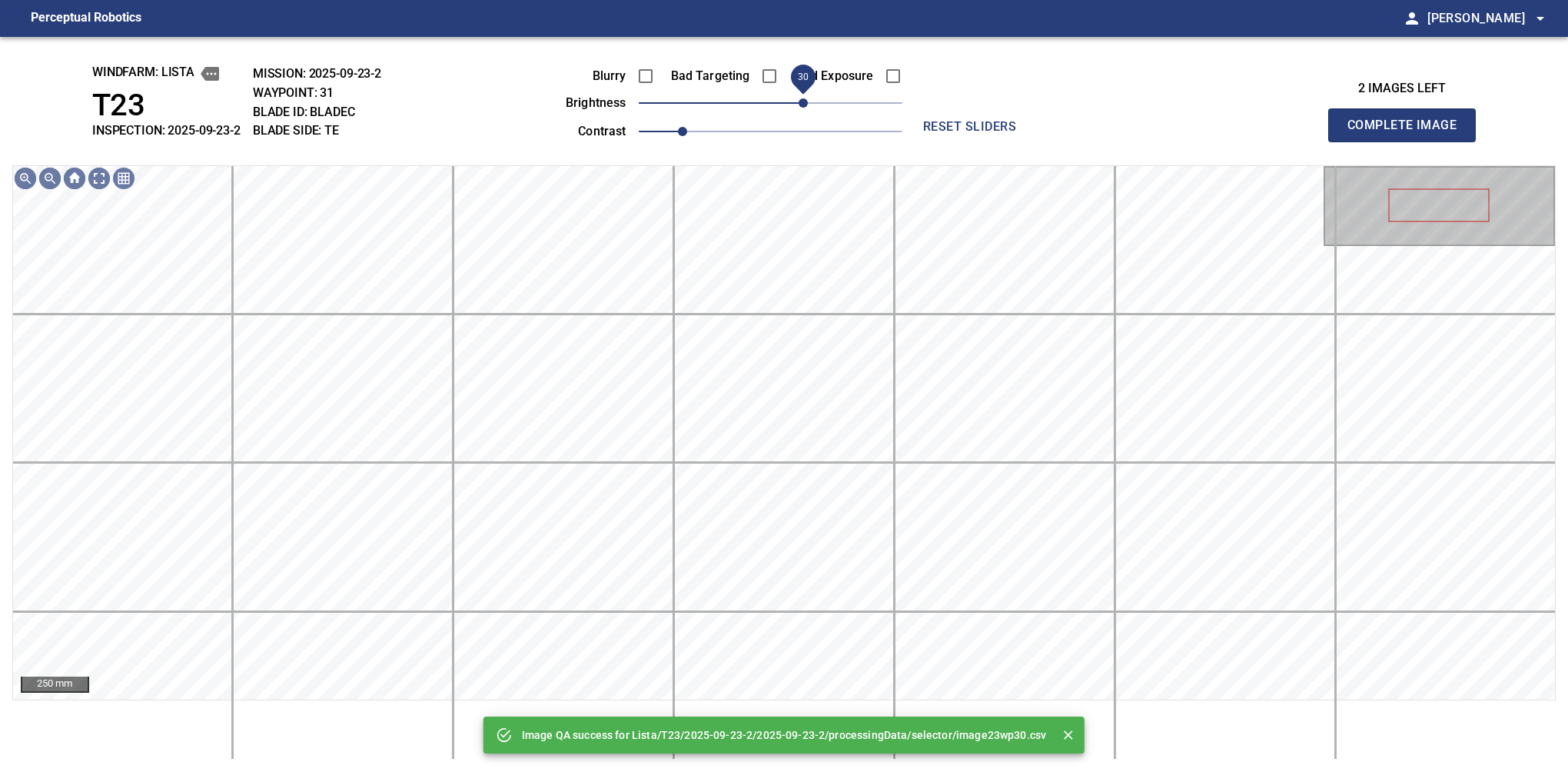
drag, startPoint x: 787, startPoint y: 106, endPoint x: 805, endPoint y: 103, distance: 18.2
click at [805, 103] on span "30" at bounding box center [770, 102] width 264 height 21
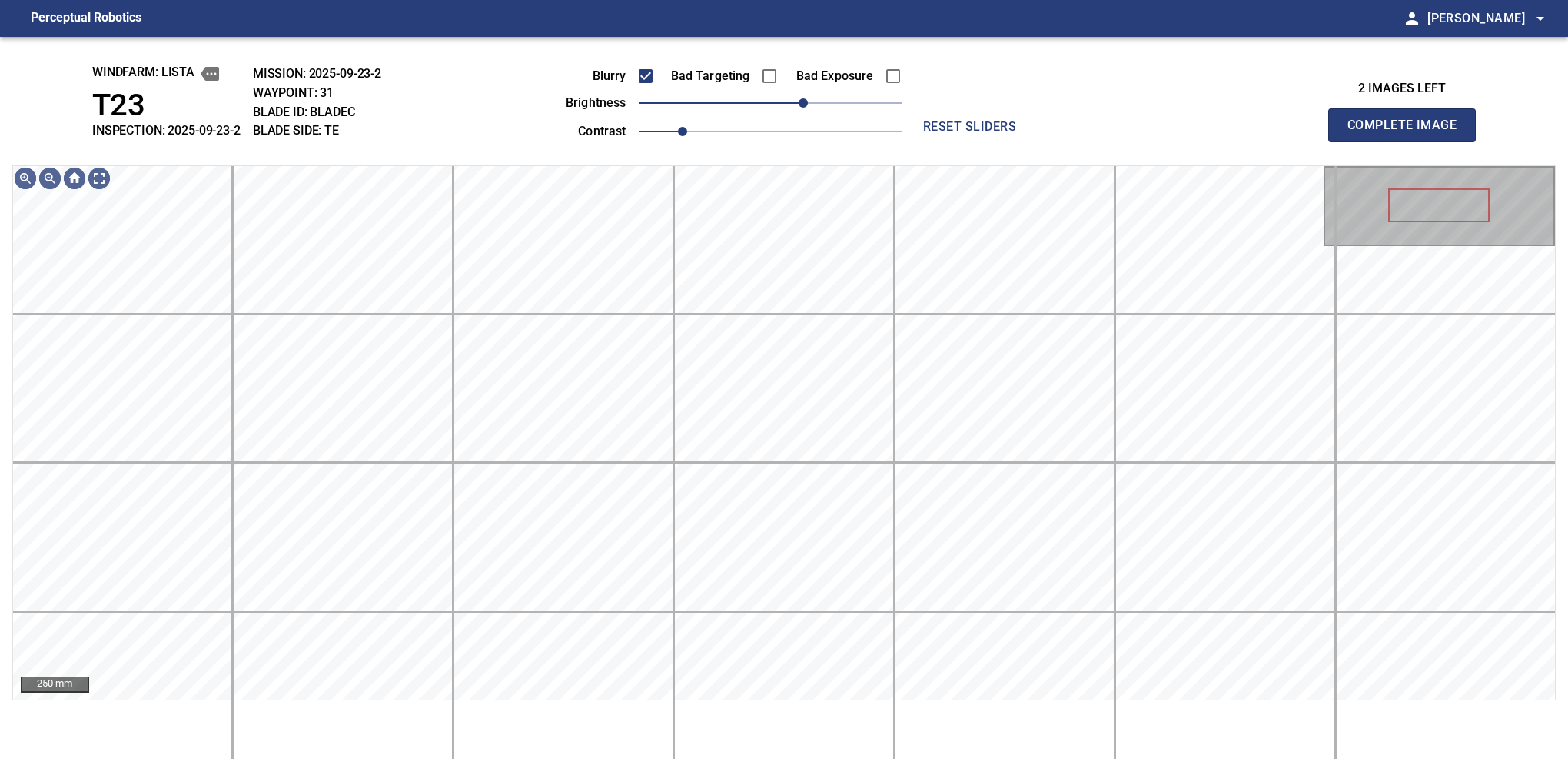
click at [1408, 142] on button "Complete Image" at bounding box center [1402, 125] width 148 height 33
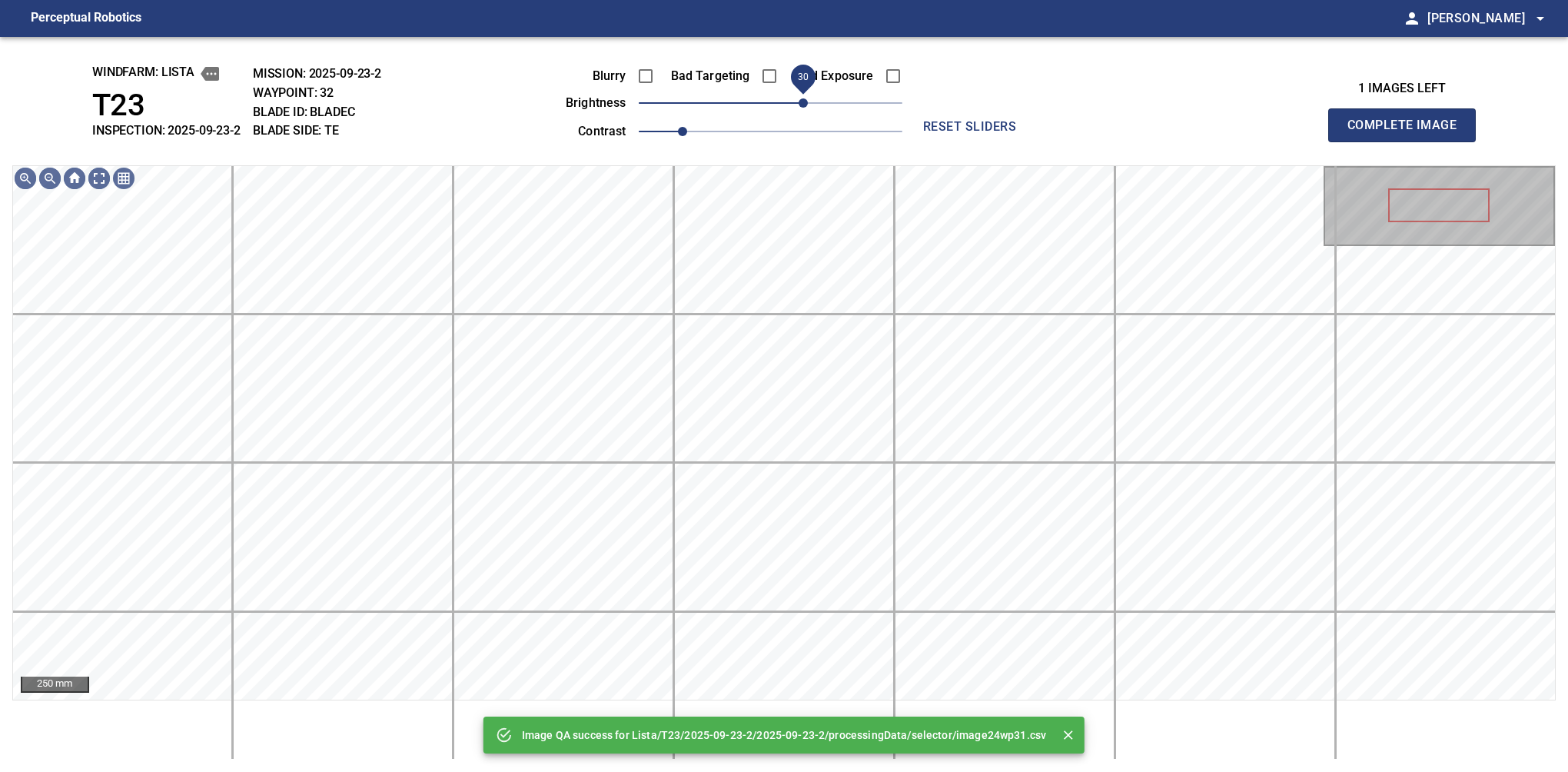
drag, startPoint x: 787, startPoint y: 102, endPoint x: 801, endPoint y: 102, distance: 14.0
click at [801, 102] on span "30" at bounding box center [770, 102] width 264 height 21
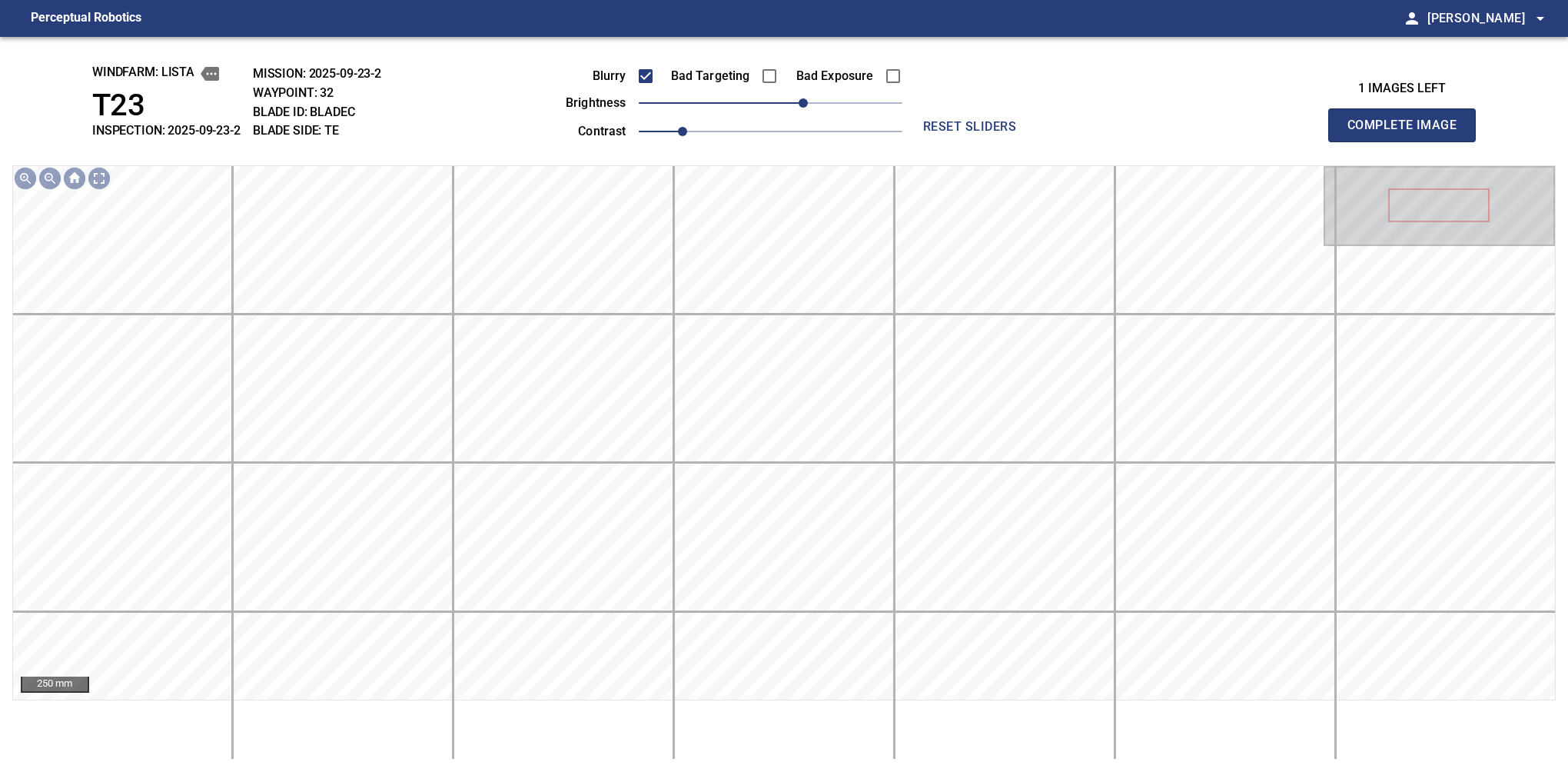
click at [1408, 142] on button "Complete Image" at bounding box center [1402, 125] width 148 height 33
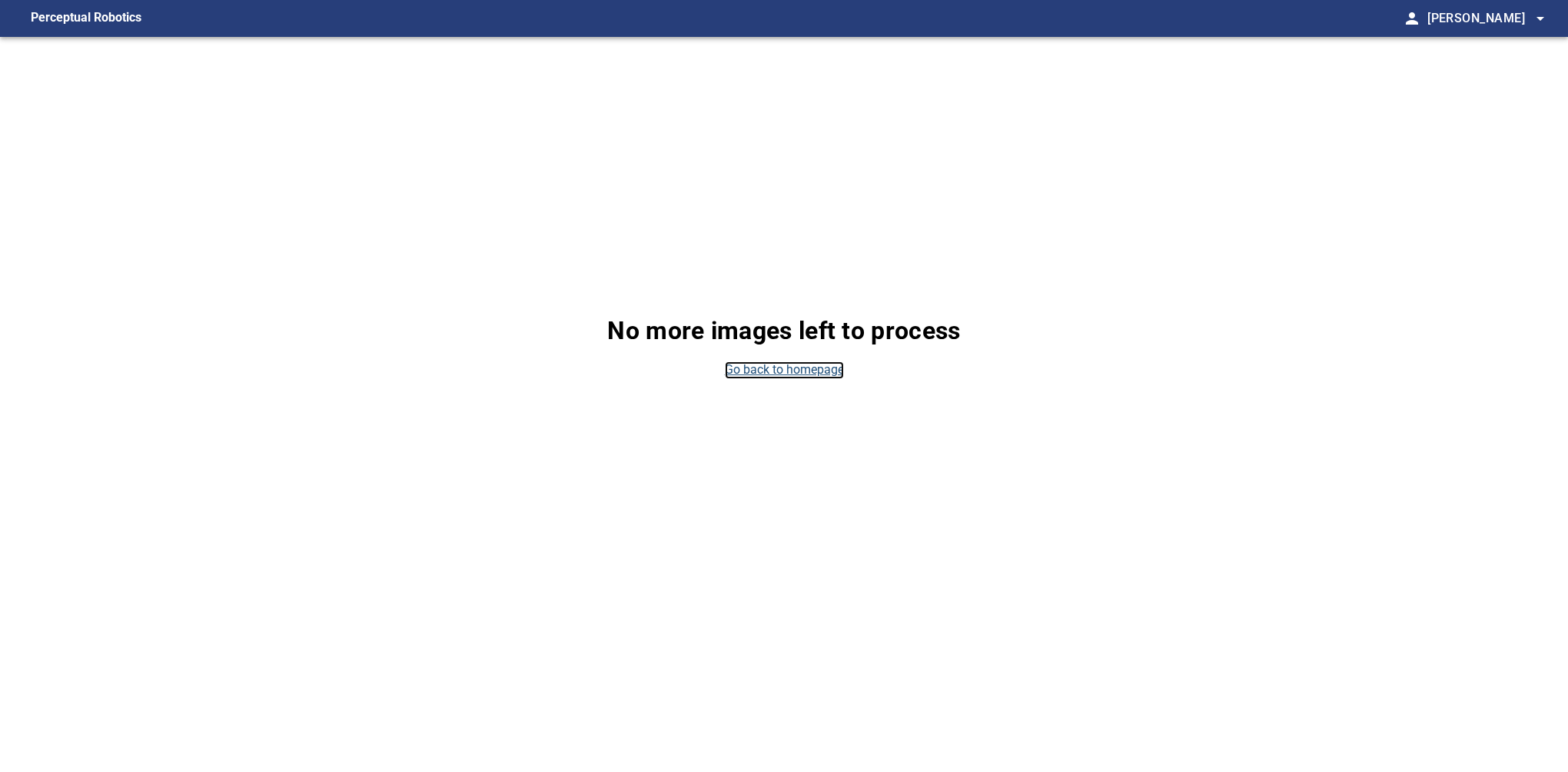
click at [743, 366] on link "Go back to homepage" at bounding box center [784, 370] width 119 height 18
